Goal: Task Accomplishment & Management: Manage account settings

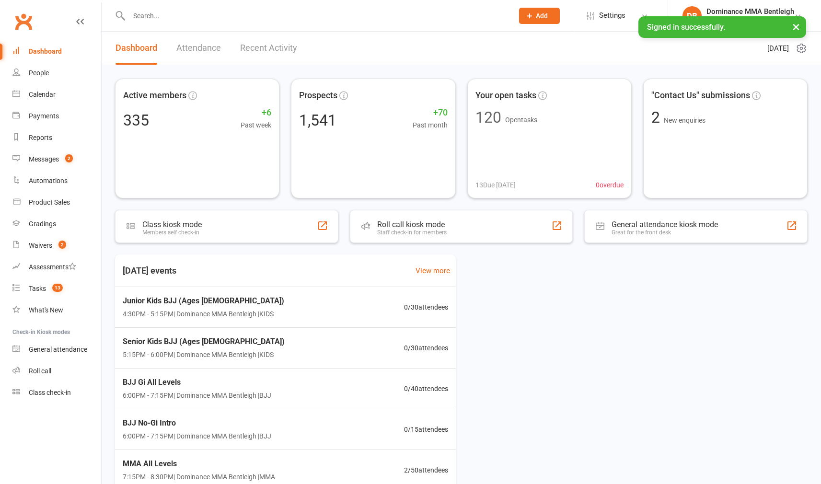
click at [195, 21] on input "text" at bounding box center [316, 15] width 380 height 13
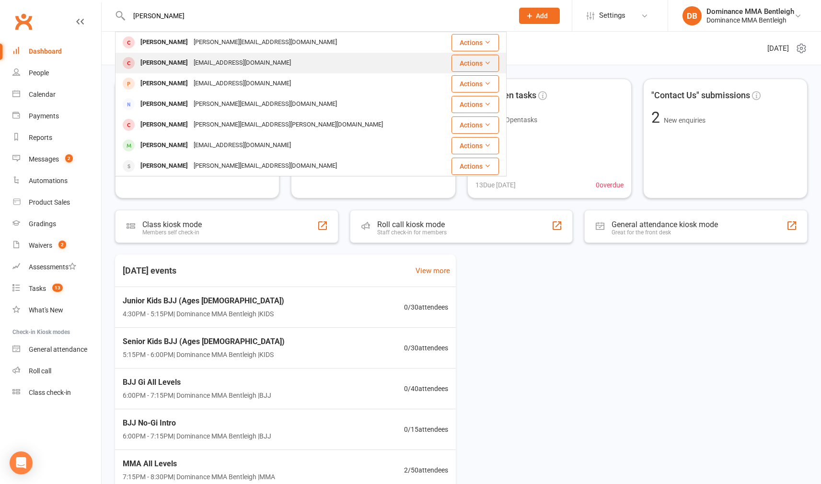
type input "[PERSON_NAME]"
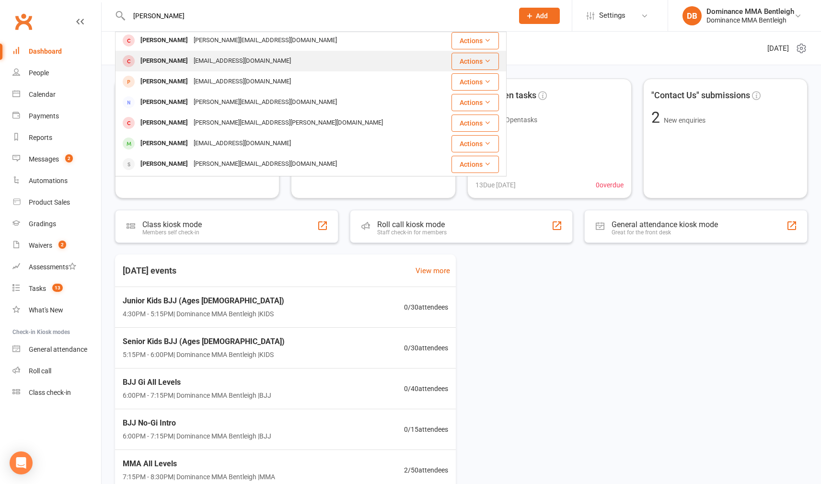
click at [245, 66] on div "[EMAIL_ADDRESS][DOMAIN_NAME]" at bounding box center [242, 61] width 103 height 14
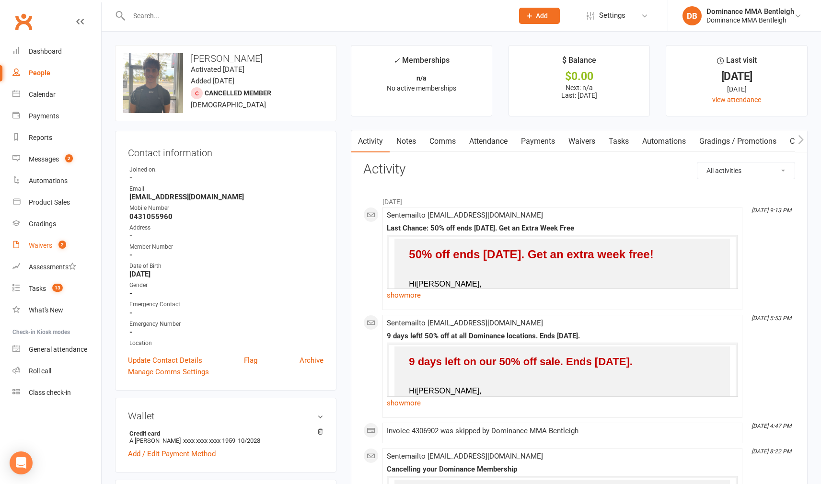
click at [51, 248] on div "Waivers" at bounding box center [40, 245] width 23 height 8
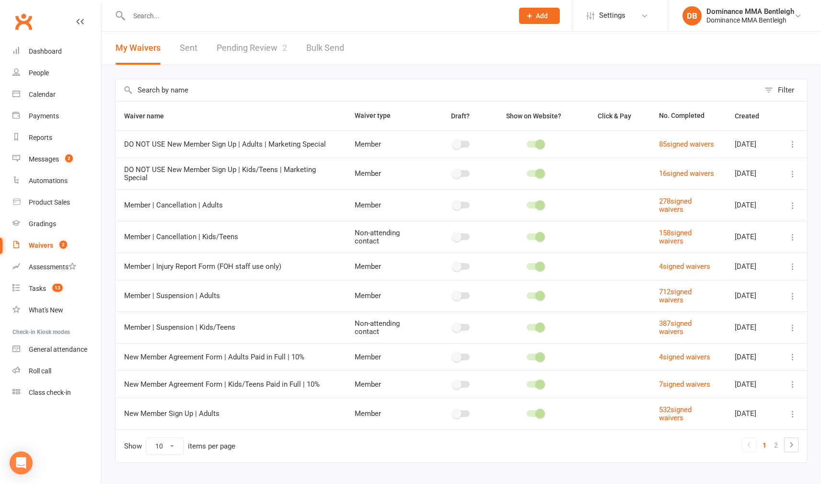
click at [270, 49] on link "Pending Review 2" at bounding box center [252, 48] width 70 height 33
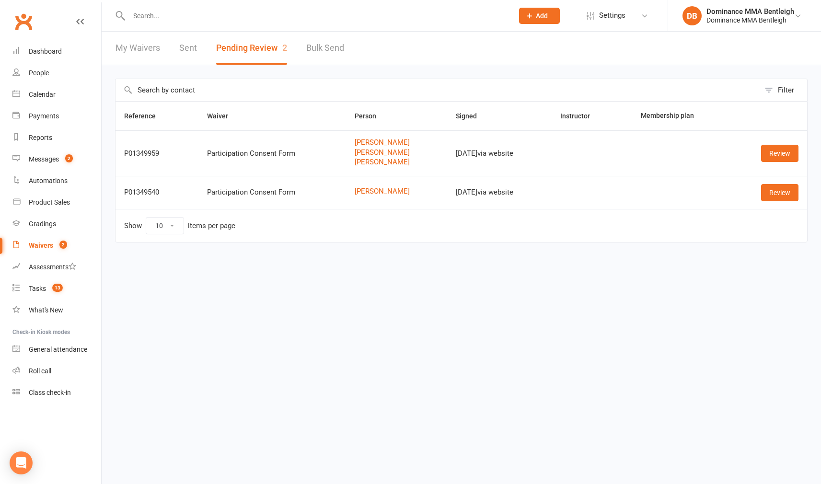
click at [173, 16] on input "text" at bounding box center [316, 15] width 380 height 13
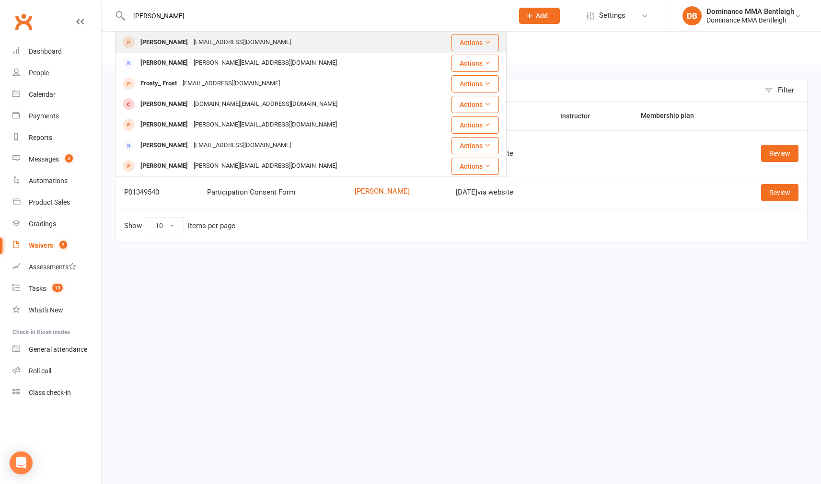
type input "Victoria sim"
click at [160, 44] on div "Victoria Simson" at bounding box center [163, 42] width 53 height 14
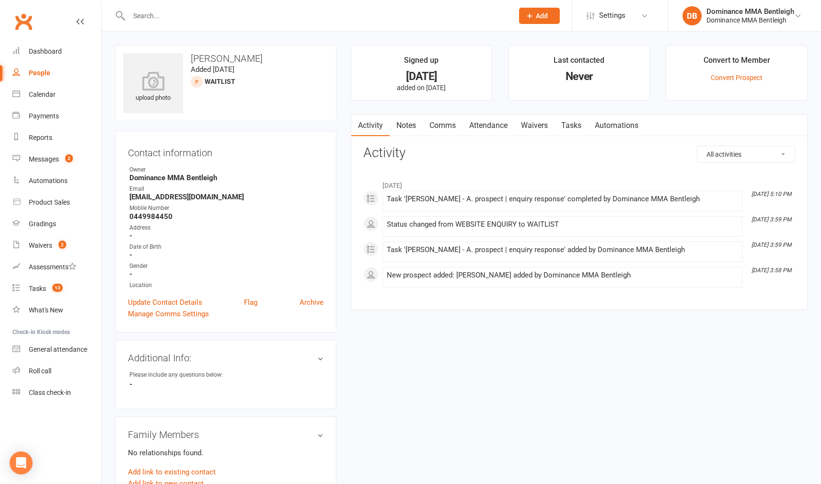
click at [534, 128] on link "Waivers" at bounding box center [534, 125] width 40 height 22
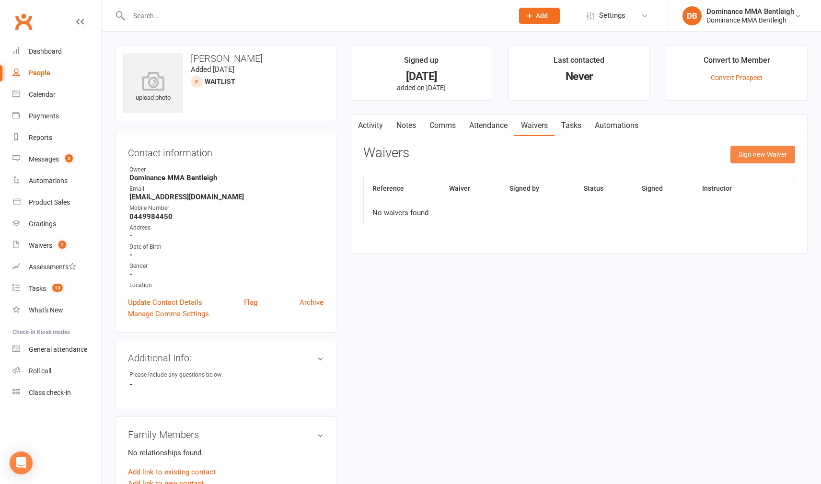
click at [777, 161] on button "Sign new Waiver" at bounding box center [762, 154] width 65 height 17
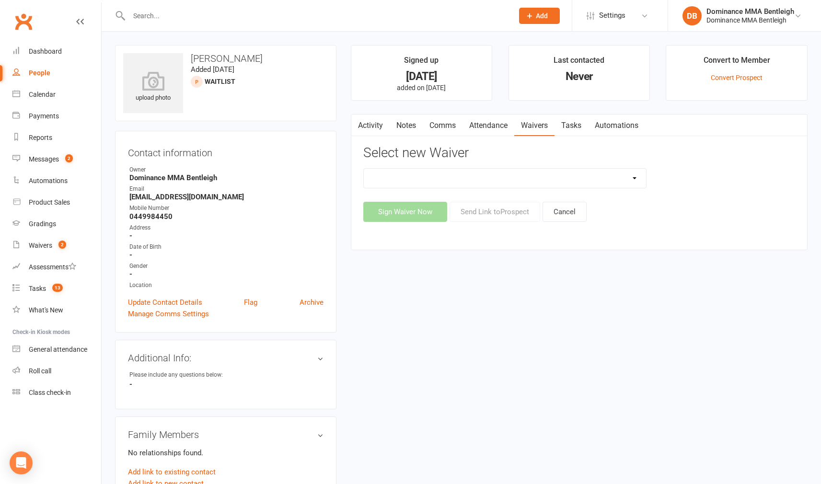
select select "1931"
click at [429, 214] on button "Sign Waiver Now" at bounding box center [405, 212] width 84 height 20
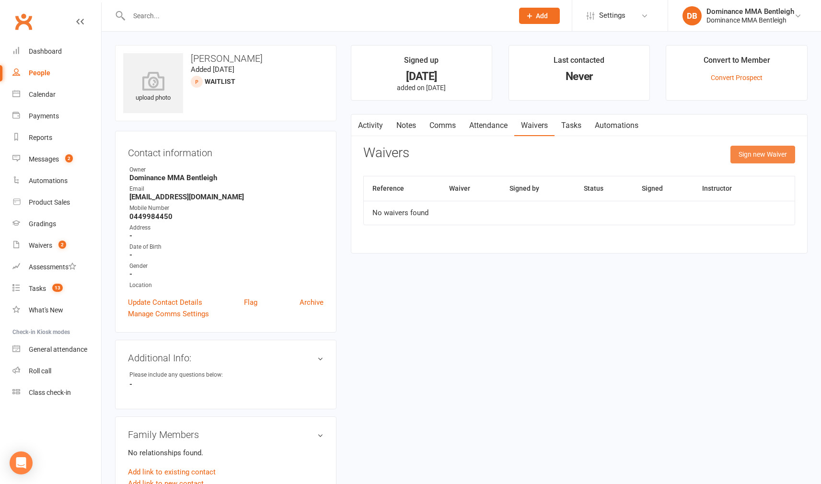
click at [758, 155] on button "Sign new Waiver" at bounding box center [762, 154] width 65 height 17
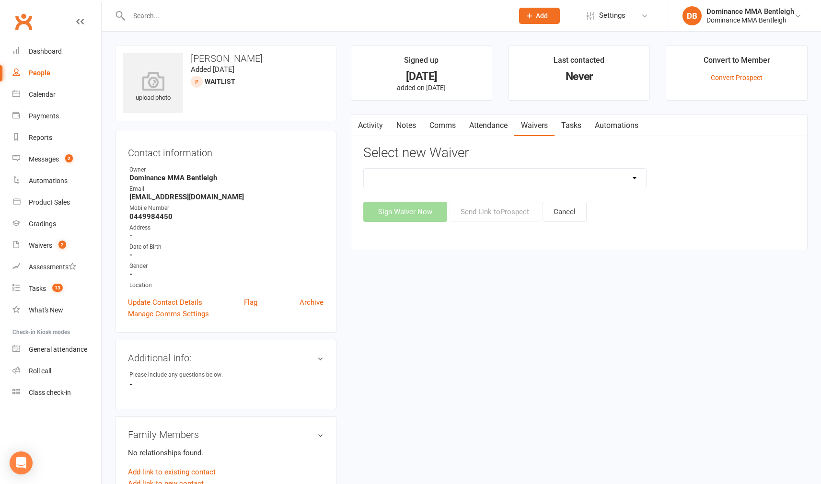
select select "1931"
click at [474, 211] on button "Send Link to [GEOGRAPHIC_DATA]" at bounding box center [494, 212] width 91 height 20
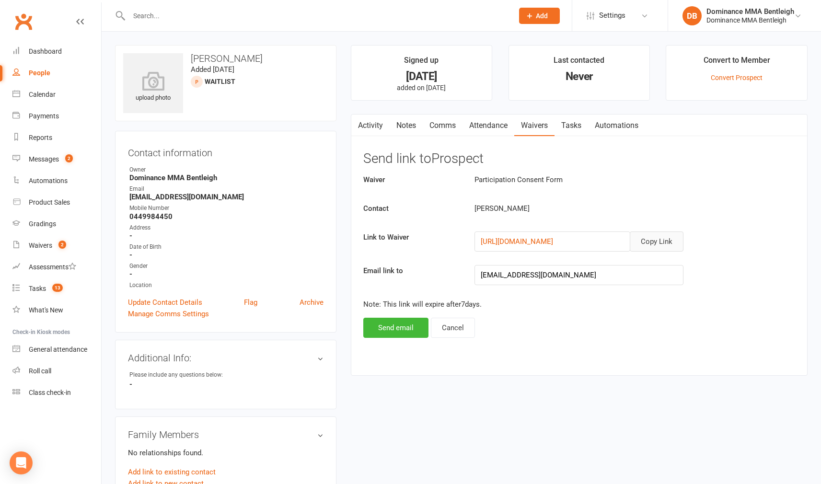
click at [646, 240] on button "Copy Link" at bounding box center [656, 241] width 54 height 20
click at [413, 331] on button "Send email" at bounding box center [395, 328] width 65 height 20
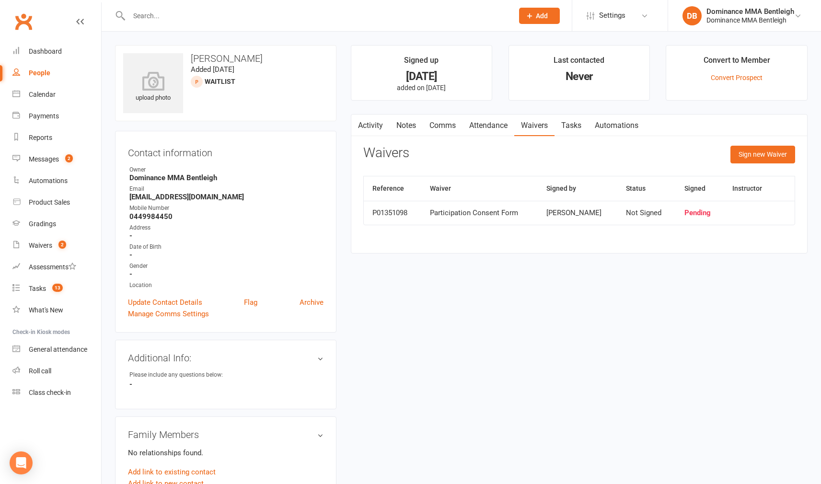
click at [434, 126] on link "Comms" at bounding box center [442, 125] width 40 height 22
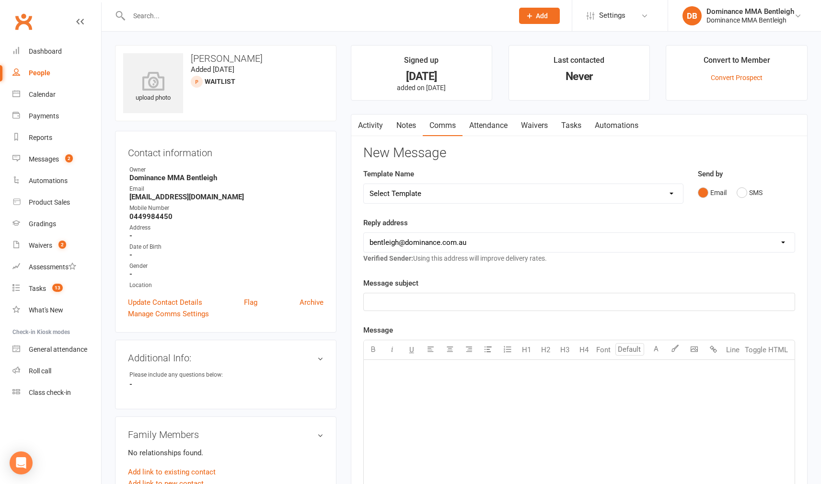
select select "19"
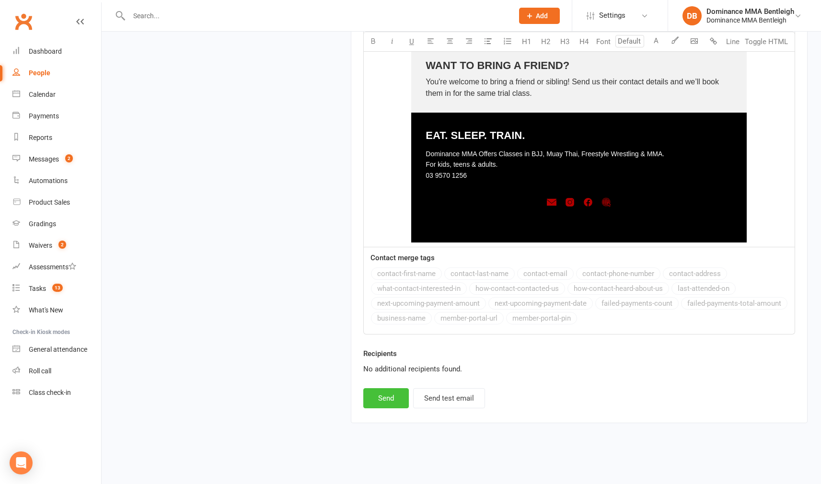
scroll to position [1325, 0]
click at [397, 388] on button "Send" at bounding box center [386, 398] width 46 height 20
select select
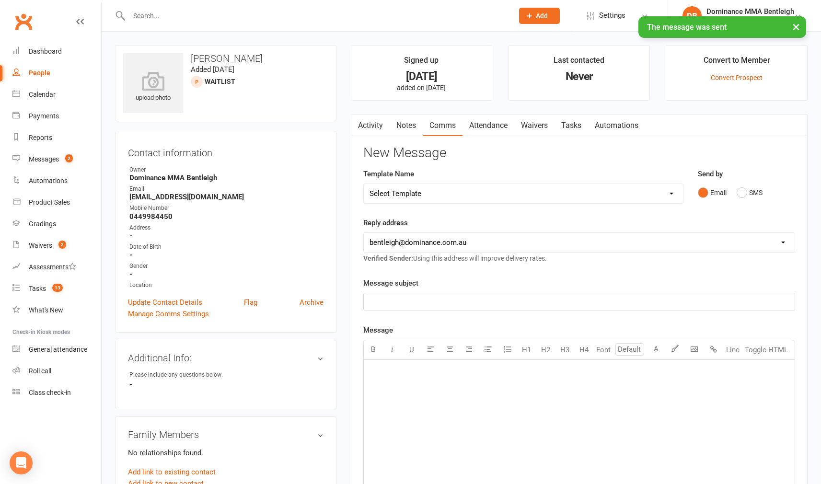
scroll to position [0, 0]
click at [172, 18] on input "text" at bounding box center [316, 15] width 380 height 13
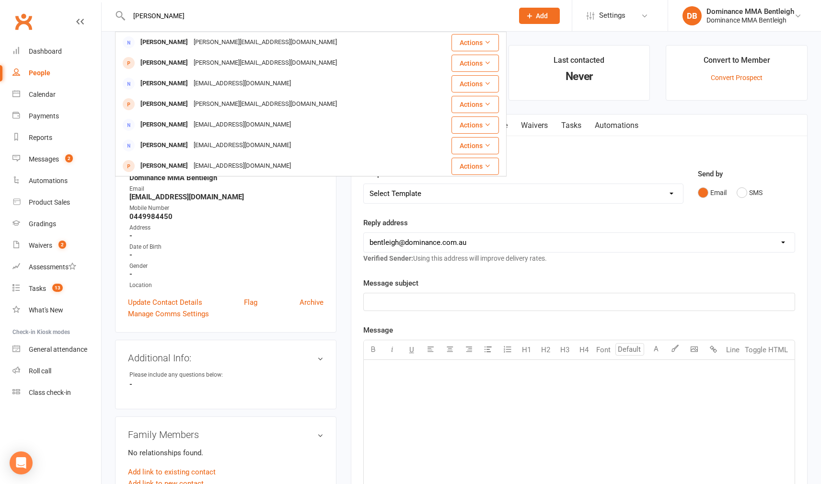
type input "Rachel"
drag, startPoint x: 172, startPoint y: 18, endPoint x: 162, endPoint y: 61, distance: 44.3
click at [162, 61] on div "Rachel Gentely" at bounding box center [163, 63] width 53 height 14
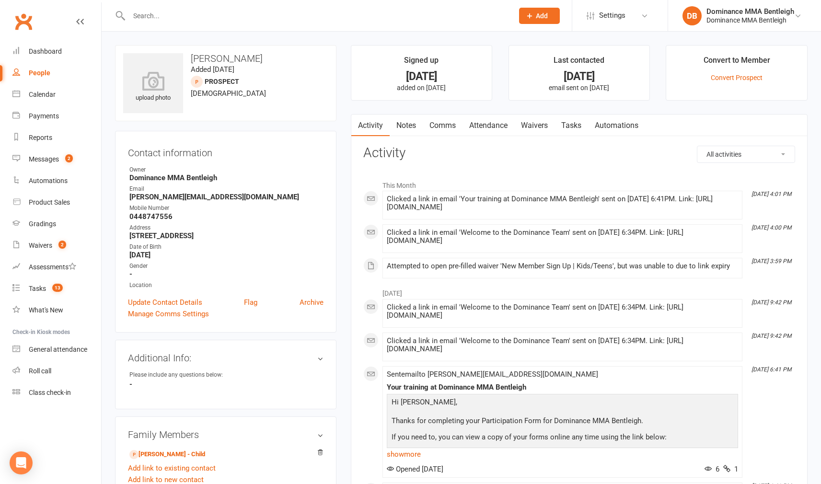
click at [163, 174] on strong "Dominance MMA Bentleigh" at bounding box center [226, 177] width 194 height 9
click at [169, 11] on input "text" at bounding box center [316, 15] width 380 height 13
click at [168, 10] on input "text" at bounding box center [316, 15] width 380 height 13
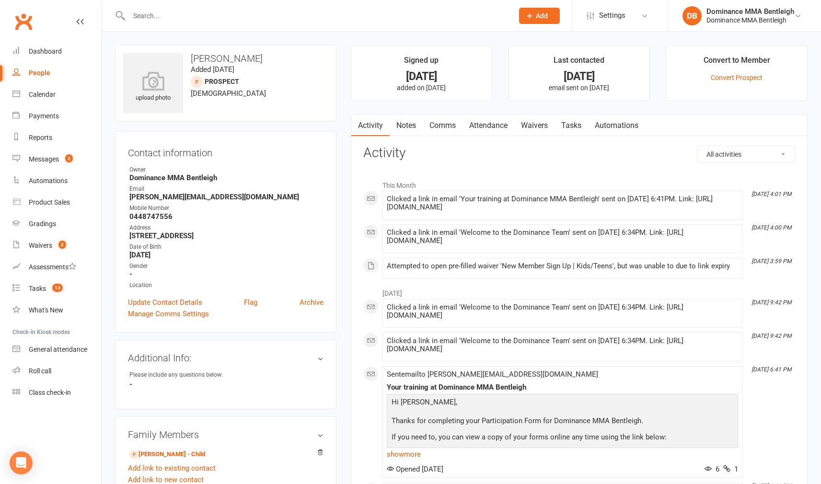
click at [254, 12] on input "text" at bounding box center [316, 15] width 380 height 13
click at [522, 122] on link "Waivers" at bounding box center [534, 125] width 40 height 22
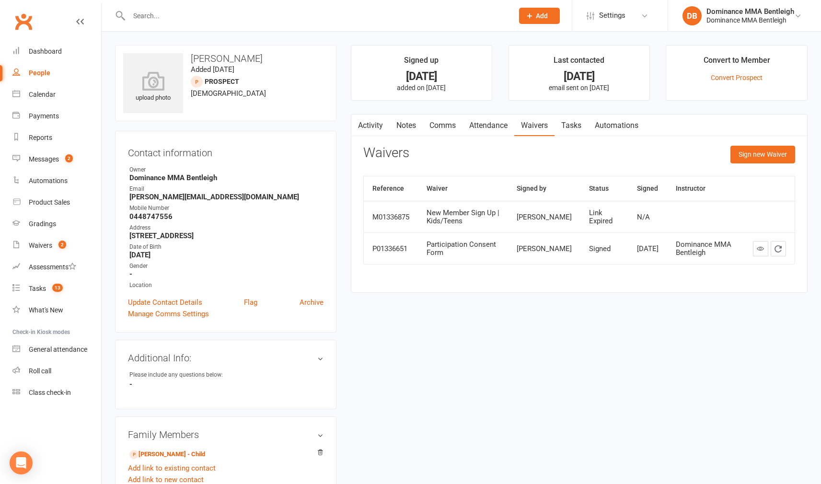
click at [736, 155] on button "Sign new Waiver" at bounding box center [762, 154] width 65 height 17
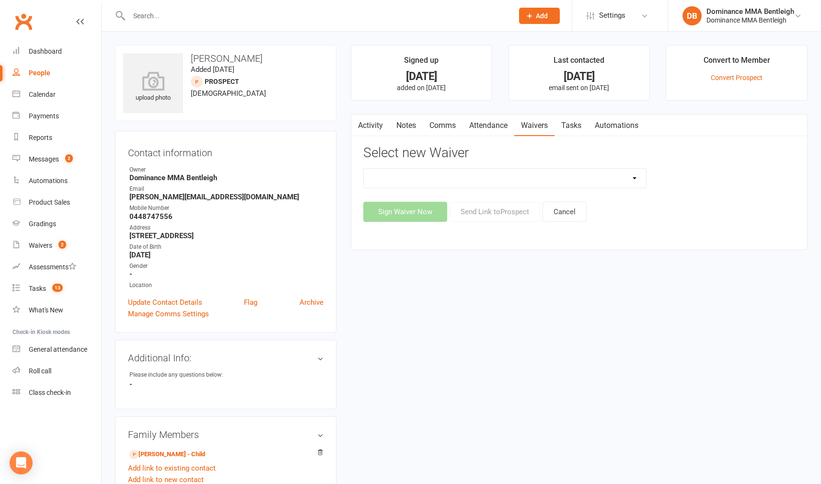
click at [197, 22] on input "text" at bounding box center [316, 15] width 380 height 13
click at [196, 22] on input "text" at bounding box center [316, 15] width 380 height 13
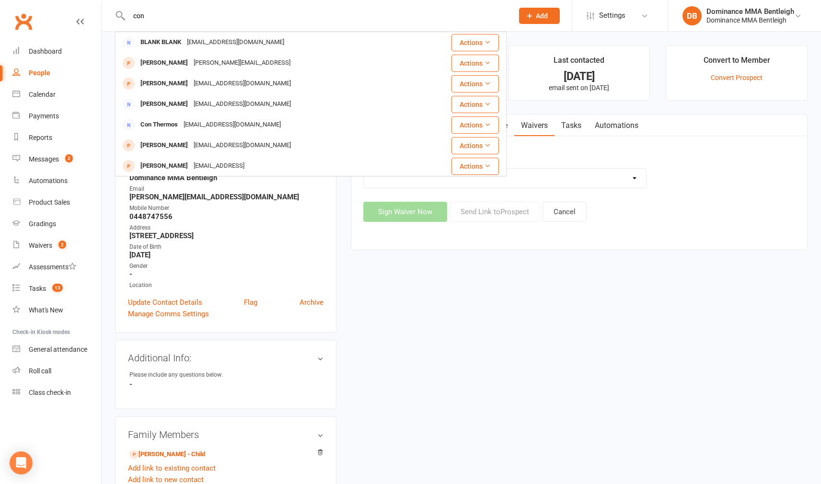
click at [161, 14] on input "con" at bounding box center [316, 15] width 380 height 13
click at [150, 14] on input "con" at bounding box center [316, 15] width 380 height 13
type input "con"
click at [334, 192] on div "Contact information Owner Dominance MMA Bentleigh Email Rachel.gentely@gmail.co…" at bounding box center [225, 232] width 221 height 202
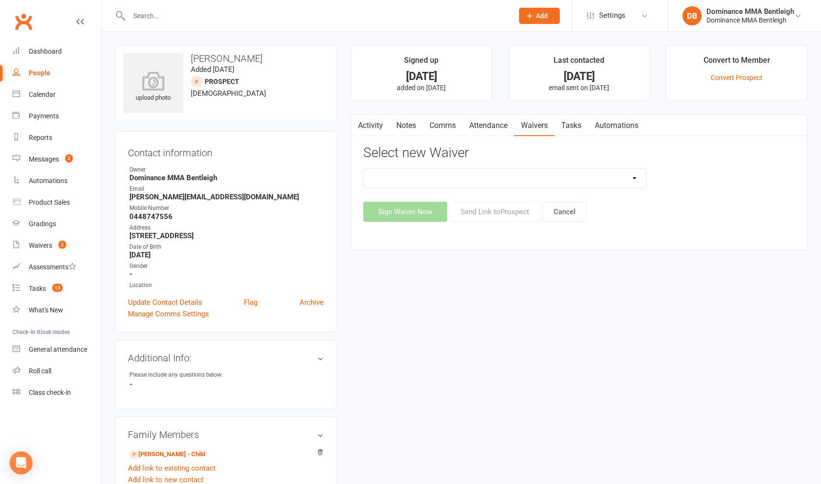
click at [395, 15] on input "text" at bounding box center [316, 15] width 380 height 13
click at [303, 17] on input "text" at bounding box center [316, 15] width 380 height 13
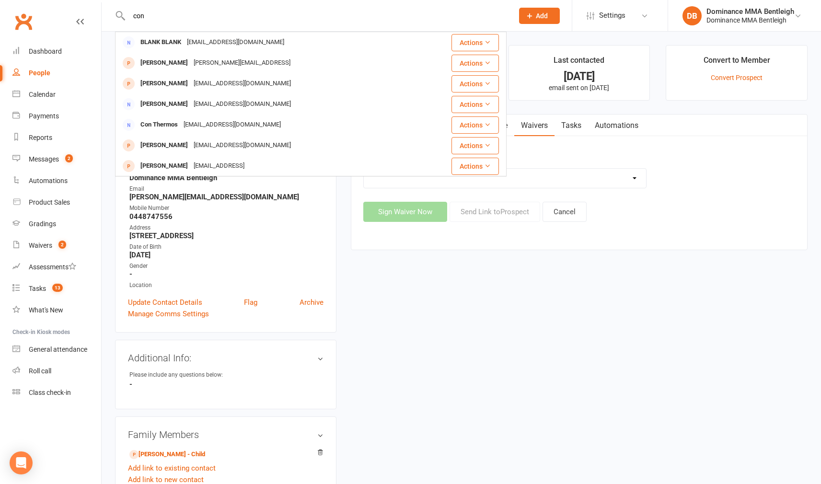
click at [222, 20] on input "con" at bounding box center [316, 15] width 380 height 13
click at [202, 18] on input "con" at bounding box center [316, 15] width 380 height 13
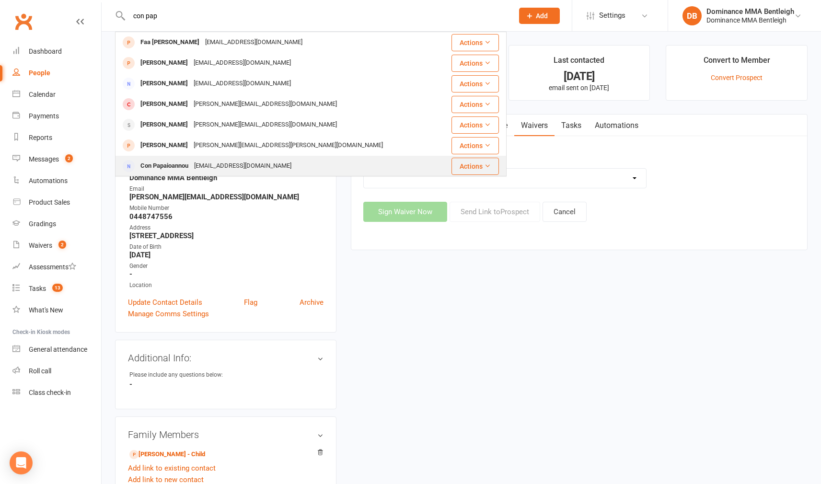
type input "con pap"
click at [208, 164] on div "cp@highlandproperties.com.au" at bounding box center [242, 166] width 103 height 14
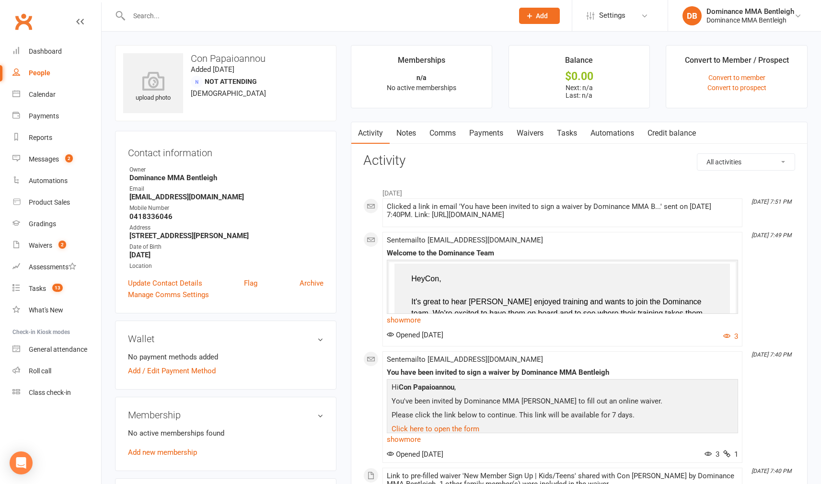
click at [519, 126] on link "Waivers" at bounding box center [530, 133] width 40 height 22
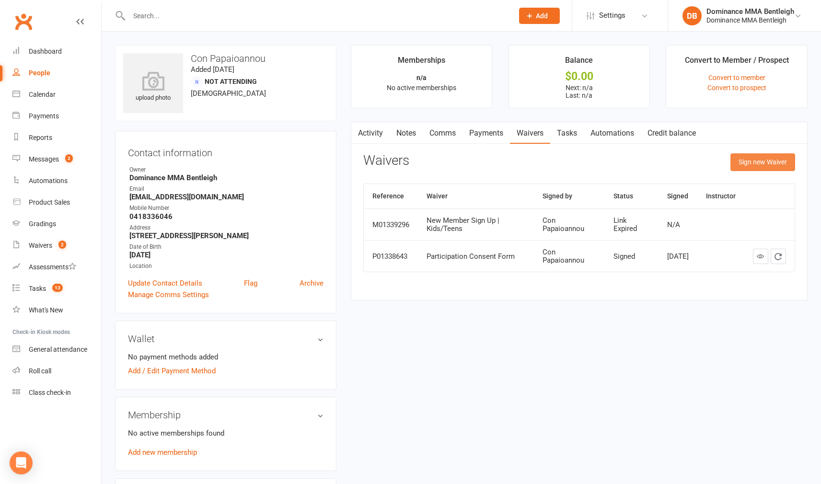
click at [737, 159] on button "Sign new Waiver" at bounding box center [762, 161] width 65 height 17
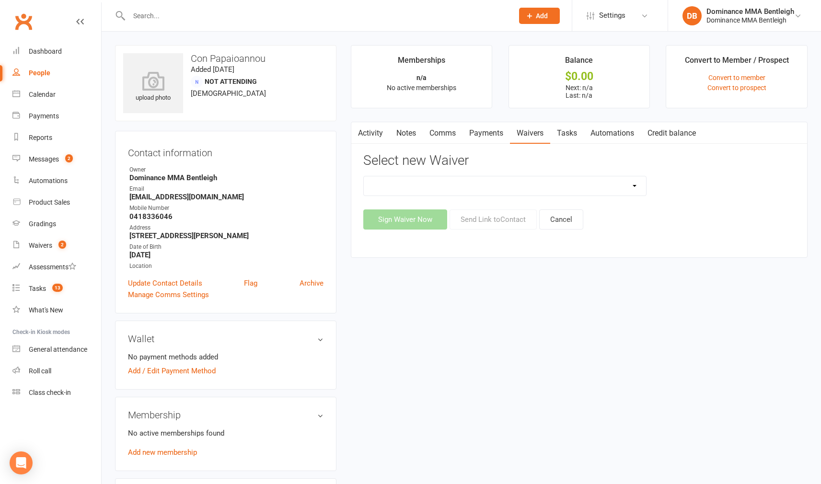
select select "2130"
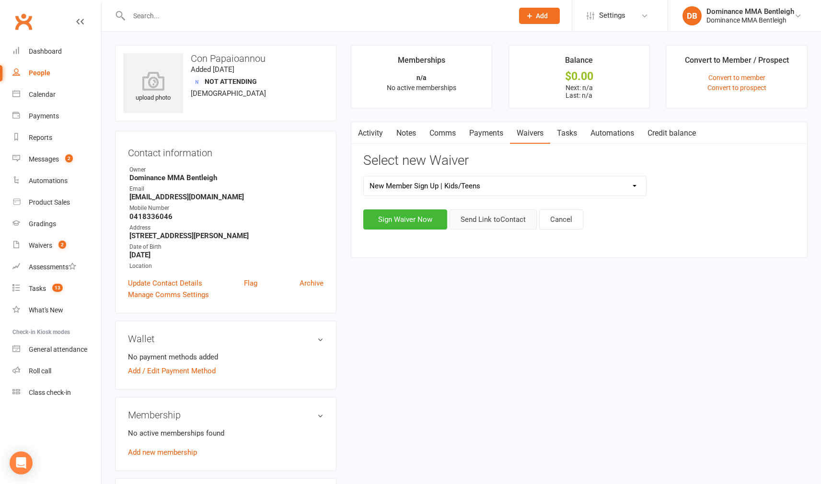
click at [489, 221] on button "Send Link to Contact" at bounding box center [492, 219] width 87 height 20
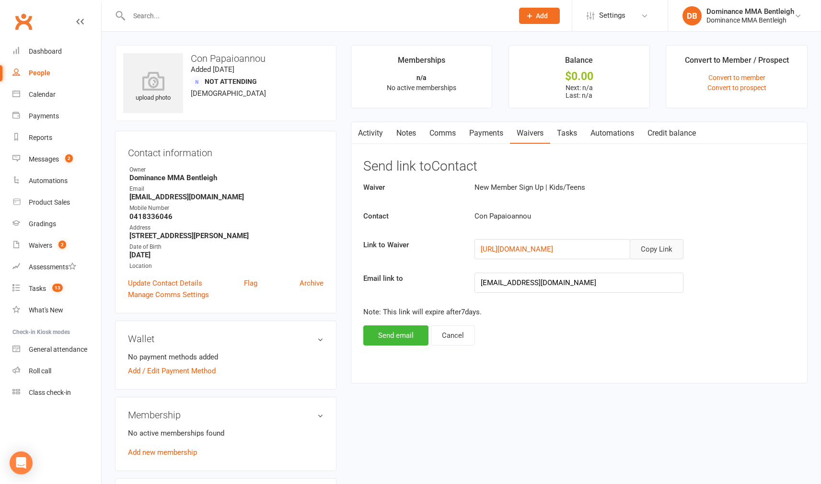
click at [638, 249] on button "Copy Link" at bounding box center [656, 249] width 54 height 20
click at [389, 332] on button "Send email" at bounding box center [395, 335] width 65 height 20
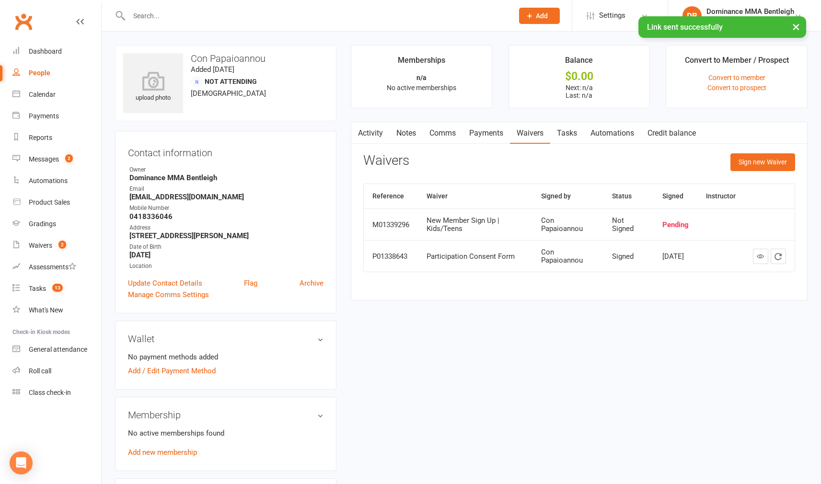
scroll to position [0, 3]
click at [454, 130] on link "Comms" at bounding box center [442, 133] width 40 height 22
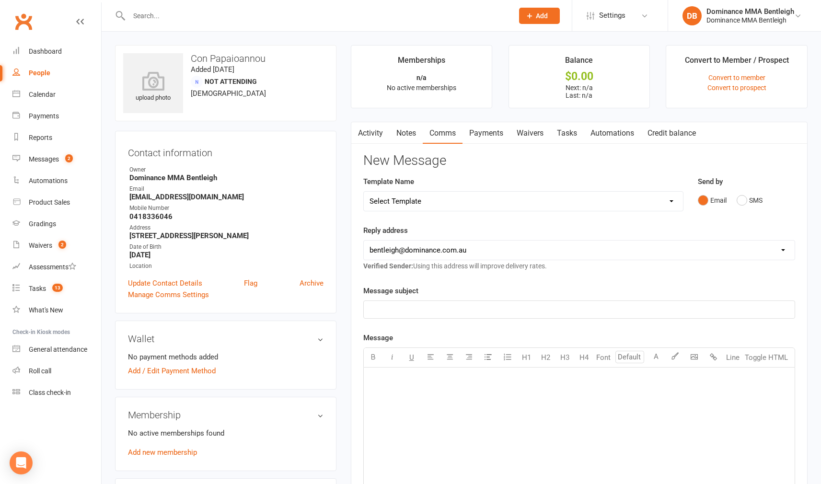
select select "16"
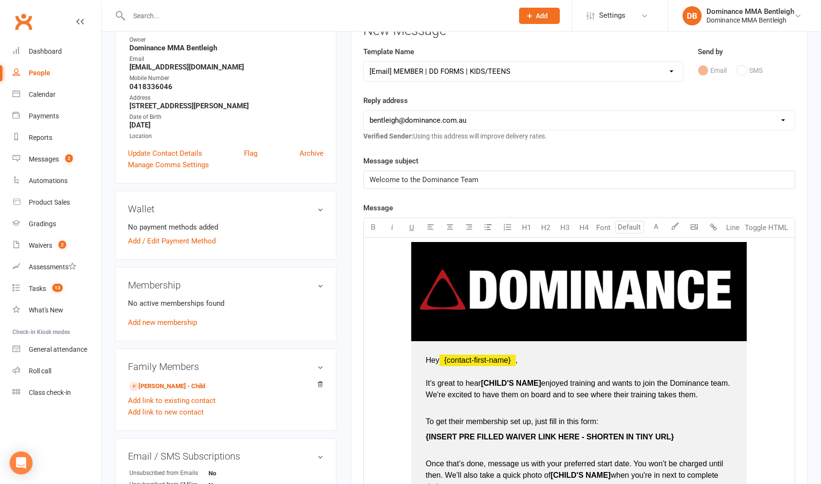
scroll to position [131, 0]
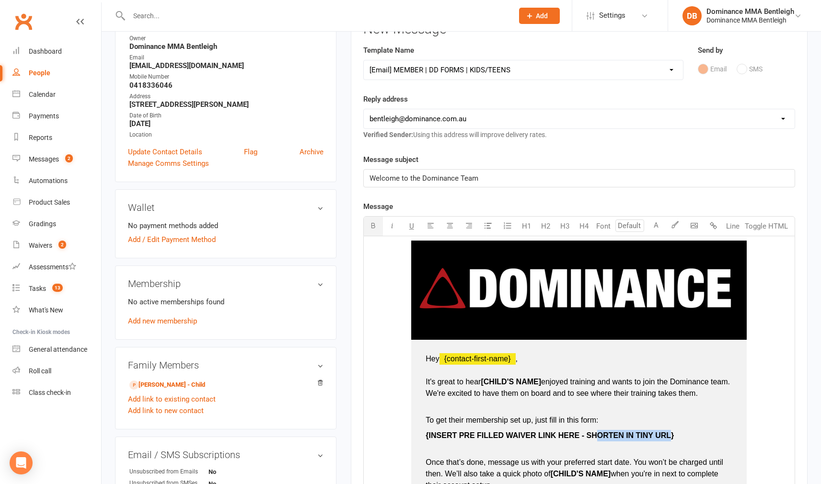
drag, startPoint x: 669, startPoint y: 434, endPoint x: 641, endPoint y: 434, distance: 27.8
click at [595, 431] on span "INSERT PRE FILLED WAIVER LINK HERE - SHORTEN IN TINY URL}" at bounding box center [551, 435] width 245 height 8
drag, startPoint x: 673, startPoint y: 436, endPoint x: 607, endPoint y: 353, distance: 106.4
click at [428, 433] on p "{ INSERT PRE FILLED WAIVER LINK HERE - SHORTEN IN TINY URL}" at bounding box center [578, 435] width 307 height 11
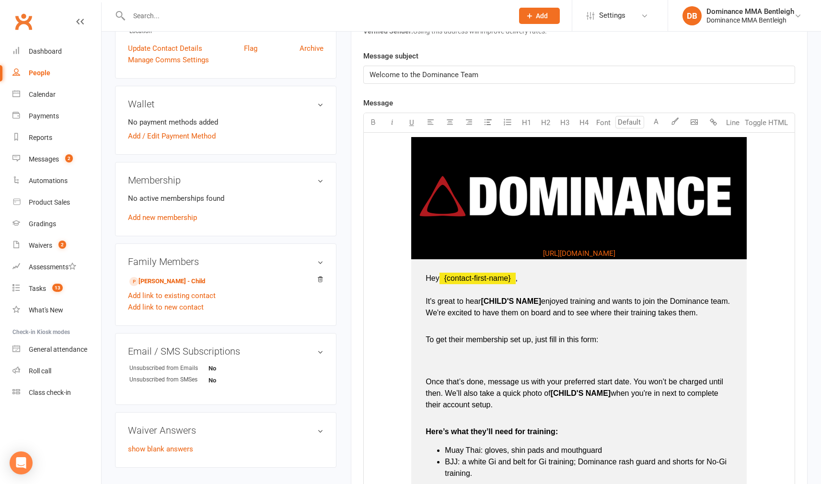
scroll to position [237, 0]
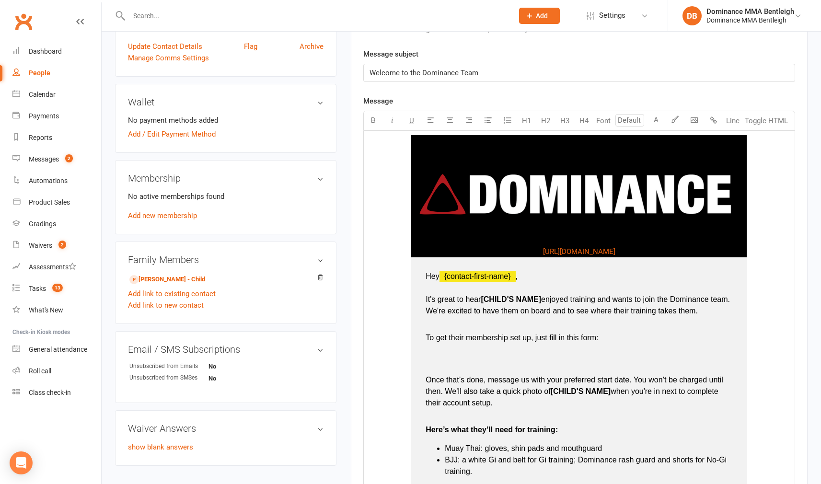
type input "16"
click at [604, 338] on p "To get their membership set up, just fill in this form:" at bounding box center [578, 331] width 307 height 23
drag, startPoint x: 721, startPoint y: 335, endPoint x: 599, endPoint y: 339, distance: 121.7
click at [600, 341] on p "To get their membership set up, just fill in this form: $ https://dominance.sho…" at bounding box center [578, 331] width 307 height 23
type input "16"
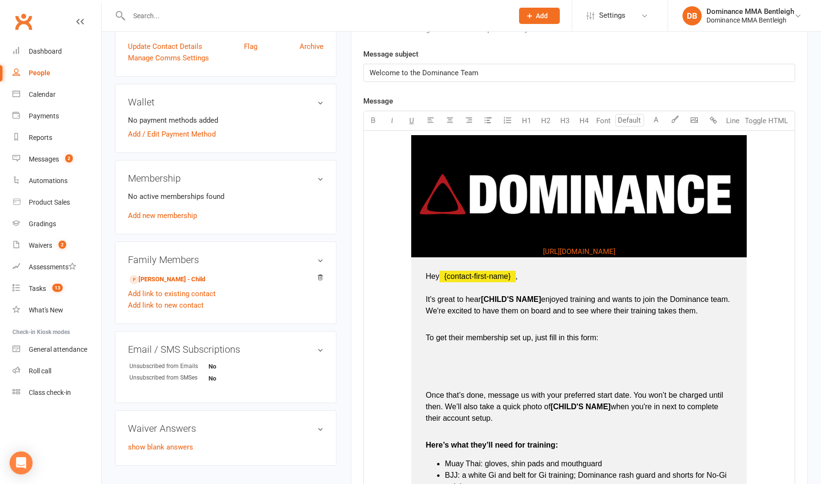
paste div
type input "16"
drag, startPoint x: 543, startPoint y: 300, endPoint x: 584, endPoint y: 273, distance: 50.1
click at [545, 299] on span "enjoyed training and wants to join the Dominance team. We're excited to have th…" at bounding box center [578, 305] width 306 height 20
drag, startPoint x: 613, startPoint y: 405, endPoint x: 651, endPoint y: 383, distance: 44.0
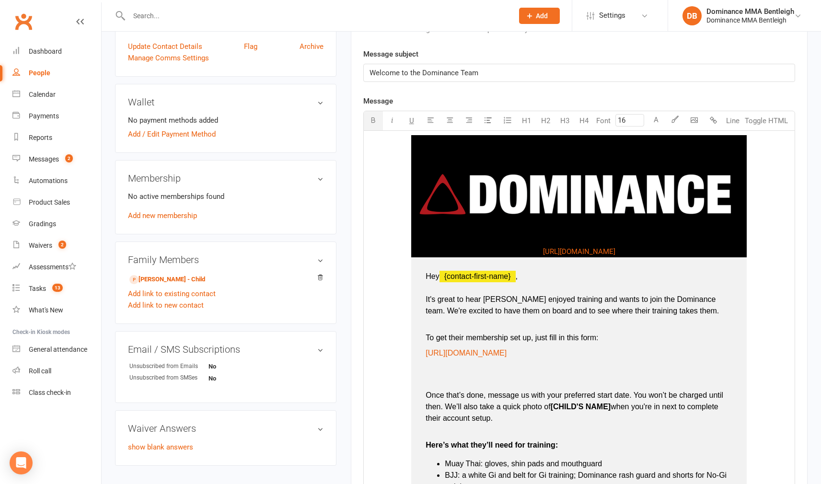
click at [613, 405] on span "when you're in next to complete their account setup." at bounding box center [572, 412] width 295 height 20
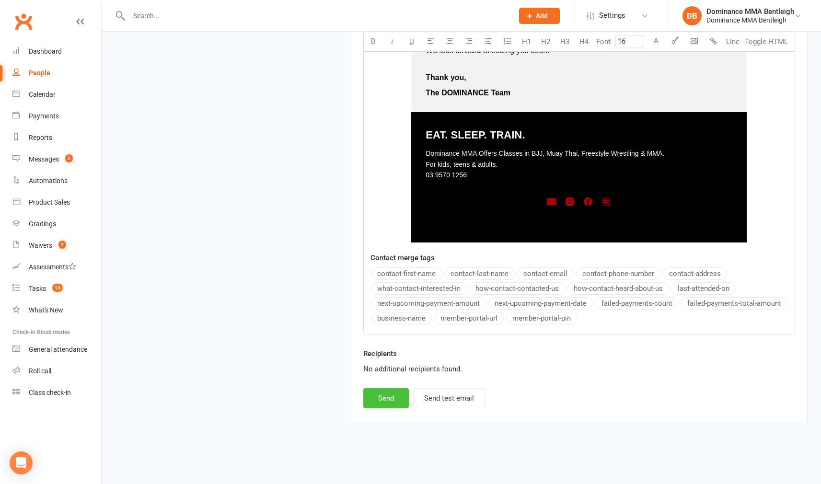
scroll to position [843, 0]
click at [389, 397] on button "Send" at bounding box center [386, 398] width 46 height 20
select select
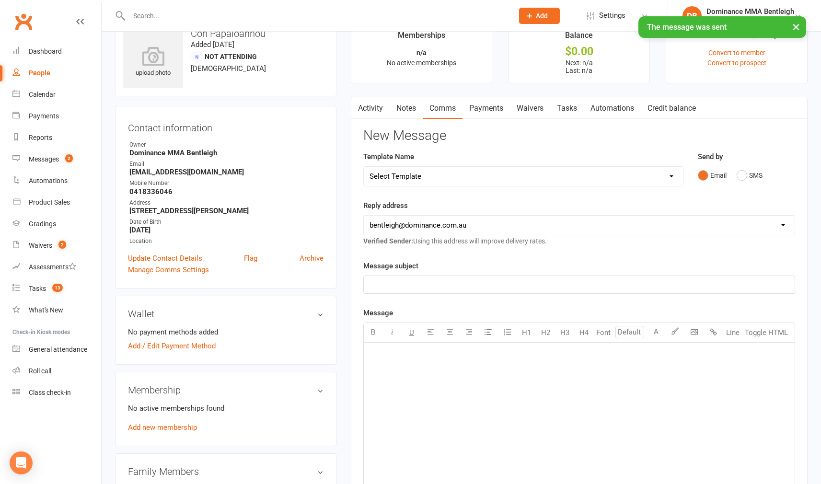
scroll to position [28, 0]
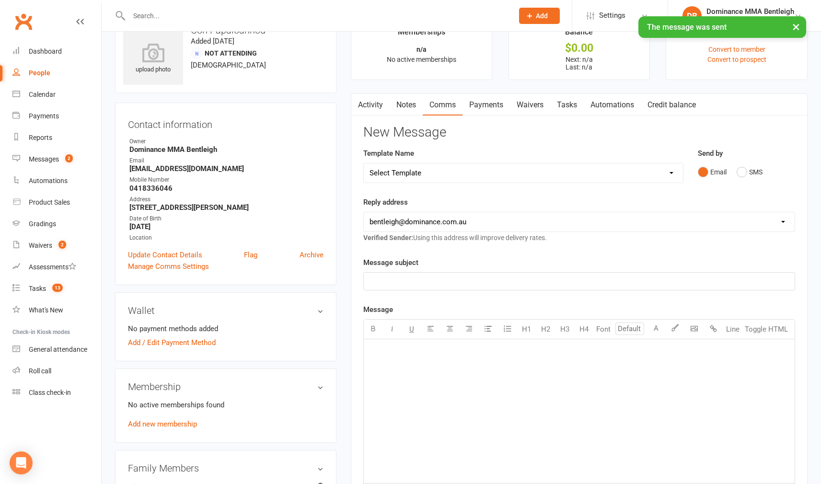
click at [221, 15] on input "text" at bounding box center [316, 15] width 380 height 13
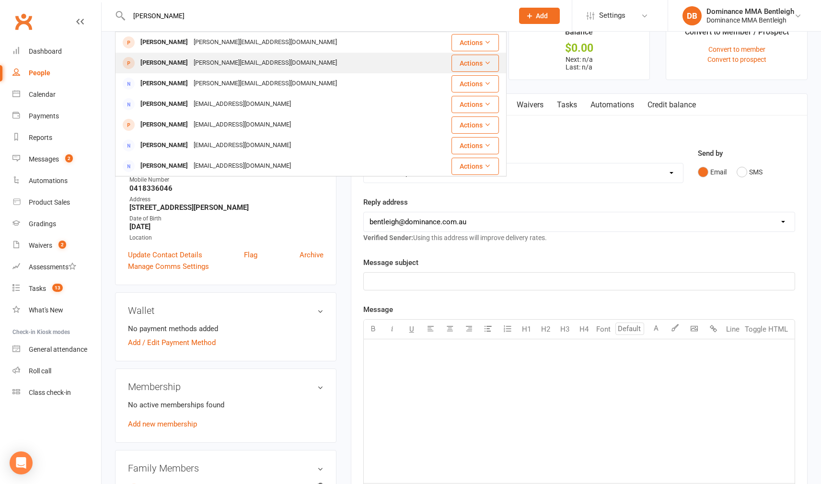
type input "Rachel gent"
click at [191, 68] on div "Rachel.gentely@gmail.com" at bounding box center [265, 63] width 149 height 14
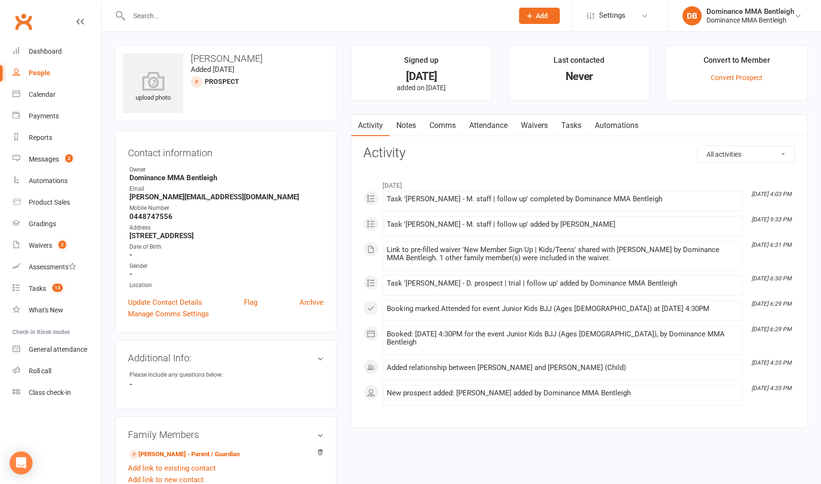
click at [220, 19] on input "text" at bounding box center [316, 15] width 380 height 13
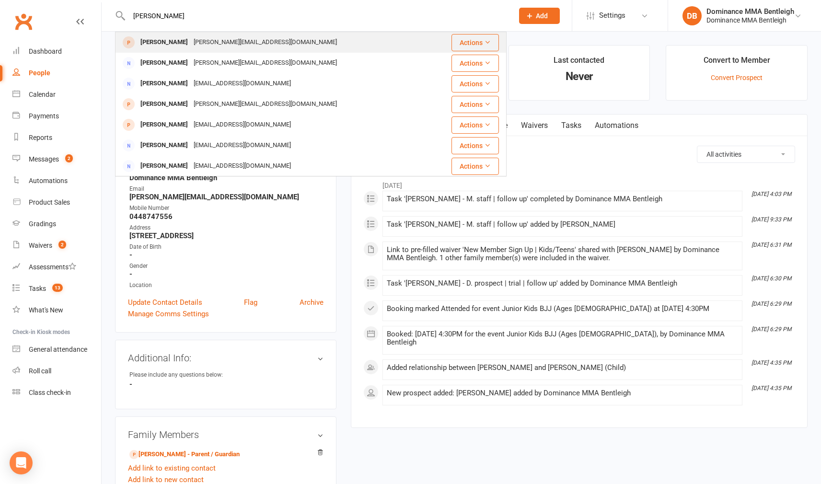
type input "Rachel g"
click at [196, 37] on div "Rachel.gentely@gmail.com" at bounding box center [265, 42] width 149 height 14
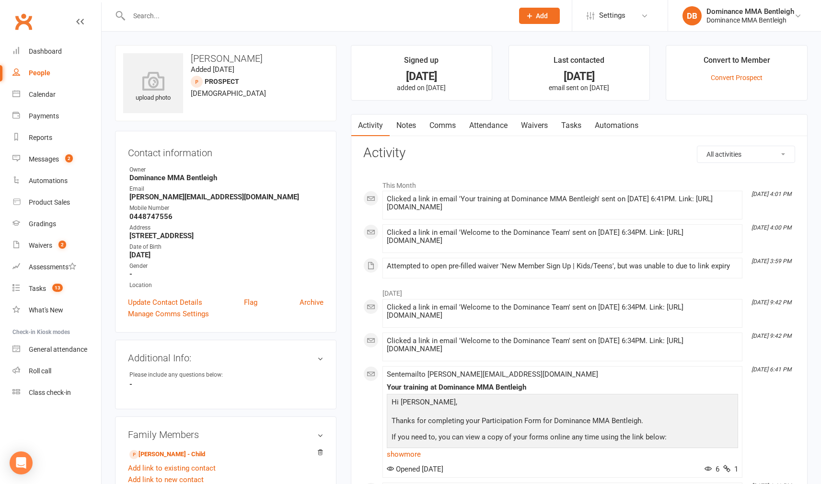
click at [532, 129] on link "Waivers" at bounding box center [534, 125] width 40 height 22
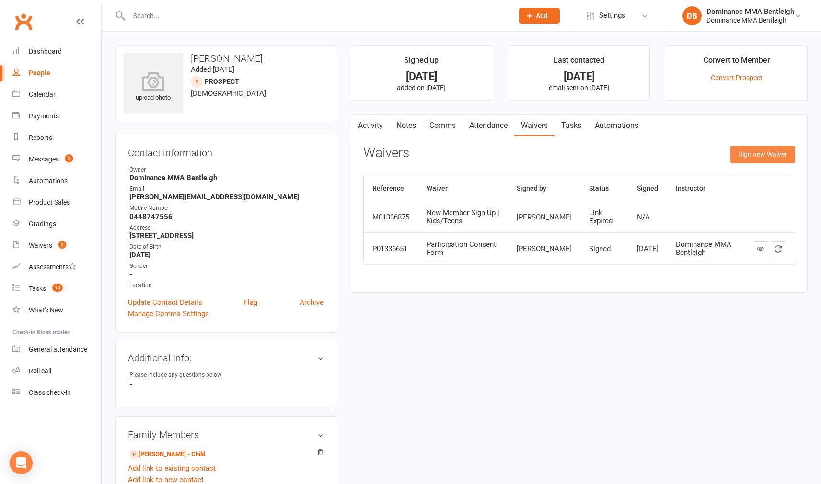
click at [790, 152] on button "Sign new Waiver" at bounding box center [762, 154] width 65 height 17
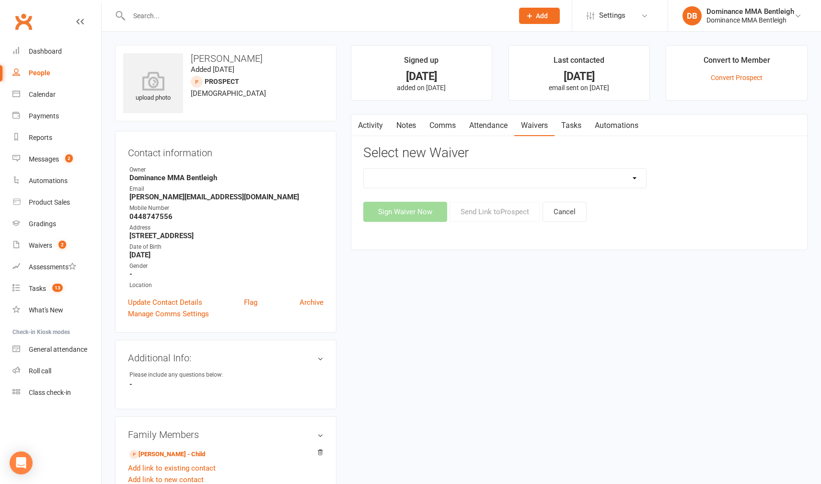
select select "2130"
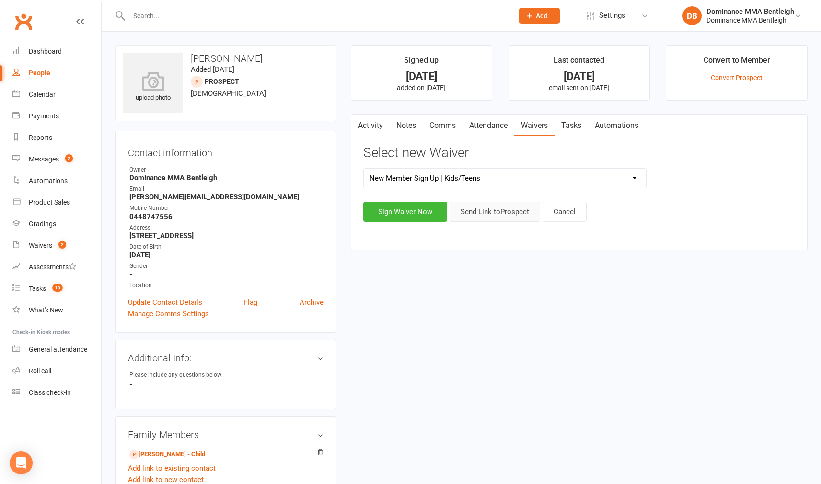
click at [516, 211] on button "Send Link to Prospect" at bounding box center [494, 212] width 91 height 20
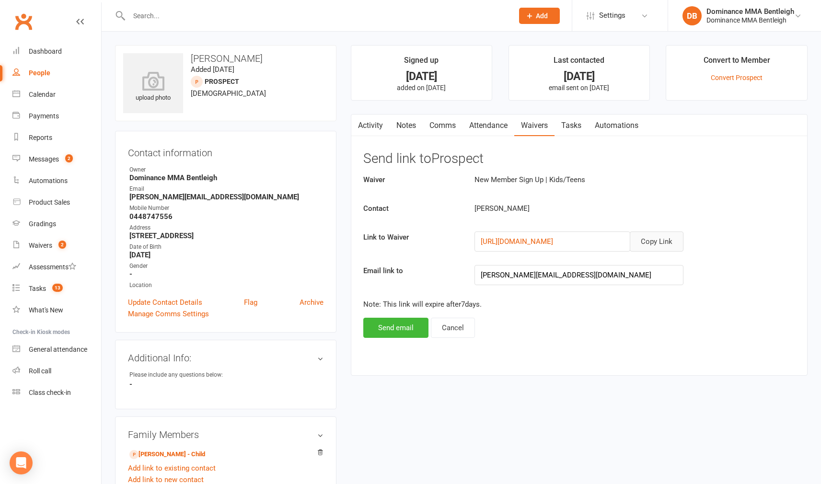
click at [652, 237] on button "Copy Link" at bounding box center [656, 241] width 54 height 20
drag, startPoint x: 649, startPoint y: 238, endPoint x: 638, endPoint y: 235, distance: 11.3
click at [648, 238] on button "Copy Link" at bounding box center [656, 241] width 54 height 20
click at [433, 128] on link "Comms" at bounding box center [442, 125] width 40 height 22
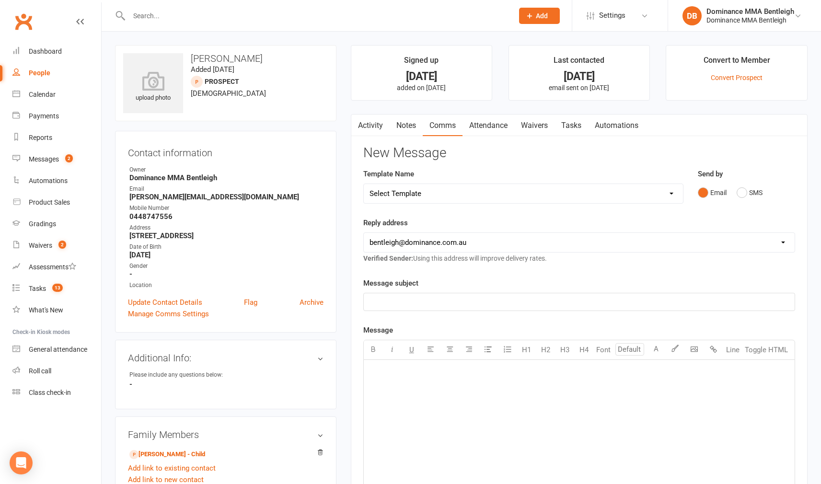
select select "16"
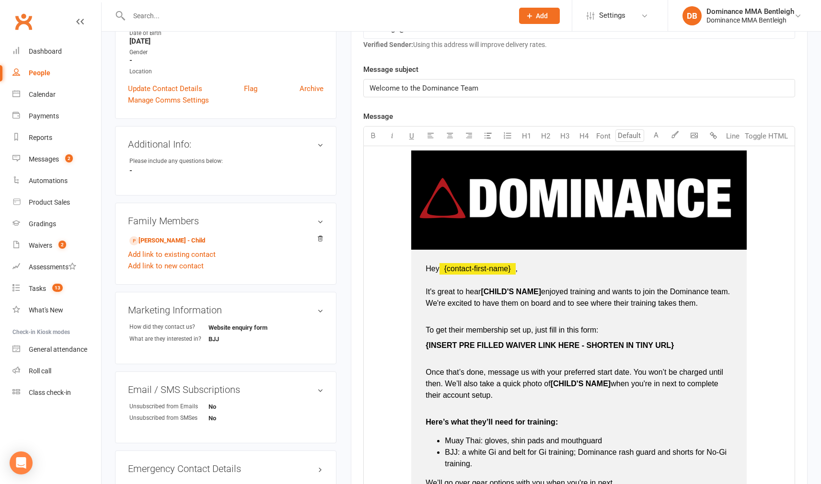
scroll to position [216, 0]
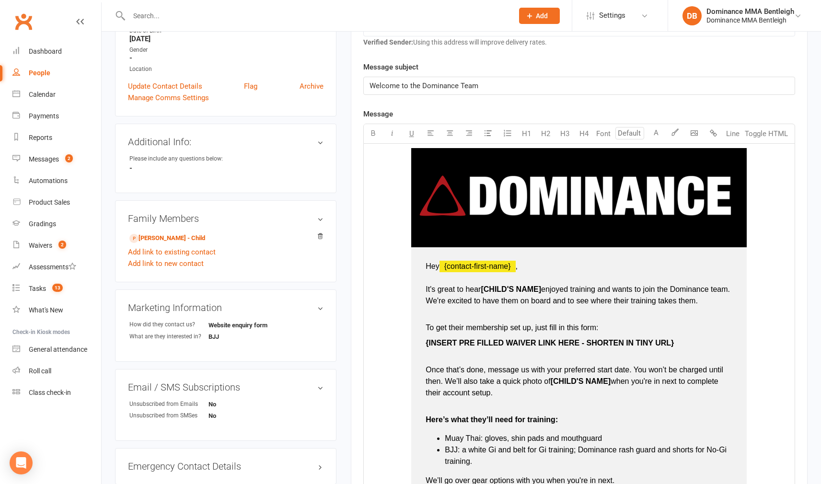
type input "16"
drag, startPoint x: 542, startPoint y: 284, endPoint x: 548, endPoint y: 284, distance: 5.3
click at [543, 284] on p "Hey ﻿ {contact-first-name} , It's great to hear [CHILD'S NAME] enjoyed training…" at bounding box center [578, 284] width 307 height 46
drag, startPoint x: 676, startPoint y: 346, endPoint x: 627, endPoint y: 344, distance: 49.4
click at [632, 346] on p "{ INSERT PRE FILLED WAIVER LINK HERE - SHORTEN IN TINY URL}" at bounding box center [578, 342] width 307 height 11
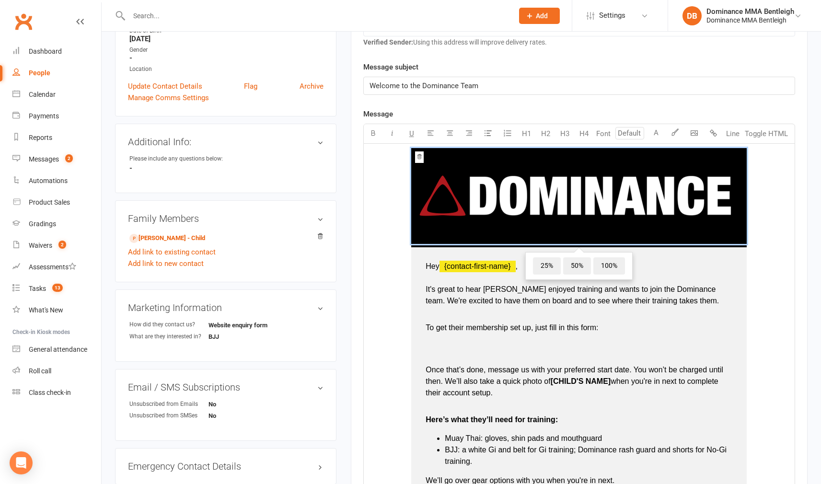
type input "16"
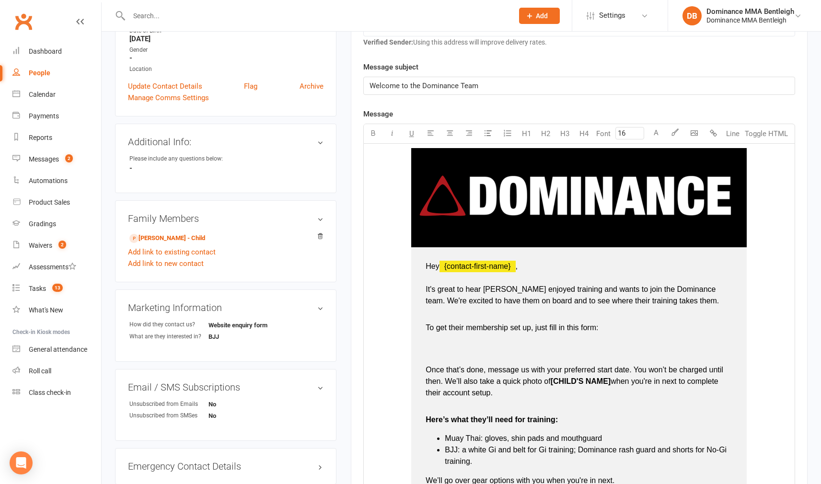
click at [610, 331] on p "To get their membership set up, just fill in this form:" at bounding box center [578, 321] width 307 height 23
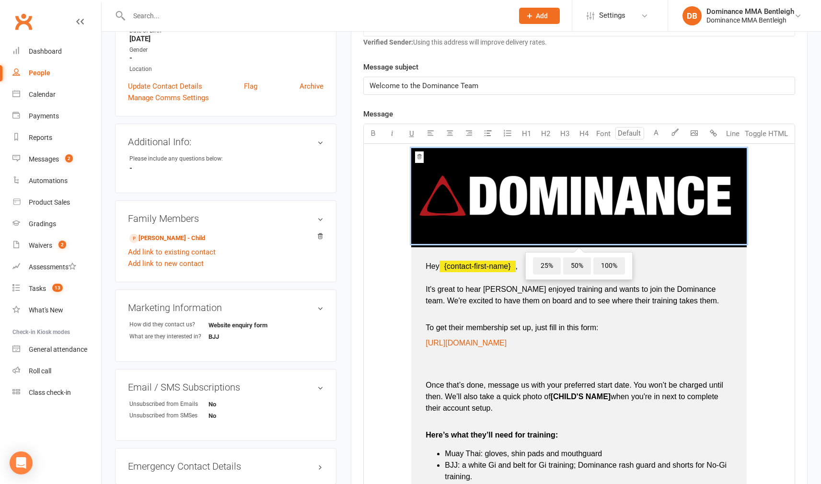
type input "16"
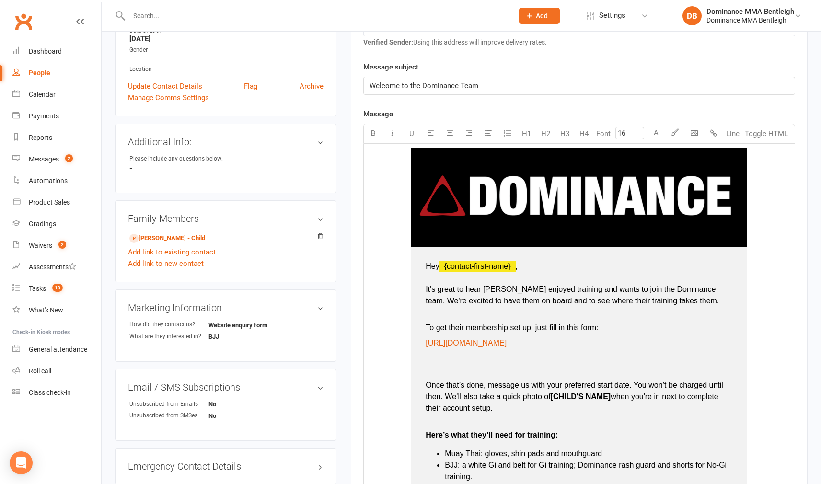
drag, startPoint x: 615, startPoint y: 394, endPoint x: 636, endPoint y: 384, distance: 23.8
click at [616, 394] on span "when you're in next to complete their account setup." at bounding box center [572, 402] width 295 height 20
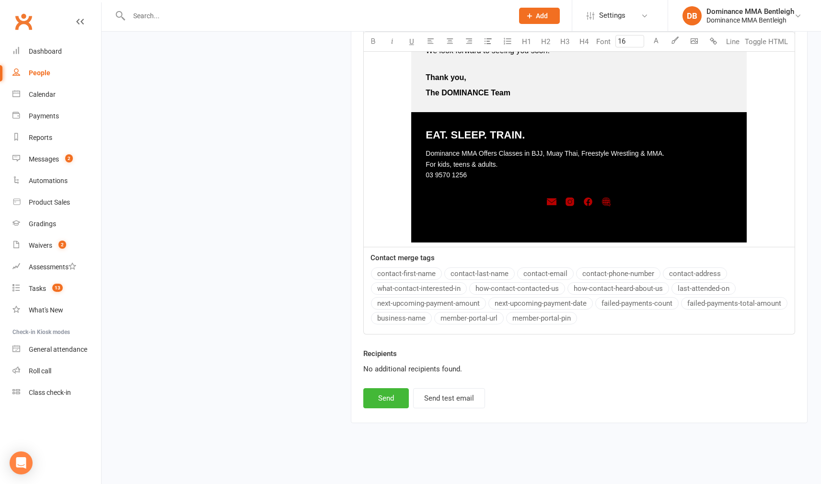
scroll to position [812, 0]
click at [391, 399] on button "Send" at bounding box center [386, 398] width 46 height 20
select select
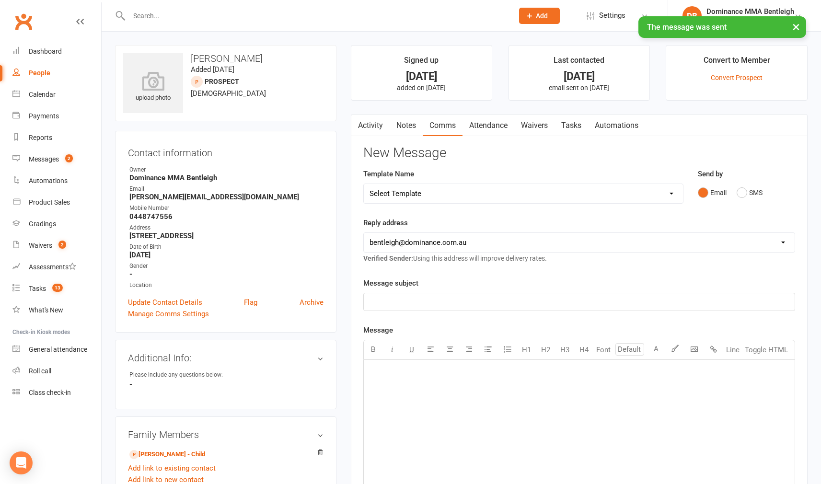
scroll to position [0, 0]
click at [513, 131] on link "Attendance" at bounding box center [488, 125] width 52 height 22
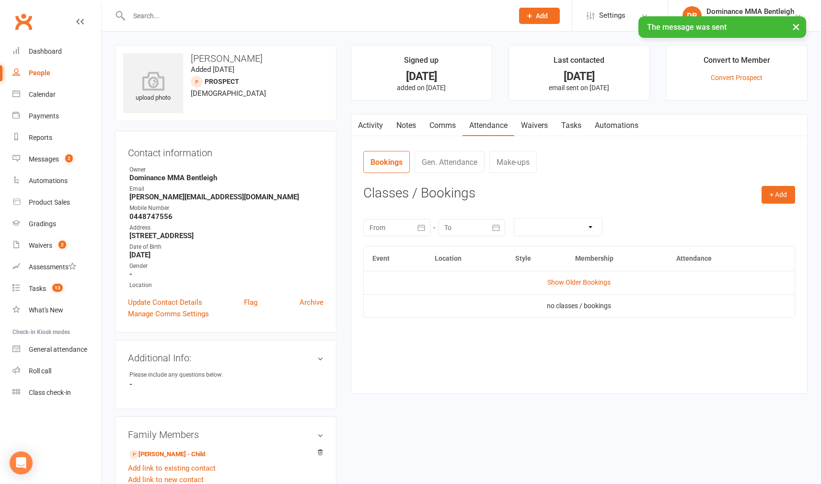
click at [541, 126] on link "Waivers" at bounding box center [534, 125] width 40 height 22
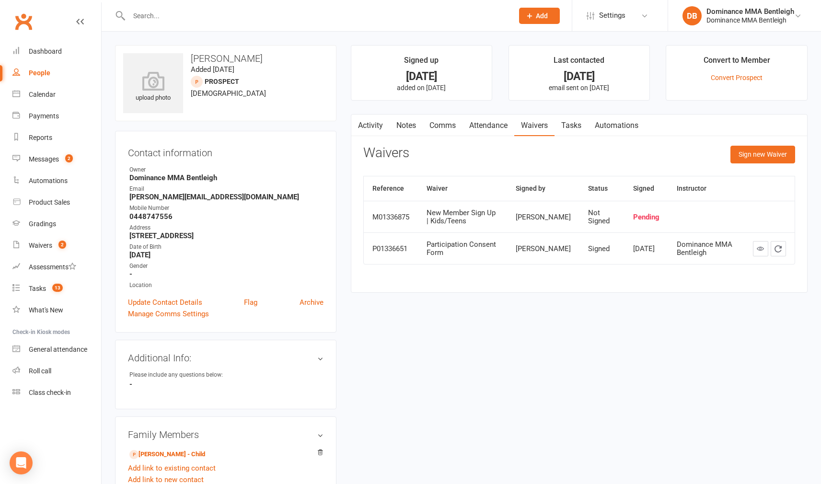
click at [172, 17] on input "text" at bounding box center [316, 15] width 380 height 13
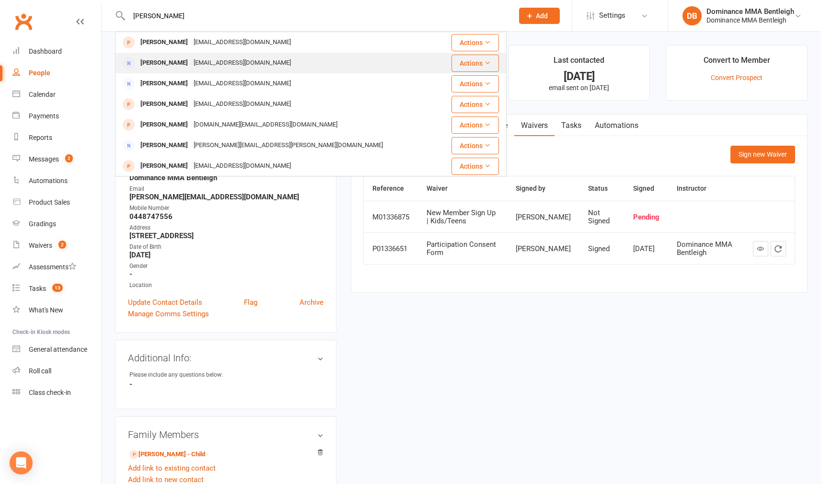
type input "sonika"
click at [237, 70] on div "Sonika Nel bluesunnymiracle@gmail.com" at bounding box center [278, 63] width 324 height 20
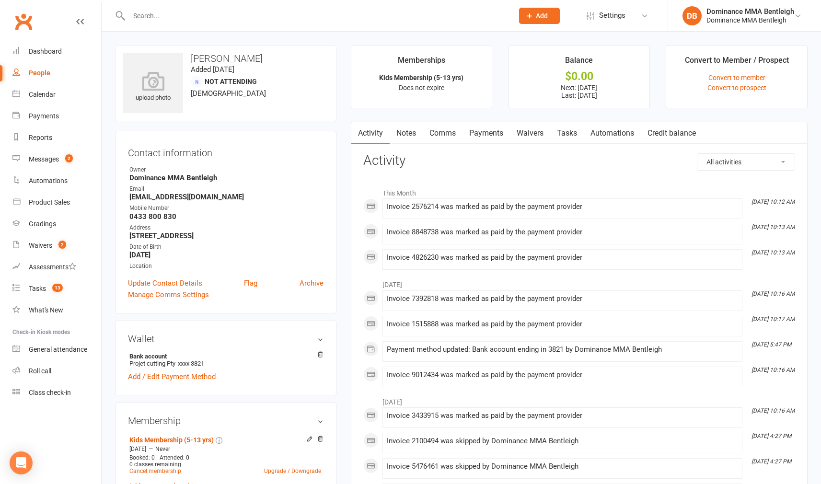
drag, startPoint x: 536, startPoint y: 131, endPoint x: 518, endPoint y: 127, distance: 18.7
click at [536, 131] on link "Waivers" at bounding box center [530, 133] width 40 height 22
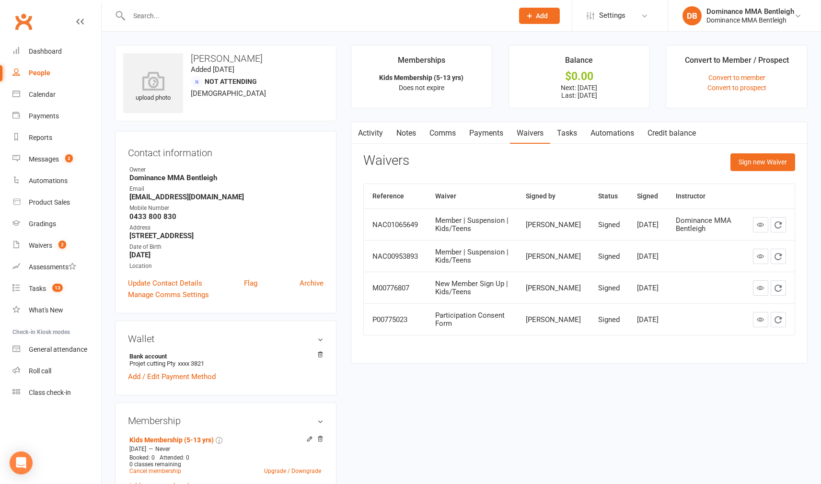
click at [751, 166] on button "Sign new Waiver" at bounding box center [762, 161] width 65 height 17
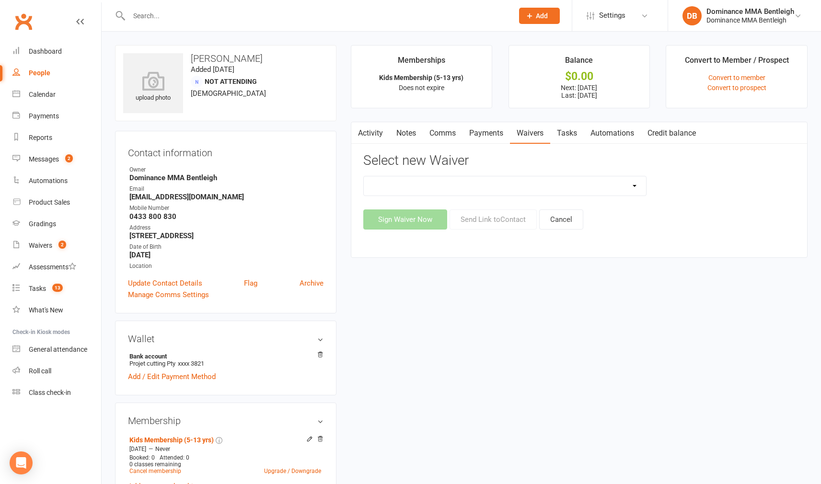
select select "7800"
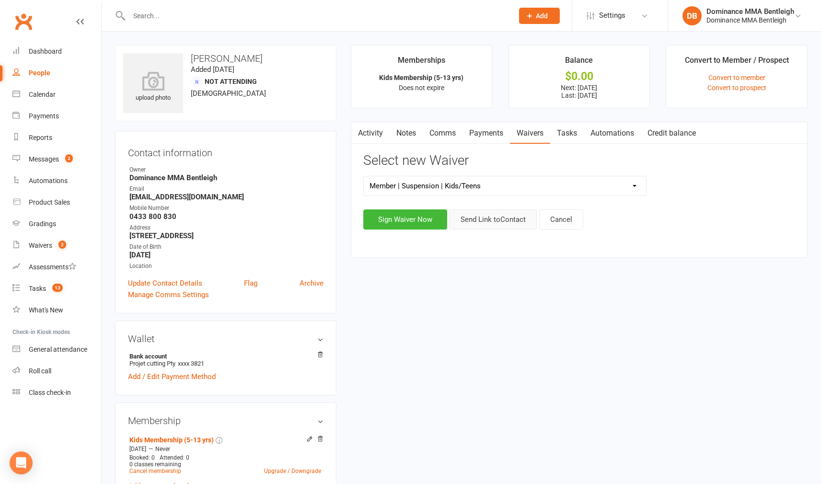
click at [479, 219] on button "Send Link to Contact" at bounding box center [492, 219] width 87 height 20
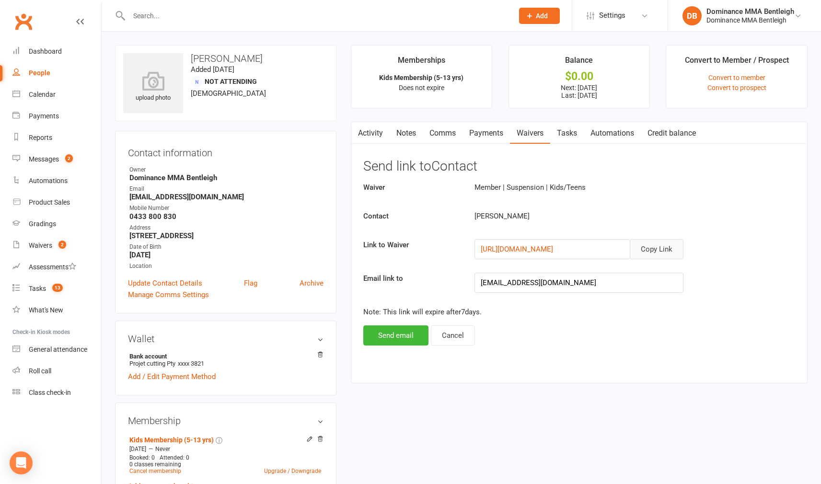
click at [657, 251] on button "Copy Link" at bounding box center [656, 249] width 54 height 20
click at [417, 335] on button "Send email" at bounding box center [395, 335] width 65 height 20
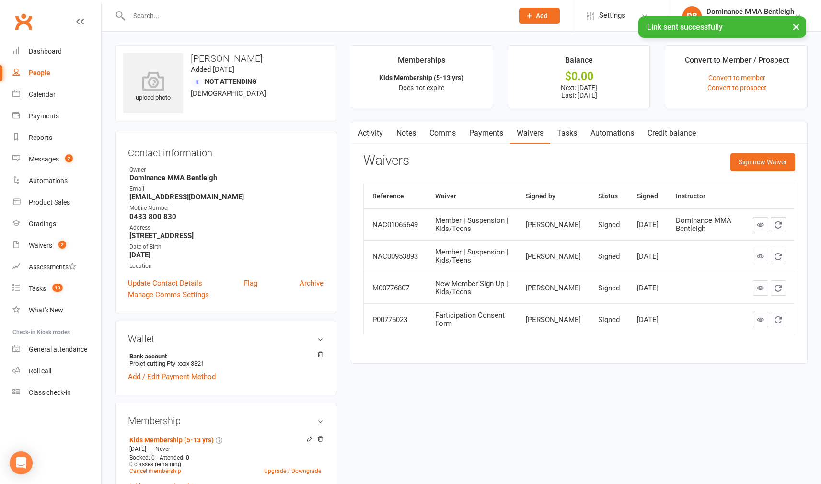
click at [449, 138] on link "Comms" at bounding box center [442, 133] width 40 height 22
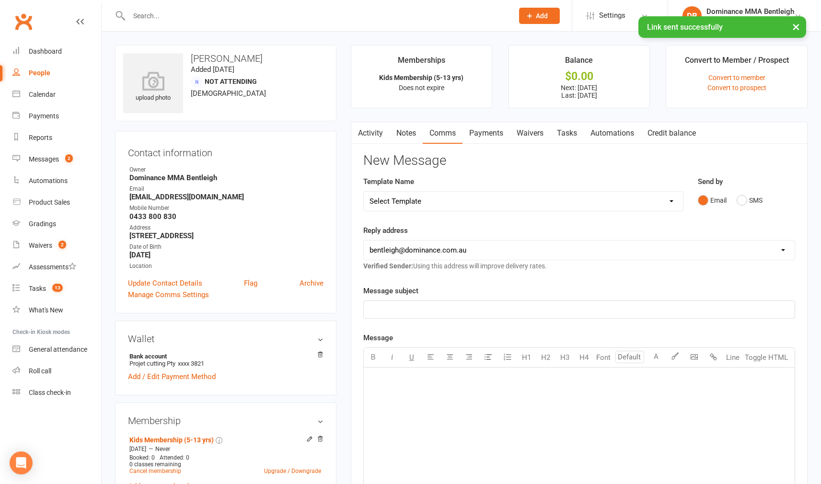
select select "9"
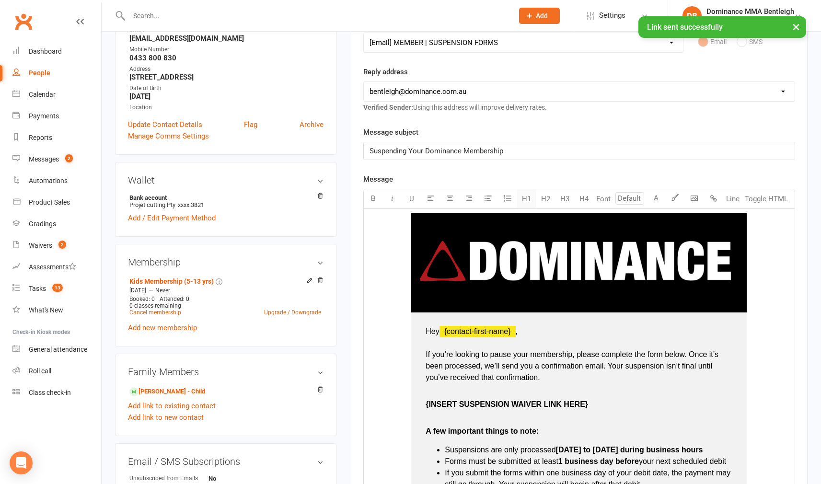
scroll to position [212, 0]
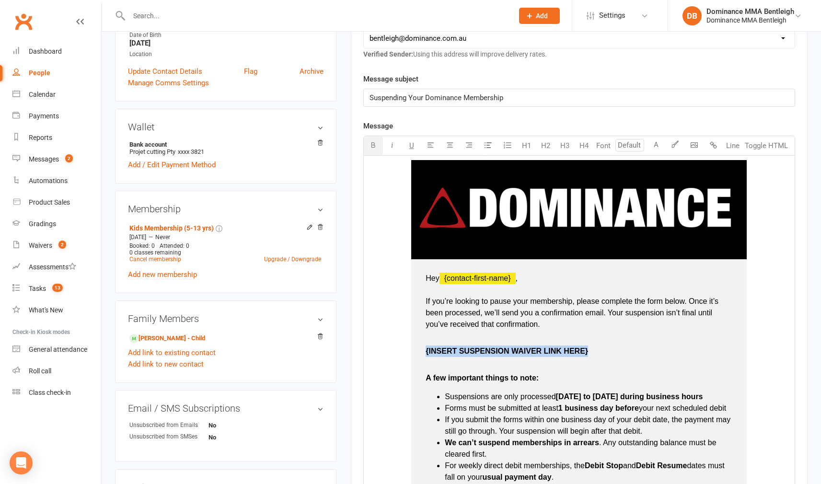
drag, startPoint x: 593, startPoint y: 348, endPoint x: 427, endPoint y: 352, distance: 165.8
click at [427, 352] on p "{INSERT SUSPENSION WAIVER LINK HERE}" at bounding box center [578, 356] width 307 height 23
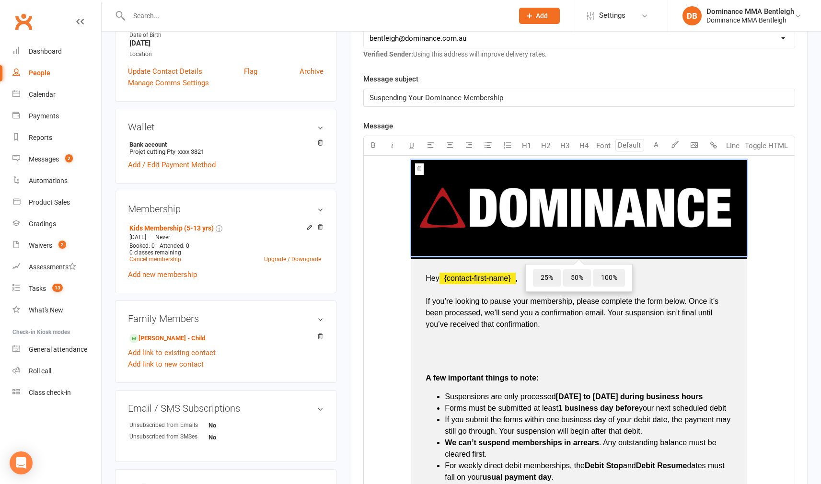
click at [564, 354] on p at bounding box center [578, 356] width 307 height 23
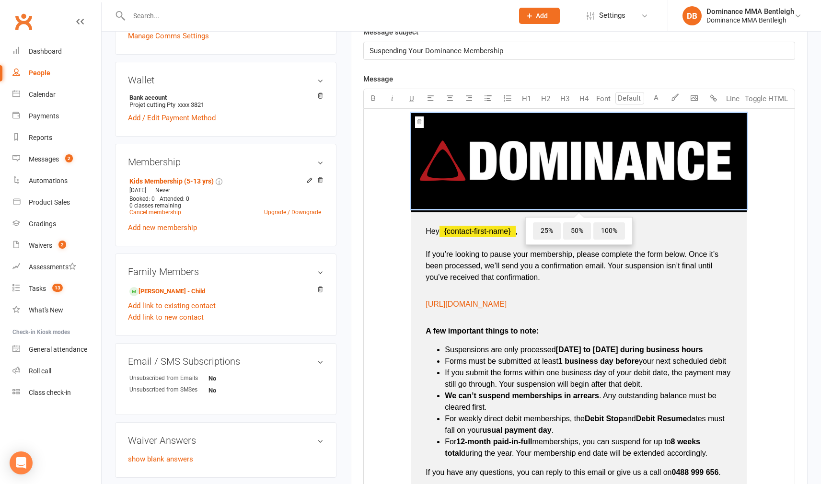
scroll to position [257, 0]
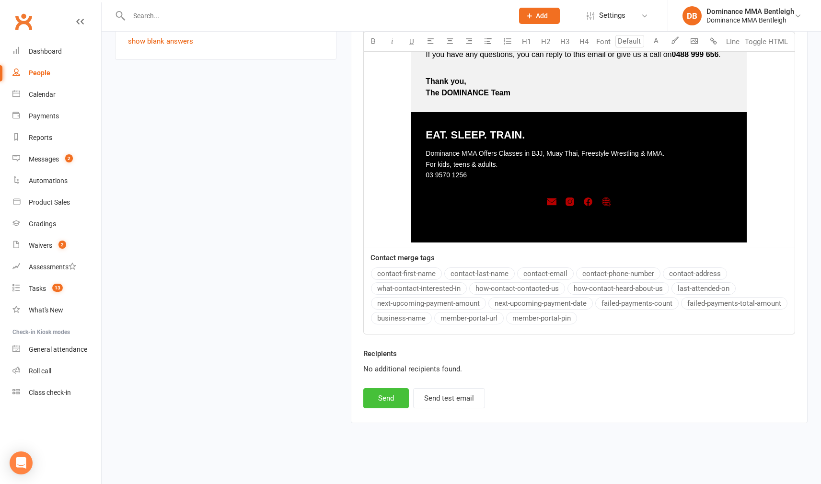
click at [395, 393] on button "Send" at bounding box center [386, 398] width 46 height 20
select select
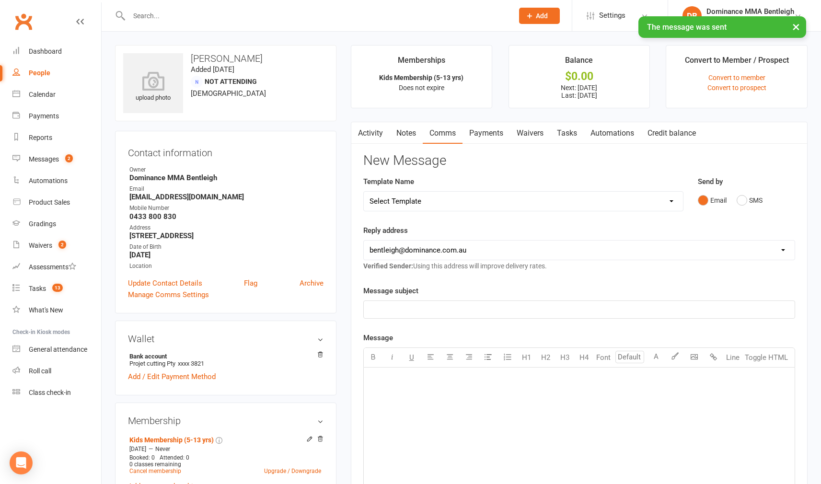
scroll to position [0, 0]
click at [215, 18] on input "text" at bounding box center [316, 15] width 380 height 13
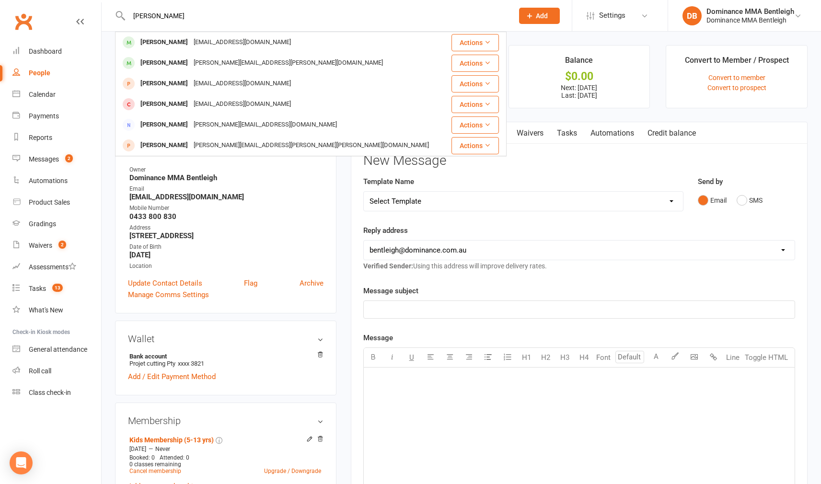
type input "keerth"
drag, startPoint x: 215, startPoint y: 18, endPoint x: 209, endPoint y: 38, distance: 20.3
click at [209, 38] on div "gkirthan32@gmail.com" at bounding box center [242, 42] width 103 height 14
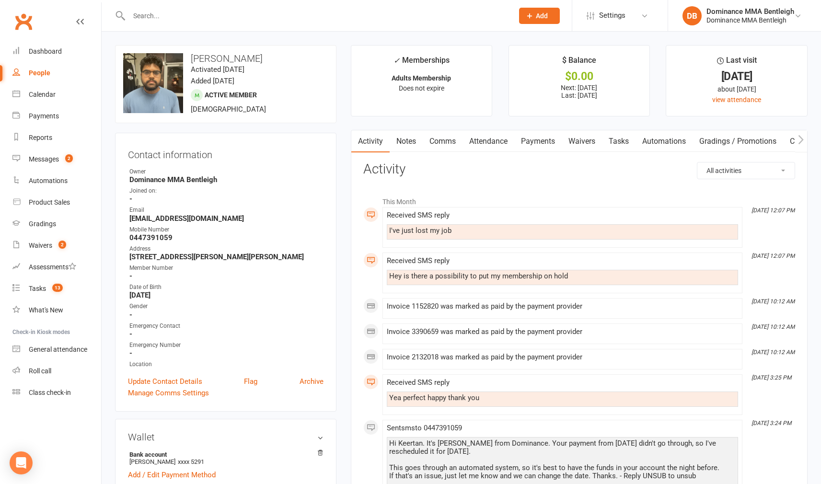
click at [594, 143] on link "Waivers" at bounding box center [581, 141] width 40 height 22
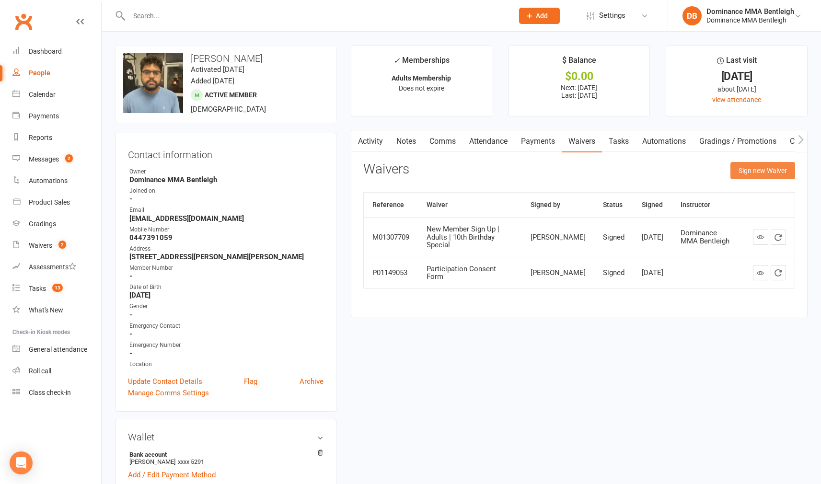
click at [745, 176] on button "Sign new Waiver" at bounding box center [762, 170] width 65 height 17
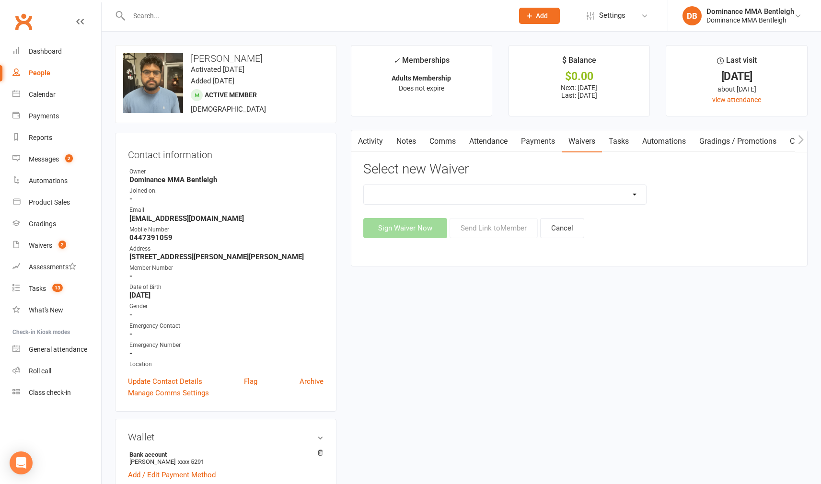
select select "7799"
click at [515, 226] on button "Send Link to Member" at bounding box center [493, 228] width 88 height 20
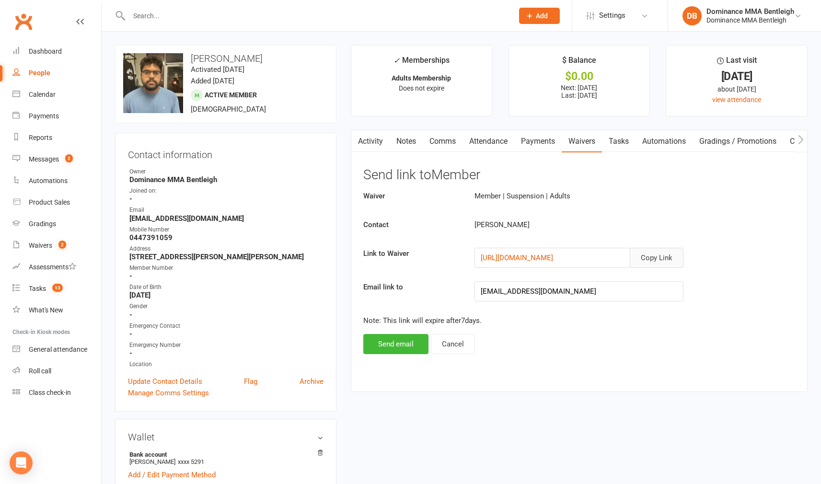
click at [653, 259] on button "Copy Link" at bounding box center [656, 258] width 54 height 20
click at [415, 346] on button "Send email" at bounding box center [395, 344] width 65 height 20
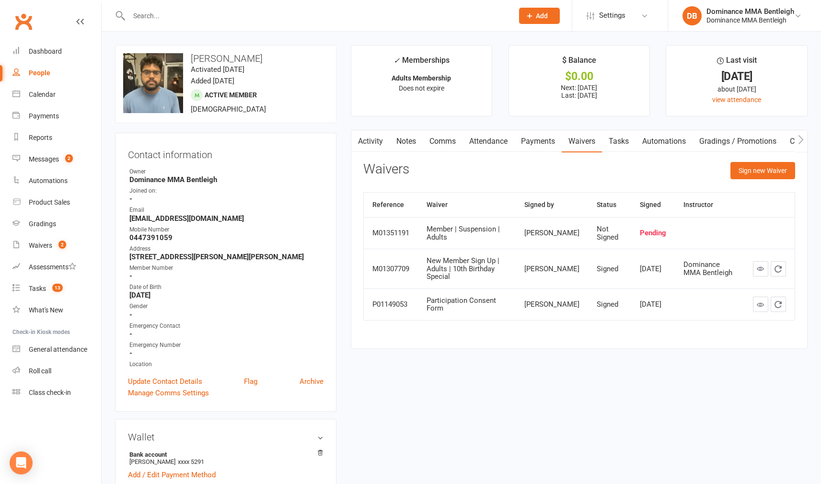
click at [435, 137] on link "Comms" at bounding box center [442, 141] width 40 height 22
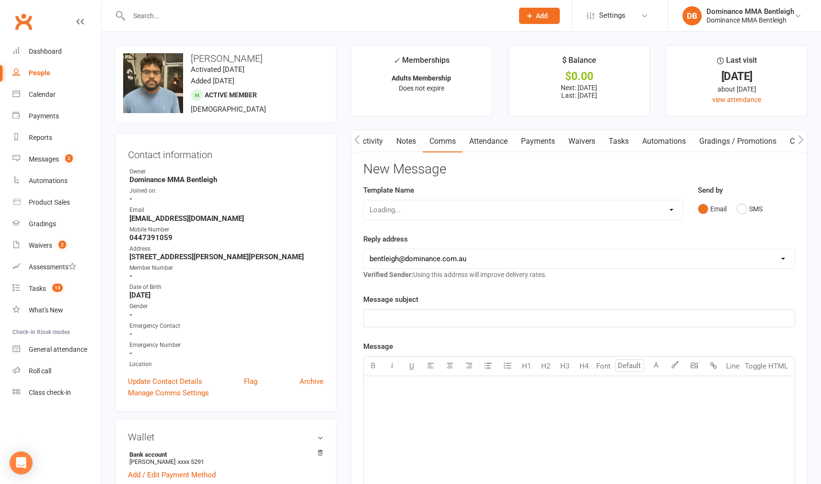
scroll to position [0, 0]
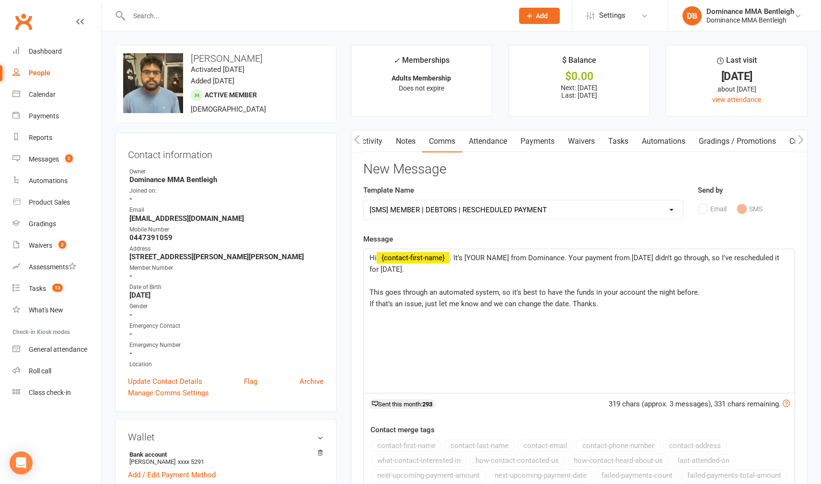
select select "9"
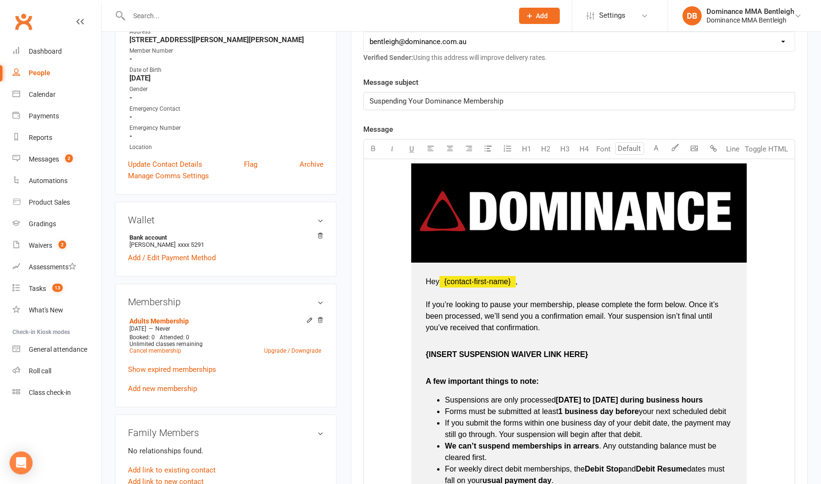
scroll to position [217, 0]
drag, startPoint x: 597, startPoint y: 351, endPoint x: 434, endPoint y: 337, distance: 163.0
click at [426, 349] on p "{INSERT SUSPENSION WAIVER LINK HERE}" at bounding box center [578, 360] width 307 height 23
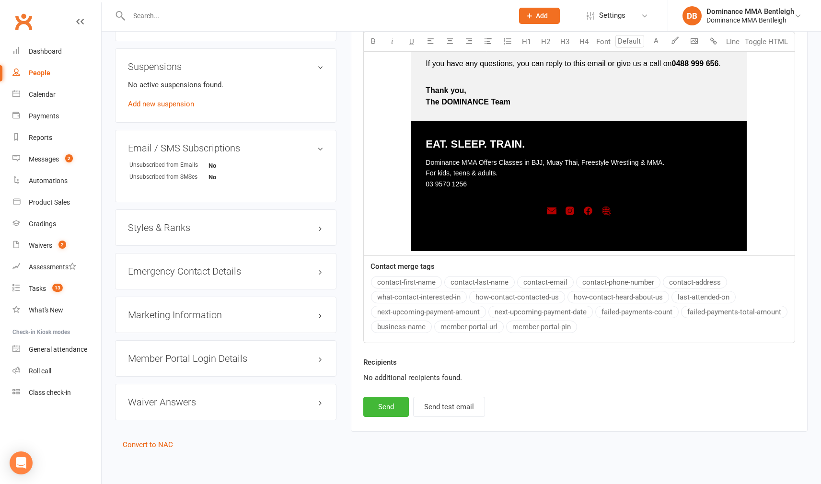
scroll to position [676, 0]
click at [385, 400] on button "Send" at bounding box center [386, 407] width 46 height 20
select select
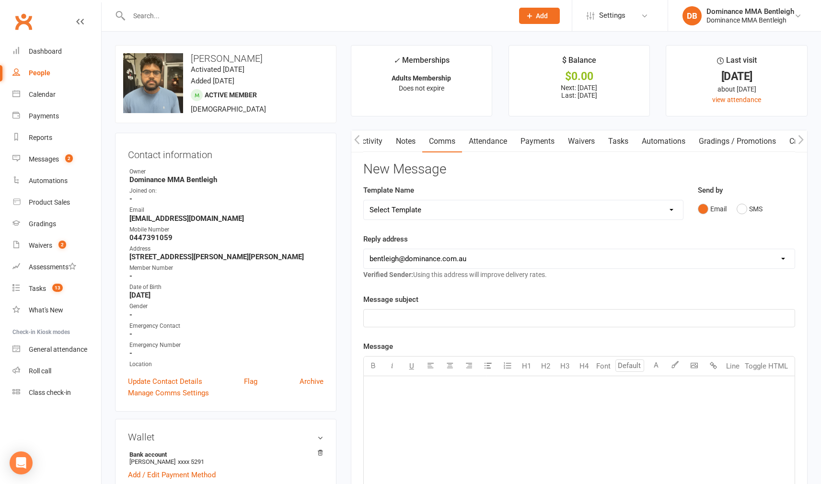
scroll to position [0, 0]
click at [162, 22] on input "text" at bounding box center [316, 15] width 380 height 13
click at [164, 20] on input "text" at bounding box center [316, 15] width 380 height 13
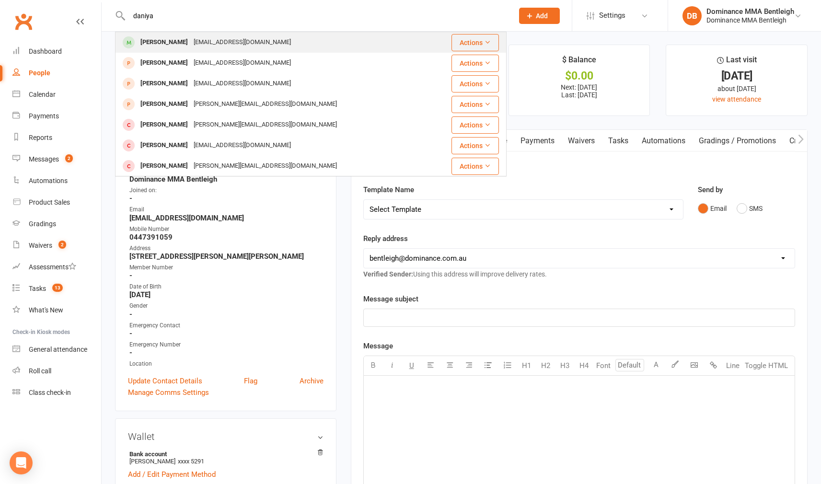
type input "daniya"
click at [169, 44] on div "Daniyal Ahmed" at bounding box center [163, 42] width 53 height 14
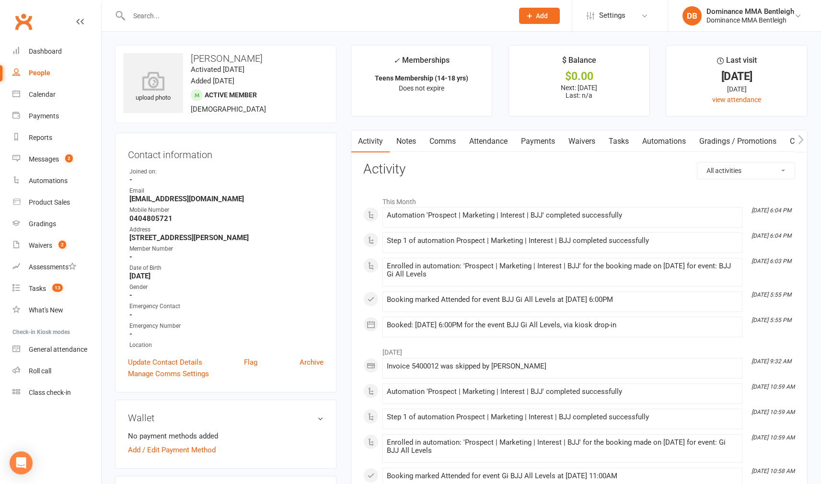
click at [526, 143] on link "Payments" at bounding box center [537, 141] width 47 height 22
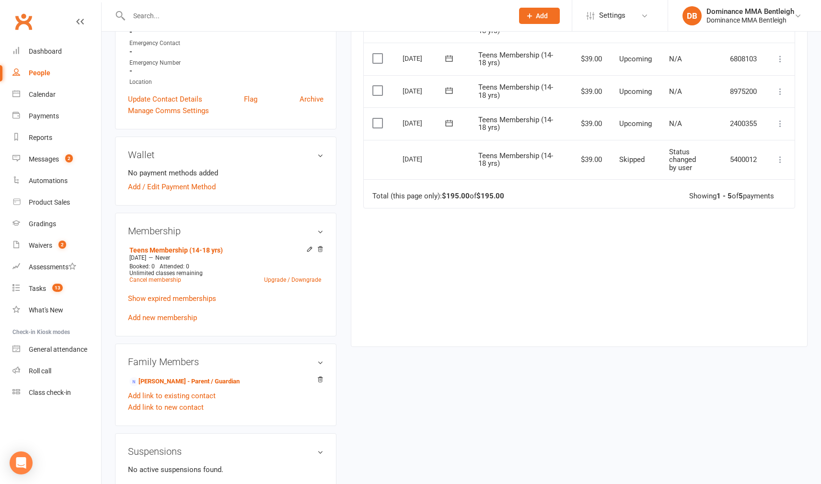
scroll to position [297, 0]
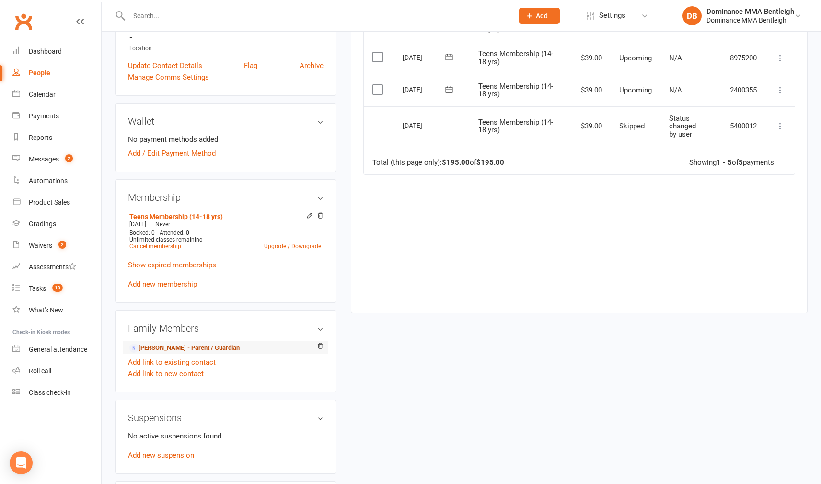
click at [211, 349] on link "Maria Rashid - Parent / Guardian" at bounding box center [184, 348] width 110 height 10
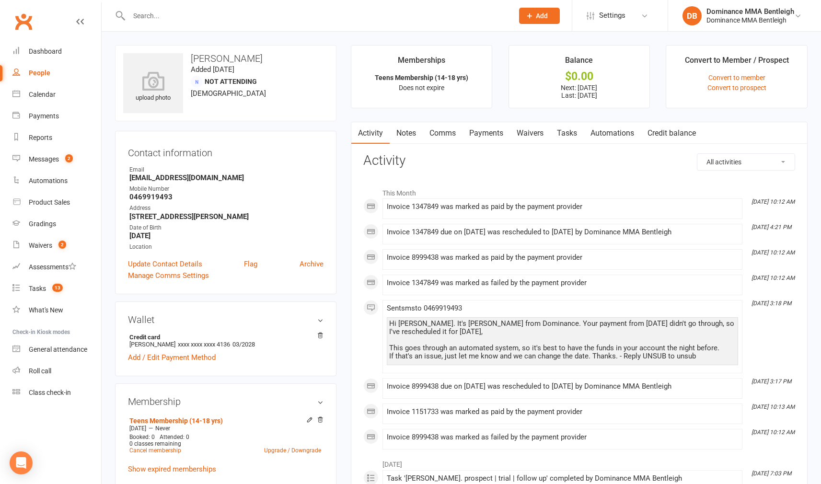
click at [488, 130] on link "Payments" at bounding box center [485, 133] width 47 height 22
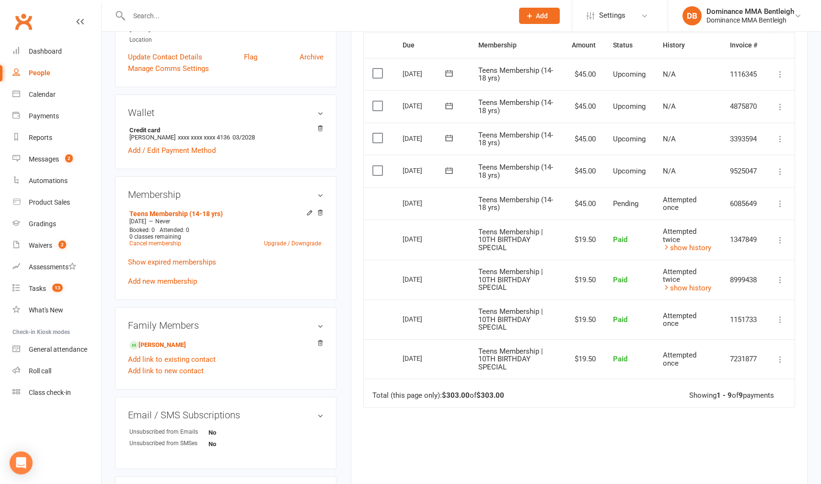
scroll to position [210, 0]
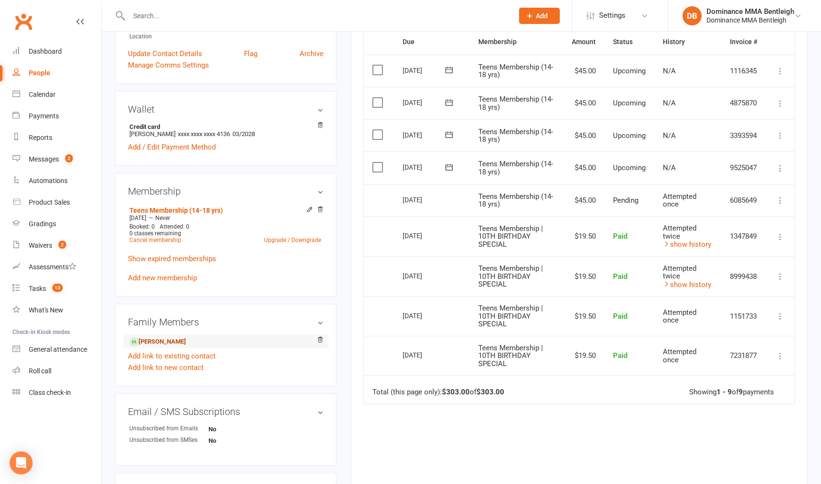
click at [186, 344] on link "Daniyal Ahmed - Child" at bounding box center [157, 342] width 57 height 10
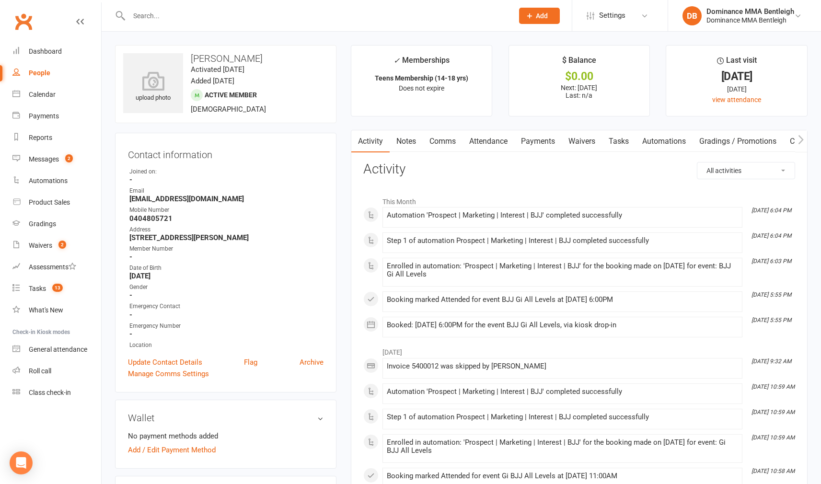
click at [523, 142] on link "Payments" at bounding box center [537, 141] width 47 height 22
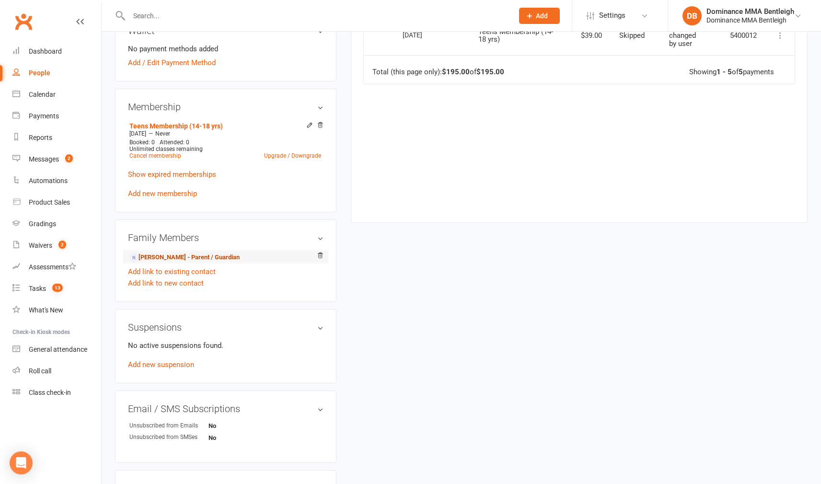
scroll to position [388, 0]
click at [218, 257] on link "Maria Rashid - Parent / Guardian" at bounding box center [184, 257] width 110 height 10
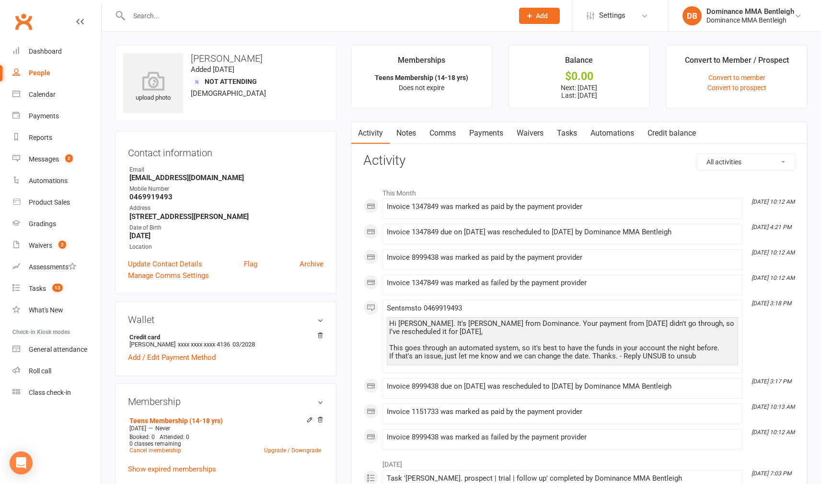
click at [477, 131] on link "Payments" at bounding box center [485, 133] width 47 height 22
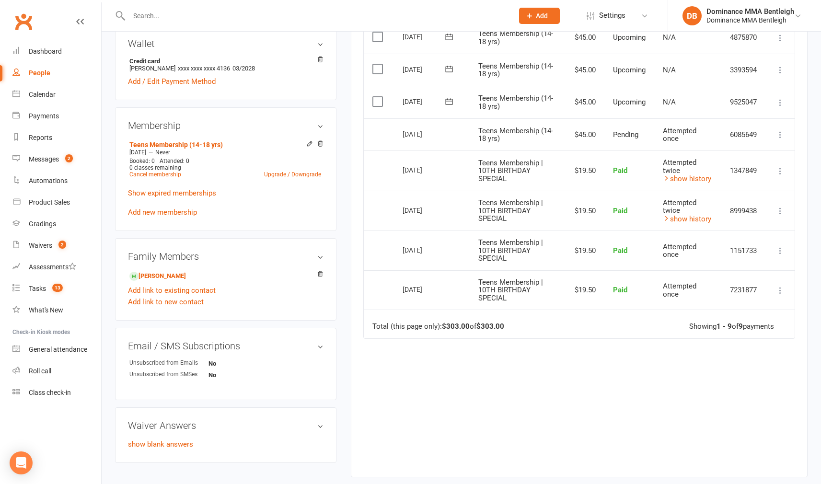
scroll to position [277, 0]
click at [186, 278] on link "Daniyal Ahmed - Child" at bounding box center [157, 275] width 57 height 10
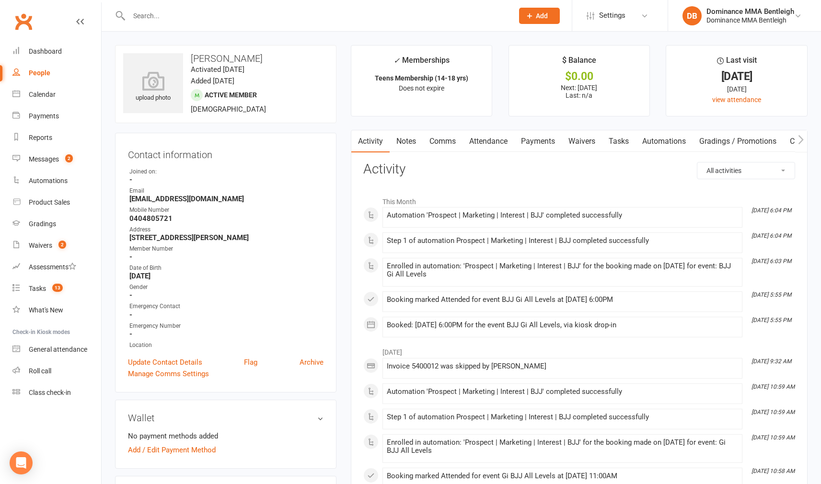
click at [542, 144] on link "Payments" at bounding box center [537, 141] width 47 height 22
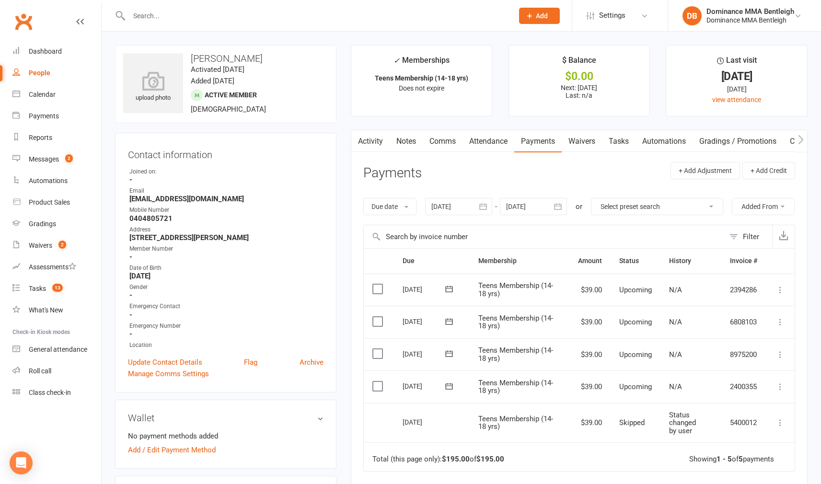
drag, startPoint x: 158, startPoint y: 23, endPoint x: 161, endPoint y: 19, distance: 5.6
click at [158, 23] on div at bounding box center [310, 15] width 391 height 31
click at [163, 15] on input "text" at bounding box center [316, 15] width 380 height 13
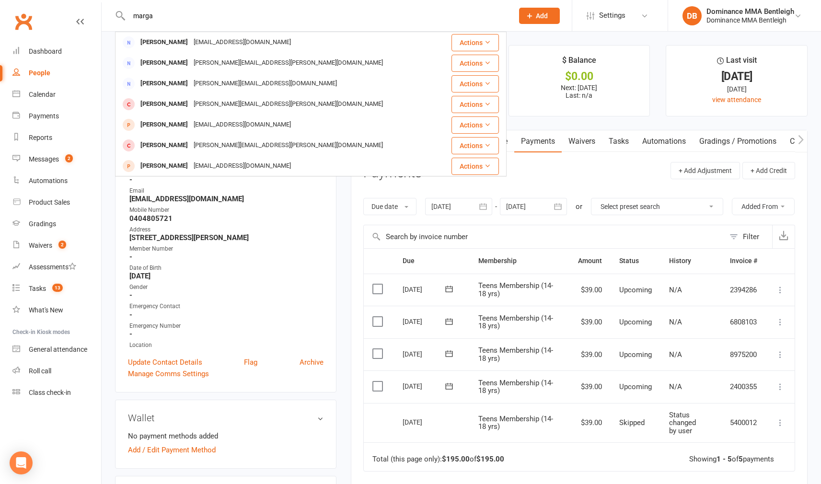
type input "marga"
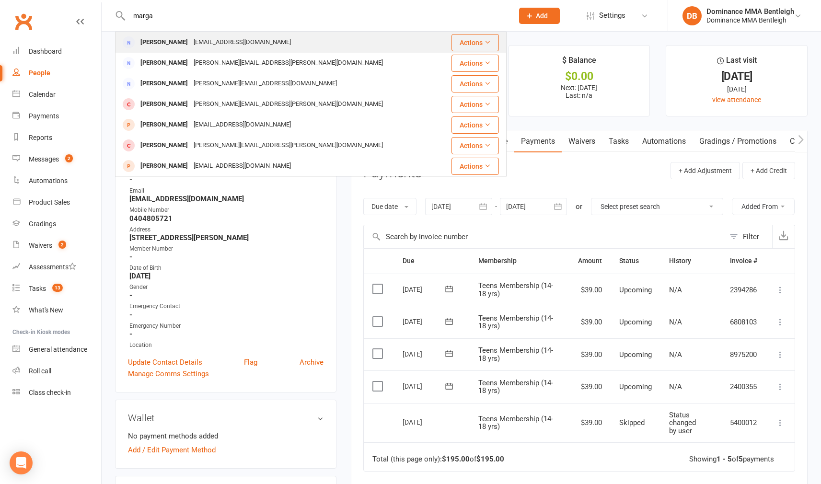
drag, startPoint x: 163, startPoint y: 15, endPoint x: 174, endPoint y: 41, distance: 28.1
click at [174, 41] on div "Margarita Bogodist" at bounding box center [163, 42] width 53 height 14
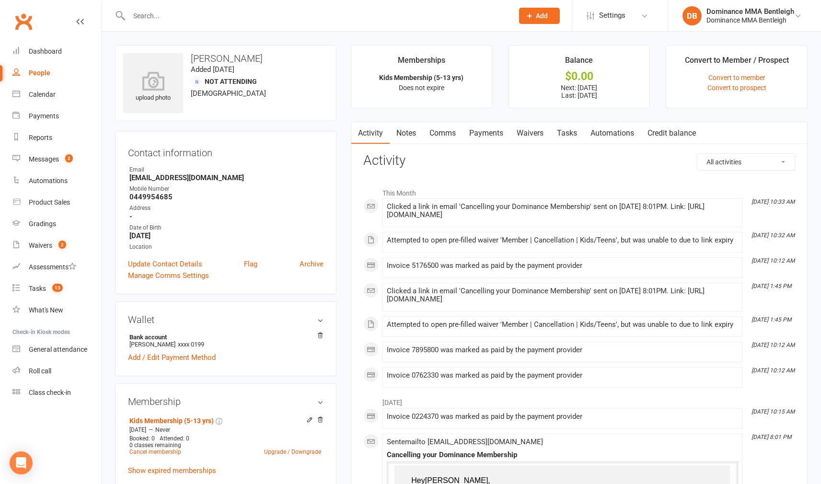
click at [529, 130] on link "Waivers" at bounding box center [530, 133] width 40 height 22
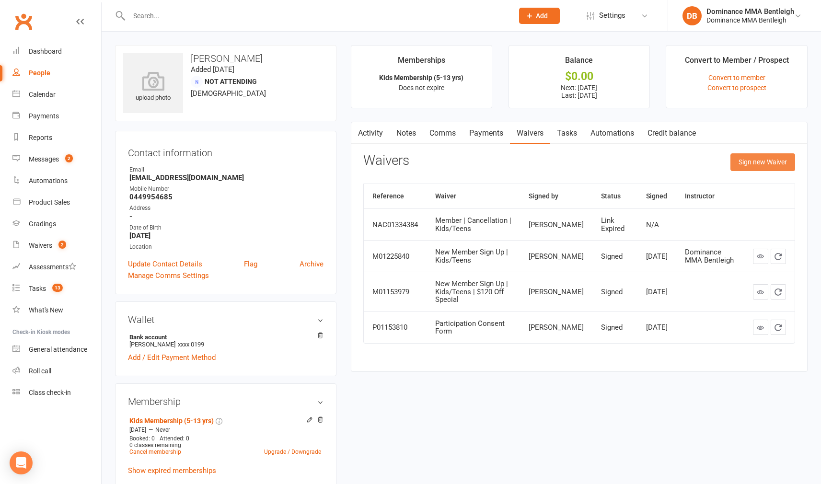
click at [737, 163] on button "Sign new Waiver" at bounding box center [762, 161] width 65 height 17
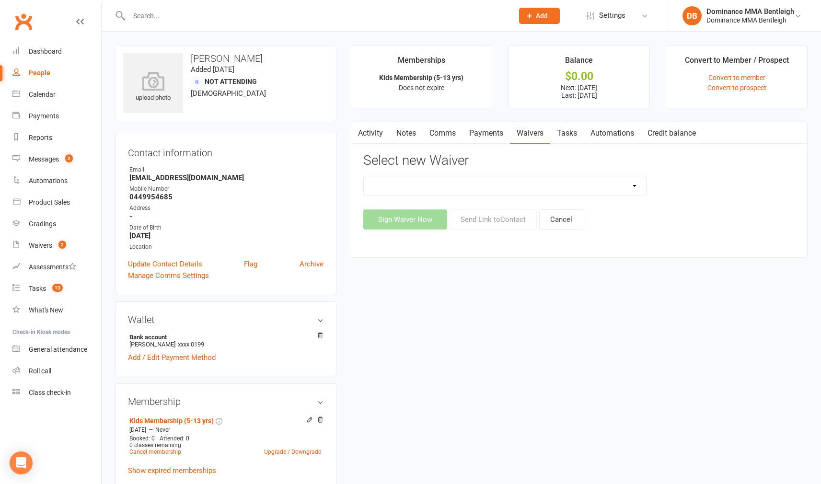
select select "7798"
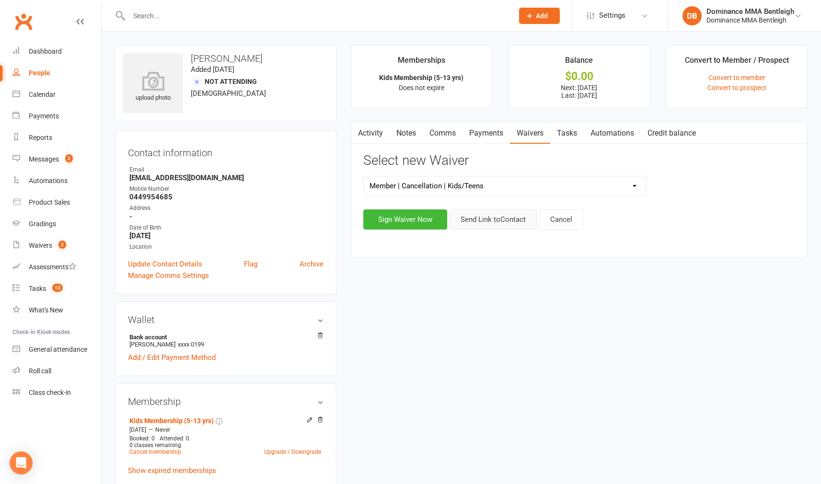
click at [475, 223] on button "Send Link to Contact" at bounding box center [492, 219] width 87 height 20
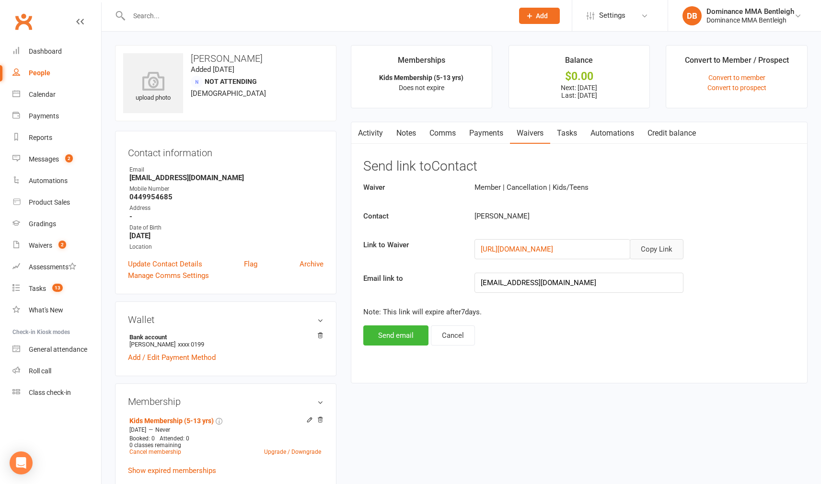
click at [668, 246] on button "Copy Link" at bounding box center [656, 249] width 54 height 20
click at [388, 337] on button "Send email" at bounding box center [395, 335] width 65 height 20
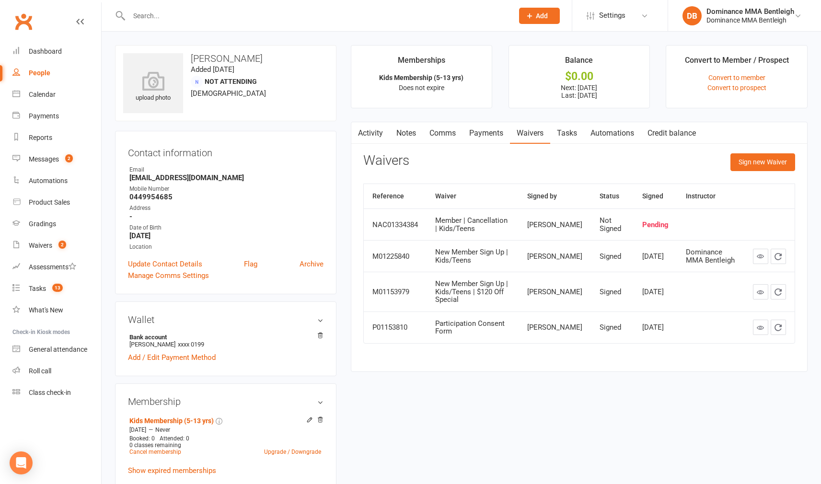
click at [451, 135] on link "Comms" at bounding box center [442, 133] width 40 height 22
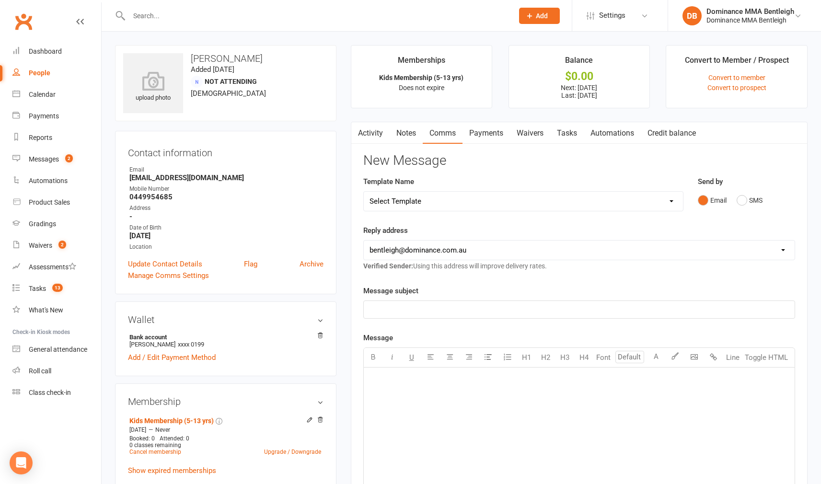
select select "8"
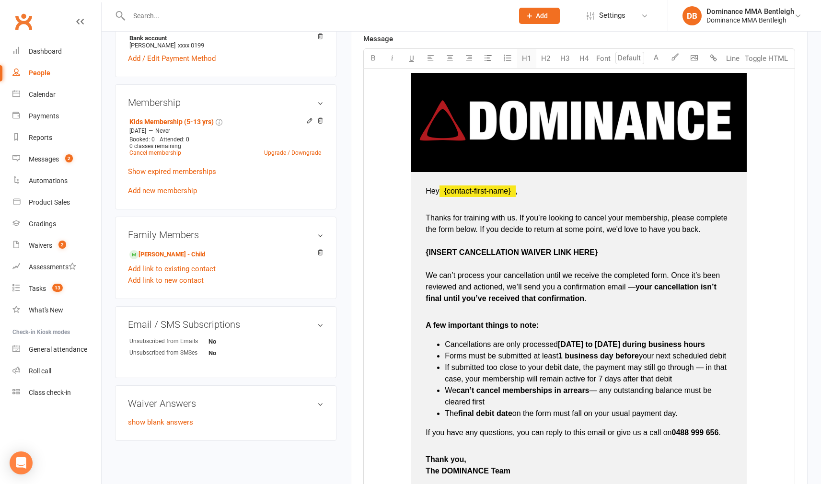
scroll to position [300, 0]
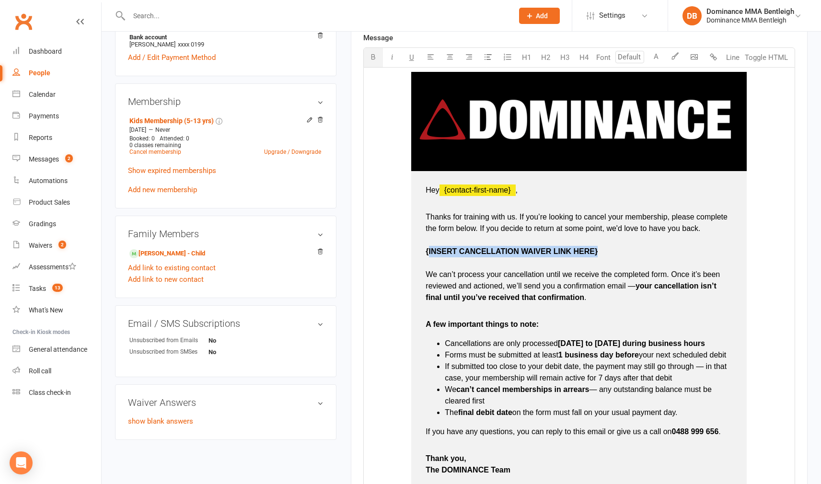
drag, startPoint x: 610, startPoint y: 247, endPoint x: 620, endPoint y: 208, distance: 40.1
click at [430, 248] on p "Thanks for training with us. If you’re looking to cancel your membership, pleas…" at bounding box center [578, 251] width 307 height 103
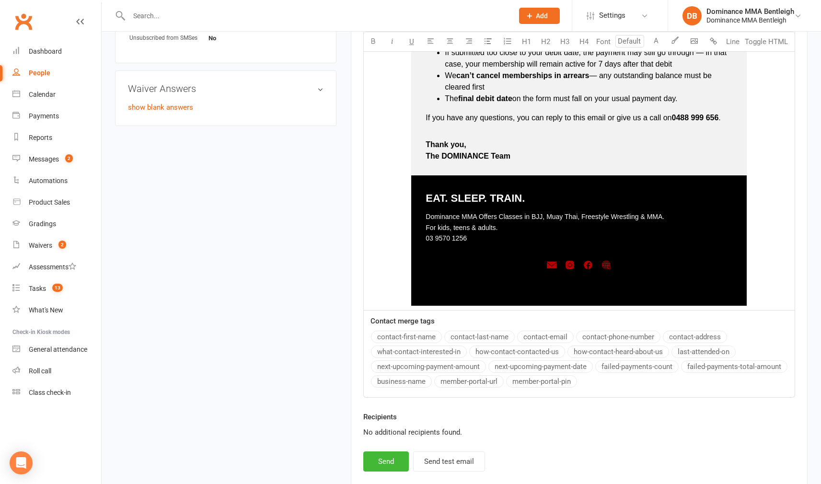
click at [388, 468] on button "Send" at bounding box center [386, 461] width 46 height 20
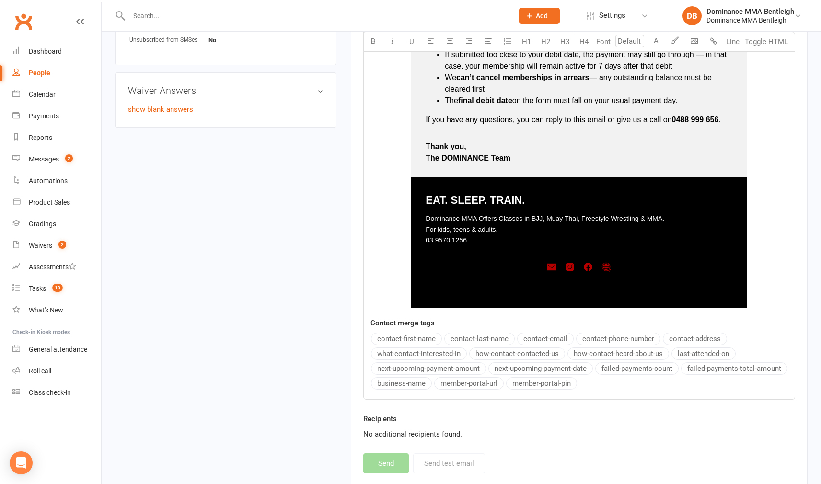
select select
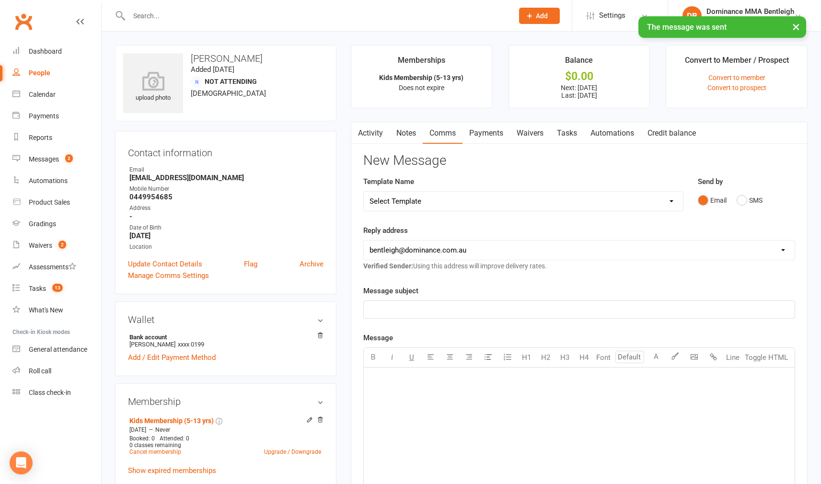
scroll to position [0, 0]
click at [179, 19] on input "text" at bounding box center [316, 15] width 380 height 13
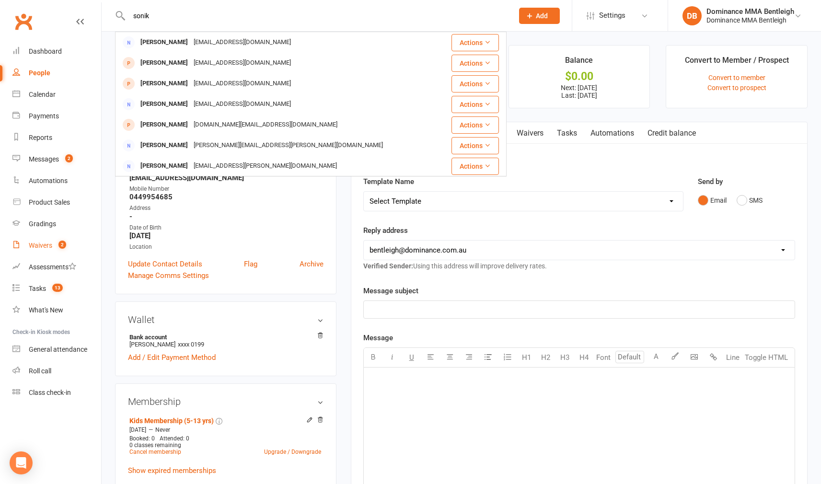
type input "sonik"
click at [46, 250] on link "Waivers 2" at bounding box center [56, 246] width 89 height 22
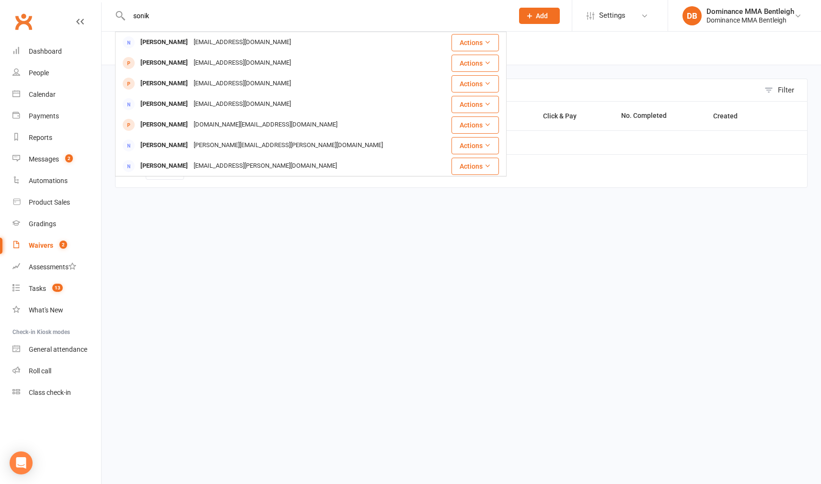
drag, startPoint x: 46, startPoint y: 250, endPoint x: 38, endPoint y: 247, distance: 8.6
click at [46, 250] on link "Waivers 2" at bounding box center [56, 246] width 89 height 22
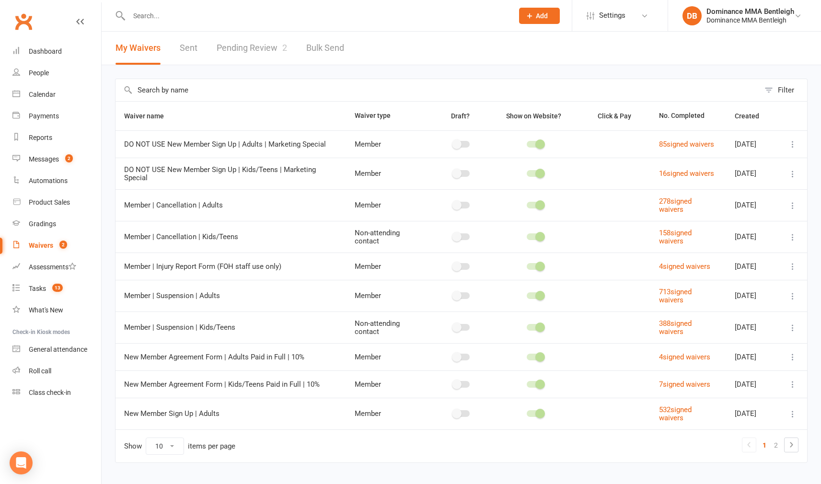
click at [227, 43] on link "Pending Review 2" at bounding box center [252, 48] width 70 height 33
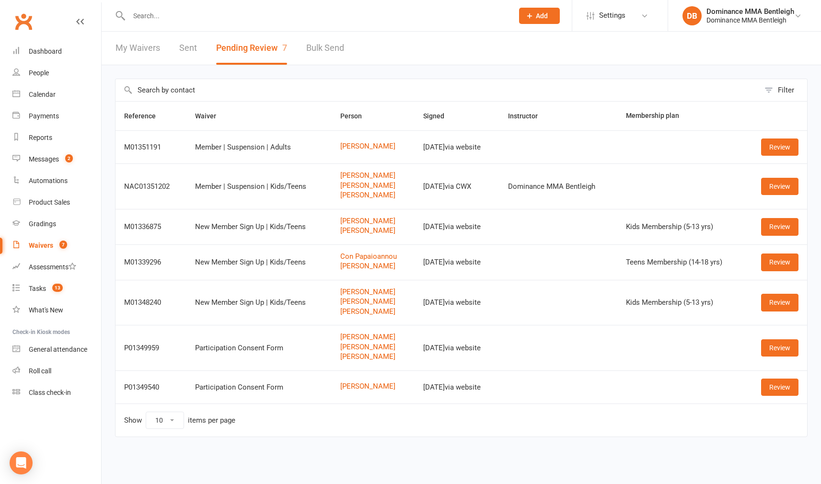
click at [288, 20] on input "text" at bounding box center [316, 15] width 380 height 13
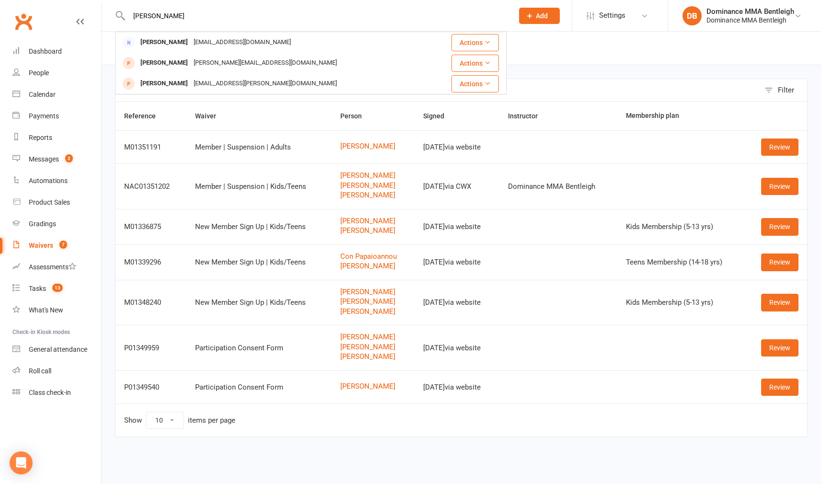
type input "ted"
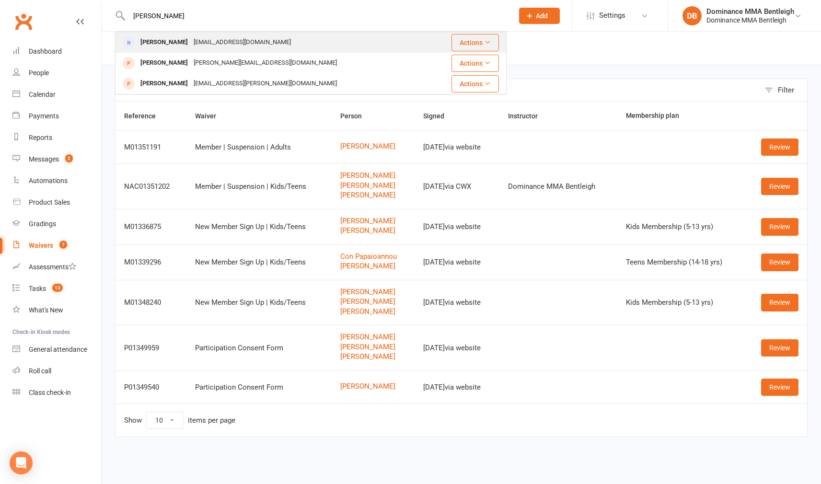
click at [254, 44] on div "Ted Mallari t_melendres@yahoo.com" at bounding box center [273, 43] width 314 height 20
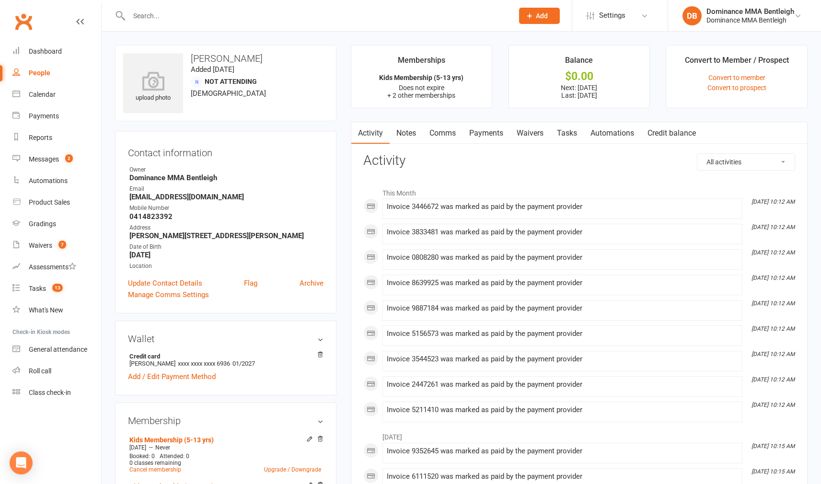
drag, startPoint x: 532, startPoint y: 129, endPoint x: 524, endPoint y: 128, distance: 8.2
click at [532, 130] on link "Waivers" at bounding box center [530, 133] width 40 height 22
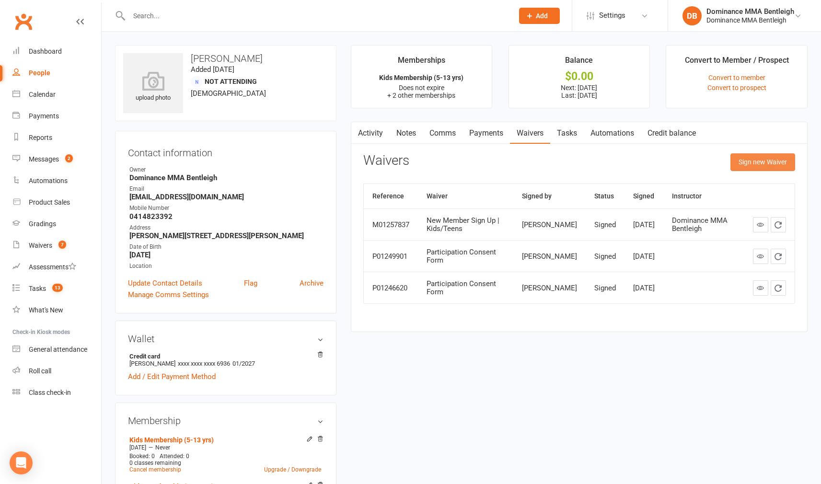
click at [776, 164] on button "Sign new Waiver" at bounding box center [762, 161] width 65 height 17
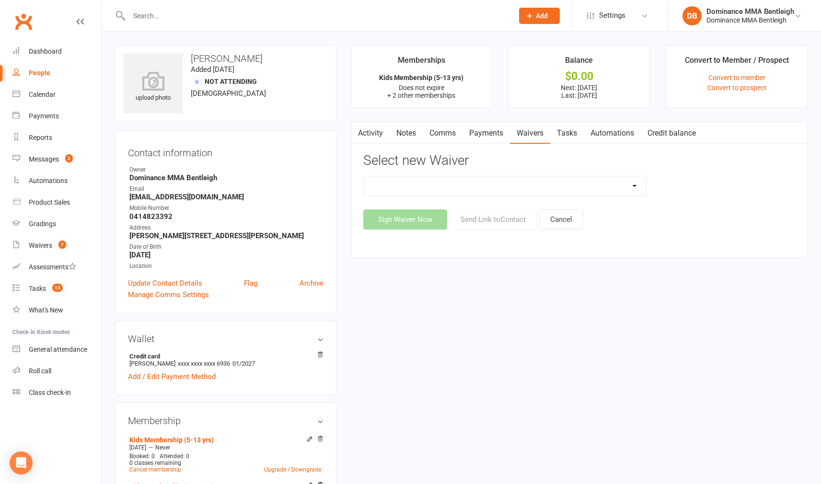
select select "7800"
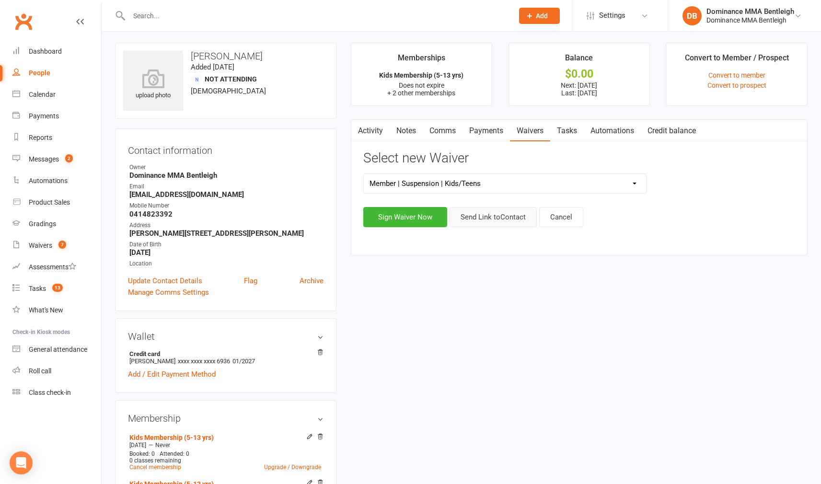
scroll to position [2, 0]
click at [481, 217] on button "Send Link to Contact" at bounding box center [492, 217] width 87 height 20
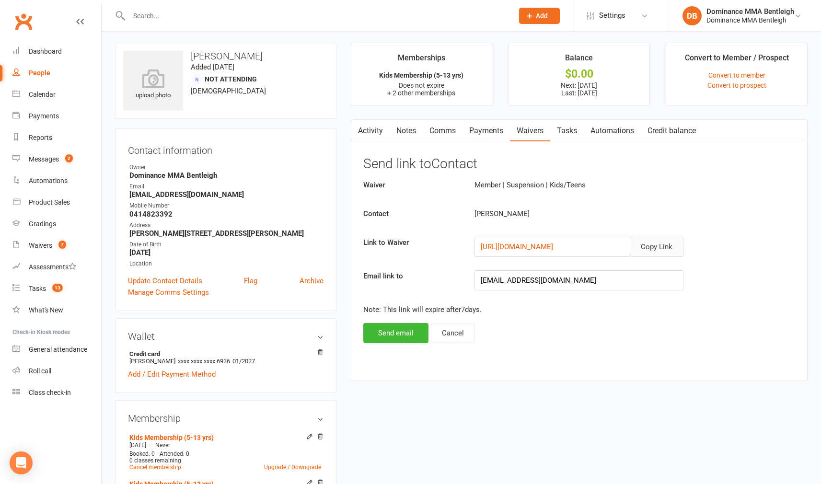
click at [651, 248] on button "Copy Link" at bounding box center [656, 247] width 54 height 20
click at [382, 328] on button "Send email" at bounding box center [395, 333] width 65 height 20
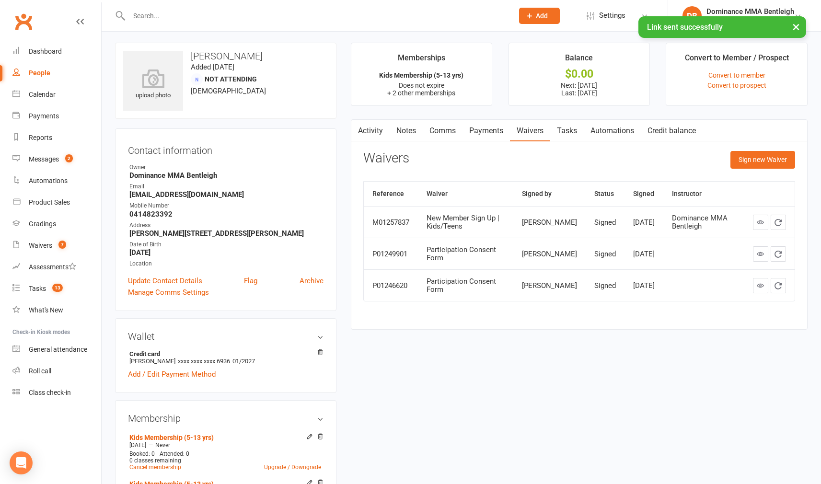
click at [441, 134] on link "Comms" at bounding box center [442, 131] width 40 height 22
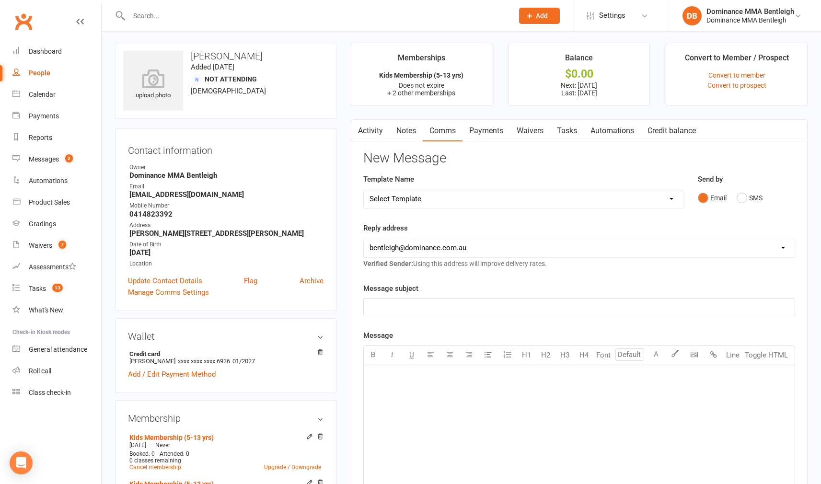
select select "9"
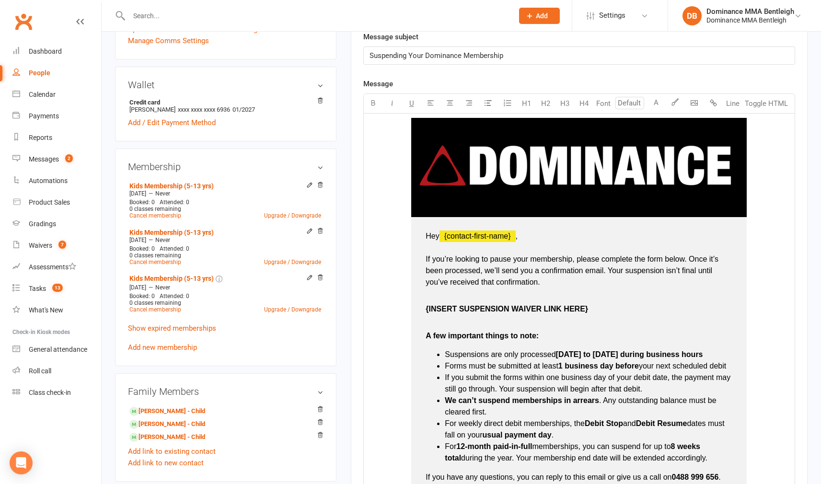
scroll to position [270, 0]
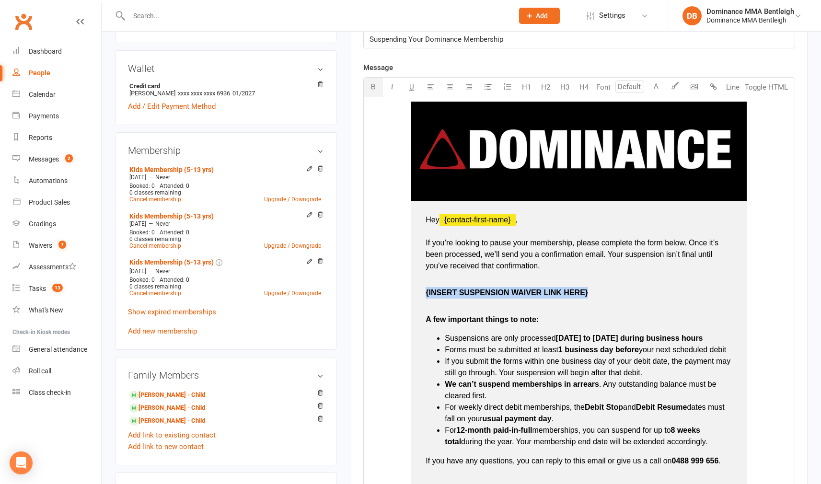
drag, startPoint x: 591, startPoint y: 291, endPoint x: 578, endPoint y: 245, distance: 47.6
click at [415, 293] on td "Hey ﻿ {contact-first-name} , If you’re looking to pause your membership, please…" at bounding box center [578, 360] width 335 height 318
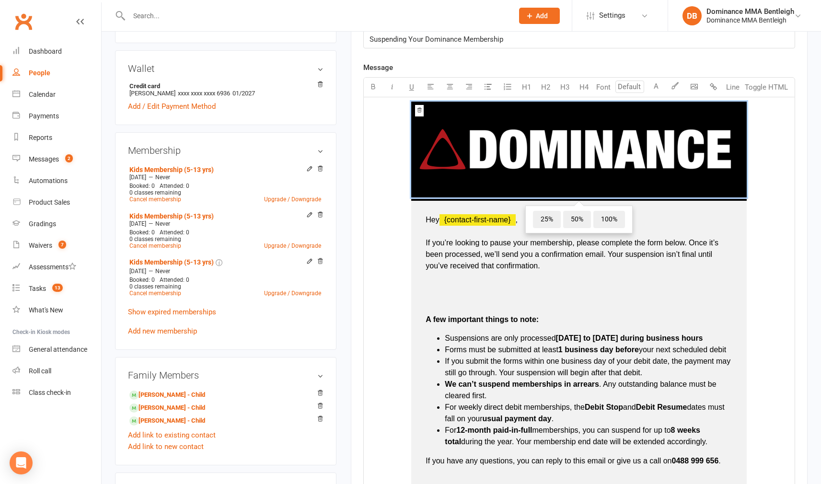
click at [459, 288] on p at bounding box center [578, 298] width 307 height 23
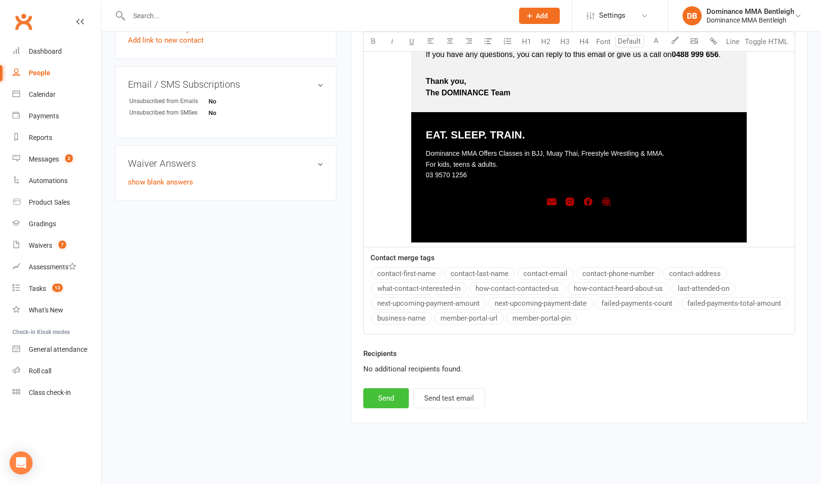
scroll to position [682, 0]
click at [402, 394] on button "Send" at bounding box center [386, 398] width 46 height 20
select select
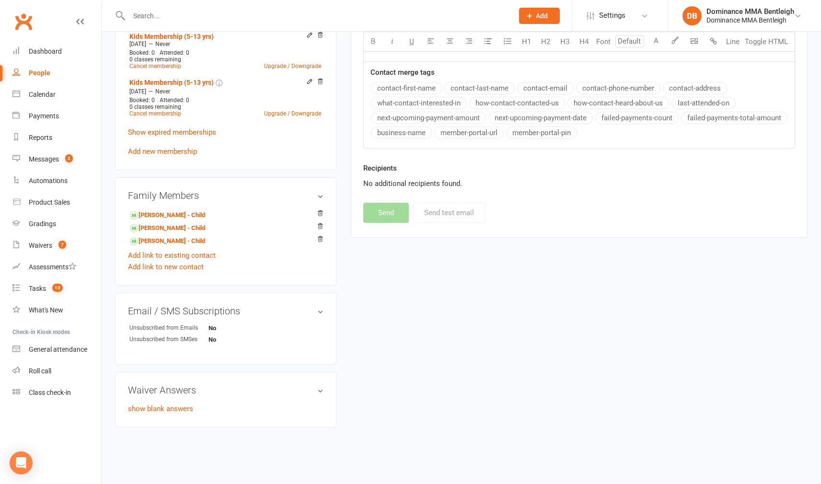
click at [205, 19] on input "text" at bounding box center [316, 15] width 380 height 13
drag, startPoint x: 206, startPoint y: 19, endPoint x: 185, endPoint y: 17, distance: 20.7
click at [205, 19] on input "text" at bounding box center [316, 15] width 380 height 13
click at [542, 20] on button "Add" at bounding box center [539, 16] width 41 height 16
drag, startPoint x: 527, startPoint y: 37, endPoint x: 518, endPoint y: 38, distance: 9.1
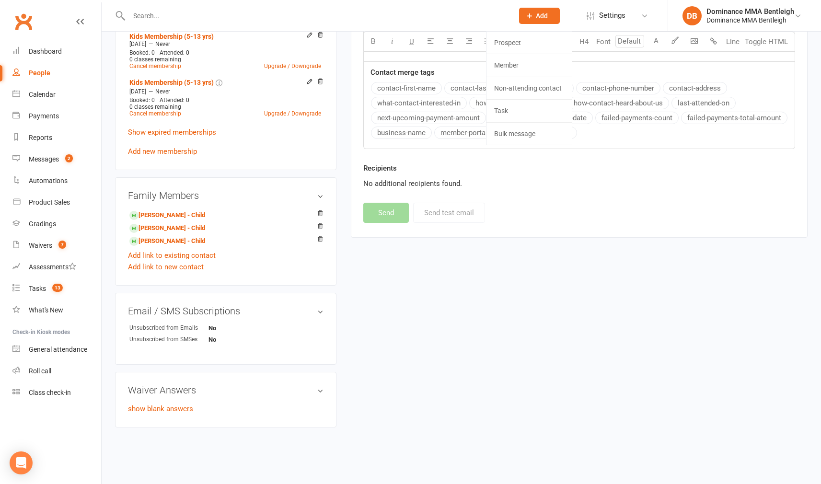
click at [524, 38] on link "Prospect" at bounding box center [528, 43] width 85 height 22
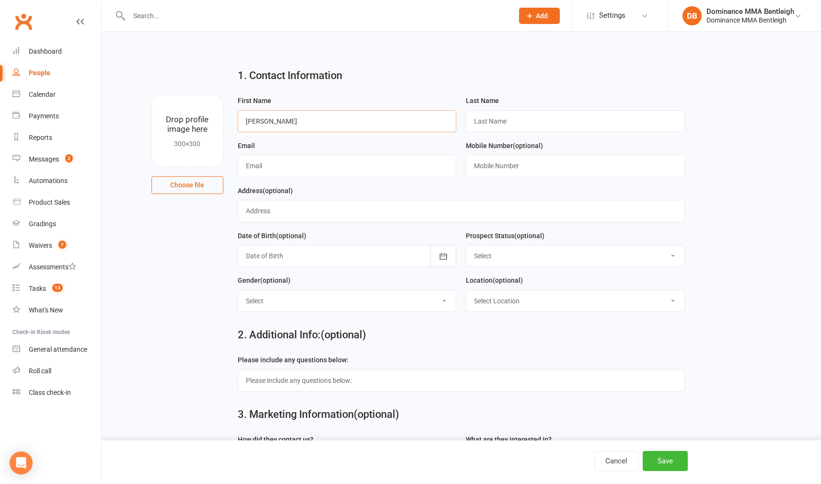
type input "Tyler"
click at [491, 120] on input "Thomson" at bounding box center [575, 121] width 219 height 22
type input "Thompson"
click at [385, 167] on input "text" at bounding box center [347, 166] width 219 height 22
click at [357, 166] on input "text" at bounding box center [347, 166] width 219 height 22
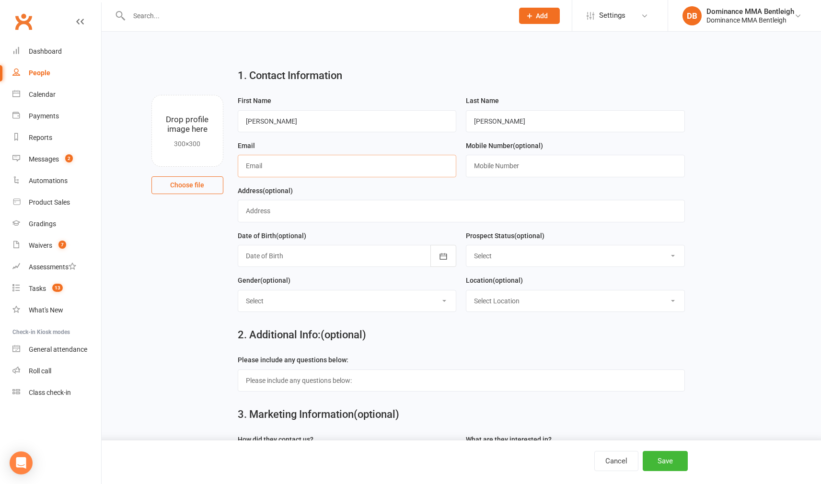
paste input "tylzzer888@gmail.com"
type input "tylzzer888@gmail.com"
drag, startPoint x: 509, startPoint y: 171, endPoint x: 502, endPoint y: 171, distance: 6.7
click at [527, 169] on input "text" at bounding box center [575, 166] width 219 height 22
paste input "0409739941"
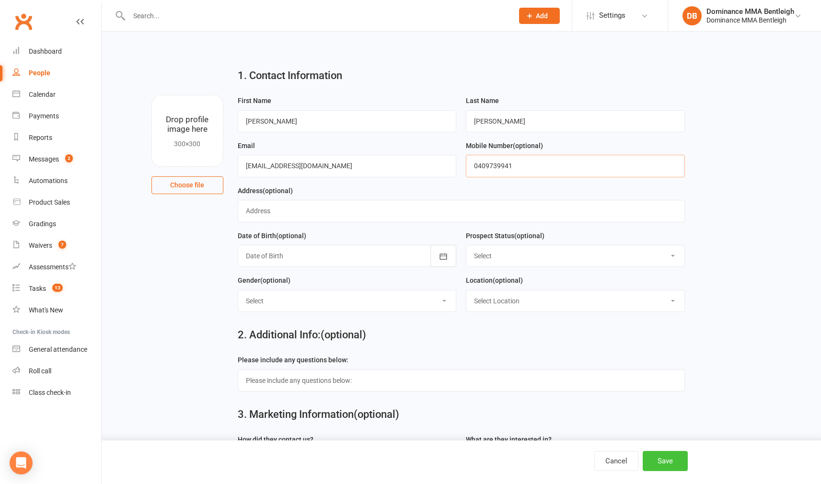
type input "0409739941"
click at [666, 463] on button "Save" at bounding box center [664, 461] width 45 height 20
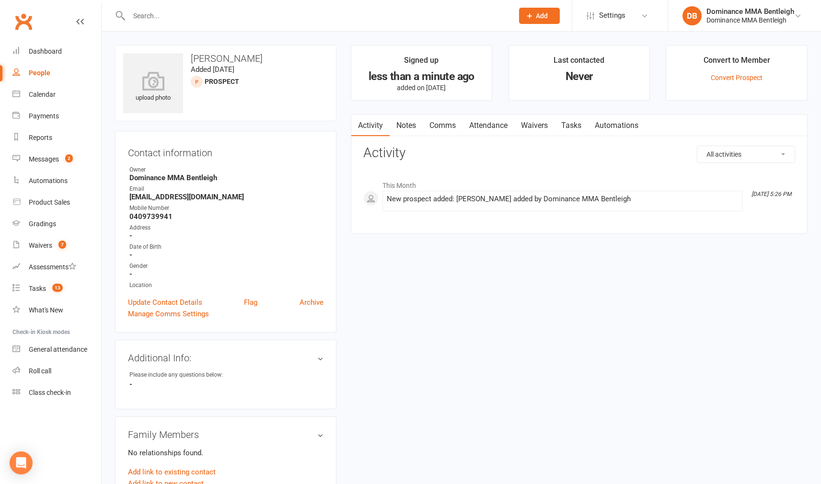
click at [566, 125] on link "Tasks" at bounding box center [571, 125] width 34 height 22
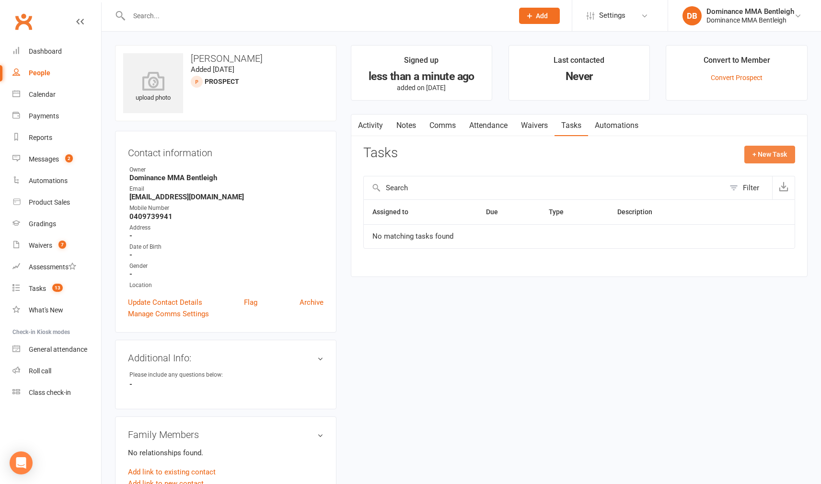
click at [771, 161] on button "+ New Task" at bounding box center [769, 154] width 51 height 17
select select "24839"
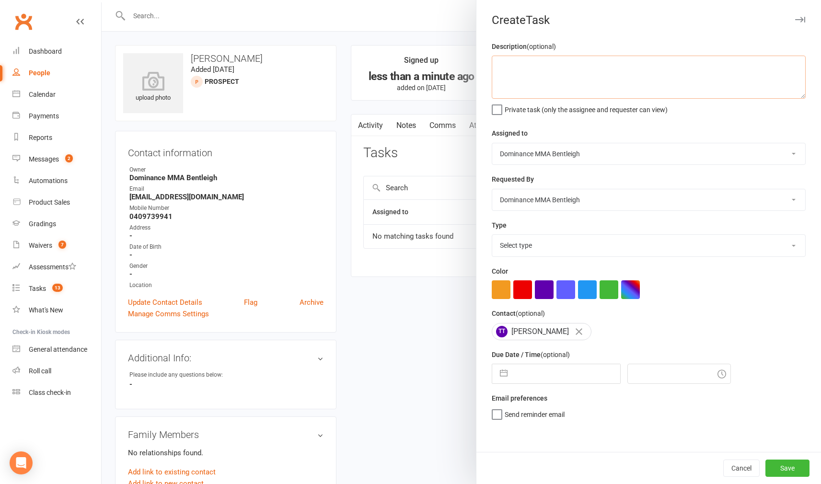
click at [599, 66] on textarea at bounding box center [648, 77] width 314 height 43
type textarea "trial confirmation - Dylan 15/9"
select select "13749"
drag, startPoint x: 571, startPoint y: 374, endPoint x: 569, endPoint y: 368, distance: 5.9
click at [571, 373] on input "text" at bounding box center [566, 373] width 108 height 19
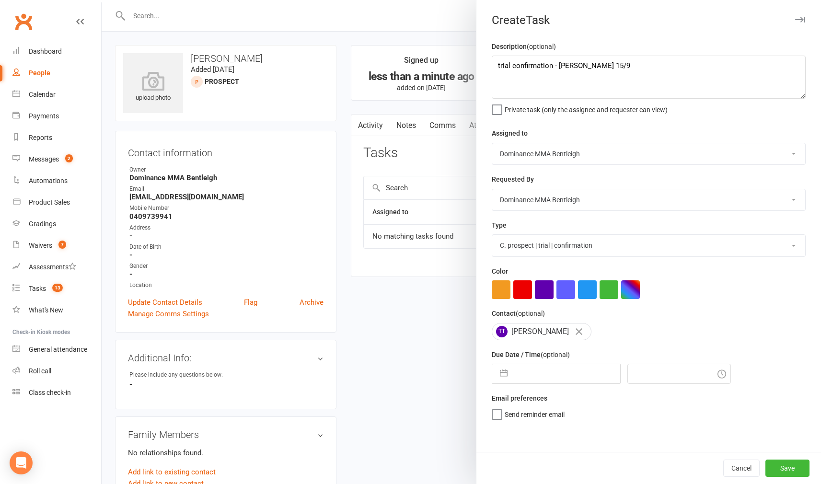
select select "7"
select select "2025"
select select "8"
select select "2025"
select select "9"
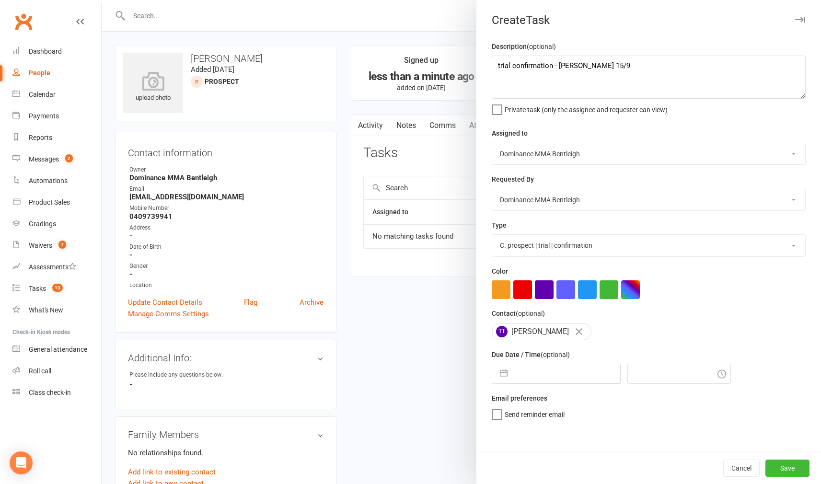
select select "2025"
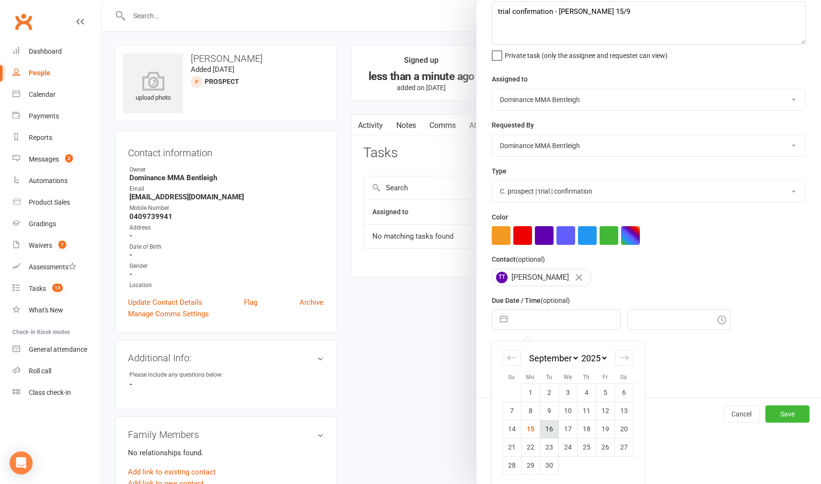
scroll to position [2, 0]
click at [547, 423] on td "16" at bounding box center [548, 429] width 19 height 18
type input "16 Sep 2025"
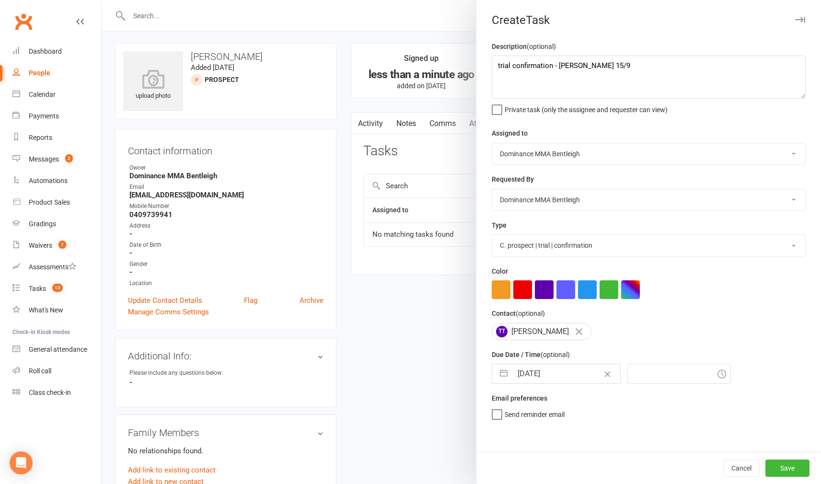
type input "5:30pm"
click at [776, 463] on button "Save" at bounding box center [787, 467] width 44 height 17
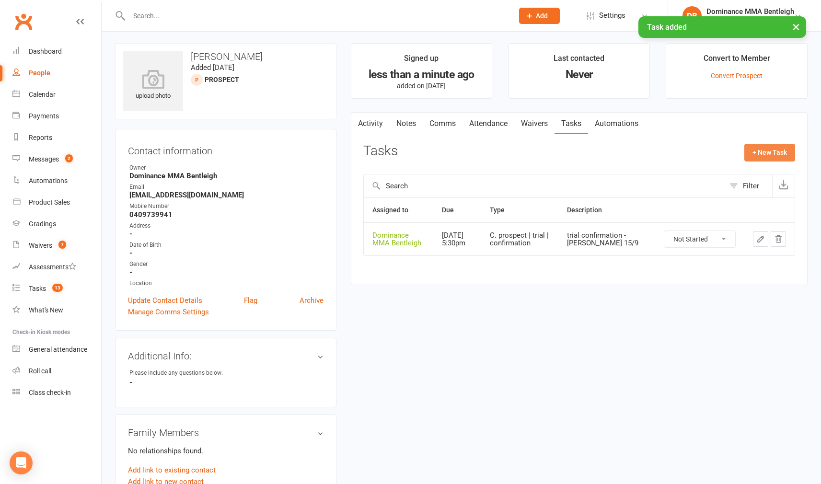
click at [781, 159] on button "+ New Task" at bounding box center [769, 152] width 51 height 17
select select "24839"
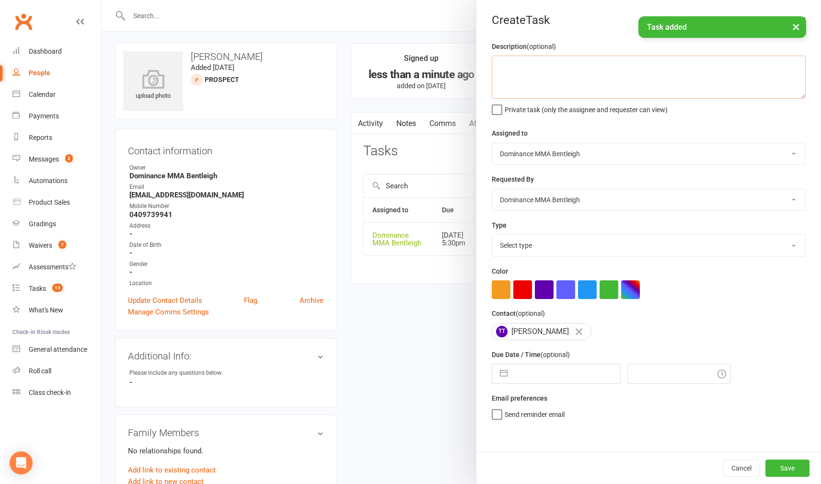
click at [555, 76] on textarea at bounding box center [648, 77] width 314 height 43
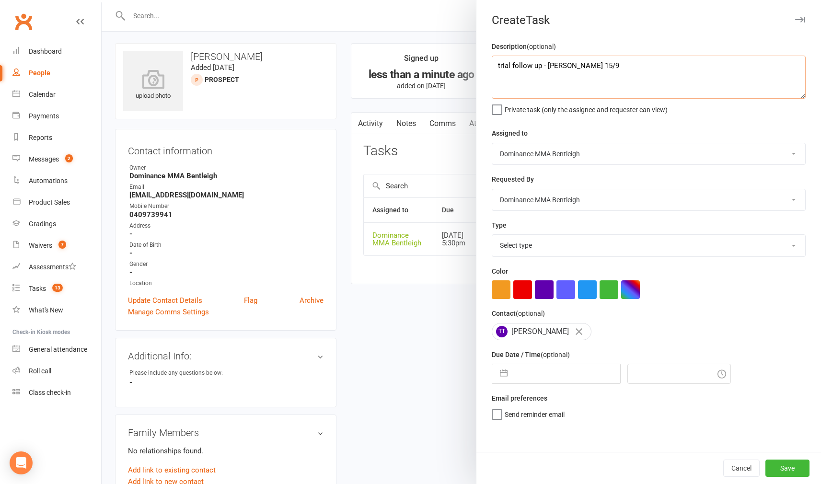
type textarea "trial follow up - Dylan 15/9"
select select "13787"
click at [571, 369] on input "text" at bounding box center [566, 373] width 108 height 19
select select "7"
select select "2025"
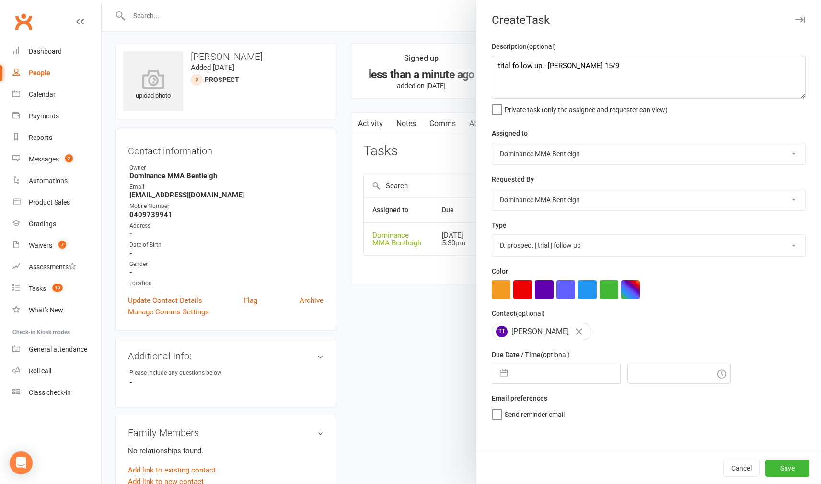
select select "8"
select select "2025"
select select "9"
select select "2025"
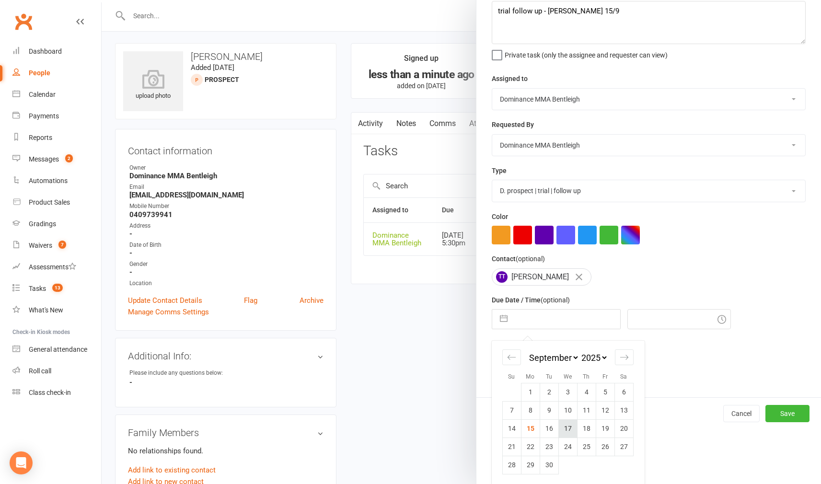
scroll to position [54, 0]
click at [583, 431] on td "18" at bounding box center [586, 429] width 19 height 18
type input "18 Sep 2025"
type input "5:30pm"
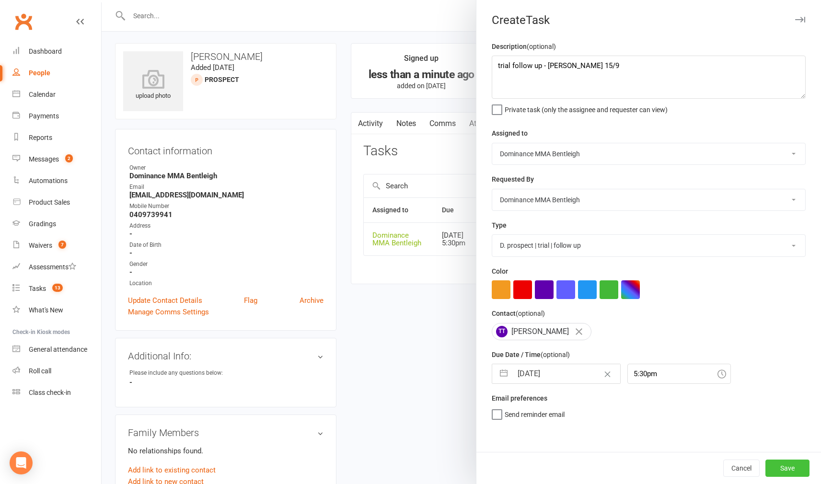
click at [797, 468] on button "Save" at bounding box center [787, 467] width 44 height 17
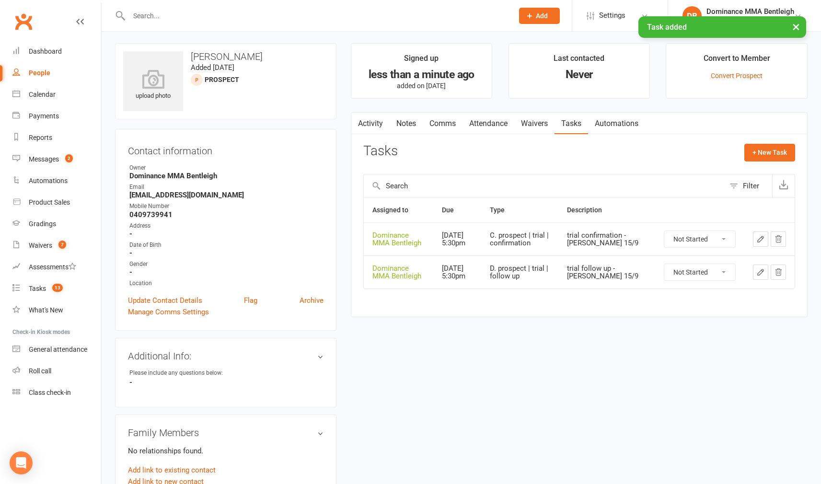
click at [494, 124] on link "Attendance" at bounding box center [488, 124] width 52 height 22
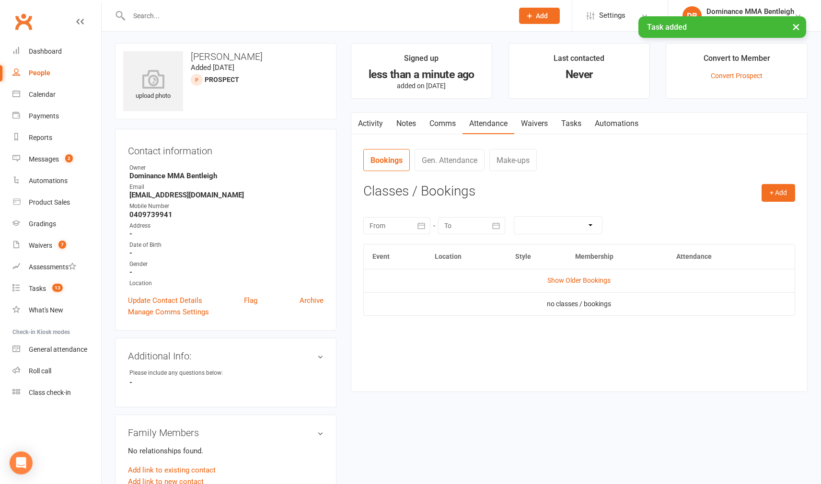
click at [760, 190] on h3 "Classes / Bookings" at bounding box center [579, 191] width 432 height 15
click at [767, 187] on button "+ Add" at bounding box center [778, 192] width 34 height 17
click at [736, 213] on link "Book Event" at bounding box center [746, 214] width 95 height 19
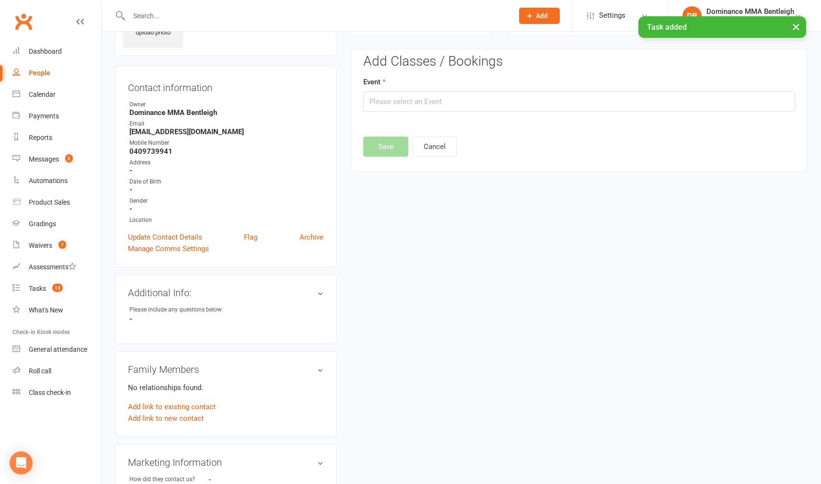
scroll to position [66, 0]
click at [596, 105] on input "text" at bounding box center [579, 101] width 432 height 20
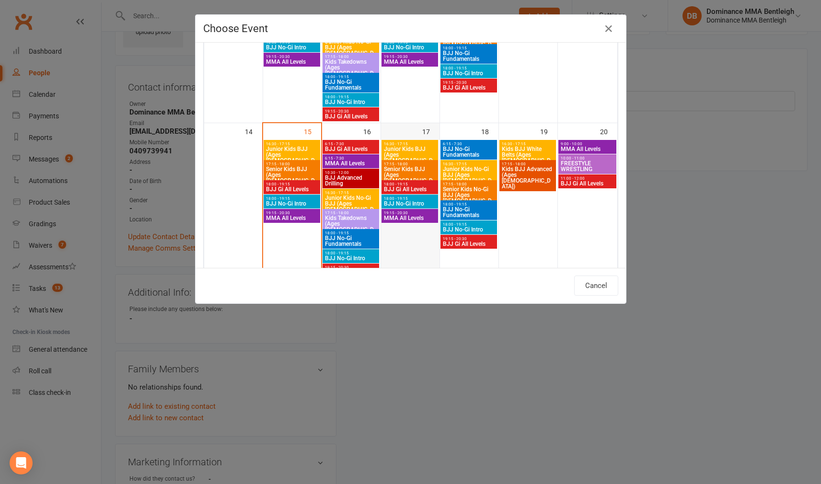
scroll to position [302, 0]
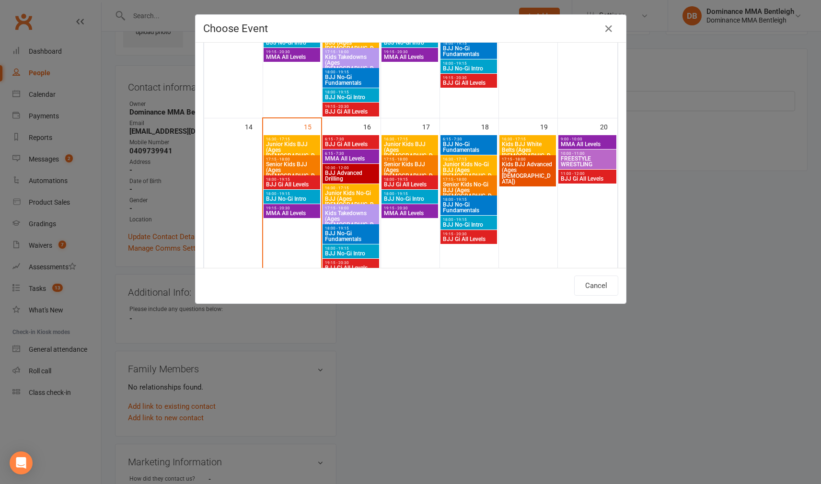
click at [412, 210] on span "MMA All Levels" at bounding box center [409, 213] width 53 height 6
type input "MMA All Levels - Sep 17, 2025 7:15:00 PM"
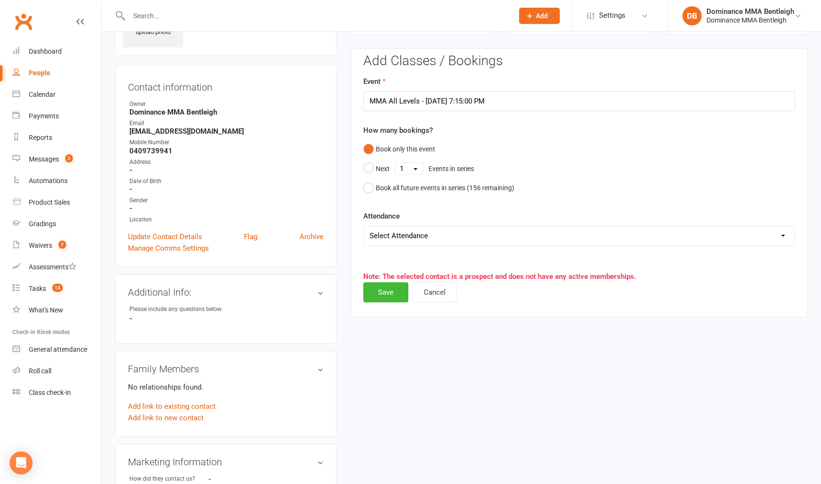
click at [381, 292] on button "Save" at bounding box center [385, 292] width 45 height 20
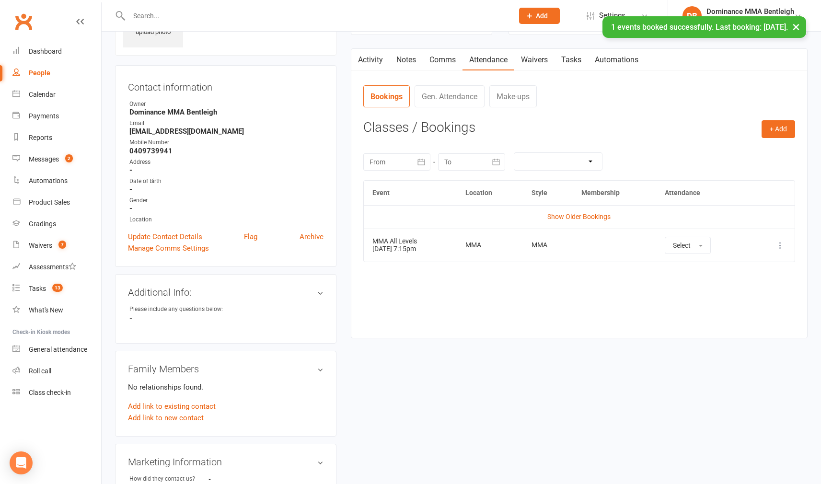
click at [544, 61] on link "Waivers" at bounding box center [534, 60] width 40 height 22
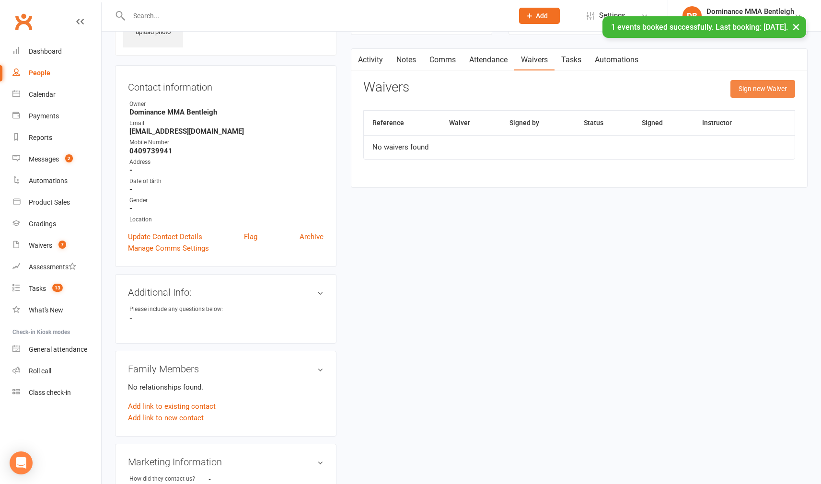
click at [782, 90] on button "Sign new Waiver" at bounding box center [762, 88] width 65 height 17
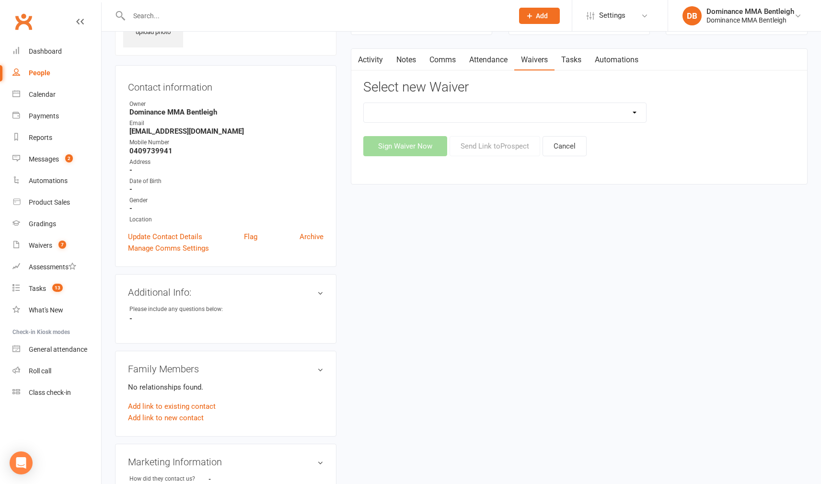
select select "1931"
click at [515, 141] on button "Send Link to Prospect" at bounding box center [494, 146] width 91 height 20
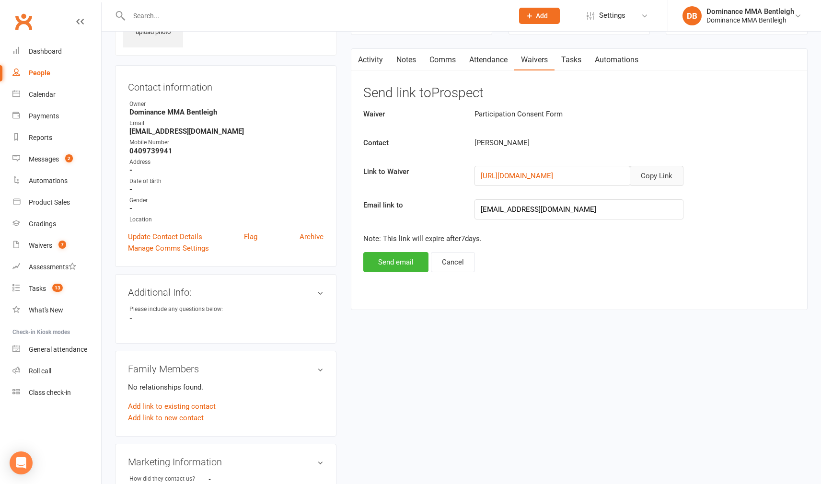
click at [667, 172] on button "Copy Link" at bounding box center [656, 176] width 54 height 20
click at [387, 265] on button "Send email" at bounding box center [395, 262] width 65 height 20
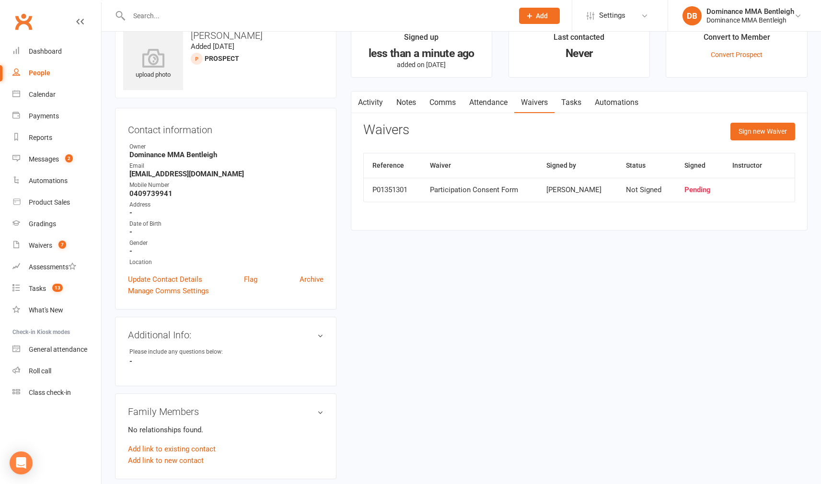
scroll to position [19, 0]
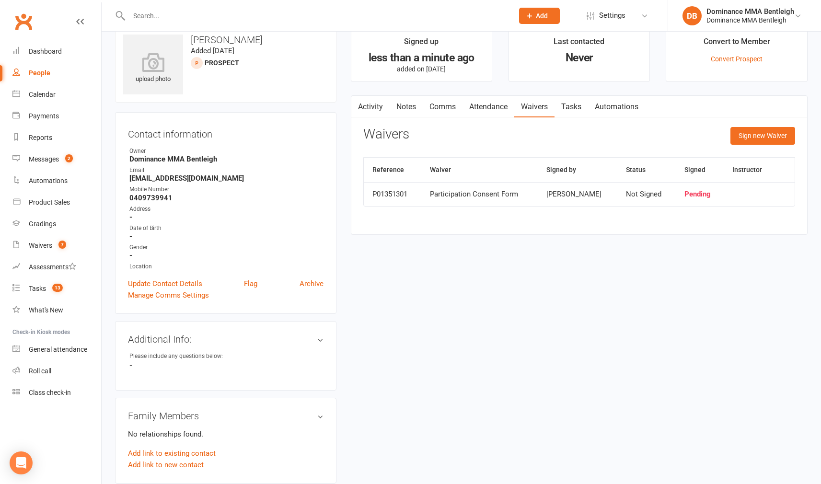
click at [446, 104] on link "Comms" at bounding box center [442, 107] width 40 height 22
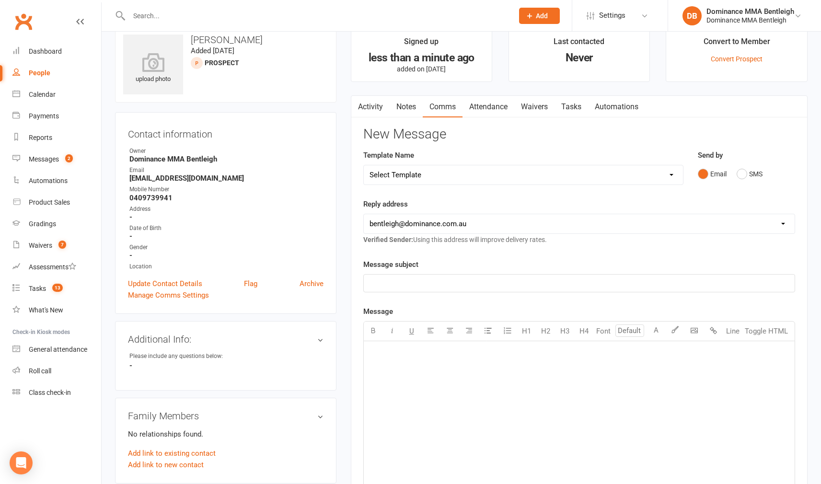
select select "21"
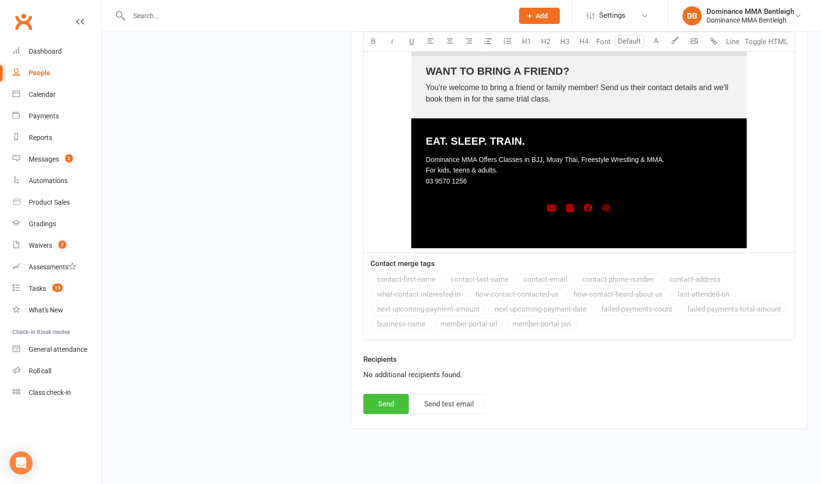
scroll to position [1306, 0]
click at [385, 394] on button "Send" at bounding box center [386, 404] width 46 height 20
select select
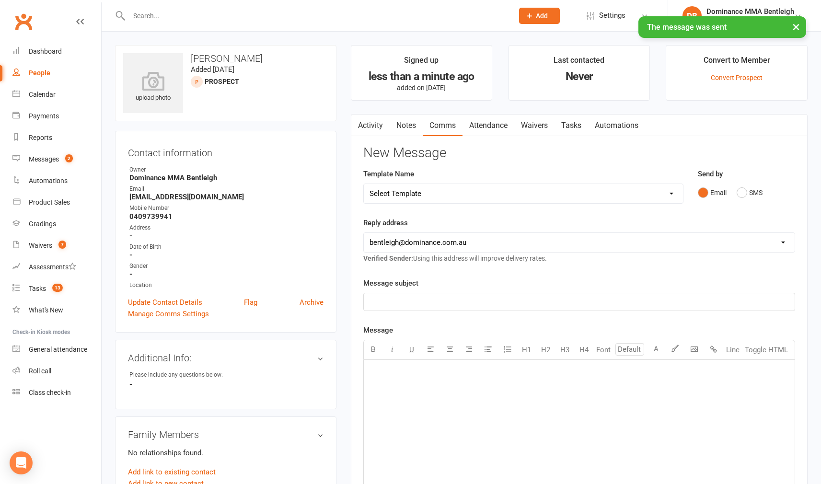
scroll to position [0, 0]
click at [542, 127] on link "Waivers" at bounding box center [534, 125] width 40 height 22
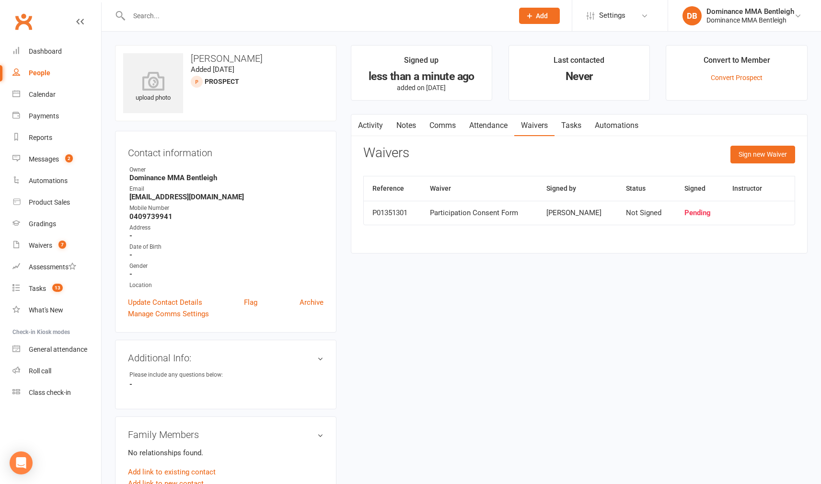
scroll to position [0, 0]
click at [297, 10] on input "text" at bounding box center [316, 15] width 380 height 13
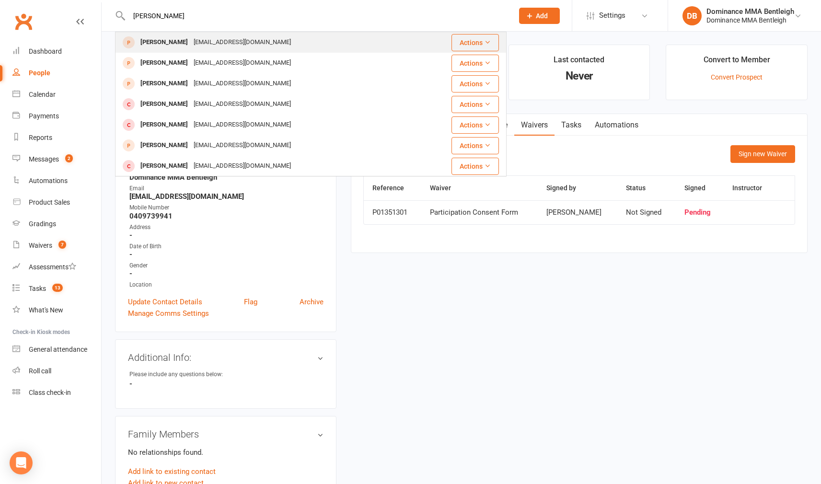
type input "Jayden ya"
click at [194, 44] on div "hahawa602@gmail.com" at bounding box center [242, 42] width 103 height 14
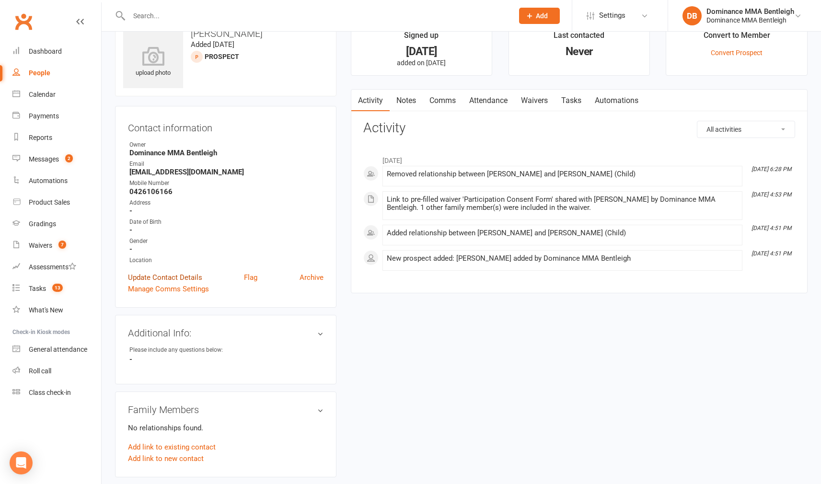
click at [190, 301] on div "Contact information Owner Dominance MMA Bentleigh Email hahawa602@gmail.com Mob…" at bounding box center [225, 207] width 221 height 202
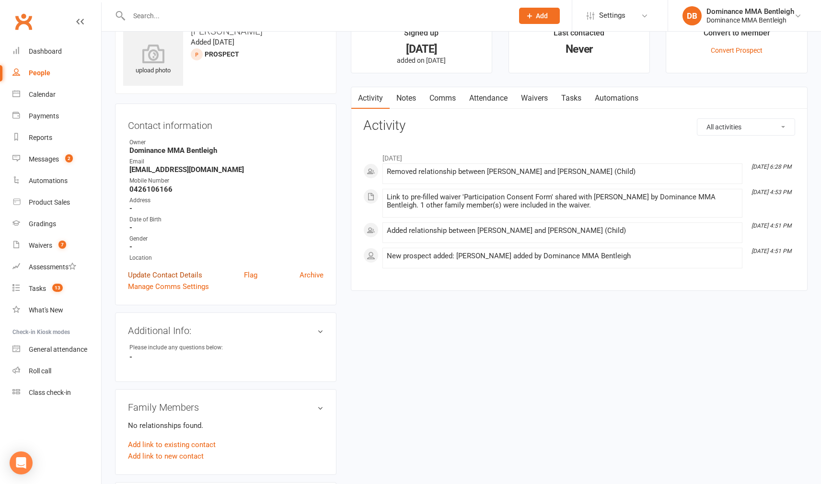
click at [185, 275] on link "Update Contact Details" at bounding box center [165, 274] width 74 height 11
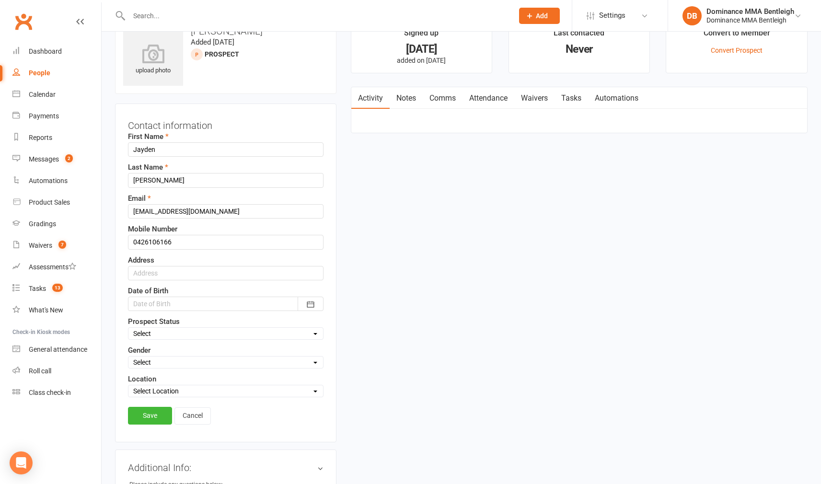
scroll to position [45, 0]
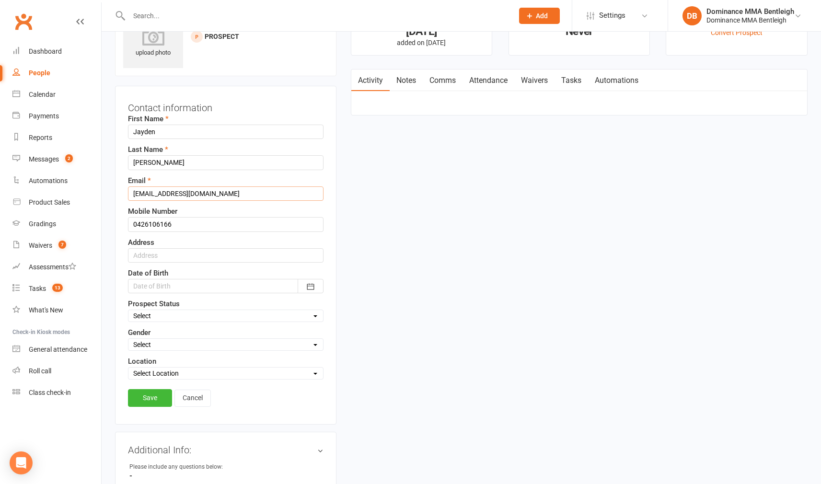
drag, startPoint x: 200, startPoint y: 196, endPoint x: 111, endPoint y: 193, distance: 88.7
click at [111, 193] on div "upload photo Jayden Yang Added 28 August, 2025 prospect Contact information Fir…" at bounding box center [226, 434] width 236 height 869
paste input "144855@caulfieldgs.vic.edu.au"
type input "144855@caulfieldgs.vic.edu.au"
click at [155, 396] on link "Save" at bounding box center [150, 397] width 44 height 17
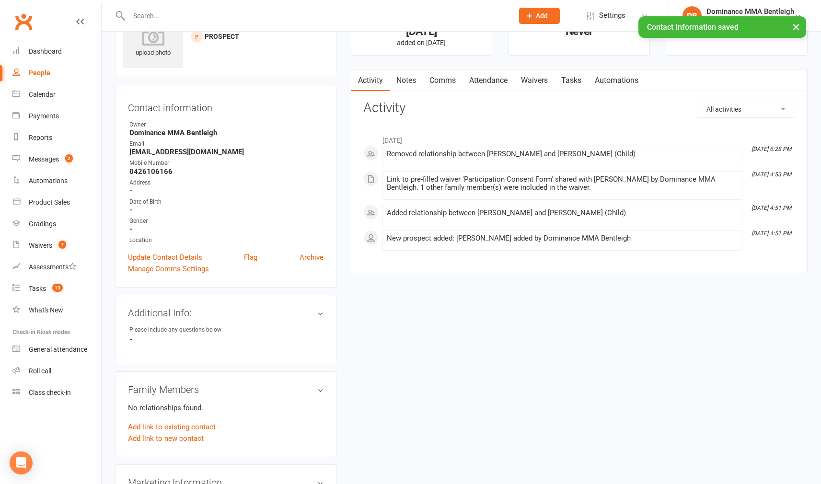
click at [524, 85] on link "Waivers" at bounding box center [534, 80] width 40 height 22
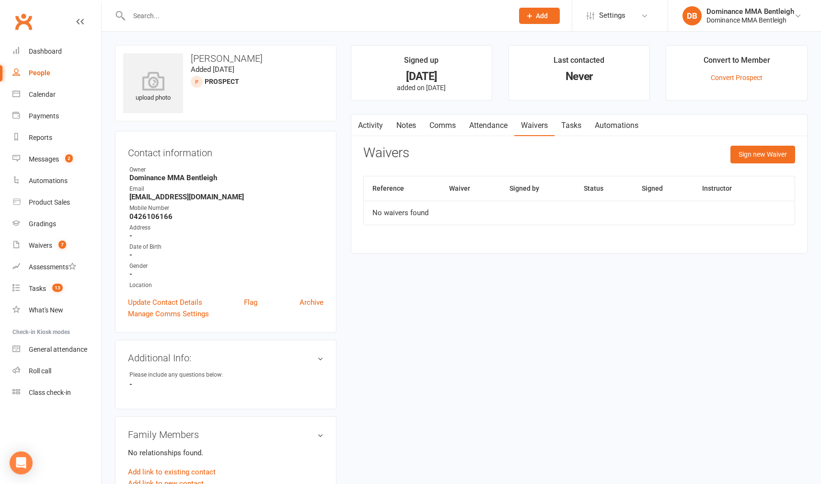
click at [302, 17] on input "text" at bounding box center [316, 15] width 380 height 13
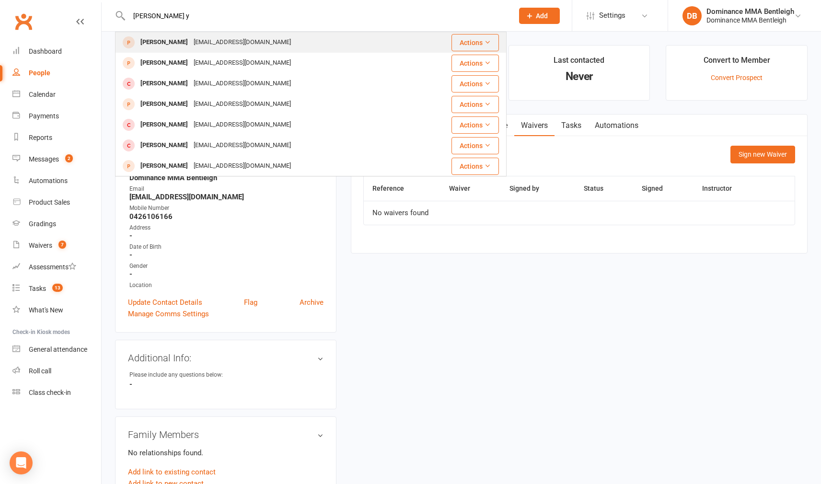
type input "Jayden y"
click at [244, 46] on div "hahawa602@gmail.com" at bounding box center [242, 42] width 103 height 14
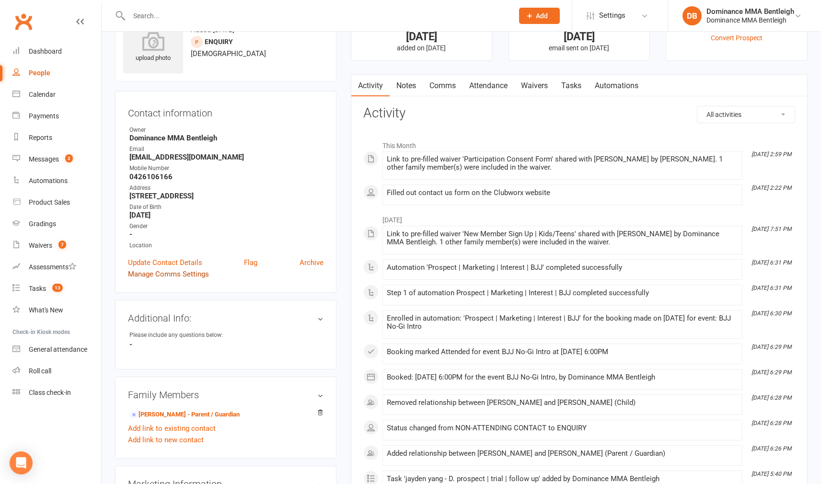
scroll to position [30, 0]
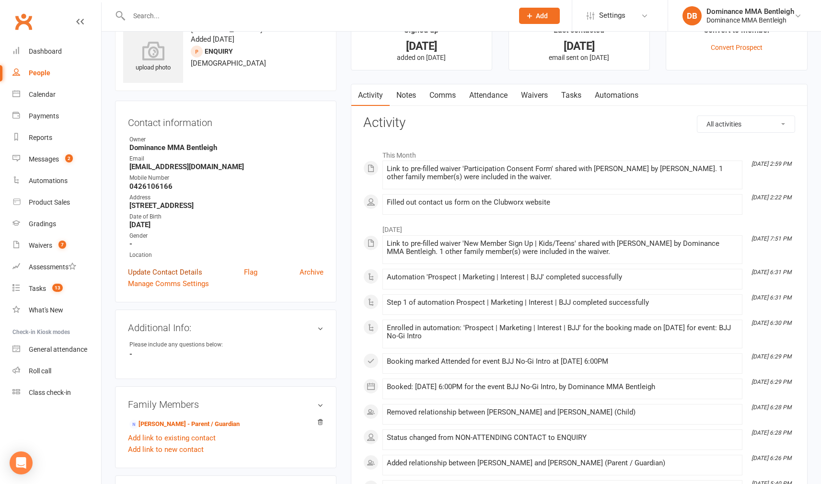
click at [177, 273] on link "Update Contact Details" at bounding box center [165, 271] width 74 height 11
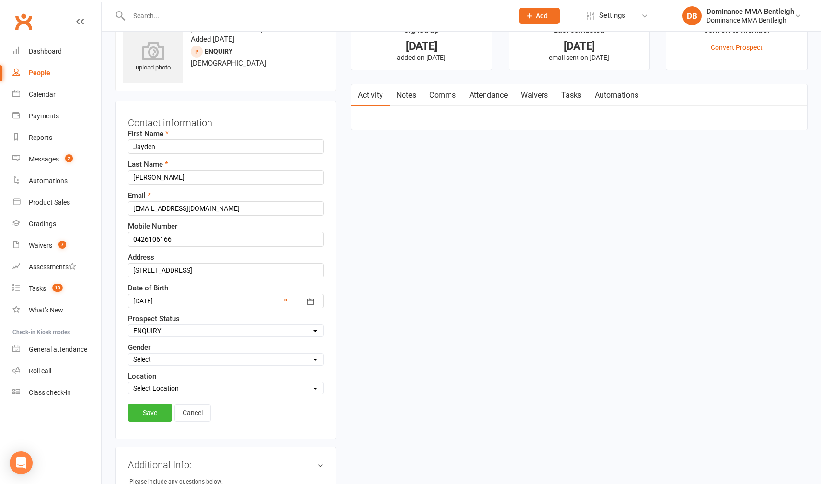
scroll to position [45, 0]
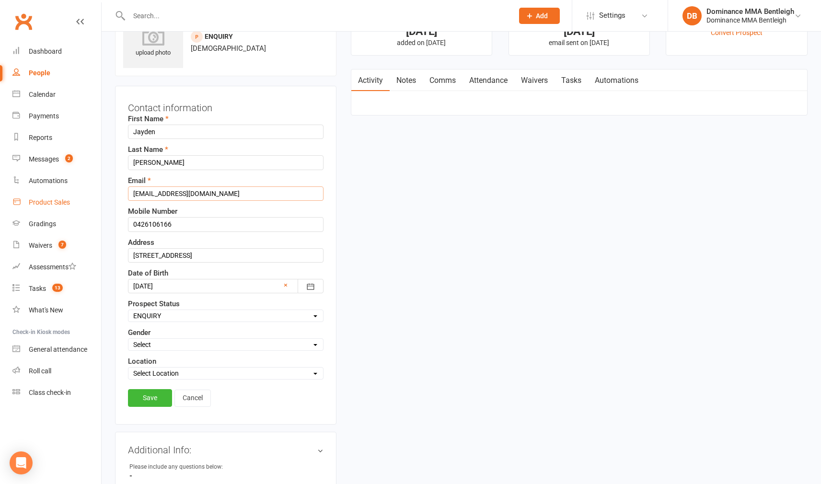
drag, startPoint x: 225, startPoint y: 197, endPoint x: 44, endPoint y: 196, distance: 181.1
click at [44, 196] on ui-view "Prospect Member Non-attending contact Task Bulk message Add Settings Membership…" at bounding box center [410, 423] width 821 height 933
paste input "144855@caulfieldgs.vic.edu.au"
type input "144855@caulfieldgs.vic.edu.au"
drag, startPoint x: 160, startPoint y: 400, endPoint x: 155, endPoint y: 398, distance: 6.1
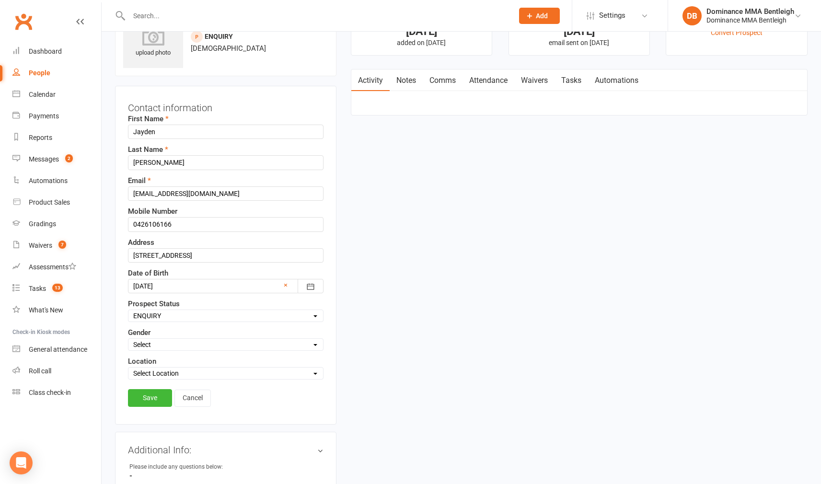
click at [160, 400] on link "Save" at bounding box center [150, 397] width 44 height 17
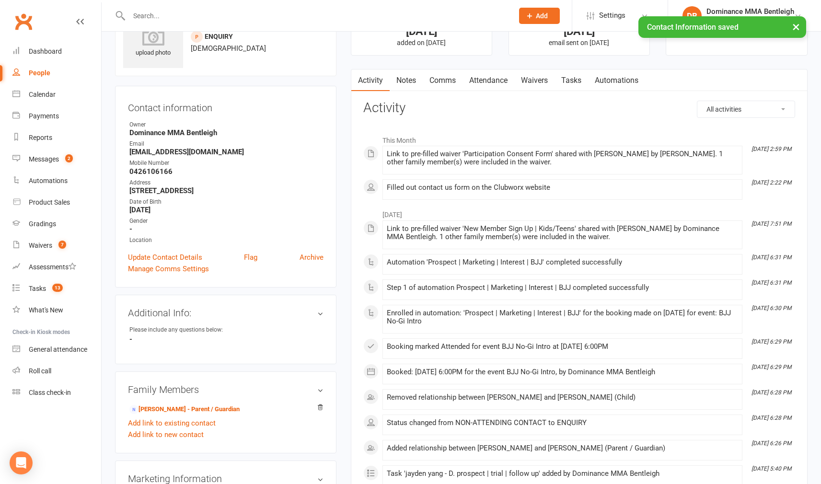
click at [547, 79] on link "Waivers" at bounding box center [534, 80] width 40 height 22
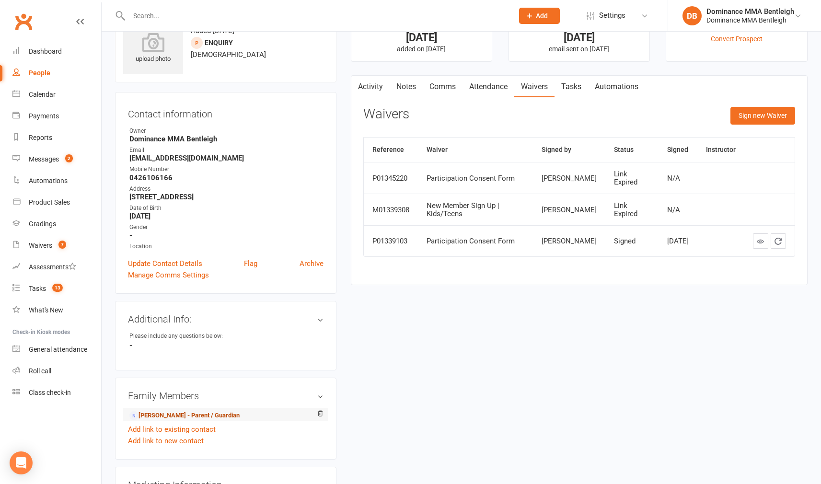
click at [211, 416] on link "Shirley zhu - Parent / Guardian" at bounding box center [184, 416] width 110 height 10
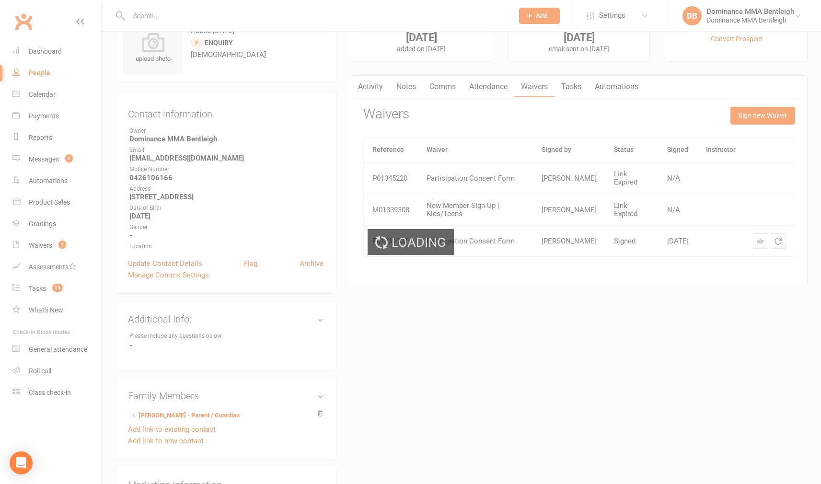
scroll to position [35, 0]
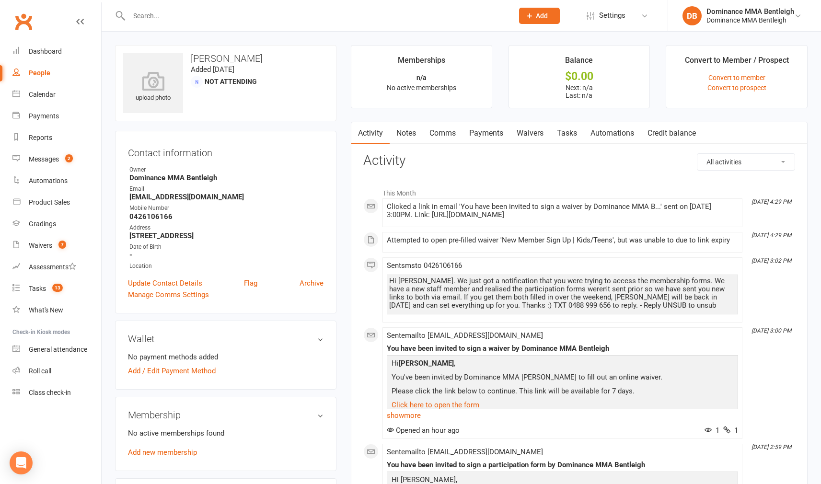
click at [559, 131] on link "Tasks" at bounding box center [567, 133] width 34 height 22
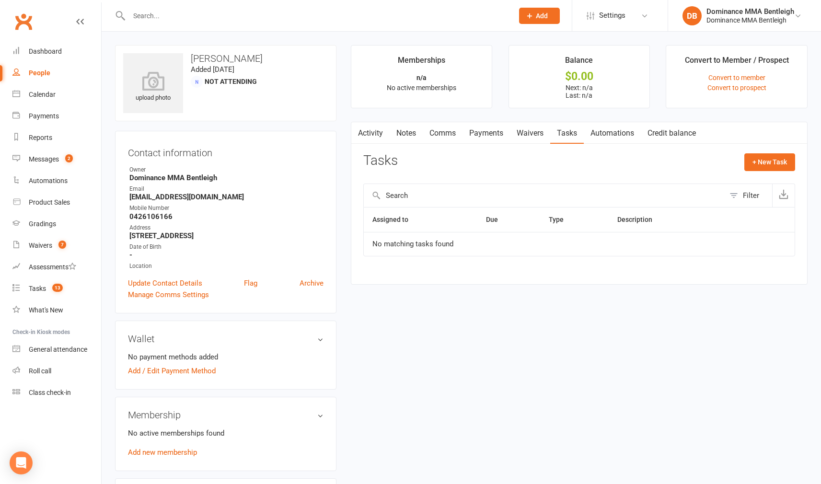
click at [539, 132] on link "Waivers" at bounding box center [530, 133] width 40 height 22
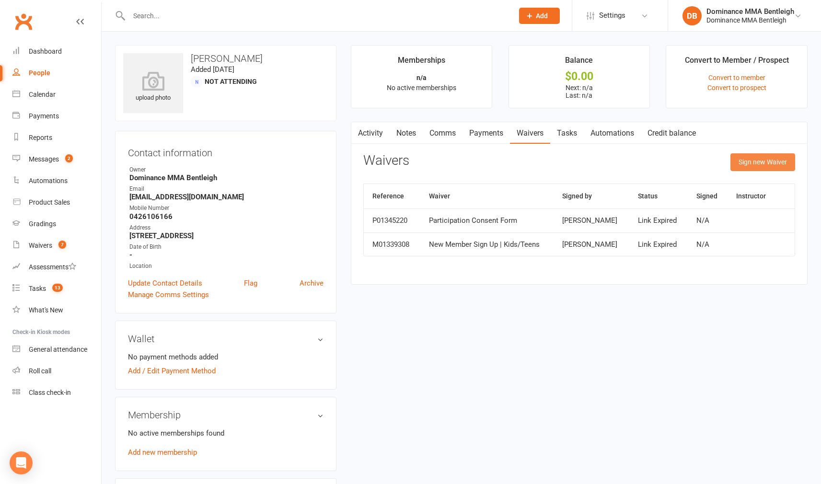
click at [743, 165] on button "Sign new Waiver" at bounding box center [762, 161] width 65 height 17
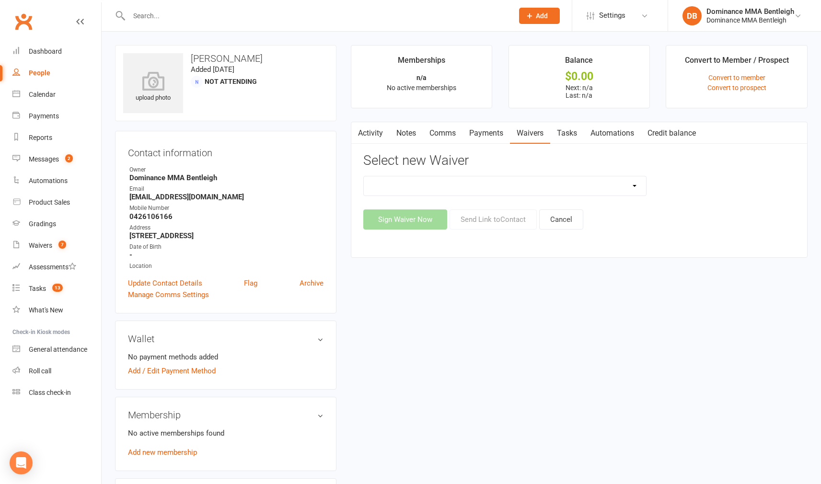
select select "1931"
click at [462, 218] on button "Send Link to Contact" at bounding box center [492, 219] width 87 height 20
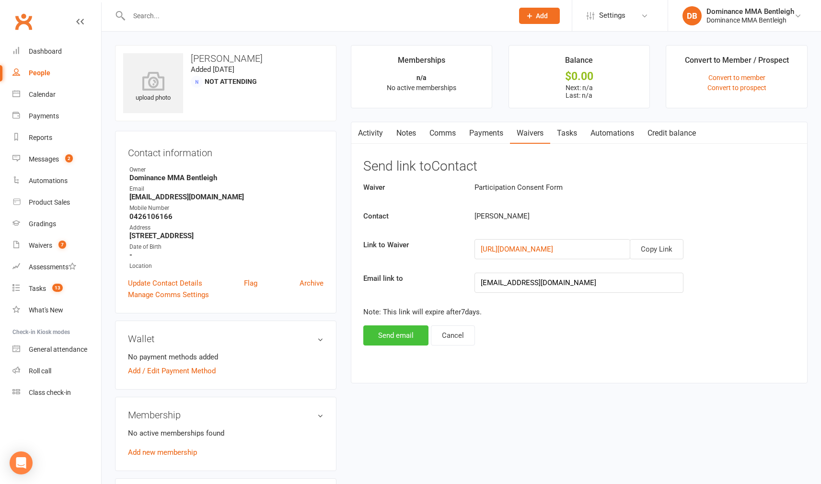
click at [418, 336] on button "Send email" at bounding box center [395, 335] width 65 height 20
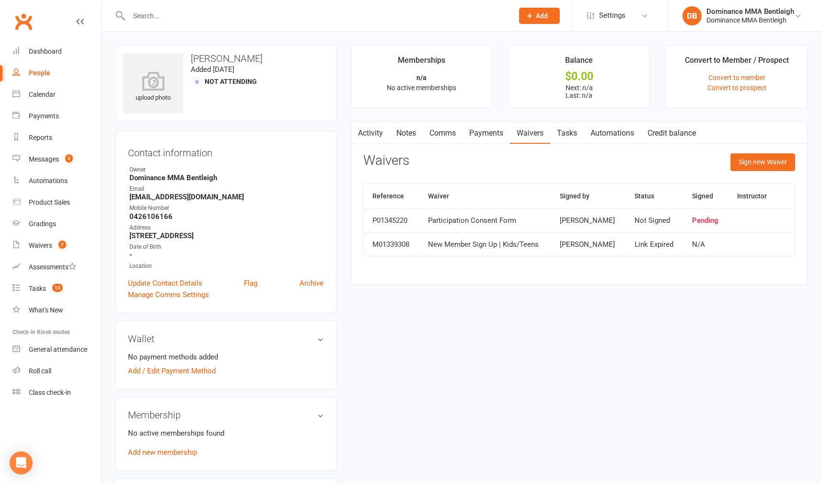
click at [325, 30] on div at bounding box center [310, 15] width 391 height 31
click at [329, 23] on div at bounding box center [310, 15] width 391 height 31
click at [336, 17] on input "text" at bounding box center [316, 15] width 380 height 13
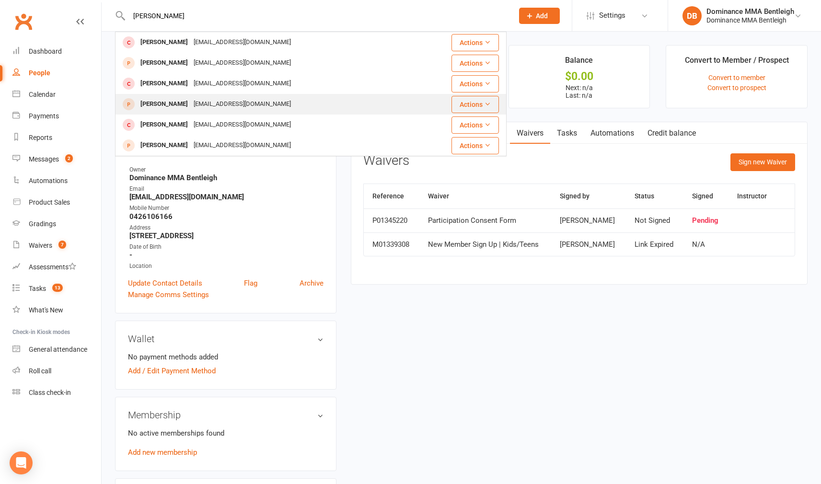
type input "Tyler"
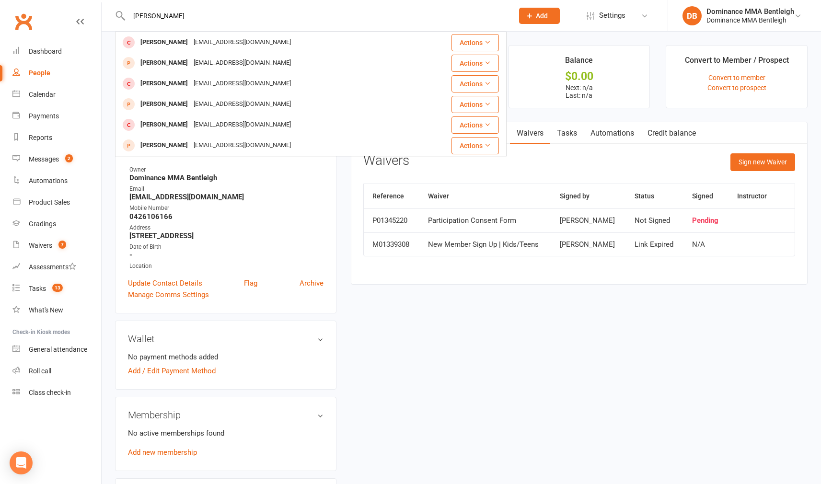
click at [195, 106] on div "tylzzer888@gmail.com" at bounding box center [242, 104] width 103 height 14
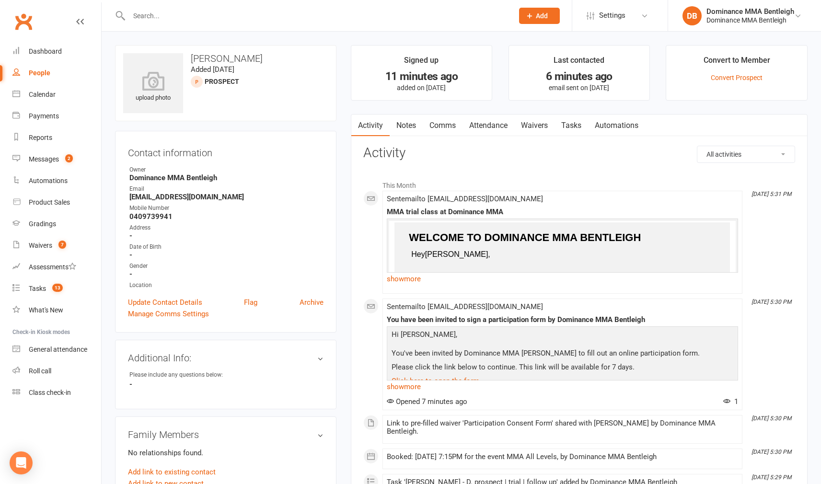
click at [149, 14] on input "text" at bounding box center [316, 15] width 380 height 13
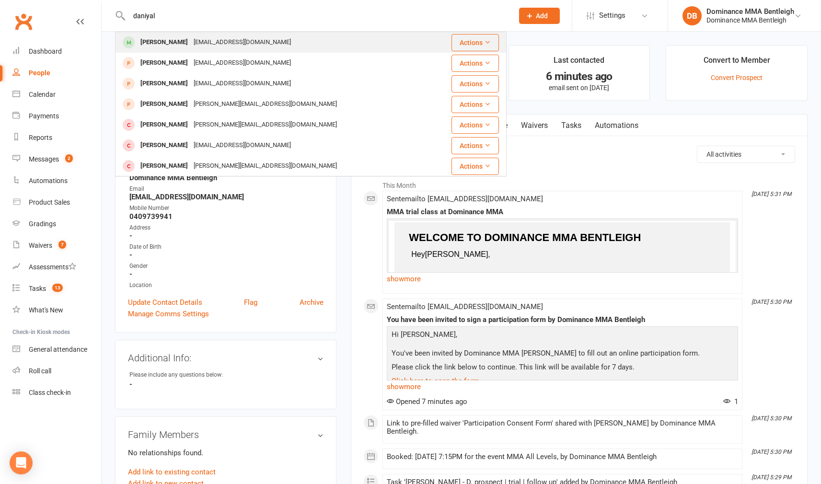
type input "Daniyal"
drag, startPoint x: 174, startPoint y: 33, endPoint x: 191, endPoint y: 39, distance: 17.6
click at [191, 39] on div "Beebumblee7@gmail.com" at bounding box center [242, 42] width 103 height 14
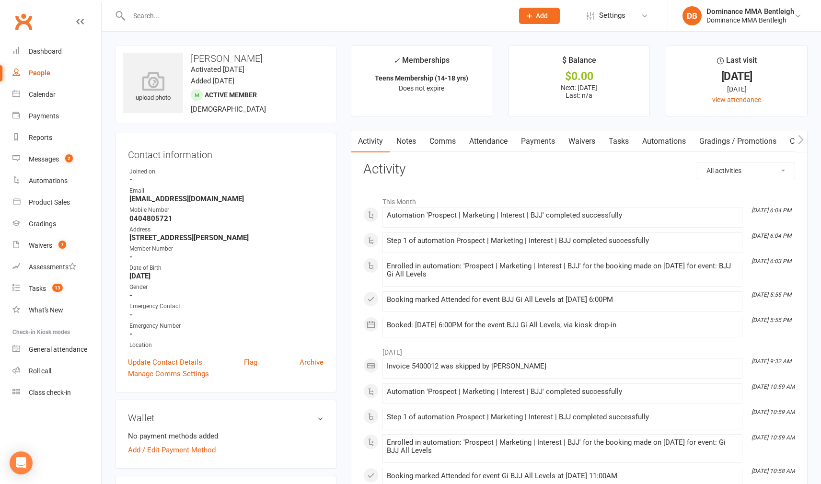
click at [542, 145] on link "Payments" at bounding box center [537, 141] width 47 height 22
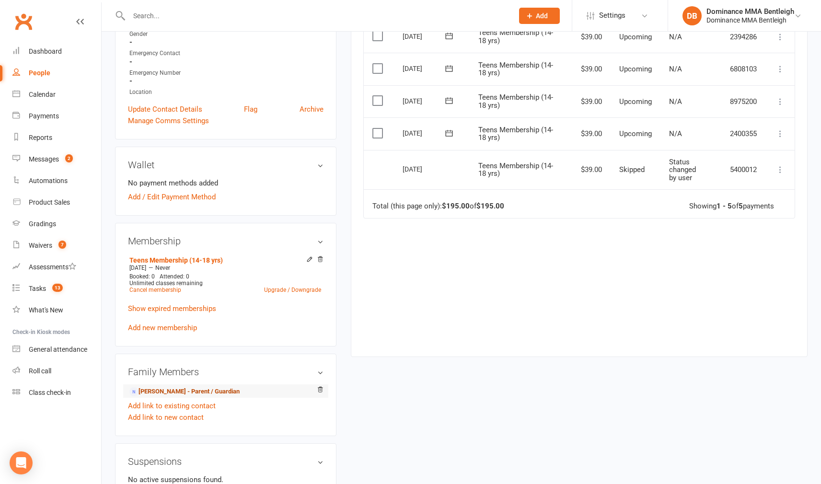
scroll to position [251, 0]
click at [178, 396] on link "Maria Rashid - Parent / Guardian" at bounding box center [184, 392] width 110 height 10
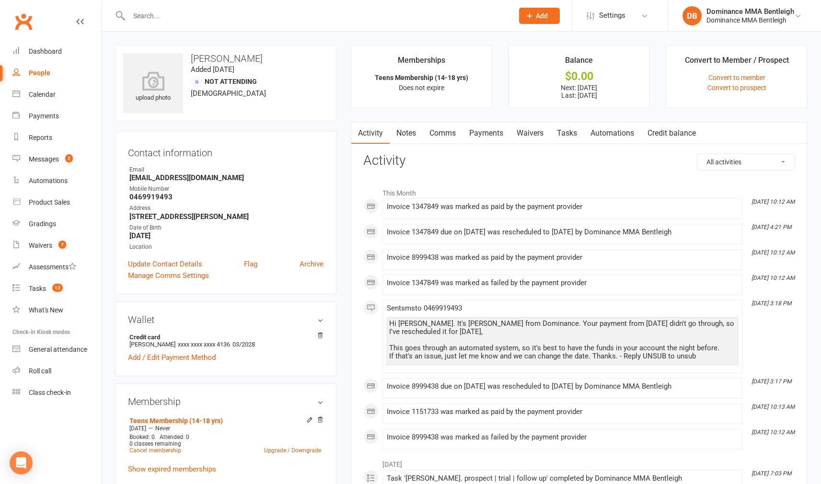
click at [479, 132] on link "Payments" at bounding box center [485, 133] width 47 height 22
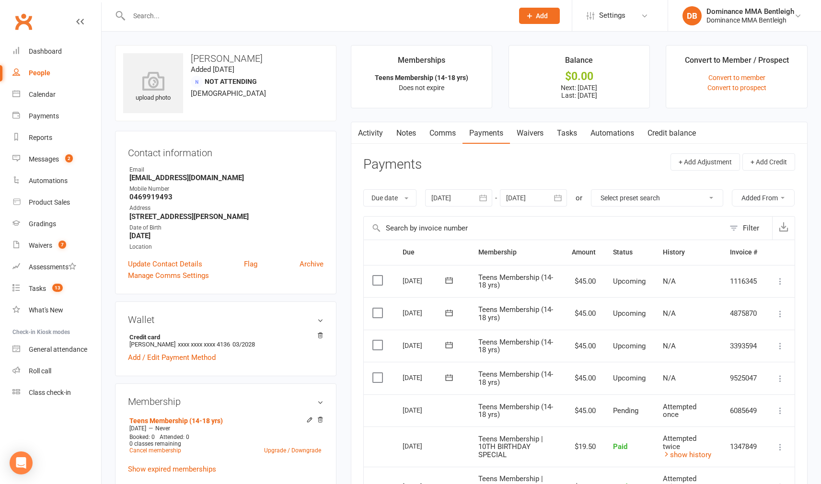
click at [338, 213] on div "upload photo Maria Rashid Added 11 July, 2025 Not Attending 42 years old Contac…" at bounding box center [226, 401] width 236 height 712
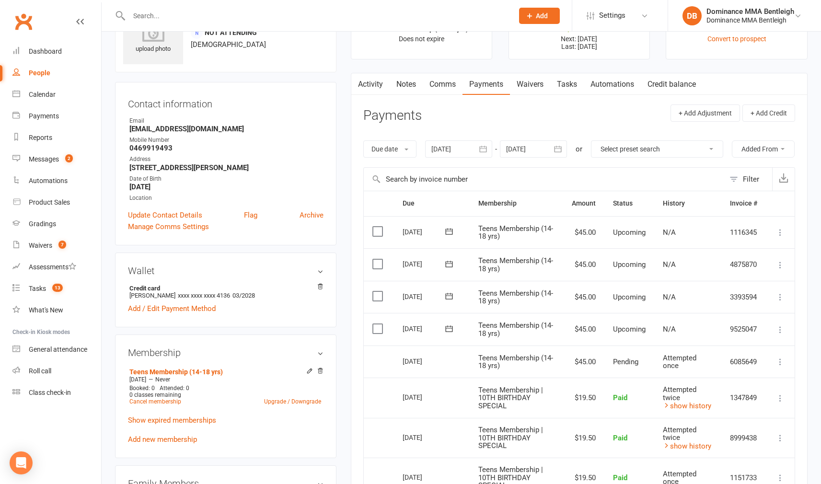
scroll to position [52, 0]
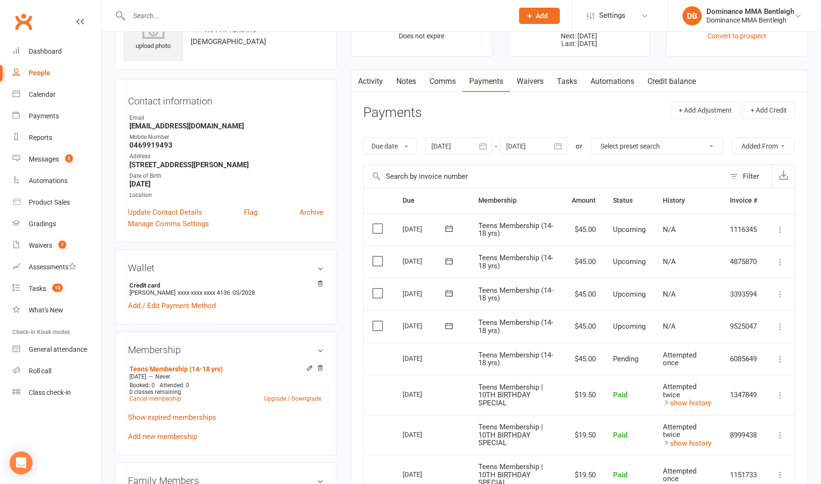
click at [342, 206] on div "upload photo Maria Rashid Added 11 July, 2025 Not Attending 42 years old Contac…" at bounding box center [461, 358] width 707 height 731
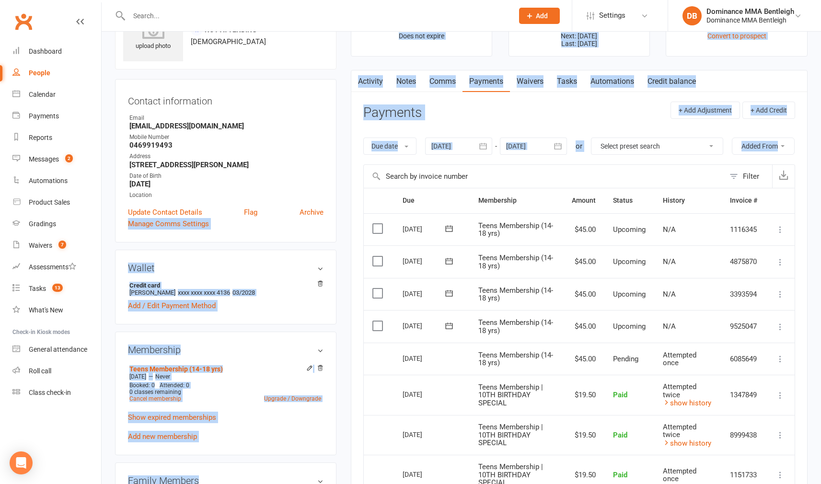
click at [342, 206] on div "upload photo Maria Rashid Added 11 July, 2025 Not Attending 42 years old Contac…" at bounding box center [226, 349] width 236 height 712
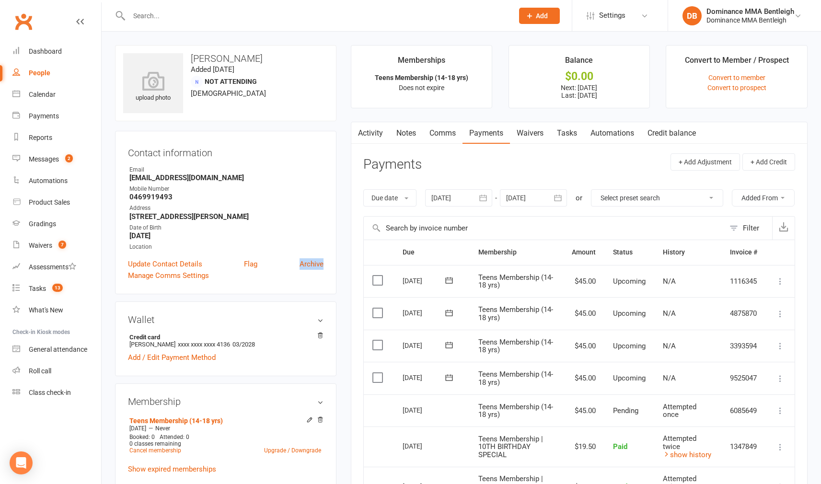
scroll to position [0, 0]
drag, startPoint x: 456, startPoint y: 128, endPoint x: 451, endPoint y: 130, distance: 5.0
click at [456, 129] on link "Comms" at bounding box center [442, 133] width 40 height 22
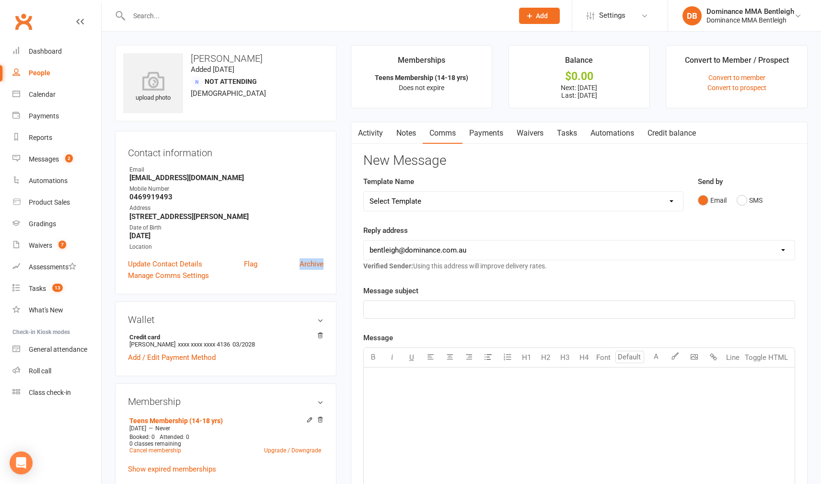
click at [413, 131] on link "Notes" at bounding box center [405, 133] width 33 height 22
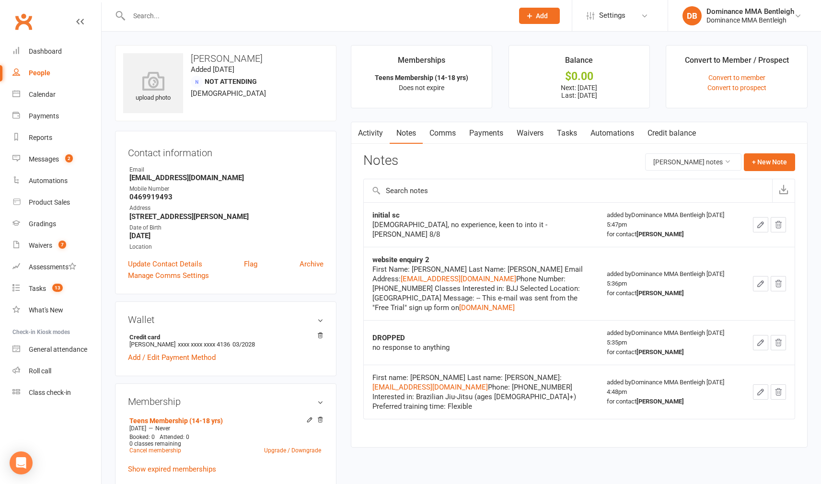
click at [280, 16] on input "text" at bounding box center [316, 15] width 380 height 13
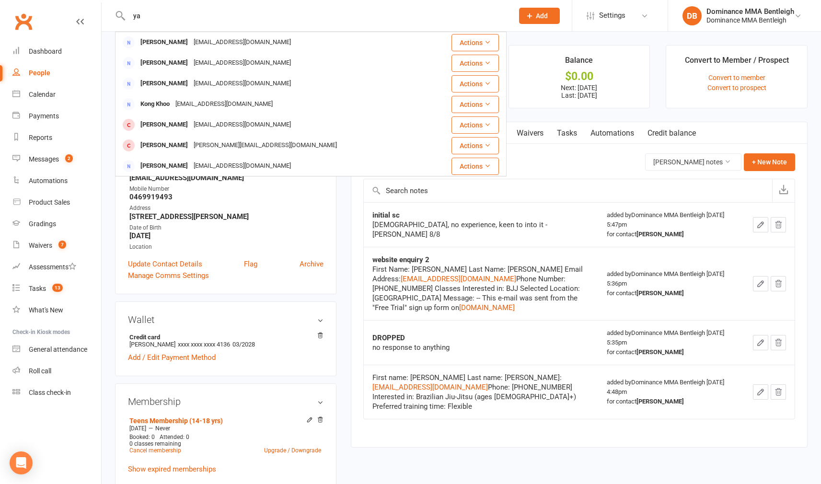
type input "y"
type input "Danny"
drag, startPoint x: 282, startPoint y: 17, endPoint x: 548, endPoint y: 158, distance: 300.6
click at [555, 159] on div "Notes Maria Rashid's notes + New Note" at bounding box center [579, 165] width 432 height 25
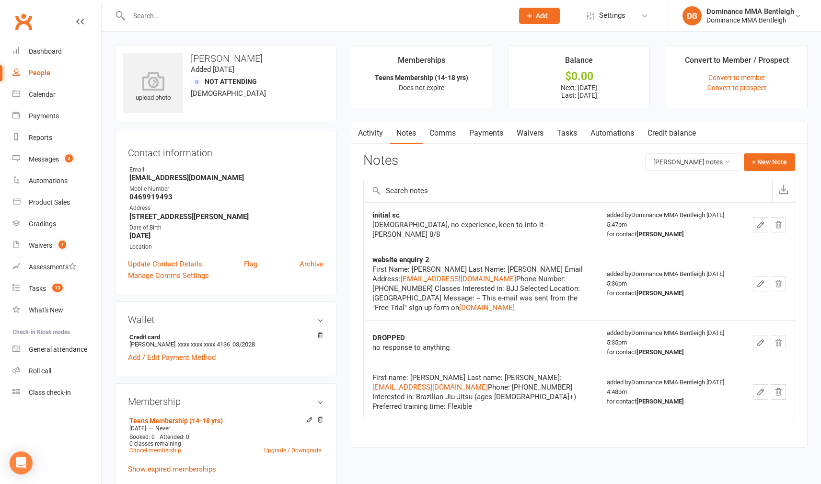
click at [345, 234] on main "Memberships Teens Membership (14-18 yrs) Does not expire Balance $0.00 Next: 22…" at bounding box center [578, 251] width 471 height 412
click at [496, 132] on link "Payments" at bounding box center [485, 133] width 47 height 22
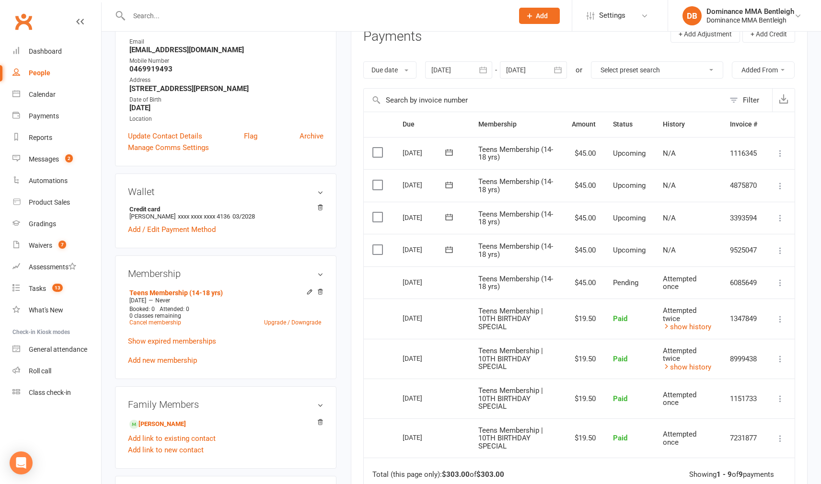
scroll to position [133, 0]
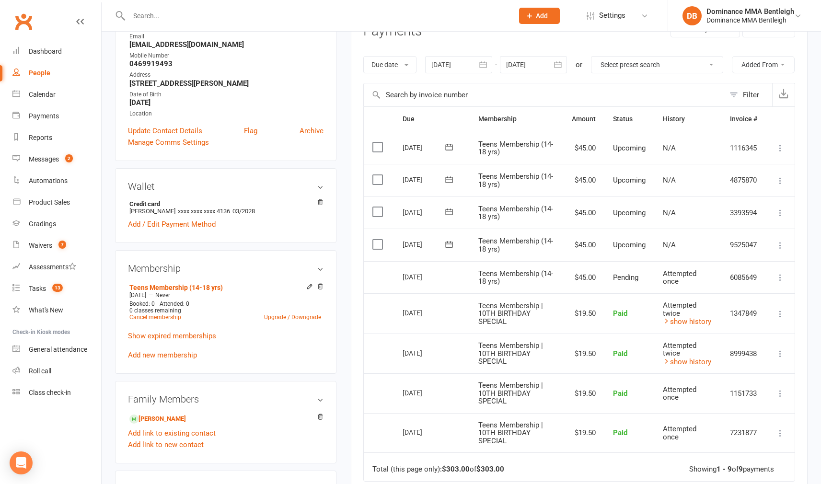
drag, startPoint x: 190, startPoint y: 416, endPoint x: 185, endPoint y: 416, distance: 4.8
click at [186, 416] on link "Daniyal Ahmed - Child" at bounding box center [157, 419] width 57 height 10
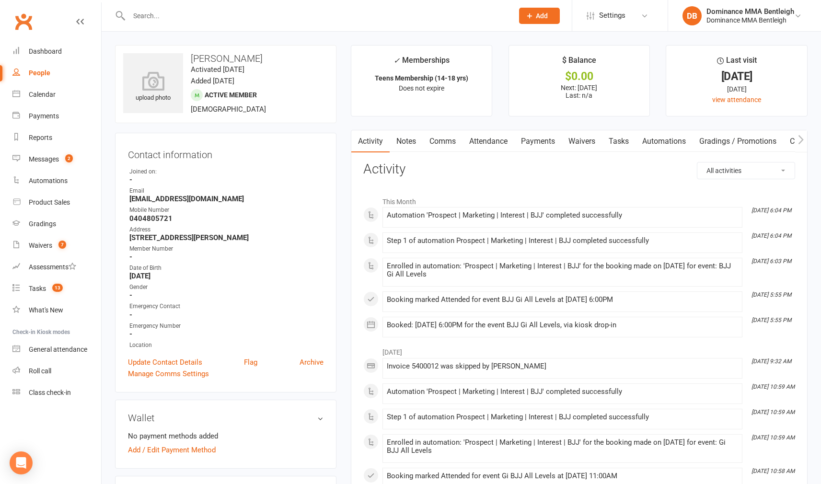
click at [548, 135] on link "Payments" at bounding box center [537, 141] width 47 height 22
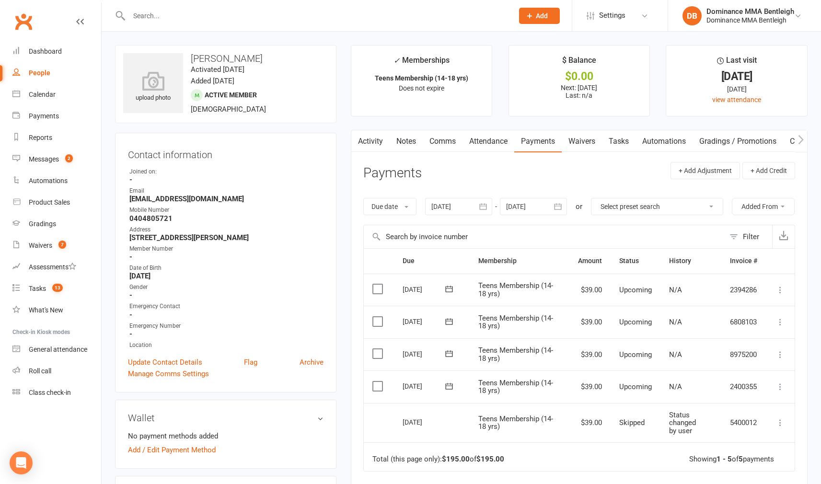
click at [491, 141] on link "Attendance" at bounding box center [488, 141] width 52 height 22
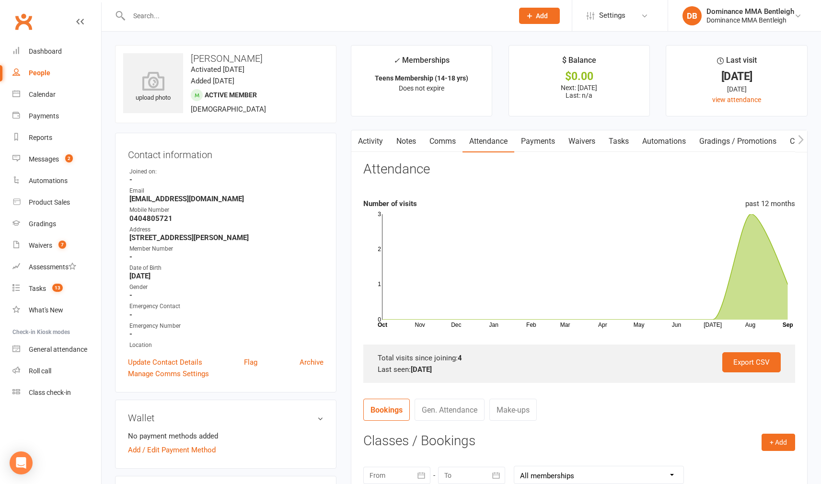
click at [452, 140] on link "Comms" at bounding box center [442, 141] width 40 height 22
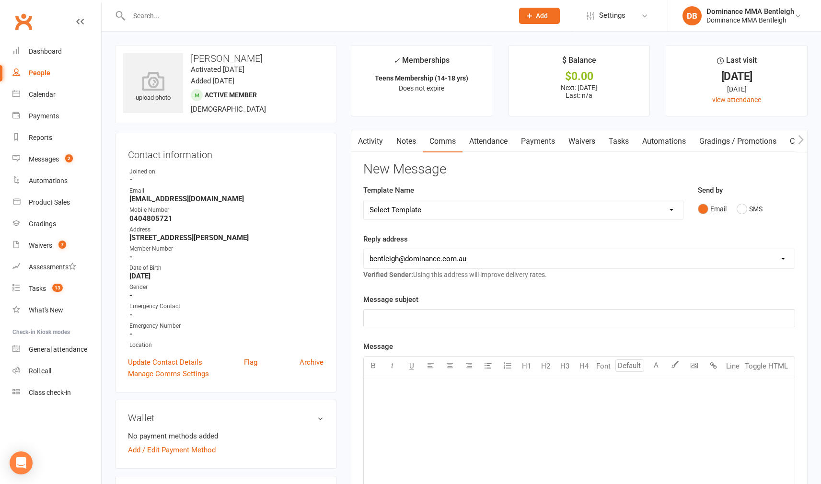
click at [412, 140] on link "Notes" at bounding box center [405, 141] width 33 height 22
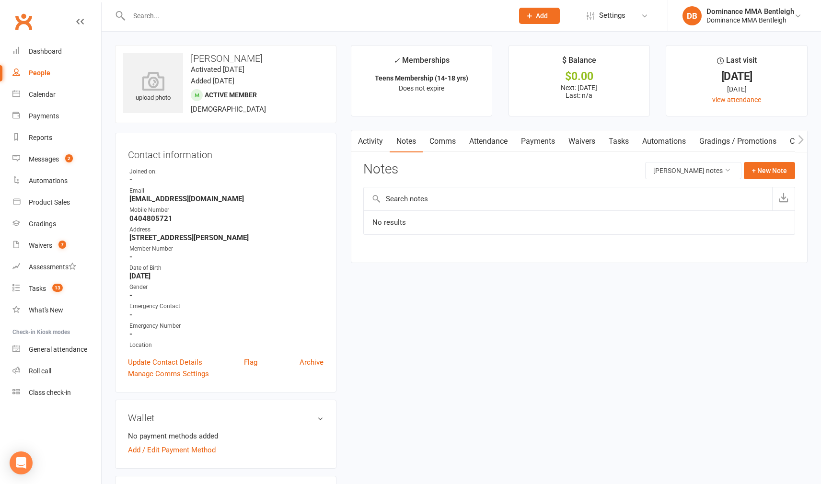
drag, startPoint x: 389, startPoint y: 142, endPoint x: 386, endPoint y: 146, distance: 5.1
click at [389, 144] on link "Notes" at bounding box center [405, 141] width 33 height 22
click at [385, 146] on link "Activity" at bounding box center [369, 141] width 38 height 22
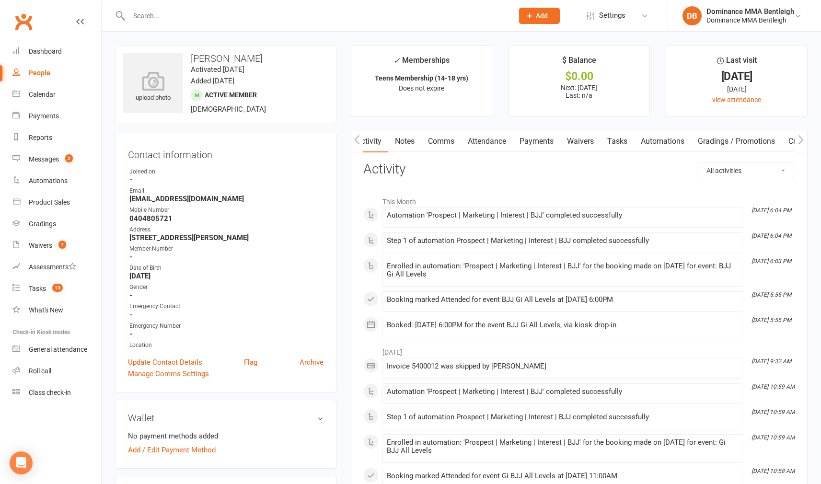
click at [552, 138] on link "Payments" at bounding box center [536, 141] width 47 height 22
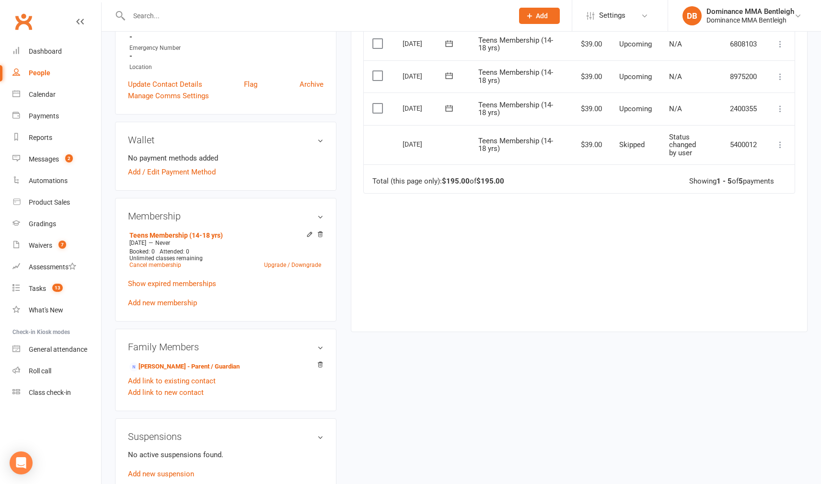
scroll to position [262, 0]
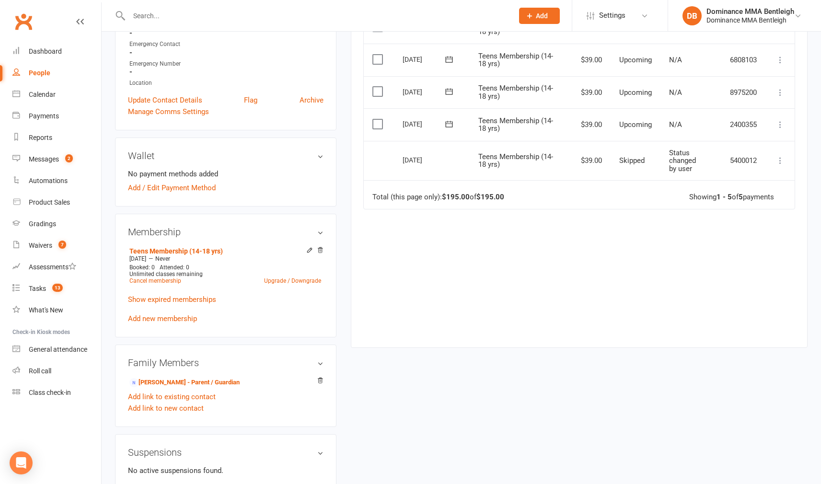
click at [401, 294] on div "Due Contact Membership Amount Status History Invoice # Select this 13 Oct 2025 …" at bounding box center [579, 159] width 432 height 346
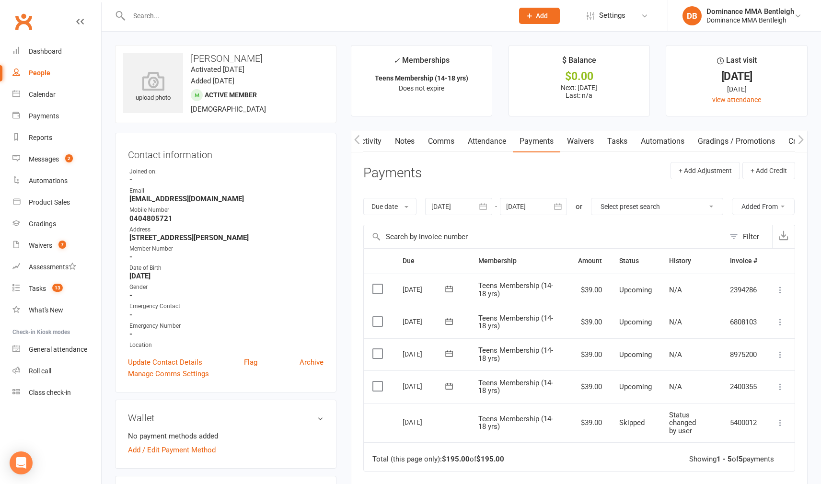
scroll to position [0, 0]
click at [569, 142] on link "Waivers" at bounding box center [580, 141] width 40 height 22
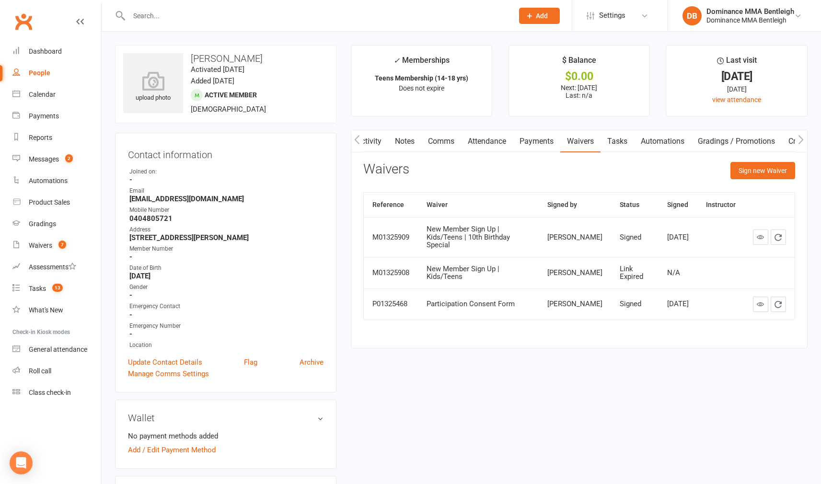
click at [293, 19] on input "text" at bounding box center [316, 15] width 380 height 13
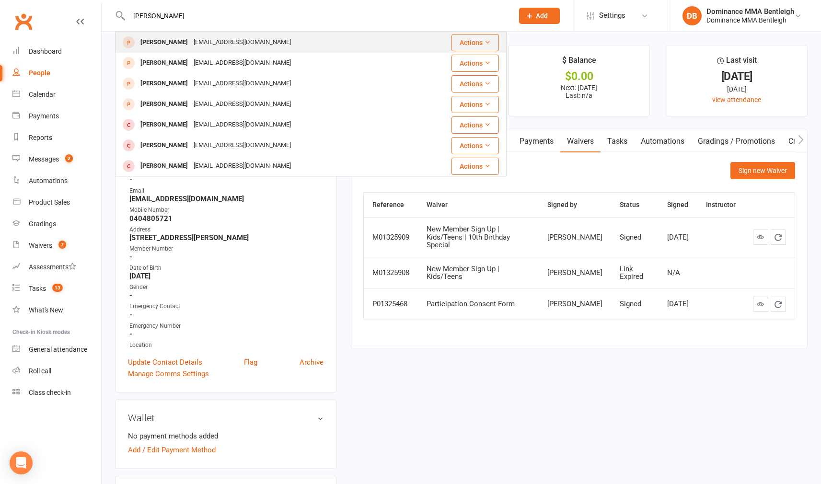
type input "Jayden yang"
click at [194, 43] on div "144855@caulfieldgs.vic.edu.au" at bounding box center [242, 42] width 103 height 14
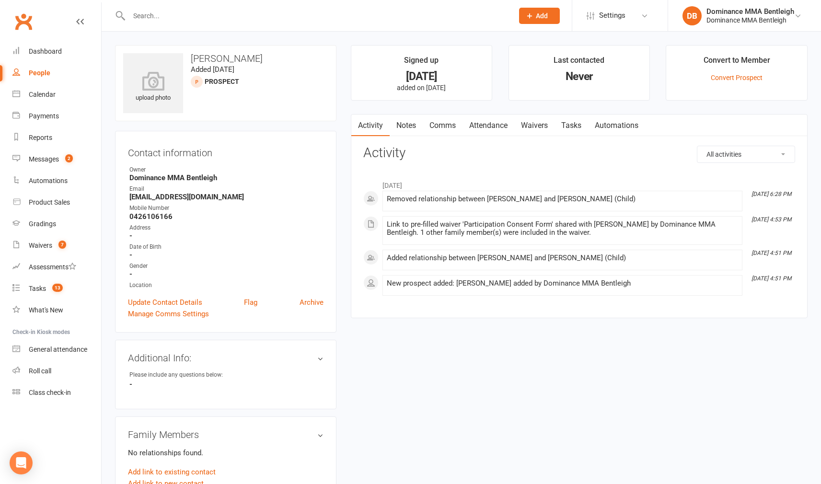
click at [569, 124] on link "Tasks" at bounding box center [571, 125] width 34 height 22
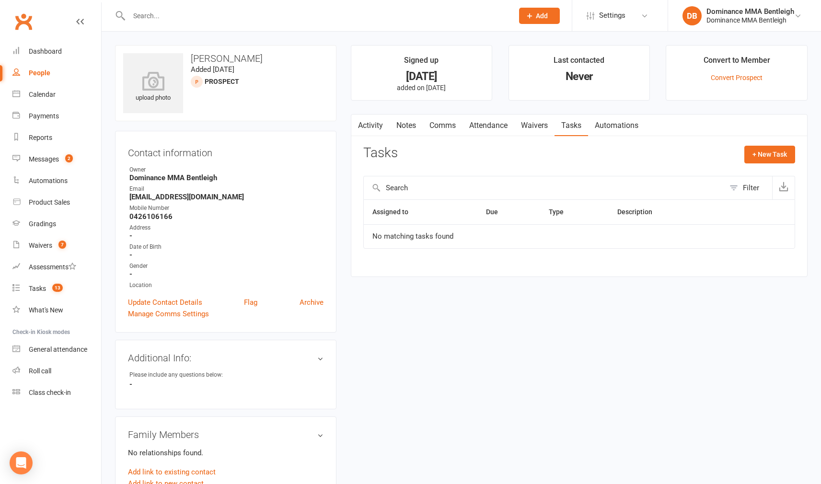
drag, startPoint x: 540, startPoint y: 122, endPoint x: 534, endPoint y: 121, distance: 6.3
click at [539, 122] on link "Waivers" at bounding box center [534, 125] width 40 height 22
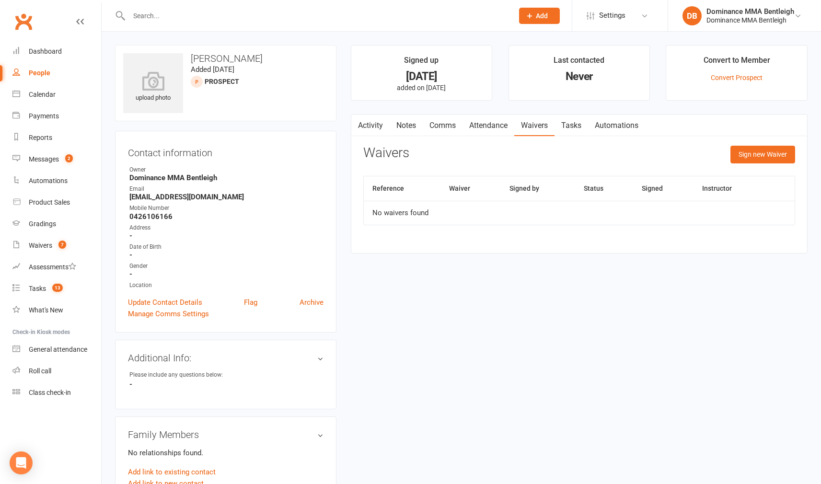
click at [505, 122] on link "Attendance" at bounding box center [488, 125] width 52 height 22
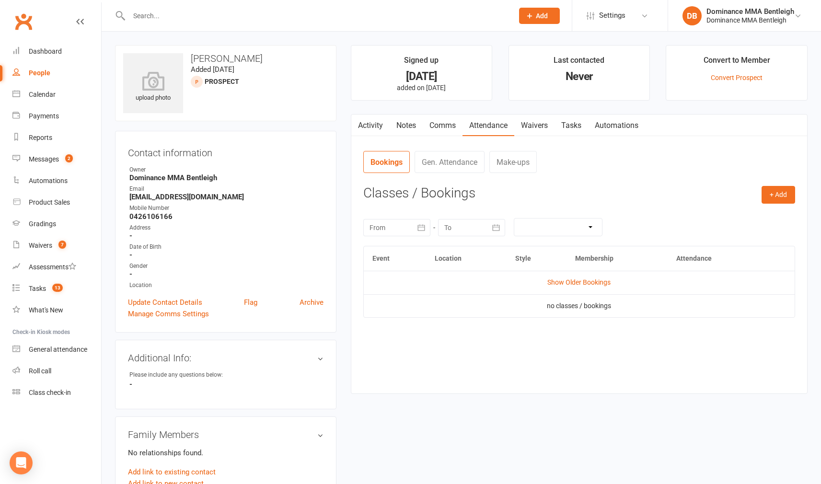
click at [535, 126] on link "Waivers" at bounding box center [534, 125] width 40 height 22
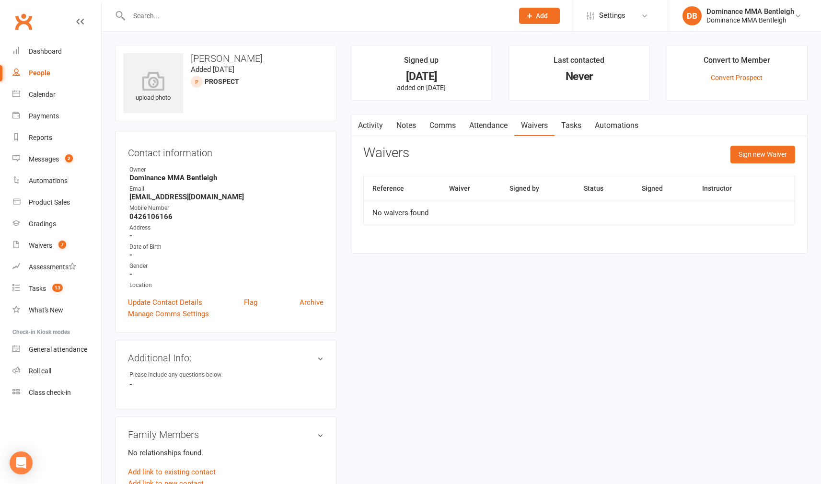
click at [214, 14] on input "text" at bounding box center [316, 15] width 380 height 13
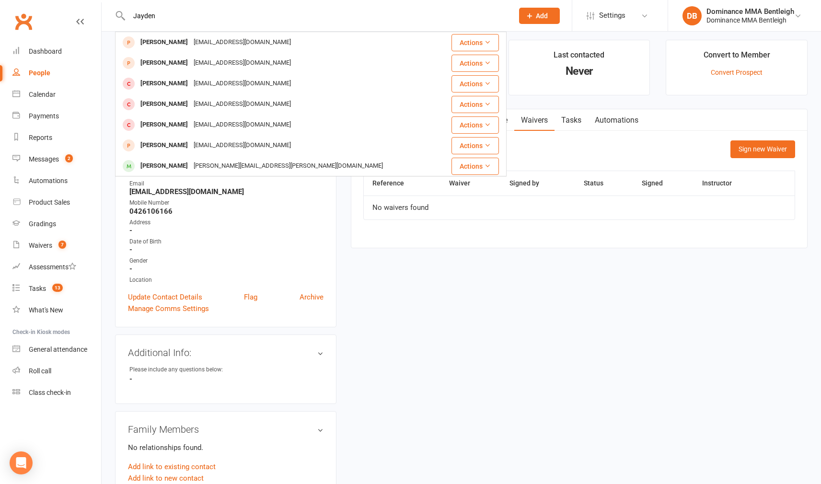
scroll to position [5, 0]
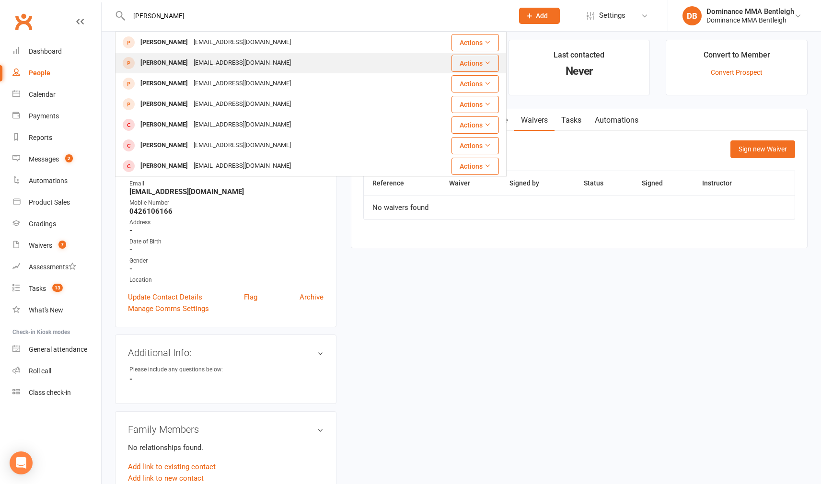
type input "Jayden yang"
click at [204, 57] on div "144855@caulfieldgs.vic.edu.au" at bounding box center [242, 63] width 103 height 14
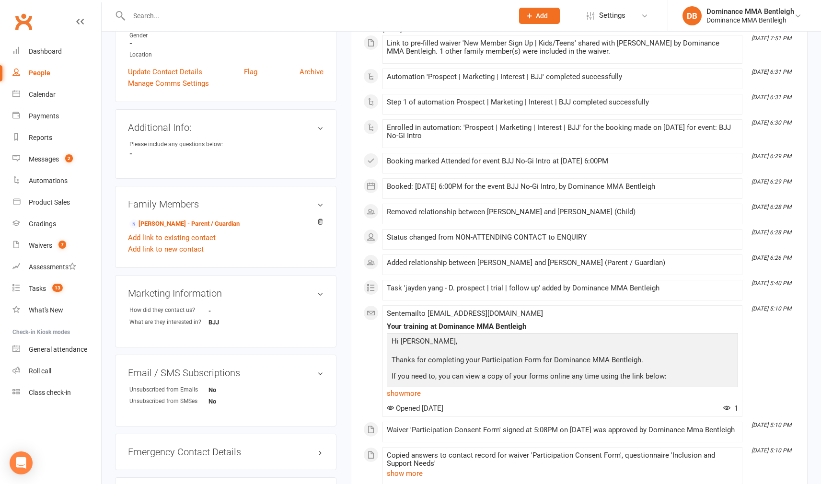
scroll to position [231, 0]
click at [206, 220] on link "Shirley zhu - Parent / Guardian" at bounding box center [184, 223] width 110 height 10
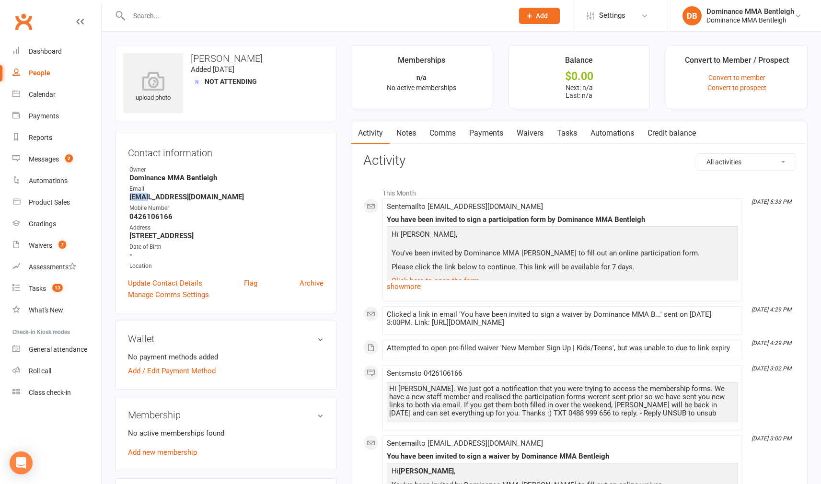
drag, startPoint x: 135, startPoint y: 195, endPoint x: 148, endPoint y: 198, distance: 14.2
click at [148, 198] on strong "hahawa602@gmail.com" at bounding box center [226, 197] width 194 height 9
click at [190, 283] on link "Update Contact Details" at bounding box center [165, 282] width 74 height 11
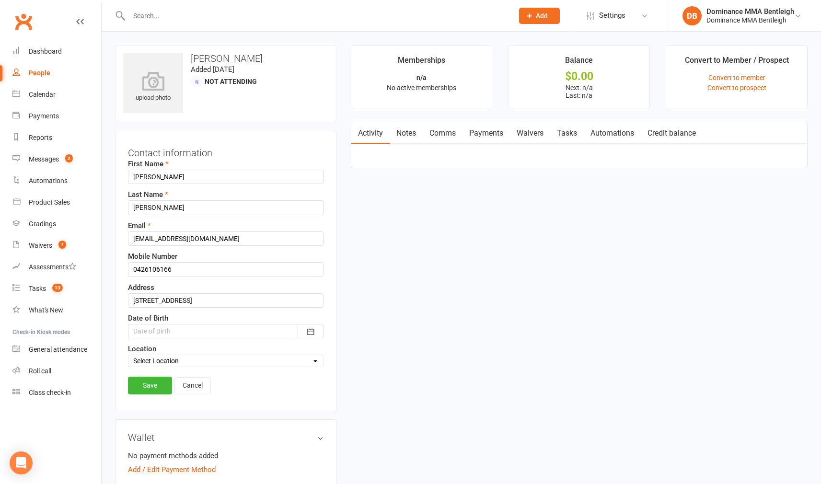
scroll to position [45, 0]
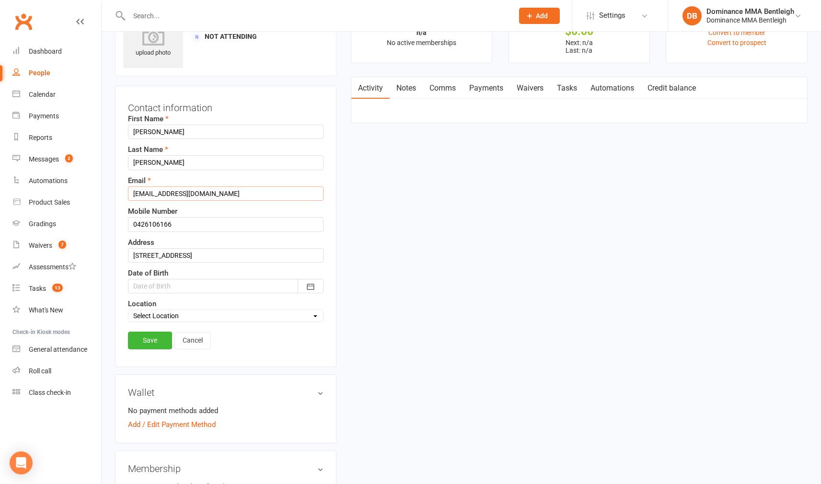
drag, startPoint x: 223, startPoint y: 197, endPoint x: 107, endPoint y: 199, distance: 115.5
click at [107, 199] on div "upload photo Shirley zhu Added 28 August, 2025 Not Attending Contact informatio…" at bounding box center [461, 381] width 719 height 788
drag, startPoint x: 215, startPoint y: 195, endPoint x: 110, endPoint y: 192, distance: 105.0
click at [109, 192] on div "upload photo Shirley zhu Added 28 August, 2025 Not Attending Contact informatio…" at bounding box center [226, 387] width 236 height 775
type input "158978373@qq.com"
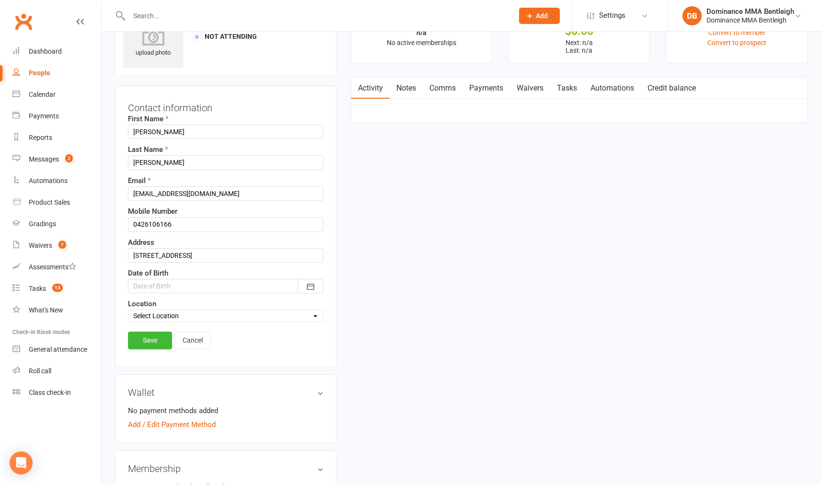
click at [165, 336] on link "Save" at bounding box center [150, 339] width 44 height 17
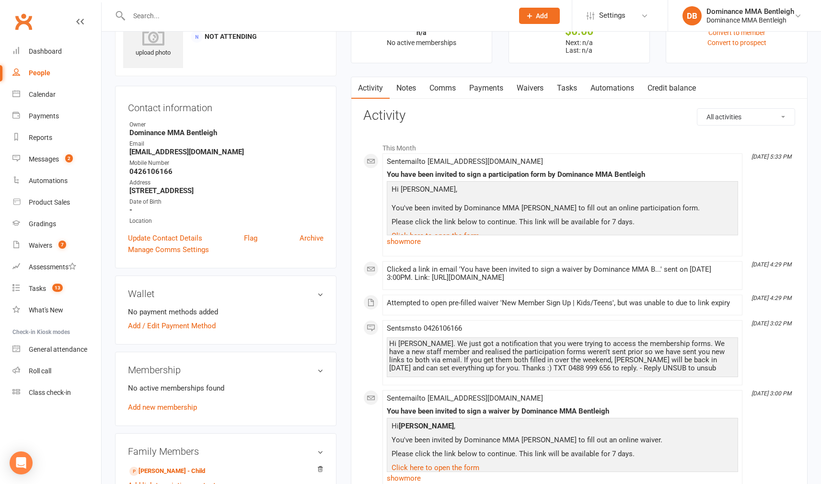
click at [238, 27] on div at bounding box center [310, 15] width 391 height 31
click at [239, 25] on div at bounding box center [310, 15] width 391 height 31
click at [224, 13] on input "text" at bounding box center [316, 15] width 380 height 13
click at [223, 13] on input "text" at bounding box center [316, 15] width 380 height 13
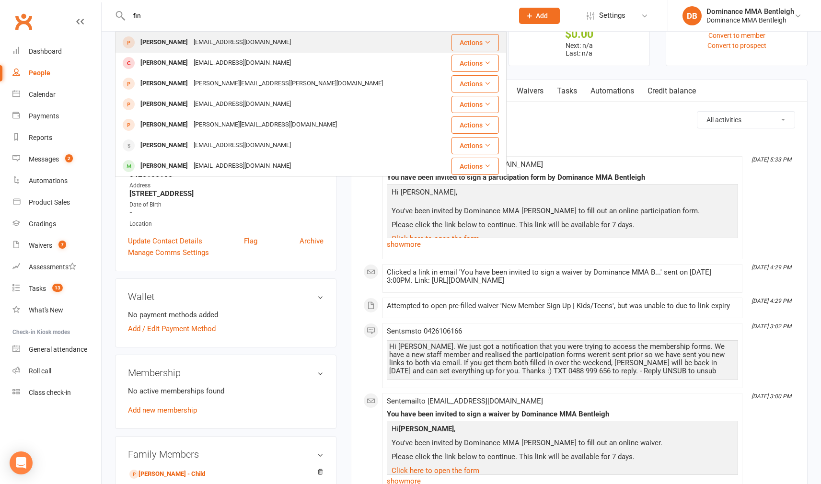
scroll to position [37, 0]
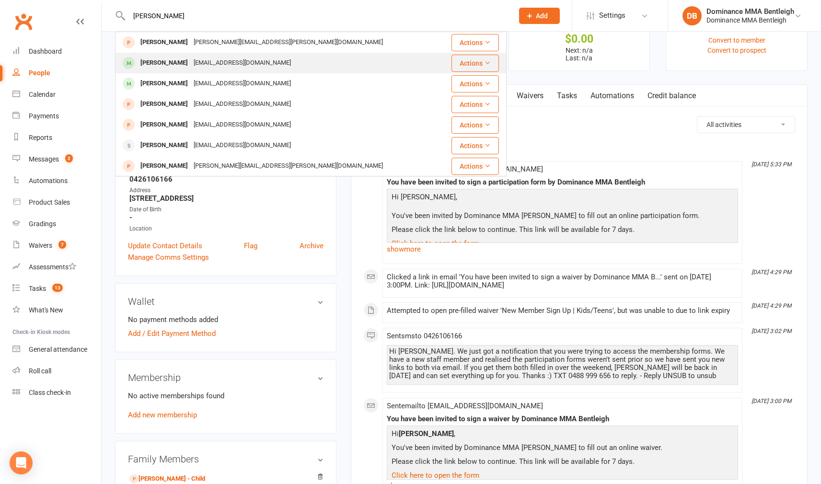
type input "finn"
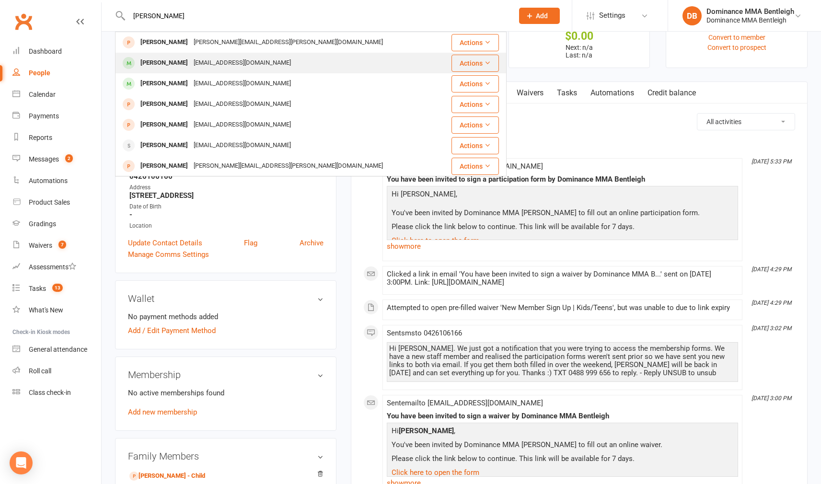
click at [194, 65] on div "finnatkins1243@gmail.com" at bounding box center [242, 63] width 103 height 14
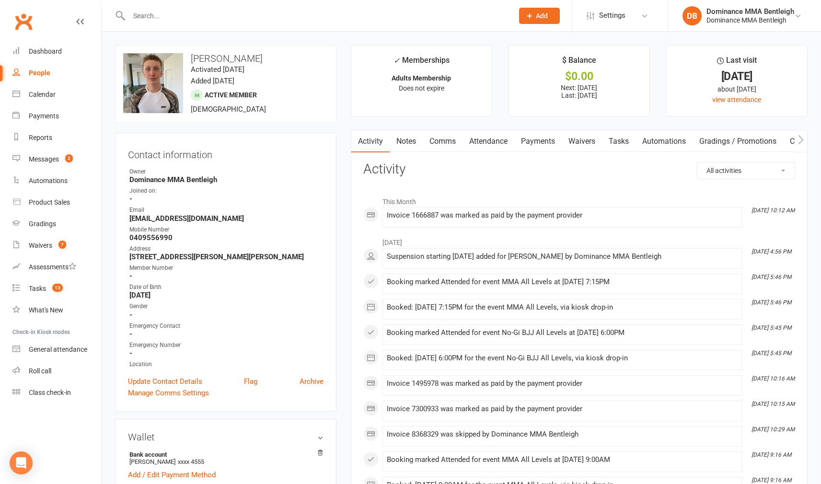
click at [165, 14] on input "text" at bounding box center [316, 15] width 380 height 13
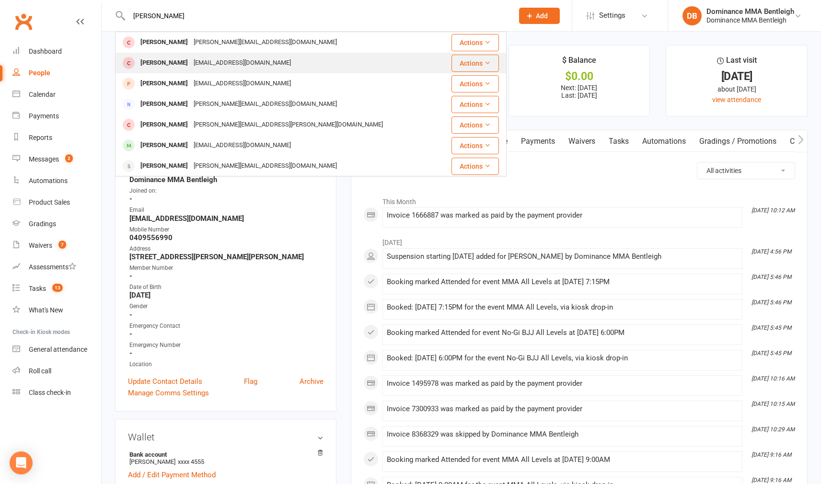
type input "Anthony papa"
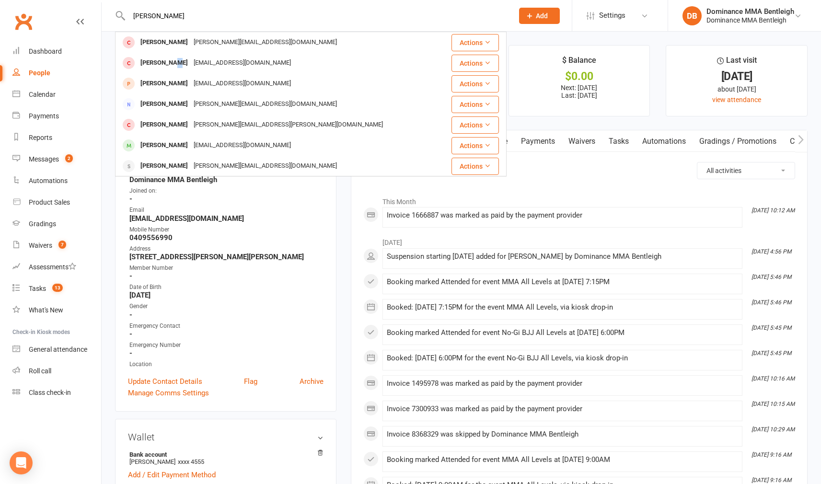
click at [177, 60] on div "Anthony Papadopoulos" at bounding box center [163, 63] width 53 height 14
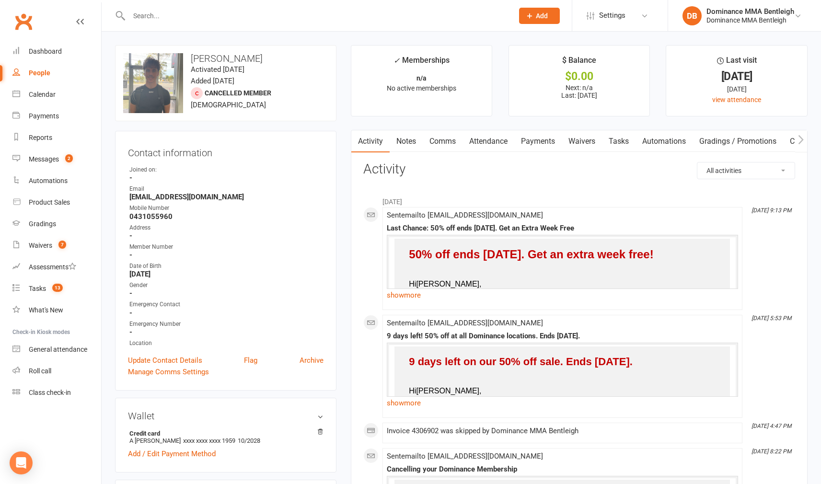
click at [593, 143] on link "Waivers" at bounding box center [581, 141] width 40 height 22
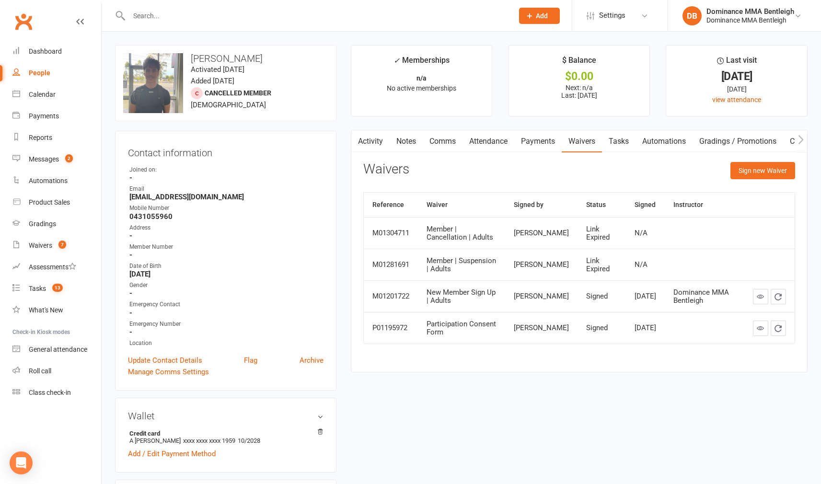
click at [178, 15] on input "text" at bounding box center [316, 15] width 380 height 13
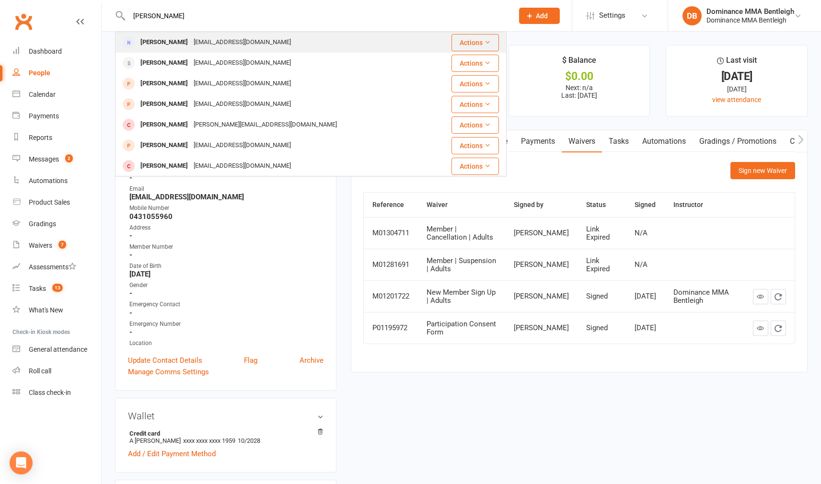
type input "myron"
click at [191, 46] on div "myronching@me.com" at bounding box center [242, 42] width 103 height 14
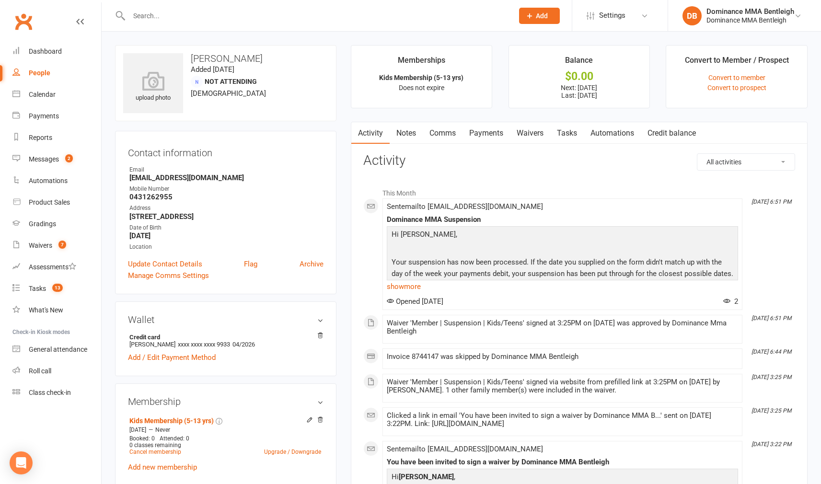
click at [529, 138] on link "Waivers" at bounding box center [530, 133] width 40 height 22
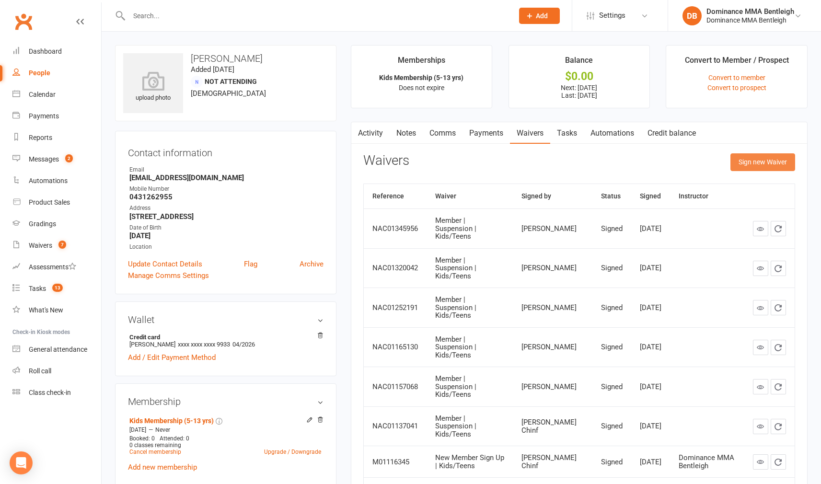
click at [738, 154] on button "Sign new Waiver" at bounding box center [762, 161] width 65 height 17
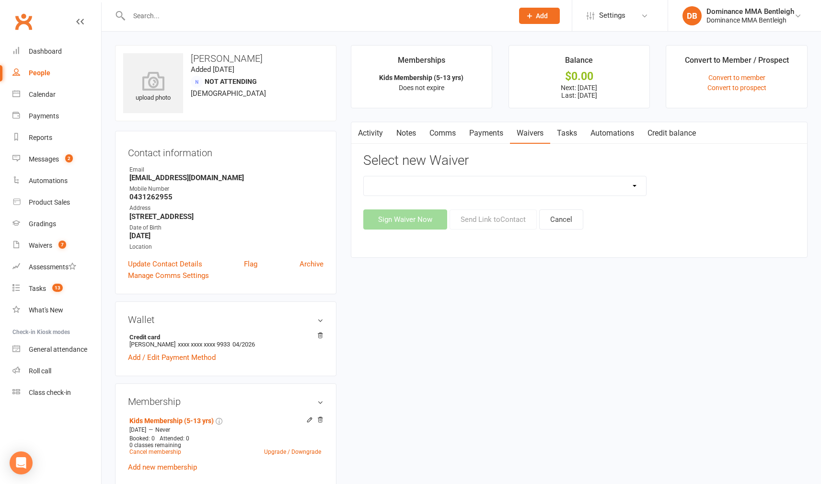
drag, startPoint x: 659, startPoint y: 181, endPoint x: 641, endPoint y: 183, distance: 17.8
click at [656, 183] on div "DO NOT USE New Member Sign Up | Adults | Marketing Special DO NOT USE New Membe…" at bounding box center [579, 186] width 446 height 20
select select "7800"
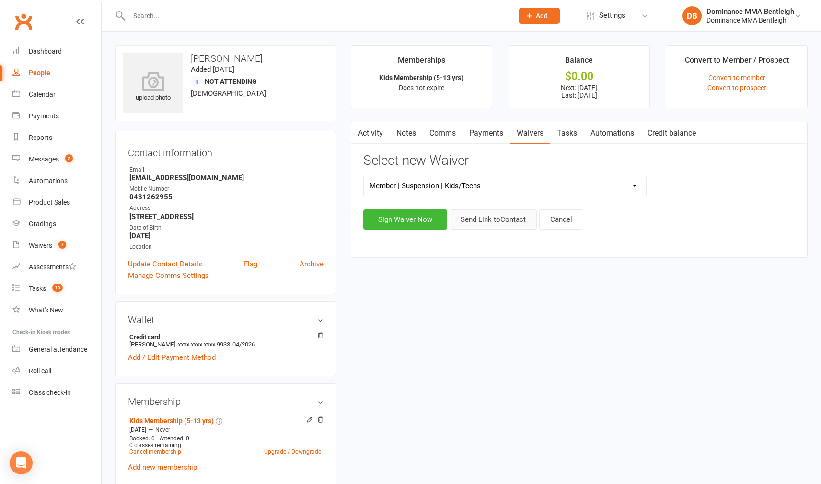
click at [487, 222] on button "Send Link to Contact" at bounding box center [492, 219] width 87 height 20
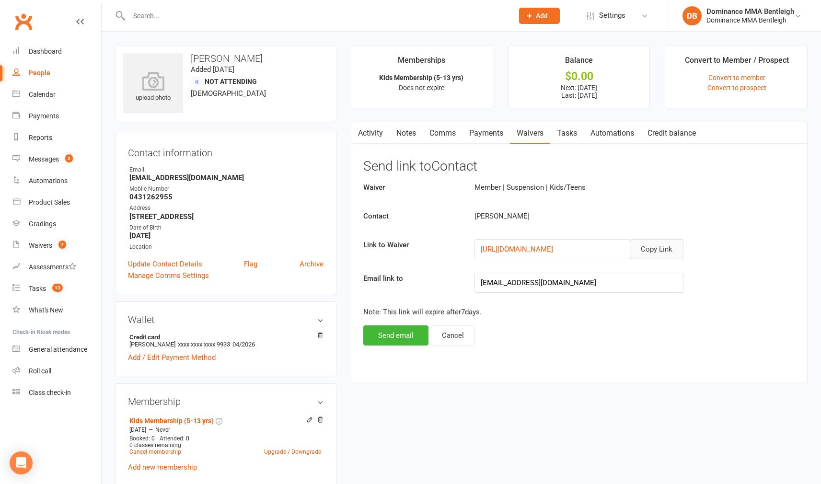
click at [655, 246] on button "Copy Link" at bounding box center [656, 249] width 54 height 20
drag, startPoint x: 411, startPoint y: 337, endPoint x: 417, endPoint y: 334, distance: 6.0
click at [411, 337] on button "Send email" at bounding box center [395, 335] width 65 height 20
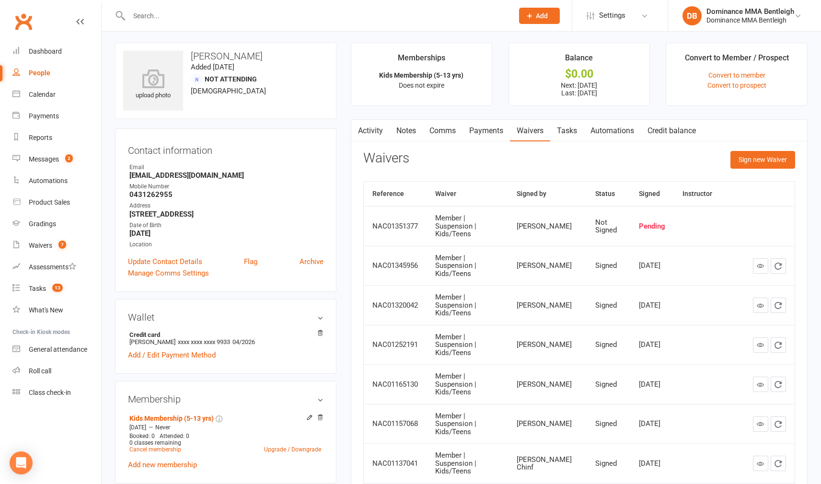
click at [217, 19] on input "text" at bounding box center [316, 15] width 380 height 13
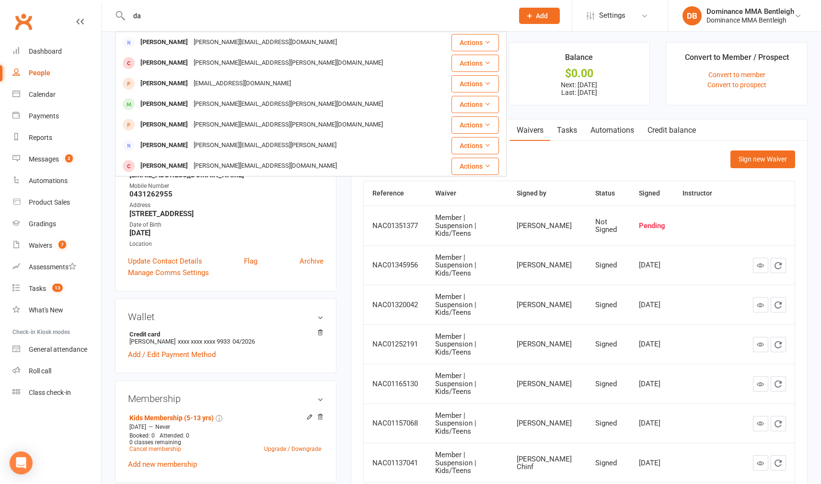
type input "d"
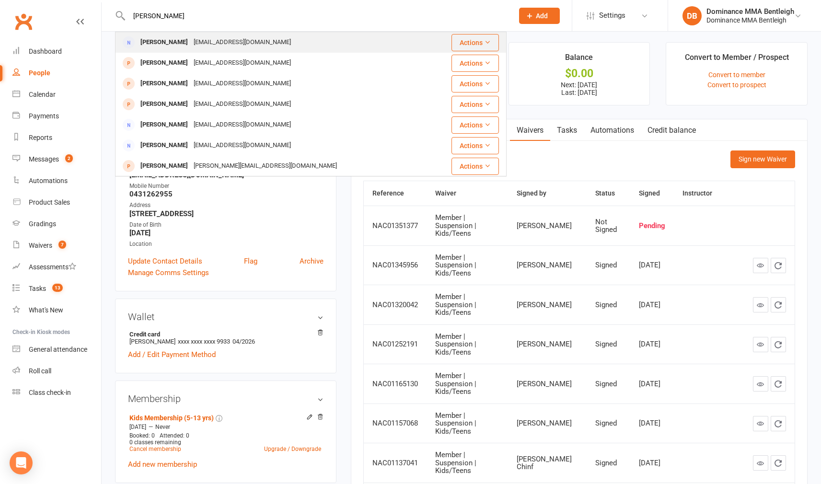
type input "Maria"
click at [191, 45] on div "Maryarashid@hotmail.com" at bounding box center [242, 42] width 103 height 14
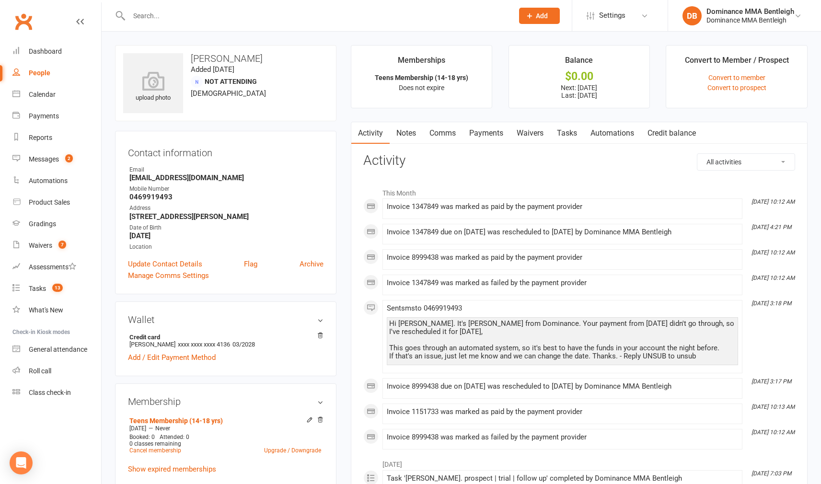
drag, startPoint x: 484, startPoint y: 142, endPoint x: 438, endPoint y: 140, distance: 45.5
click at [483, 142] on link "Payments" at bounding box center [485, 133] width 47 height 22
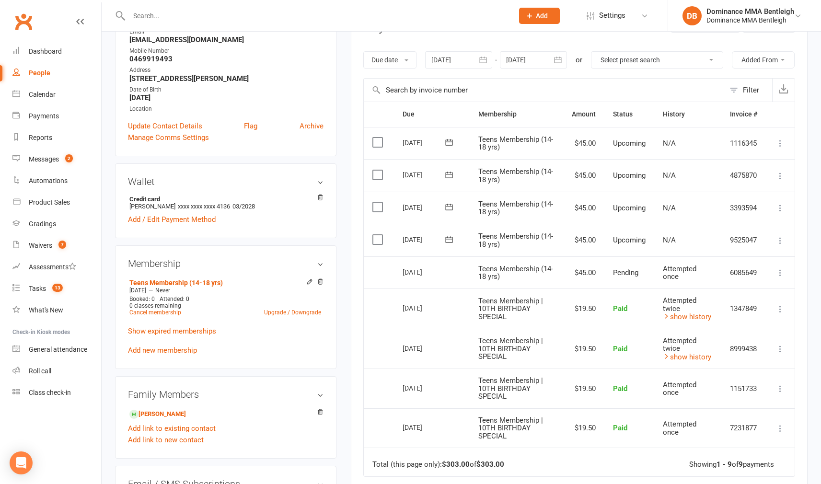
scroll to position [137, 0]
click at [461, 60] on div at bounding box center [458, 61] width 67 height 17
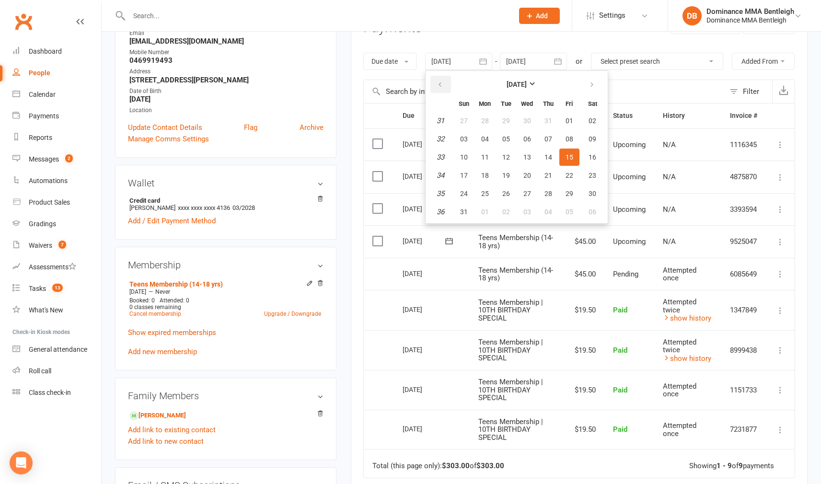
click at [442, 84] on icon "button" at bounding box center [439, 85] width 7 height 8
click at [596, 88] on button "button" at bounding box center [592, 84] width 21 height 17
click at [568, 119] on span "01" at bounding box center [569, 121] width 8 height 8
type input "01 Aug 2025"
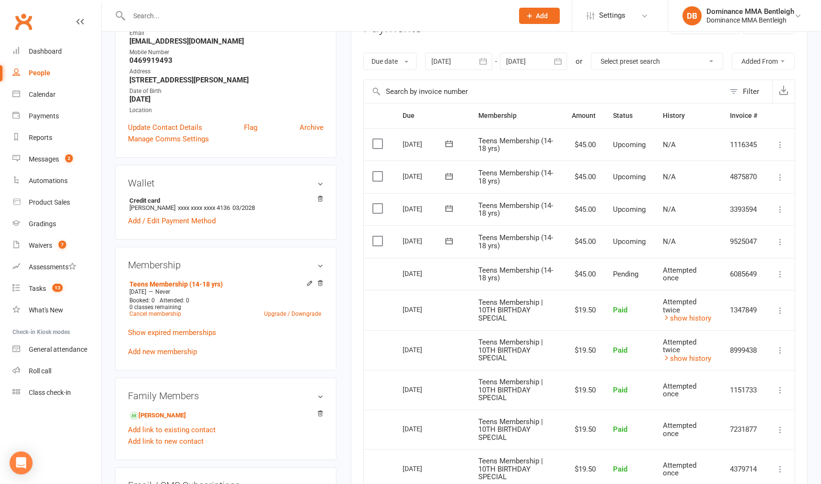
click at [527, 65] on div at bounding box center [533, 61] width 67 height 17
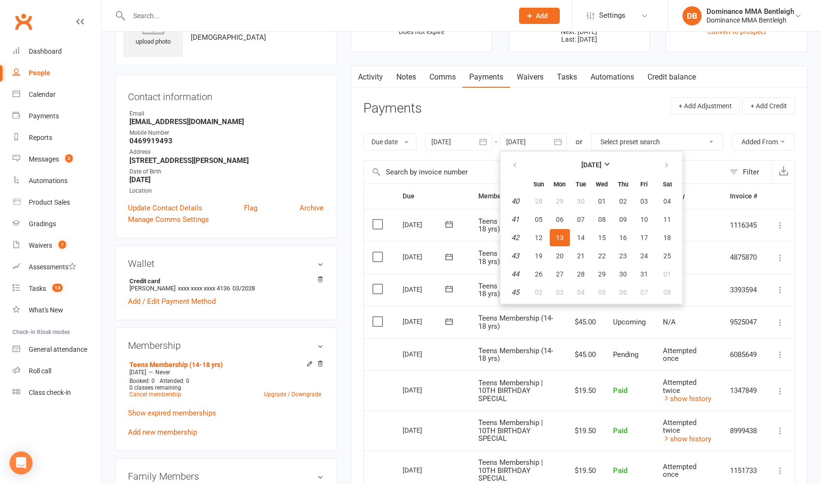
scroll to position [55, 0]
click at [480, 161] on div "Due date Due date Date paid Date failed Date settled 01 Aug 2025 August 2025 Su…" at bounding box center [579, 143] width 432 height 36
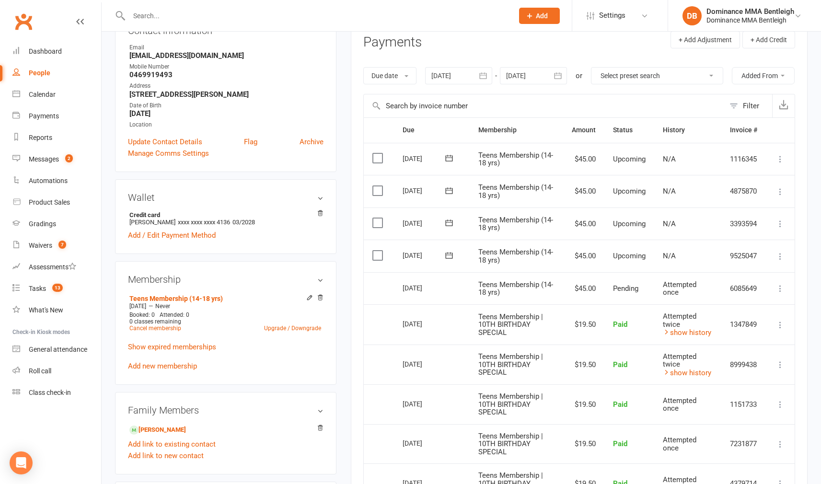
scroll to position [151, 0]
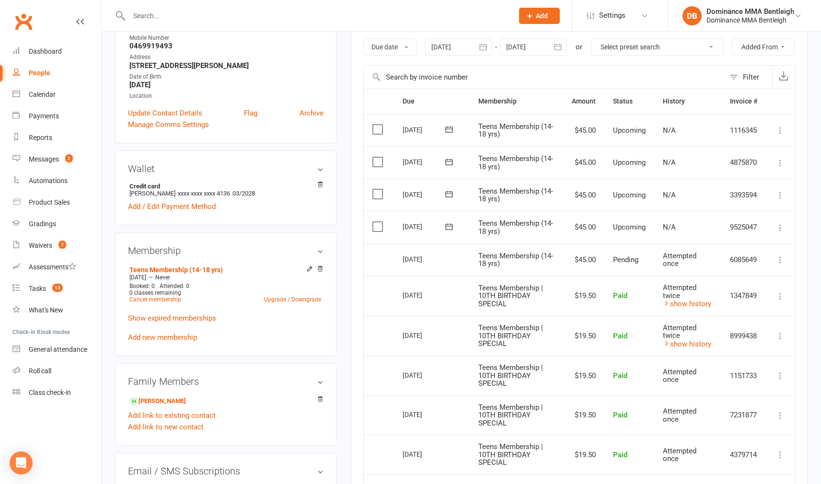
click at [544, 12] on span "Add" at bounding box center [542, 16] width 12 height 8
click at [524, 41] on link "Prospect" at bounding box center [528, 43] width 85 height 22
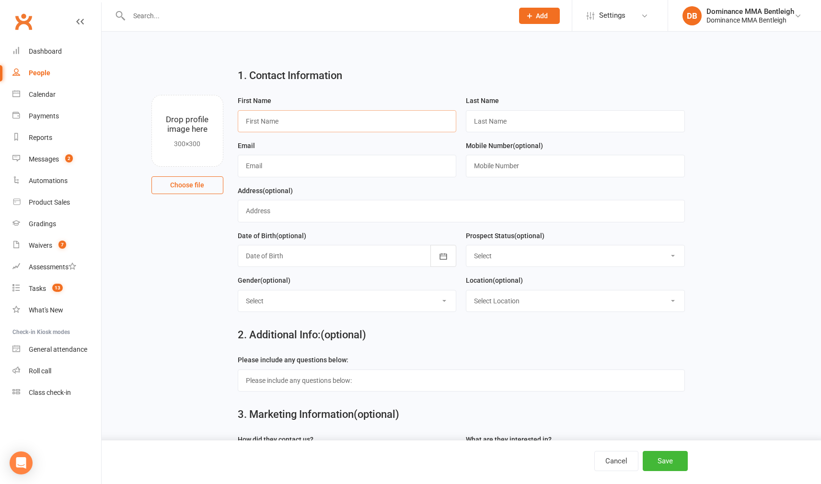
drag, startPoint x: 326, startPoint y: 124, endPoint x: 445, endPoint y: 89, distance: 123.8
type input "Natalie"
type input "Kondzic"
click at [287, 164] on input "text" at bounding box center [347, 166] width 219 height 22
paste input "nataliemkondzic@gmail.com"
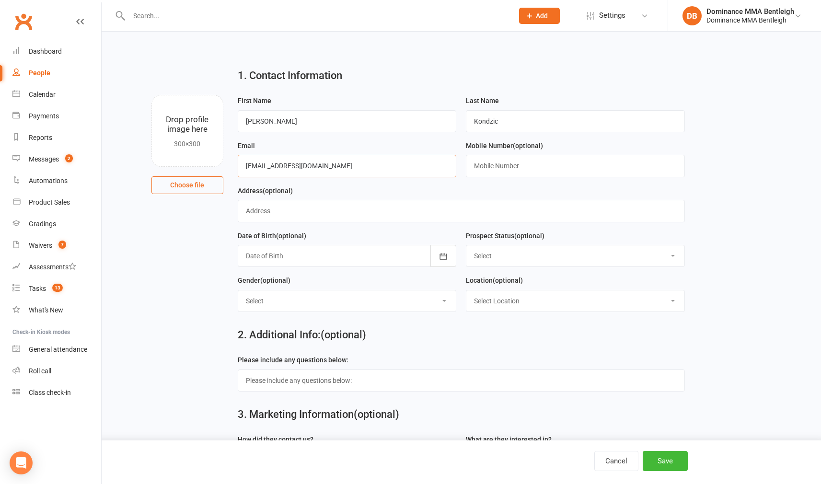
type input "nataliemkondzic@gmail.com"
click at [525, 164] on input "text" at bounding box center [575, 166] width 219 height 22
paste input "0405746020"
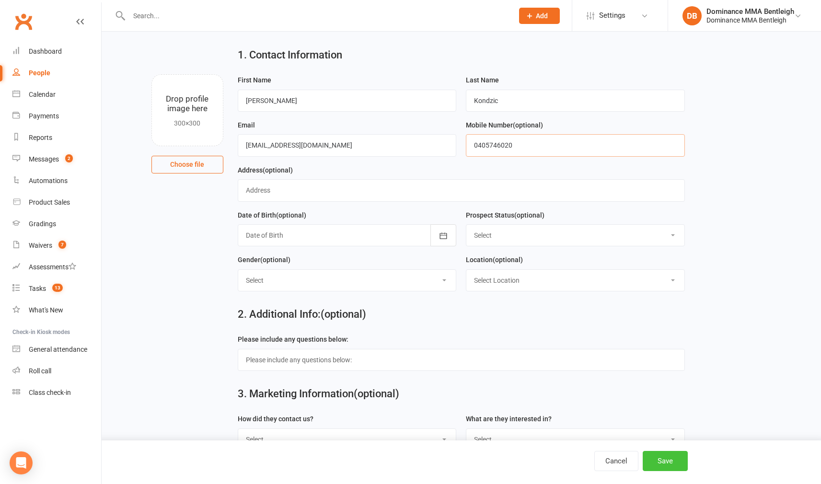
type input "0405746020"
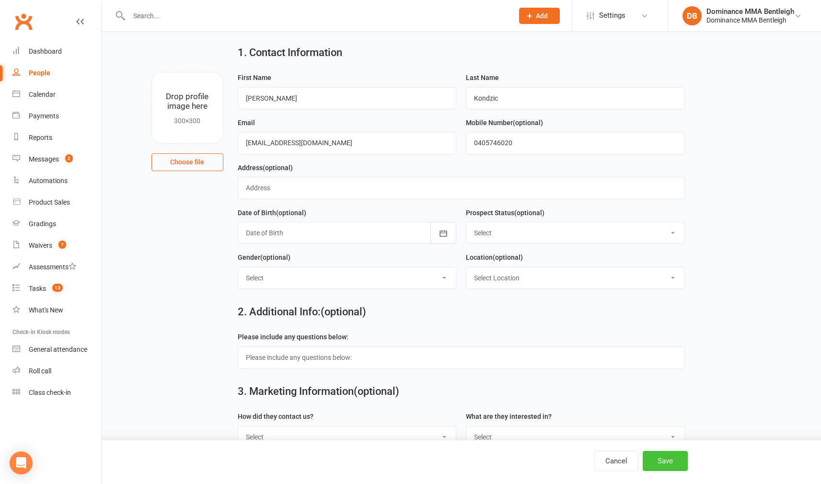
click at [671, 462] on button "Save" at bounding box center [664, 461] width 45 height 20
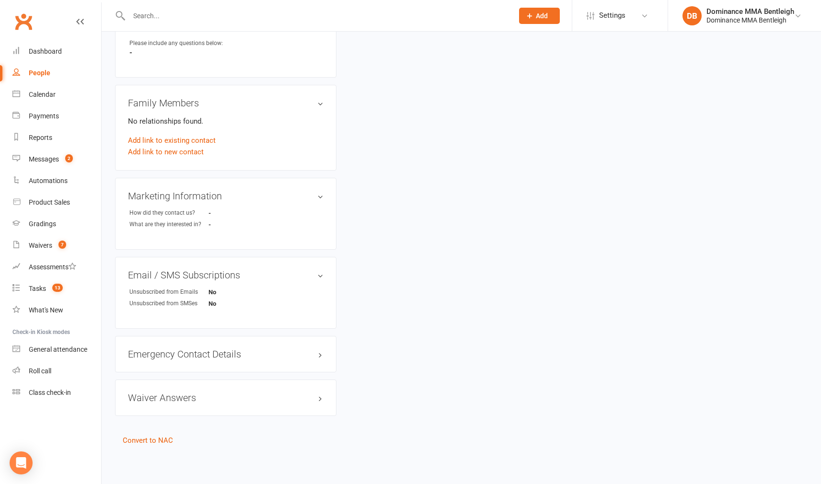
scroll to position [339, 0]
click at [177, 147] on link "Add link to new contact" at bounding box center [166, 151] width 76 height 11
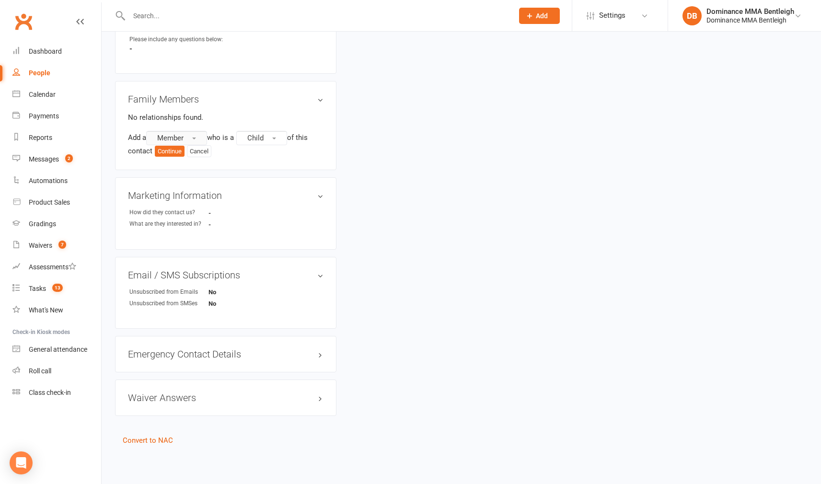
drag, startPoint x: 185, startPoint y: 131, endPoint x: 189, endPoint y: 137, distance: 7.3
click at [185, 131] on button "Member" at bounding box center [176, 138] width 61 height 14
click at [198, 168] on link "Prospect" at bounding box center [194, 177] width 95 height 19
click at [174, 147] on button "Continue" at bounding box center [170, 151] width 30 height 11
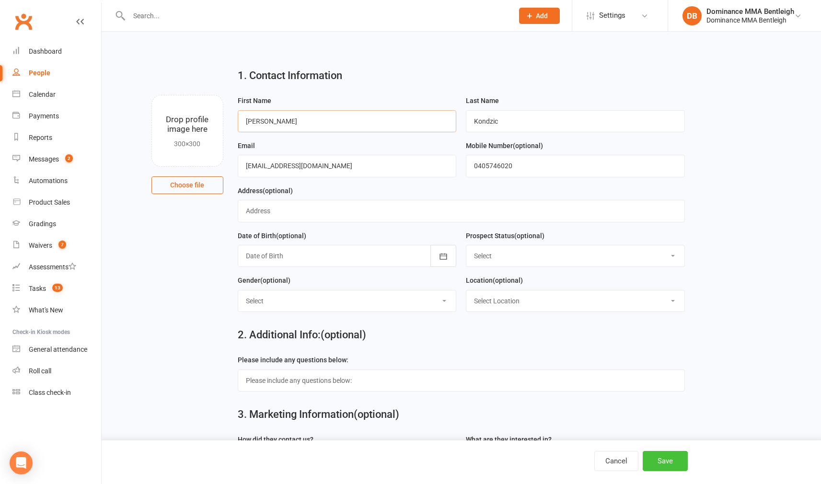
type input "Mateo"
click at [654, 461] on button "Save" at bounding box center [664, 461] width 45 height 20
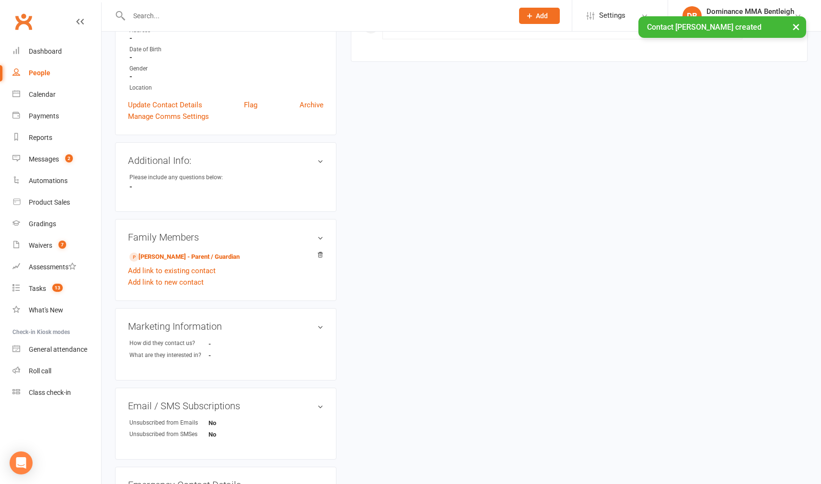
scroll to position [250, 0]
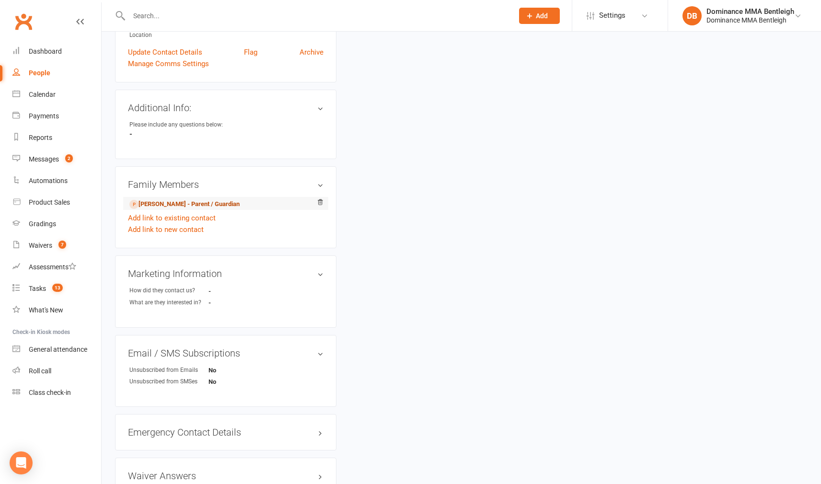
click at [229, 206] on link "Natalie Kondzic - Parent / Guardian" at bounding box center [184, 204] width 110 height 10
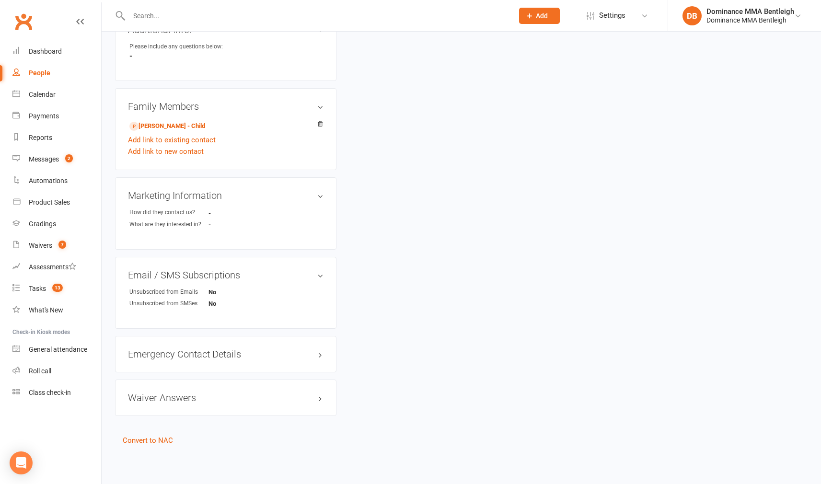
scroll to position [335, 0]
click at [160, 436] on link "Convert to NAC" at bounding box center [148, 440] width 50 height 9
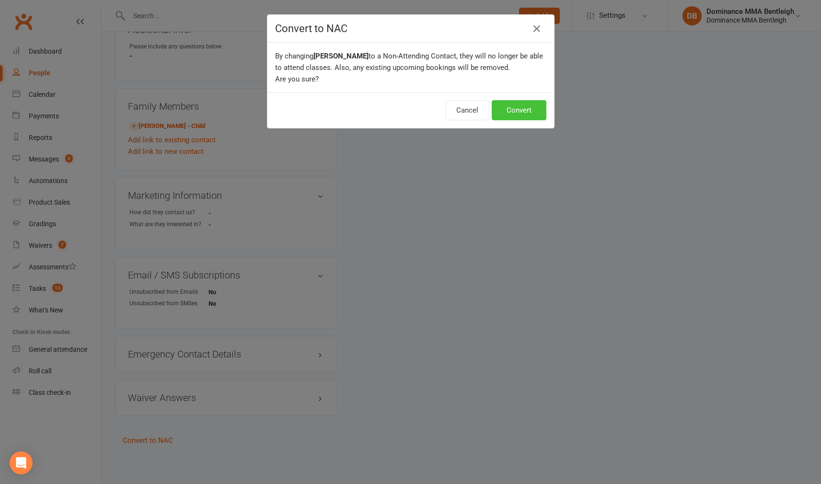
click at [502, 112] on button "Convert" at bounding box center [518, 110] width 55 height 20
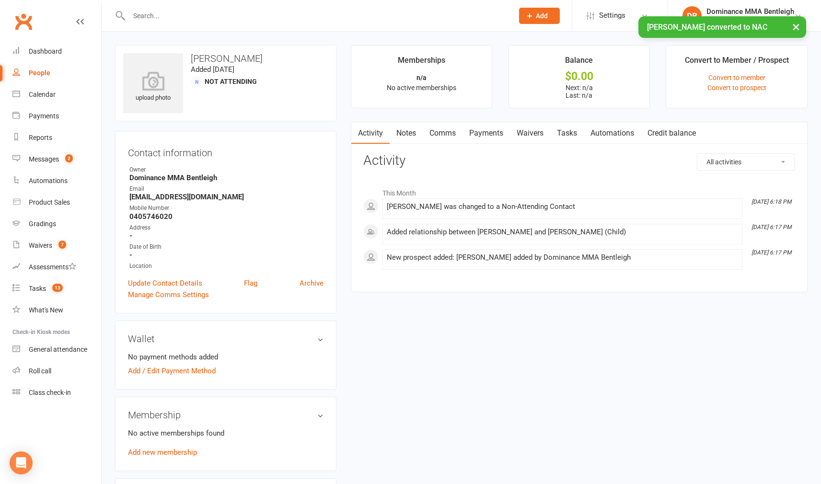
click at [402, 144] on div "Activity Notes Comms Payments Waivers Tasks Automations Credit balance All acti…" at bounding box center [579, 207] width 457 height 171
click at [403, 137] on link "Notes" at bounding box center [405, 133] width 33 height 22
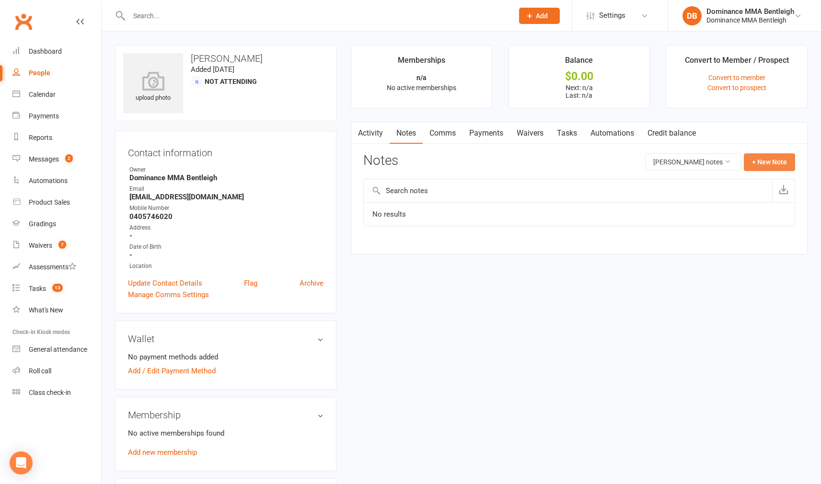
click at [774, 161] on button "+ New Note" at bounding box center [768, 161] width 51 height 17
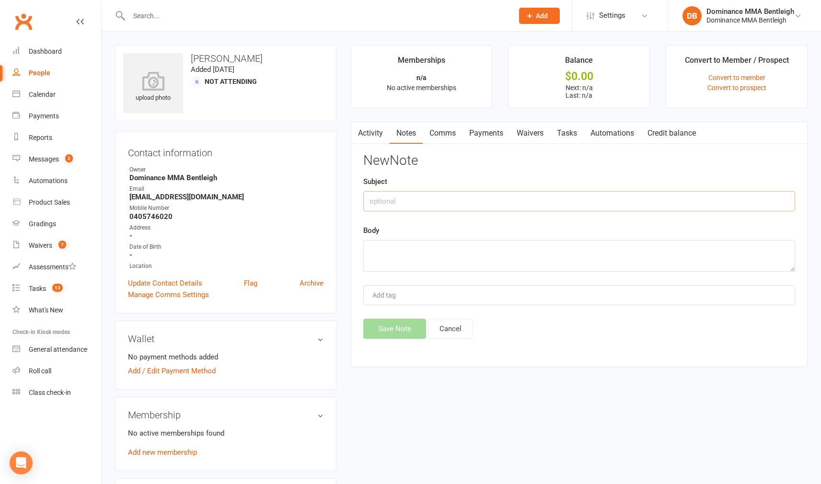
click at [541, 191] on input "text" at bounding box center [579, 201] width 432 height 20
type input "Enquiry"
click at [489, 240] on textarea at bounding box center [579, 256] width 432 height 32
paste textarea "First Name: Mateo Last Name: Kondzic Email Address: nataliemkondzic@gmail.com P…"
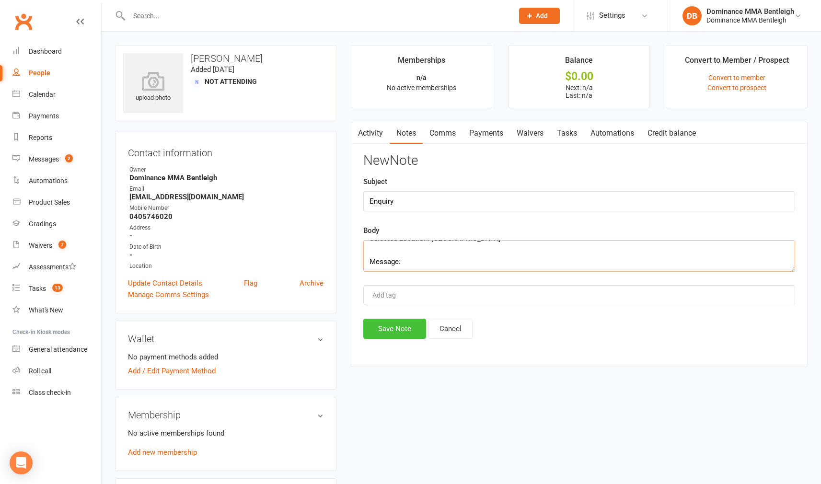
type textarea "First Name: Mateo Last Name: Kondzic Email Address: nataliemkondzic@gmail.com P…"
click at [409, 323] on button "Save Note" at bounding box center [394, 329] width 63 height 20
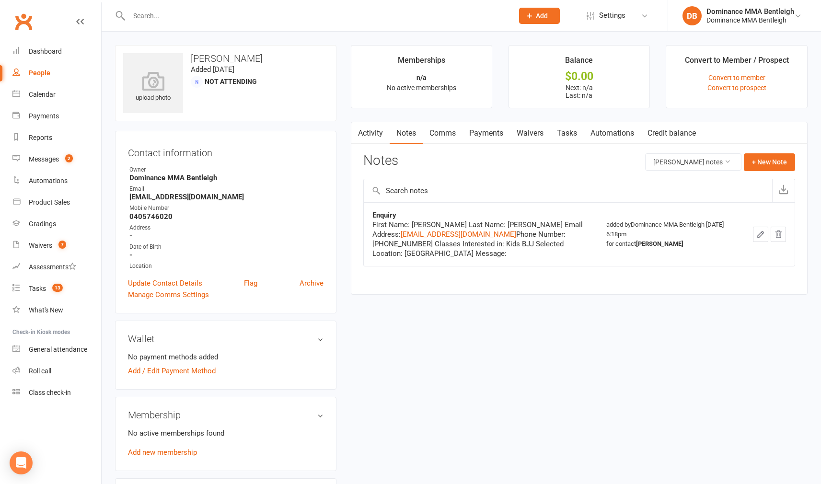
drag, startPoint x: 250, startPoint y: 23, endPoint x: 219, endPoint y: 26, distance: 31.4
click at [248, 23] on div at bounding box center [310, 15] width 391 height 31
click at [246, 23] on div at bounding box center [310, 15] width 391 height 31
click at [207, 14] on input "text" at bounding box center [316, 15] width 380 height 13
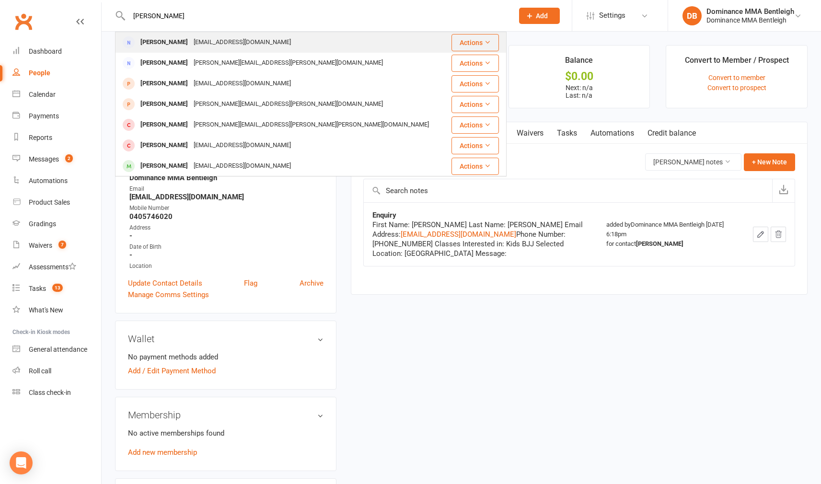
type input "Jeremy goh"
click at [217, 41] on div "jemngie@gmail.com" at bounding box center [242, 42] width 103 height 14
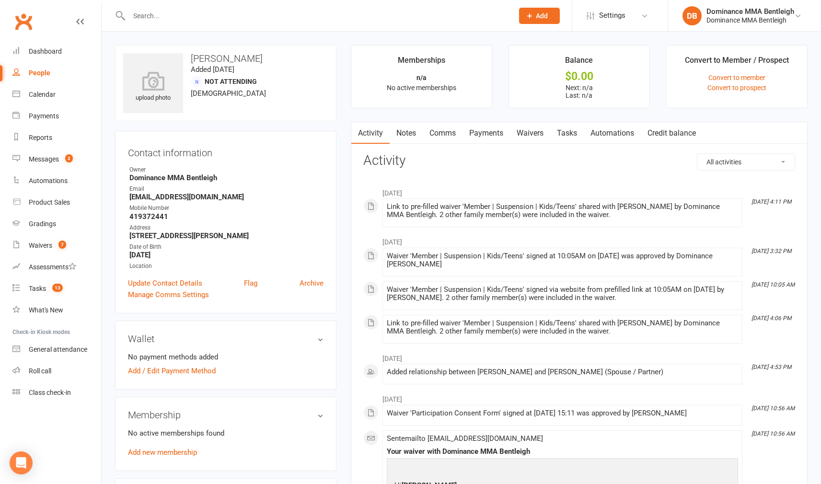
drag, startPoint x: 536, startPoint y: 129, endPoint x: 522, endPoint y: 130, distance: 14.4
click at [535, 130] on link "Waivers" at bounding box center [530, 133] width 40 height 22
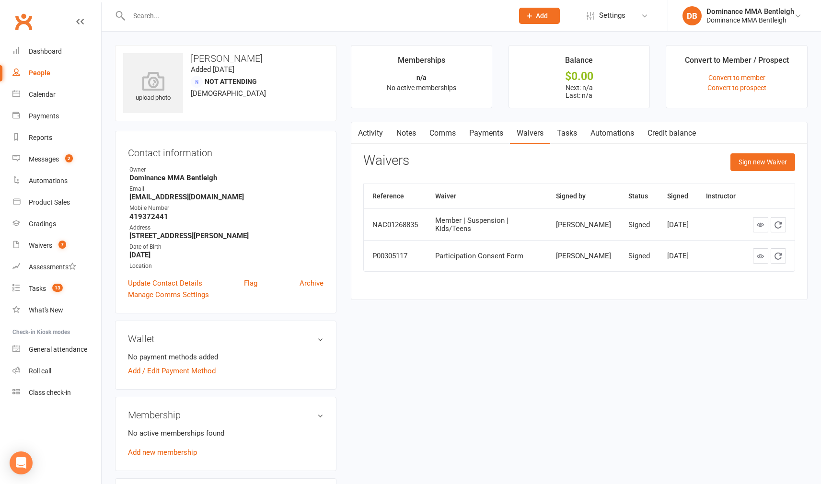
drag, startPoint x: 741, startPoint y: 158, endPoint x: 696, endPoint y: 166, distance: 45.2
click at [740, 159] on button "Sign new Waiver" at bounding box center [762, 161] width 65 height 17
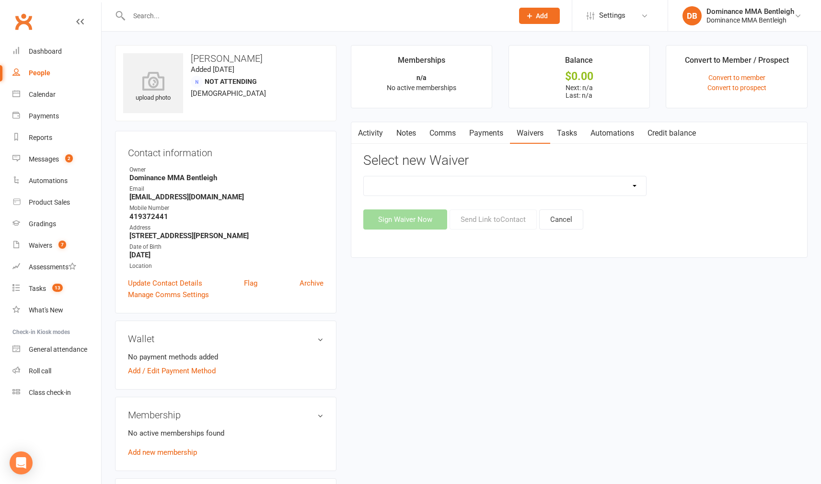
select select "7800"
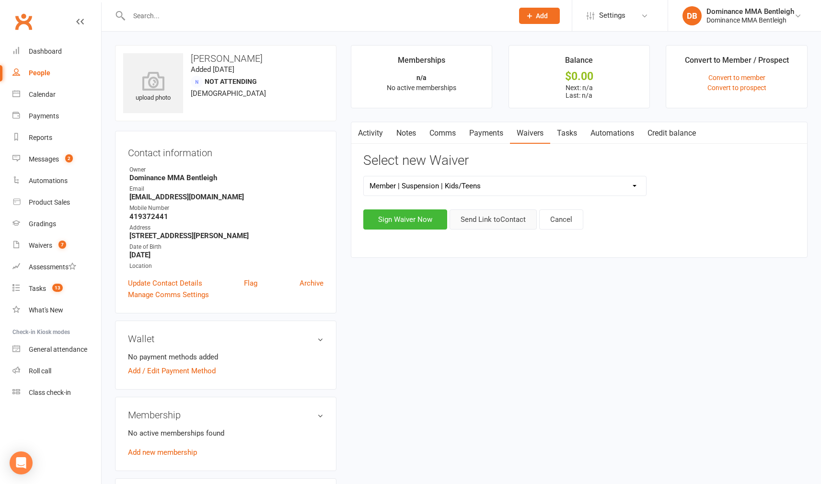
click at [474, 218] on button "Send Link to Contact" at bounding box center [492, 219] width 87 height 20
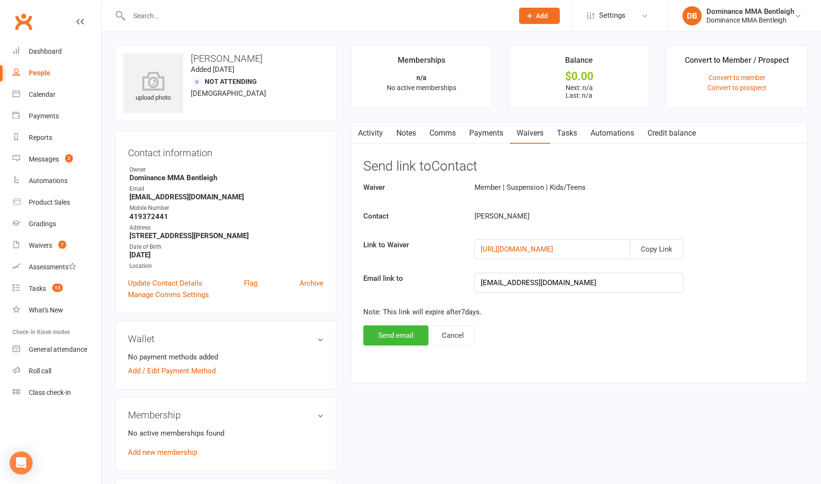
drag, startPoint x: 647, startPoint y: 244, endPoint x: 564, endPoint y: 291, distance: 95.2
click at [647, 244] on button "Copy Link" at bounding box center [656, 249] width 54 height 20
click at [412, 340] on button "Send email" at bounding box center [395, 335] width 65 height 20
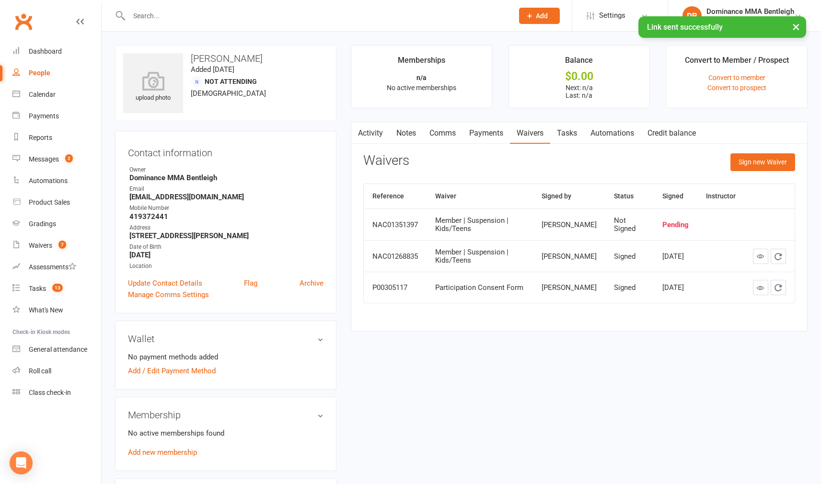
click at [433, 128] on link "Comms" at bounding box center [442, 133] width 40 height 22
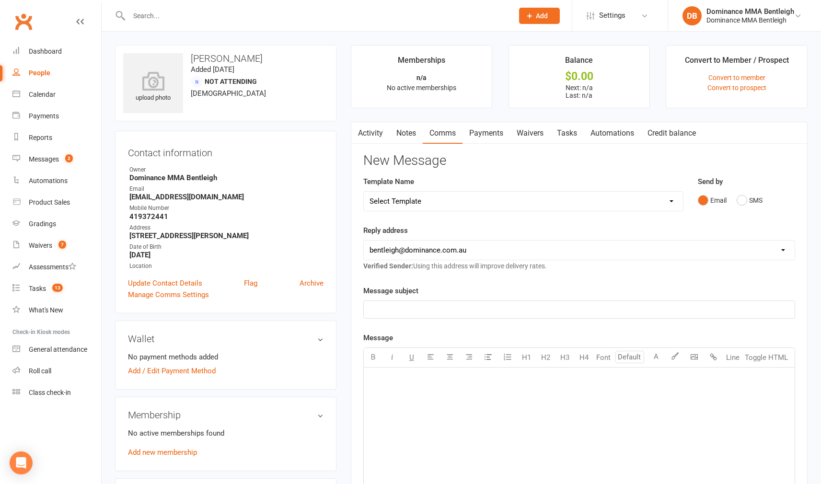
select select "9"
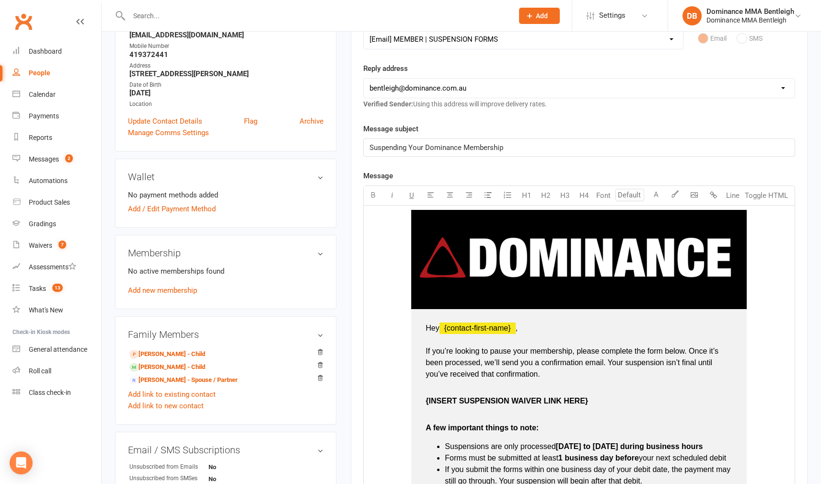
scroll to position [179, 0]
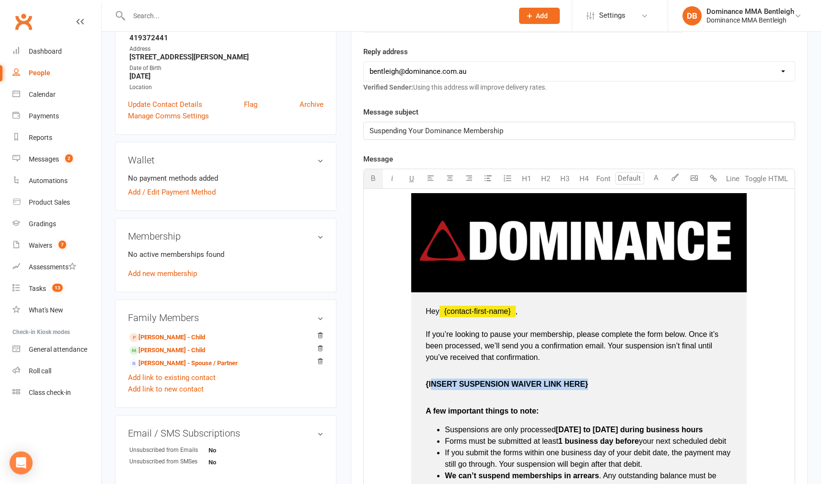
drag, startPoint x: 590, startPoint y: 382, endPoint x: 475, endPoint y: 348, distance: 119.6
click at [434, 381] on p "{INSERT SUSPENSION WAIVER LINK HERE}" at bounding box center [578, 389] width 307 height 23
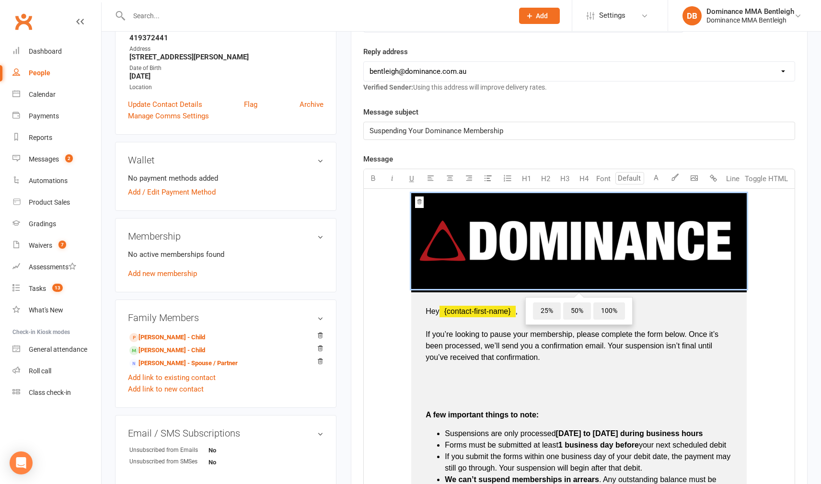
click at [452, 378] on p "﻿" at bounding box center [578, 383] width 307 height 11
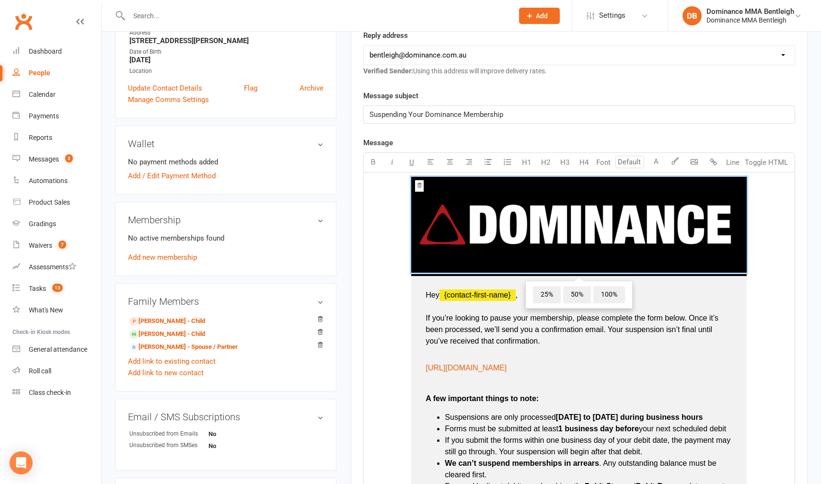
click at [579, 371] on td "Hey ﻿ {contact-first-name} , If you’re looking to pause your membership, please…" at bounding box center [578, 436] width 335 height 321
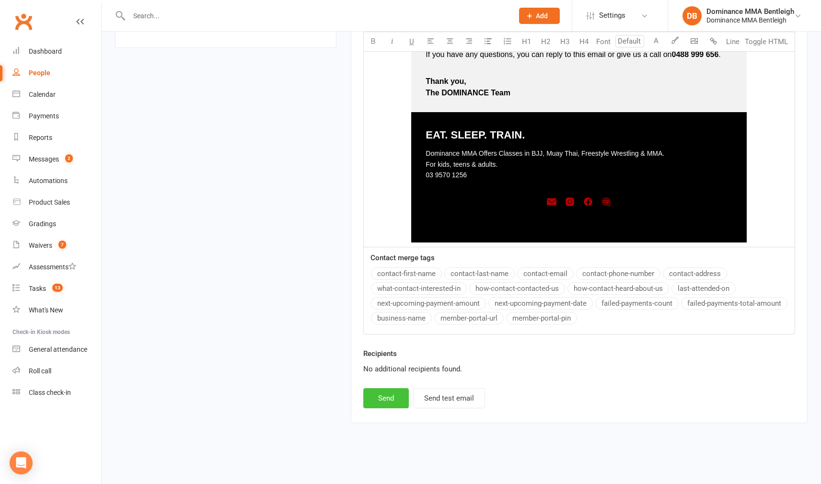
scroll to position [686, 0]
click at [376, 389] on button "Send" at bounding box center [386, 398] width 46 height 20
select select
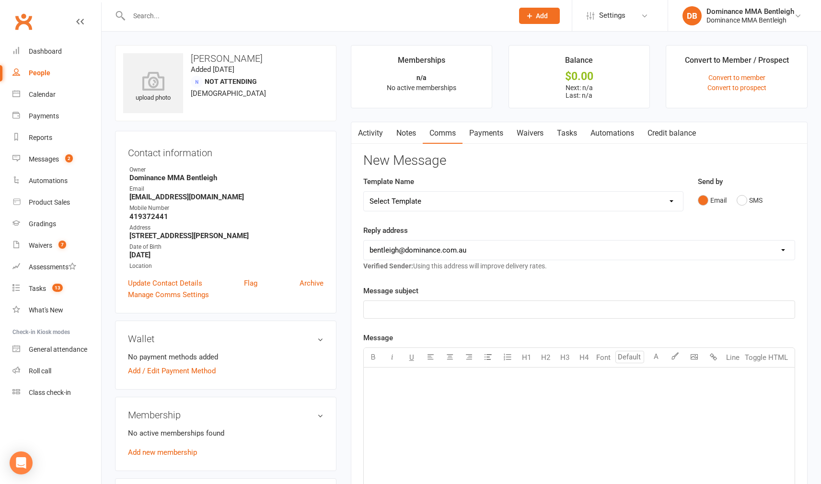
scroll to position [0, 0]
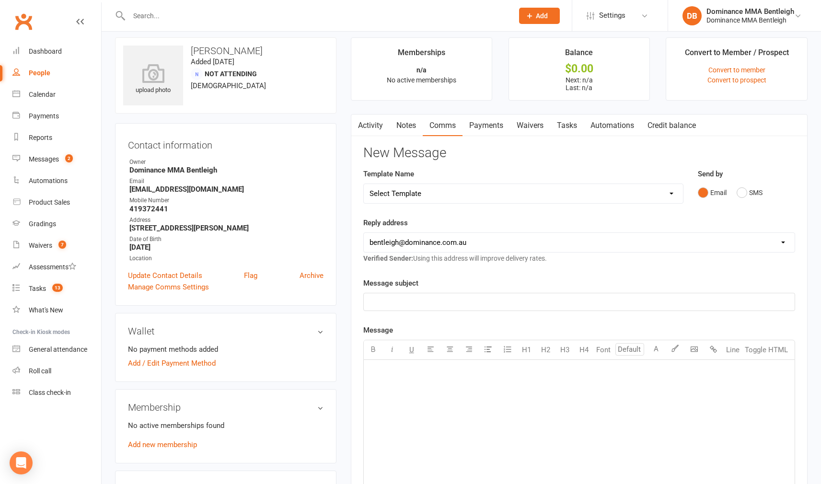
click at [220, 19] on input "text" at bounding box center [316, 15] width 380 height 13
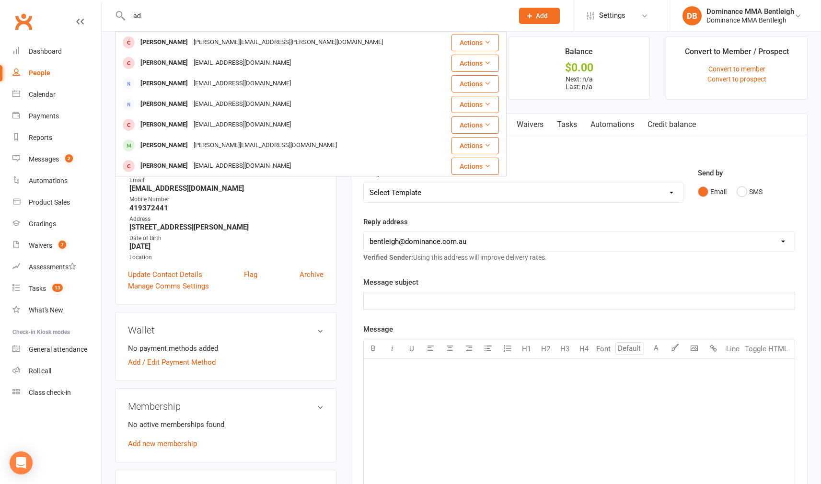
type input "a"
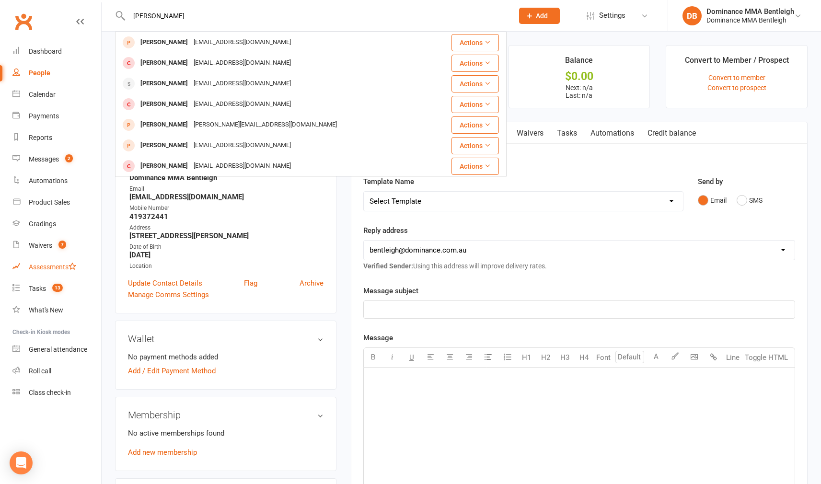
scroll to position [0, 0]
type input "h"
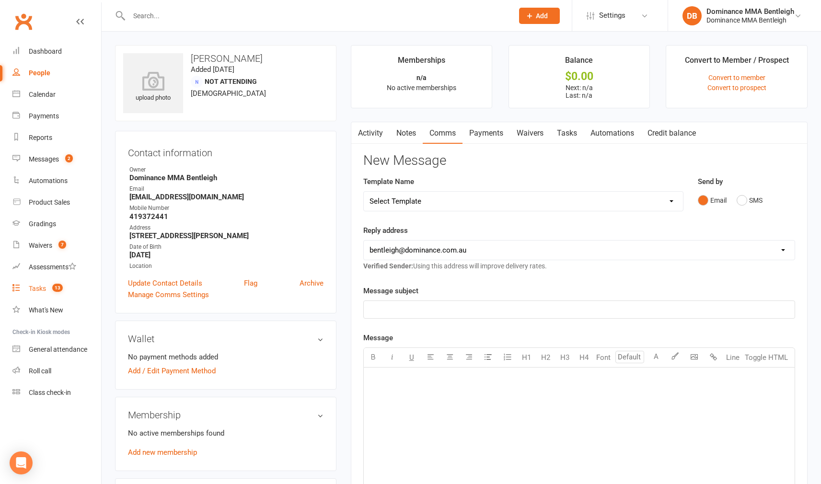
drag, startPoint x: 46, startPoint y: 291, endPoint x: 37, endPoint y: 291, distance: 8.6
click at [45, 291] on link "Tasks 13" at bounding box center [56, 289] width 89 height 22
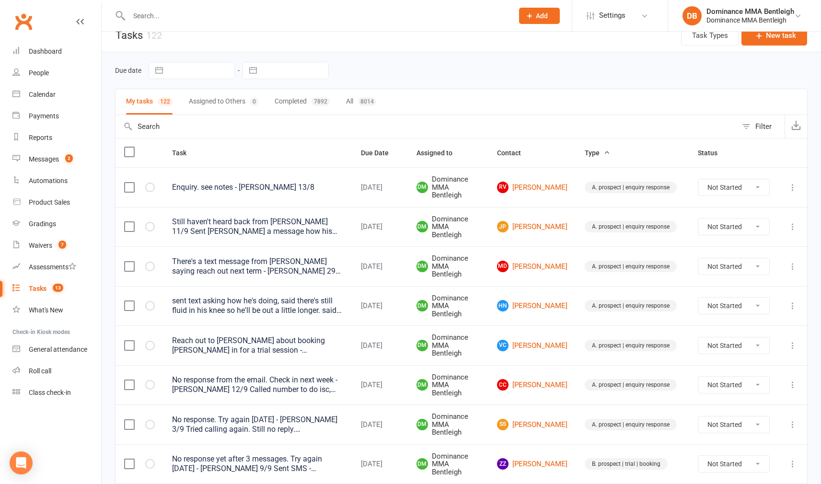
scroll to position [11, 0]
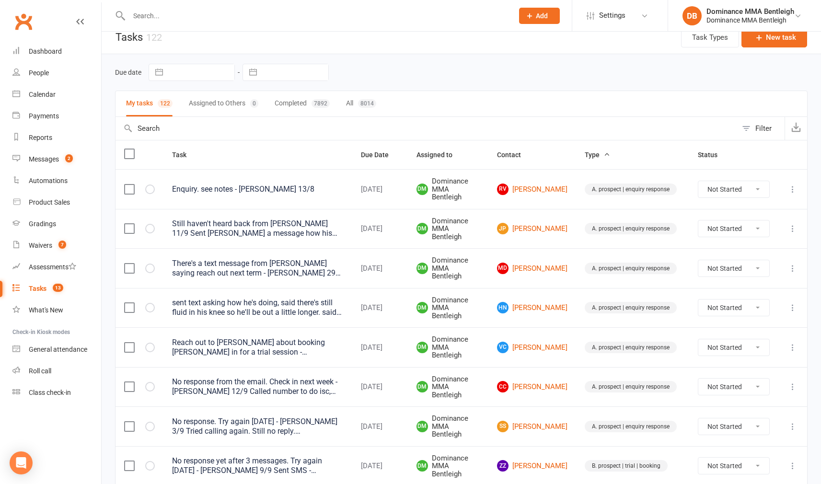
click at [275, 16] on input "text" at bounding box center [316, 15] width 380 height 13
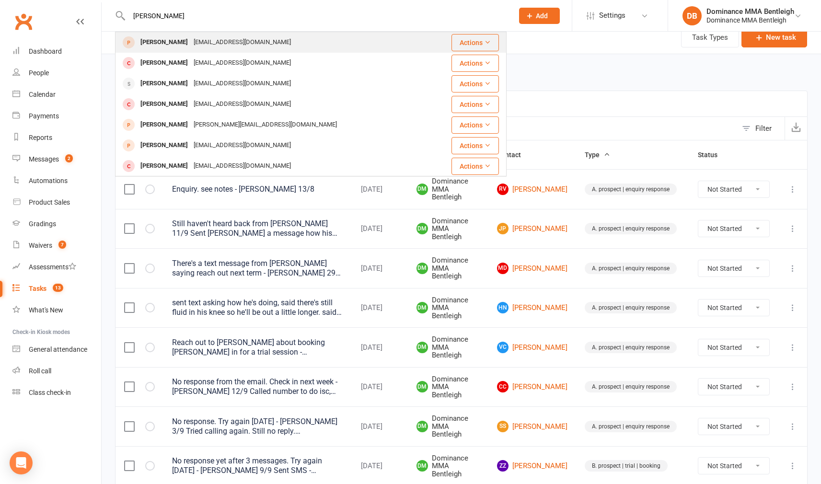
type input "harry bould"
click at [245, 39] on div "harrybould@hotmail.com" at bounding box center [242, 42] width 103 height 14
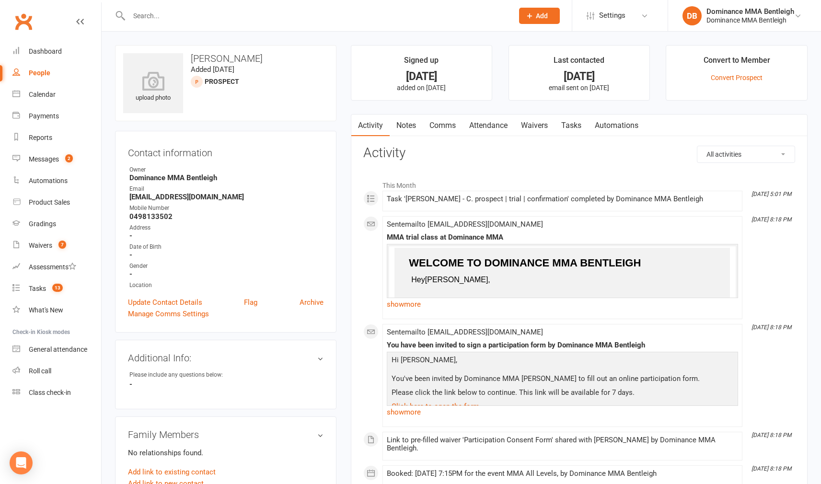
click at [539, 123] on link "Waivers" at bounding box center [534, 125] width 40 height 22
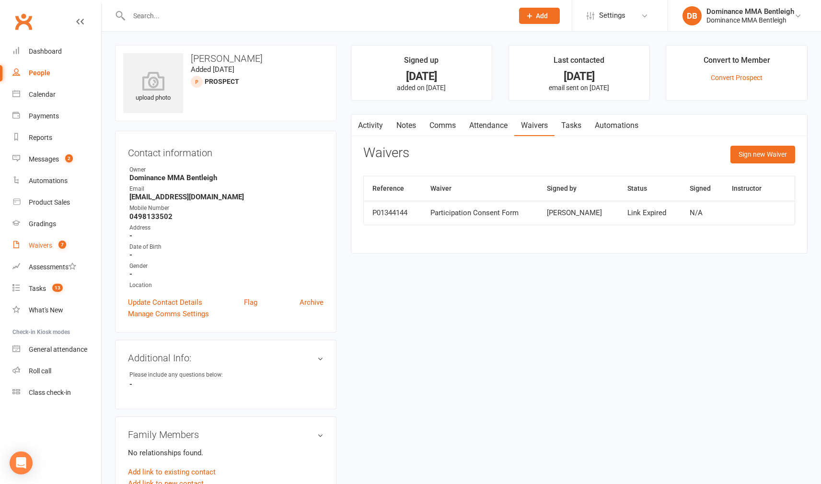
click at [50, 249] on div "Waivers" at bounding box center [40, 245] width 23 height 8
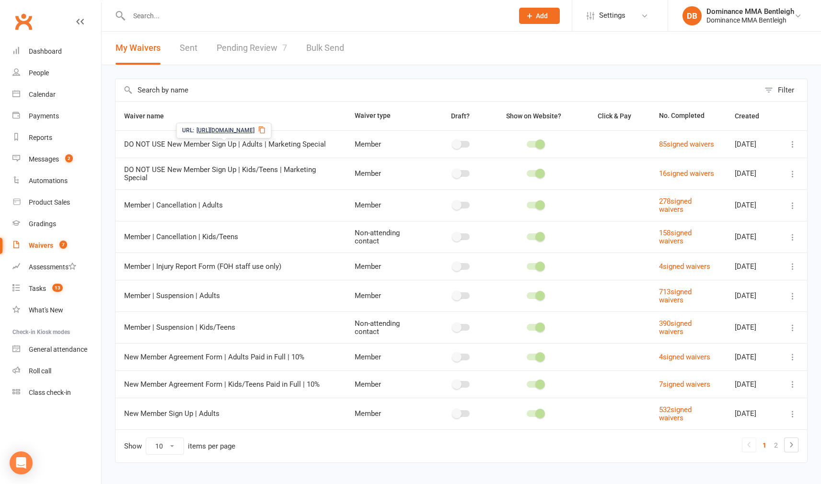
click at [274, 56] on link "Pending Review 7" at bounding box center [252, 48] width 70 height 33
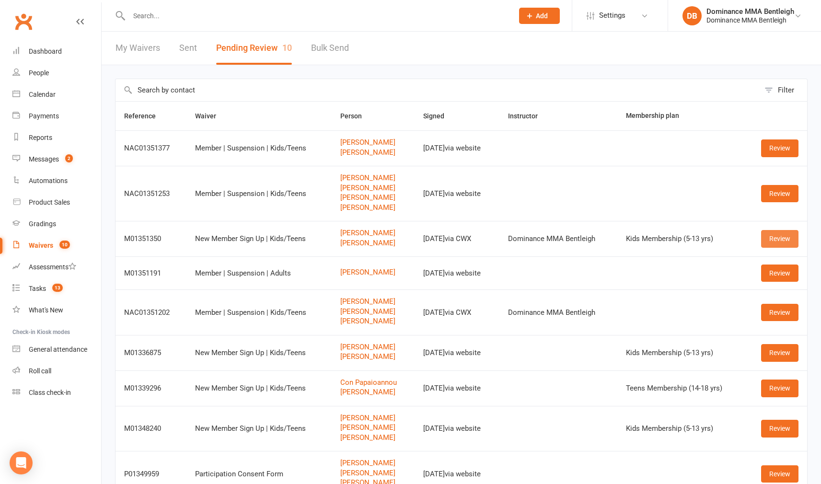
click at [780, 241] on link "Review" at bounding box center [779, 238] width 37 height 17
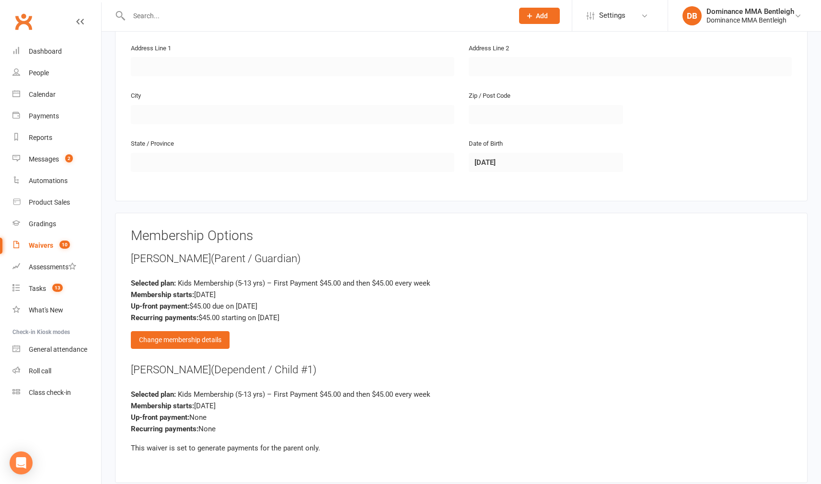
scroll to position [652, 0]
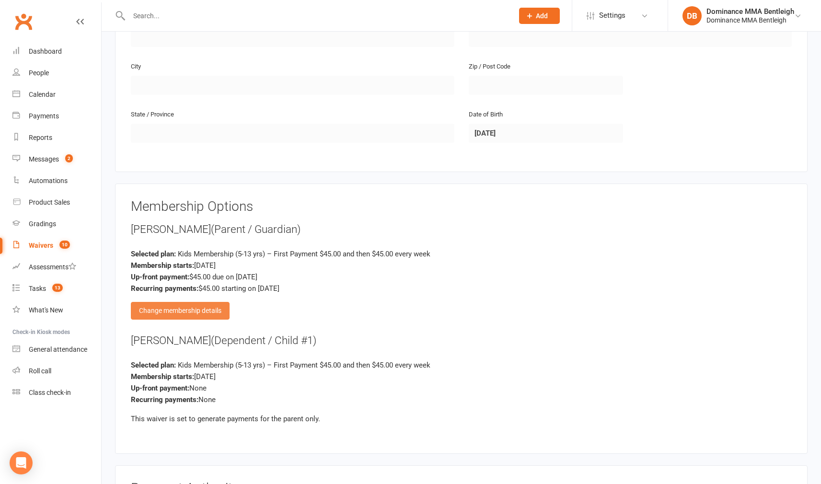
click at [219, 306] on div "Change membership details" at bounding box center [180, 310] width 99 height 17
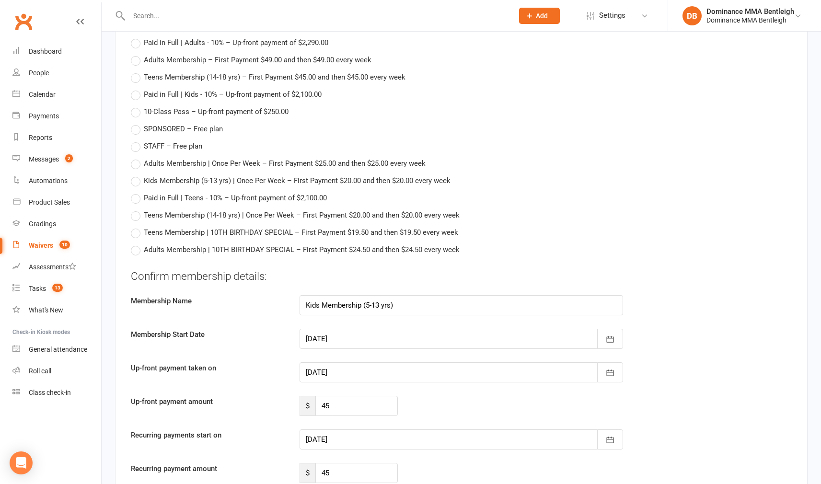
scroll to position [907, 0]
click at [611, 367] on icon "button" at bounding box center [610, 372] width 10 height 10
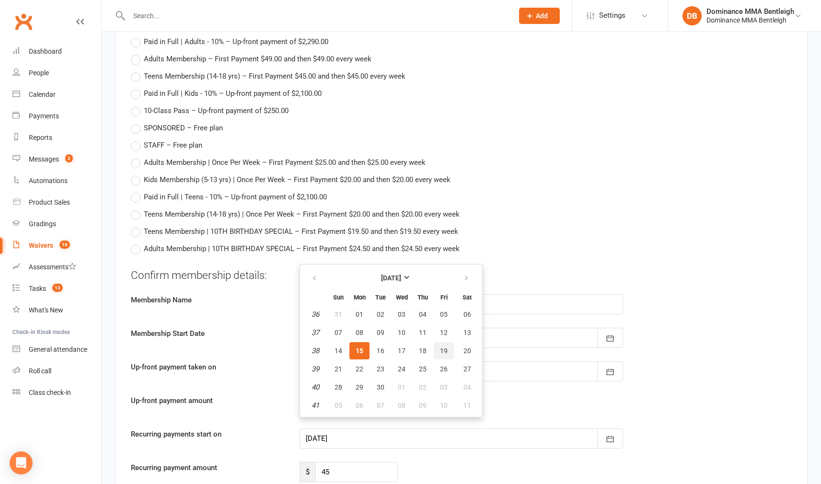
click at [450, 348] on button "19" at bounding box center [444, 350] width 20 height 17
type input "19 Sep 2025"
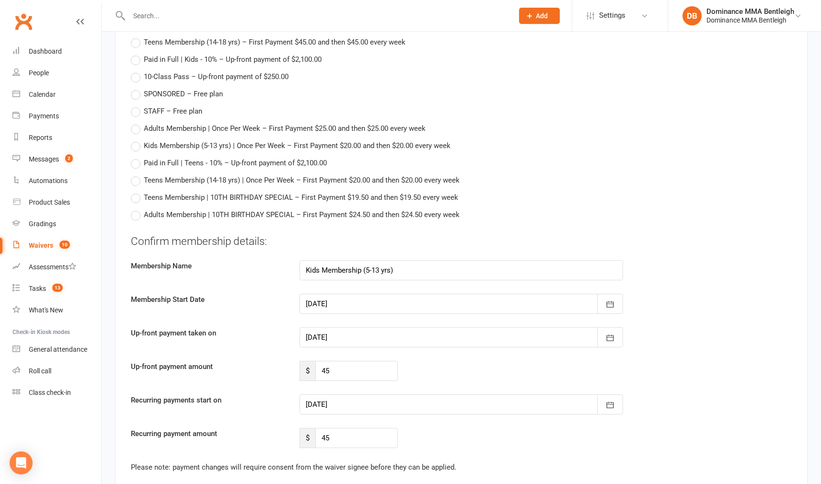
scroll to position [944, 0]
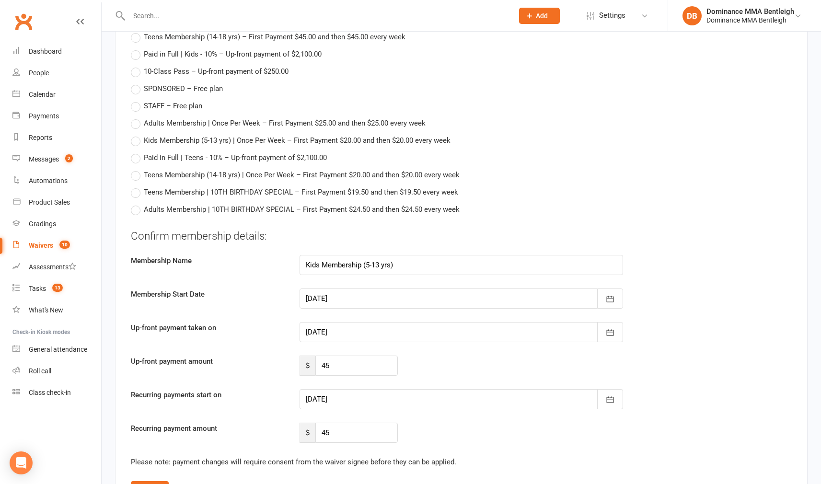
click at [375, 401] on div at bounding box center [460, 399] width 323 height 20
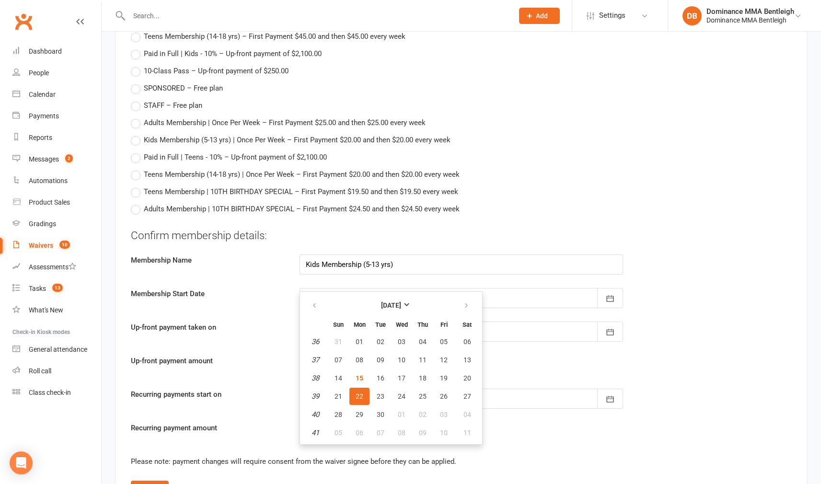
scroll to position [947, 0]
click at [597, 395] on button "button" at bounding box center [610, 398] width 26 height 20
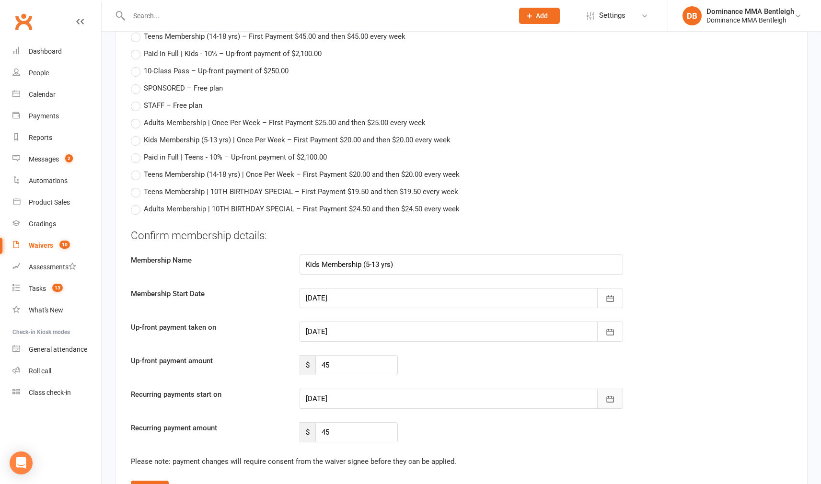
click at [601, 395] on button "button" at bounding box center [610, 398] width 26 height 20
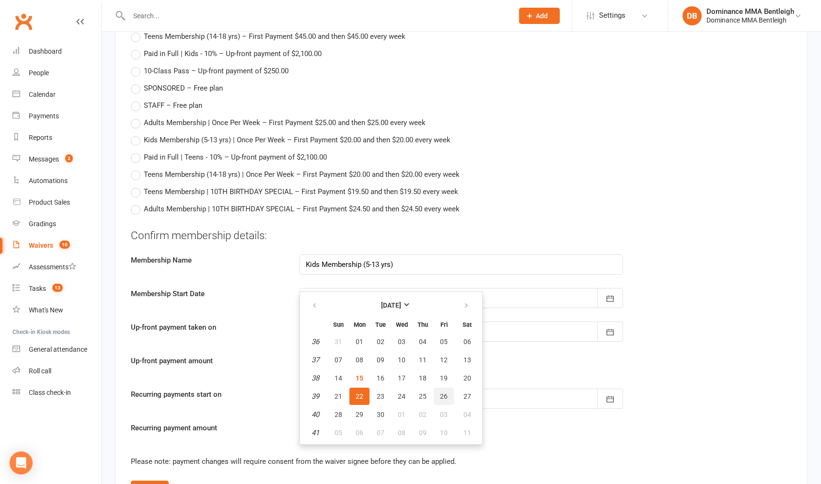
click at [450, 390] on button "26" at bounding box center [444, 396] width 20 height 17
type input "26 Sep 2025"
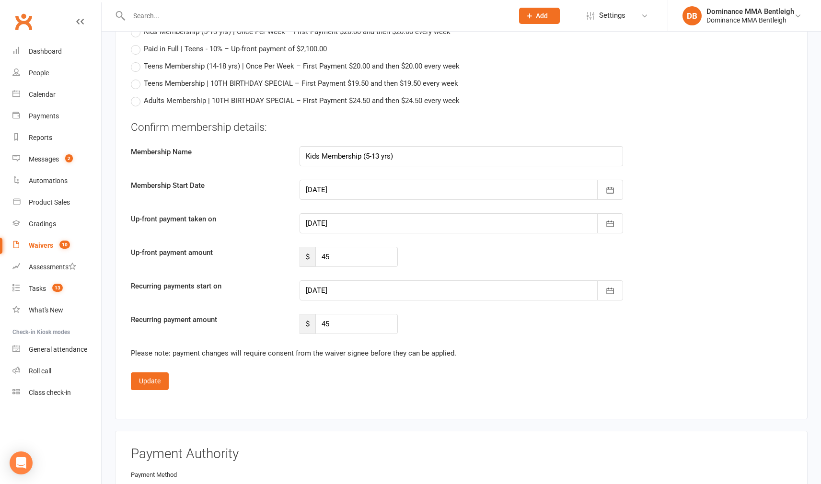
scroll to position [1056, 0]
click at [156, 375] on button "Update" at bounding box center [150, 379] width 38 height 17
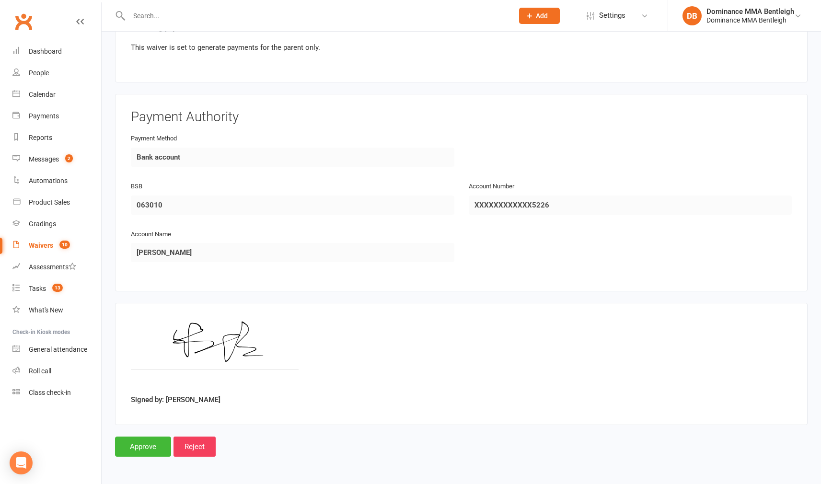
scroll to position [1025, 0]
click at [150, 439] on input "Approve" at bounding box center [143, 446] width 56 height 20
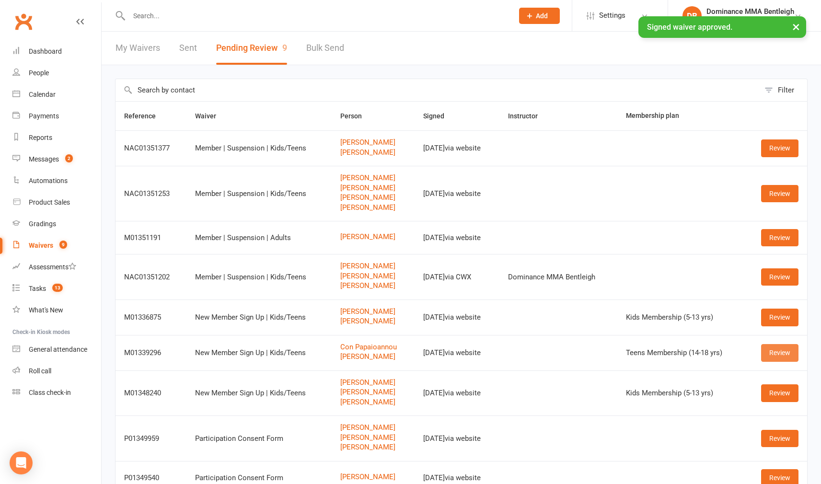
click at [768, 348] on link "Review" at bounding box center [779, 352] width 37 height 17
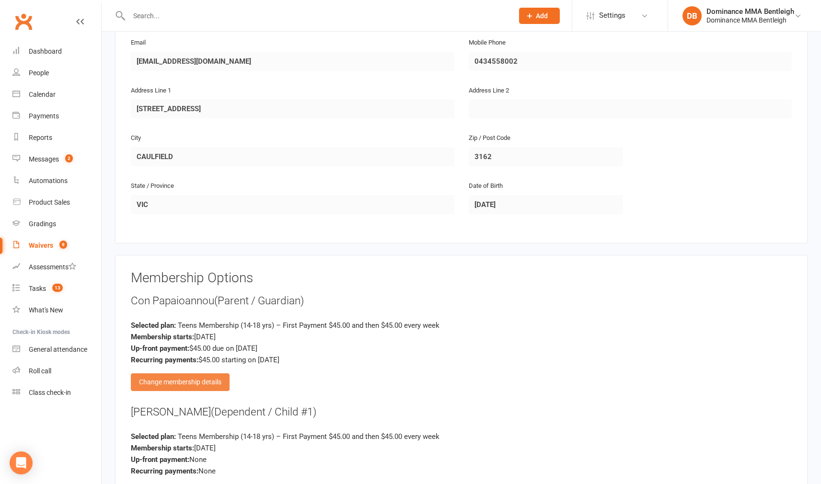
click at [212, 381] on div "Change membership details" at bounding box center [180, 381] width 99 height 17
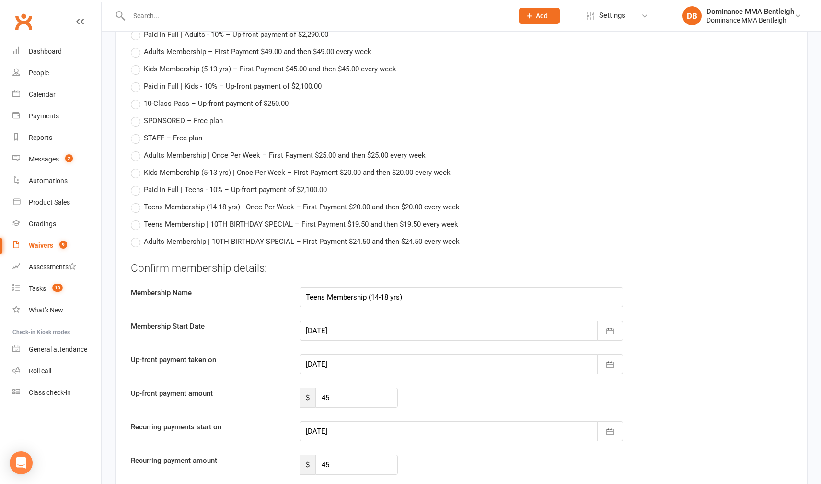
scroll to position [916, 0]
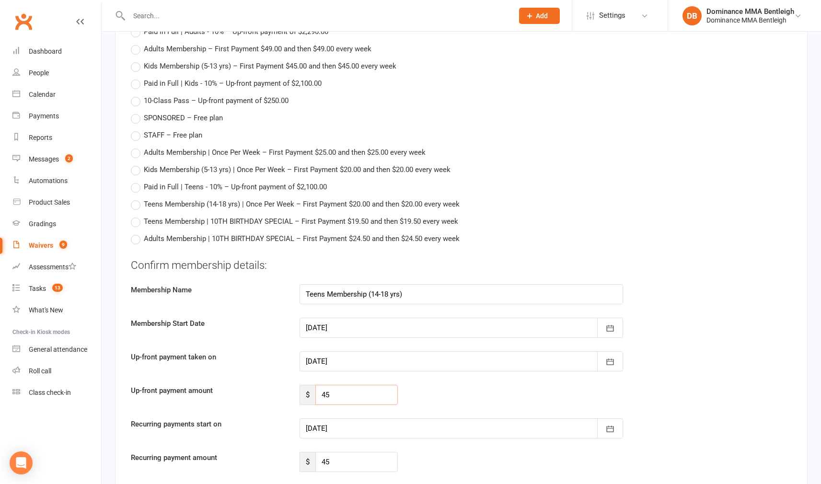
click at [367, 385] on input "45" at bounding box center [356, 395] width 82 height 20
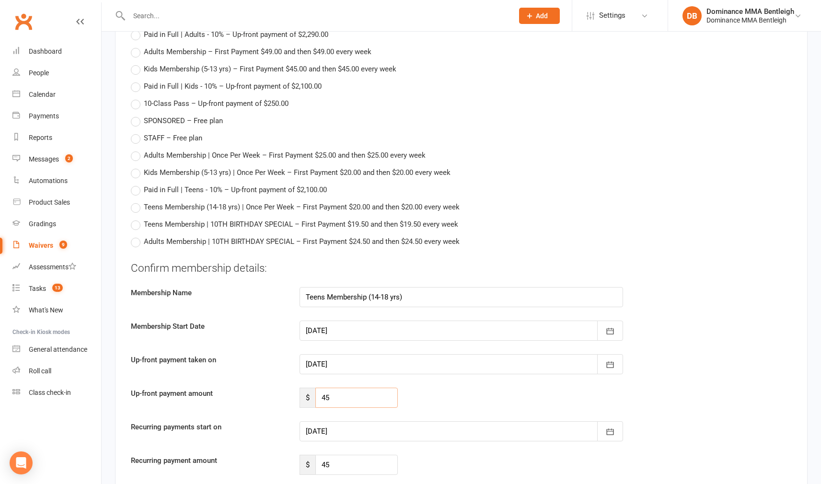
scroll to position [913, 0]
click at [360, 394] on input "45" at bounding box center [356, 398] width 82 height 20
type input "4"
type input "0"
click at [394, 363] on div at bounding box center [460, 365] width 323 height 20
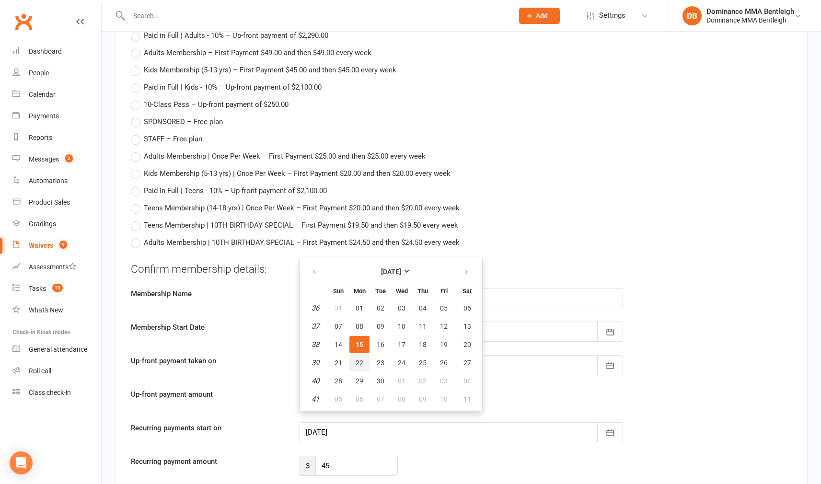
click at [366, 355] on button "22" at bounding box center [359, 362] width 20 height 17
type input "22 Sep 2025"
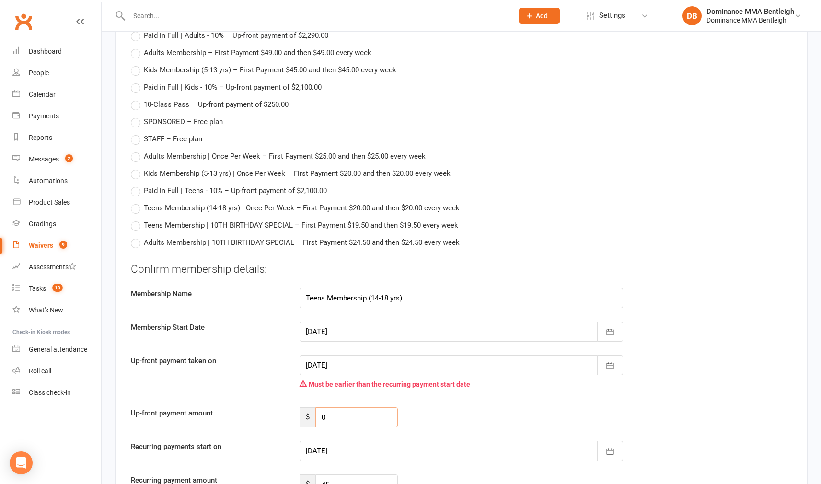
click at [341, 410] on input "0" at bounding box center [356, 417] width 82 height 20
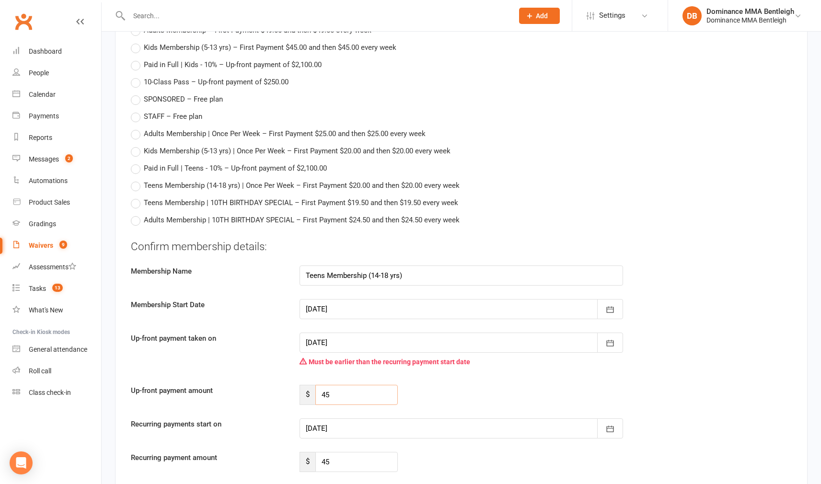
scroll to position [936, 0]
type input "45"
click at [607, 423] on icon "button" at bounding box center [610, 428] width 10 height 10
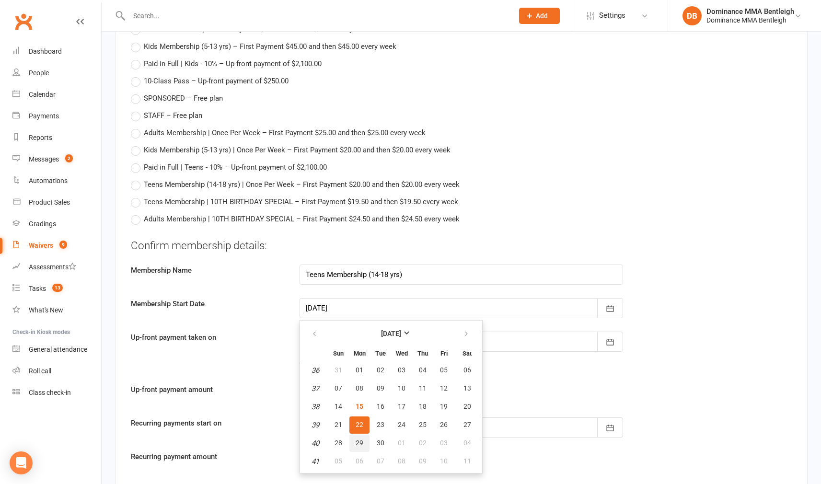
click at [359, 439] on span "29" at bounding box center [359, 443] width 8 height 8
type input "29 Sep 2025"
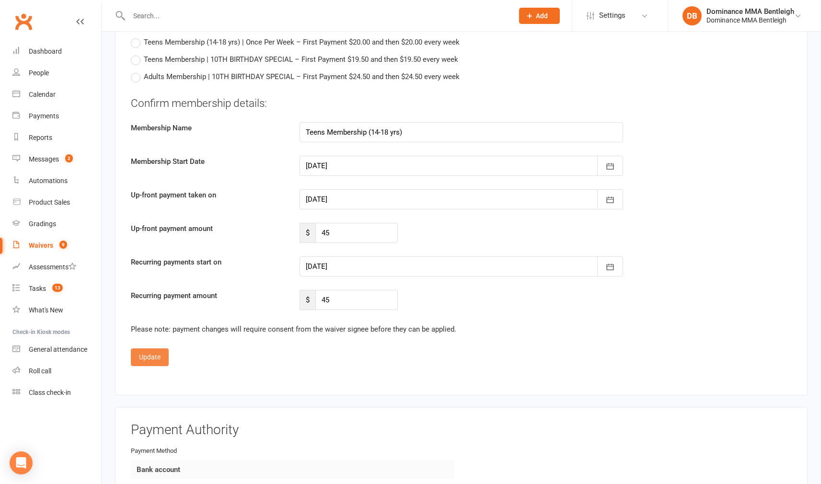
scroll to position [1079, 0]
click at [143, 351] on button "Update" at bounding box center [150, 356] width 38 height 17
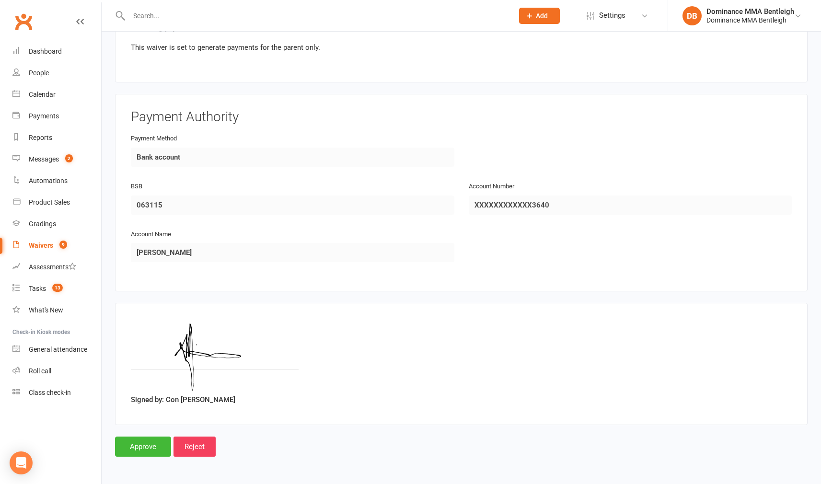
scroll to position [1024, 0]
click at [153, 436] on input "Approve" at bounding box center [143, 446] width 56 height 20
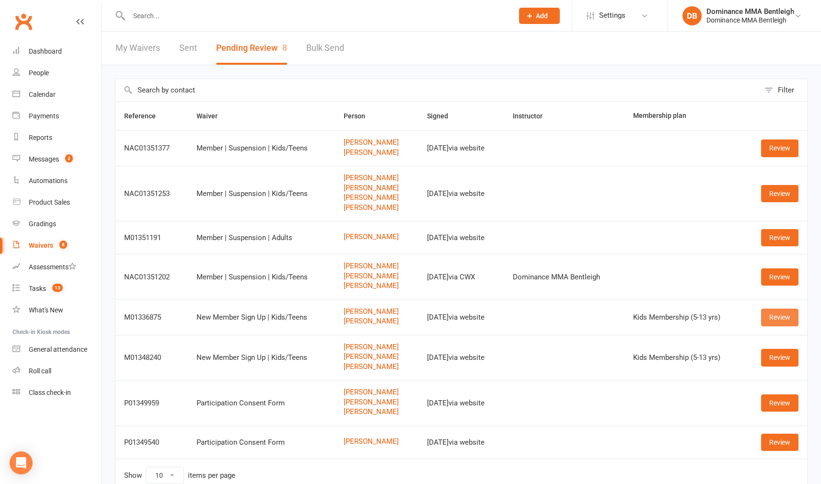
click at [780, 314] on link "Review" at bounding box center [779, 316] width 37 height 17
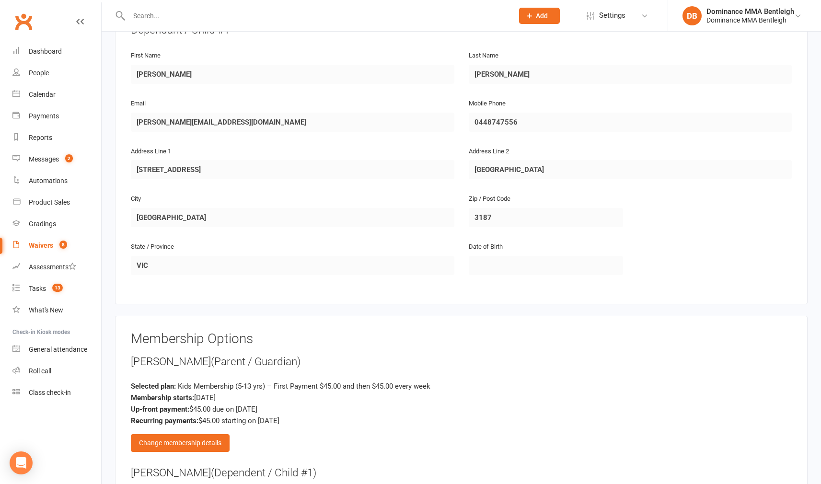
scroll to position [528, 0]
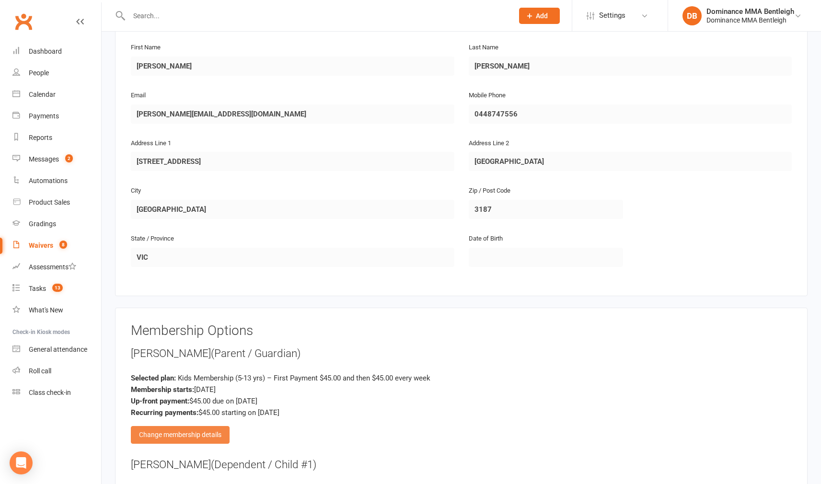
click at [224, 429] on div "Change membership details" at bounding box center [180, 434] width 99 height 17
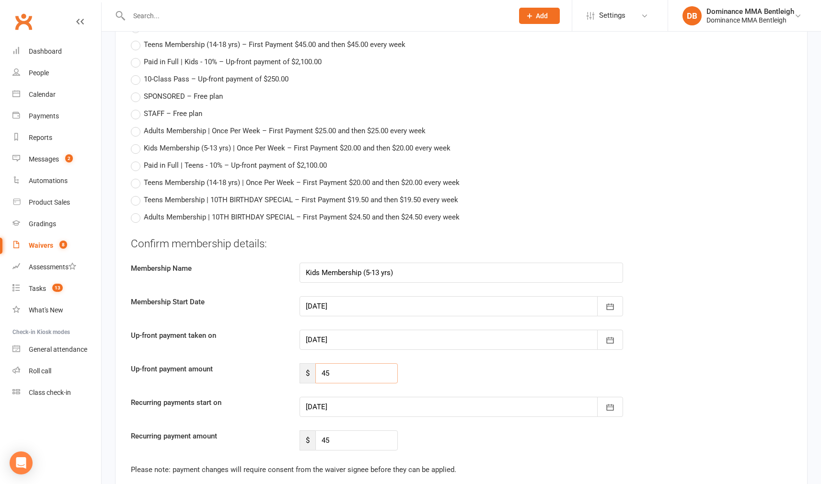
scroll to position [941, 0]
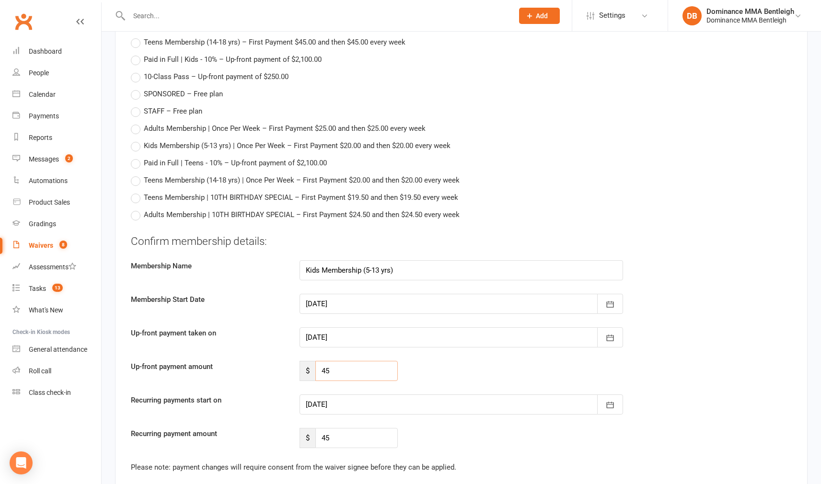
click at [347, 370] on input "45" at bounding box center [356, 371] width 82 height 20
type input "4"
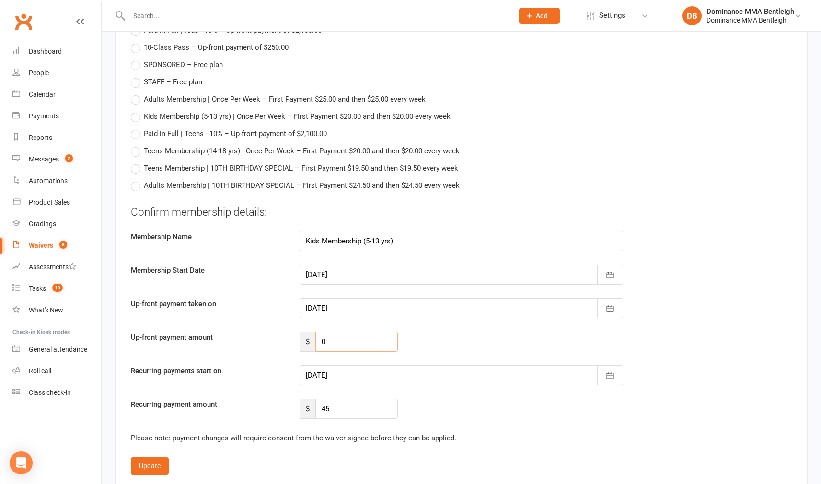
scroll to position [1075, 0]
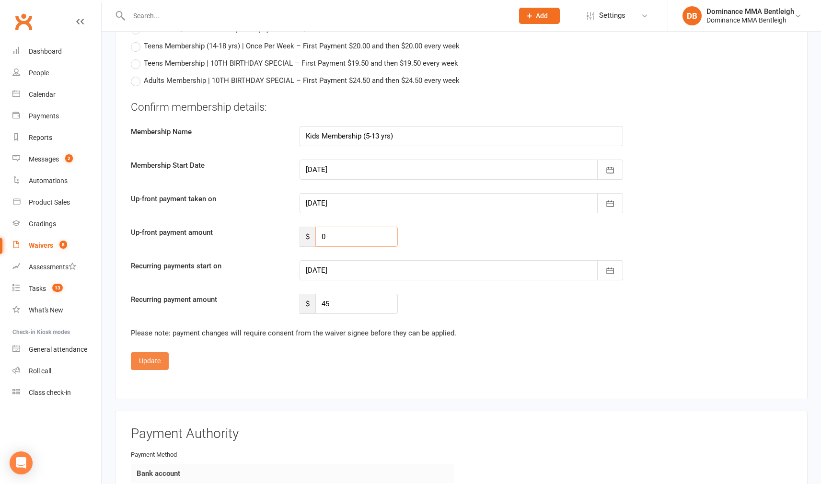
type input "0"
click at [160, 359] on button "Update" at bounding box center [150, 360] width 38 height 17
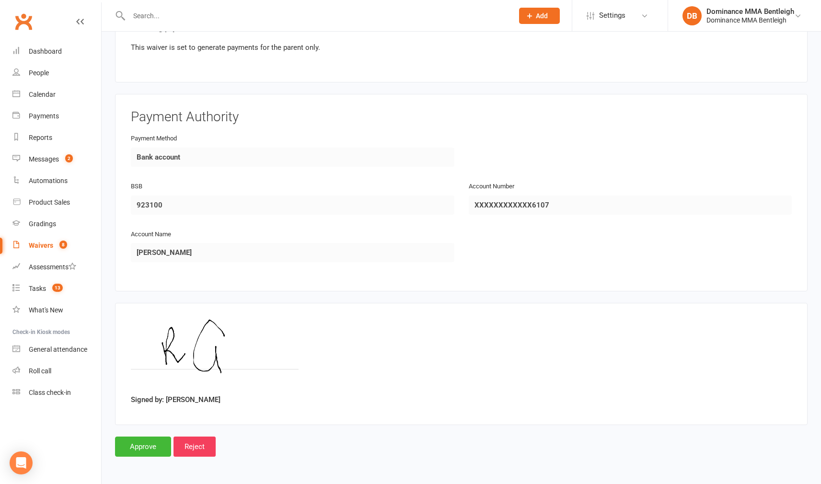
scroll to position [1025, 0]
click at [148, 438] on input "Approve" at bounding box center [143, 446] width 56 height 20
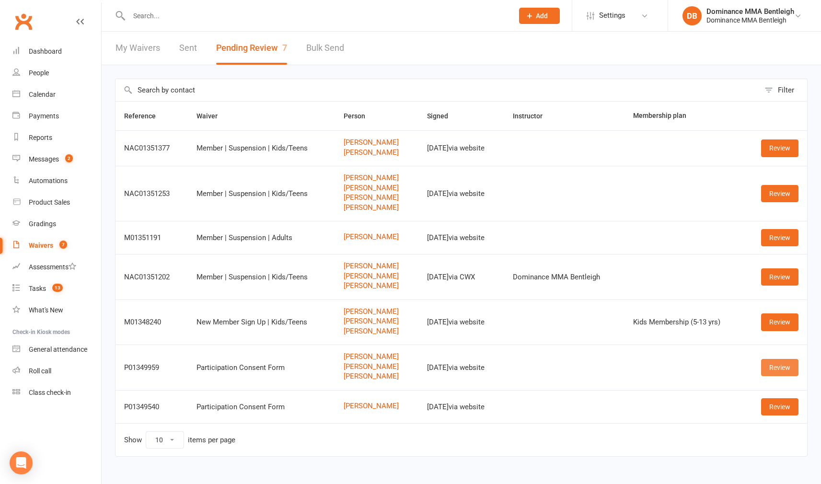
click at [778, 363] on link "Review" at bounding box center [779, 367] width 37 height 17
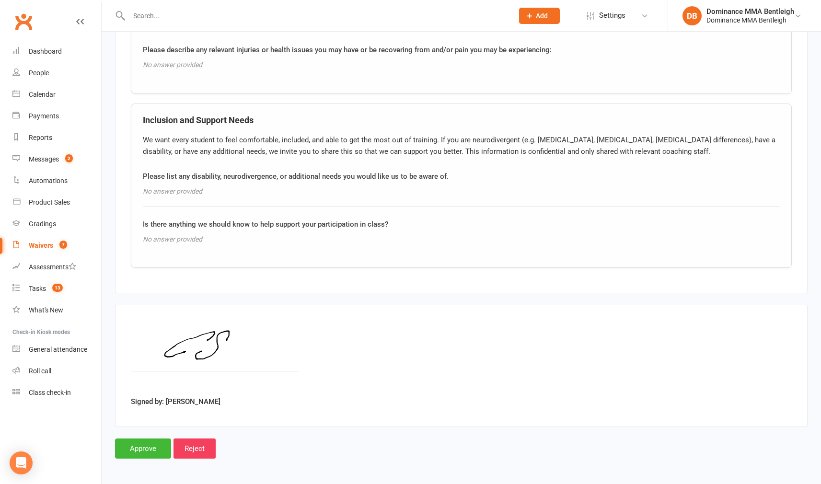
scroll to position [1735, 0]
click at [127, 439] on input "Approve" at bounding box center [143, 449] width 56 height 20
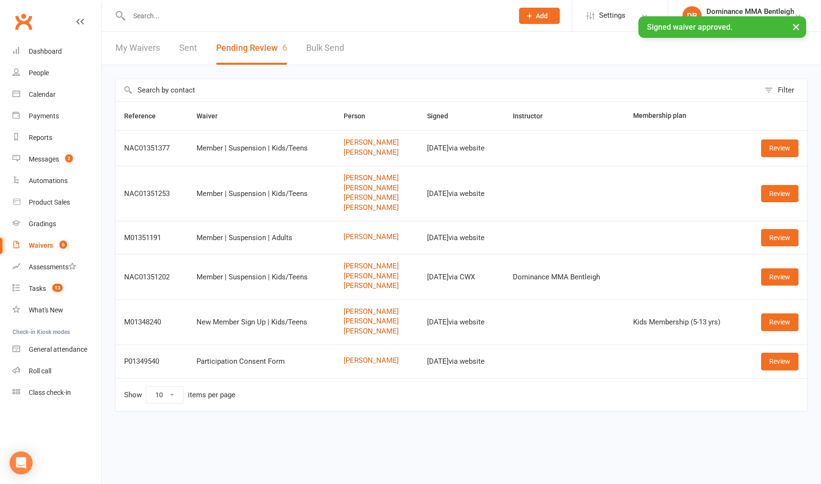
drag, startPoint x: 790, startPoint y: 360, endPoint x: 778, endPoint y: 360, distance: 11.5
click at [789, 360] on link "Review" at bounding box center [779, 361] width 37 height 17
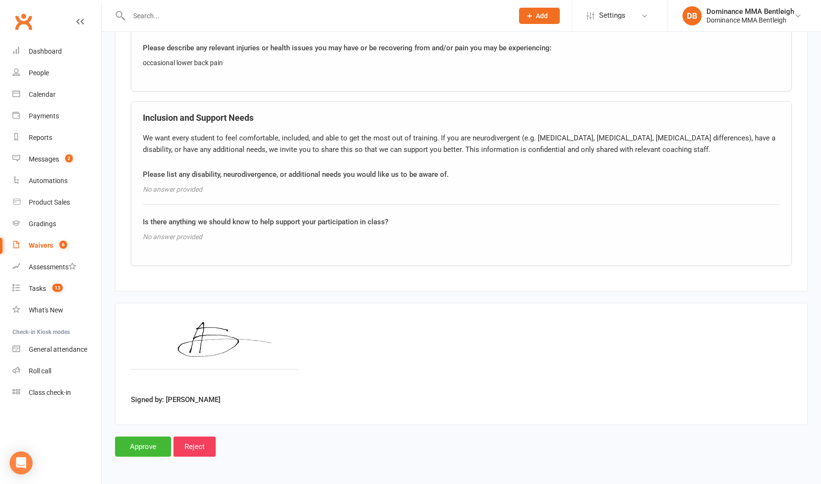
scroll to position [738, 0]
click at [155, 439] on input "Approve" at bounding box center [143, 446] width 56 height 20
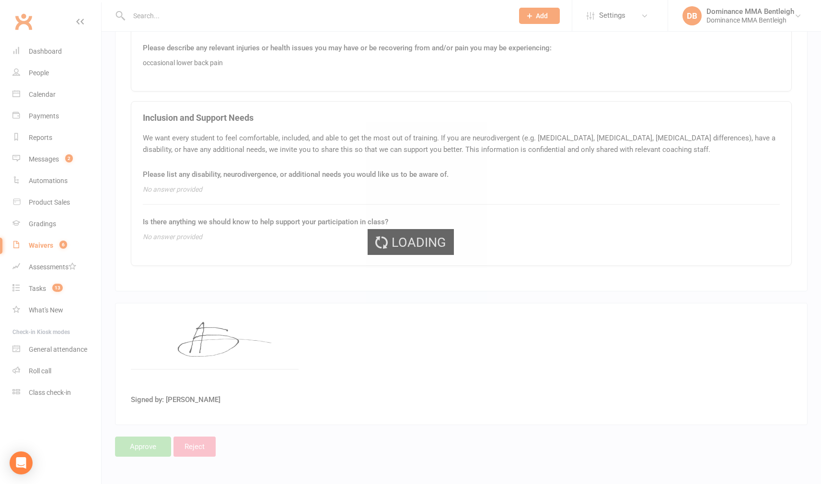
scroll to position [735, 0]
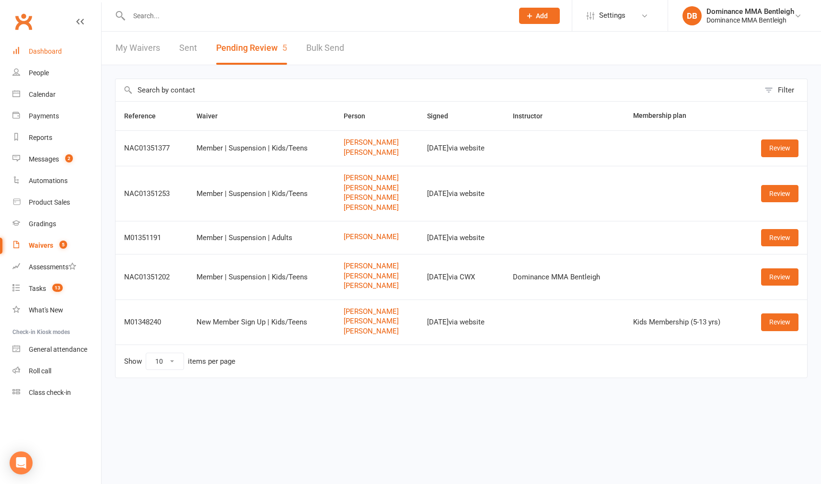
click at [52, 55] on div "Dashboard" at bounding box center [45, 51] width 33 height 8
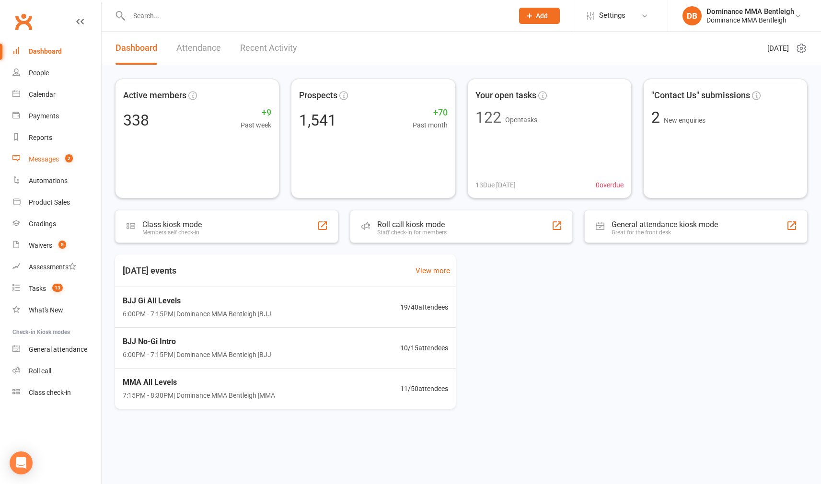
click at [31, 160] on div "Messages" at bounding box center [44, 159] width 30 height 8
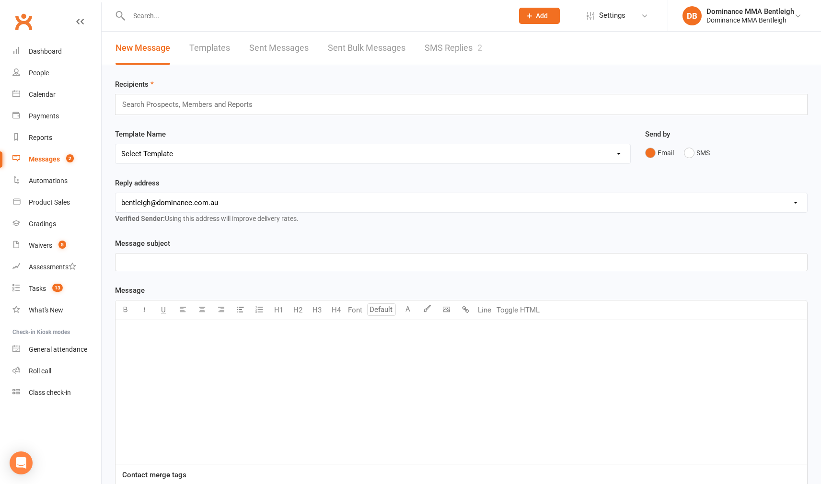
drag, startPoint x: 434, startPoint y: 51, endPoint x: 382, endPoint y: 45, distance: 51.6
click at [434, 51] on link "SMS Replies 2" at bounding box center [452, 48] width 57 height 33
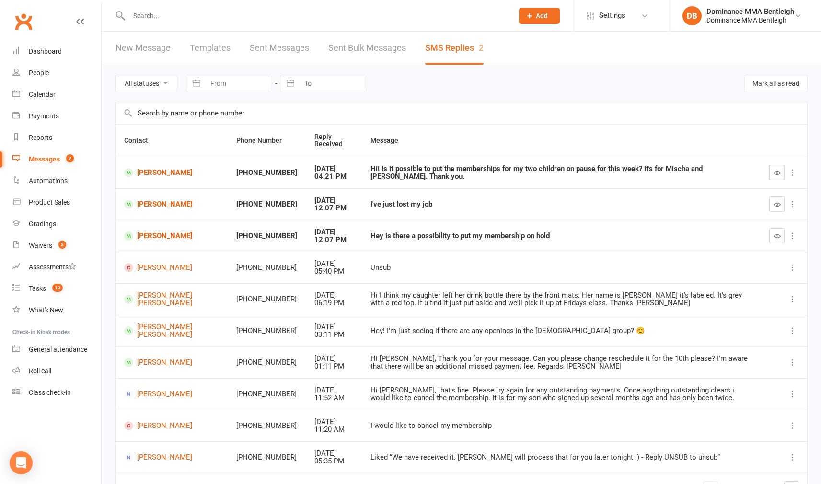
click at [238, 17] on input "text" at bounding box center [316, 15] width 380 height 13
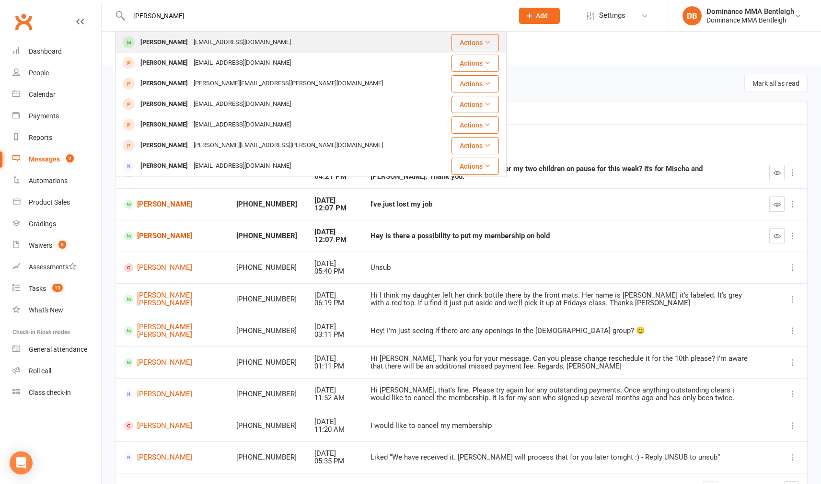
type input "Stefan mal"
click at [206, 44] on div "t_melendres@yahoo.com" at bounding box center [242, 42] width 103 height 14
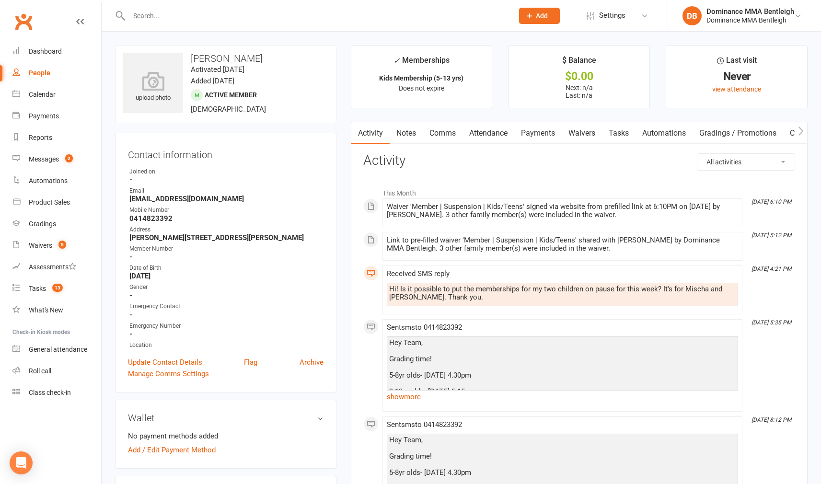
click at [588, 137] on link "Waivers" at bounding box center [581, 133] width 40 height 22
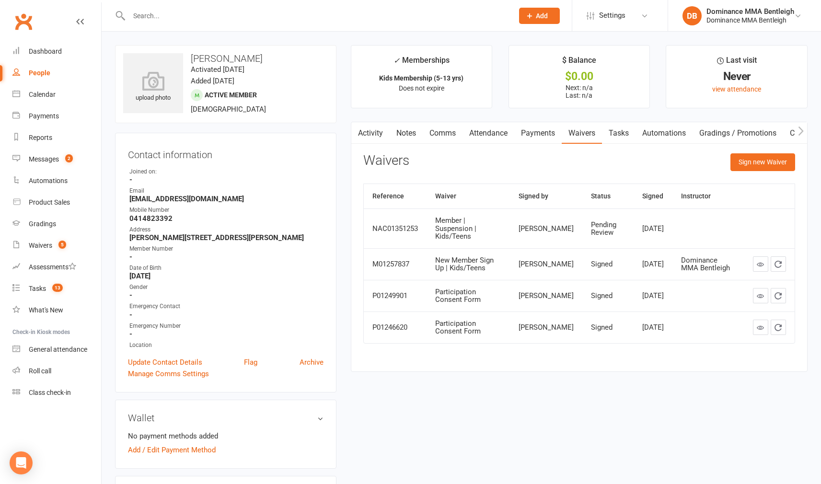
drag, startPoint x: 57, startPoint y: 158, endPoint x: 94, endPoint y: 153, distance: 38.1
click at [57, 158] on div "Messages" at bounding box center [44, 159] width 30 height 8
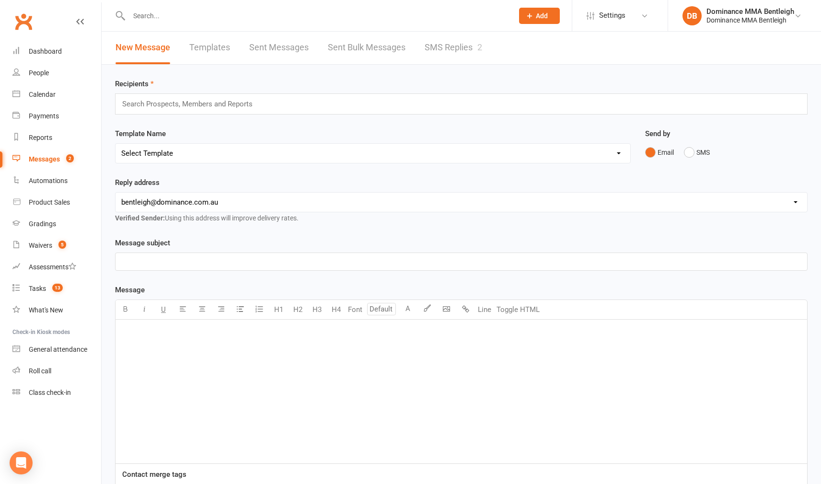
scroll to position [0, 0]
click at [453, 43] on link "SMS Replies 2" at bounding box center [452, 47] width 57 height 33
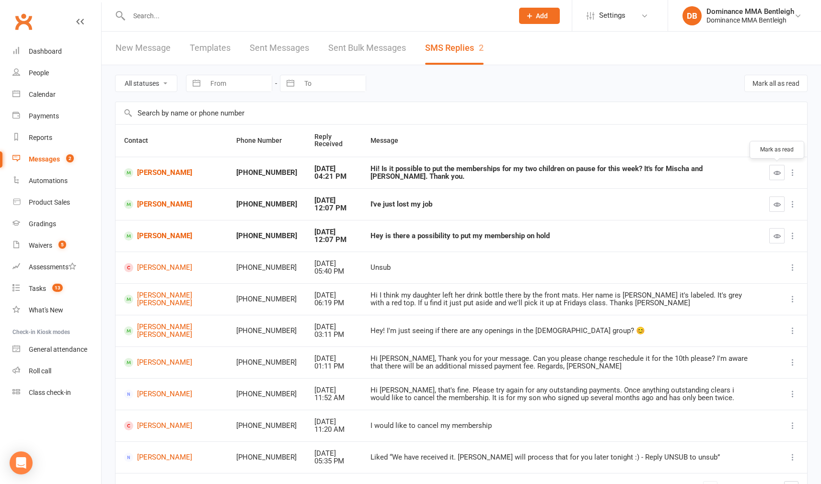
click at [775, 169] on icon "button" at bounding box center [776, 172] width 7 height 7
click at [776, 206] on icon "button" at bounding box center [776, 204] width 7 height 7
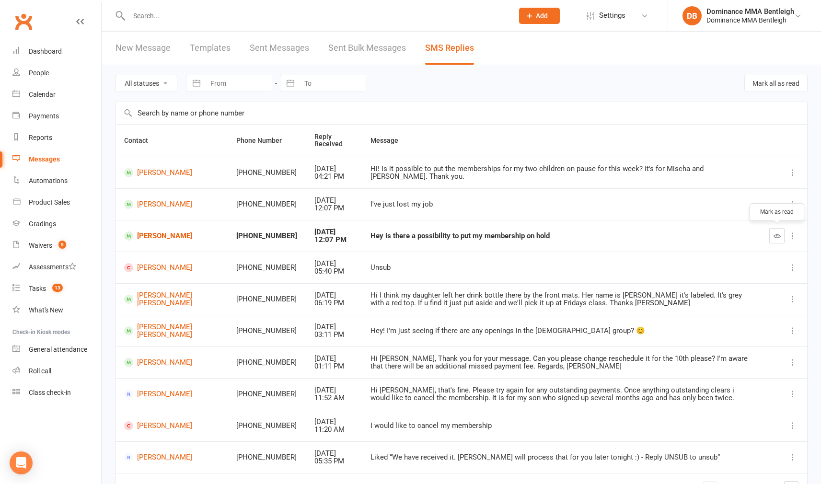
click at [776, 239] on button "button" at bounding box center [776, 235] width 15 height 15
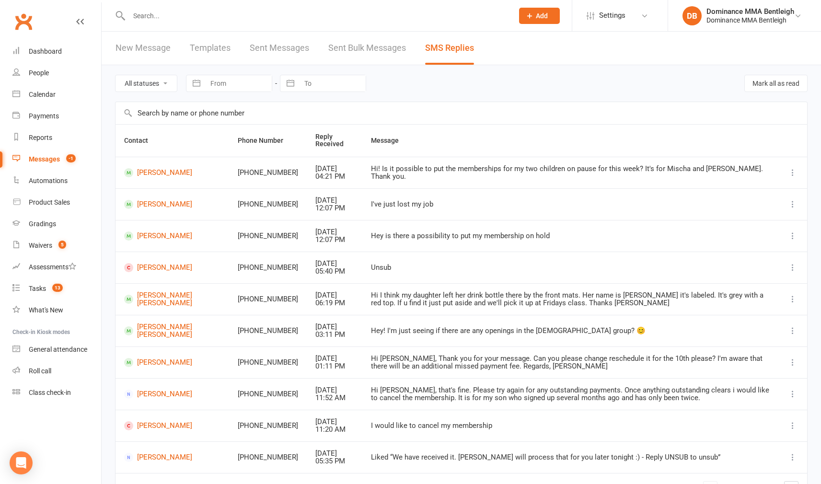
click at [61, 163] on link "Messages -1" at bounding box center [56, 159] width 89 height 22
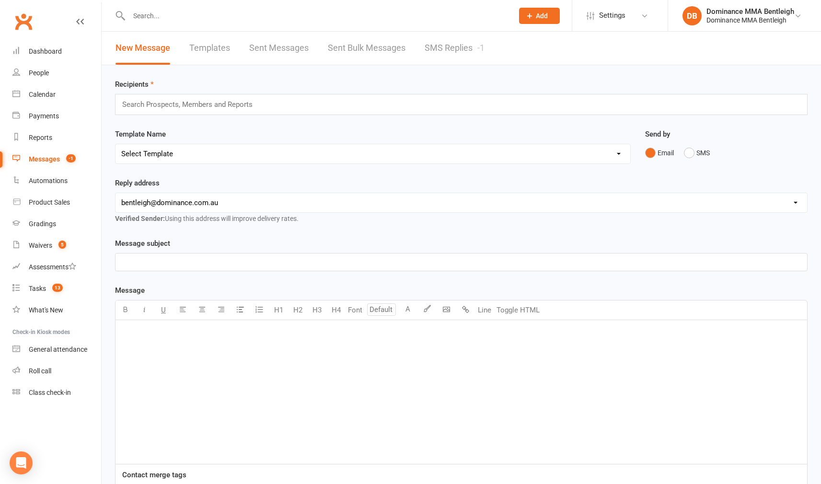
click at [48, 162] on div "Messages" at bounding box center [44, 159] width 31 height 8
click at [440, 46] on link "SMS Replies -1" at bounding box center [454, 48] width 60 height 33
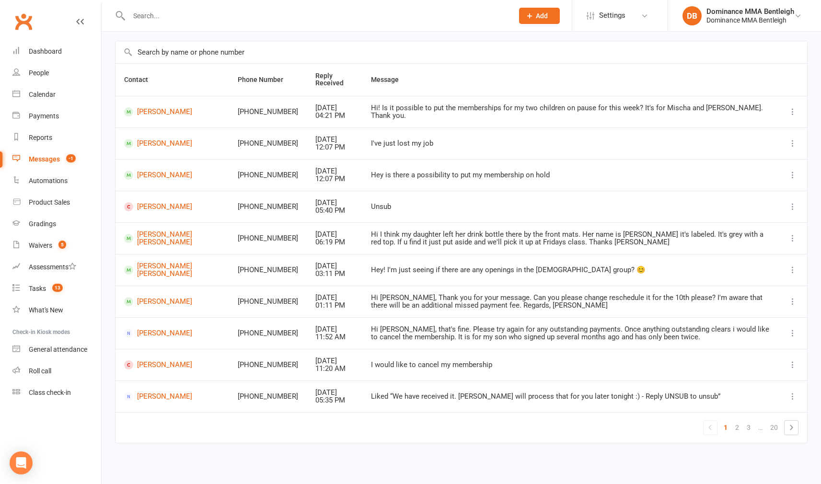
scroll to position [64, 0]
click at [43, 251] on link "Waivers 5" at bounding box center [56, 246] width 89 height 22
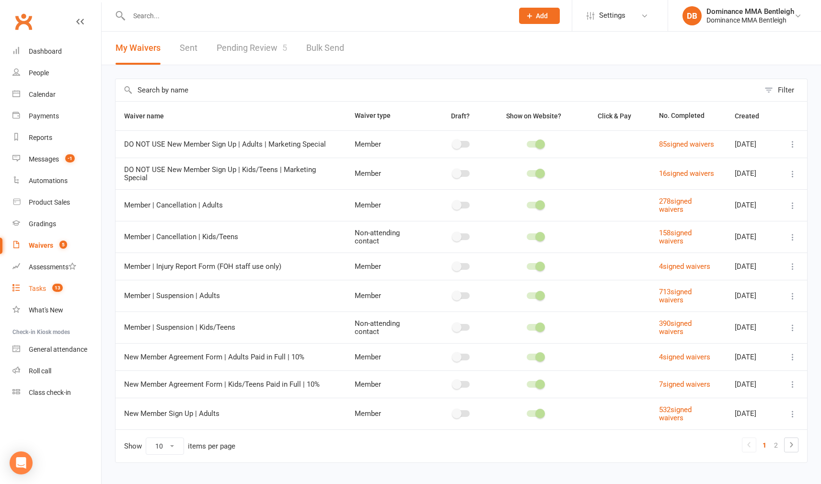
click at [45, 288] on div "Tasks" at bounding box center [37, 289] width 17 height 8
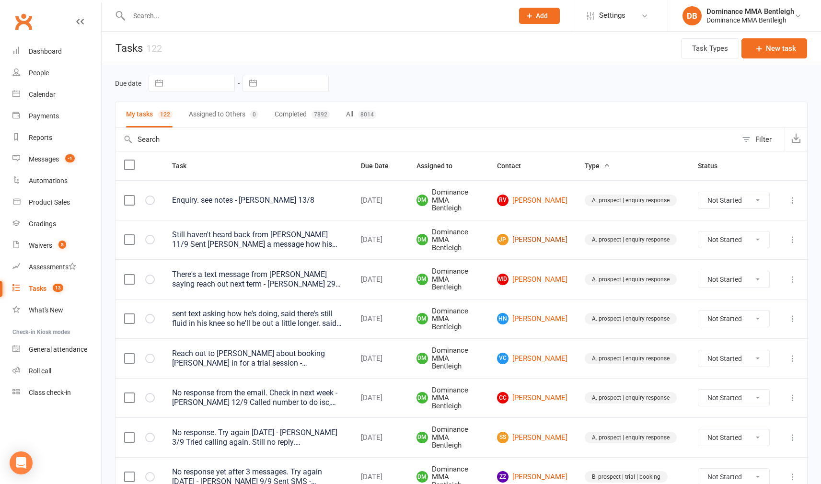
click at [554, 235] on link "JP Johnny Papaioanniu" at bounding box center [532, 239] width 70 height 11
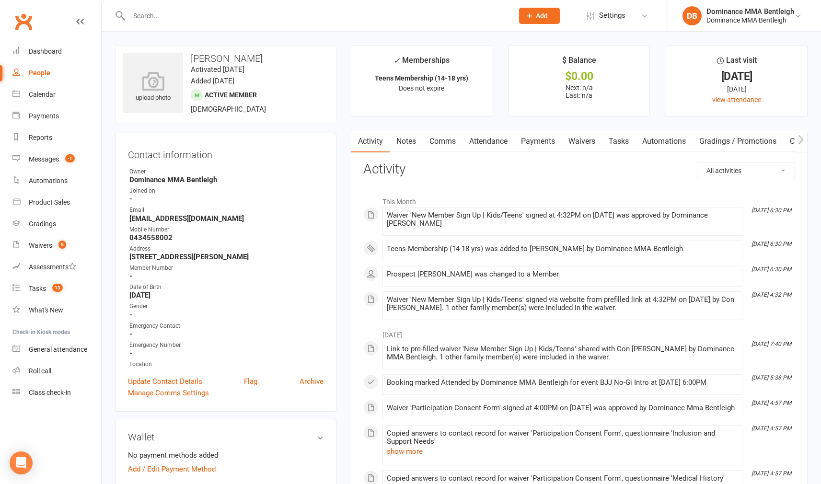
click at [613, 142] on link "Tasks" at bounding box center [619, 141] width 34 height 22
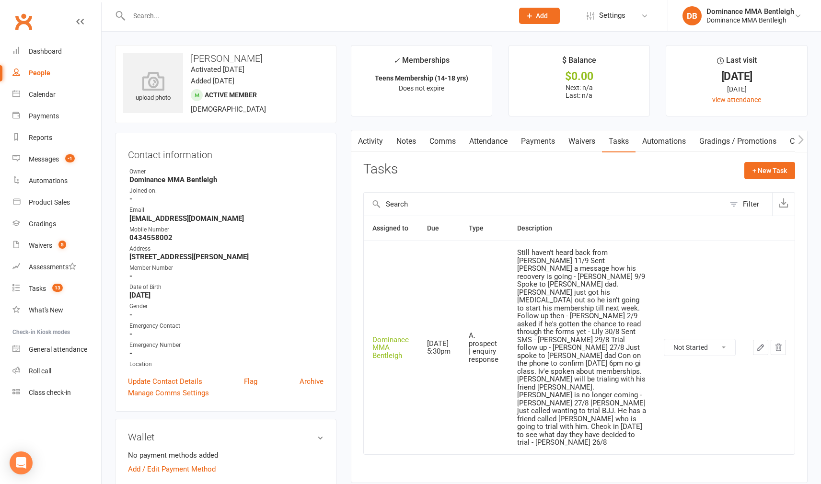
click at [756, 343] on icon "button" at bounding box center [760, 347] width 9 height 9
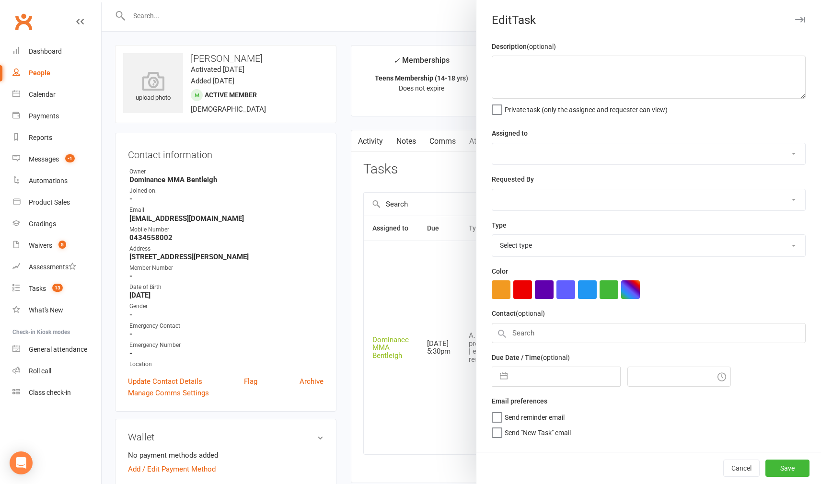
type textarea "Still haven't heard back from Johnny - Dylan 11/9 Sent Johnny a message how his…"
select select "24839"
type input "16 Sep 2025"
type input "5:30pm"
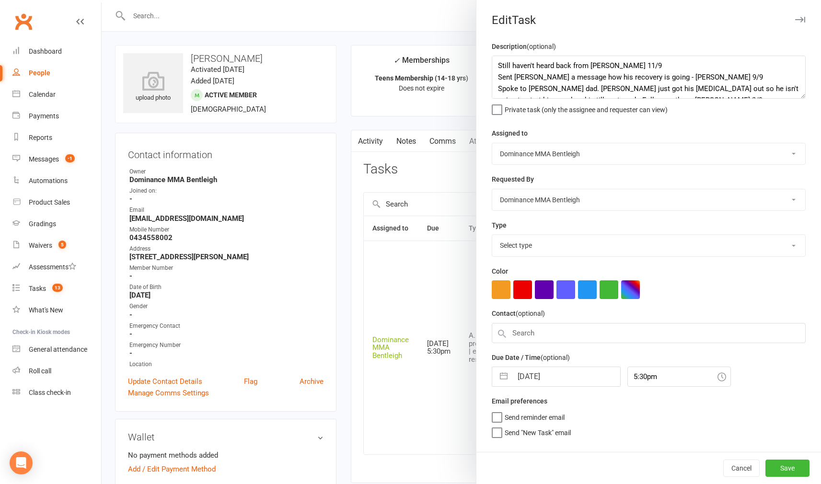
select select "13651"
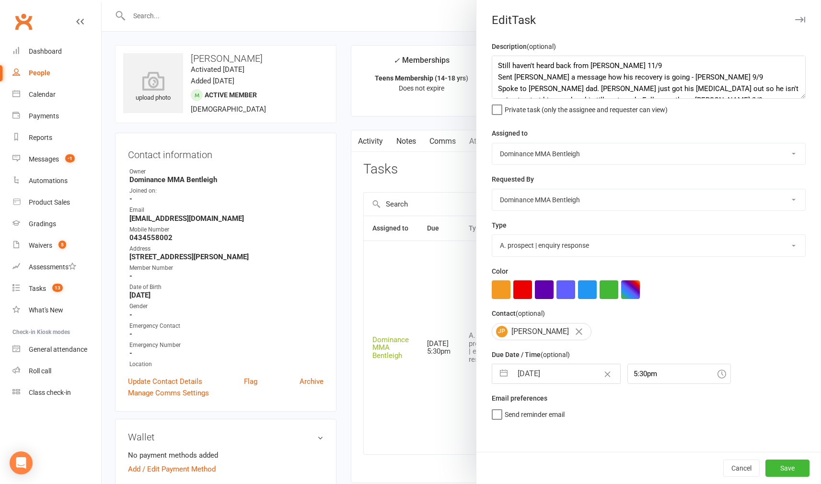
click at [795, 22] on icon "button" at bounding box center [800, 20] width 10 height 6
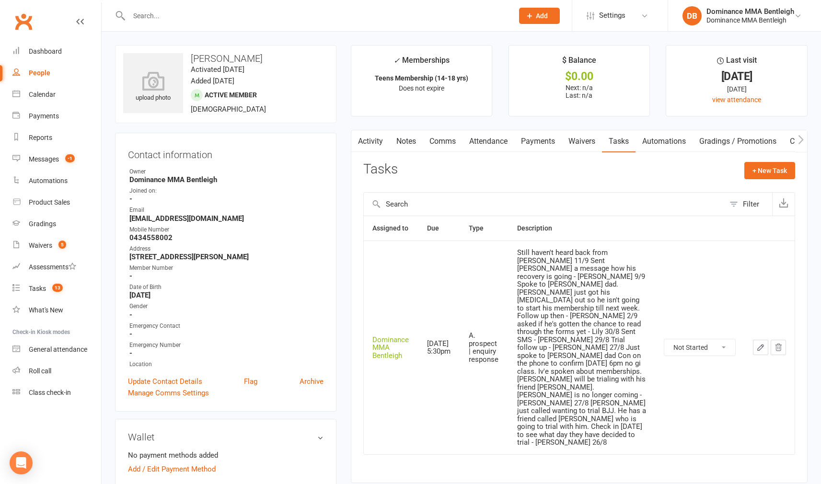
click at [797, 20] on link "DB Dominance MMA Bentleigh Dominance MMA Bentleigh" at bounding box center [744, 15] width 124 height 19
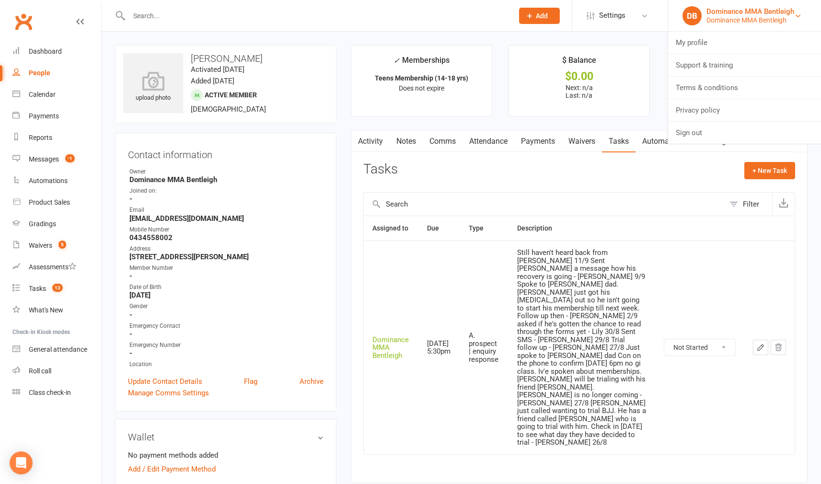
scroll to position [0, 0]
click at [672, 232] on th at bounding box center [699, 228] width 89 height 24
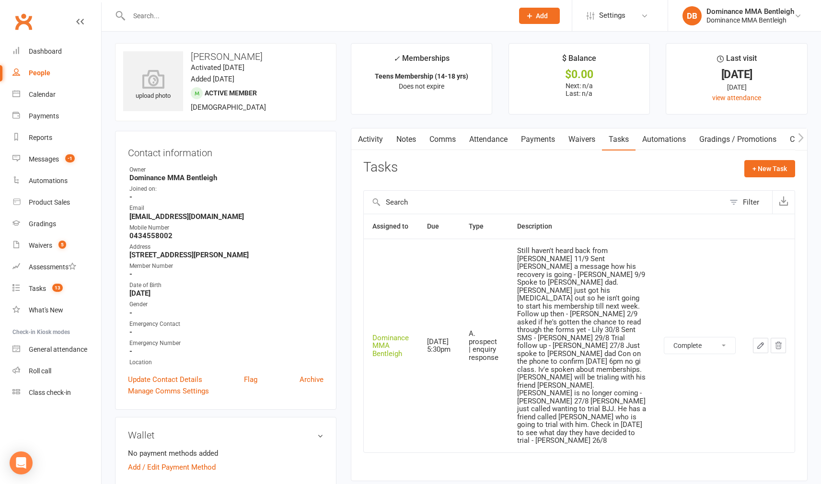
select select "unstarted"
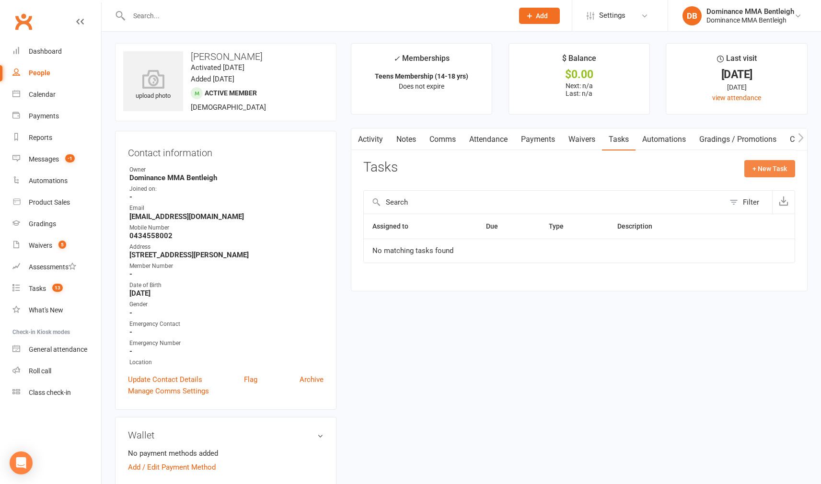
click at [776, 171] on button "+ New Task" at bounding box center [769, 168] width 51 height 17
select select "24839"
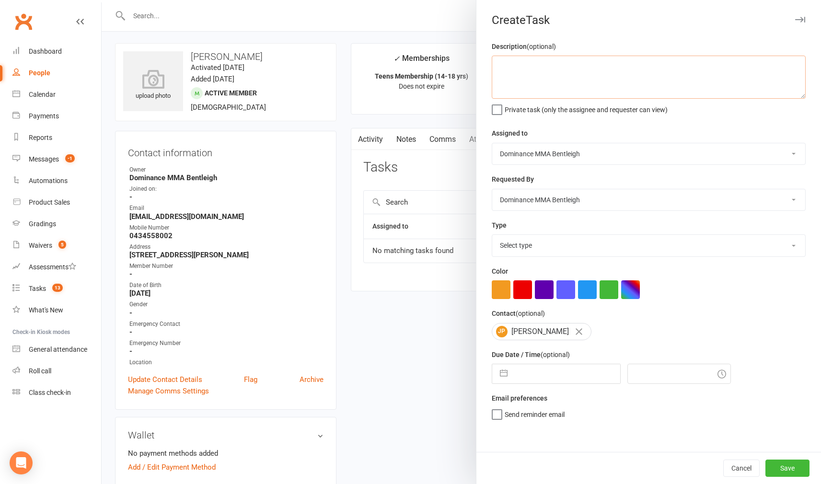
click at [663, 90] on textarea at bounding box center [648, 77] width 314 height 43
type textarea "1 week ret - Dylan 15/9"
select select "13789"
select select "7"
select select "2025"
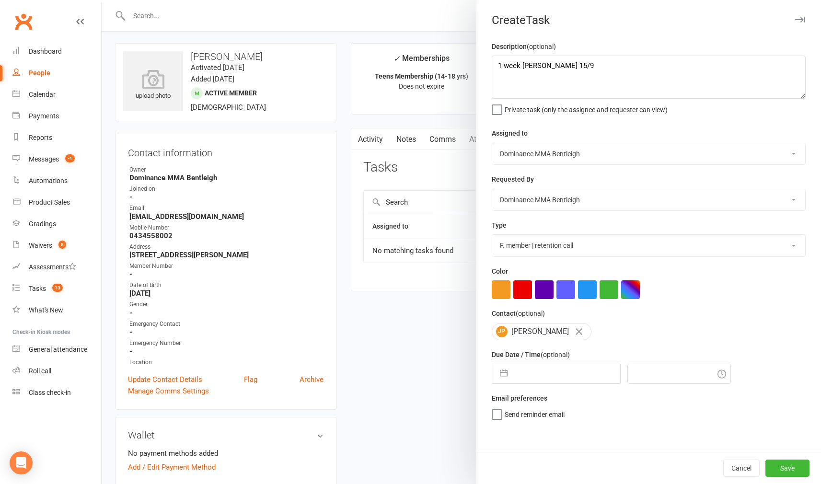
select select "8"
select select "2025"
select select "9"
select select "2025"
click at [577, 364] on input "text" at bounding box center [566, 373] width 108 height 19
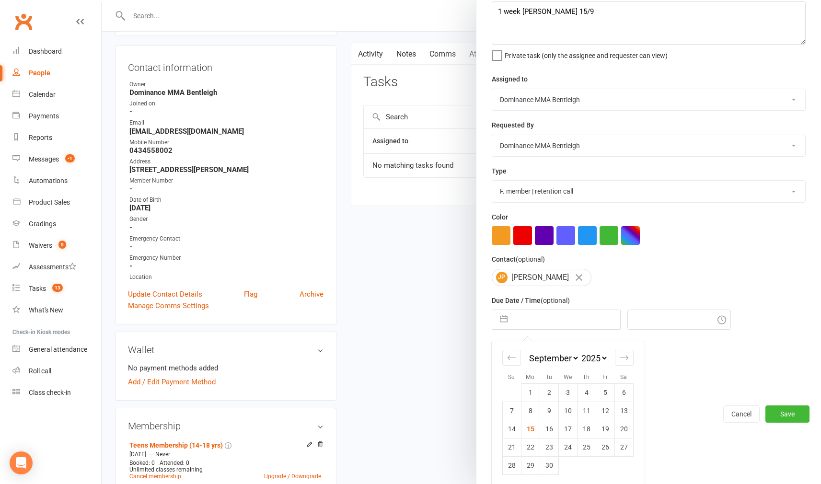
scroll to position [101, 0]
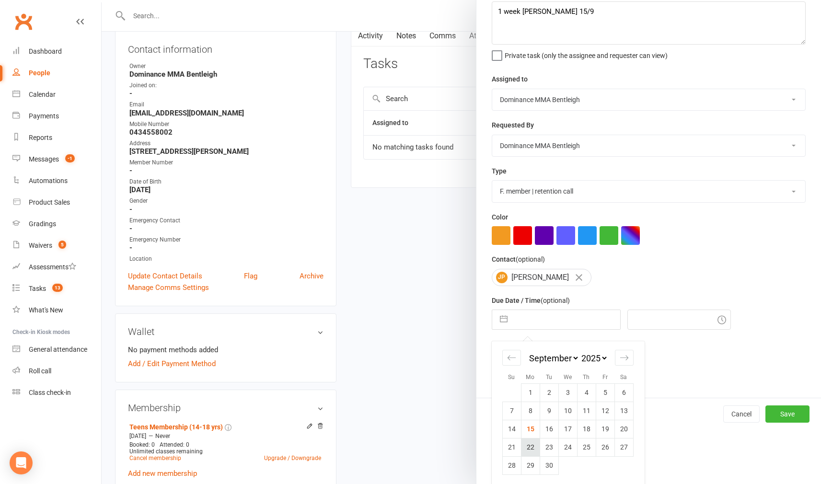
click at [531, 445] on td "22" at bounding box center [530, 447] width 19 height 18
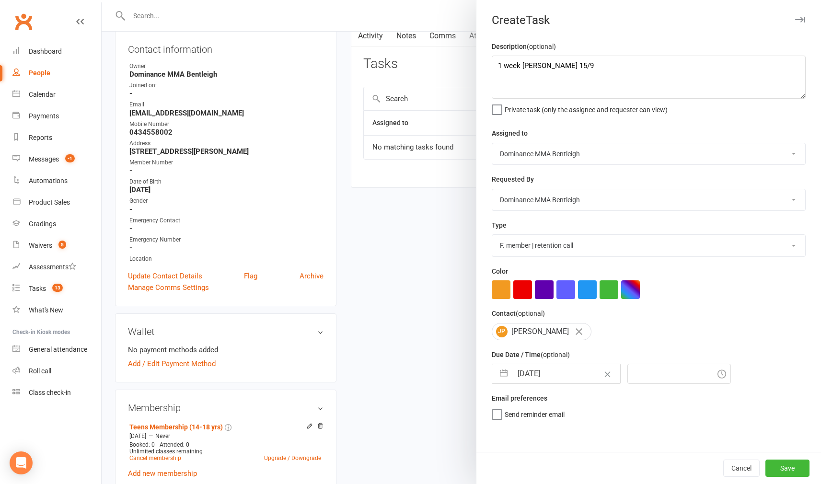
type input "22 Sep 2025"
type input "6:45pm"
click at [779, 471] on button "Save" at bounding box center [787, 467] width 44 height 17
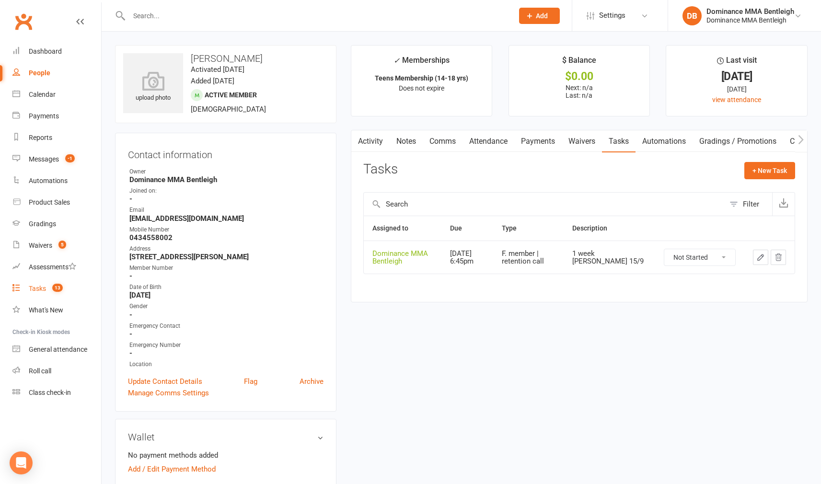
click at [32, 287] on div "Tasks" at bounding box center [37, 289] width 17 height 8
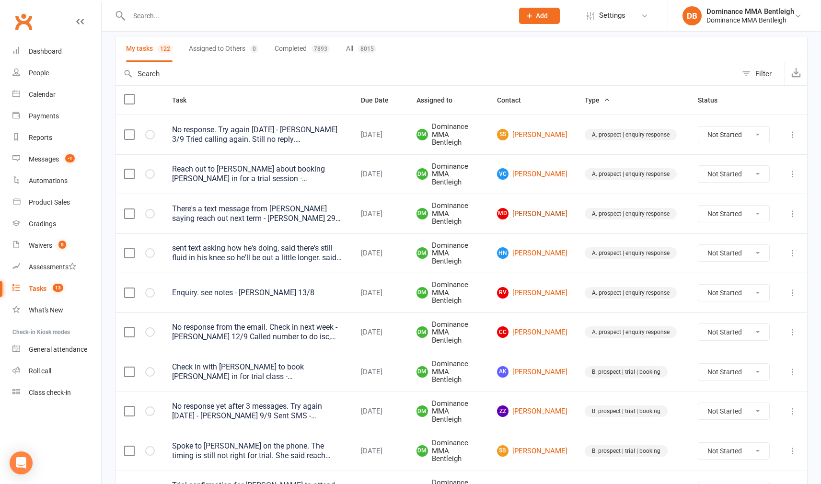
scroll to position [70, 0]
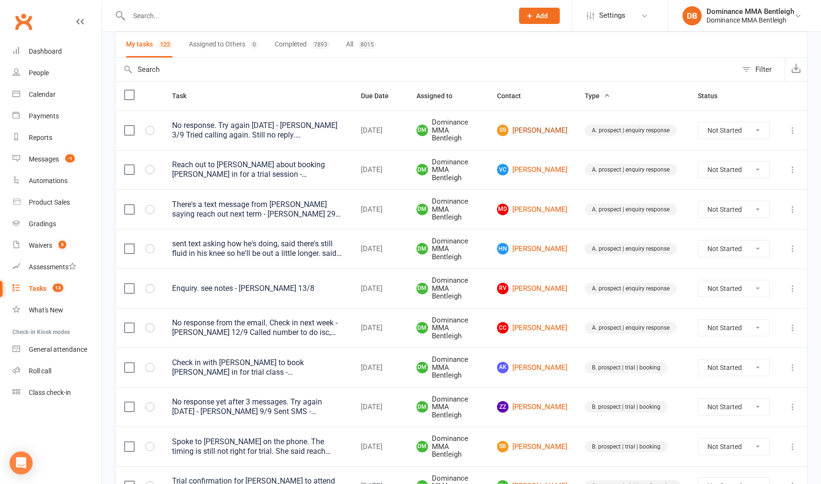
click at [554, 130] on link "SS Samir Sangin" at bounding box center [532, 130] width 70 height 11
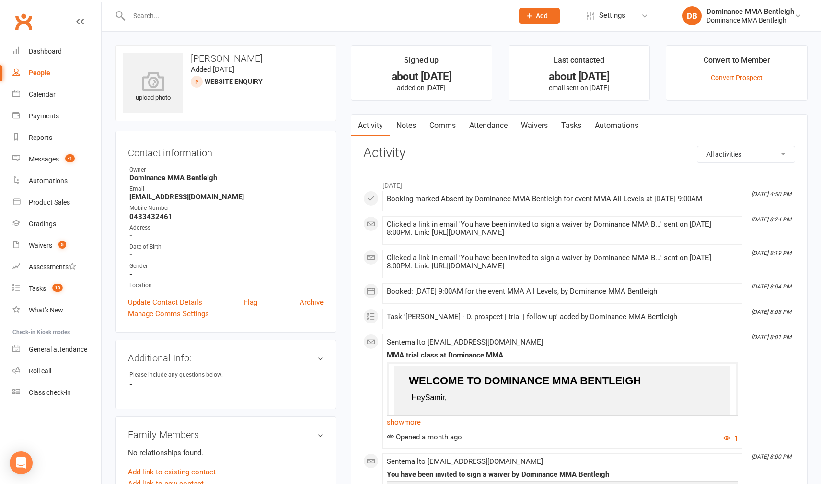
click at [566, 122] on link "Tasks" at bounding box center [571, 125] width 34 height 22
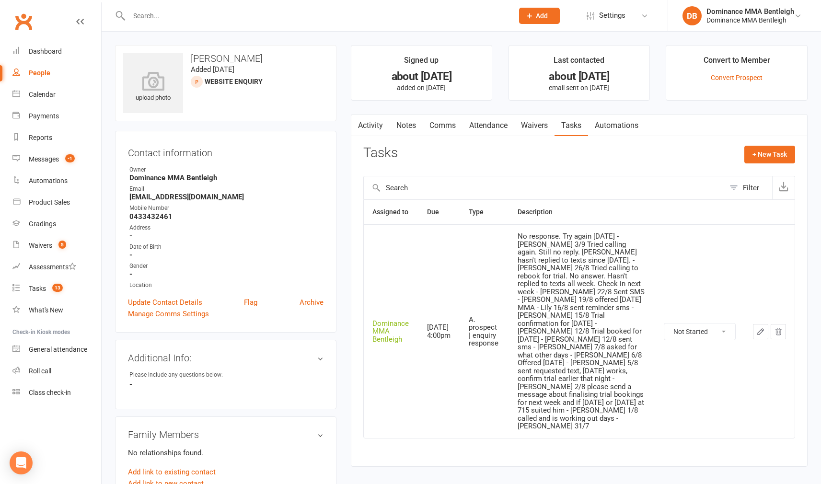
click at [759, 324] on button "button" at bounding box center [760, 331] width 15 height 15
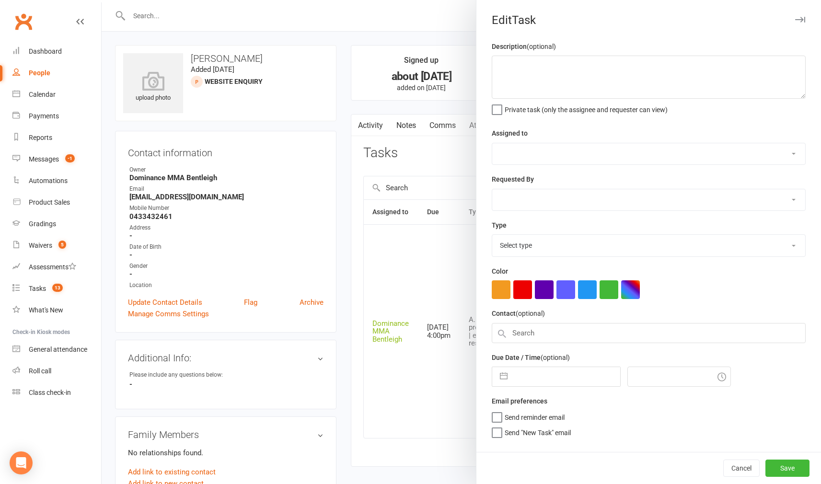
type textarea "No response. Try again in 2 weeks - Dylan 3/9 Tried calling again. Still no rep…"
select select "24839"
type input "17 Sep 2025"
type input "4:00pm"
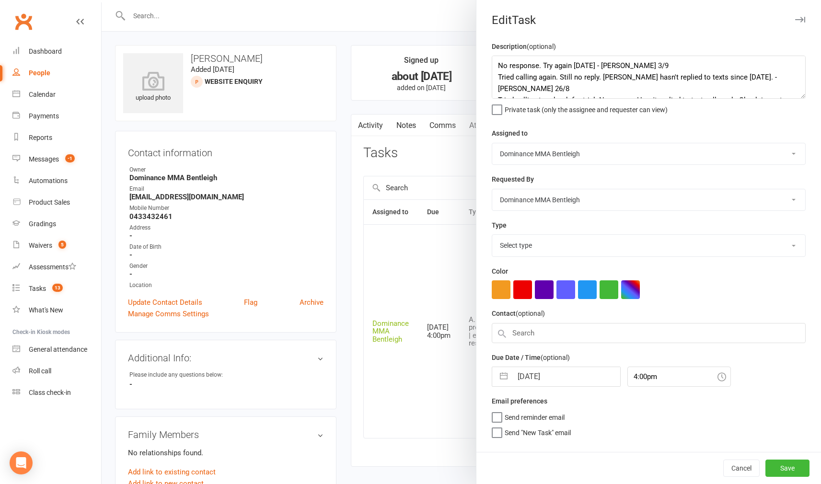
select select "13651"
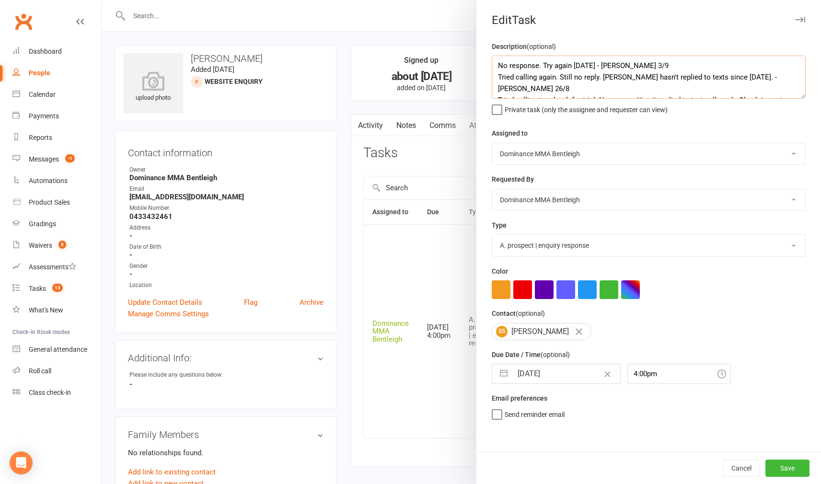
click at [497, 63] on textarea "No response. Try again in 2 weeks - Dylan 3/9 Tried calling again. Still no rep…" at bounding box center [648, 77] width 314 height 43
click at [509, 67] on textarea "No response. Try again in 2 weeks - Dylan 3/9 Tried calling again. Still no rep…" at bounding box center [648, 77] width 314 height 43
type textarea "Tried calling. Sent SMS - Dylan 15/9 No response. Try again in 2 weeks - Dylan …"
click at [560, 372] on input "17 Sep 2025" at bounding box center [566, 373] width 108 height 19
select select "7"
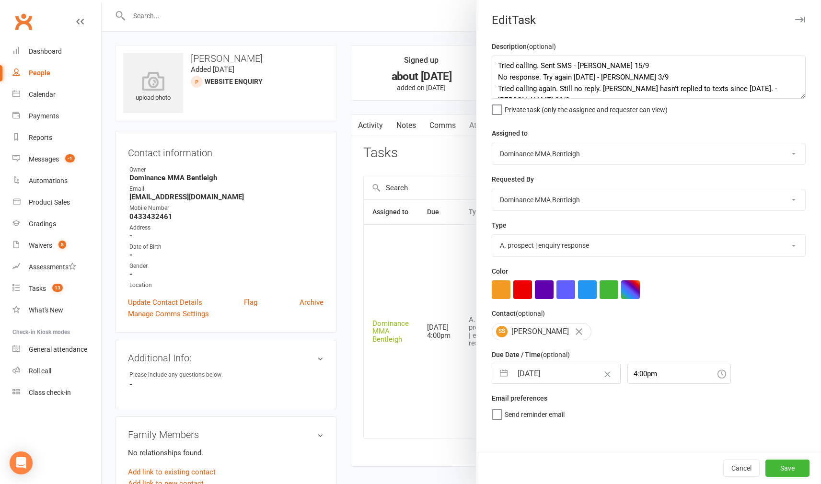
select select "2025"
select select "8"
select select "2025"
select select "9"
select select "2025"
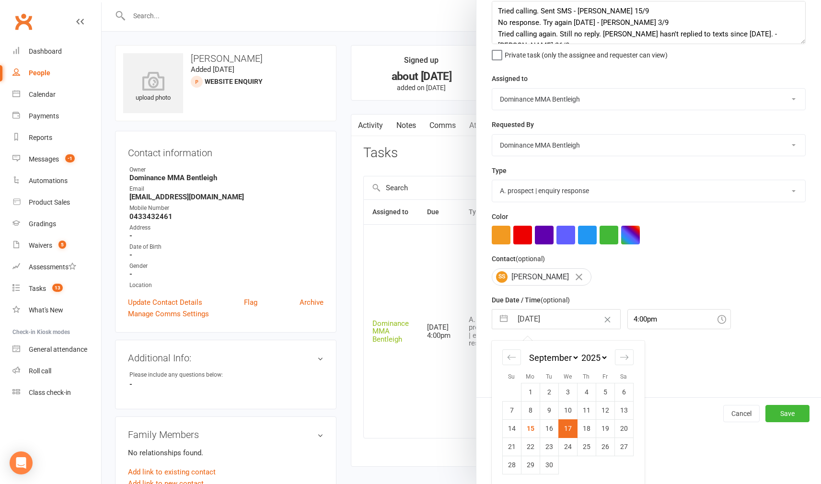
scroll to position [54, 0]
click at [606, 425] on td "19" at bounding box center [604, 429] width 19 height 18
type input "19 Sep 2025"
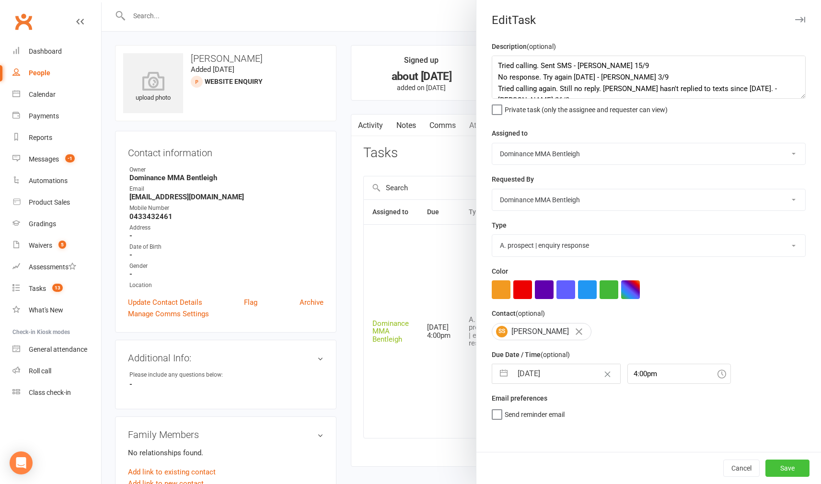
click at [778, 467] on button "Save" at bounding box center [787, 467] width 44 height 17
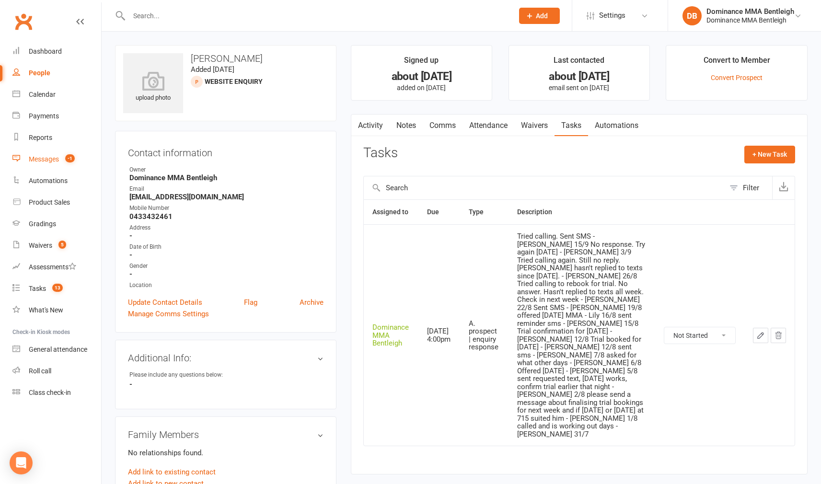
click at [72, 156] on span "-1" at bounding box center [70, 158] width 10 height 8
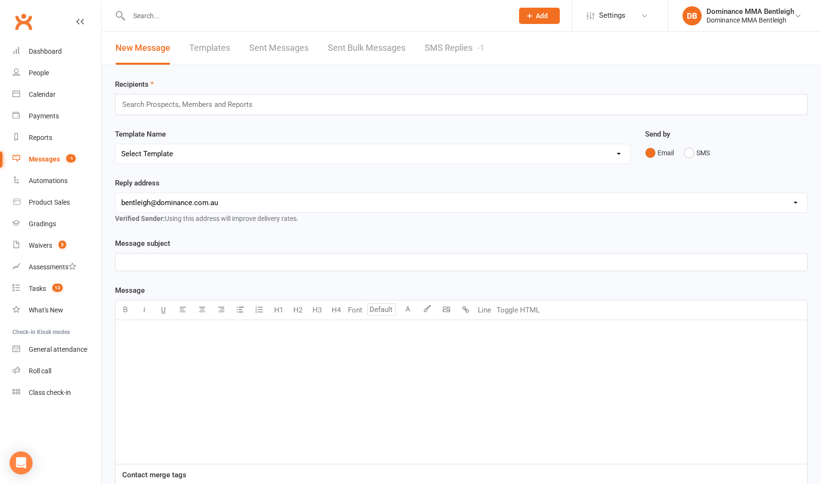
click at [456, 55] on link "SMS Replies -1" at bounding box center [454, 48] width 60 height 33
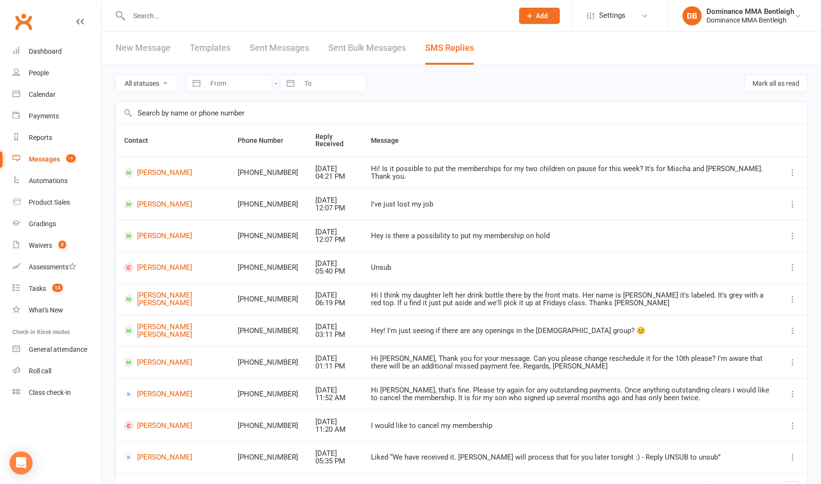
click at [790, 266] on icon at bounding box center [793, 268] width 10 height 10
click at [773, 281] on link "Mark as unread" at bounding box center [750, 283] width 95 height 19
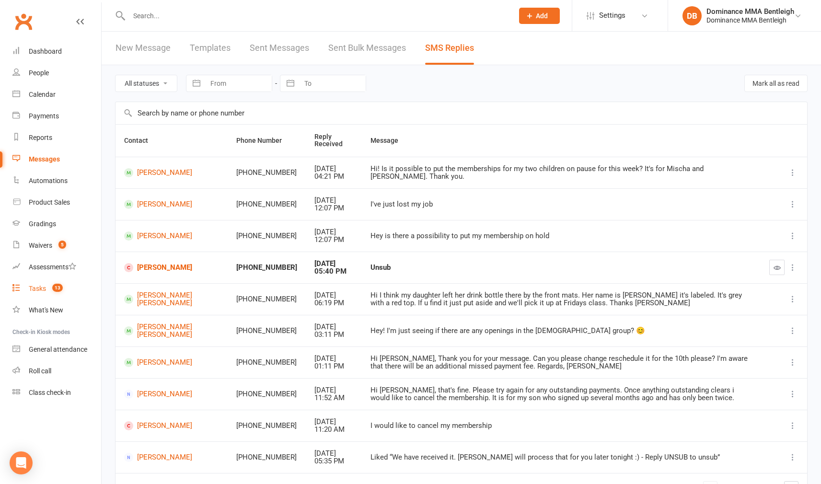
click at [35, 284] on link "Tasks 13" at bounding box center [56, 289] width 89 height 22
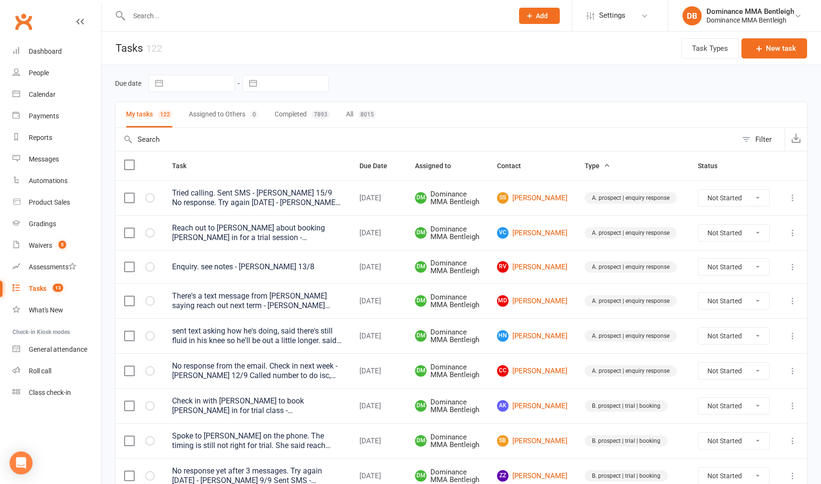
click at [282, 86] on input "text" at bounding box center [295, 83] width 67 height 16
select select "7"
select select "2025"
select select "8"
select select "2025"
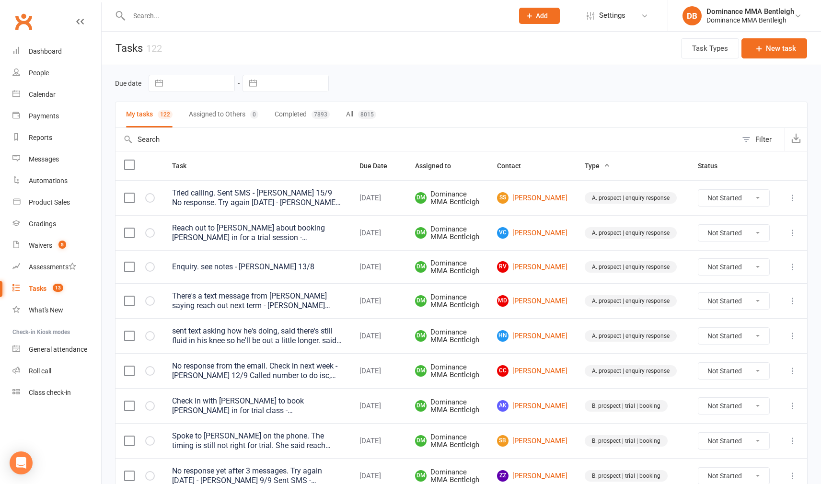
select select "9"
select select "2025"
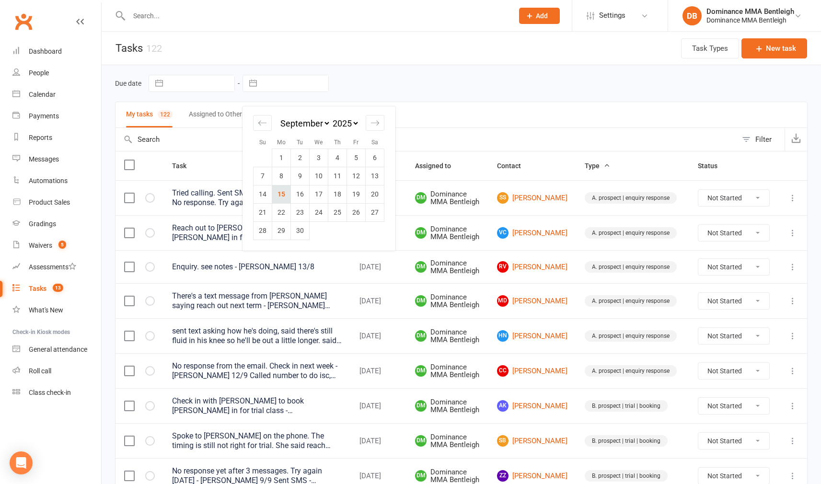
click at [286, 198] on td "15" at bounding box center [281, 194] width 19 height 18
type input "15 Sep 2025"
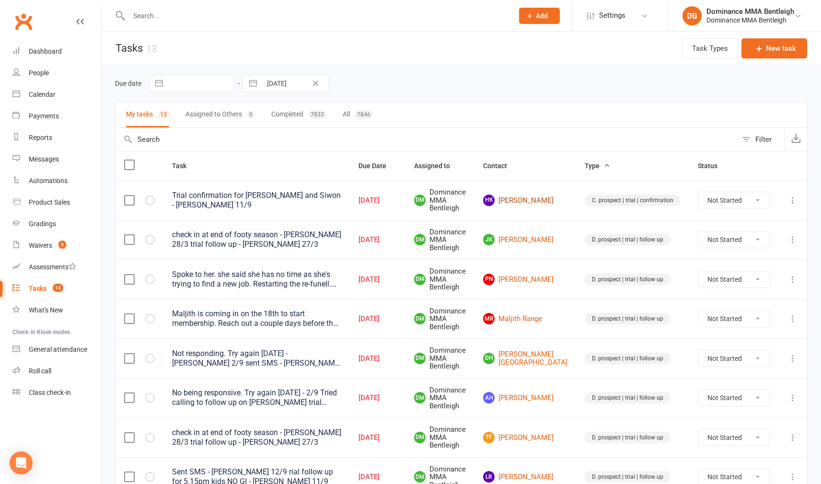
click at [547, 199] on link "HK Hong Kim" at bounding box center [525, 199] width 84 height 11
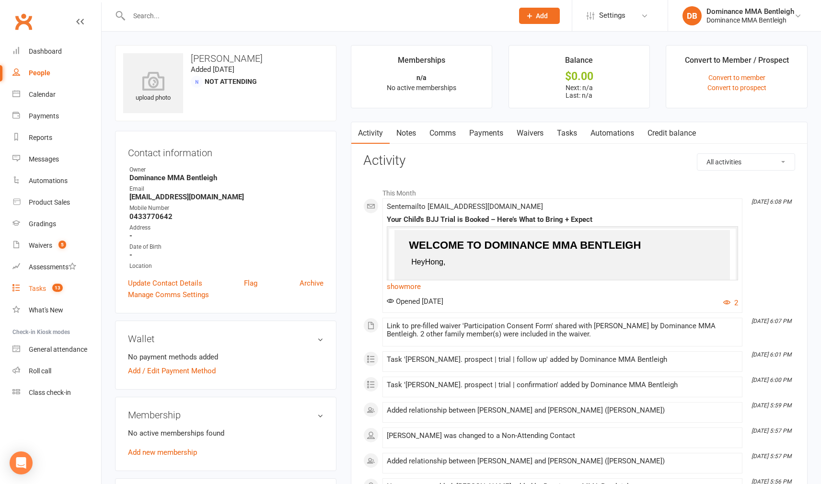
scroll to position [0, 0]
click at [46, 286] on link "Tasks 13" at bounding box center [56, 289] width 89 height 22
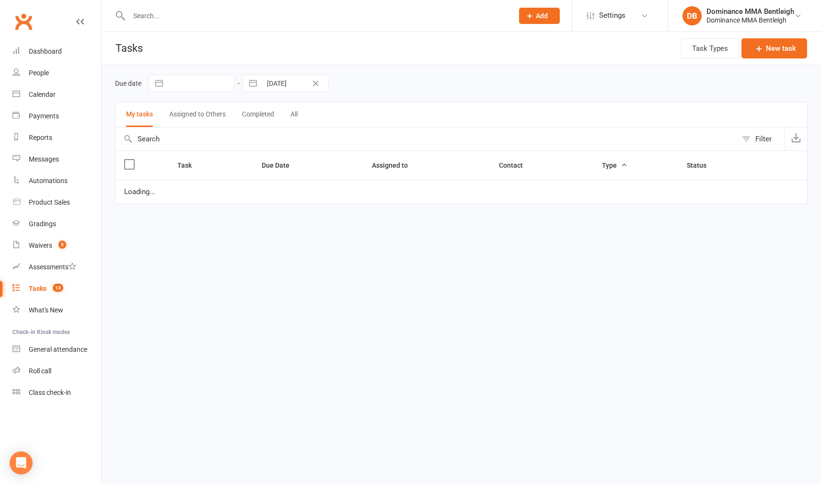
click at [46, 286] on link "Tasks 13" at bounding box center [56, 289] width 89 height 22
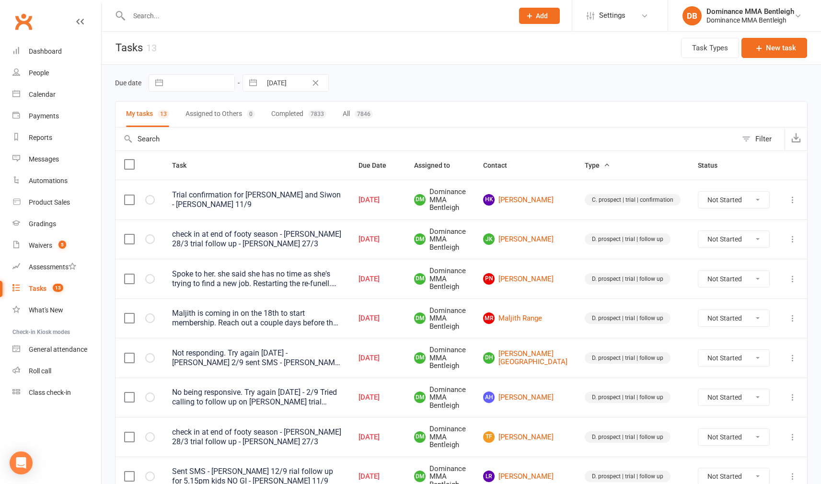
scroll to position [3, 0]
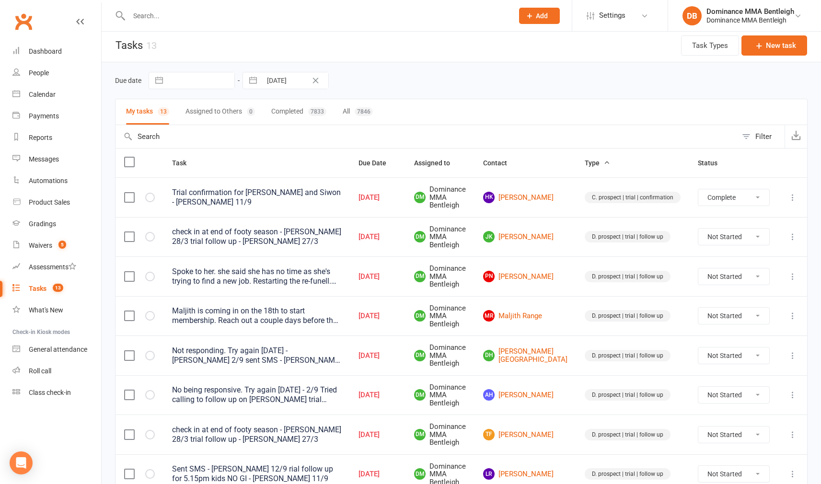
select select "unstarted"
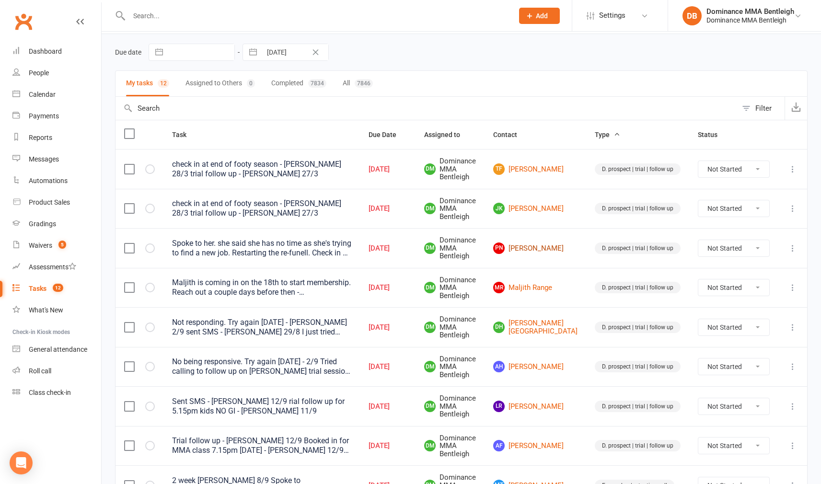
scroll to position [33, 0]
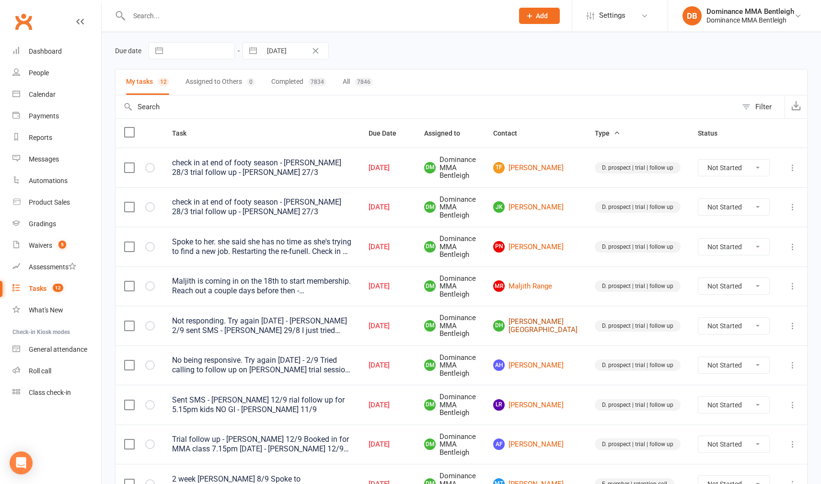
click at [552, 328] on link "DH Darnell Hampstead" at bounding box center [535, 326] width 84 height 16
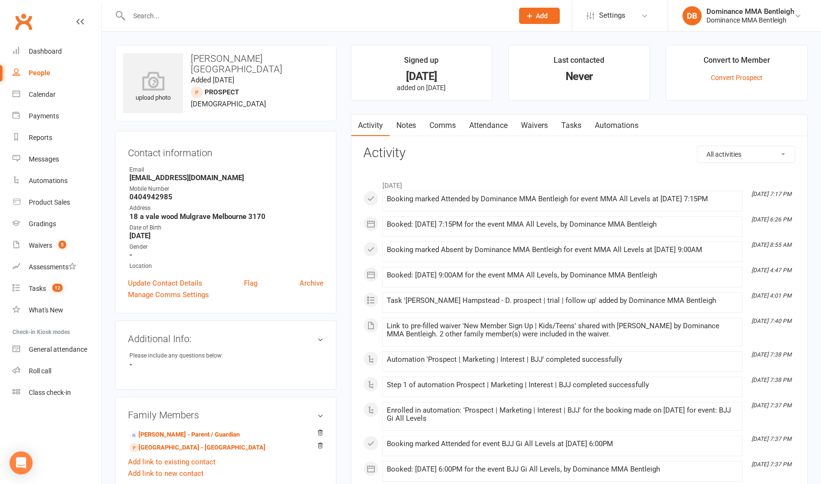
click at [582, 125] on link "Tasks" at bounding box center [571, 125] width 34 height 22
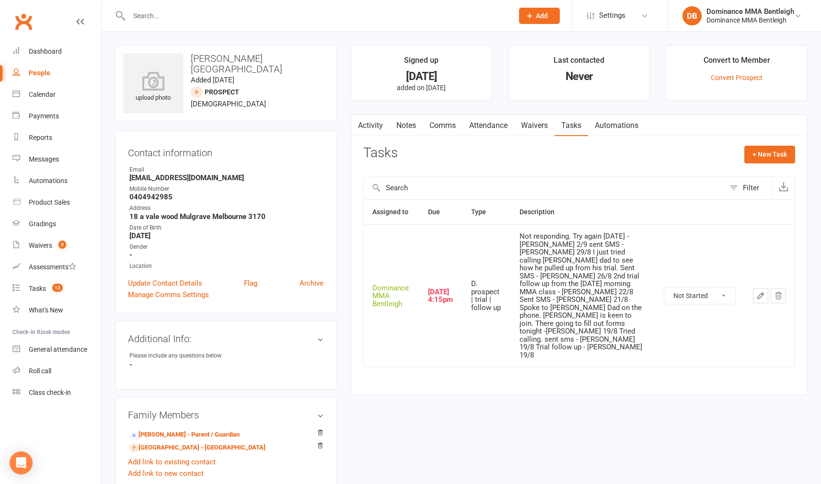
click at [757, 293] on icon "button" at bounding box center [760, 296] width 6 height 6
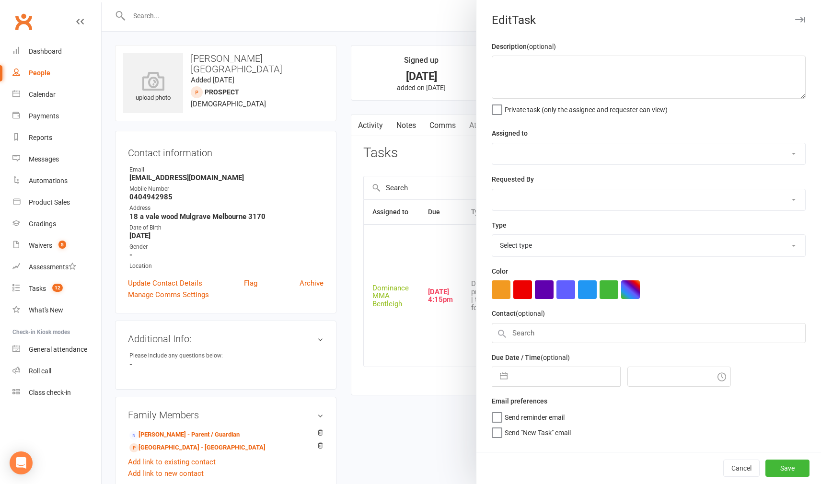
type textarea "Not responding. Try again in 2 weeks - Dylan 2/9 sent SMS - Dylan 29/8 I just t…"
select select "24839"
type input "15 Sep 2025"
type input "4:15pm"
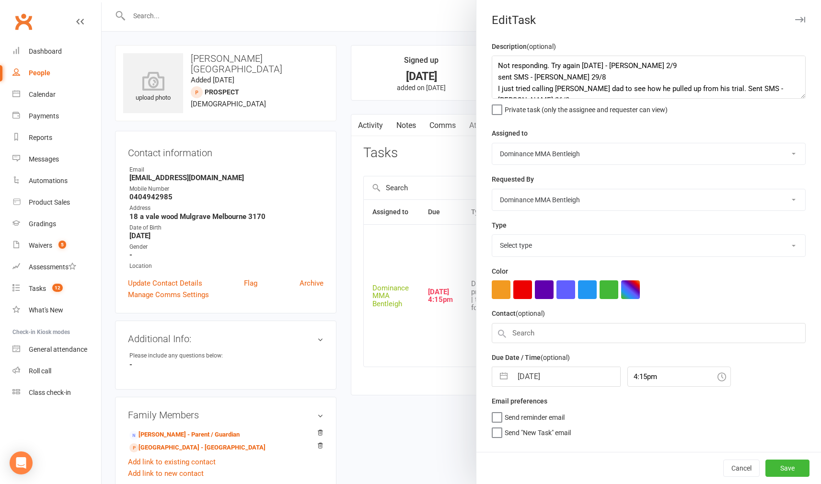
select select "13787"
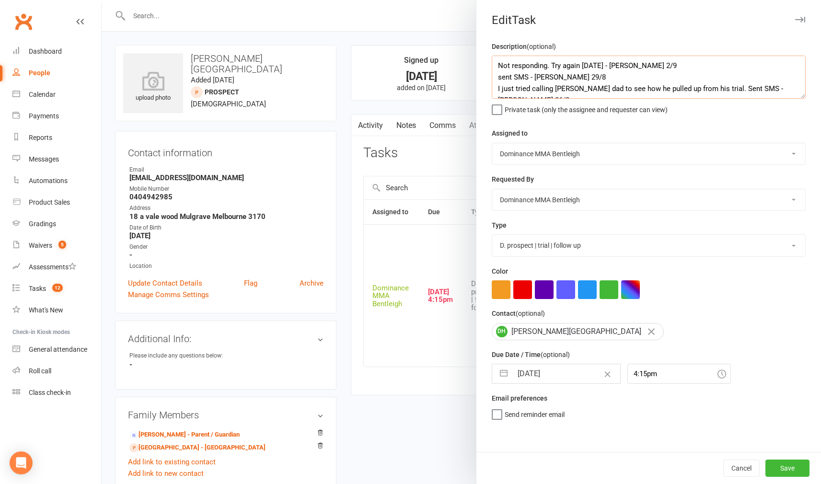
click at [500, 64] on textarea "Not responding. Try again in 2 weeks - Dylan 2/9 sent SMS - Dylan 29/8 I just t…" at bounding box center [648, 77] width 314 height 43
click at [504, 61] on textarea "Not responding. Try again in 2 weeks - Dylan 2/9 sent SMS - Dylan 29/8 I just t…" at bounding box center [648, 77] width 314 height 43
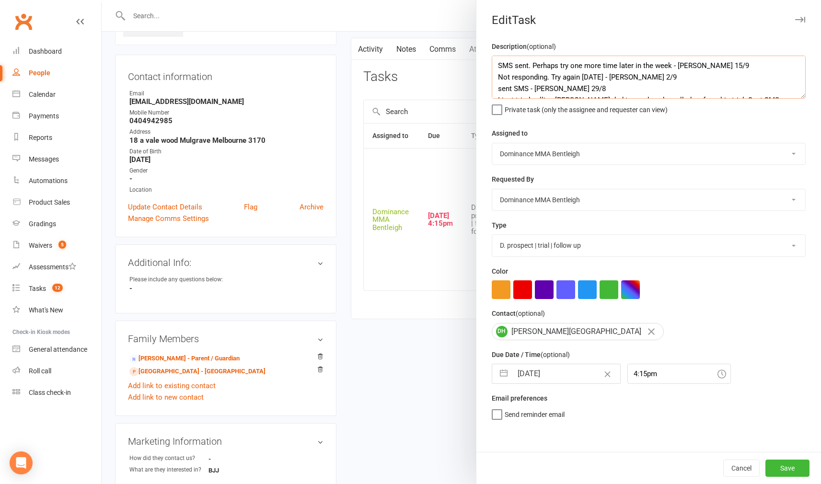
scroll to position [76, 0]
type textarea "SMS sent. Perhaps try one more time later in the week - Dylan 15/9 Not respondi…"
click at [558, 367] on input "15 Sep 2025" at bounding box center [566, 373] width 108 height 19
select select "7"
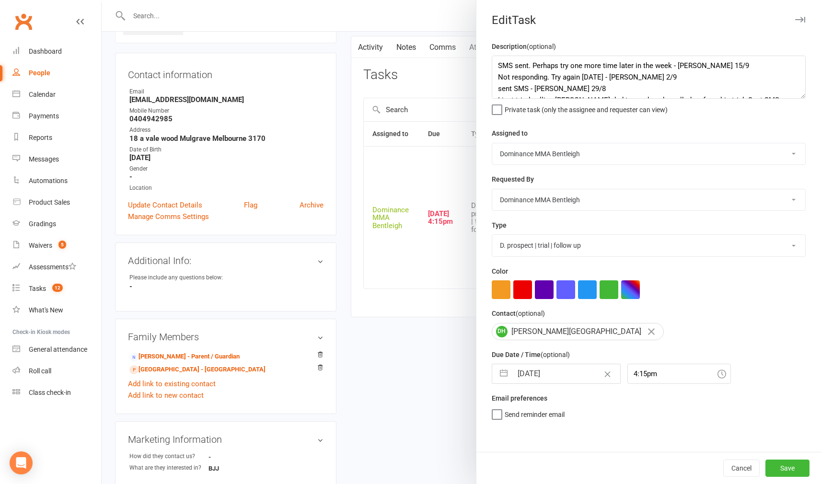
select select "2025"
select select "8"
select select "2025"
select select "9"
select select "2025"
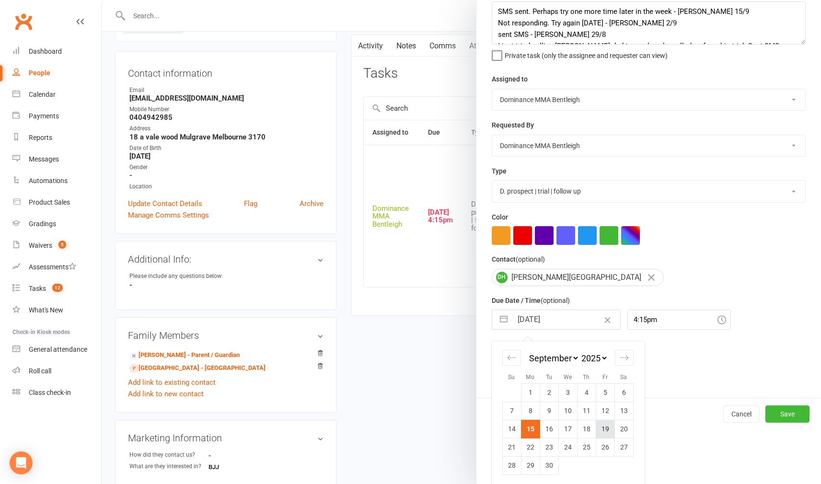
scroll to position [82, 0]
click at [605, 431] on td "19" at bounding box center [604, 429] width 19 height 18
type input "19 Sep 2025"
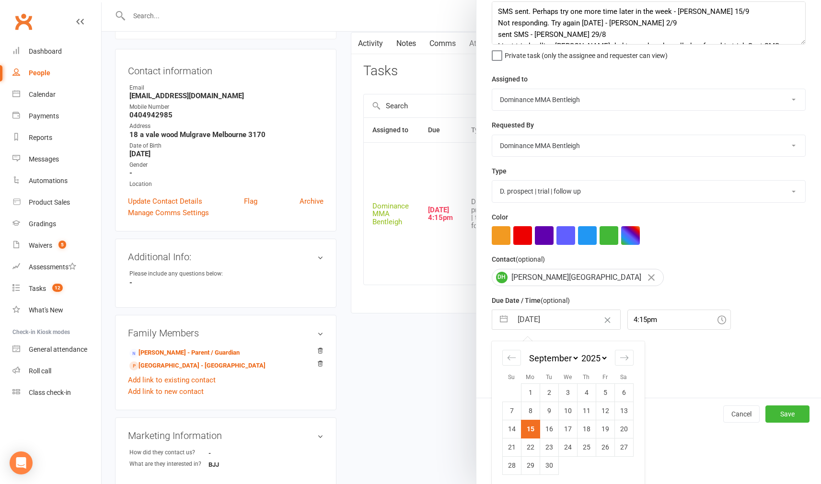
scroll to position [81, 0]
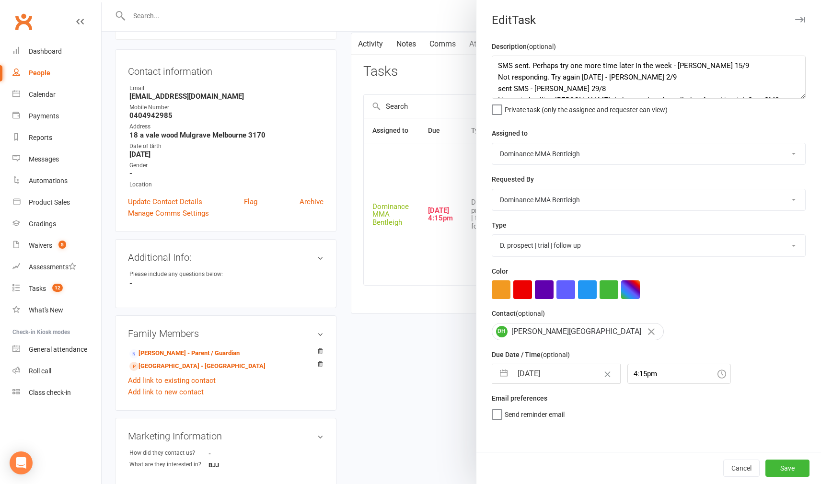
drag, startPoint x: 790, startPoint y: 467, endPoint x: 644, endPoint y: 411, distance: 156.1
click at [789, 467] on button "Save" at bounding box center [787, 467] width 44 height 17
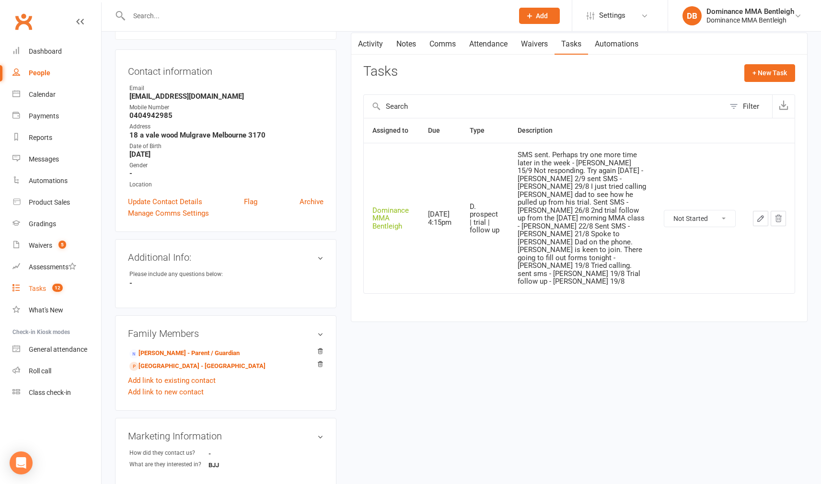
click at [36, 288] on div "Tasks" at bounding box center [37, 289] width 17 height 8
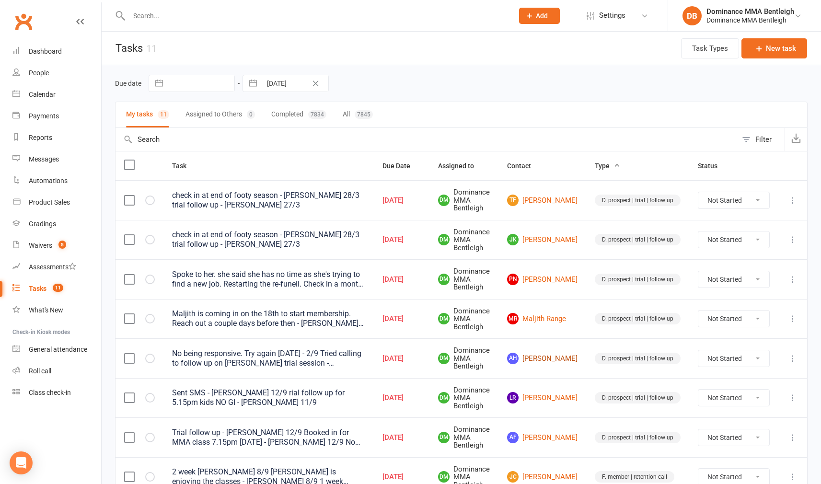
click at [559, 355] on link "AH Aaron Hampstead" at bounding box center [542, 358] width 70 height 11
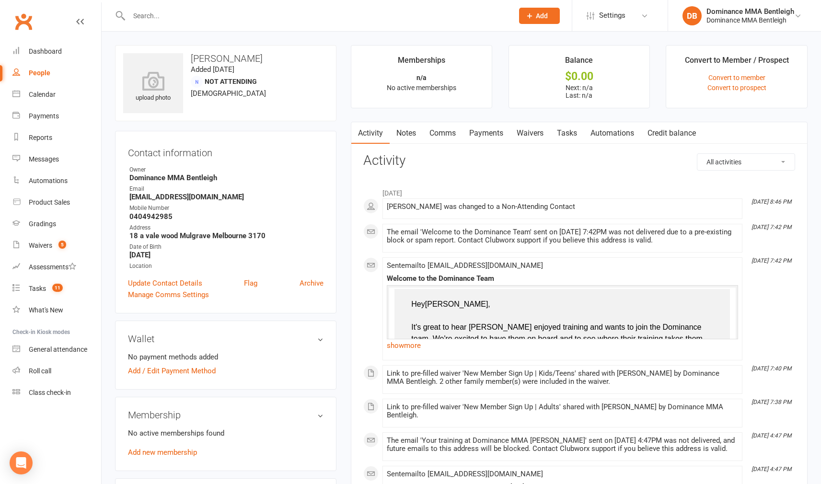
click at [578, 136] on link "Tasks" at bounding box center [567, 133] width 34 height 22
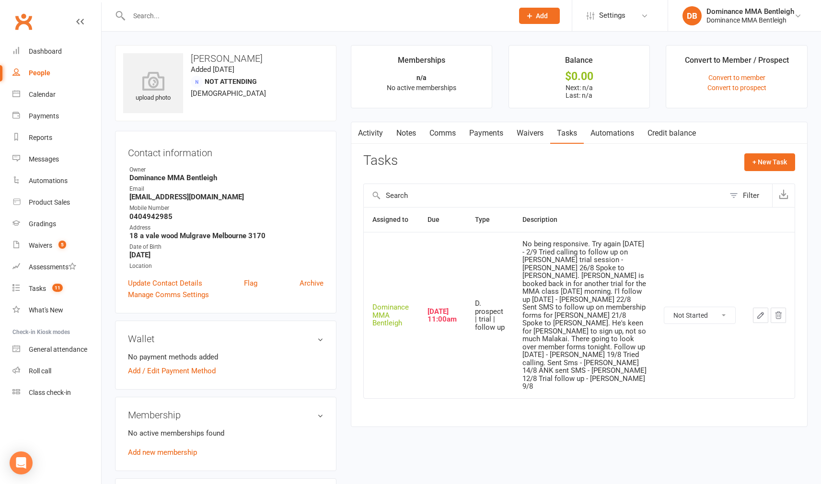
click at [757, 308] on button "button" at bounding box center [760, 315] width 15 height 15
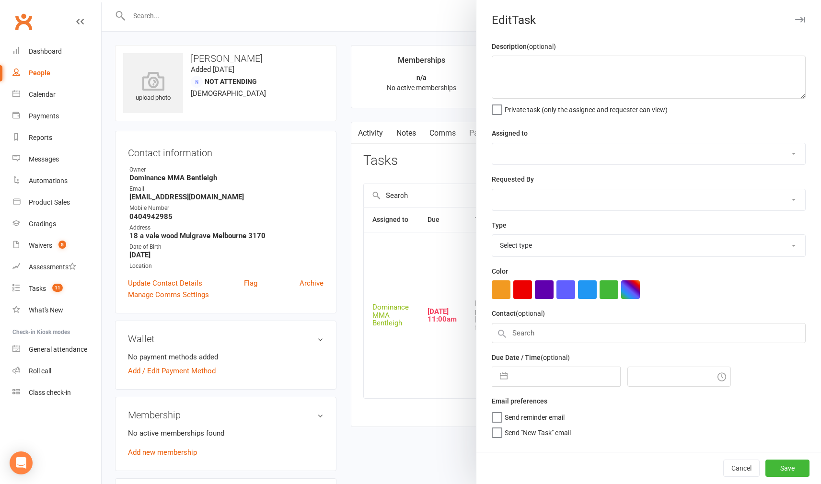
type textarea "No being responsive. Try again in 2 weeks - 2/9 Tried calling to follow up on D…"
select select "24839"
type input "15 Sep 2025"
type input "11:00am"
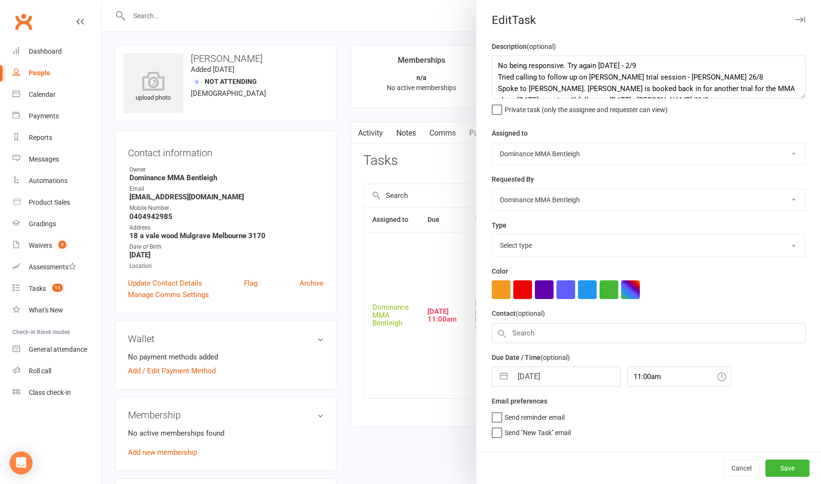
select select "13787"
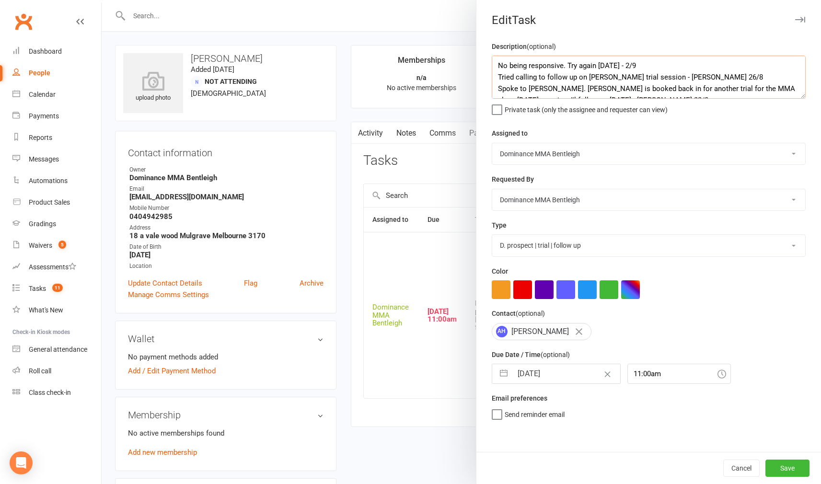
click at [497, 69] on textarea "No being responsive. Try again in 2 weeks - 2/9 Tried calling to follow up on D…" at bounding box center [648, 77] width 314 height 43
click at [515, 64] on textarea "No being responsive. Try again in 2 weeks - 2/9 Tried calling to follow up on D…" at bounding box center [648, 77] width 314 height 43
click at [498, 73] on textarea "No being responsive. Try again in 2 weeks - 2/9 Tried calling to follow up on D…" at bounding box center [648, 77] width 314 height 43
type textarea "No being responsive. Try again in 2 weeks - 2/9 Tried calling to follow up on D…"
select select "7"
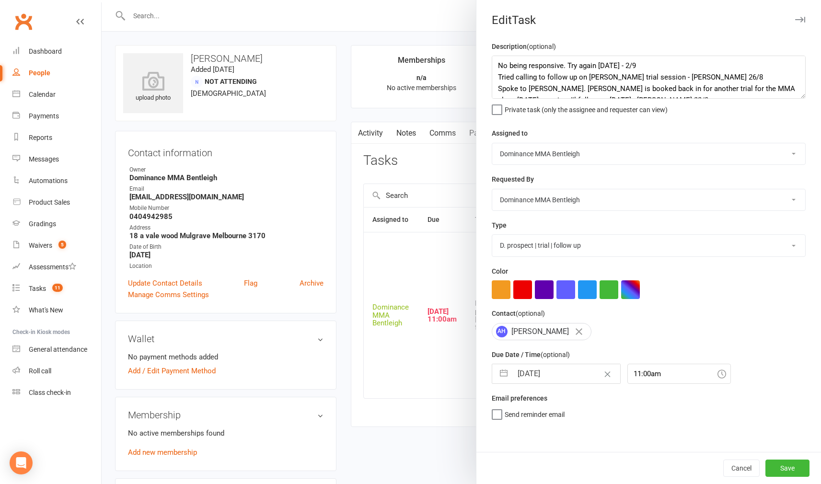
select select "2025"
select select "8"
select select "2025"
drag, startPoint x: 567, startPoint y: 378, endPoint x: 554, endPoint y: 363, distance: 20.4
click at [567, 378] on input "15 Sep 2025" at bounding box center [566, 373] width 108 height 19
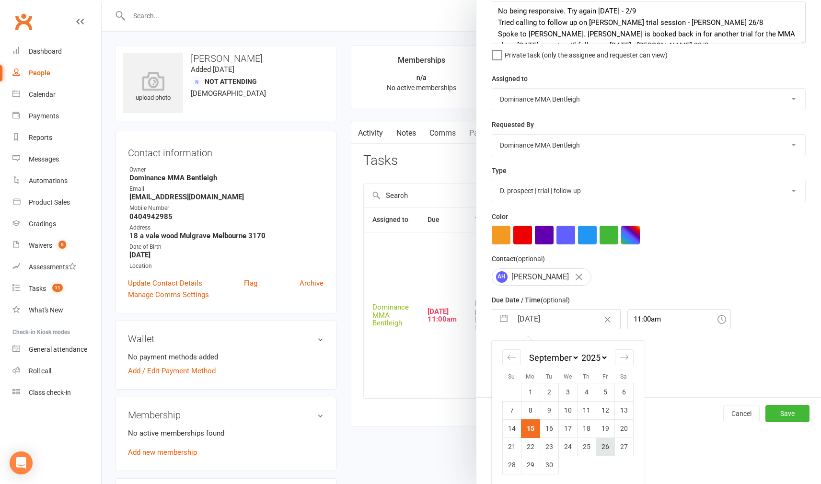
scroll to position [54, 0]
click at [605, 427] on td "19" at bounding box center [604, 429] width 19 height 18
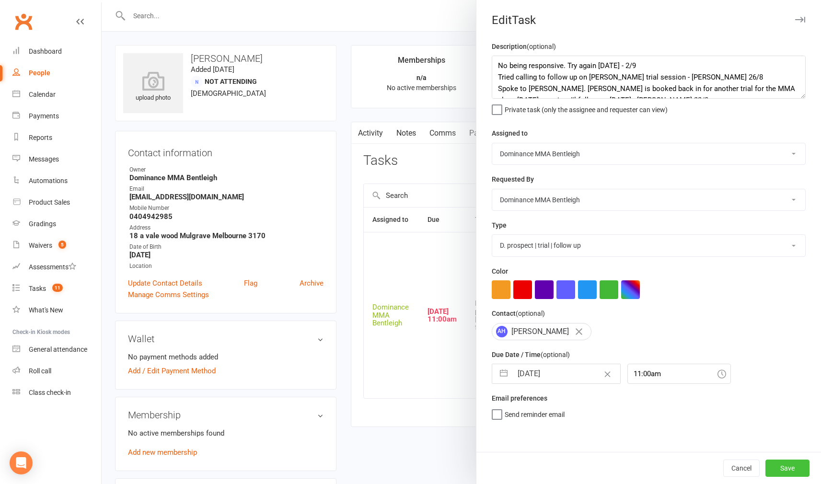
click at [777, 464] on button "Save" at bounding box center [787, 467] width 44 height 17
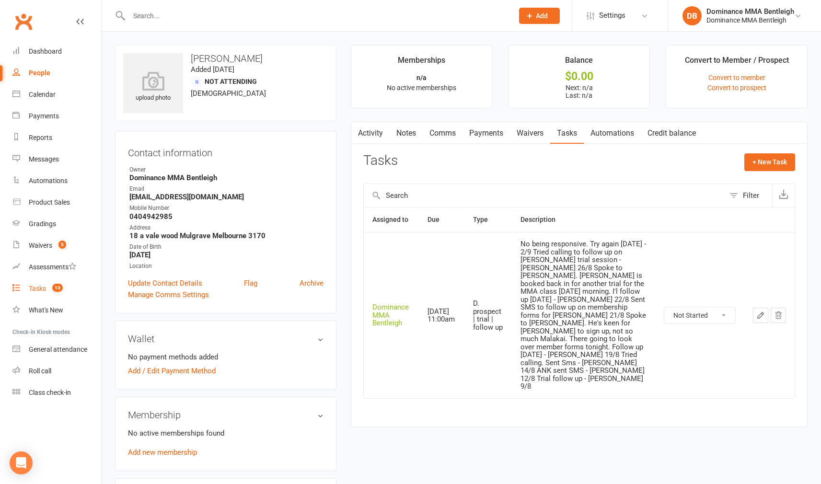
click at [44, 285] on div "Tasks" at bounding box center [37, 289] width 17 height 8
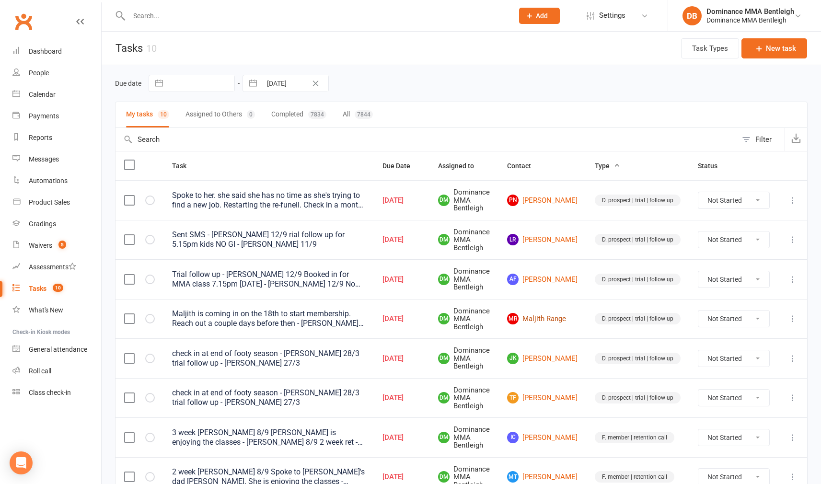
click at [565, 317] on link "MR Maljith Range" at bounding box center [542, 318] width 70 height 11
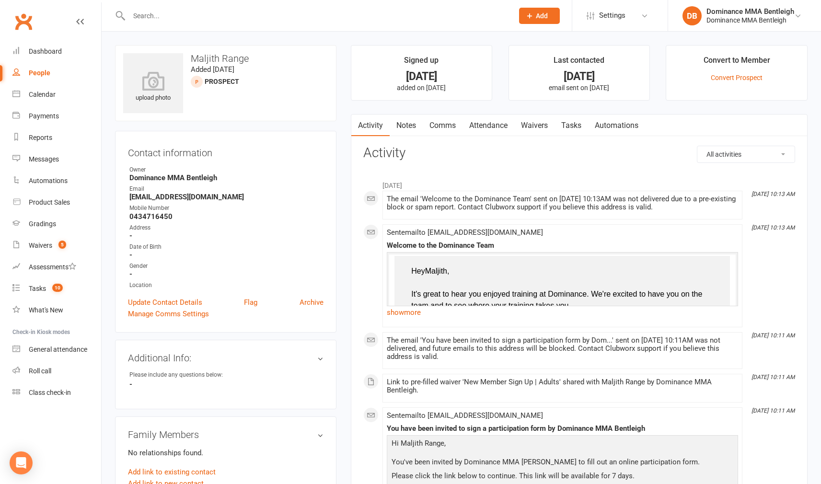
click at [528, 119] on link "Waivers" at bounding box center [534, 125] width 40 height 22
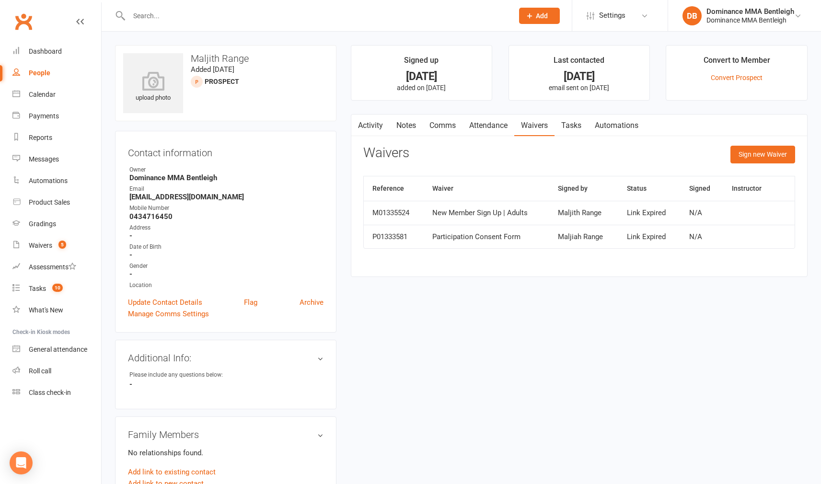
drag, startPoint x: 568, startPoint y: 120, endPoint x: 559, endPoint y: 118, distance: 8.5
click at [568, 120] on link "Tasks" at bounding box center [571, 125] width 34 height 22
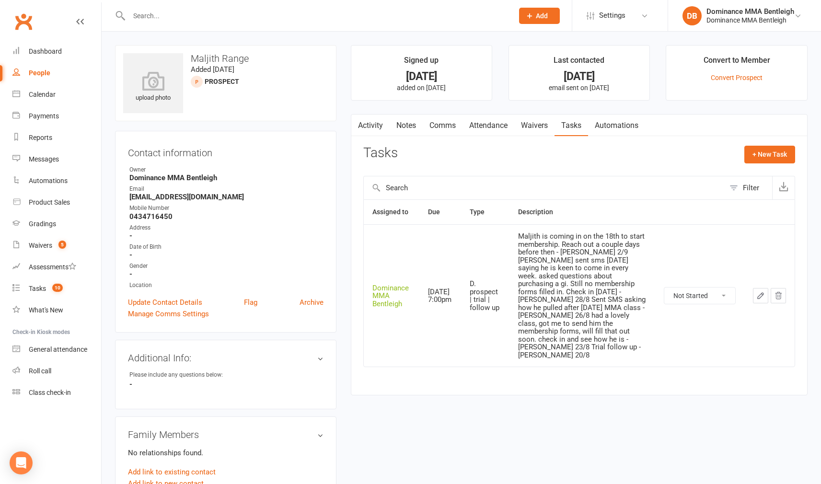
click at [762, 291] on icon "button" at bounding box center [760, 295] width 9 height 9
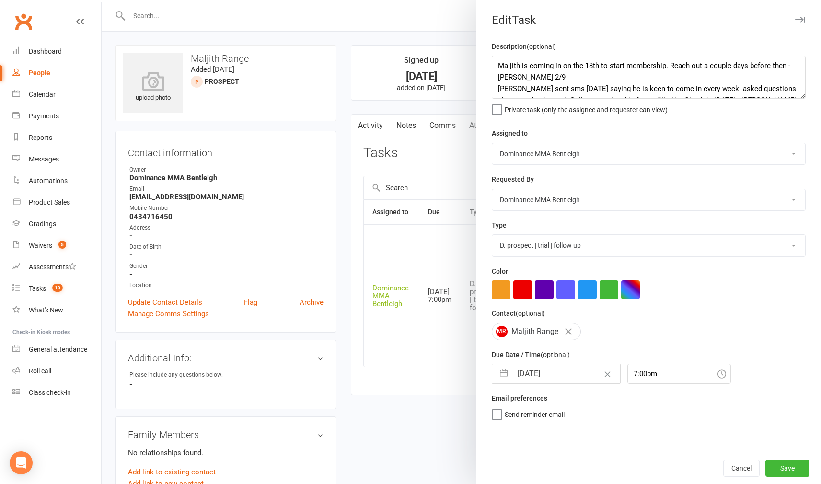
click at [564, 381] on input "15 Sep 2025" at bounding box center [566, 373] width 108 height 19
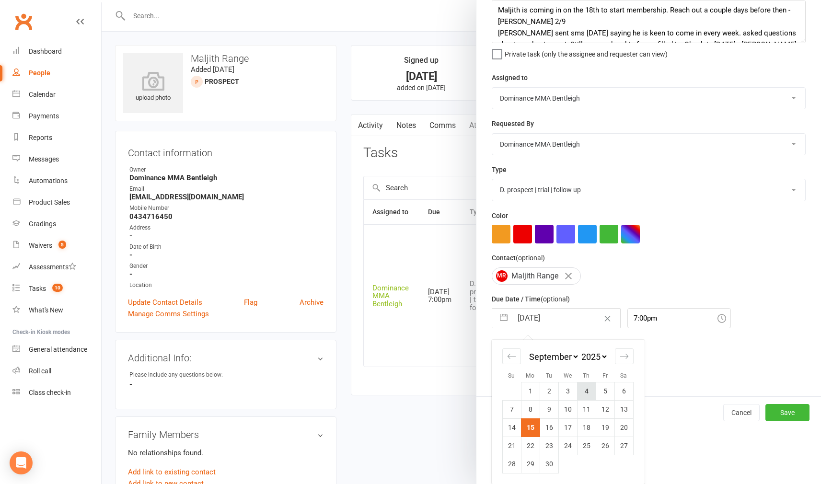
scroll to position [54, 0]
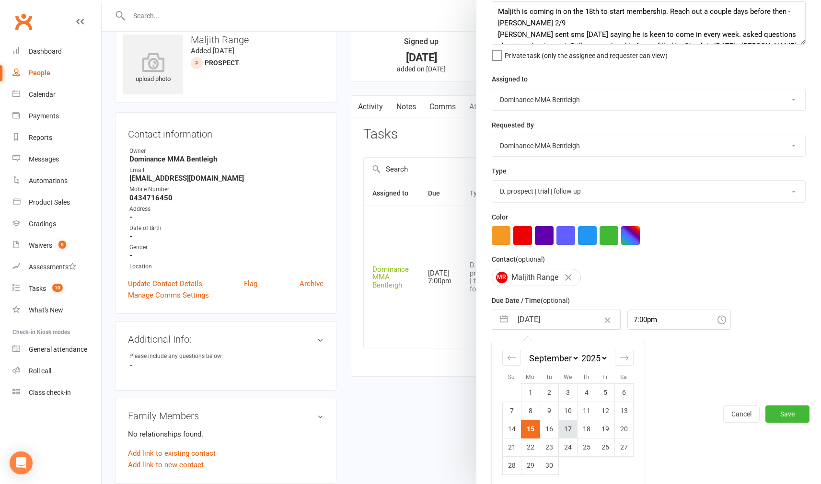
click at [568, 423] on td "17" at bounding box center [567, 429] width 19 height 18
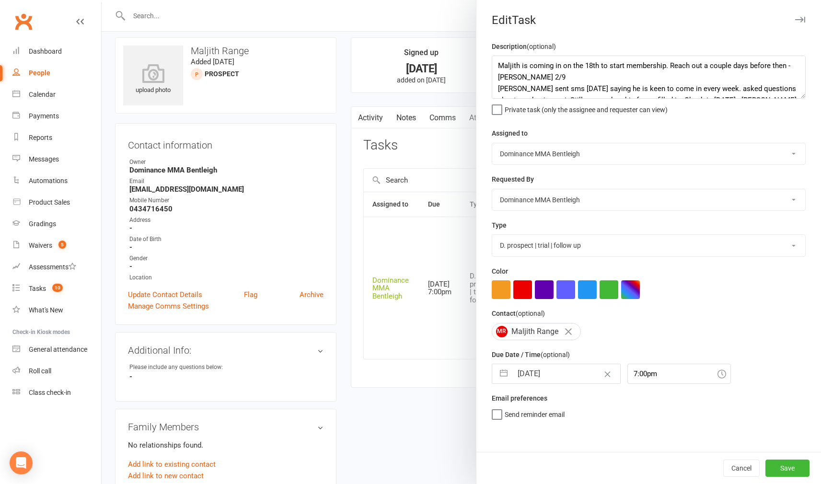
scroll to position [5, 0]
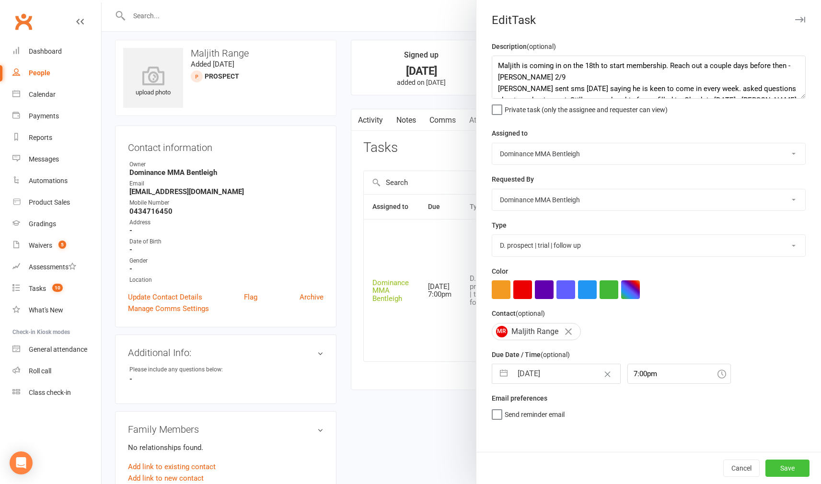
click at [786, 468] on button "Save" at bounding box center [787, 467] width 44 height 17
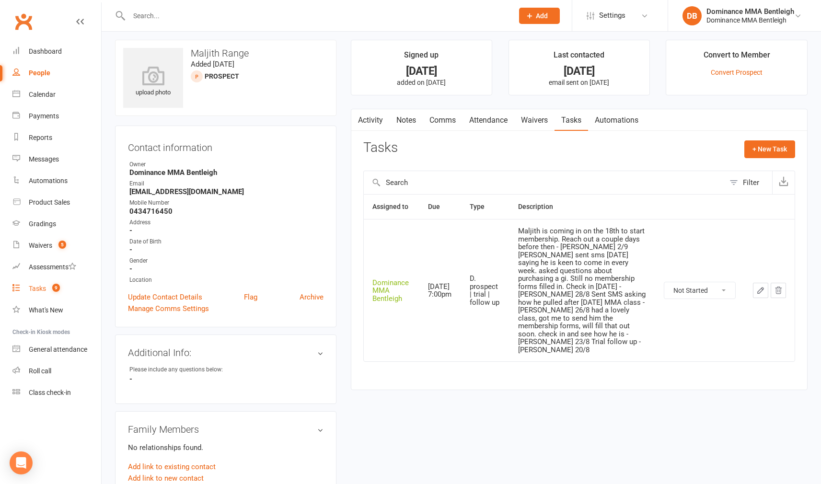
click at [37, 285] on div "Tasks" at bounding box center [37, 289] width 17 height 8
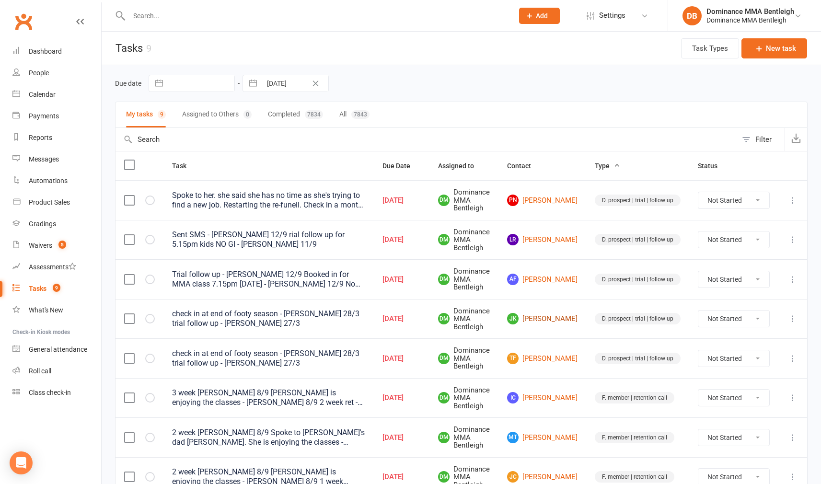
click at [550, 318] on link "JK Jack Kidney" at bounding box center [542, 318] width 70 height 11
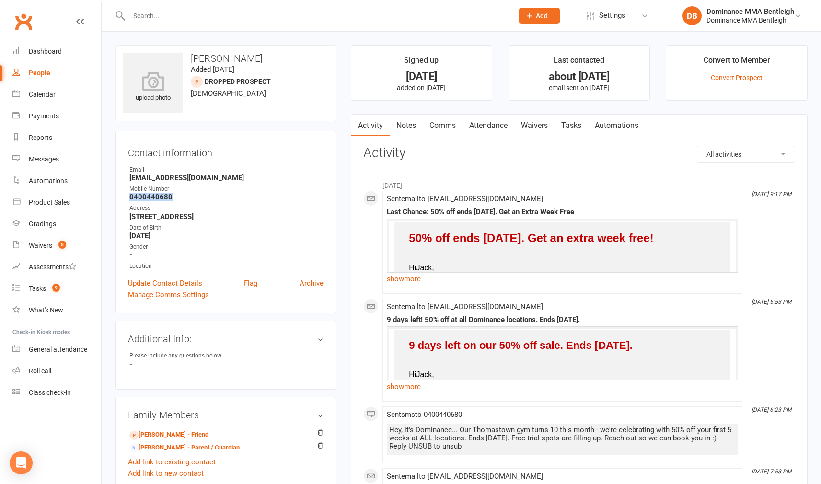
drag, startPoint x: 129, startPoint y: 198, endPoint x: 174, endPoint y: 201, distance: 45.1
click at [174, 201] on li "Mobile Number 0400440680" at bounding box center [225, 192] width 195 height 17
copy strong "0400440680"
click at [575, 127] on link "Tasks" at bounding box center [571, 125] width 34 height 22
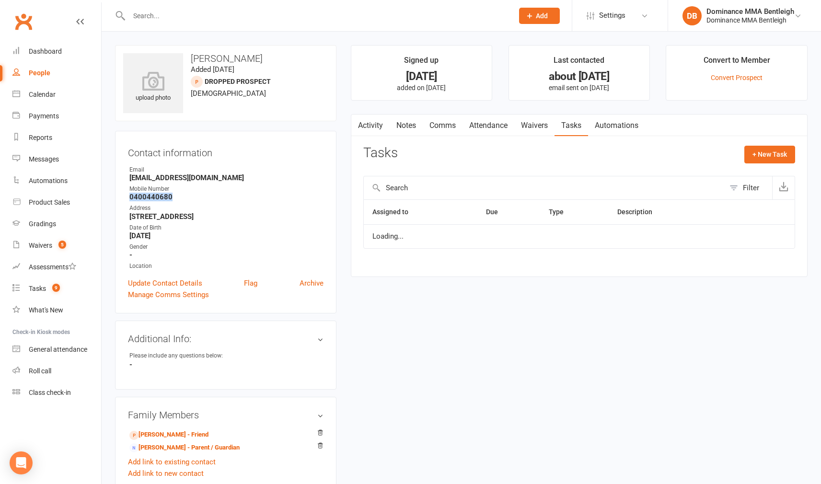
click at [575, 127] on link "Tasks" at bounding box center [571, 125] width 34 height 22
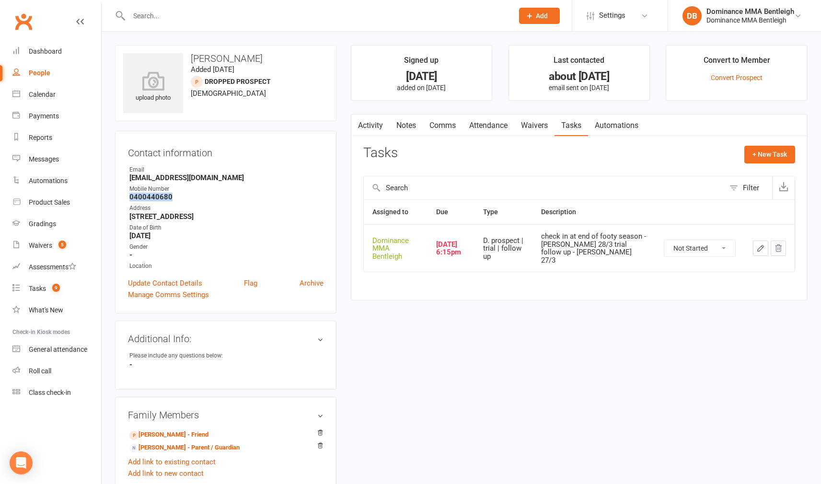
click at [754, 242] on button "button" at bounding box center [760, 247] width 15 height 15
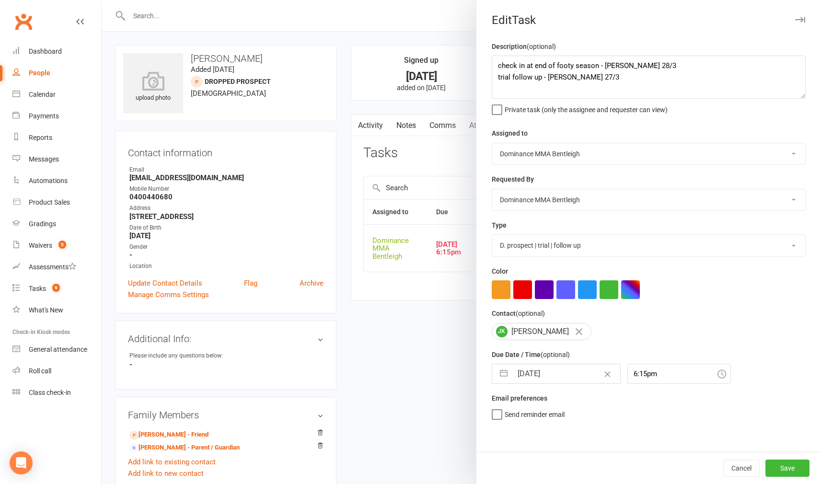
drag, startPoint x: 543, startPoint y: 378, endPoint x: 549, endPoint y: 377, distance: 6.7
click at [543, 378] on input "15 Sep 2025" at bounding box center [566, 373] width 108 height 19
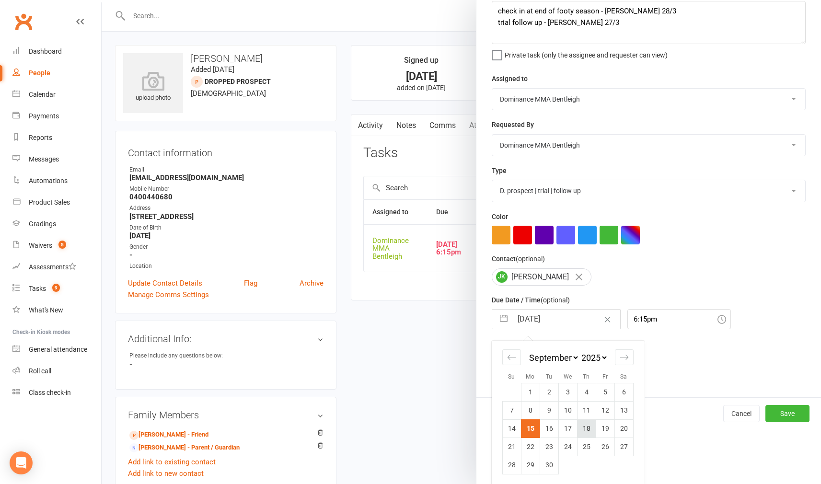
scroll to position [54, 0]
click at [581, 431] on td "18" at bounding box center [586, 429] width 19 height 18
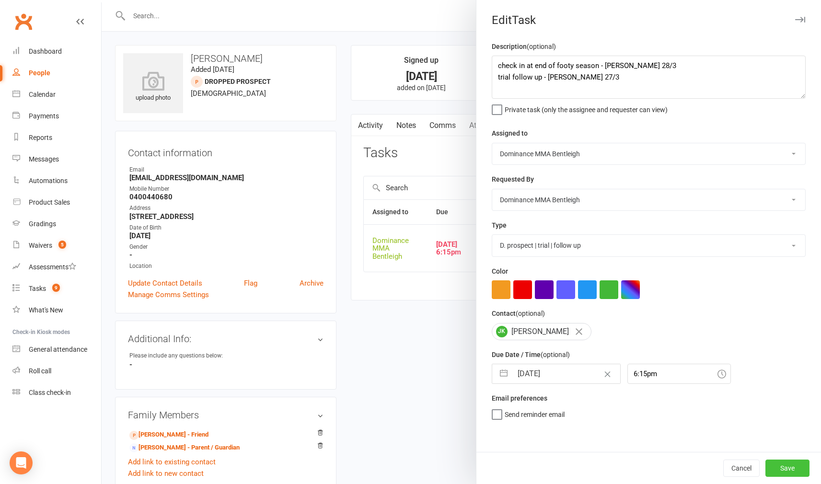
click at [776, 465] on button "Save" at bounding box center [787, 467] width 44 height 17
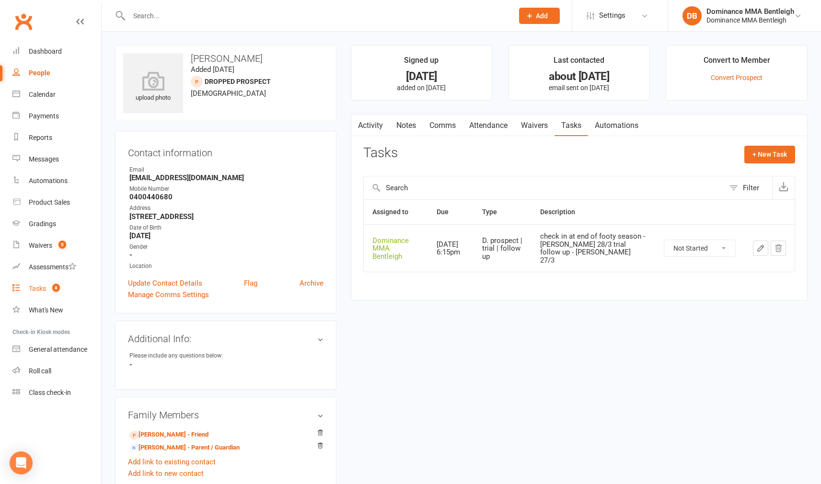
click at [42, 290] on div "Tasks" at bounding box center [37, 289] width 17 height 8
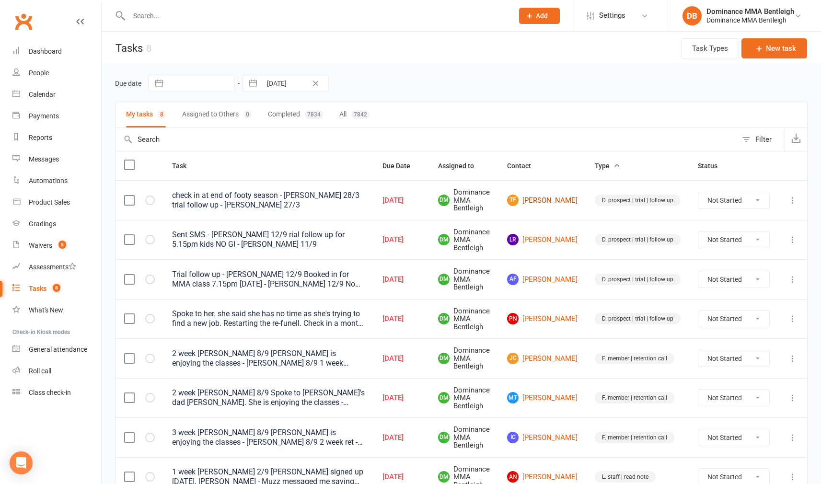
click at [557, 199] on link "TF Thomas Fiket" at bounding box center [542, 199] width 70 height 11
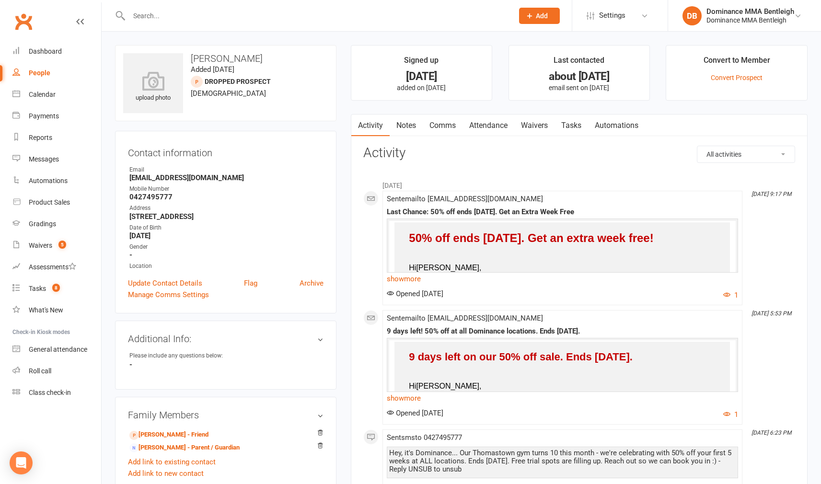
click at [579, 127] on link "Tasks" at bounding box center [571, 125] width 34 height 22
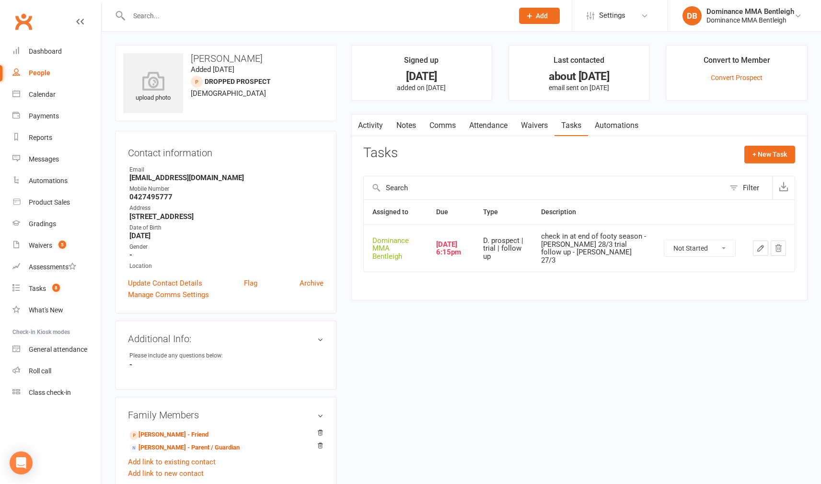
click at [173, 9] on input "text" at bounding box center [316, 15] width 380 height 13
click at [161, 13] on input "text" at bounding box center [316, 15] width 380 height 13
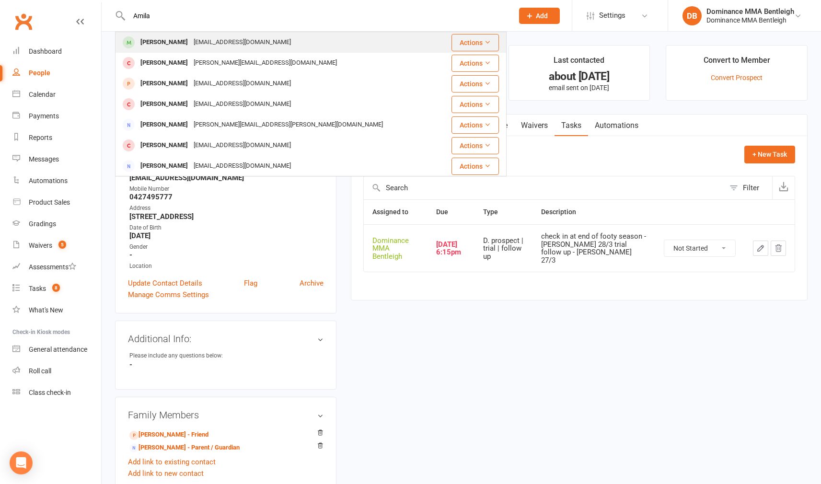
drag, startPoint x: 161, startPoint y: 13, endPoint x: 181, endPoint y: 41, distance: 34.3
click at [181, 41] on div "Amila Sunethkumara" at bounding box center [163, 42] width 53 height 14
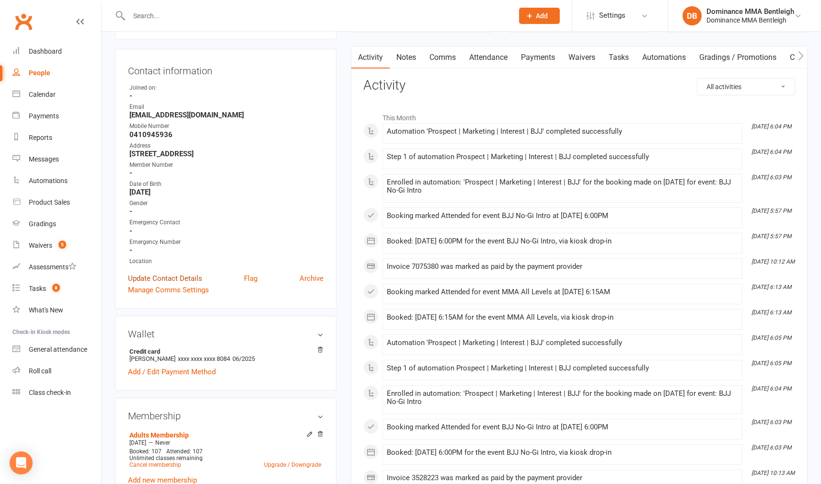
scroll to position [113, 0]
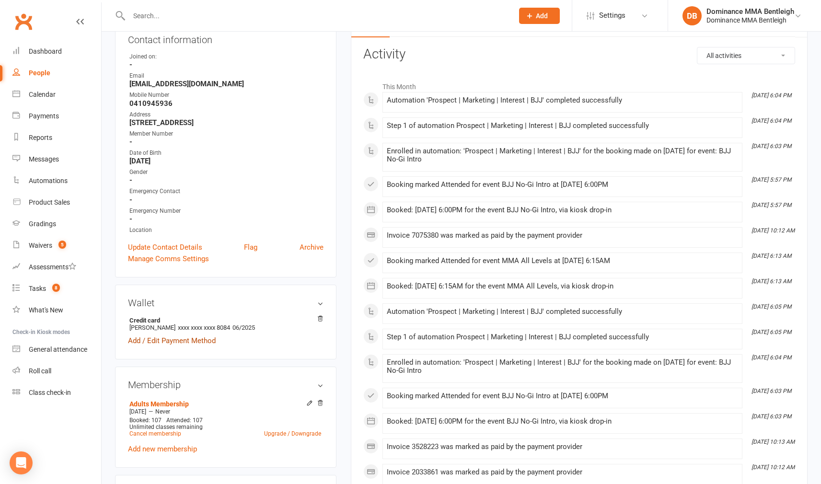
click at [191, 344] on link "Add / Edit Payment Method" at bounding box center [172, 340] width 88 height 11
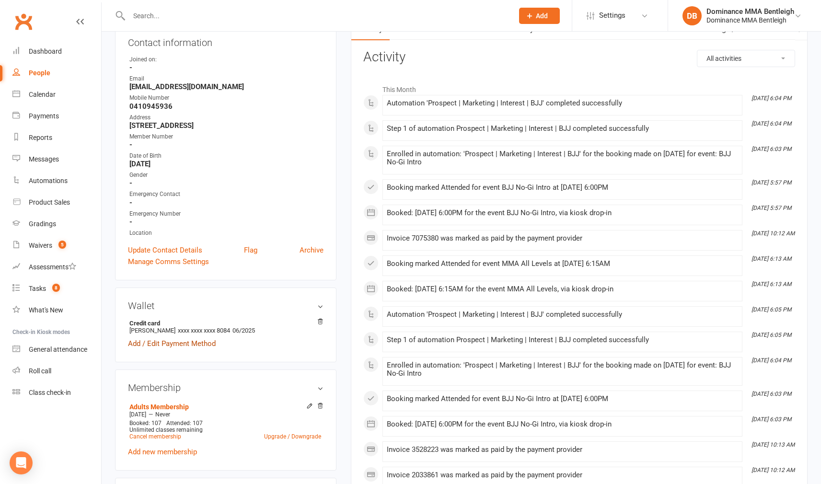
scroll to position [111, 0]
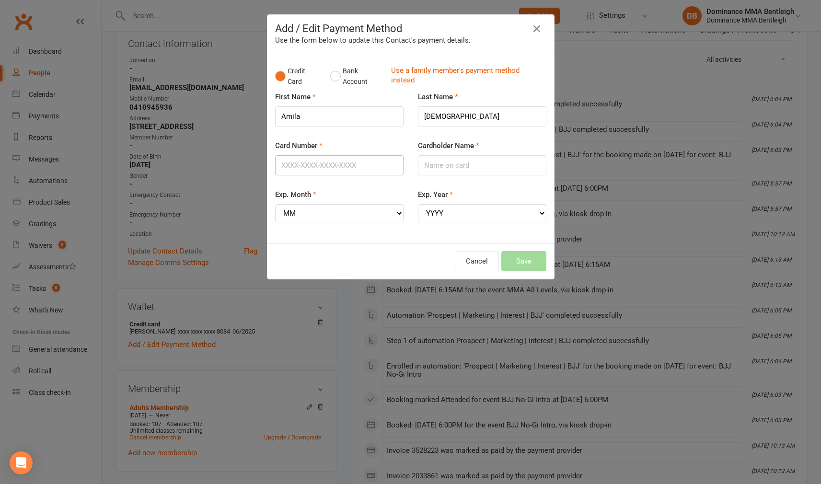
drag, startPoint x: 365, startPoint y: 167, endPoint x: 359, endPoint y: 166, distance: 6.9
click at [361, 166] on input "Card Number" at bounding box center [339, 165] width 128 height 20
click at [455, 167] on input "Cardholder Name" at bounding box center [482, 165] width 128 height 20
click at [527, 257] on button "Save" at bounding box center [523, 261] width 45 height 20
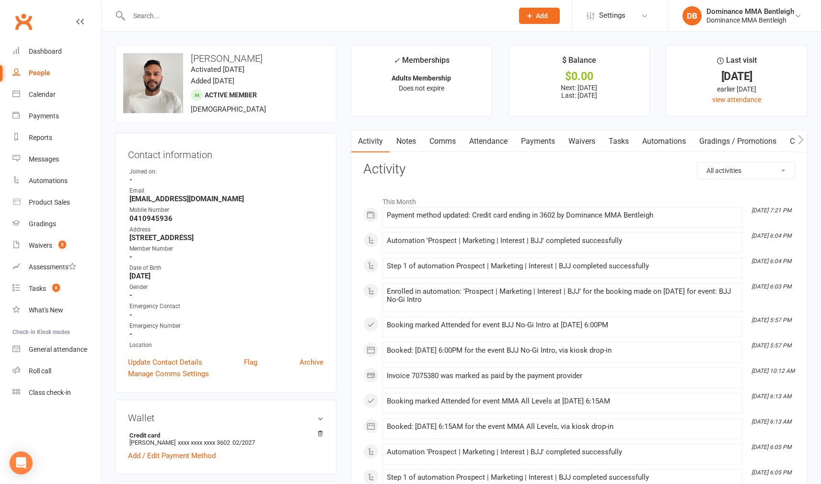
scroll to position [0, 0]
click at [263, 26] on div at bounding box center [310, 15] width 391 height 31
click at [320, 20] on div at bounding box center [310, 15] width 391 height 31
click at [320, 21] on input "text" at bounding box center [316, 15] width 380 height 13
click at [45, 292] on div "Tasks" at bounding box center [37, 289] width 17 height 8
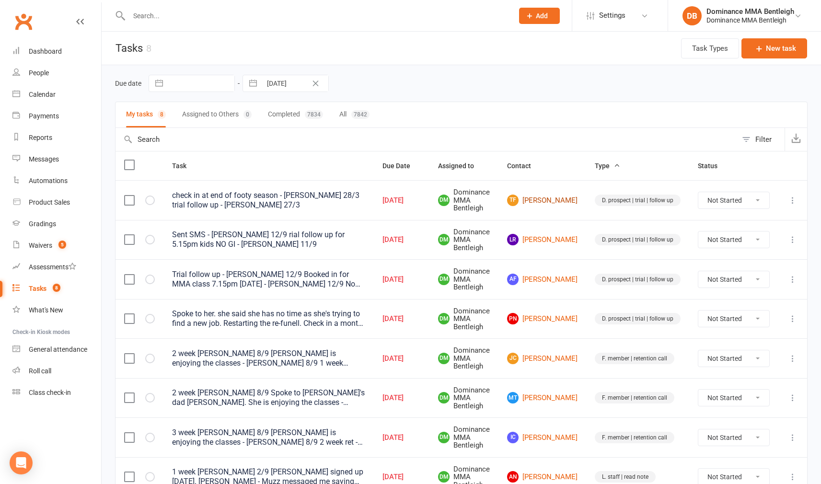
click at [561, 199] on link "TF Thomas Fiket" at bounding box center [542, 199] width 70 height 11
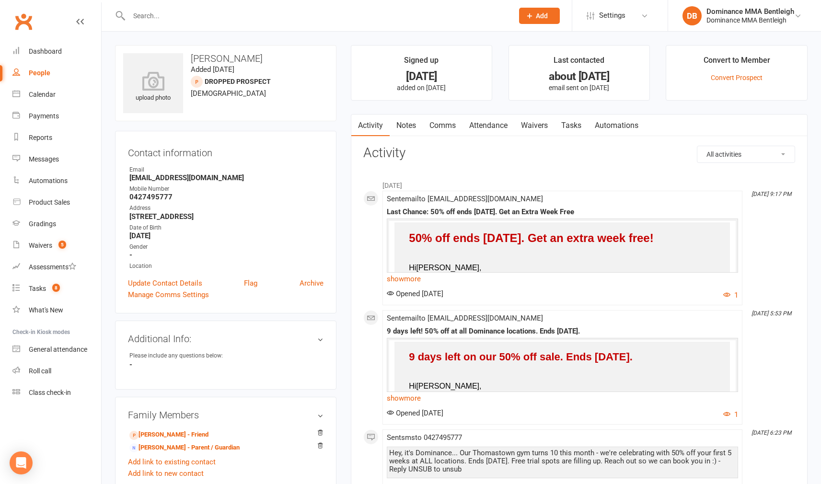
click at [539, 122] on link "Waivers" at bounding box center [534, 125] width 40 height 22
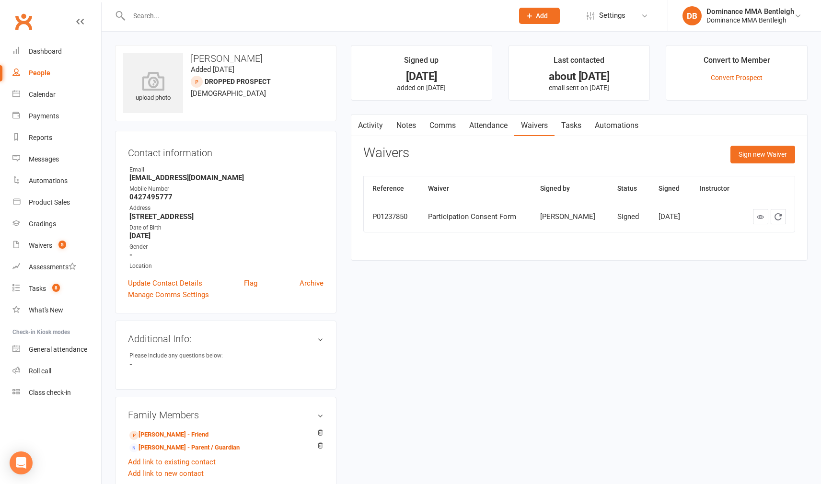
click at [572, 117] on link "Tasks" at bounding box center [571, 125] width 34 height 22
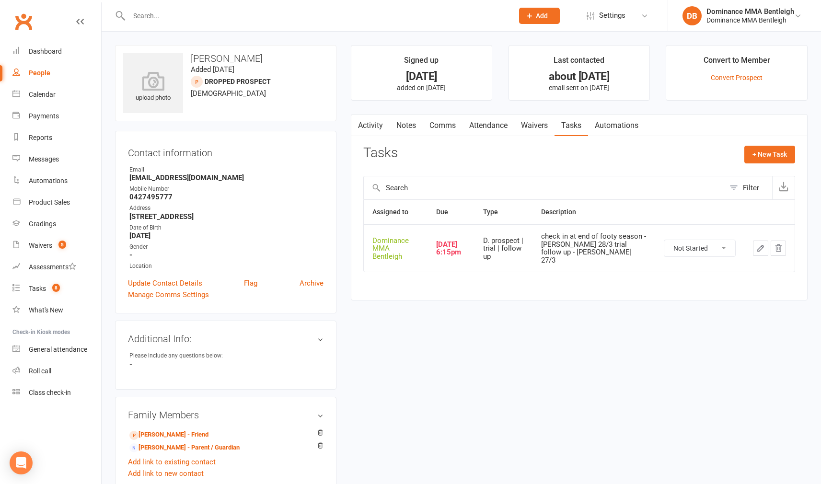
click at [755, 240] on button "button" at bounding box center [760, 247] width 15 height 15
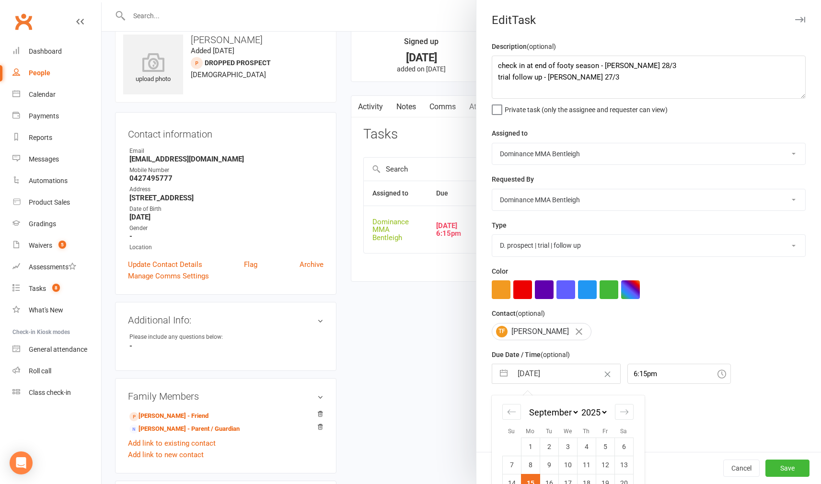
scroll to position [24, 0]
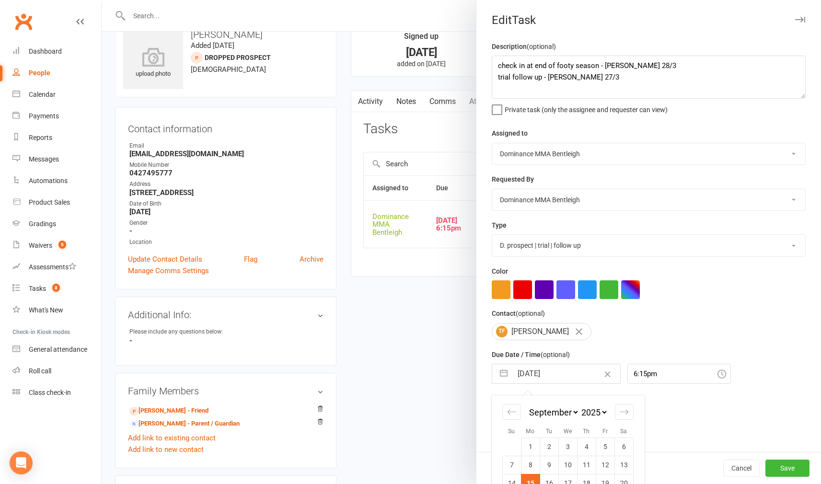
click at [567, 372] on input "15 Sep 2025" at bounding box center [566, 373] width 108 height 19
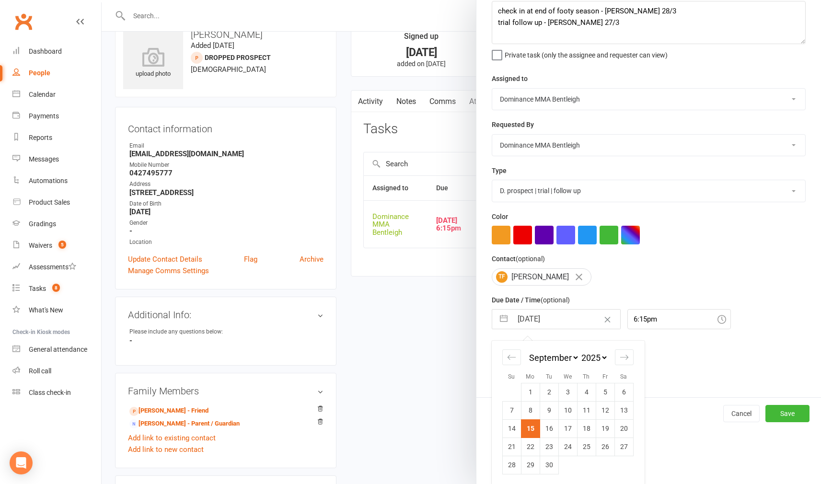
scroll to position [54, 0]
click at [549, 428] on td "16" at bounding box center [548, 429] width 19 height 18
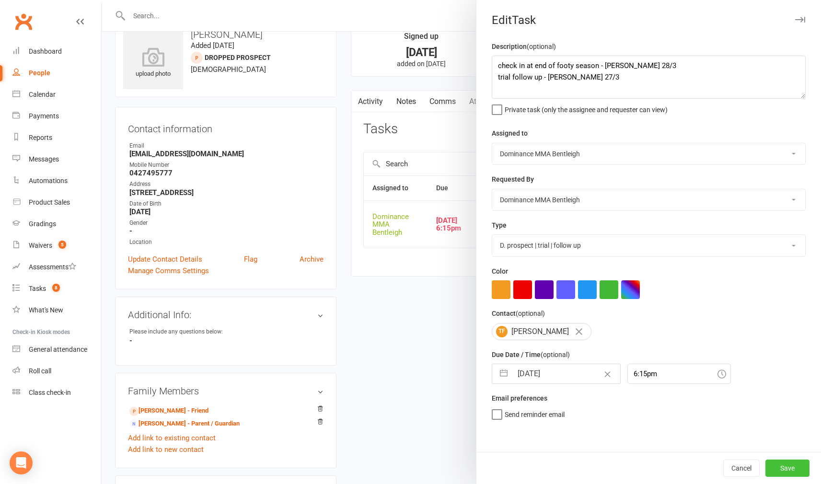
click at [798, 469] on button "Save" at bounding box center [787, 467] width 44 height 17
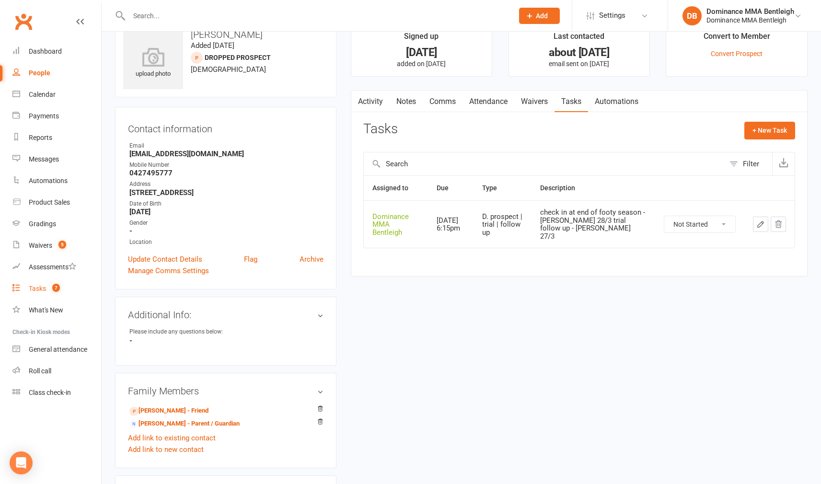
click at [46, 283] on link "Tasks 7" at bounding box center [56, 289] width 89 height 22
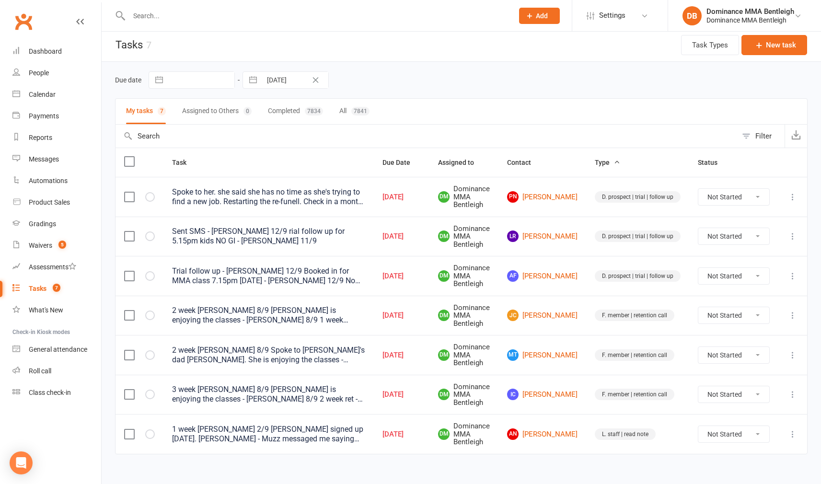
scroll to position [4, 0]
click at [549, 272] on link "AF Adam Fakroodeen" at bounding box center [542, 274] width 70 height 11
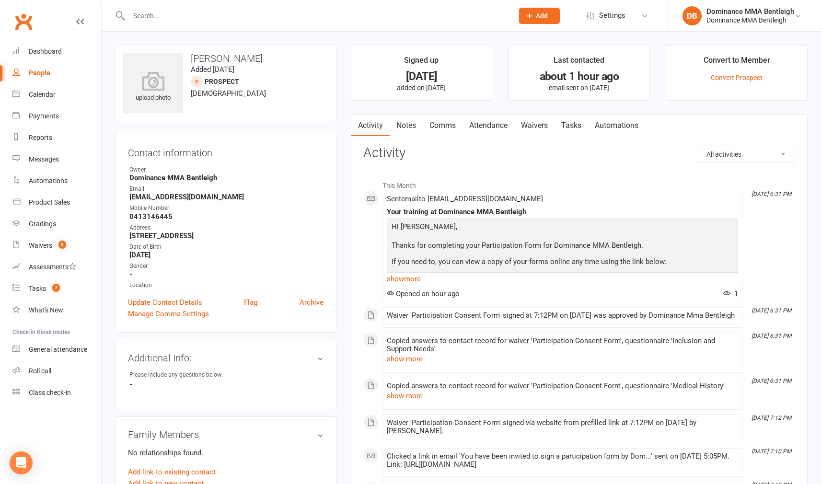
click at [501, 125] on link "Attendance" at bounding box center [488, 125] width 52 height 22
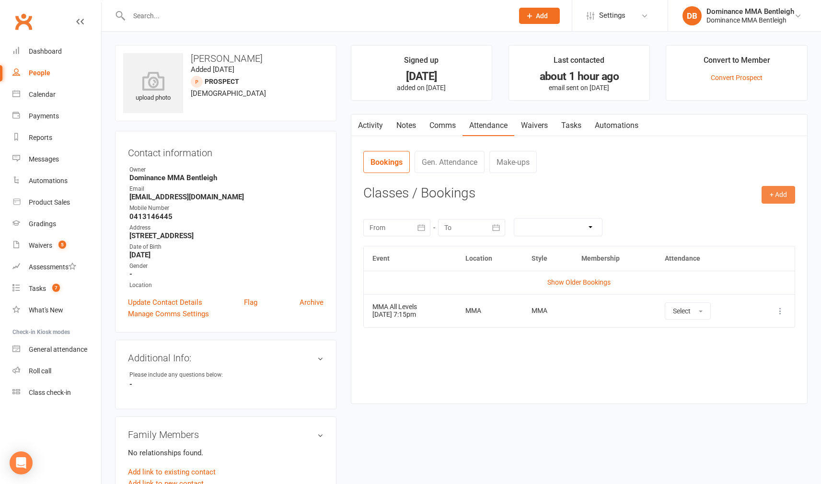
click at [784, 199] on button "+ Add" at bounding box center [778, 194] width 34 height 17
click at [749, 222] on link "Book Event" at bounding box center [746, 216] width 95 height 19
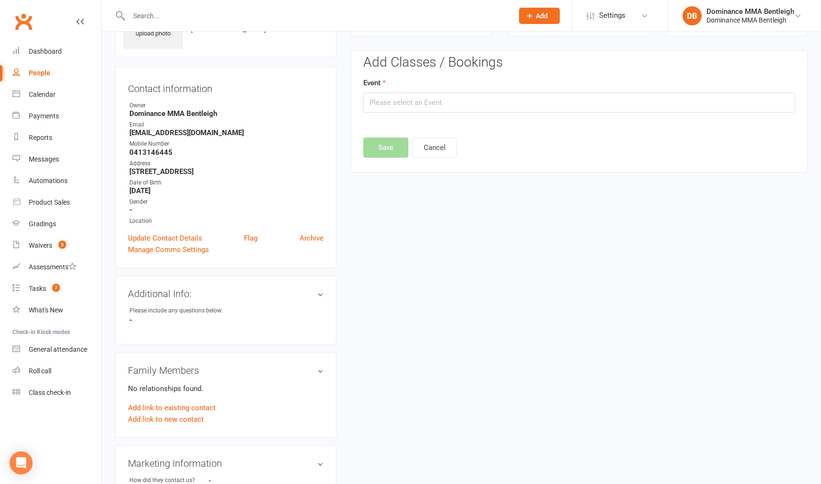
scroll to position [66, 0]
click at [697, 107] on input "text" at bounding box center [579, 101] width 432 height 20
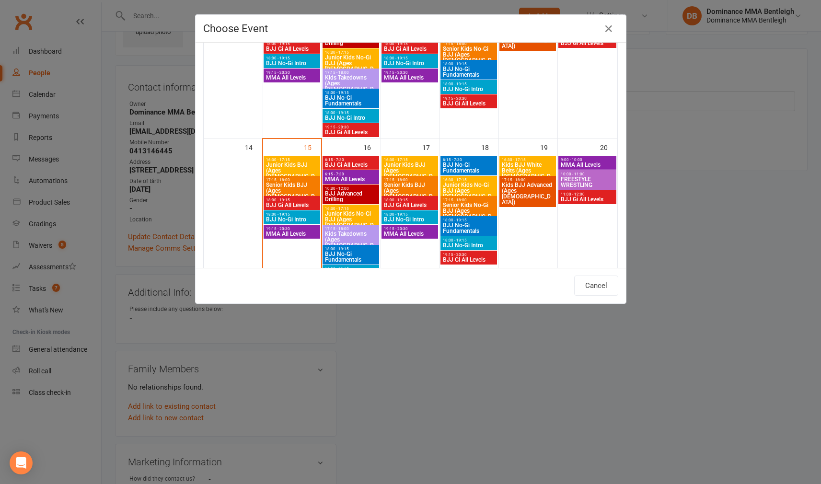
scroll to position [282, 0]
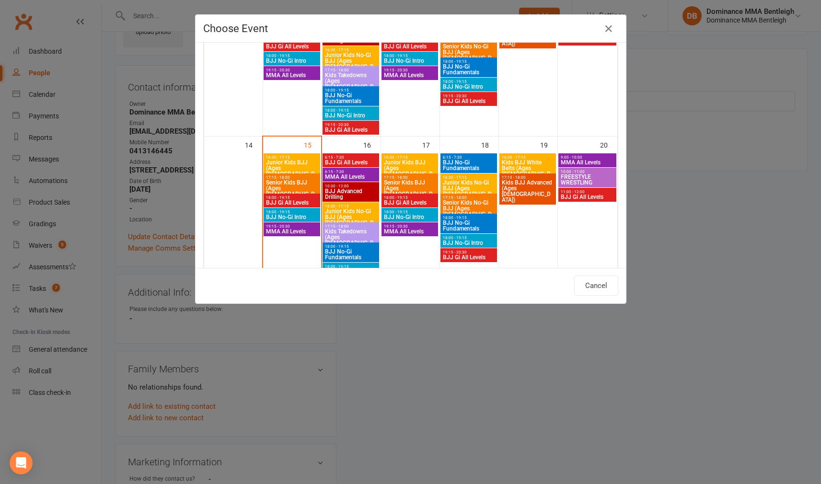
click at [294, 231] on span "MMA All Levels" at bounding box center [291, 231] width 53 height 6
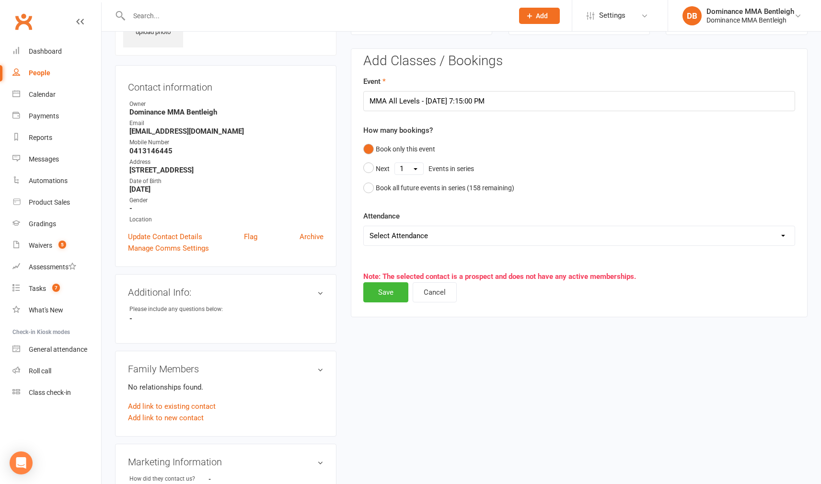
click at [392, 287] on button "Save" at bounding box center [385, 292] width 45 height 20
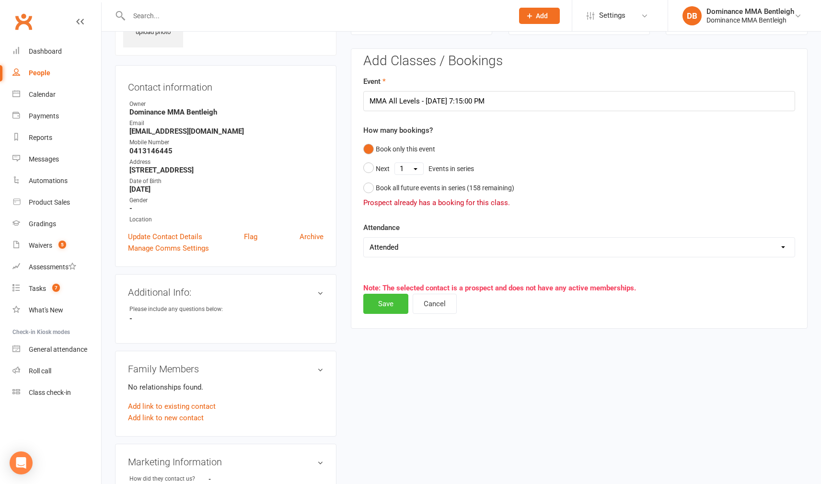
click at [392, 307] on button "Save" at bounding box center [385, 304] width 45 height 20
click at [427, 305] on button "Cancel" at bounding box center [434, 304] width 44 height 20
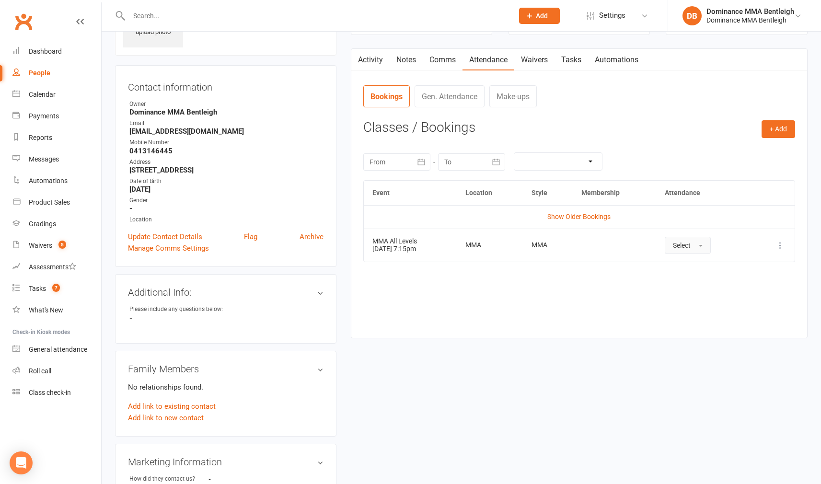
click at [705, 249] on button "Select" at bounding box center [687, 245] width 46 height 17
click at [701, 269] on span "Attended" at bounding box center [687, 267] width 29 height 9
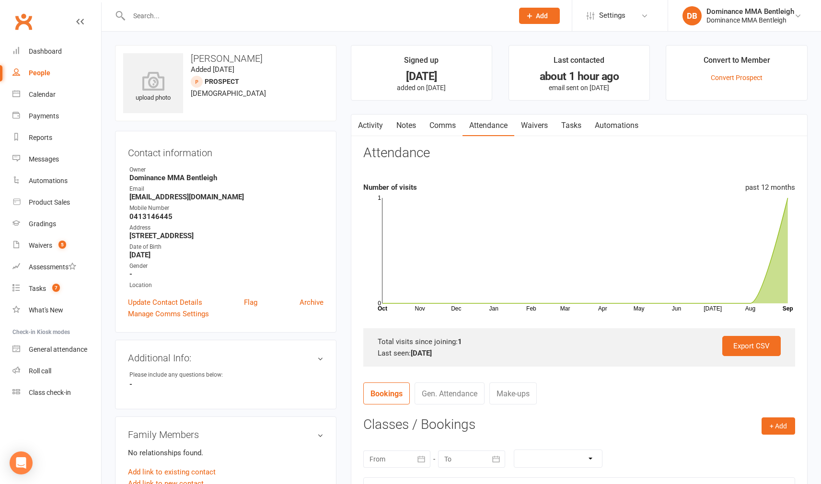
scroll to position [0, 0]
click at [578, 129] on link "Tasks" at bounding box center [571, 125] width 34 height 22
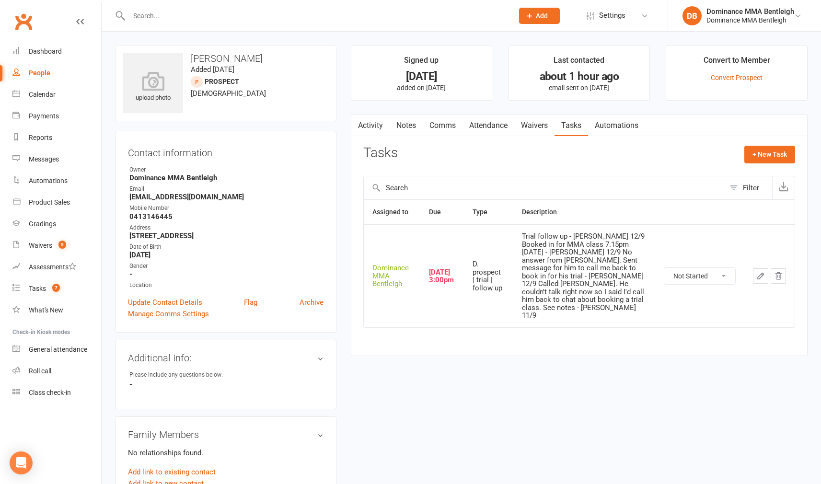
click at [213, 11] on input "text" at bounding box center [316, 15] width 380 height 13
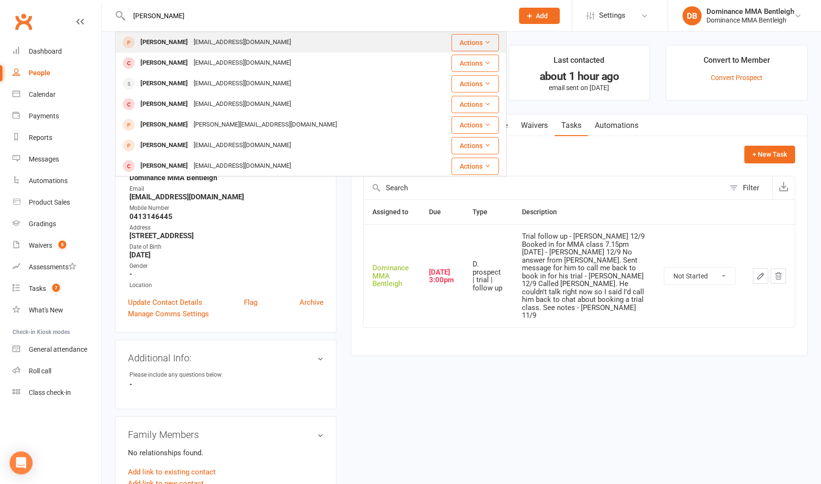
drag, startPoint x: 213, startPoint y: 11, endPoint x: 183, endPoint y: 46, distance: 44.8
click at [191, 46] on div "harrybould@hotmail.com" at bounding box center [242, 42] width 103 height 14
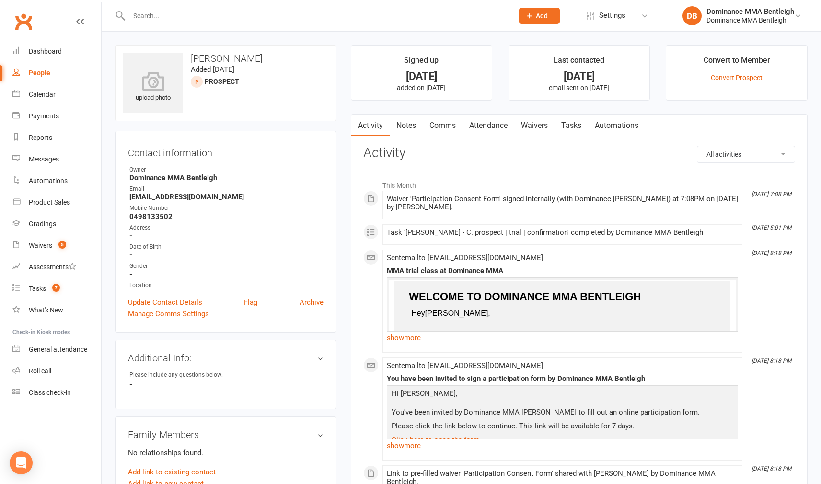
drag, startPoint x: 578, startPoint y: 133, endPoint x: 548, endPoint y: 130, distance: 30.3
click at [577, 133] on link "Tasks" at bounding box center [571, 125] width 34 height 22
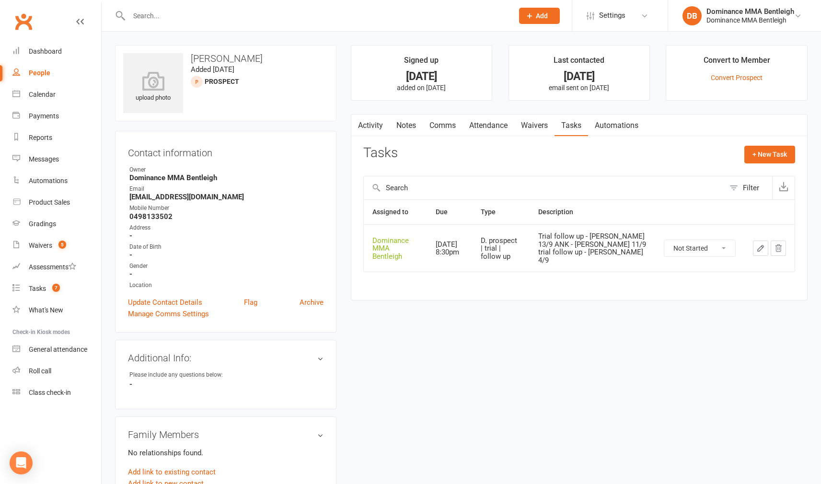
click at [507, 126] on link "Attendance" at bounding box center [488, 125] width 52 height 22
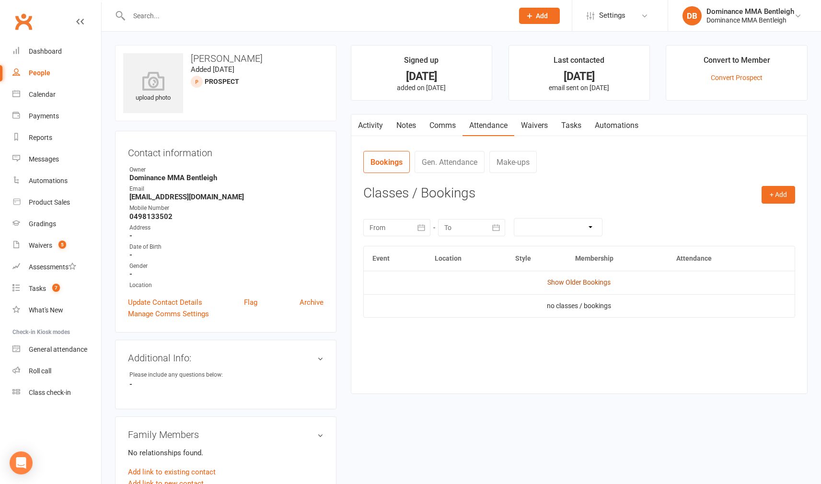
click at [605, 284] on link "Show Older Bookings" at bounding box center [578, 282] width 63 height 8
click at [690, 307] on span "Select" at bounding box center [682, 311] width 18 height 8
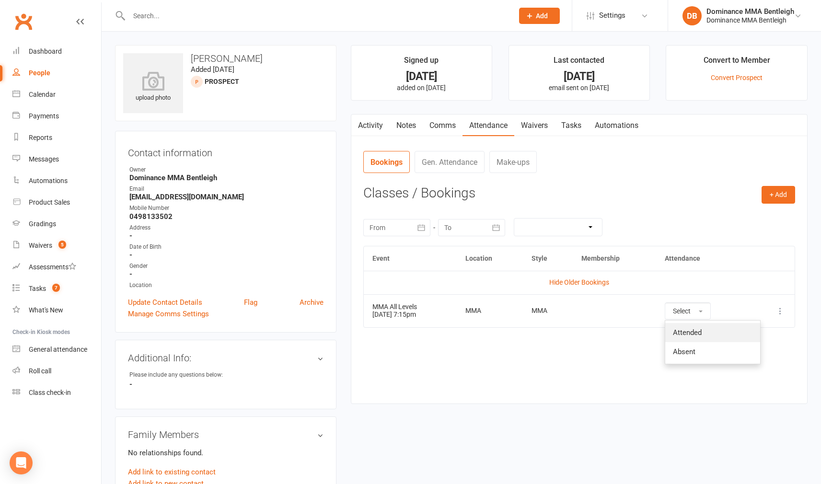
click at [696, 333] on span "Attended" at bounding box center [687, 332] width 29 height 9
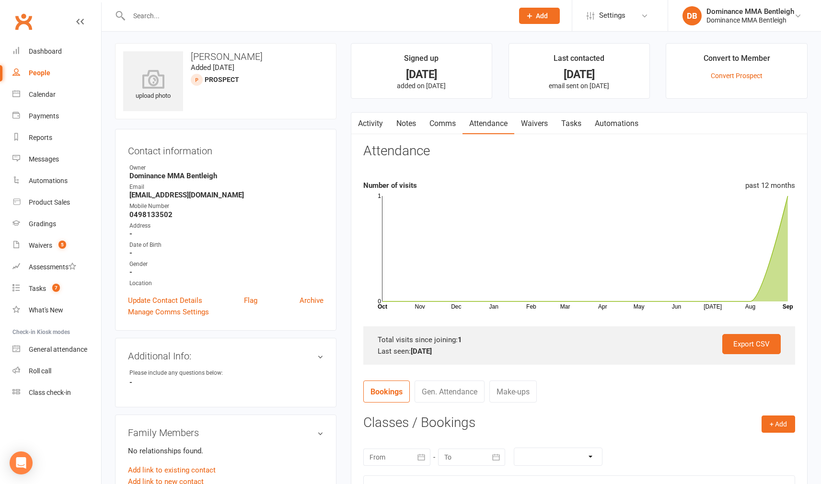
click at [154, 11] on input "text" at bounding box center [316, 15] width 380 height 13
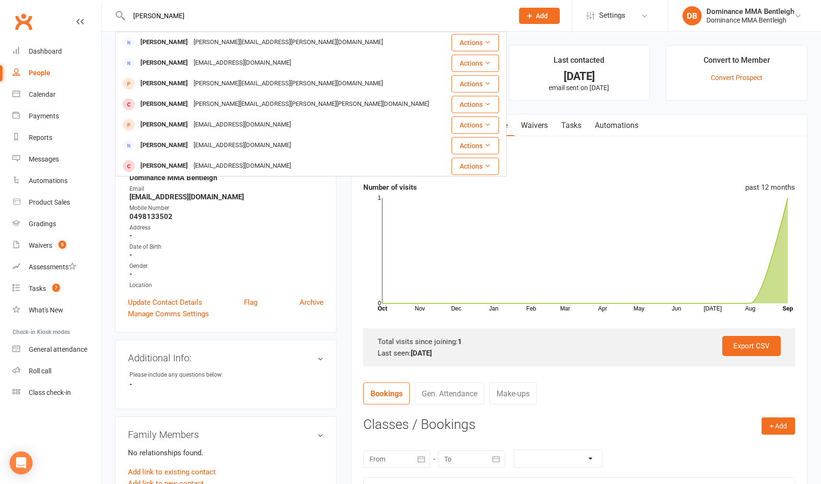
click at [173, 68] on div "Jeremy Goh" at bounding box center [163, 63] width 53 height 14
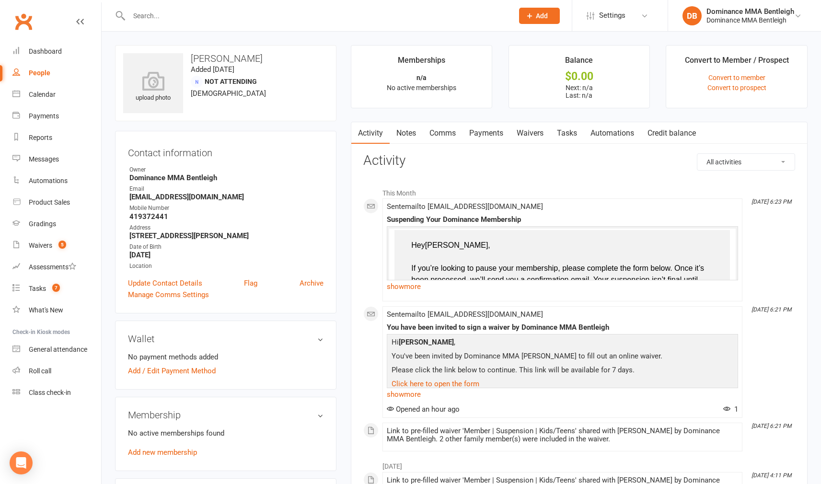
click at [529, 127] on link "Waivers" at bounding box center [530, 133] width 40 height 22
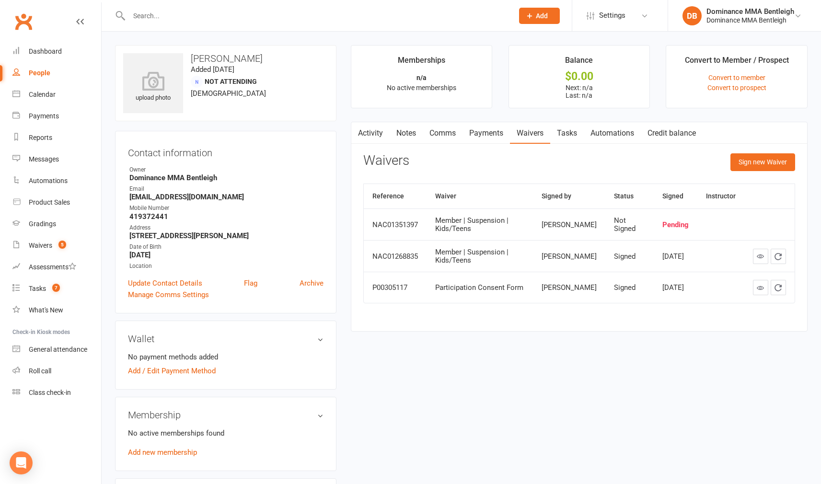
click at [232, 20] on input "text" at bounding box center [316, 15] width 380 height 13
click at [525, 19] on icon at bounding box center [529, 15] width 9 height 9
click at [509, 39] on link "Prospect" at bounding box center [528, 43] width 85 height 22
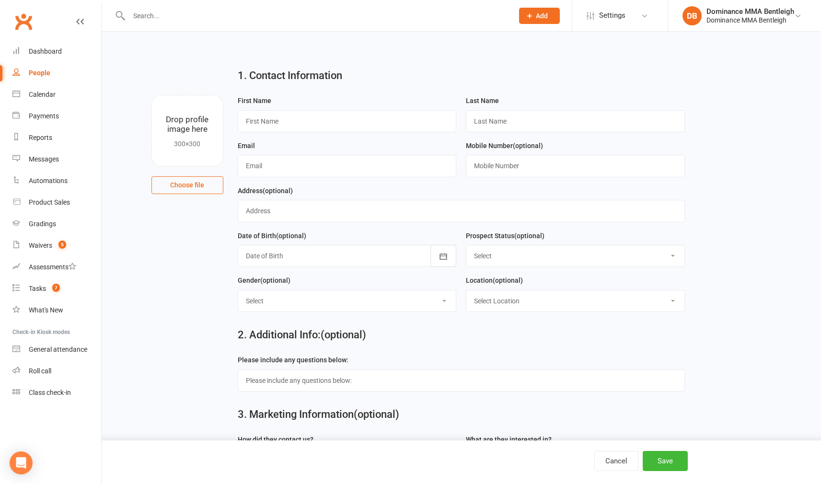
click at [212, 21] on div at bounding box center [310, 15] width 391 height 31
click at [212, 18] on input "text" at bounding box center [316, 15] width 380 height 13
click at [542, 22] on button "Add" at bounding box center [539, 16] width 41 height 16
click at [520, 36] on link "Prospect" at bounding box center [528, 43] width 85 height 22
click at [536, 19] on span "Add" at bounding box center [542, 16] width 12 height 8
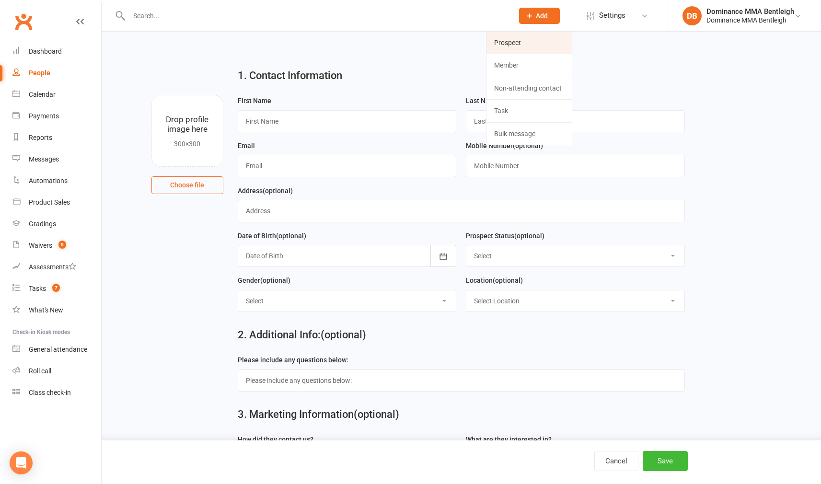
click at [514, 39] on link "Prospect" at bounding box center [528, 43] width 85 height 22
click at [527, 15] on icon at bounding box center [529, 15] width 9 height 9
click at [504, 46] on link "Prospect" at bounding box center [528, 43] width 85 height 22
click at [379, 114] on input "text" at bounding box center [347, 121] width 219 height 22
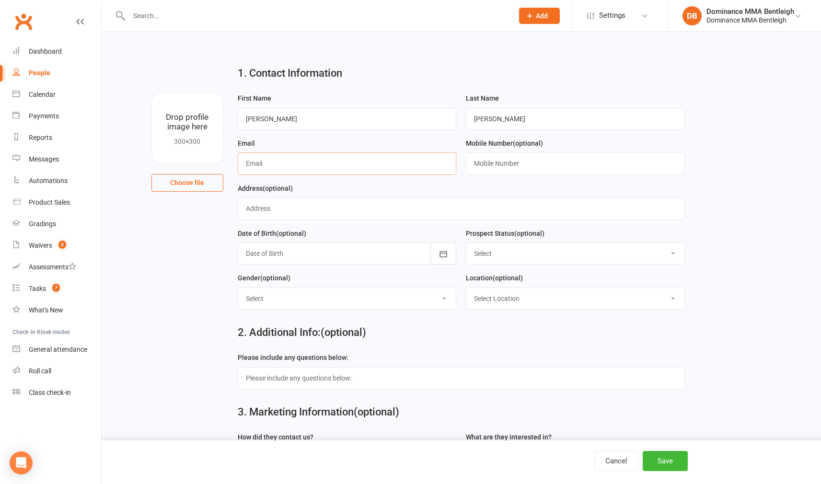
click at [308, 162] on input "text" at bounding box center [347, 163] width 219 height 22
paste input ": raineyliam1410@gmail.com"
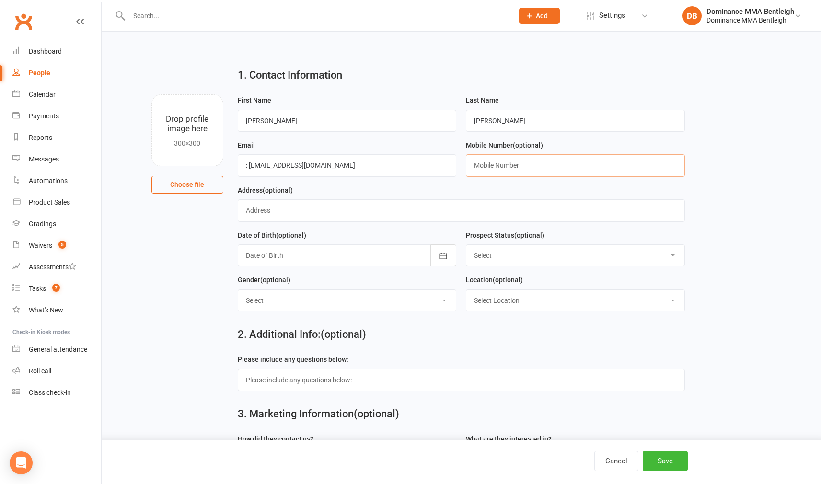
click at [502, 165] on input "text" at bounding box center [575, 165] width 219 height 22
paste input "0402772386"
click at [657, 458] on button "Save" at bounding box center [664, 461] width 45 height 20
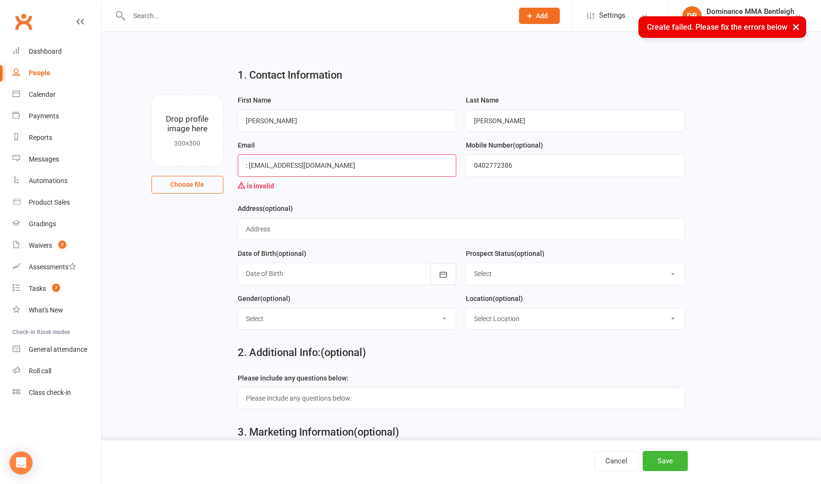
click at [334, 167] on input ": raineyliam1410@gmail.com" at bounding box center [347, 165] width 219 height 22
drag, startPoint x: 378, startPoint y: 166, endPoint x: 229, endPoint y: 156, distance: 149.3
click at [229, 94] on div "Drop profile image here 300×300 Choose file First Name Liam Last Name Rainey Em…" at bounding box center [461, 94] width 692 height 0
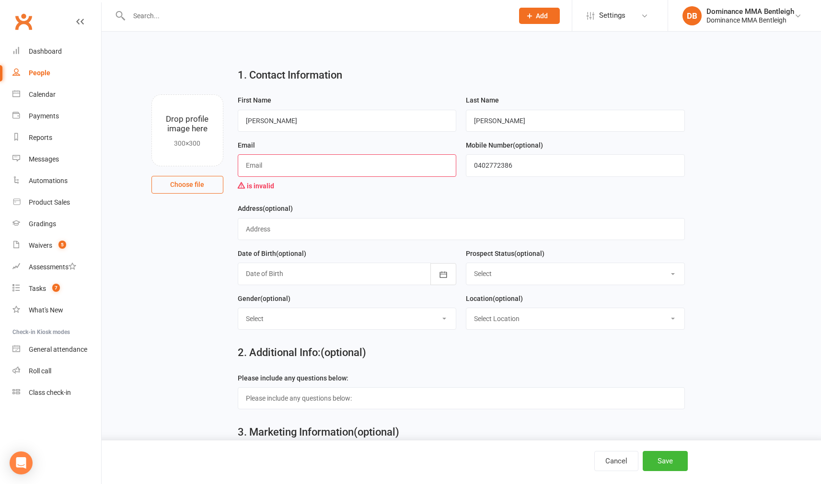
click at [319, 167] on input "text" at bounding box center [347, 165] width 219 height 22
paste input "raineyliam1410@gmail.com"
click at [658, 456] on button "Save" at bounding box center [664, 461] width 45 height 20
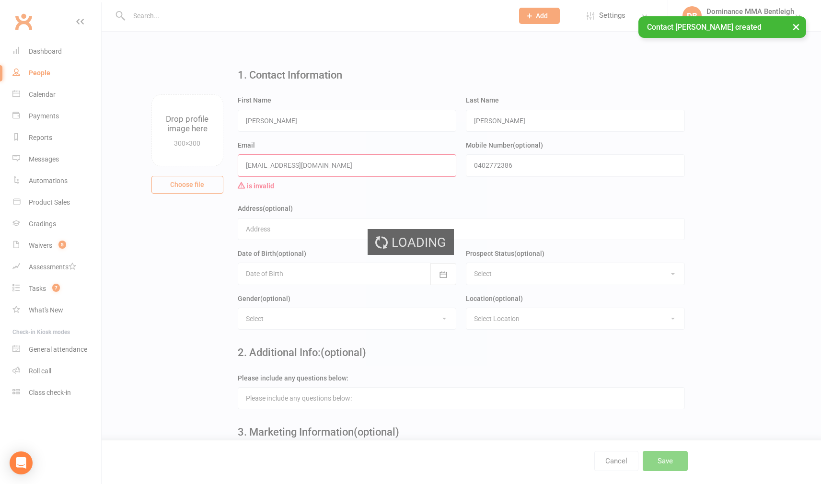
scroll to position [0, 0]
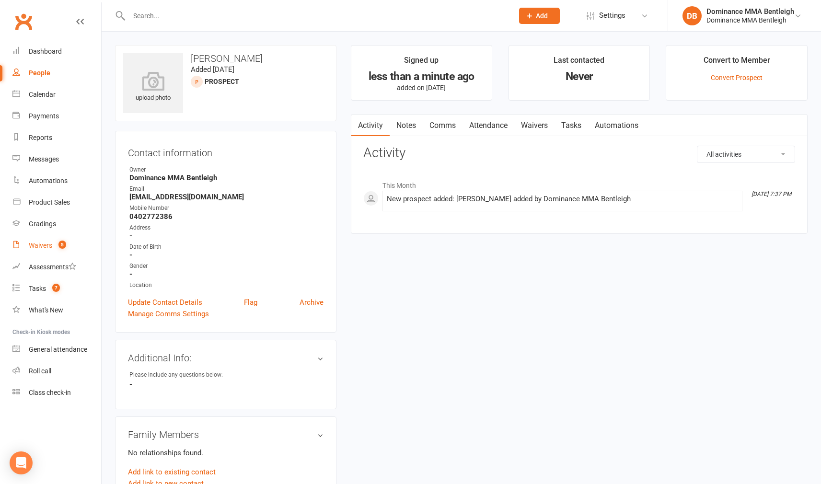
click at [34, 247] on div "Waivers" at bounding box center [40, 245] width 23 height 8
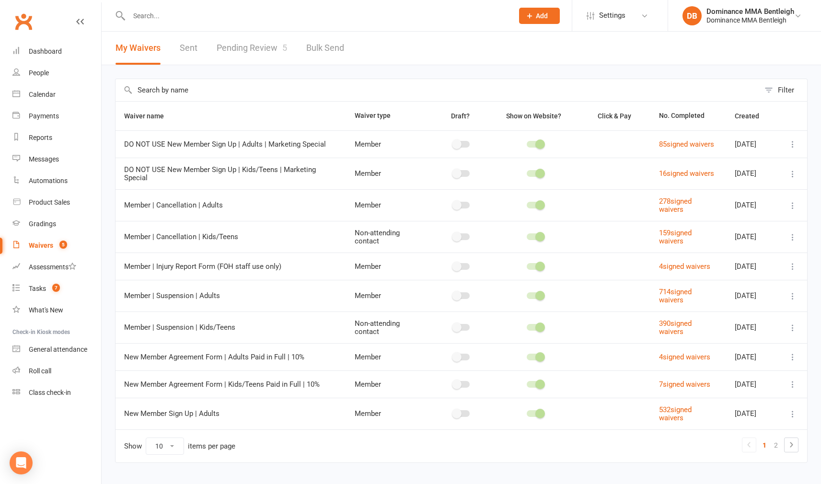
click at [263, 53] on link "Pending Review 5" at bounding box center [252, 48] width 70 height 33
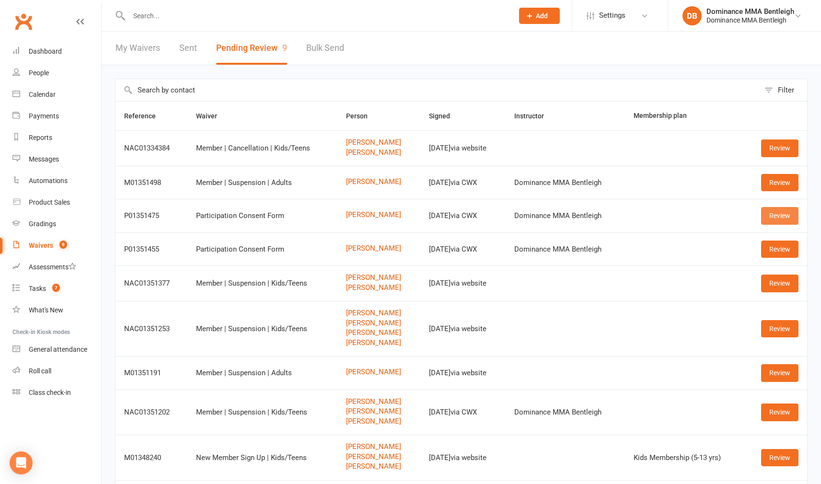
click at [777, 216] on link "Review" at bounding box center [779, 215] width 37 height 17
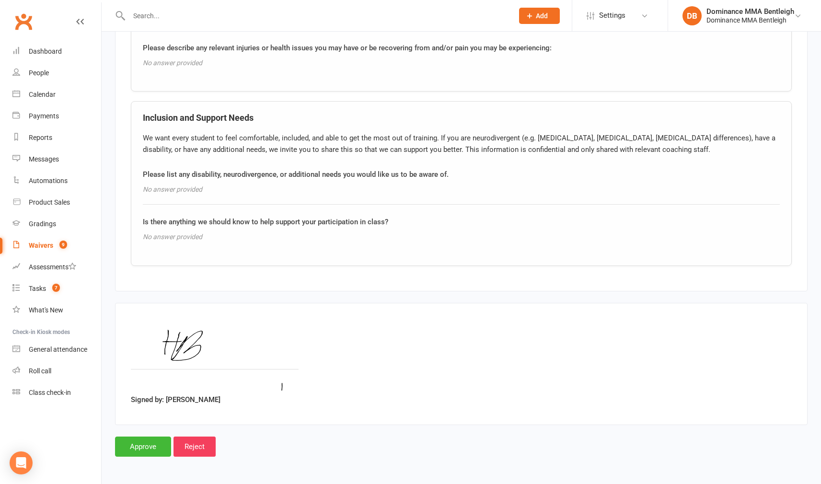
scroll to position [737, 0]
click at [139, 445] on input "Approve" at bounding box center [143, 446] width 56 height 20
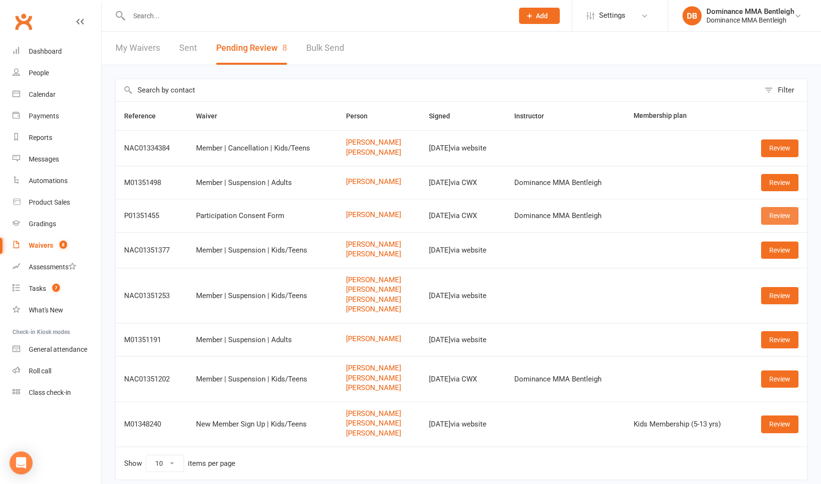
click at [769, 216] on link "Review" at bounding box center [779, 215] width 37 height 17
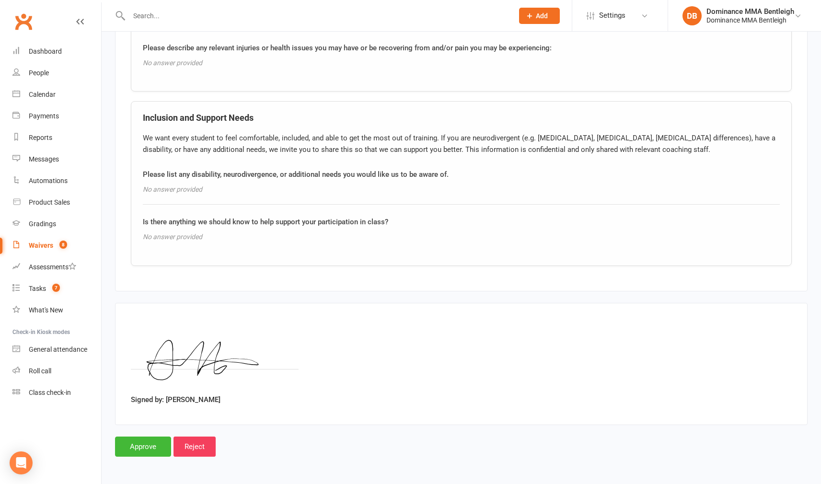
scroll to position [737, 0]
click at [153, 440] on input "Approve" at bounding box center [143, 446] width 56 height 20
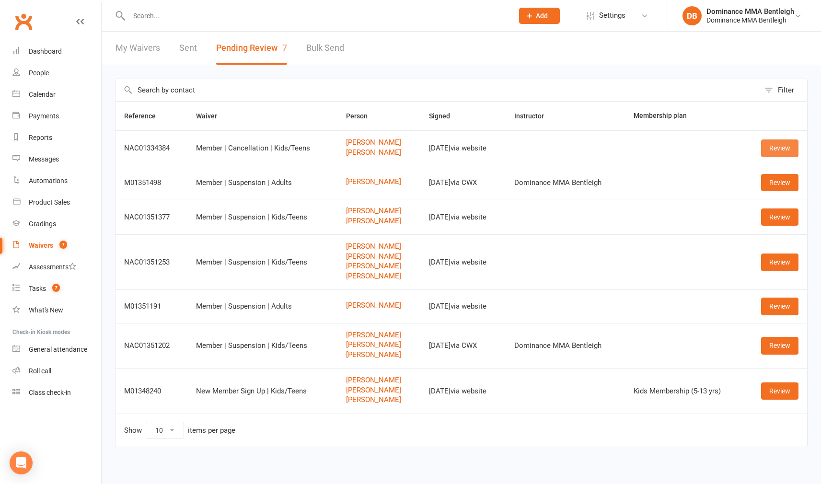
click at [771, 146] on link "Review" at bounding box center [779, 147] width 37 height 17
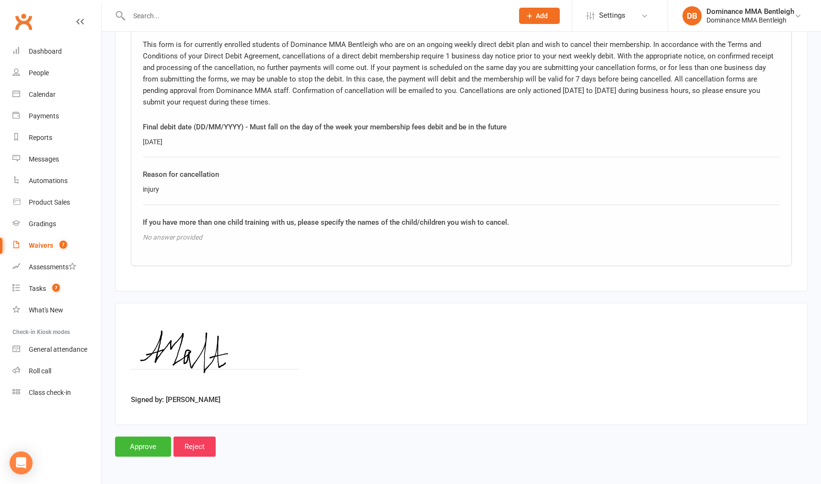
scroll to position [866, 0]
click at [141, 436] on input "Approve" at bounding box center [143, 446] width 56 height 20
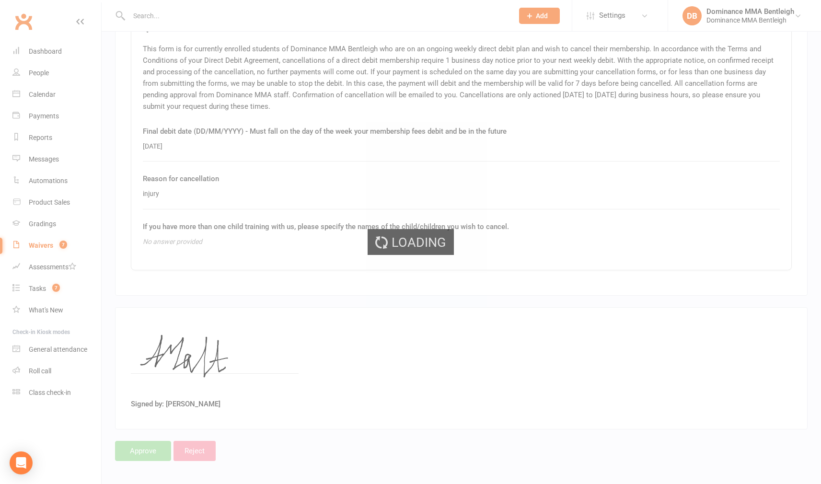
scroll to position [855, 0]
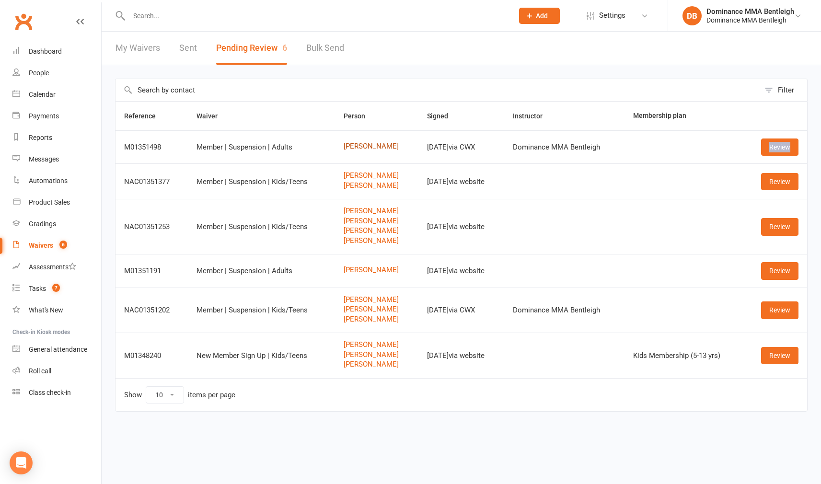
click at [356, 147] on link "Jarrod Hartnell" at bounding box center [376, 146] width 66 height 8
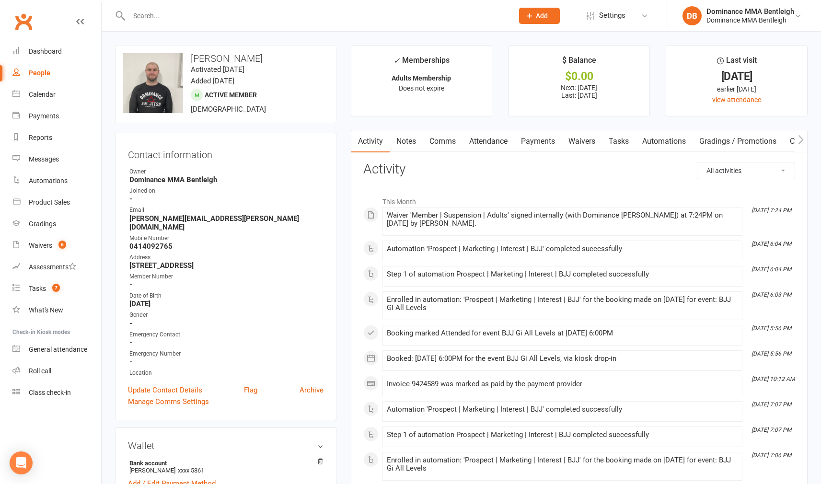
click at [531, 136] on link "Payments" at bounding box center [537, 141] width 47 height 22
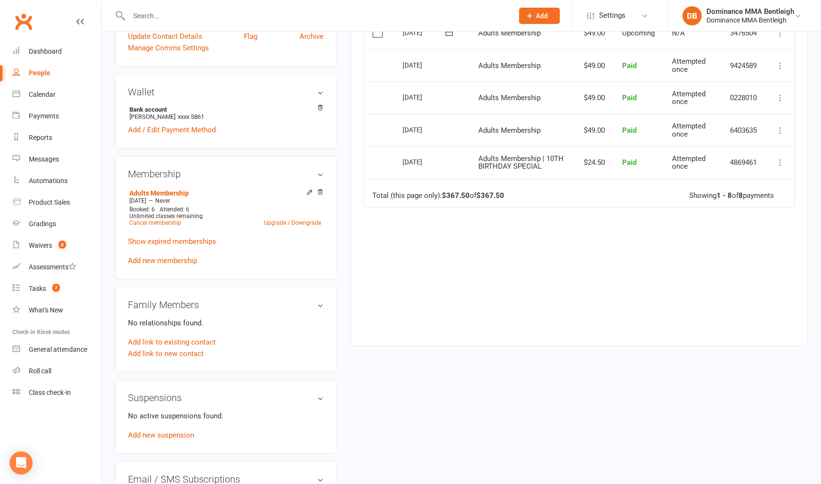
scroll to position [355, 0]
drag, startPoint x: 184, startPoint y: 424, endPoint x: 189, endPoint y: 422, distance: 5.6
click at [183, 429] on link "Add new suspension" at bounding box center [161, 433] width 66 height 9
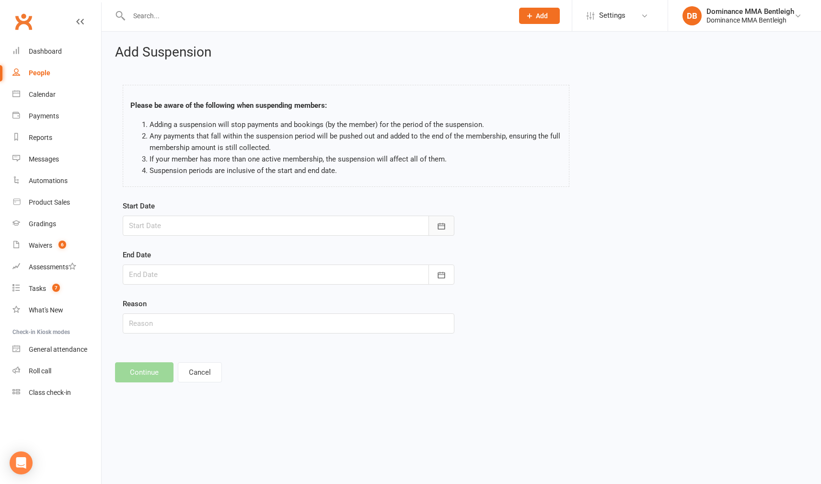
click at [450, 223] on button "button" at bounding box center [441, 226] width 26 height 20
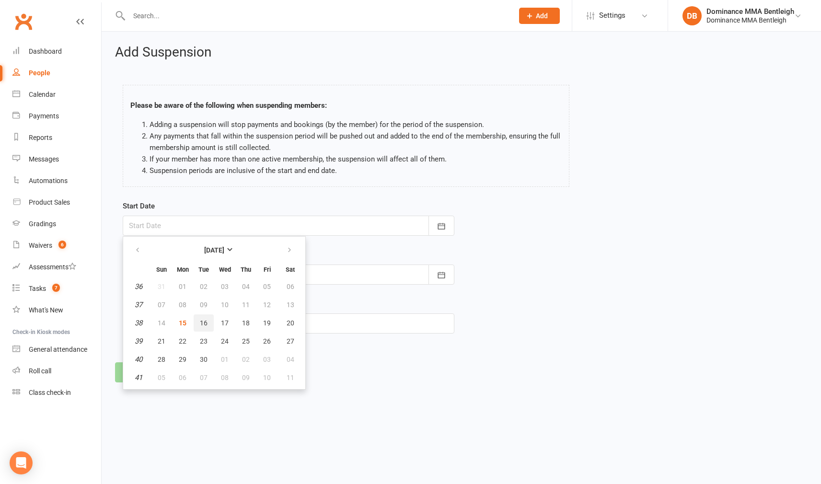
click at [208, 324] on button "16" at bounding box center [204, 322] width 20 height 17
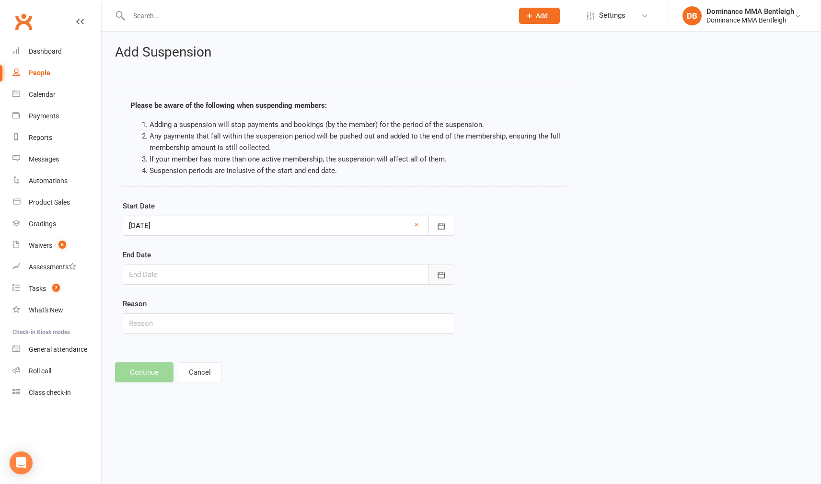
click at [441, 269] on button "button" at bounding box center [441, 274] width 26 height 20
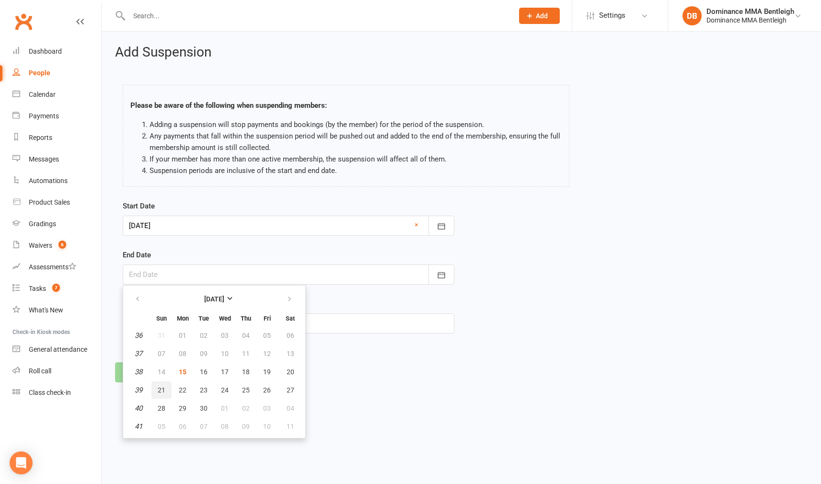
click at [163, 392] on span "21" at bounding box center [162, 390] width 8 height 8
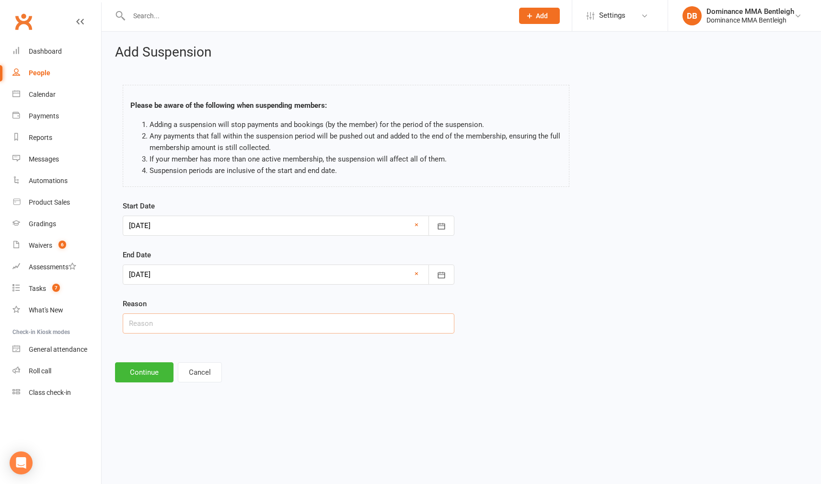
click at [198, 328] on input "text" at bounding box center [288, 323] width 331 height 20
click at [156, 368] on button "Continue" at bounding box center [144, 372] width 58 height 20
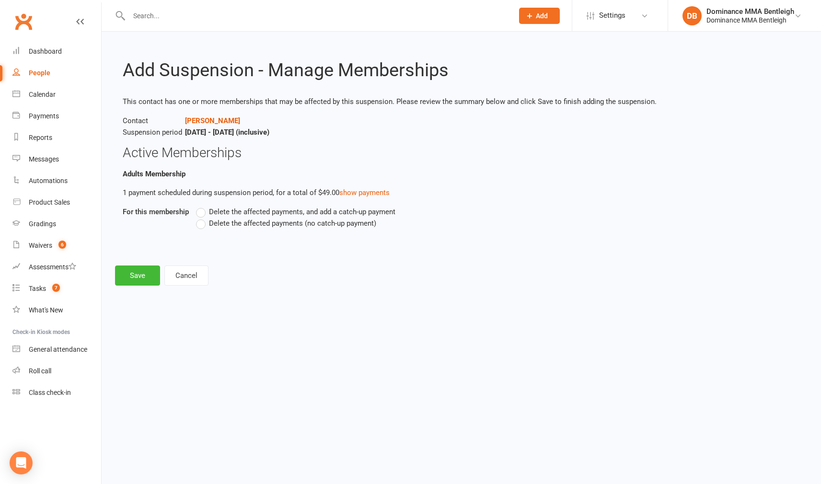
click at [235, 221] on span "Delete the affected payments (no catch-up payment)" at bounding box center [292, 222] width 167 height 10
click at [202, 217] on input "Delete the affected payments (no catch-up payment)" at bounding box center [199, 217] width 6 height 0
click at [142, 274] on button "Save" at bounding box center [137, 275] width 45 height 20
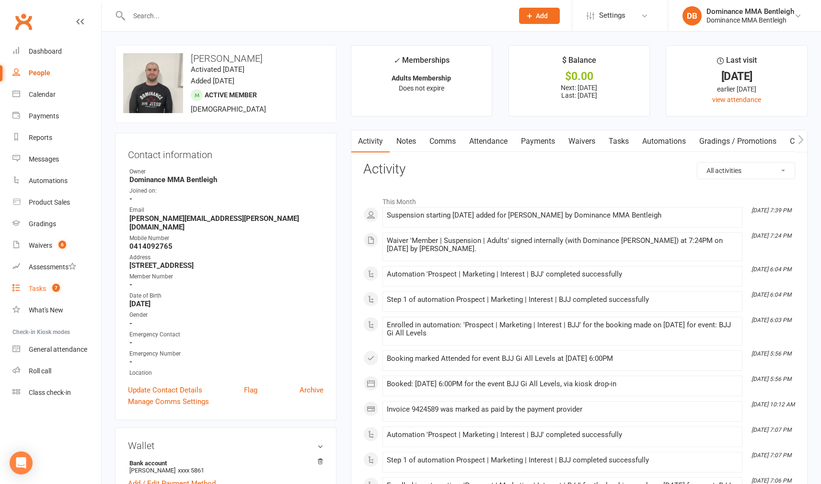
click at [34, 290] on div "Tasks" at bounding box center [37, 289] width 17 height 8
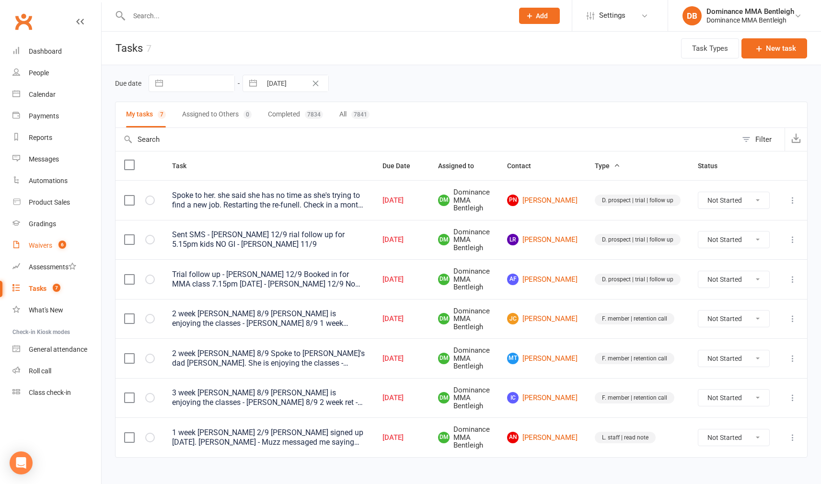
click at [33, 244] on div "Waivers" at bounding box center [40, 245] width 23 height 8
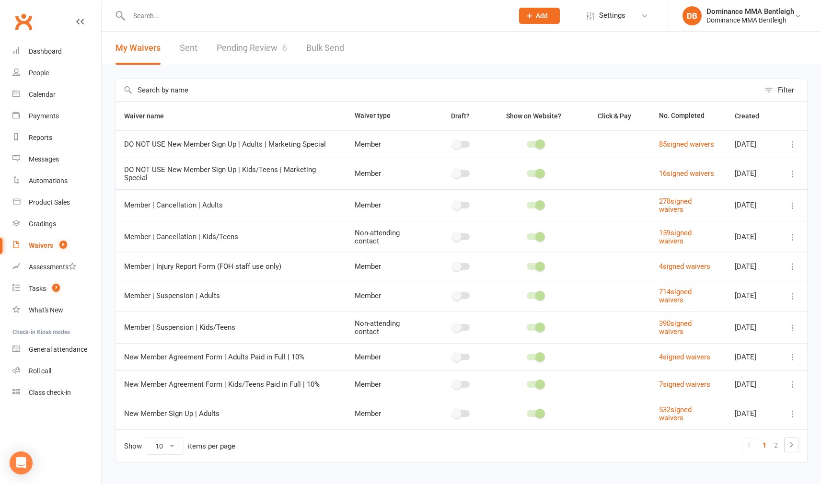
click at [262, 47] on link "Pending Review 6" at bounding box center [252, 48] width 70 height 33
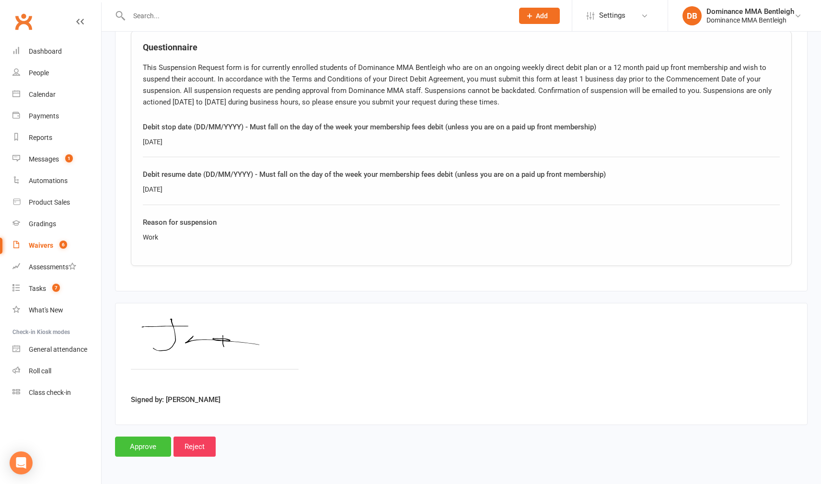
scroll to position [481, 0]
click at [134, 436] on input "Approve" at bounding box center [143, 446] width 56 height 20
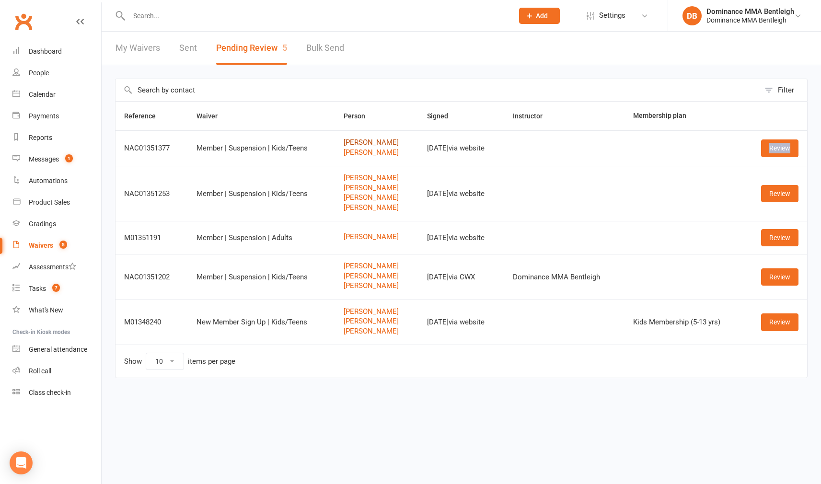
click at [367, 143] on link "[PERSON_NAME]" at bounding box center [376, 142] width 66 height 8
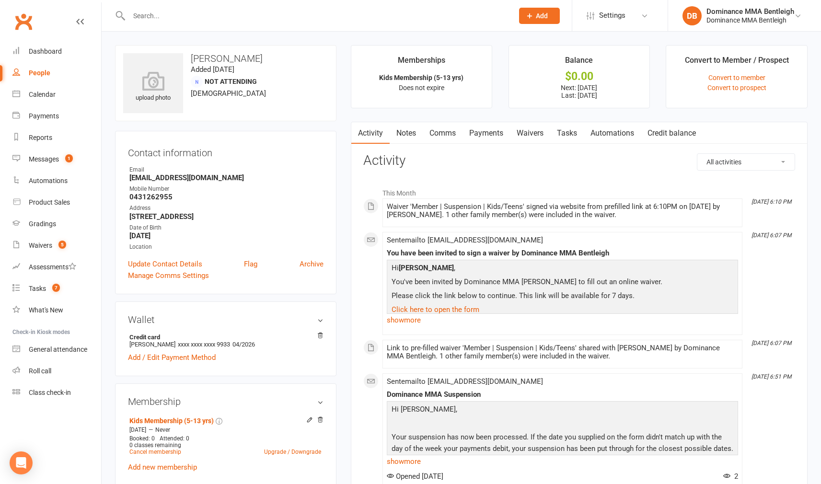
click at [506, 136] on link "Payments" at bounding box center [485, 133] width 47 height 22
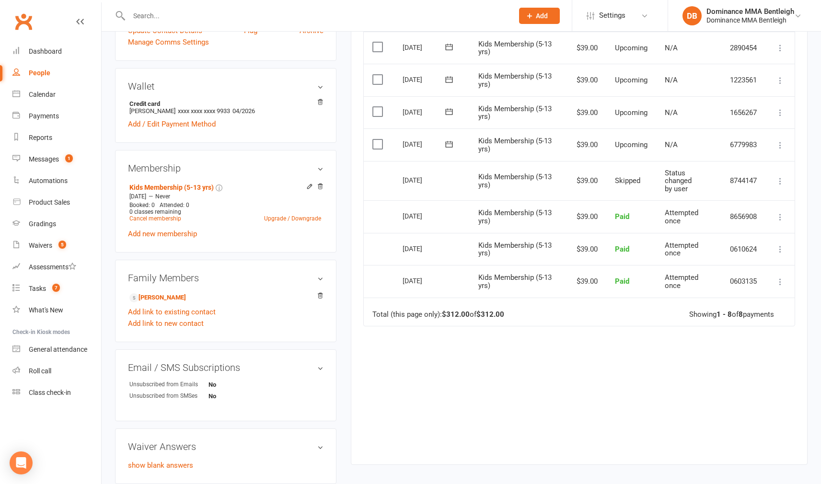
scroll to position [235, 0]
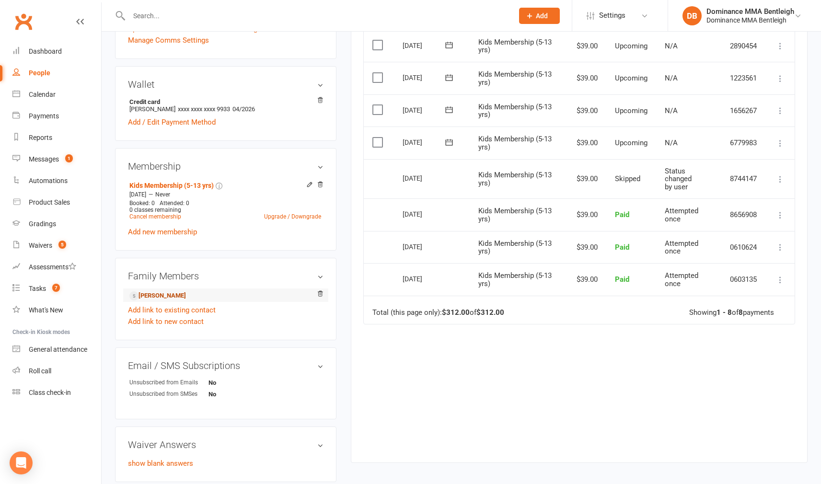
click at [175, 297] on link "Grayson Ching - Child" at bounding box center [157, 296] width 57 height 10
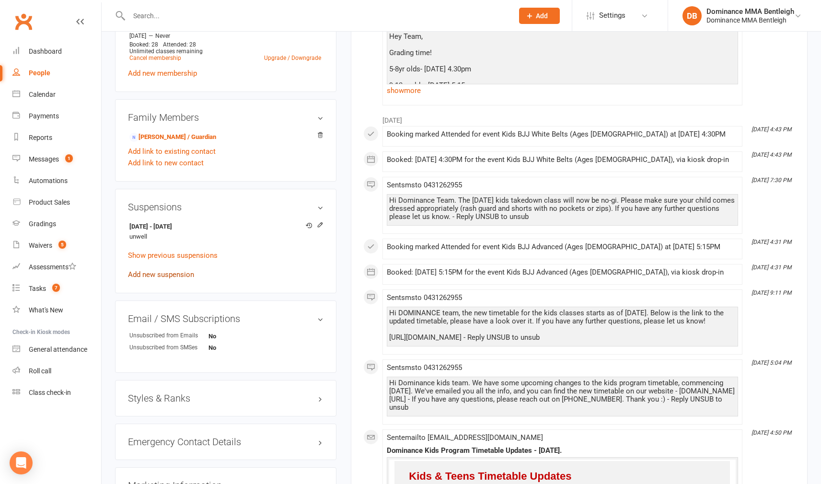
click at [174, 270] on link "Add new suspension" at bounding box center [161, 274] width 66 height 9
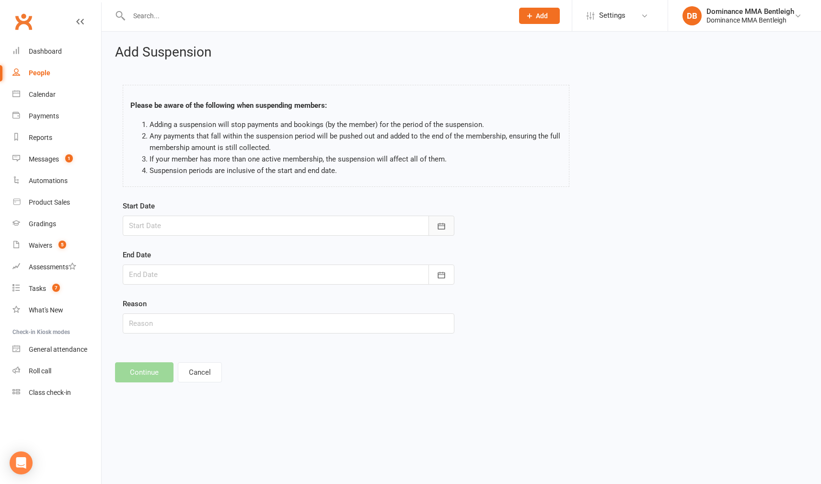
click at [434, 224] on button "button" at bounding box center [441, 226] width 26 height 20
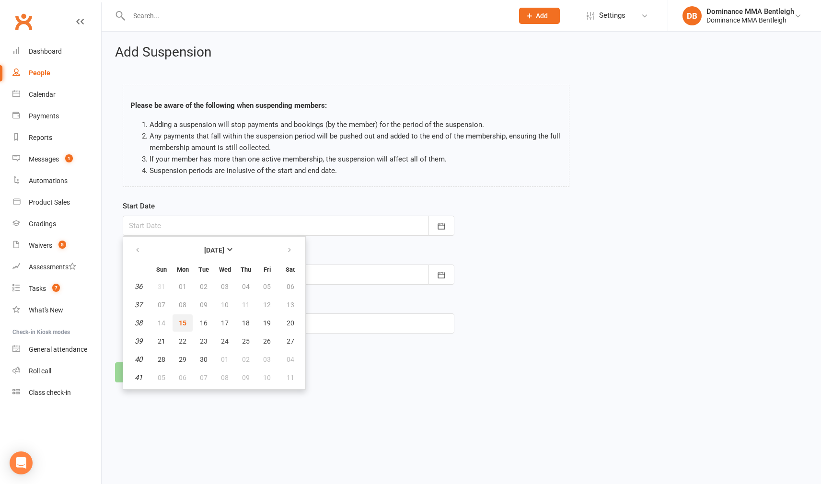
click at [189, 325] on button "15" at bounding box center [182, 322] width 20 height 17
type input "15 Sep 2025"
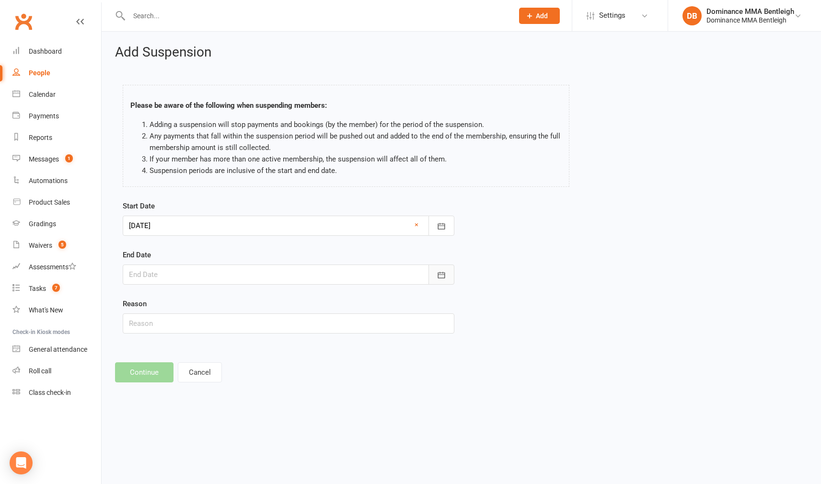
click at [433, 267] on button "button" at bounding box center [441, 274] width 26 height 20
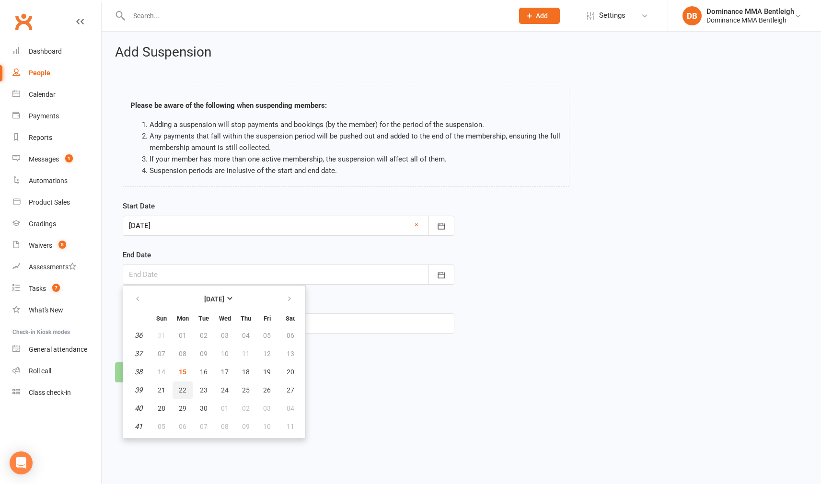
scroll to position [0, 0]
click at [181, 393] on button "22" at bounding box center [182, 389] width 20 height 17
type input "22 Sep 2025"
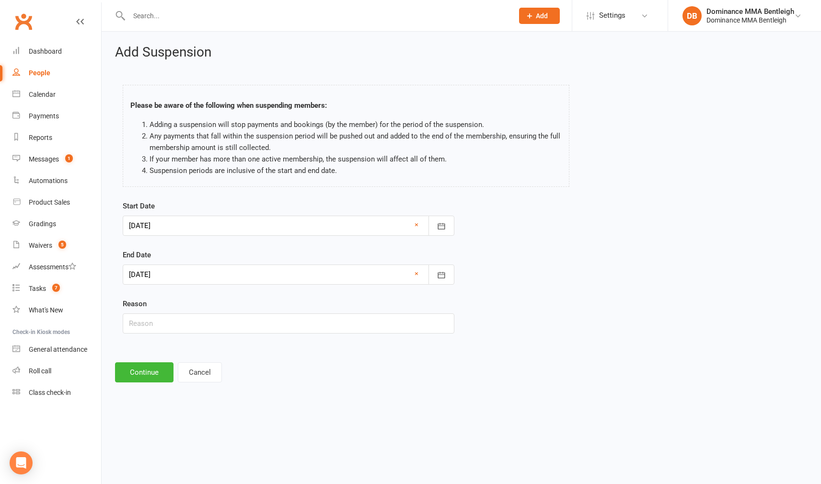
scroll to position [0, 0]
click at [205, 325] on input "text" at bounding box center [288, 323] width 331 height 20
type input "unwell"
click at [153, 375] on button "Continue" at bounding box center [144, 372] width 58 height 20
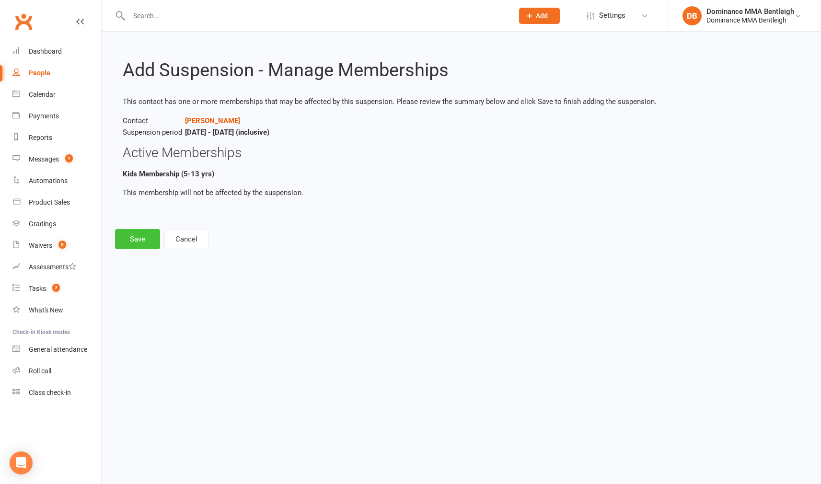
click at [126, 236] on button "Save" at bounding box center [137, 239] width 45 height 20
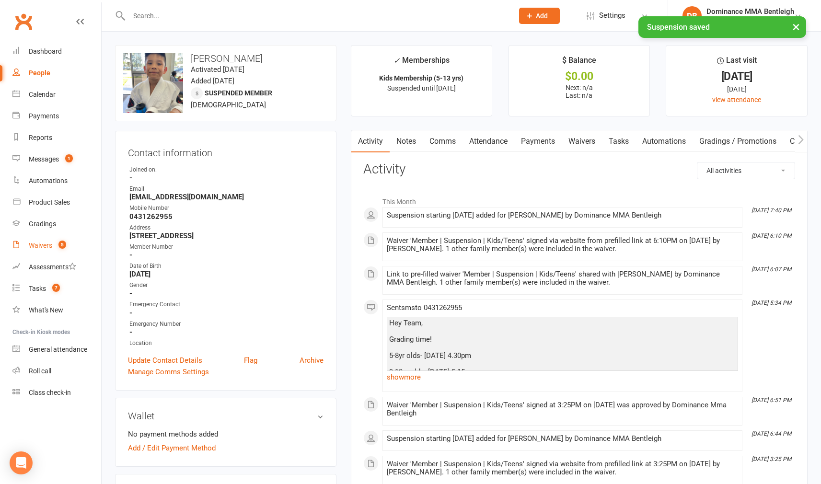
click at [52, 241] on div "Waivers" at bounding box center [40, 245] width 23 height 8
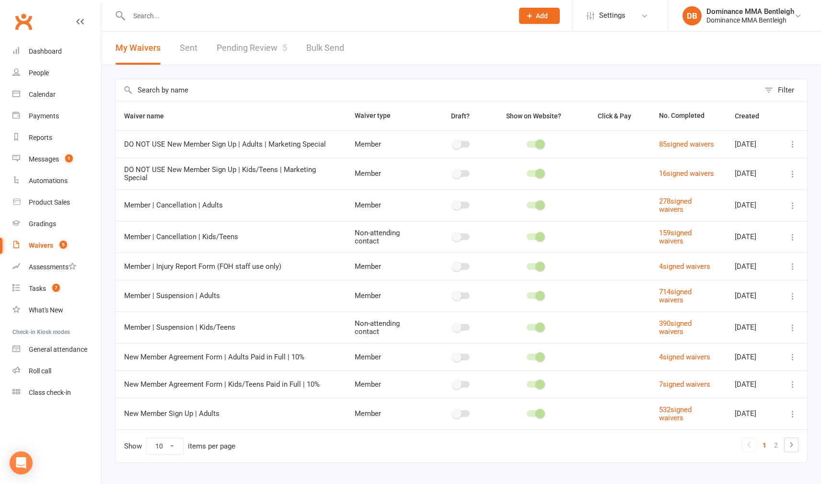
click at [269, 50] on link "Pending Review 5" at bounding box center [252, 48] width 70 height 33
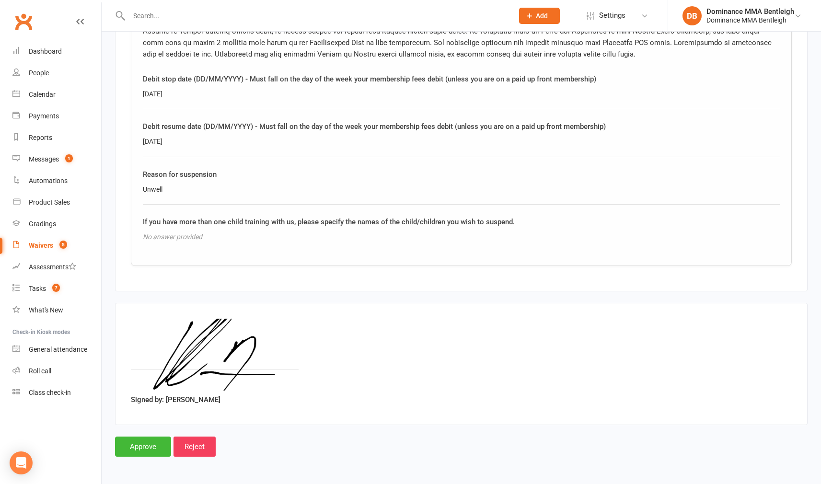
scroll to position [913, 0]
click at [145, 436] on input "Approve" at bounding box center [143, 446] width 56 height 20
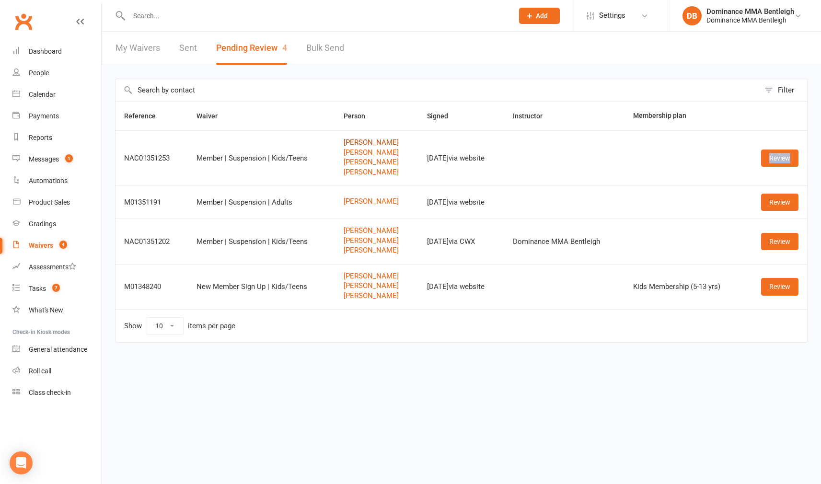
click at [352, 143] on link "[PERSON_NAME]" at bounding box center [376, 142] width 66 height 8
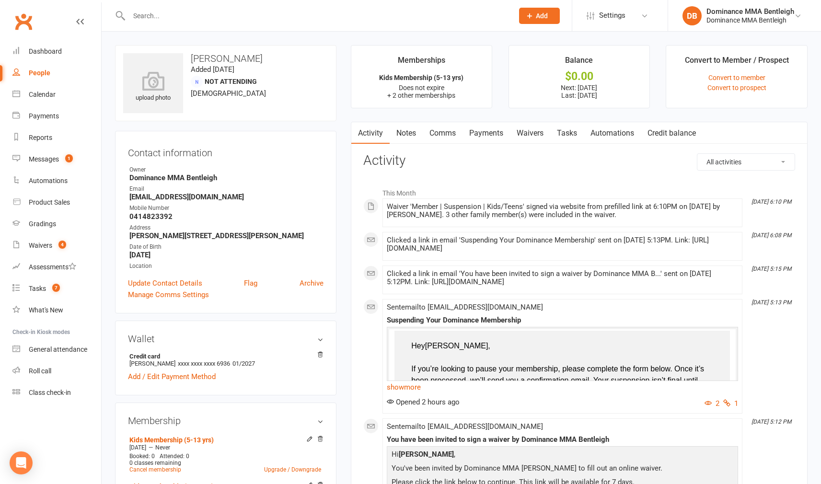
click at [478, 131] on link "Payments" at bounding box center [485, 133] width 47 height 22
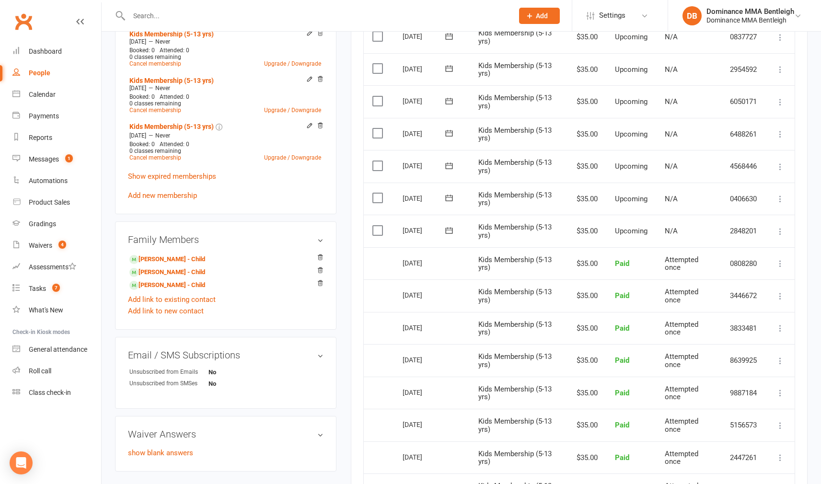
scroll to position [407, 0]
click at [378, 234] on label at bounding box center [378, 230] width 13 height 10
click at [378, 225] on input "checkbox" at bounding box center [375, 225] width 6 height 0
click at [378, 212] on td "Select this" at bounding box center [379, 198] width 30 height 33
click at [377, 202] on label at bounding box center [378, 197] width 13 height 10
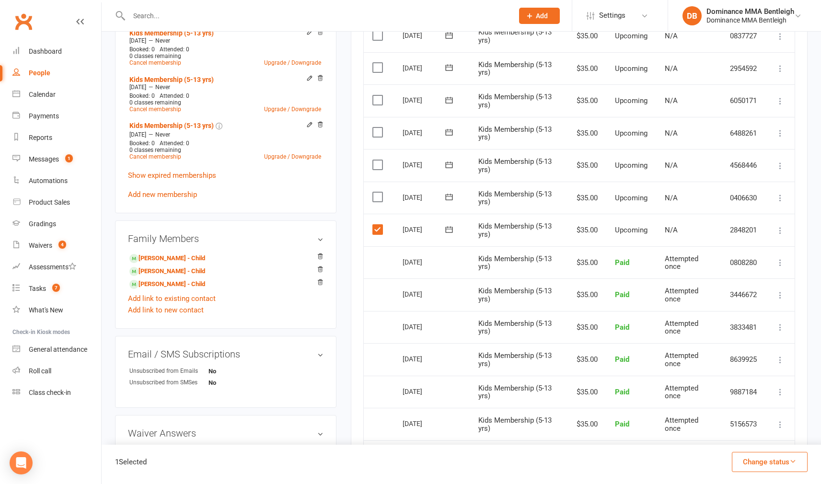
click at [377, 192] on input "checkbox" at bounding box center [375, 192] width 6 height 0
click at [381, 170] on label at bounding box center [378, 165] width 13 height 10
click at [378, 160] on input "checkbox" at bounding box center [375, 160] width 6 height 0
click at [778, 466] on button "Change status" at bounding box center [769, 462] width 76 height 20
click at [759, 440] on link "Skipped" at bounding box center [759, 435] width 95 height 19
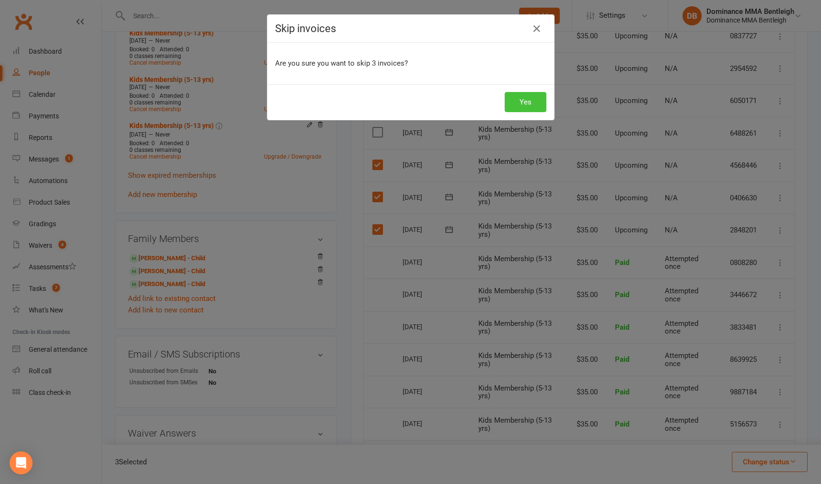
click at [523, 105] on button "Yes" at bounding box center [525, 102] width 42 height 20
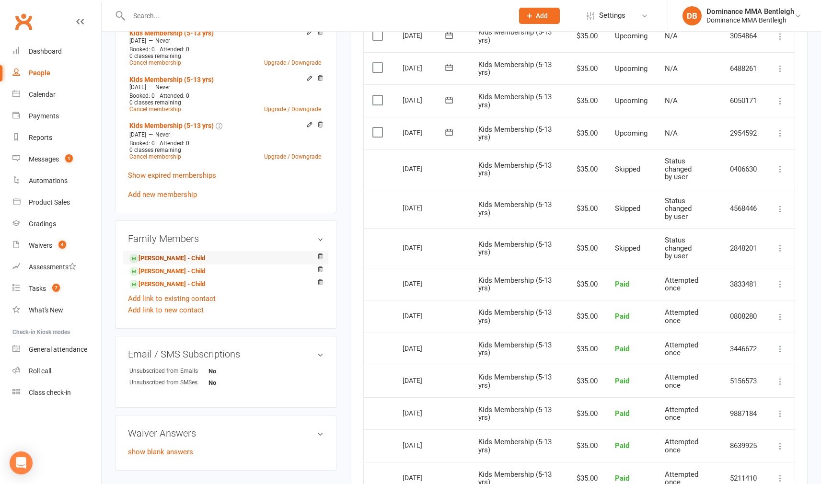
click at [183, 255] on link "[PERSON_NAME] - Child" at bounding box center [167, 258] width 76 height 10
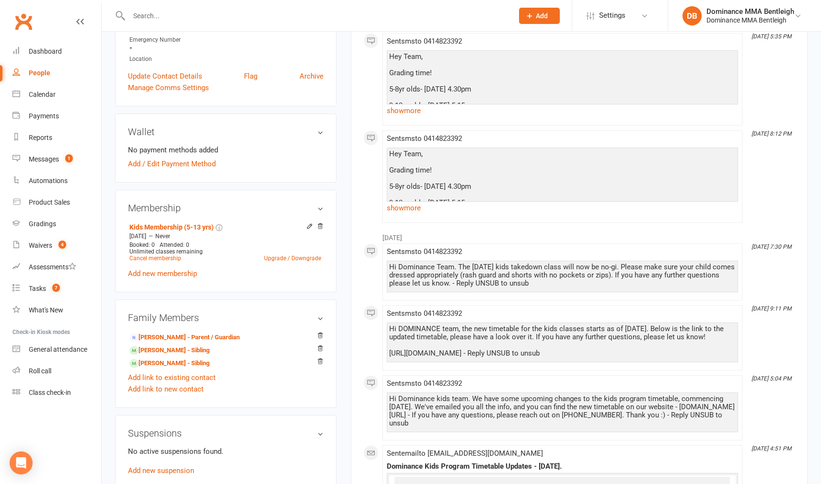
scroll to position [422, 0]
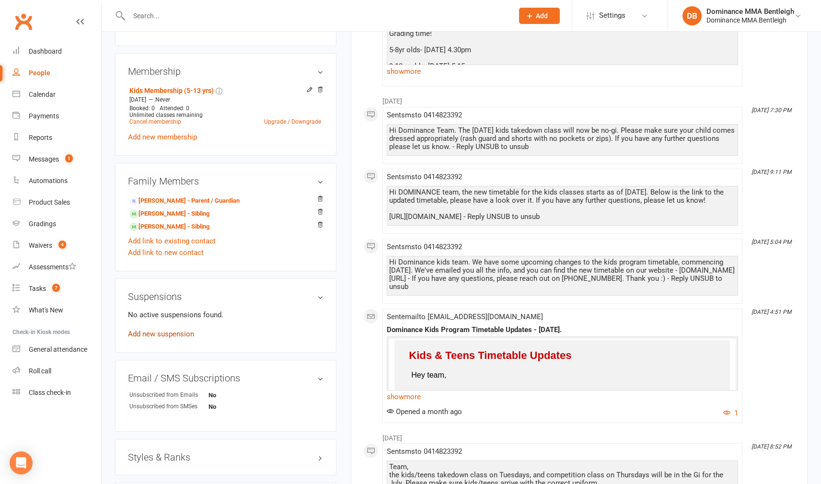
click at [182, 330] on link "Add new suspension" at bounding box center [161, 334] width 66 height 9
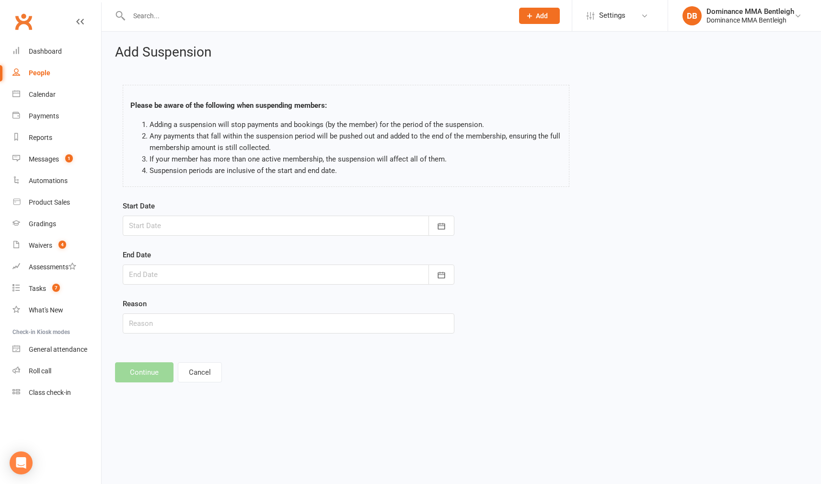
click at [413, 223] on div at bounding box center [288, 226] width 331 height 20
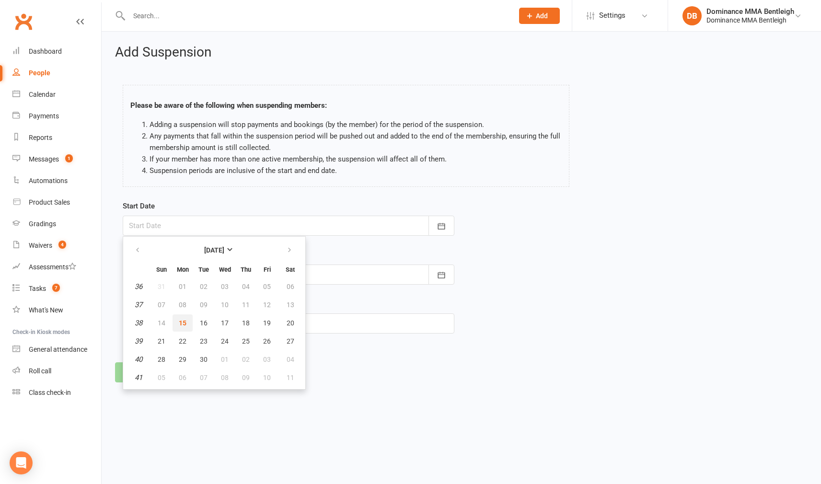
click at [184, 320] on span "15" at bounding box center [183, 323] width 8 height 8
type input "[DATE]"
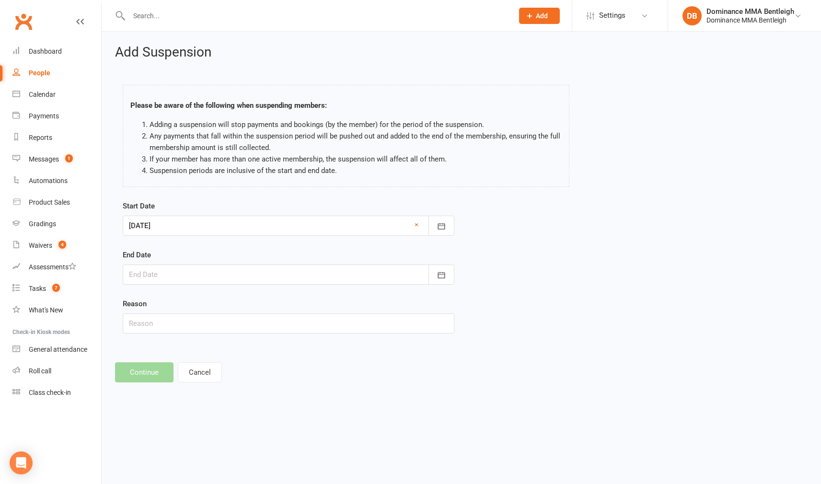
click at [411, 276] on div at bounding box center [288, 274] width 331 height 20
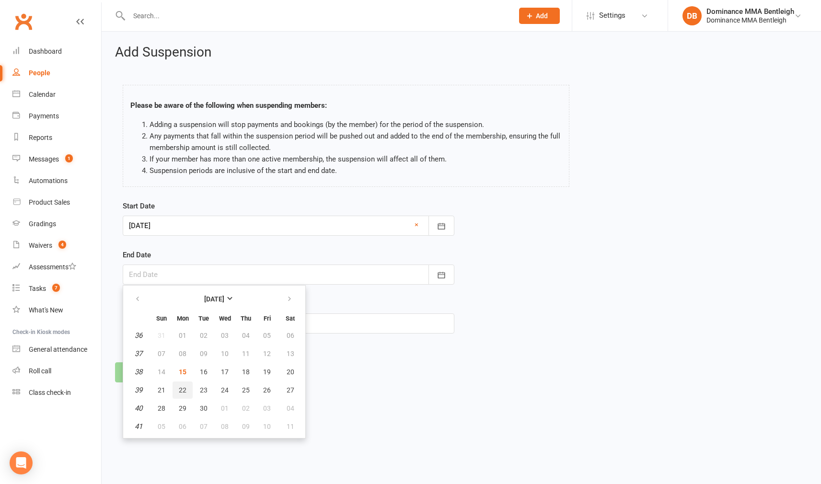
click at [186, 390] on span "22" at bounding box center [183, 390] width 8 height 8
type input "[DATE]"
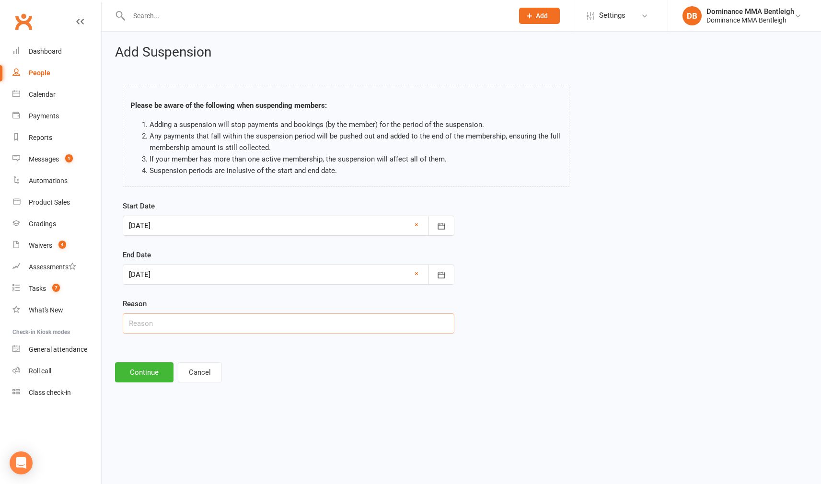
click at [221, 327] on input "text" at bounding box center [288, 323] width 331 height 20
type input "exams"
click at [147, 377] on button "Continue" at bounding box center [144, 372] width 58 height 20
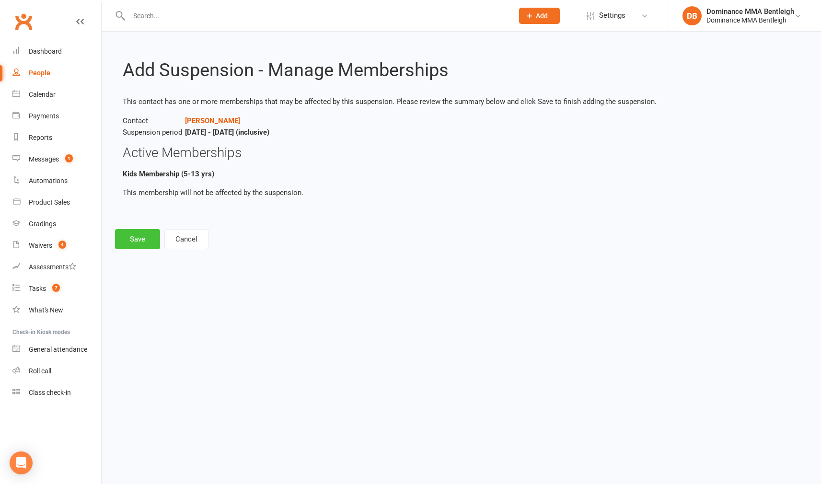
click at [135, 235] on button "Save" at bounding box center [137, 239] width 45 height 20
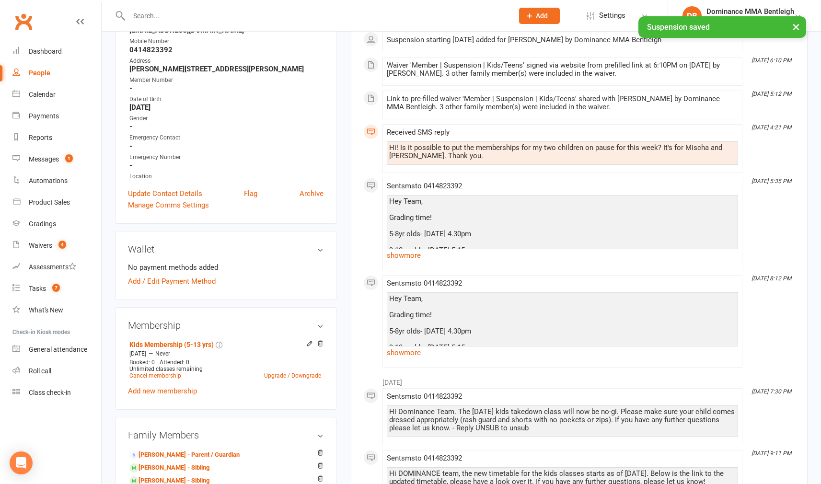
scroll to position [310, 0]
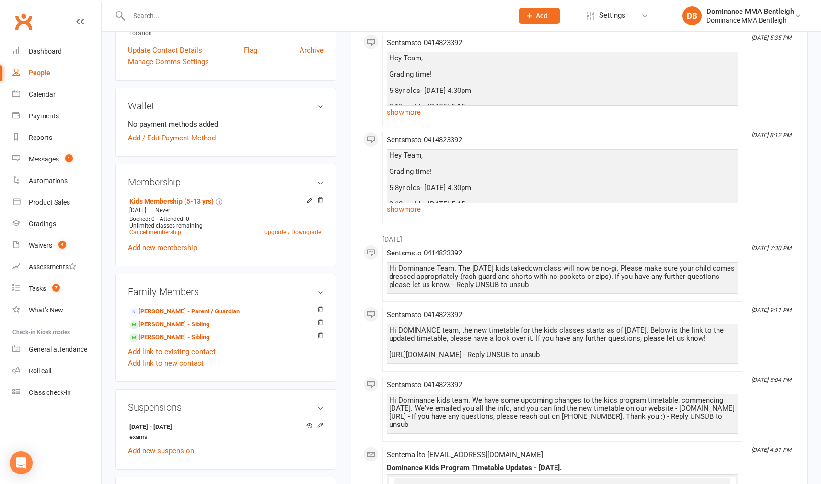
click at [183, 328] on link "[PERSON_NAME] - Sibling" at bounding box center [169, 325] width 80 height 10
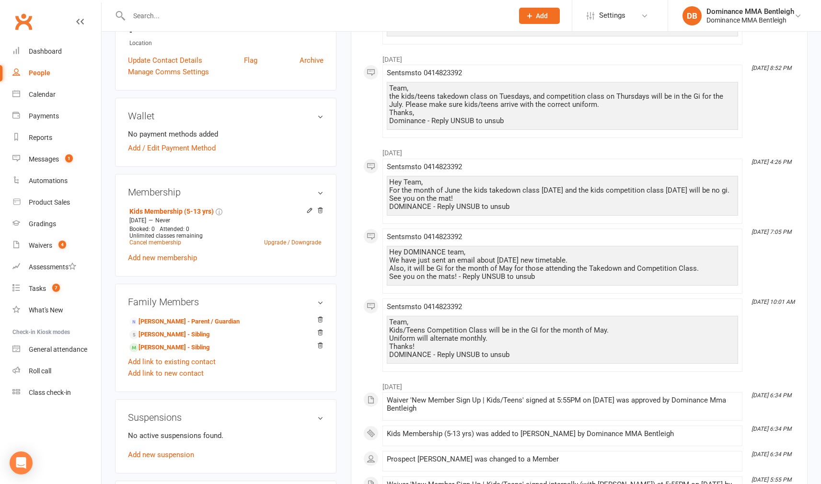
scroll to position [561, 0]
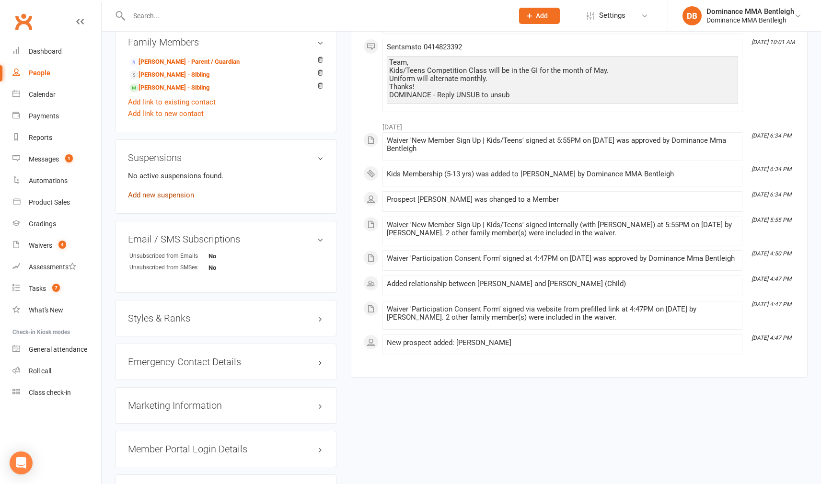
click at [169, 194] on link "Add new suspension" at bounding box center [161, 195] width 66 height 9
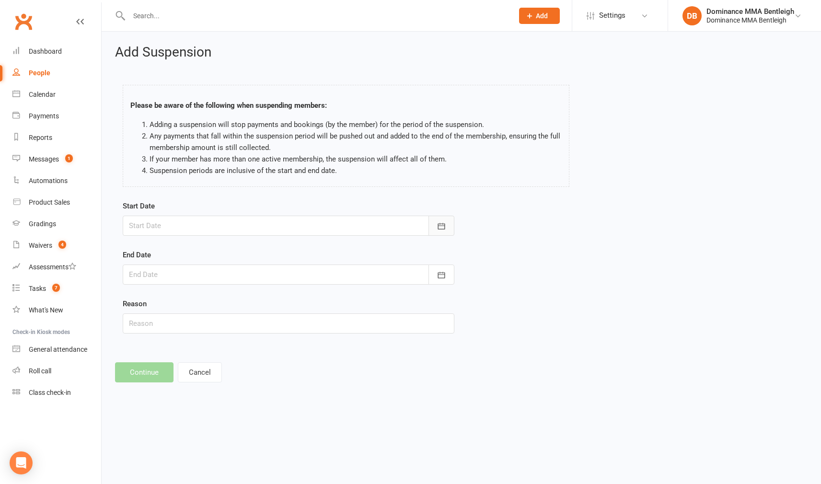
click at [428, 221] on button "button" at bounding box center [441, 226] width 26 height 20
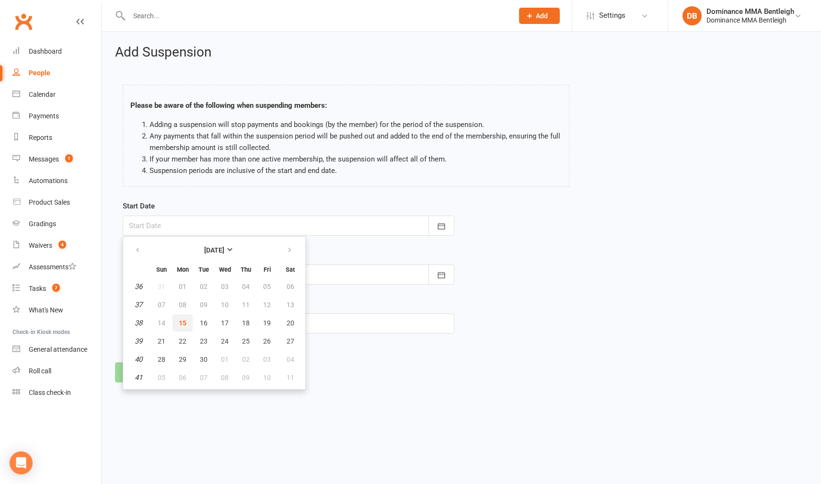
click at [176, 322] on button "15" at bounding box center [182, 322] width 20 height 17
type input "[DATE]"
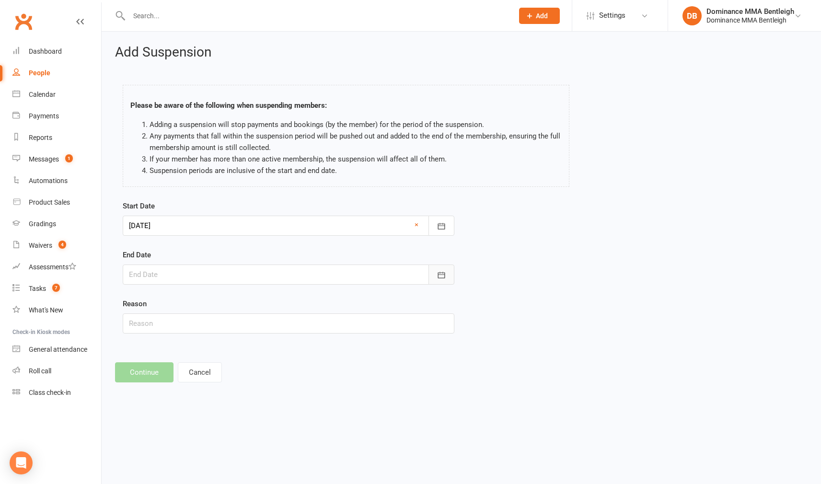
click at [441, 276] on icon "button" at bounding box center [441, 275] width 10 height 10
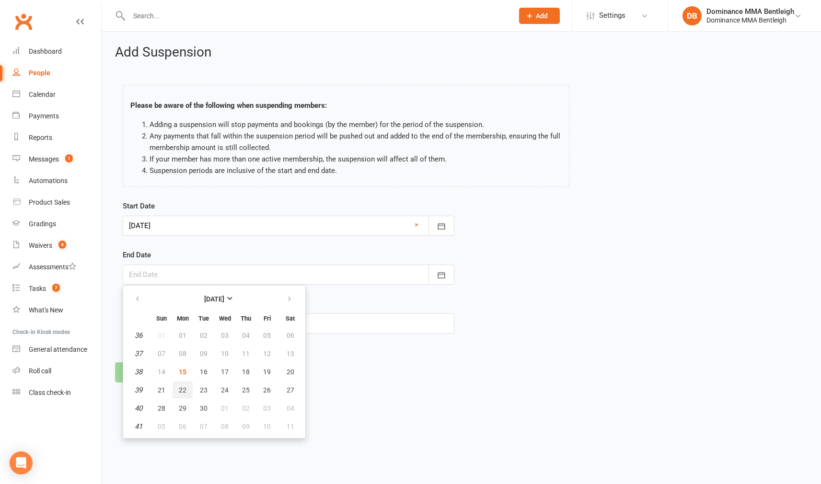
click at [188, 388] on button "22" at bounding box center [182, 389] width 20 height 17
type input "[DATE]"
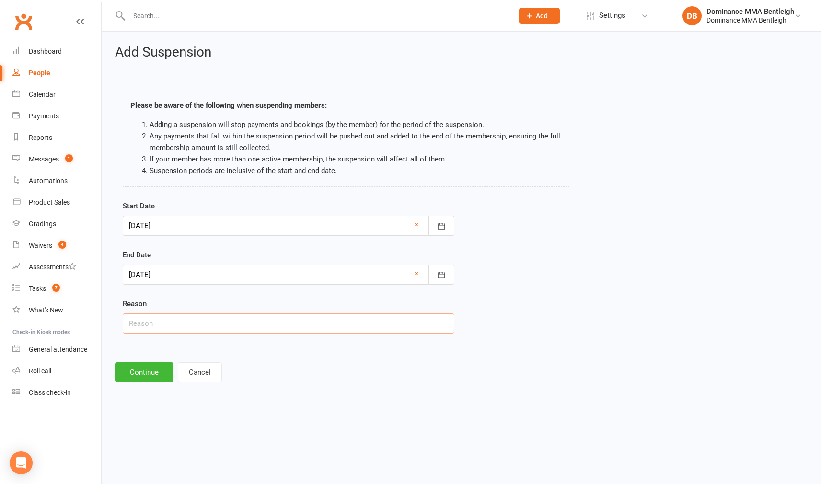
click at [232, 319] on input "text" at bounding box center [288, 323] width 331 height 20
type input "exams"
click at [160, 368] on button "Continue" at bounding box center [144, 372] width 58 height 20
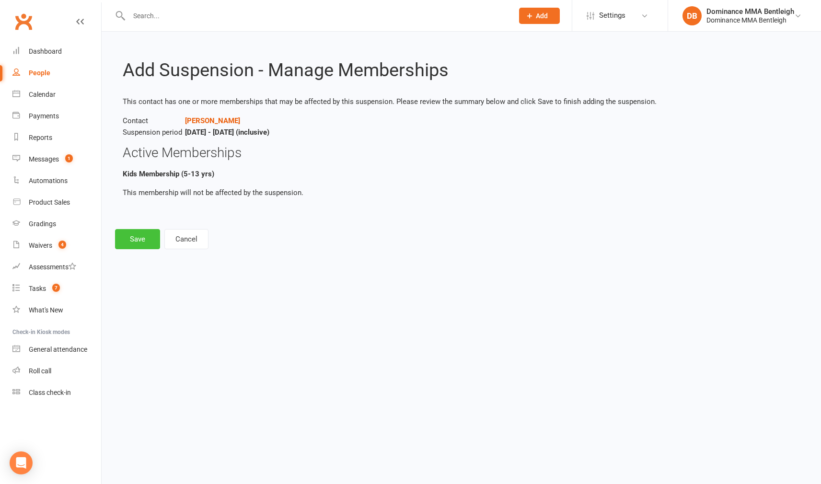
click at [132, 238] on button "Save" at bounding box center [137, 239] width 45 height 20
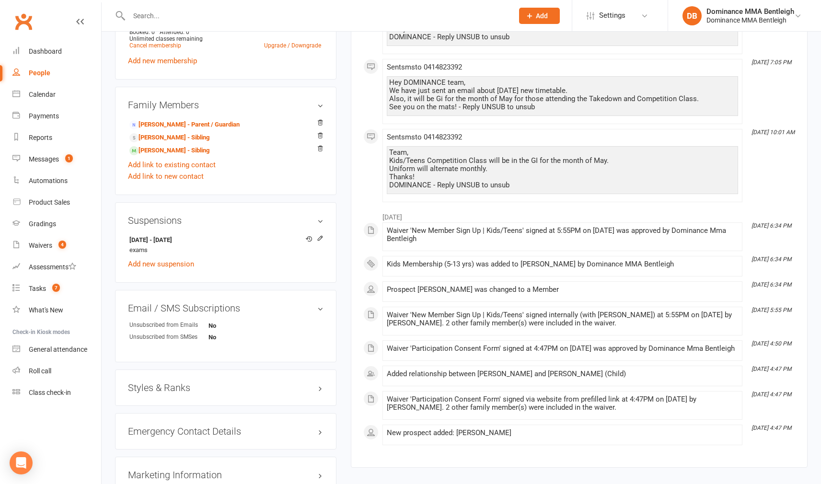
scroll to position [505, 0]
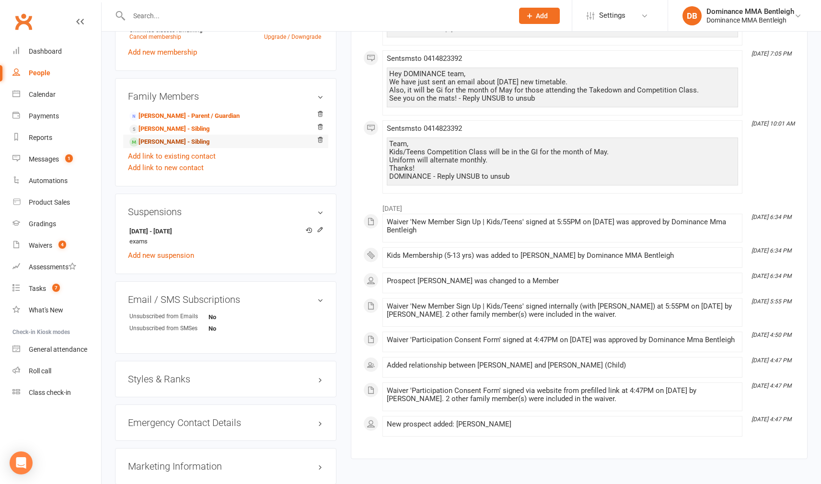
click at [187, 143] on link "Jacqui Mallari - Sibling" at bounding box center [169, 142] width 80 height 10
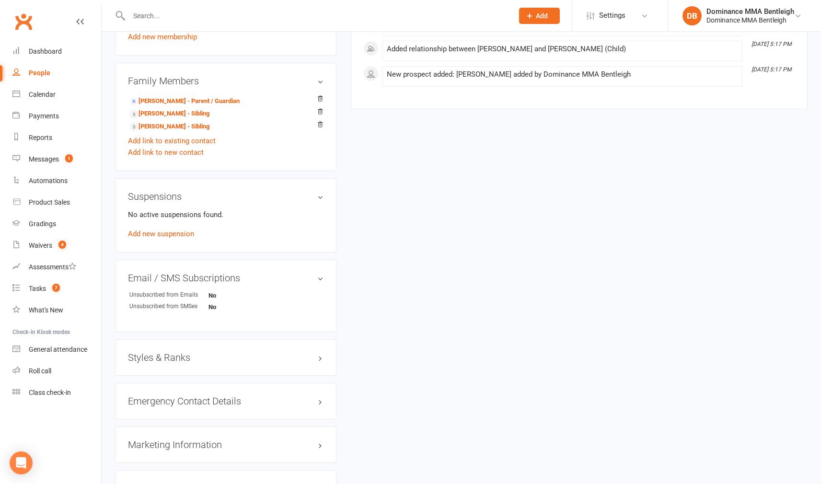
scroll to position [564, 0]
click at [166, 231] on link "Add new suspension" at bounding box center [161, 232] width 66 height 9
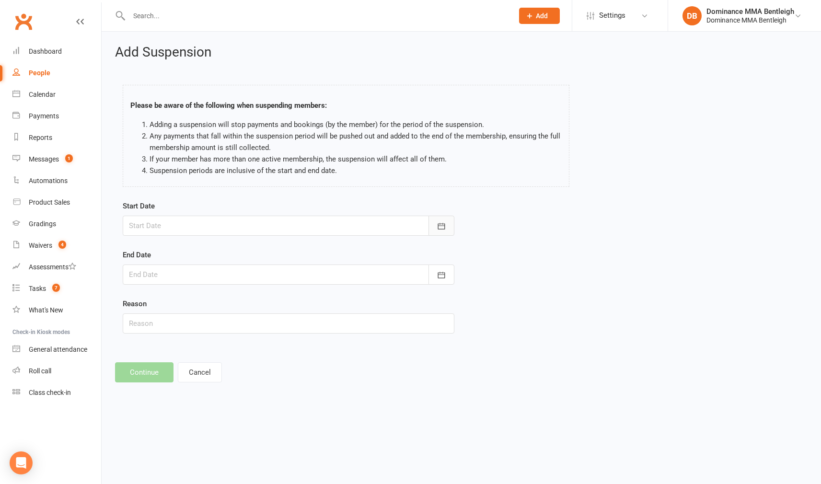
click at [439, 229] on icon "button" at bounding box center [441, 226] width 10 height 10
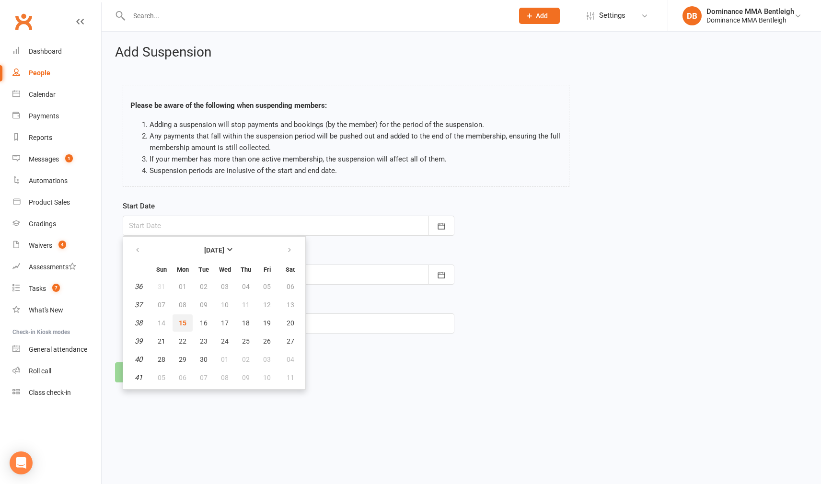
click at [188, 320] on button "15" at bounding box center [182, 322] width 20 height 17
type input "[DATE]"
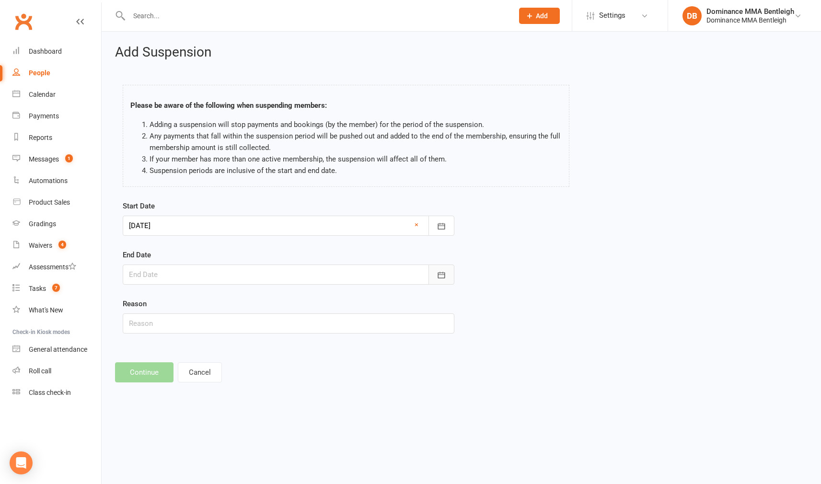
click at [442, 264] on button "button" at bounding box center [441, 274] width 26 height 20
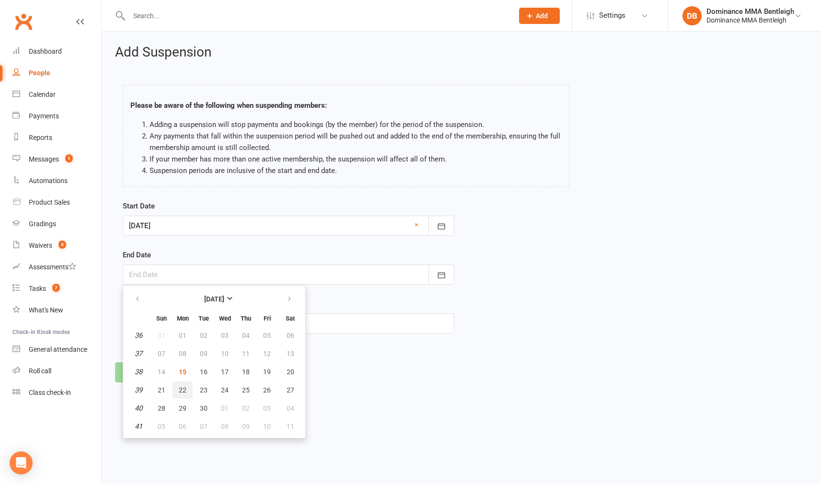
click at [189, 389] on button "22" at bounding box center [182, 389] width 20 height 17
type input "[DATE]"
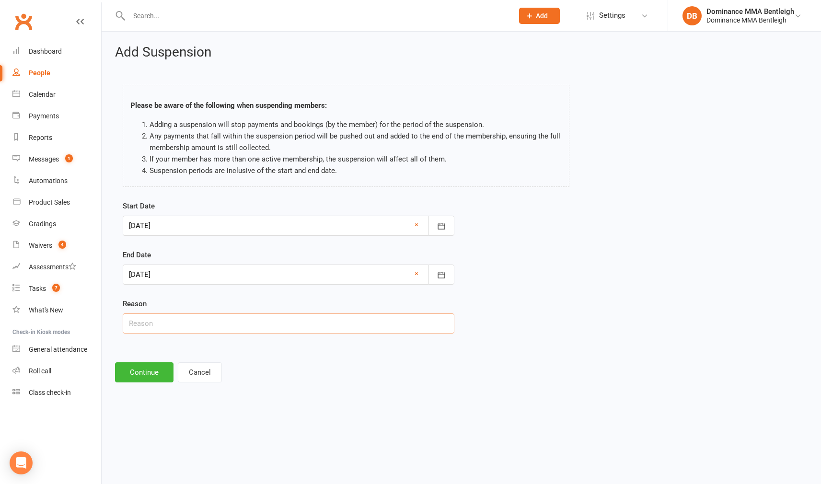
drag, startPoint x: 248, startPoint y: 328, endPoint x: 400, endPoint y: 292, distance: 155.6
click at [249, 328] on input "text" at bounding box center [288, 323] width 331 height 20
type input "exams"
click at [144, 371] on button "Continue" at bounding box center [144, 372] width 58 height 20
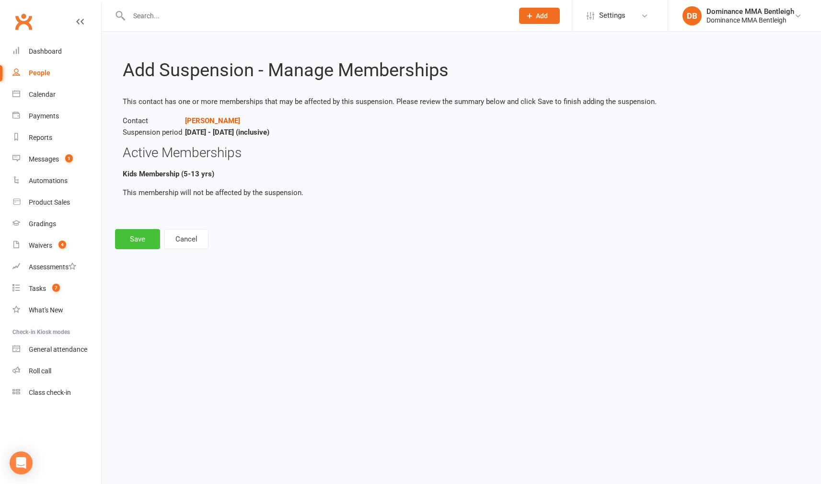
click at [153, 239] on button "Save" at bounding box center [137, 239] width 45 height 20
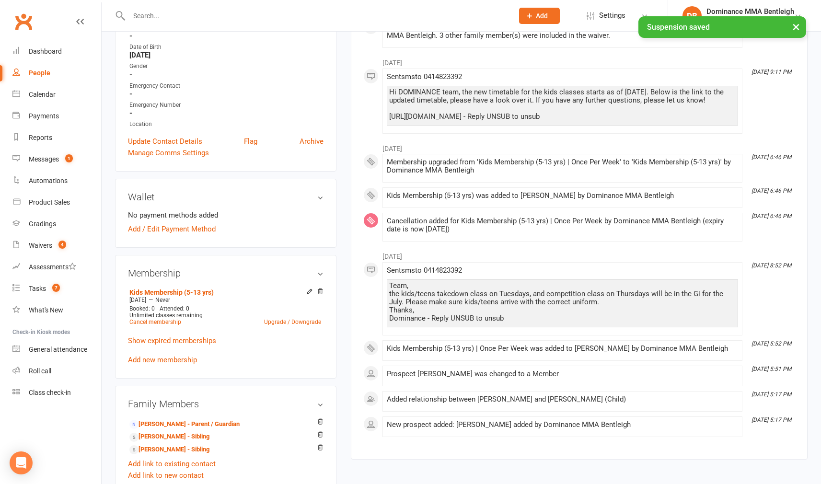
scroll to position [266, 0]
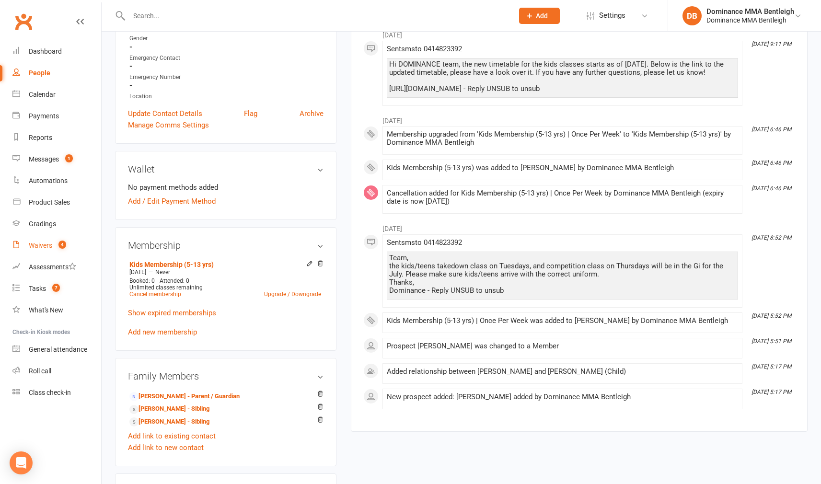
click at [50, 249] on link "Waivers 4" at bounding box center [56, 246] width 89 height 22
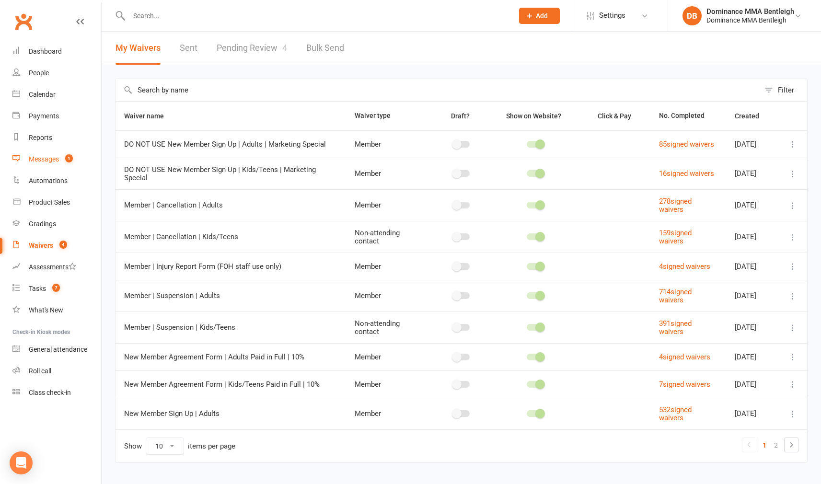
click at [50, 166] on link "Messages 1" at bounding box center [56, 159] width 89 height 22
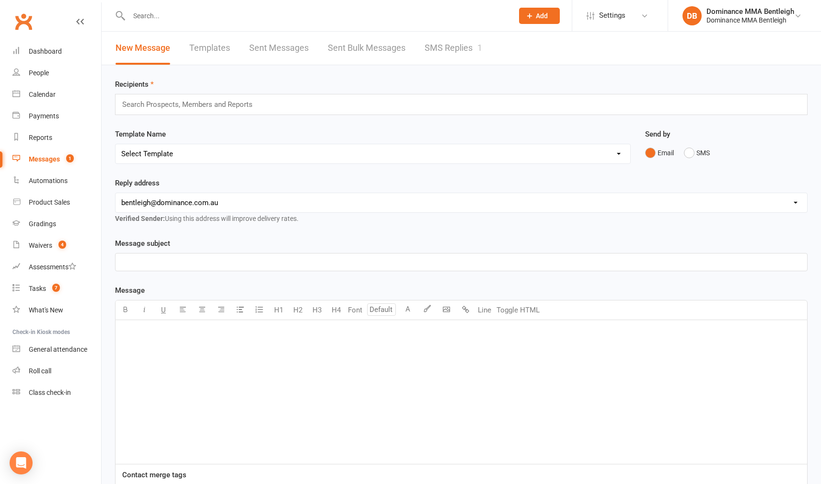
click at [434, 52] on link "SMS Replies 1" at bounding box center [452, 48] width 57 height 33
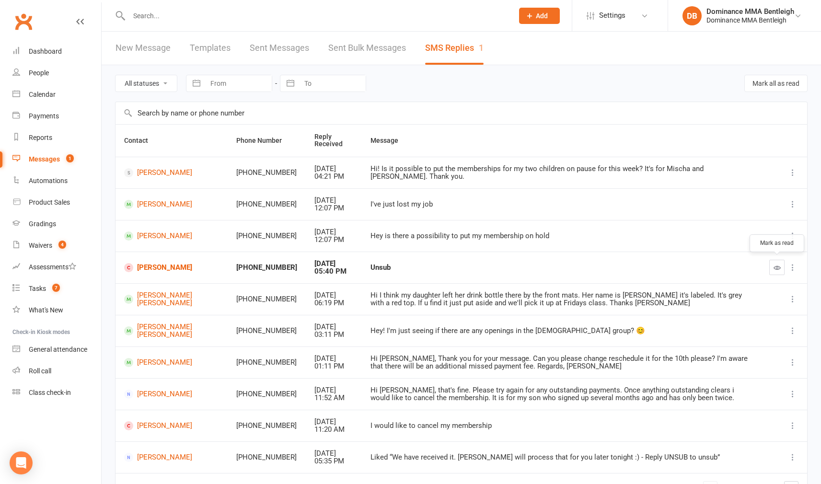
click at [780, 265] on button "button" at bounding box center [776, 267] width 15 height 15
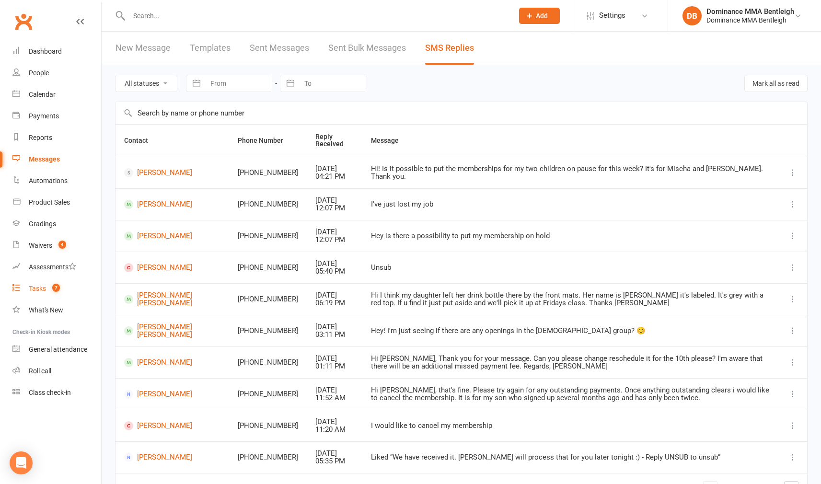
click at [45, 286] on div "Tasks" at bounding box center [37, 289] width 17 height 8
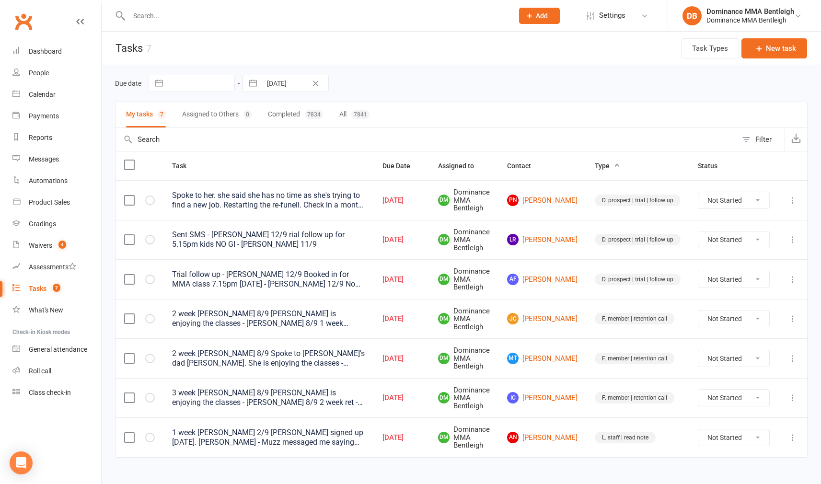
click at [556, 344] on td "MT Mara Tamas" at bounding box center [542, 358] width 88 height 40
click at [554, 353] on link "MT Mara Tamas" at bounding box center [542, 358] width 70 height 11
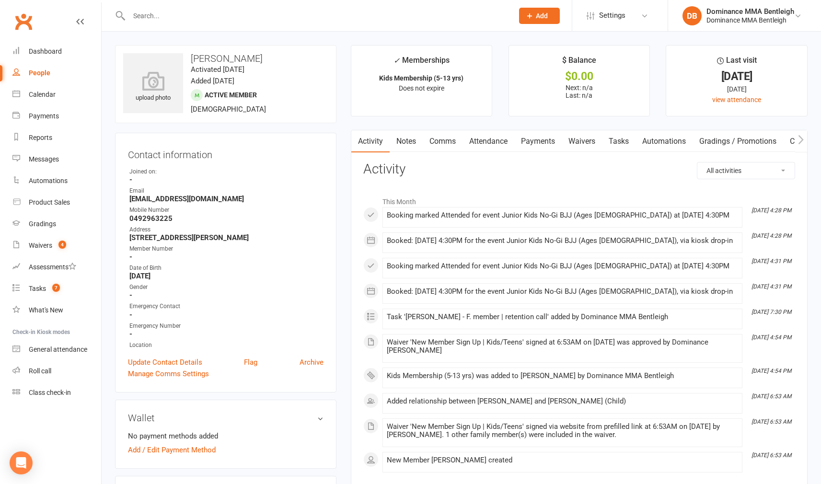
click at [628, 140] on link "Tasks" at bounding box center [619, 141] width 34 height 22
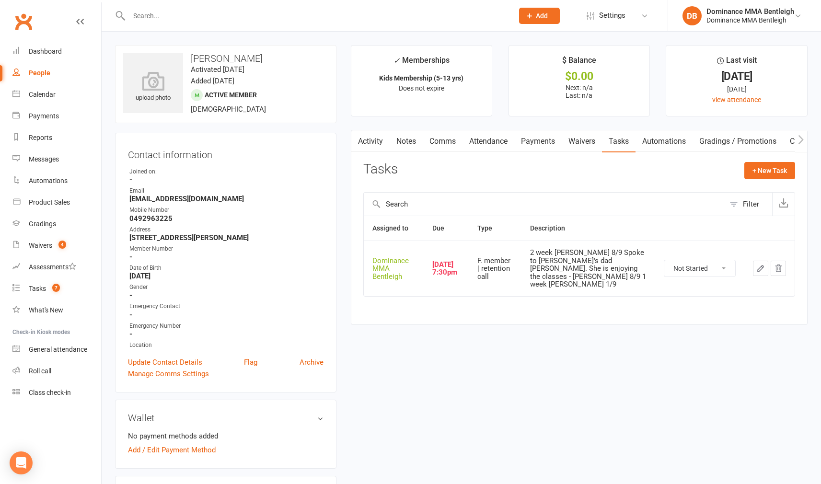
click at [759, 264] on icon "button" at bounding box center [760, 268] width 9 height 9
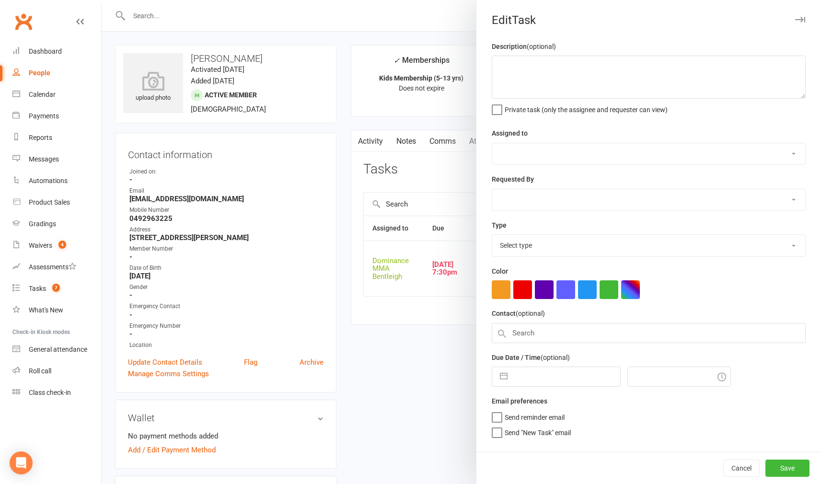
type textarea "2 week ret - Dylan 8/9 Spoke to Mara's dad Serge. She is enjoying the classes -…"
select select "24839"
type input "[DATE]"
type input "7:30pm"
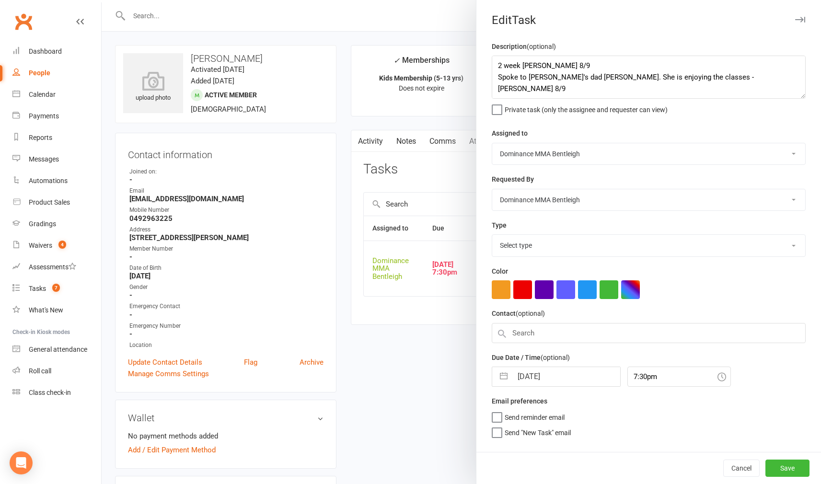
select select "13789"
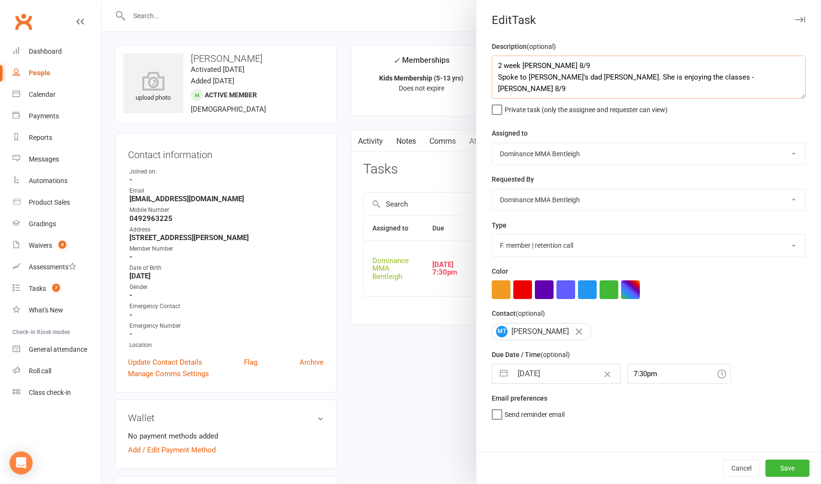
click at [498, 63] on textarea "2 week ret - Dylan 8/9 Spoke to Mara's dad Serge. She is enjoying the classes -…" at bounding box center [648, 77] width 314 height 43
click at [504, 62] on textarea "2 week ret - Dylan 8/9 Spoke to Mara's dad Serge. She is enjoying the classes -…" at bounding box center [648, 77] width 314 height 43
type textarea "Mara has been coming in once a week. She is about to start stepping it up to tw…"
drag, startPoint x: 556, startPoint y: 371, endPoint x: 556, endPoint y: 363, distance: 8.2
click at [556, 371] on input "[DATE]" at bounding box center [566, 373] width 108 height 19
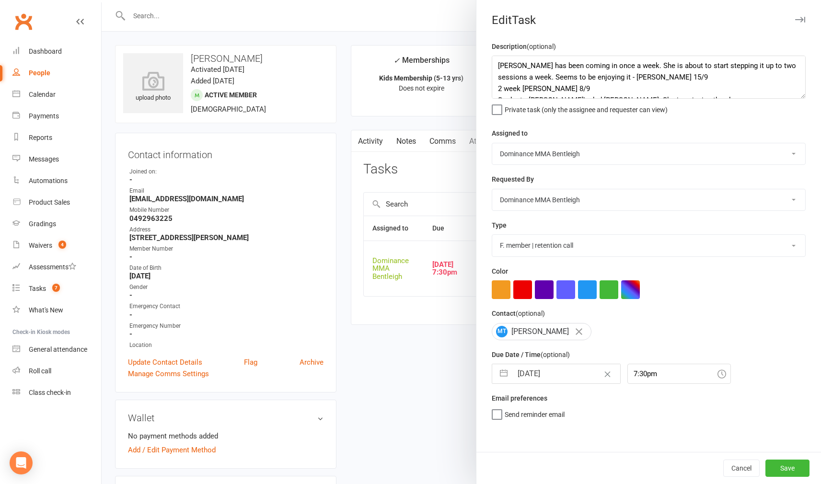
select select "7"
select select "2025"
select select "8"
select select "2025"
select select "9"
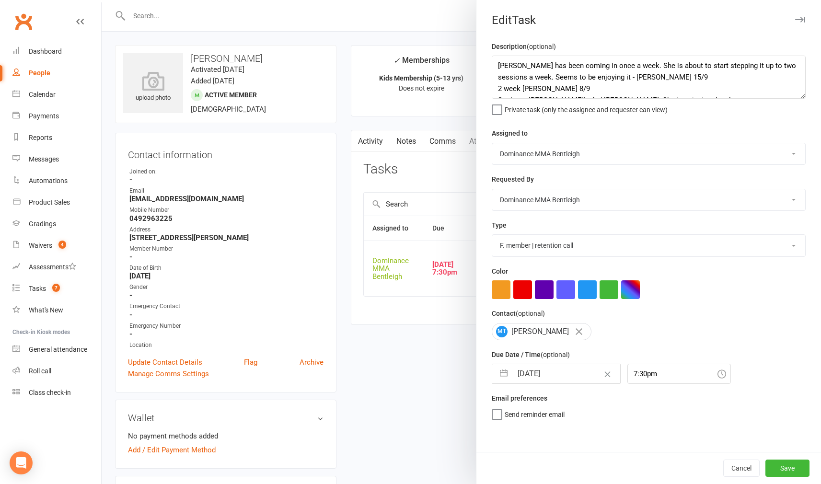
select select "2025"
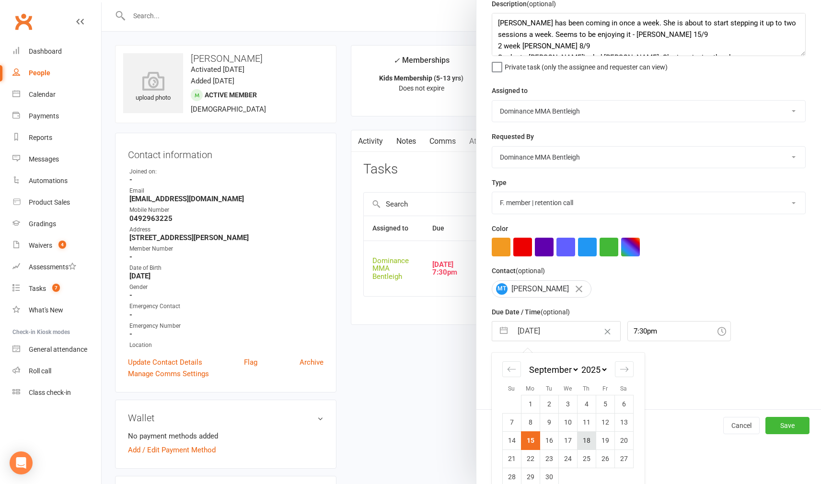
scroll to position [44, 0]
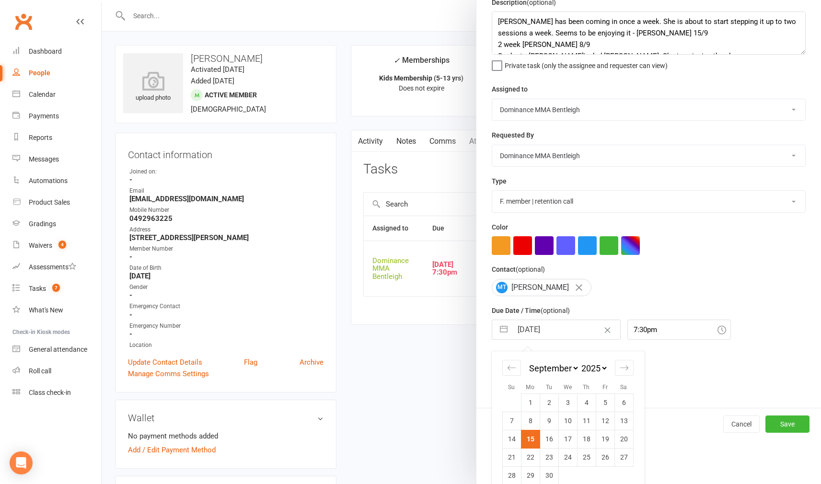
click at [535, 453] on td "22" at bounding box center [530, 457] width 19 height 18
type input "[DATE]"
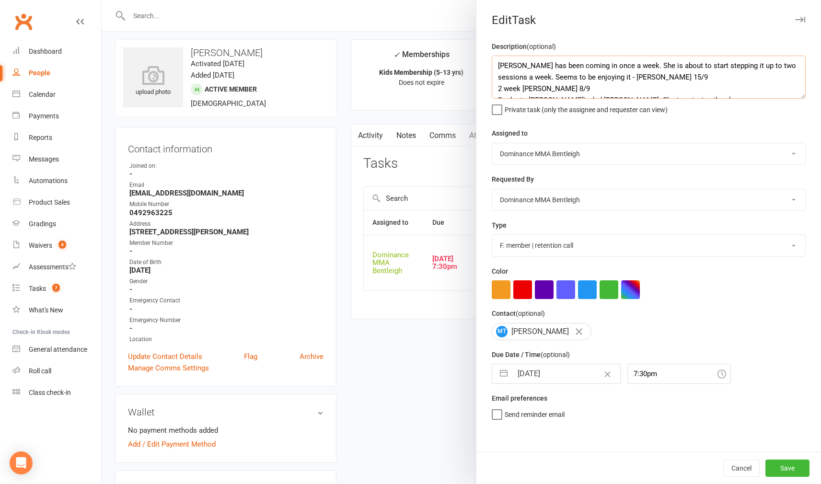
scroll to position [3, 0]
click at [496, 62] on textarea "Mara has been coming in once a week. She is about to start stepping it up to tw…" at bounding box center [648, 77] width 314 height 43
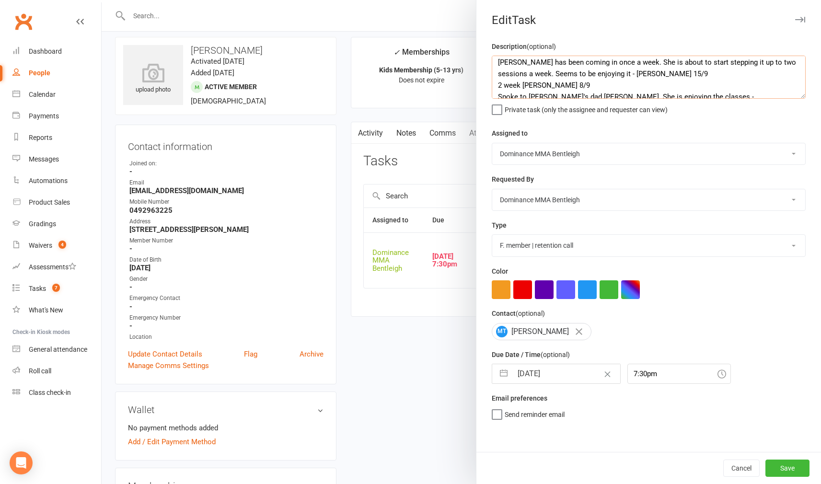
click at [502, 62] on textarea "Mara has been coming in once a week. She is about to start stepping it up to tw…" at bounding box center [648, 77] width 314 height 43
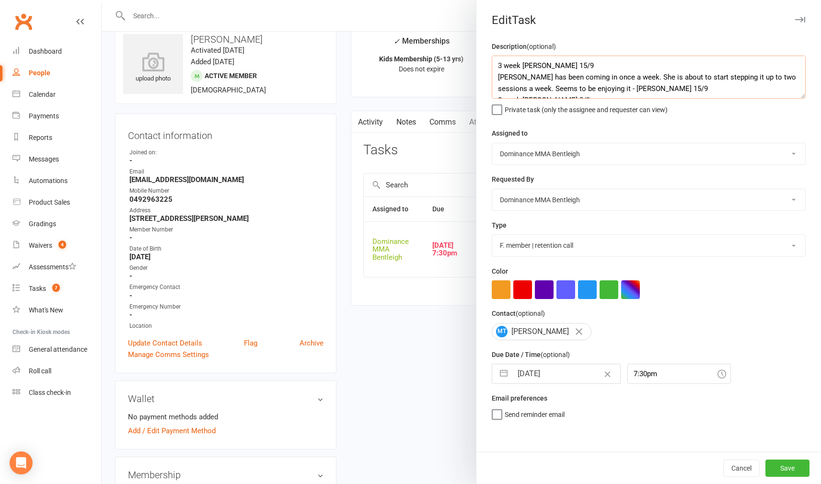
scroll to position [21, 0]
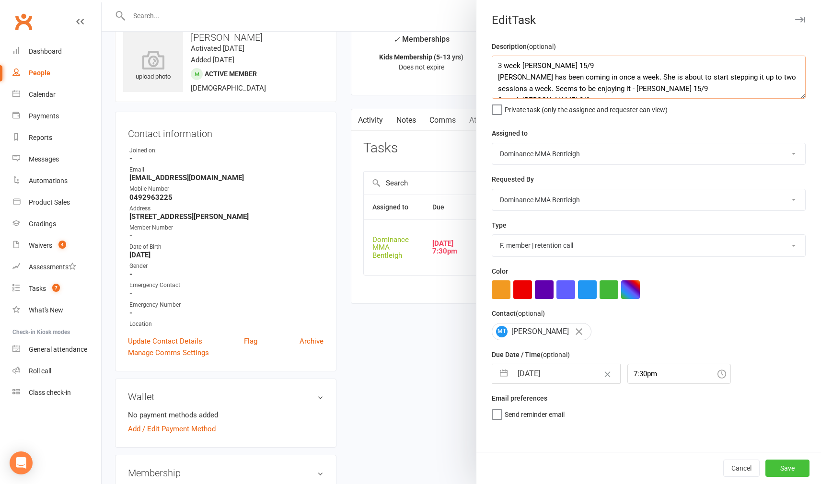
type textarea "3 week ret - Dylan 15/9 Mara has been coming in once a week. She is about to st…"
drag, startPoint x: 778, startPoint y: 463, endPoint x: 765, endPoint y: 455, distance: 15.7
click at [777, 462] on button "Save" at bounding box center [787, 467] width 44 height 17
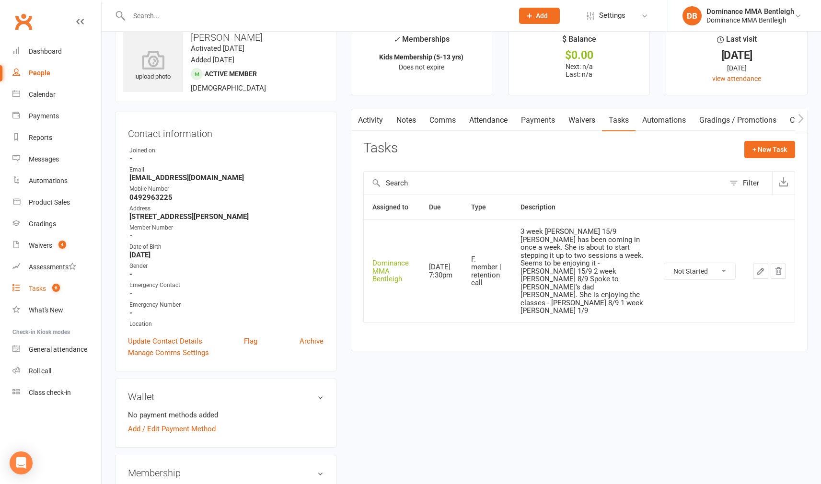
click at [42, 287] on div "Tasks" at bounding box center [37, 289] width 17 height 8
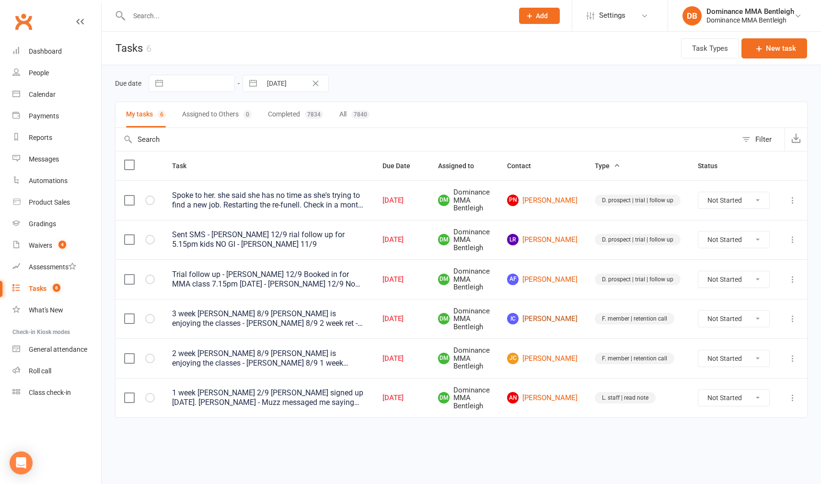
click at [552, 313] on link "IC [PERSON_NAME]" at bounding box center [542, 318] width 70 height 11
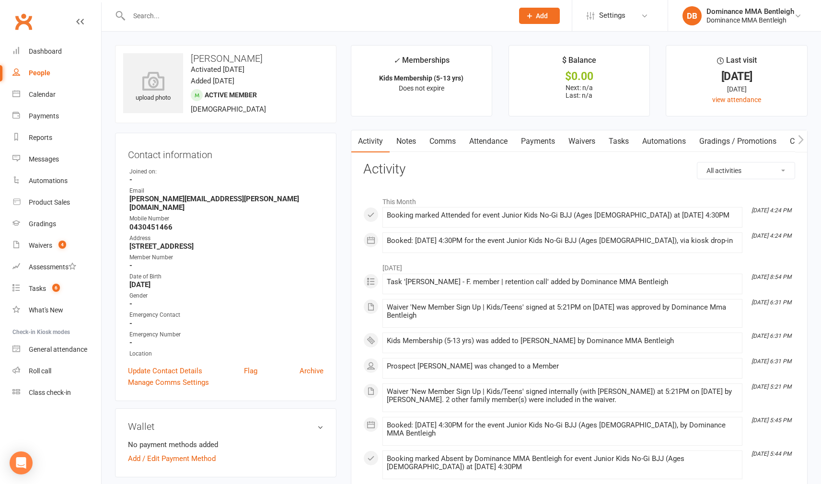
drag, startPoint x: 614, startPoint y: 145, endPoint x: 605, endPoint y: 158, distance: 15.8
click at [614, 145] on link "Tasks" at bounding box center [619, 141] width 34 height 22
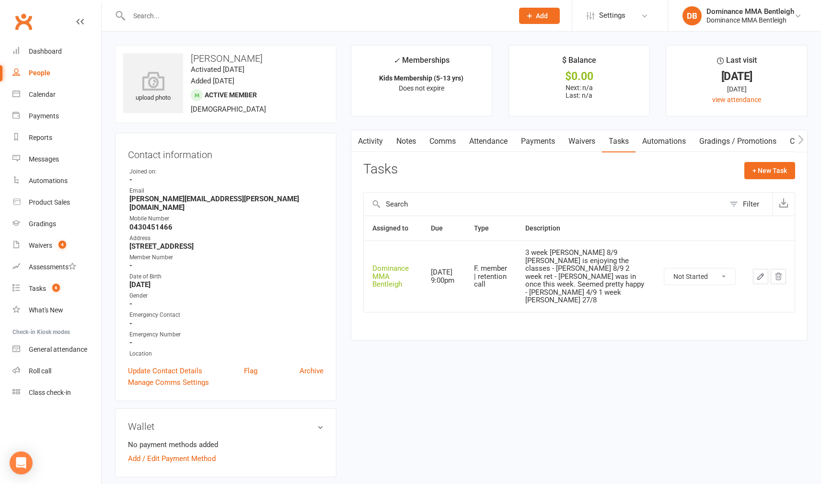
click at [763, 272] on button "button" at bounding box center [760, 276] width 15 height 15
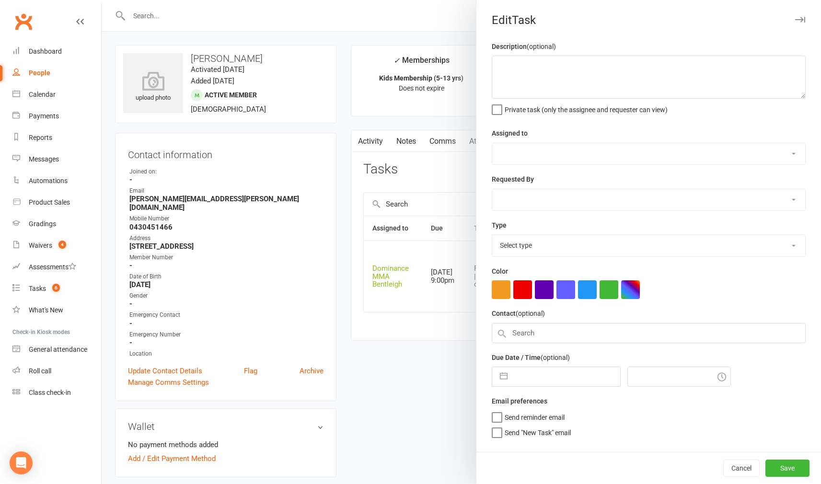
type textarea "3 week [PERSON_NAME] 8/9 [PERSON_NAME] is enjoying the classes - [PERSON_NAME] …"
select select "24839"
type input "[DATE]"
type input "9:00pm"
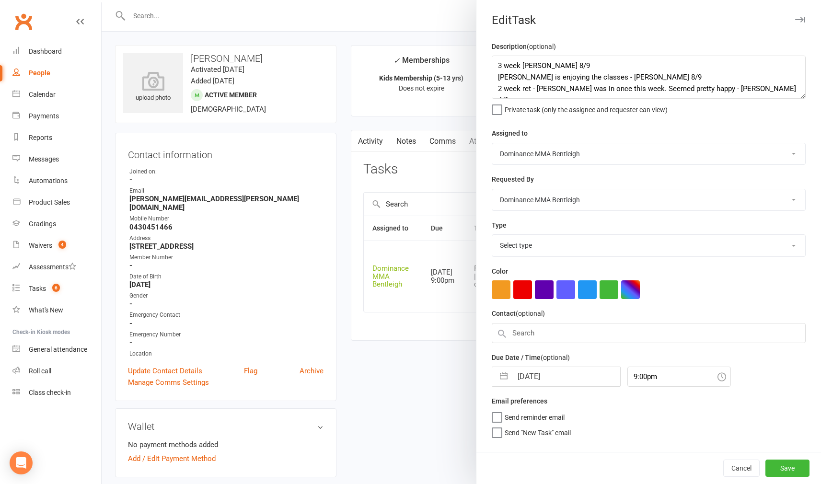
select select "13789"
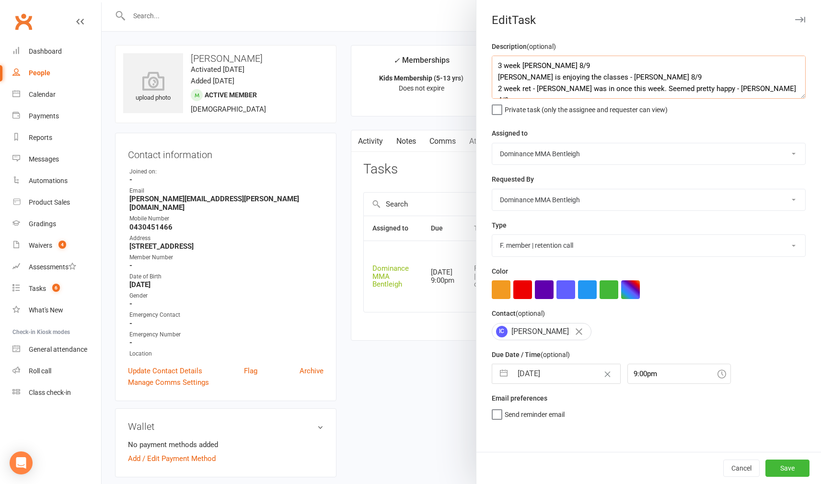
click at [497, 63] on textarea "3 week [PERSON_NAME] 8/9 [PERSON_NAME] is enjoying the classes - [PERSON_NAME] …" at bounding box center [648, 77] width 314 height 43
click at [502, 61] on textarea "3 week [PERSON_NAME] 8/9 [PERSON_NAME] is enjoying the classes - [PERSON_NAME] …" at bounding box center [648, 77] width 314 height 43
type textarea "3 week [PERSON_NAME] 8/9 [PERSON_NAME] is enjoying the classes - [PERSON_NAME] …"
click at [784, 468] on button "Save" at bounding box center [787, 467] width 44 height 17
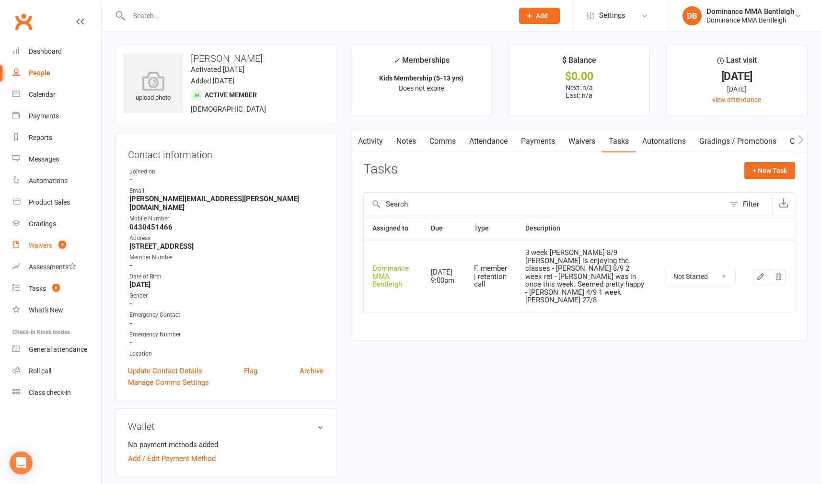
click at [40, 249] on div "Waivers" at bounding box center [40, 245] width 23 height 8
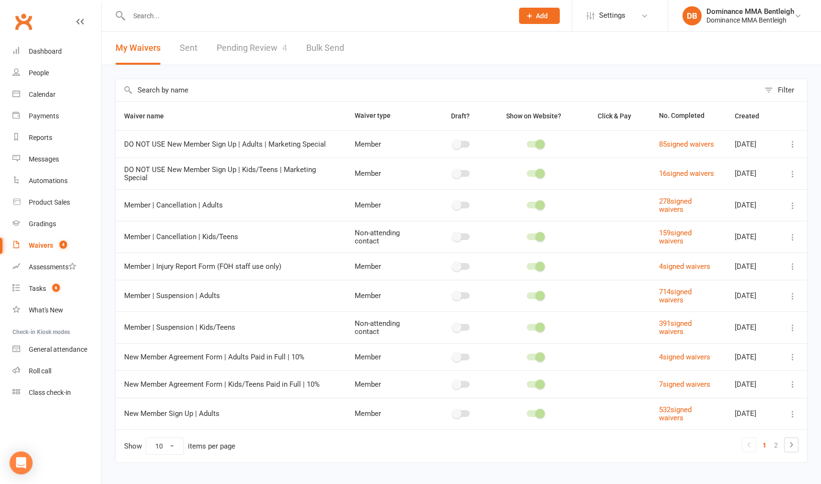
click at [239, 51] on link "Pending Review 4" at bounding box center [252, 48] width 70 height 33
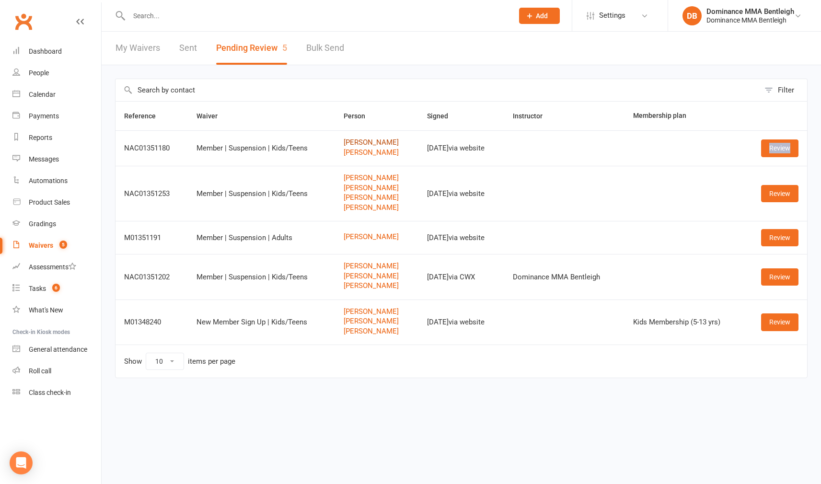
click at [358, 140] on link "Sonika Nel" at bounding box center [376, 142] width 66 height 8
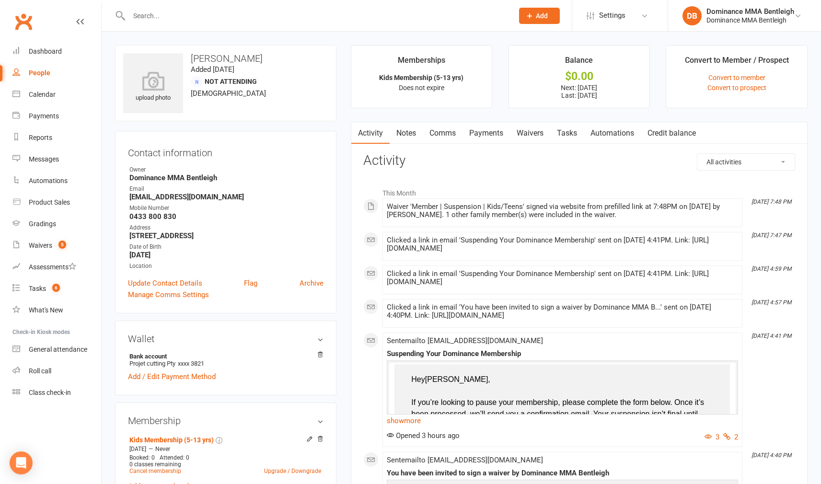
click at [483, 135] on link "Payments" at bounding box center [485, 133] width 47 height 22
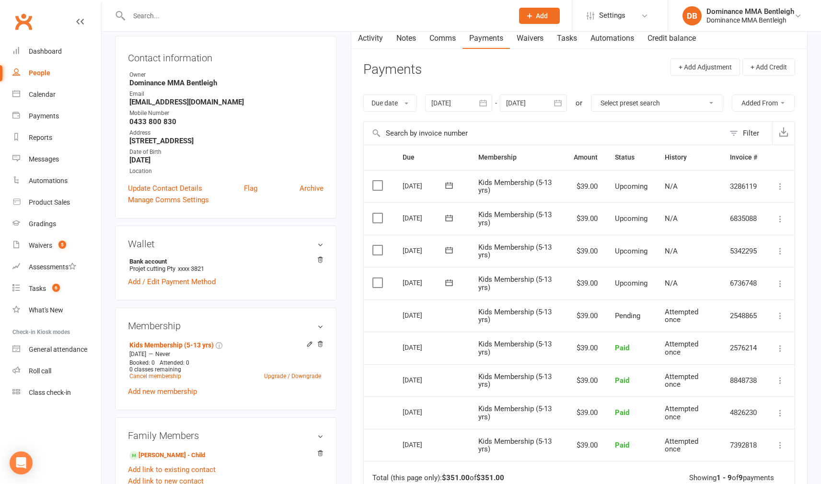
scroll to position [95, 0]
click at [382, 287] on label at bounding box center [378, 283] width 13 height 10
click at [378, 278] on input "checkbox" at bounding box center [375, 278] width 6 height 0
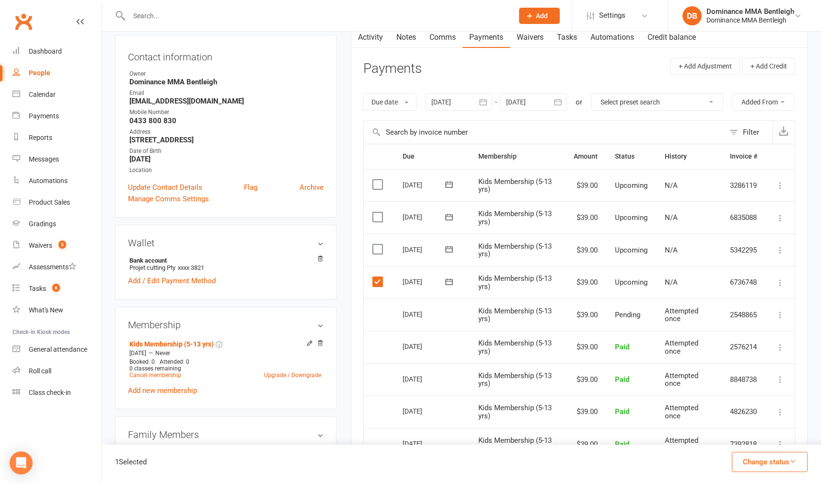
click at [780, 459] on button "Change status" at bounding box center [769, 462] width 76 height 20
click at [732, 435] on link "Skipped" at bounding box center [759, 435] width 95 height 19
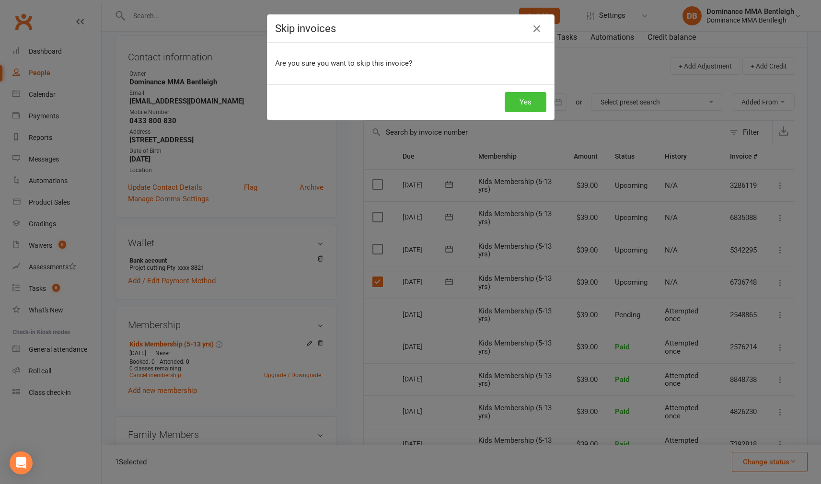
click at [523, 101] on button "Yes" at bounding box center [525, 102] width 42 height 20
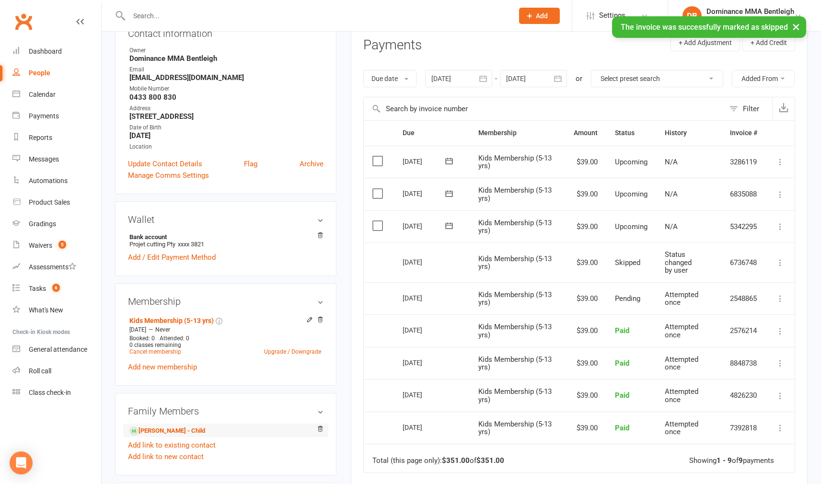
click at [208, 430] on li "Francois Kinsella - Child" at bounding box center [225, 429] width 195 height 13
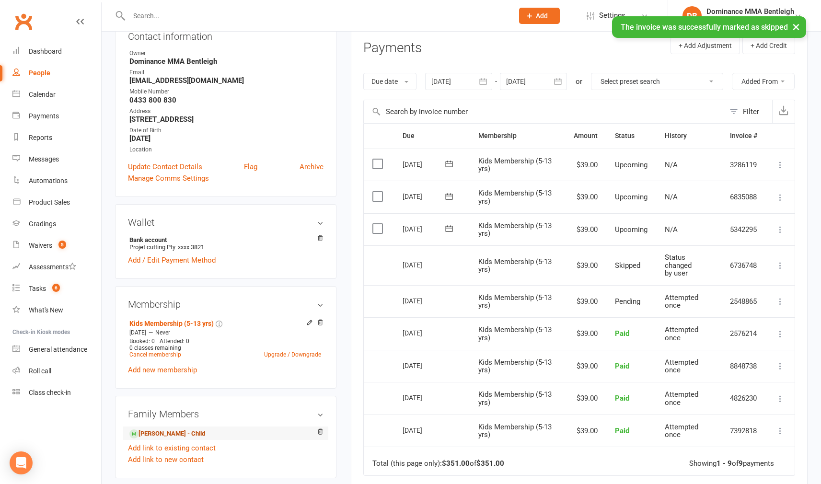
scroll to position [116, 0]
click at [204, 430] on link "Francois Kinsella - Child" at bounding box center [167, 434] width 76 height 10
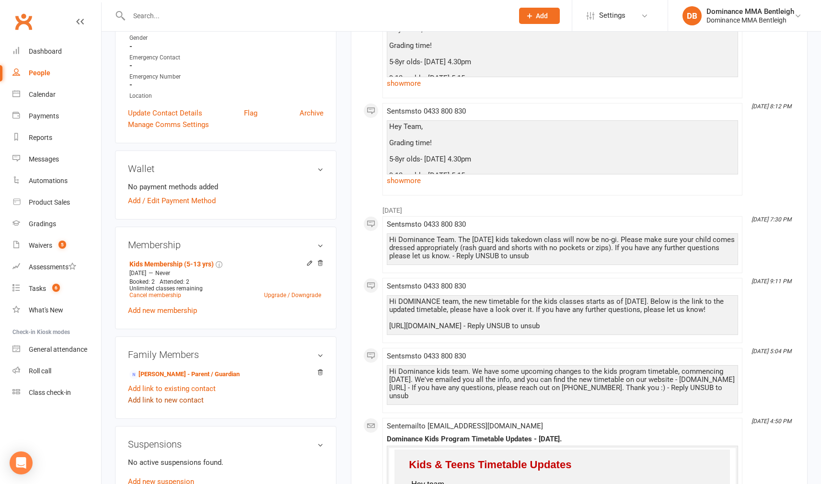
scroll to position [269, 0]
click at [199, 371] on link "Sonika Nel - Parent / Guardian" at bounding box center [184, 373] width 110 height 10
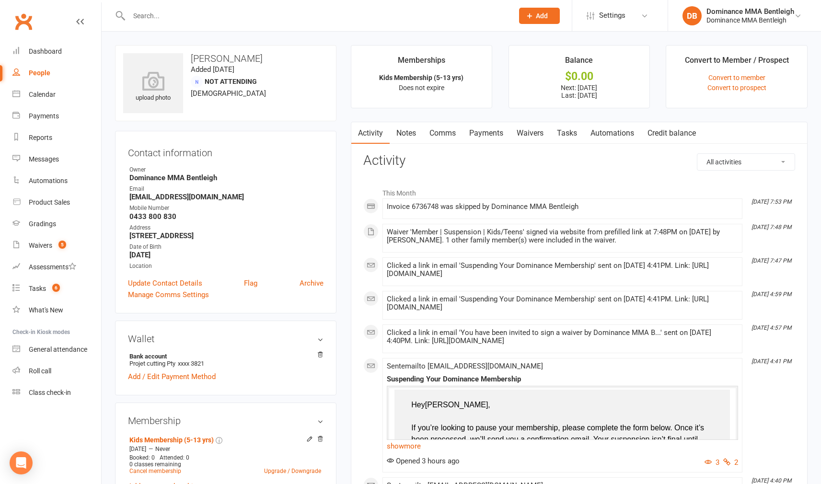
click at [468, 131] on link "Payments" at bounding box center [485, 133] width 47 height 22
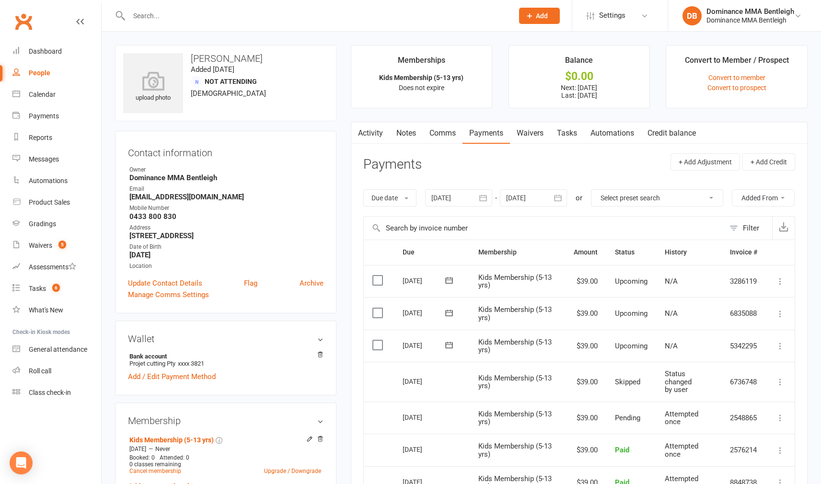
scroll to position [36, 0]
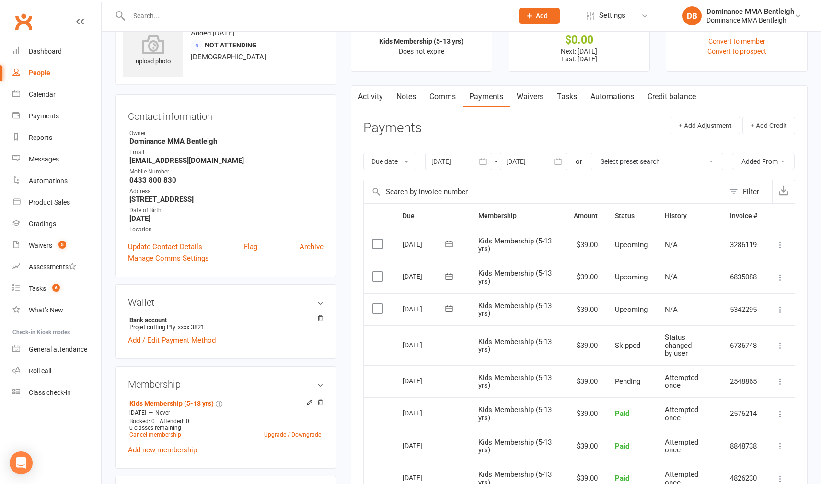
click at [380, 313] on label at bounding box center [378, 309] width 13 height 10
click at [378, 304] on input "checkbox" at bounding box center [375, 304] width 6 height 0
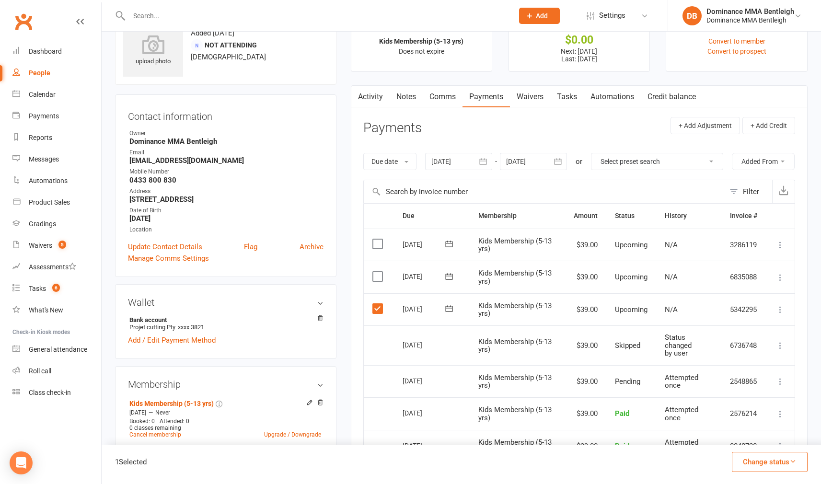
drag, startPoint x: 796, startPoint y: 461, endPoint x: 790, endPoint y: 461, distance: 5.8
click at [795, 461] on icon "button" at bounding box center [792, 460] width 7 height 7
click at [739, 434] on link "Skipped" at bounding box center [759, 435] width 95 height 19
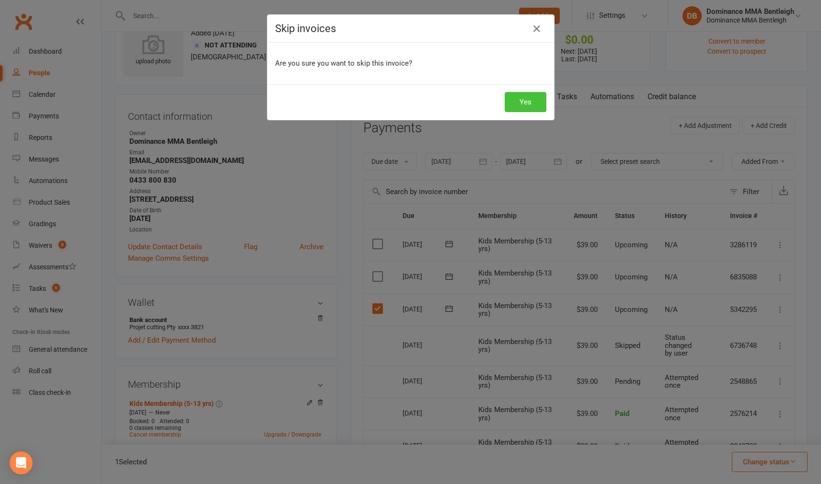
click at [544, 97] on button "Yes" at bounding box center [525, 102] width 42 height 20
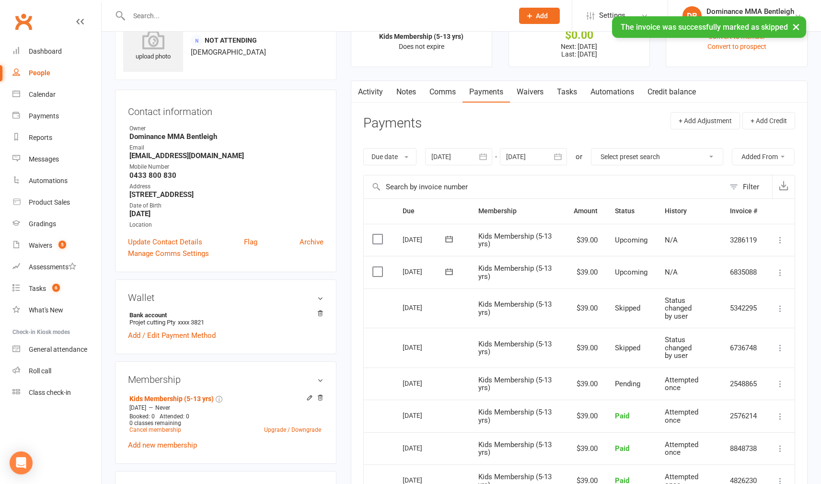
click at [374, 276] on label at bounding box center [378, 272] width 13 height 10
click at [374, 267] on input "checkbox" at bounding box center [375, 267] width 6 height 0
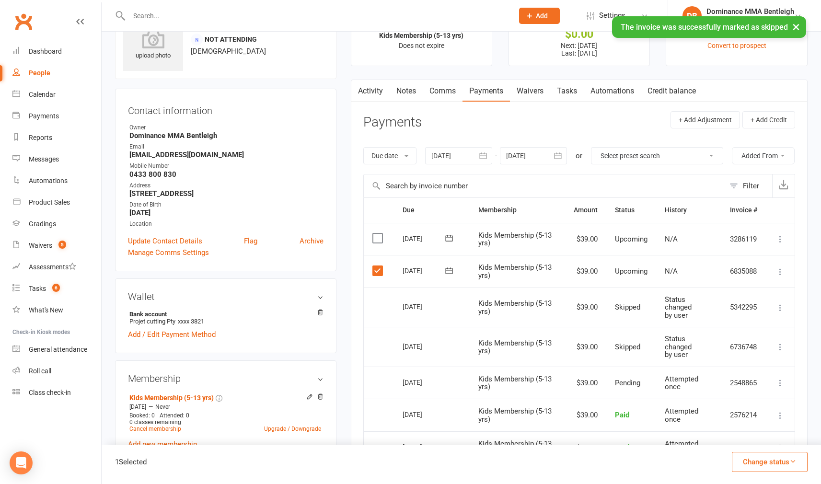
scroll to position [42, 0]
click at [800, 470] on button "Change status" at bounding box center [769, 462] width 76 height 20
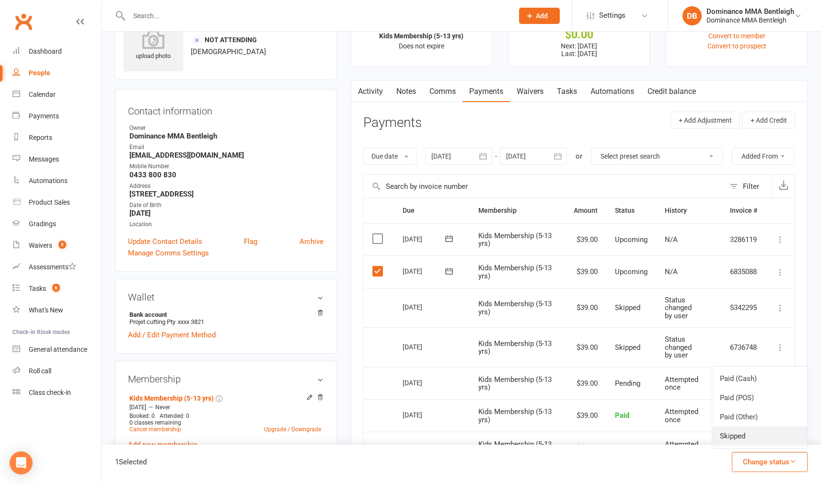
click at [733, 437] on link "Skipped" at bounding box center [759, 435] width 95 height 19
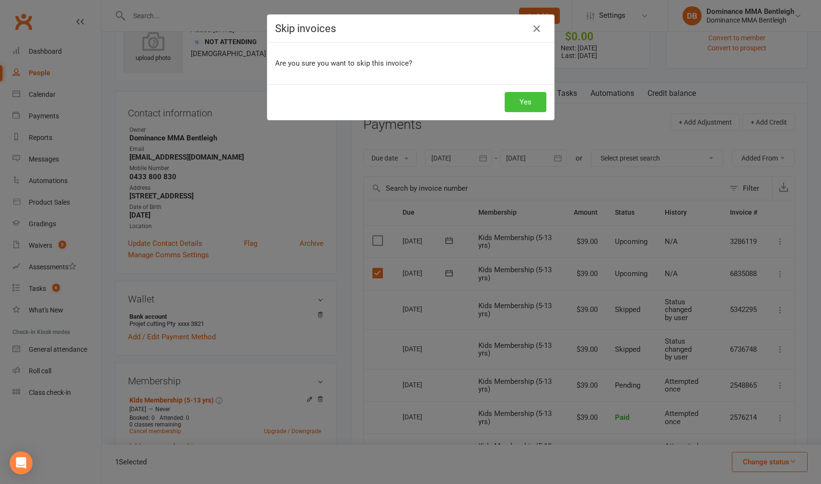
click at [543, 105] on button "Yes" at bounding box center [525, 102] width 42 height 20
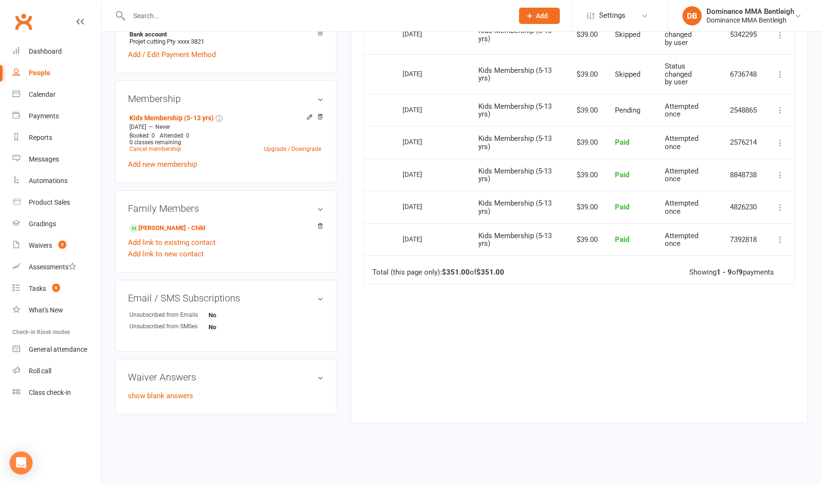
scroll to position [343, 0]
click at [176, 223] on link "Francois Kinsella - Child" at bounding box center [167, 228] width 76 height 10
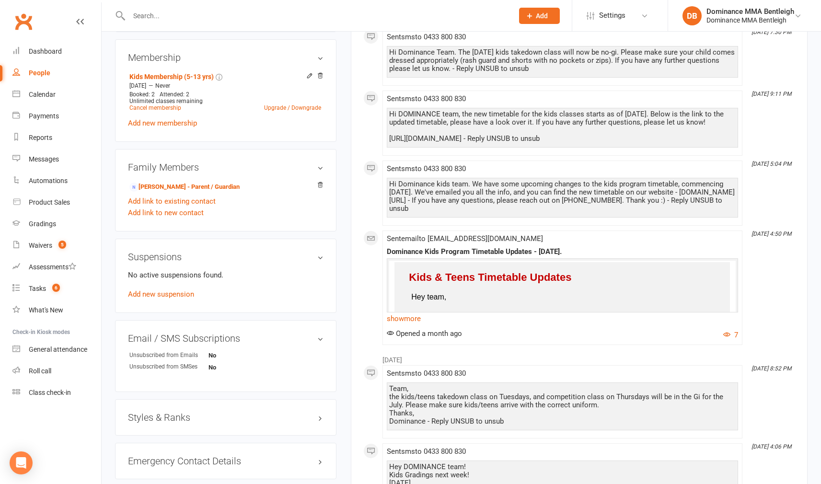
scroll to position [524, 0]
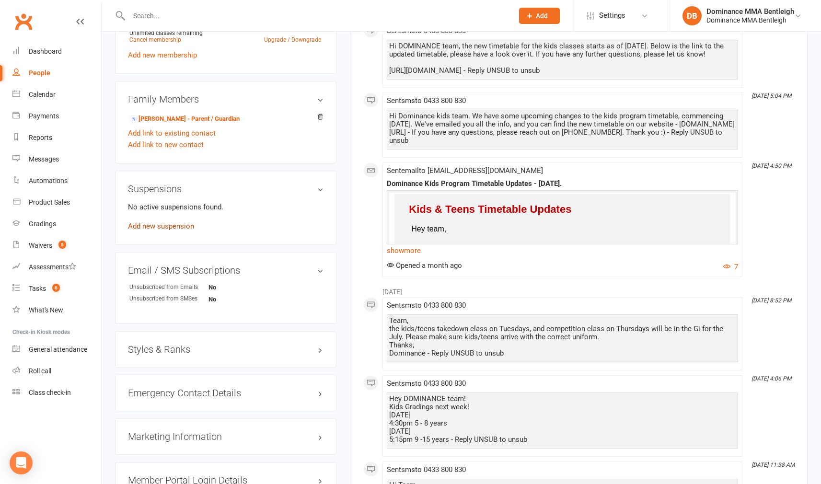
click at [186, 228] on link "Add new suspension" at bounding box center [161, 226] width 66 height 9
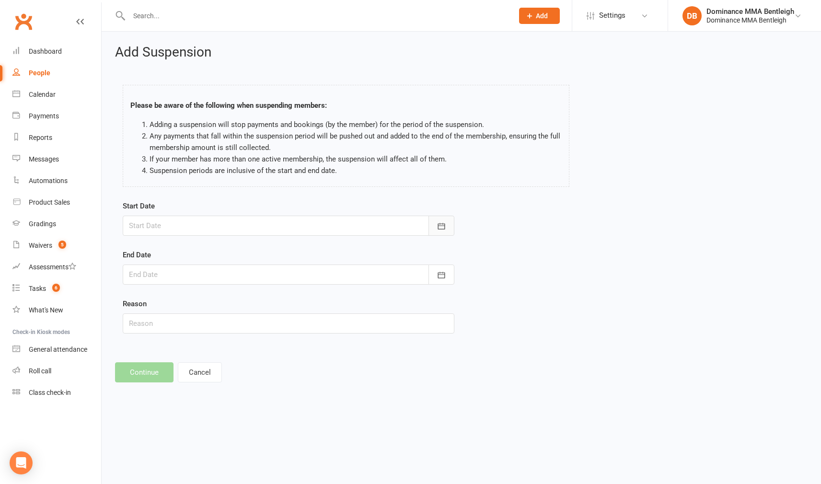
click at [440, 226] on icon "button" at bounding box center [441, 226] width 10 height 10
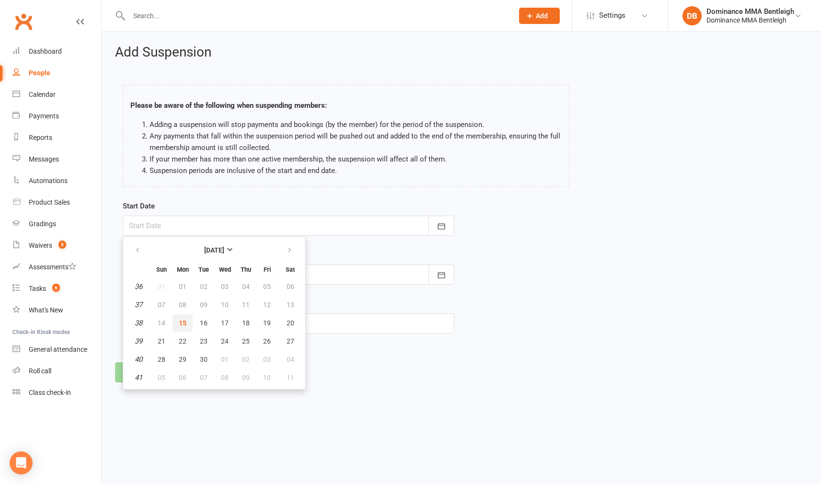
scroll to position [1, 0]
click at [188, 323] on button "15" at bounding box center [182, 322] width 20 height 17
type input "[DATE]"
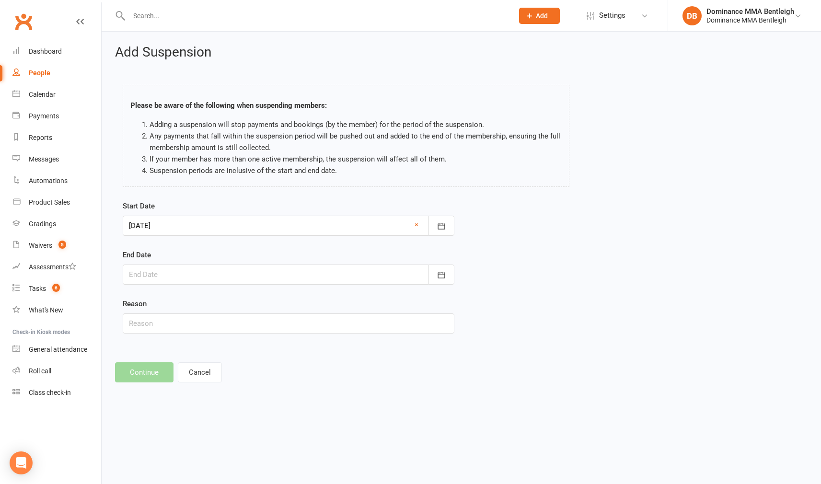
scroll to position [0, 0]
click at [439, 272] on icon "button" at bounding box center [441, 275] width 10 height 10
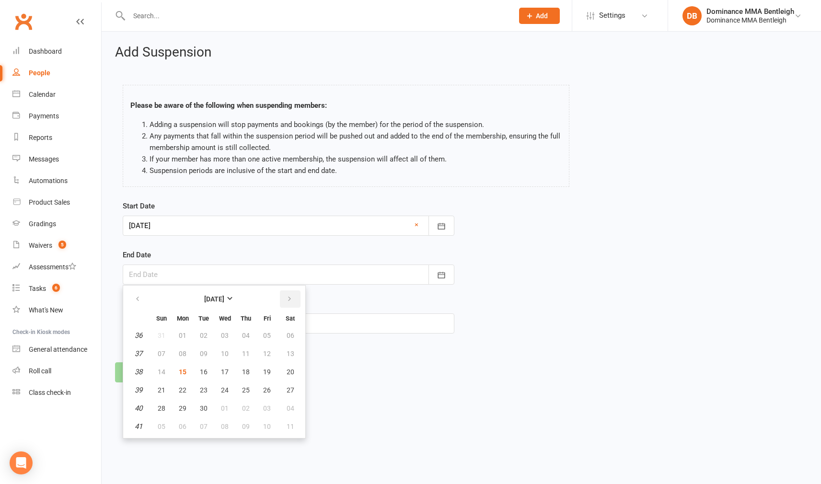
click at [295, 303] on button "button" at bounding box center [290, 298] width 21 height 17
click at [156, 353] on button "05" at bounding box center [161, 353] width 20 height 17
type input "05 Oct 2025"
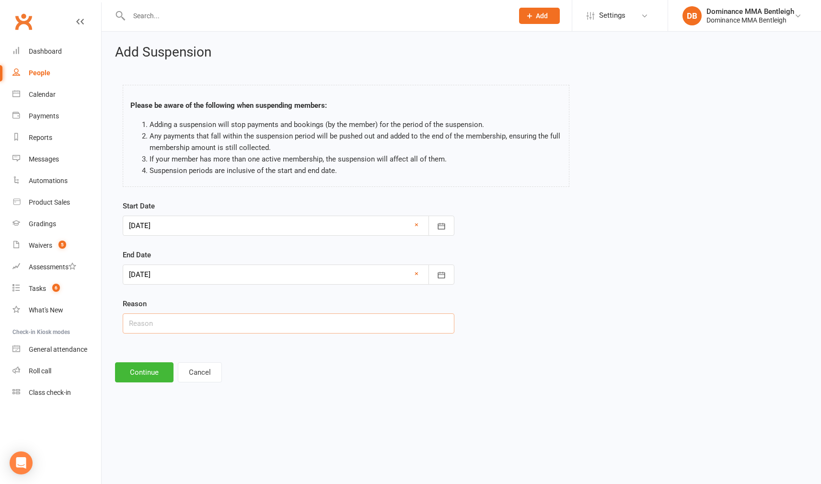
click at [181, 327] on input "text" at bounding box center [288, 323] width 331 height 20
type input "holidays"
click at [147, 370] on button "Continue" at bounding box center [144, 372] width 58 height 20
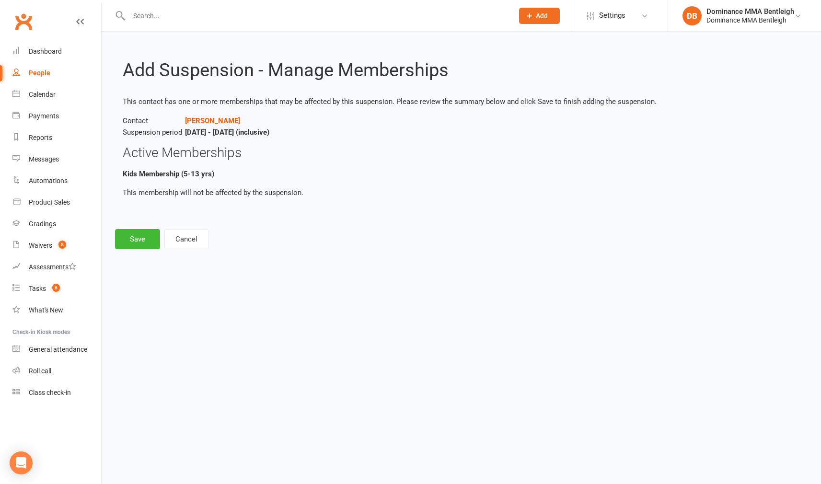
scroll to position [0, 0]
click at [152, 241] on button "Save" at bounding box center [137, 239] width 45 height 20
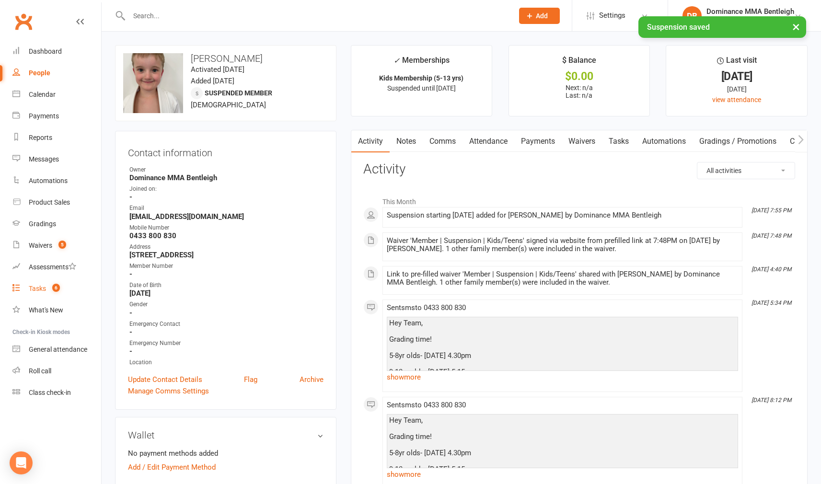
click at [46, 284] on link "Tasks 6" at bounding box center [56, 289] width 89 height 22
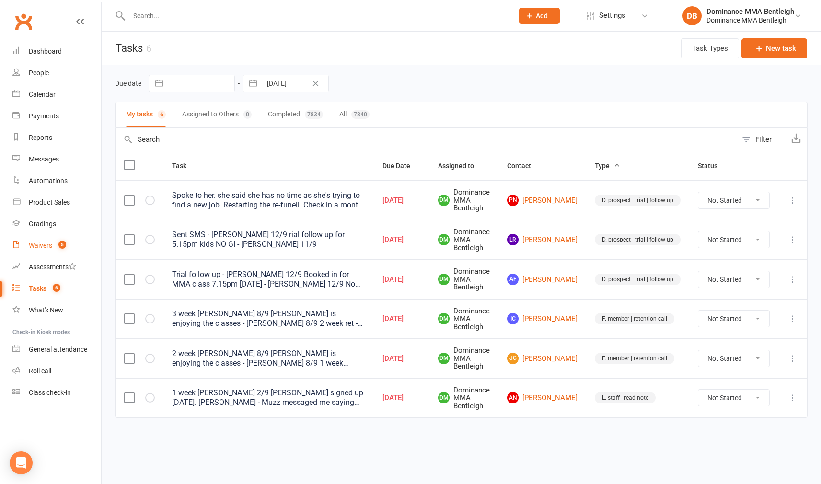
click at [40, 246] on div "Waivers" at bounding box center [40, 245] width 23 height 8
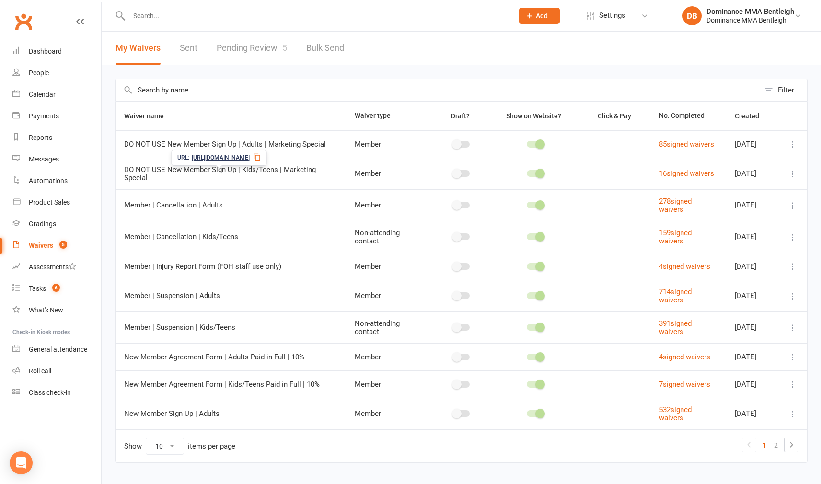
click at [267, 54] on link "Pending Review 5" at bounding box center [252, 48] width 70 height 33
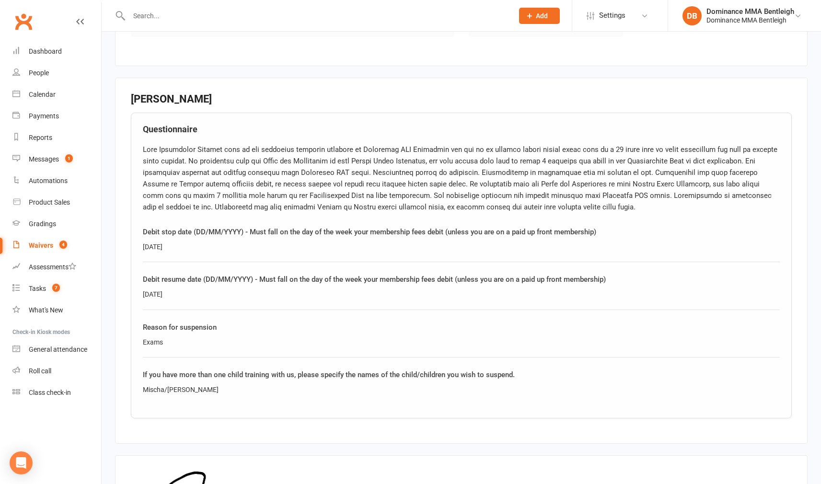
scroll to position [1419, 0]
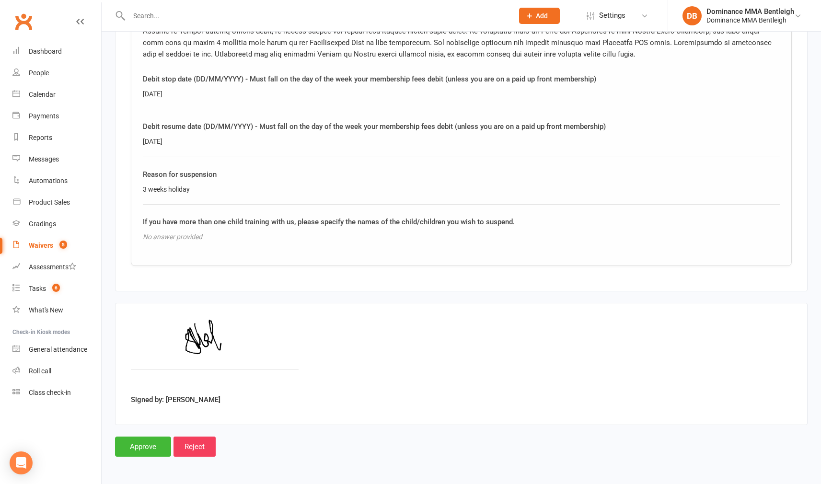
scroll to position [913, 0]
click at [135, 436] on input "Approve" at bounding box center [143, 446] width 56 height 20
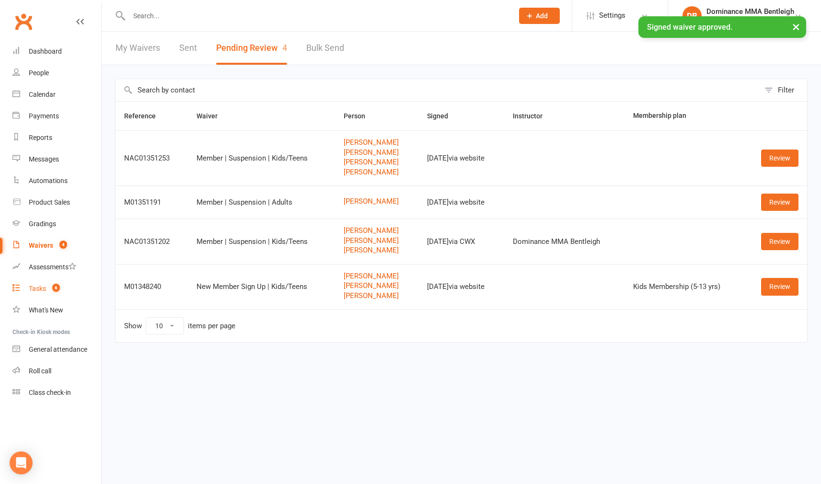
click at [46, 287] on link "Tasks 6" at bounding box center [56, 289] width 89 height 22
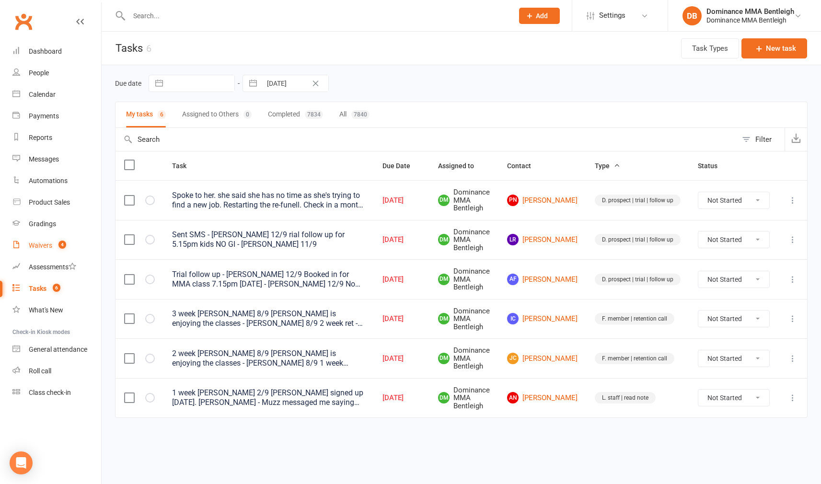
click at [42, 249] on div "Waivers" at bounding box center [40, 245] width 23 height 8
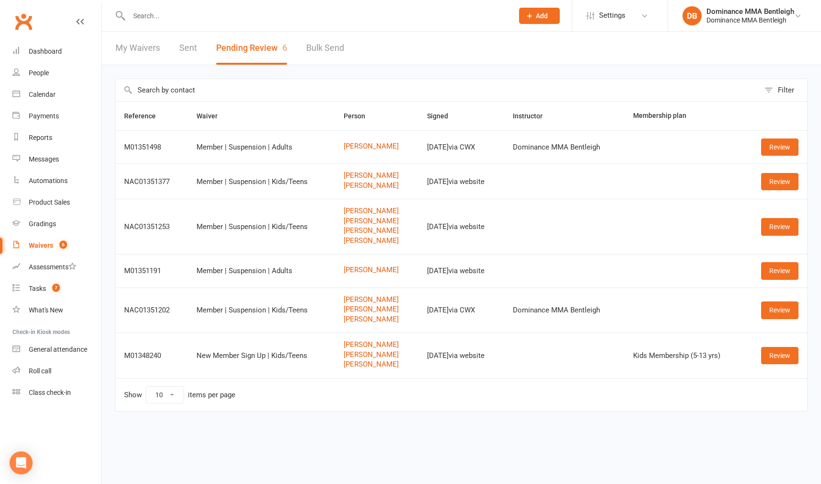
click at [46, 243] on div "Waivers" at bounding box center [41, 245] width 24 height 8
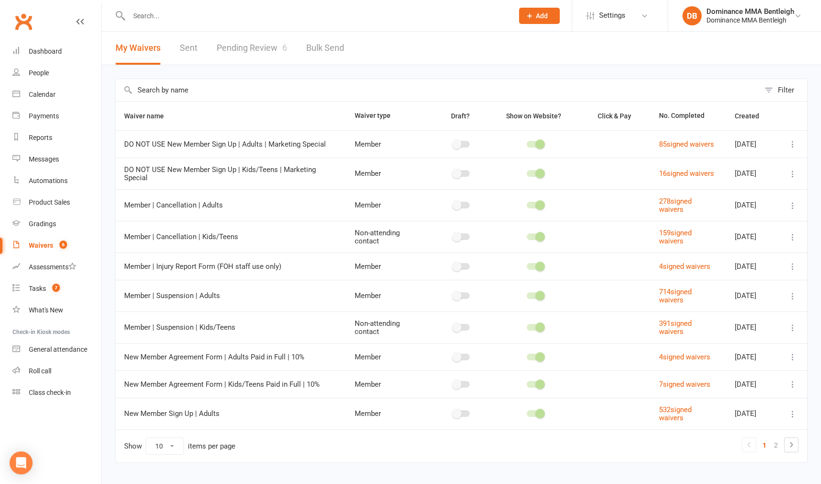
click at [266, 47] on link "Pending Review 6" at bounding box center [252, 48] width 70 height 33
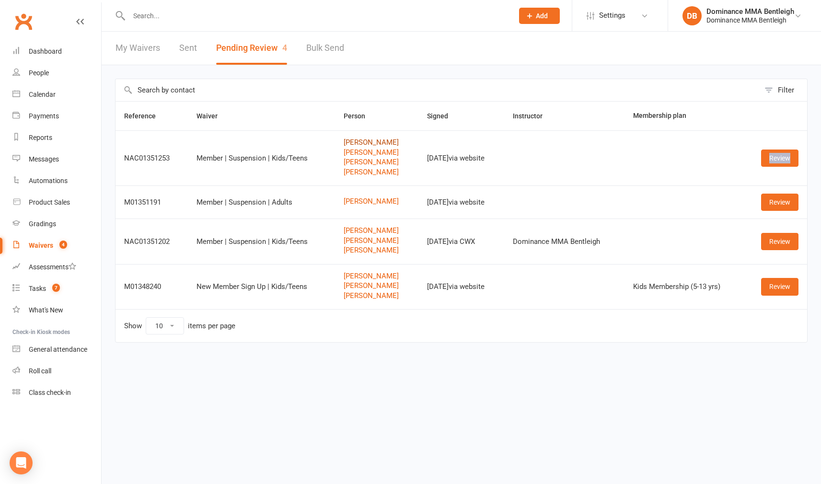
click at [367, 141] on link "[PERSON_NAME]" at bounding box center [376, 142] width 66 height 8
click at [376, 202] on link "[PERSON_NAME]" at bounding box center [376, 201] width 66 height 8
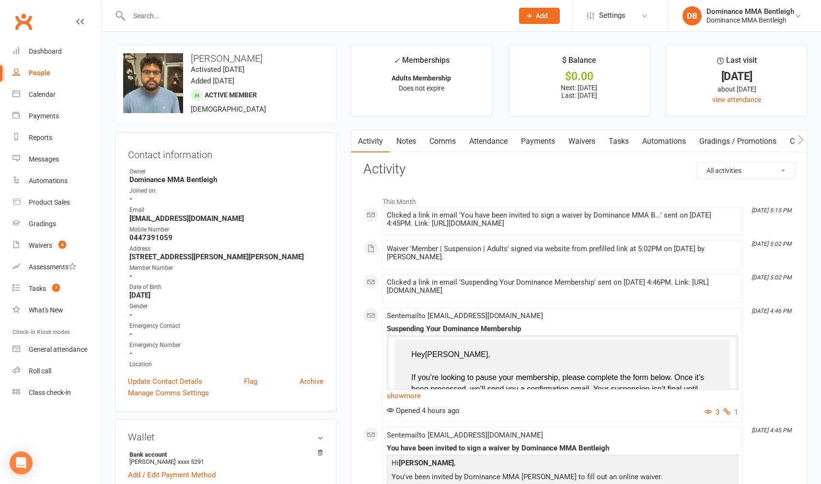
click at [520, 137] on link "Payments" at bounding box center [537, 141] width 47 height 22
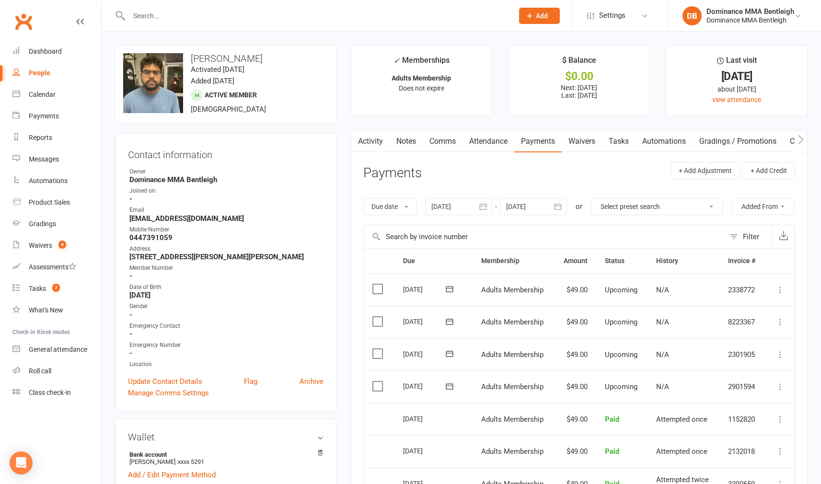
click at [544, 209] on div at bounding box center [533, 206] width 67 height 17
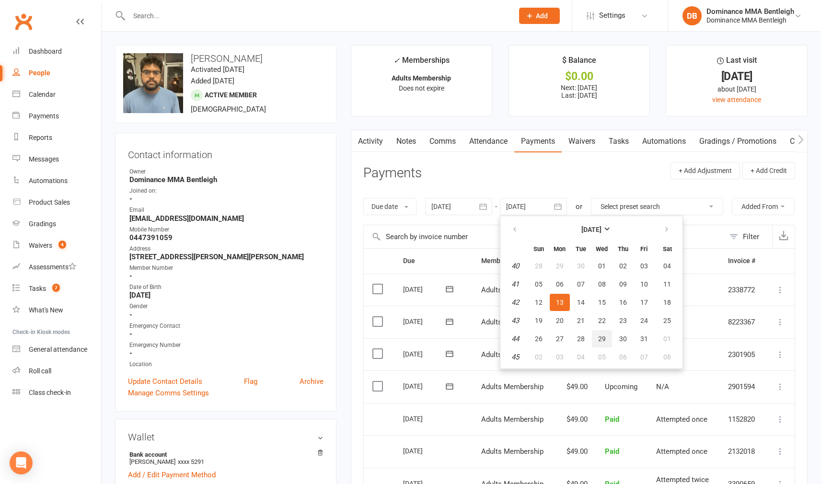
click at [605, 336] on span "29" at bounding box center [602, 339] width 8 height 8
type input "29 Oct 2025"
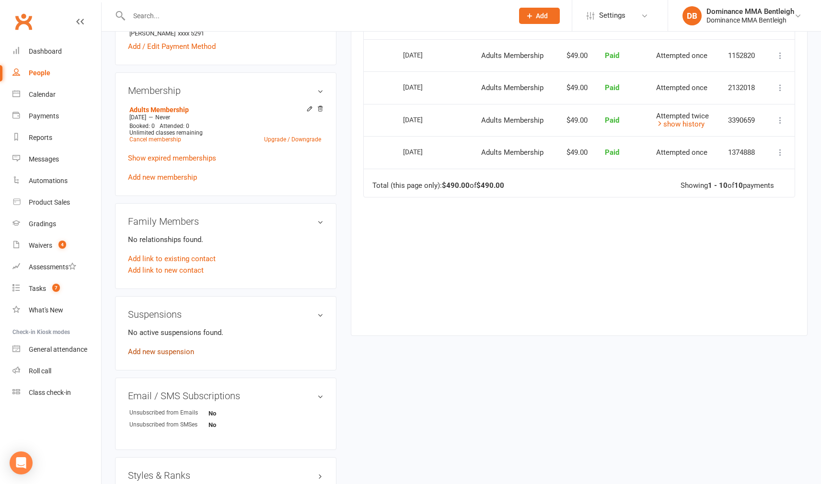
scroll to position [429, 0]
click at [164, 352] on link "Add new suspension" at bounding box center [161, 350] width 66 height 9
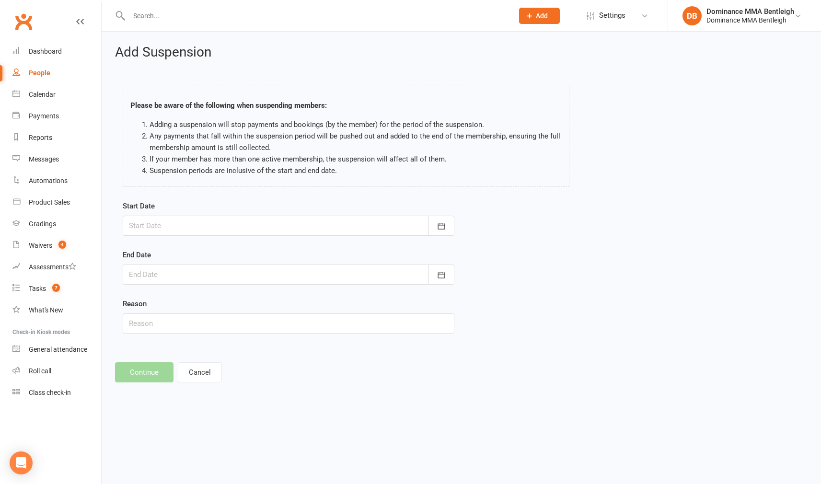
click at [425, 222] on div at bounding box center [288, 226] width 331 height 20
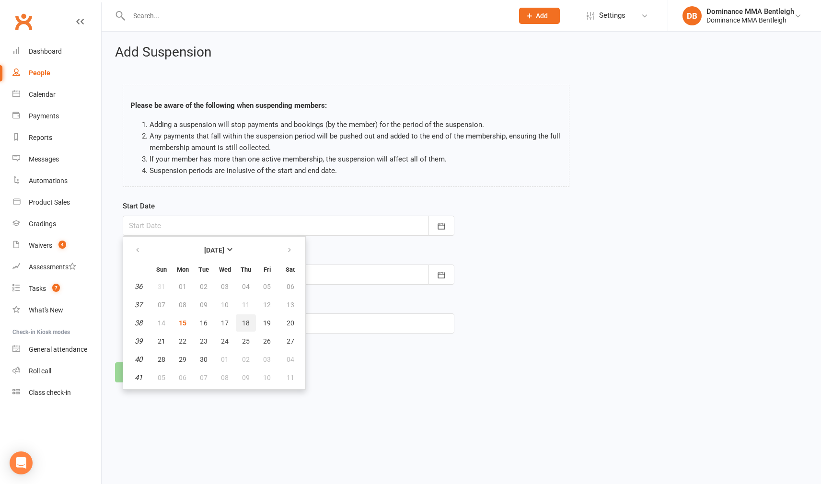
click at [243, 321] on span "18" at bounding box center [246, 323] width 8 height 8
type input "18 Sep 2025"
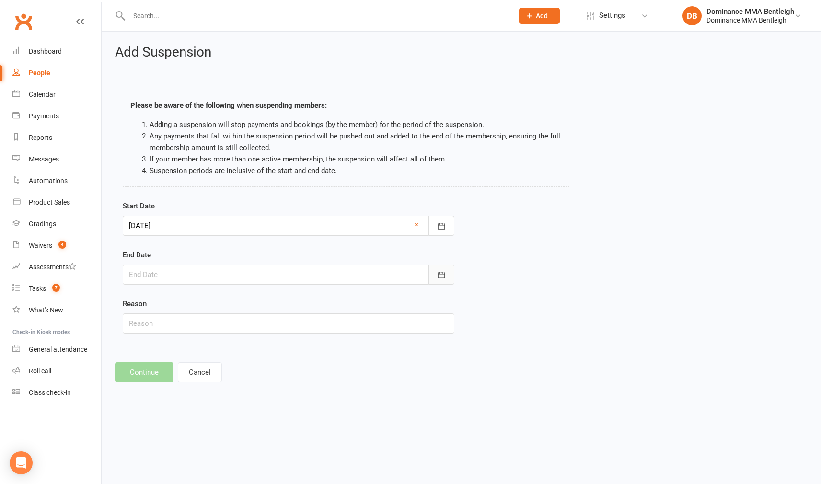
click at [430, 272] on button "button" at bounding box center [441, 274] width 26 height 20
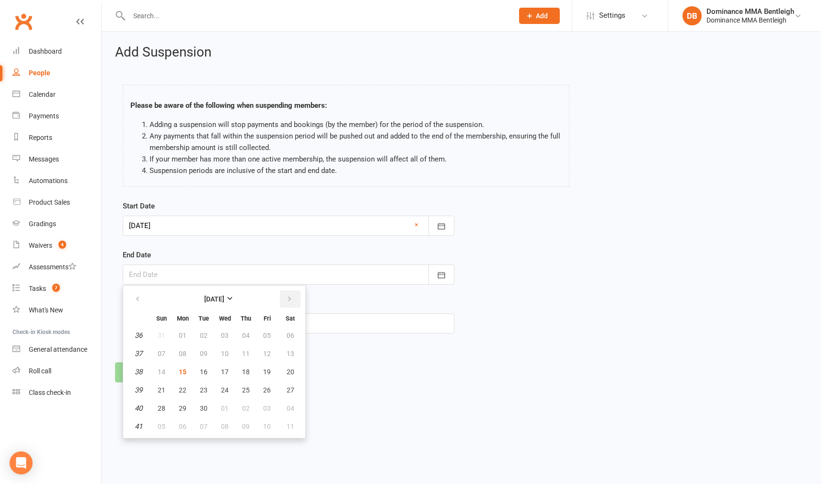
click at [284, 293] on button "button" at bounding box center [290, 298] width 21 height 17
click at [223, 392] on span "22" at bounding box center [225, 390] width 8 height 8
type input "22 Oct 2025"
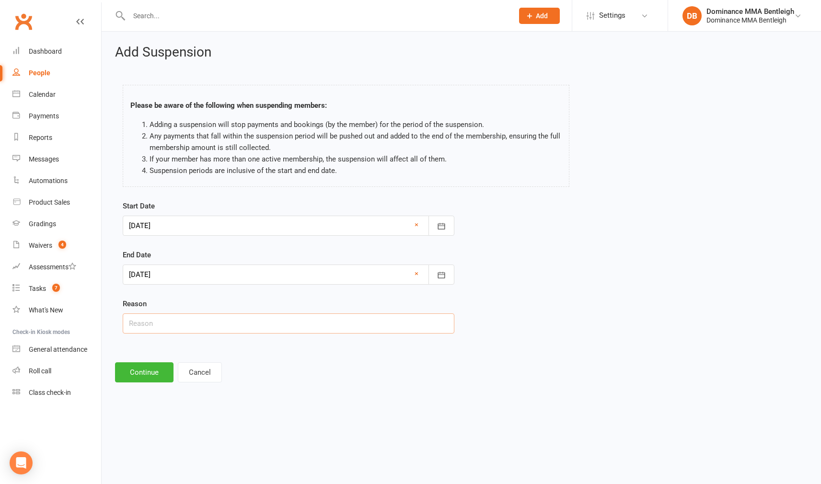
click at [220, 318] on input "text" at bounding box center [288, 323] width 331 height 20
type input "lost job"
click at [161, 371] on button "Continue" at bounding box center [144, 372] width 58 height 20
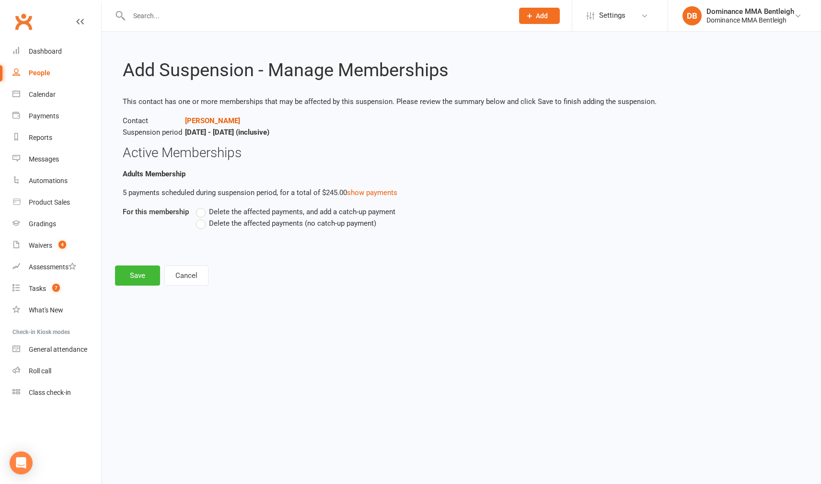
click at [210, 224] on span "Delete the affected payments (no catch-up payment)" at bounding box center [292, 222] width 167 height 10
click at [202, 217] on input "Delete the affected payments (no catch-up payment)" at bounding box center [199, 217] width 6 height 0
click at [147, 272] on button "Save" at bounding box center [137, 275] width 45 height 20
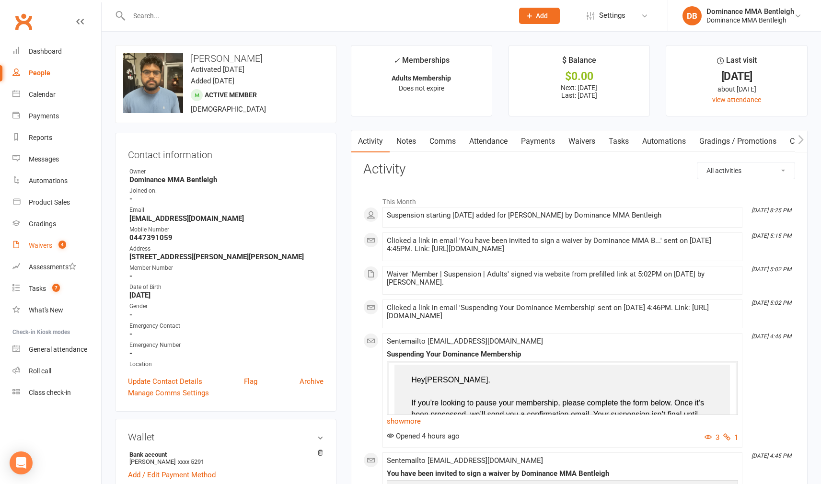
click at [47, 244] on div "Waivers" at bounding box center [40, 245] width 23 height 8
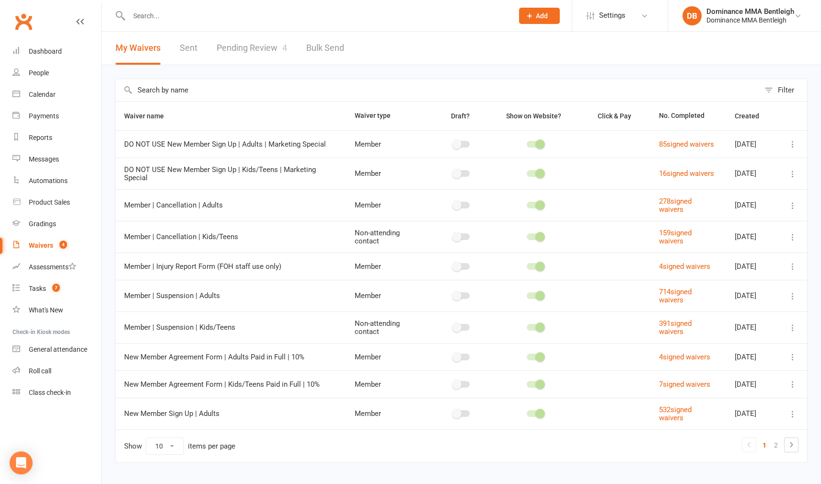
click at [265, 55] on link "Pending Review 4" at bounding box center [252, 48] width 70 height 33
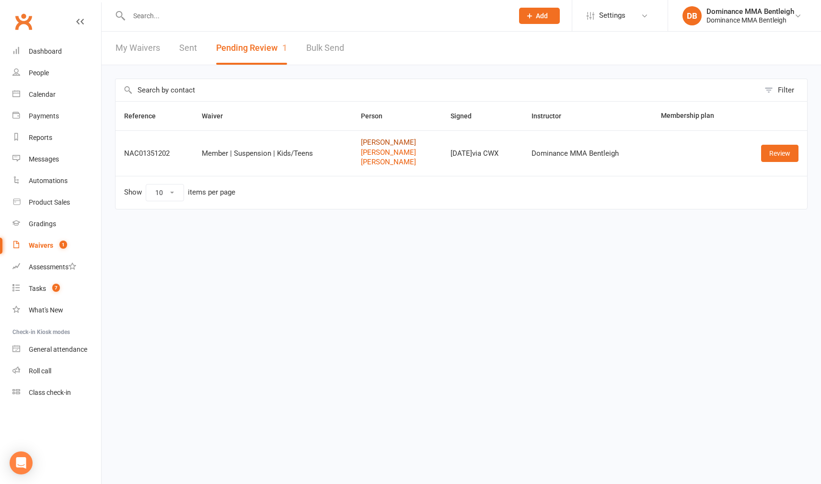
click at [369, 142] on link "[PERSON_NAME]" at bounding box center [397, 142] width 72 height 8
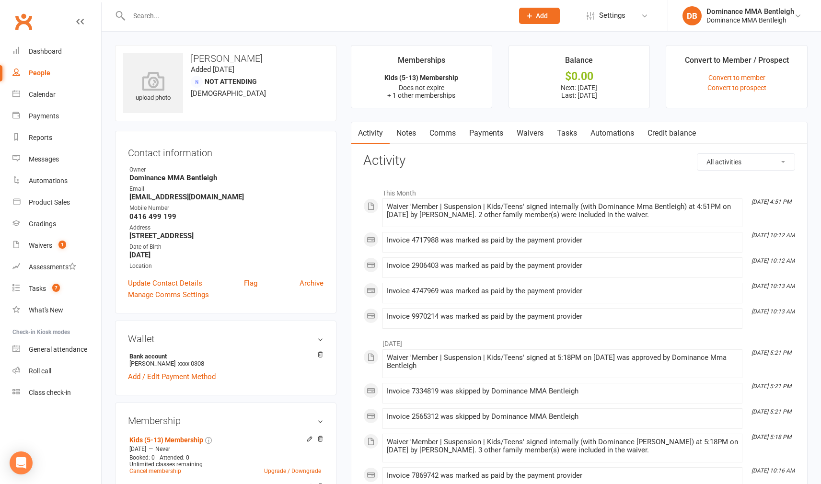
click at [492, 131] on link "Payments" at bounding box center [485, 133] width 47 height 22
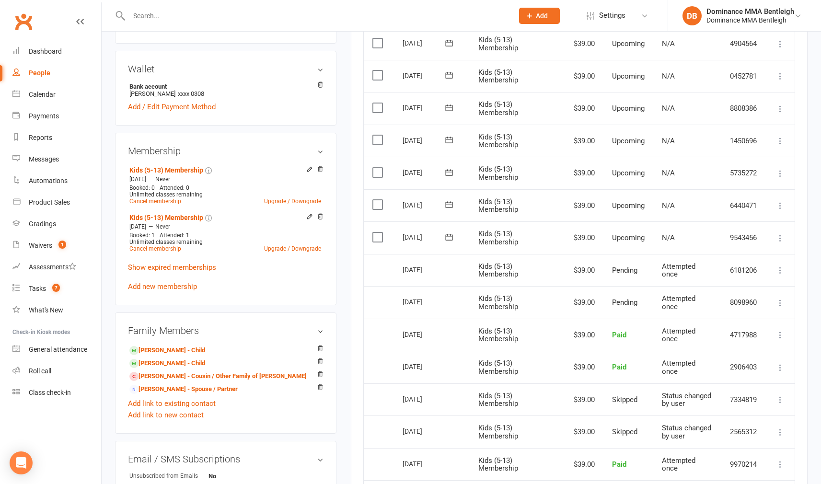
scroll to position [272, 0]
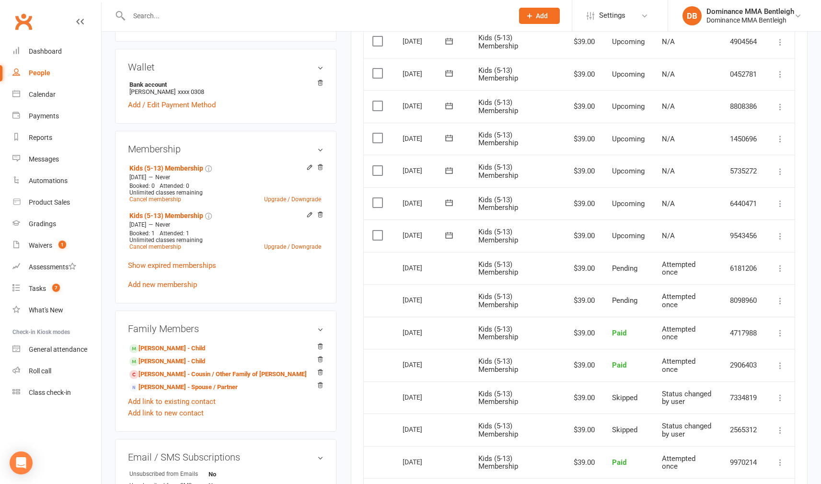
click at [378, 175] on label at bounding box center [378, 171] width 13 height 10
click at [378, 166] on input "checkbox" at bounding box center [375, 166] width 6 height 0
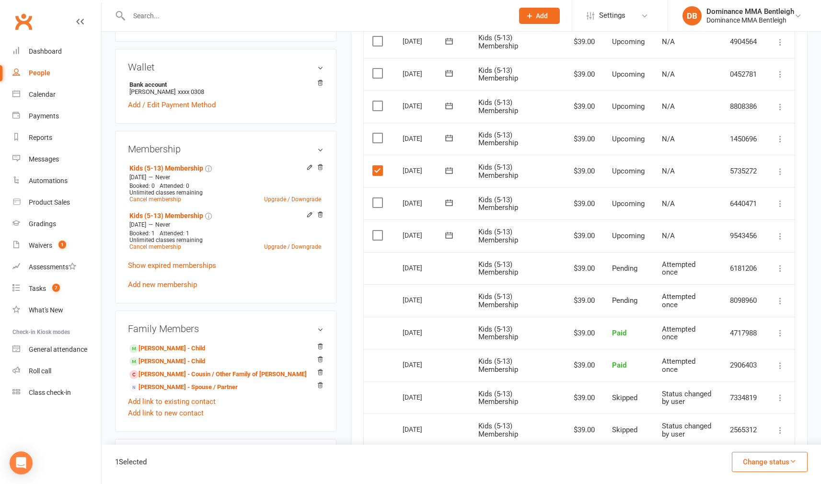
click at [378, 143] on label at bounding box center [378, 138] width 13 height 10
click at [378, 133] on input "checkbox" at bounding box center [375, 133] width 6 height 0
click at [378, 123] on td "Select this" at bounding box center [379, 106] width 30 height 33
click at [379, 111] on label at bounding box center [378, 106] width 13 height 10
click at [378, 101] on input "checkbox" at bounding box center [375, 101] width 6 height 0
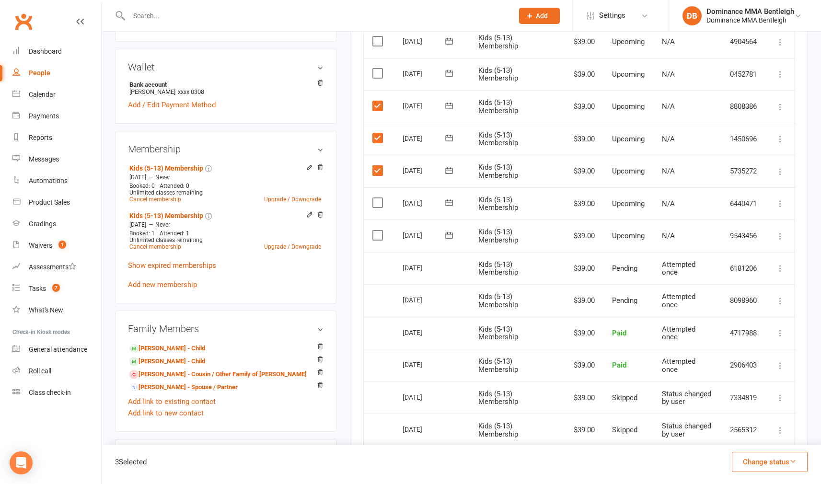
click at [373, 78] on label at bounding box center [378, 73] width 13 height 10
click at [373, 68] on input "checkbox" at bounding box center [375, 68] width 6 height 0
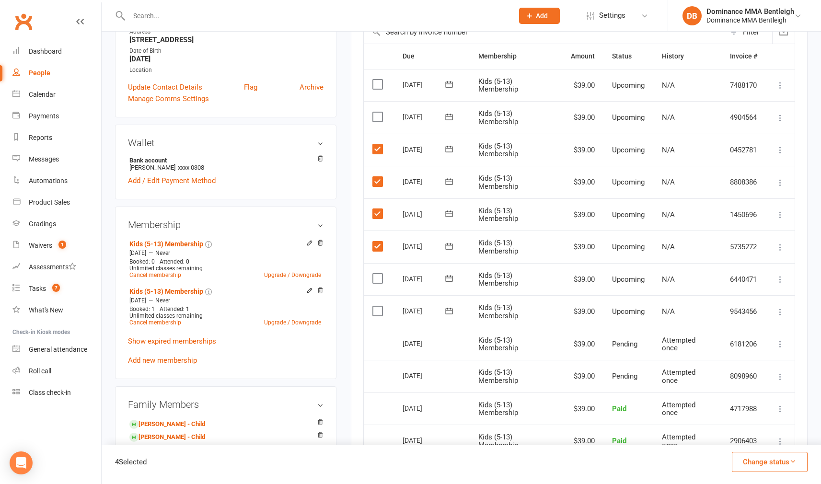
scroll to position [188, 0]
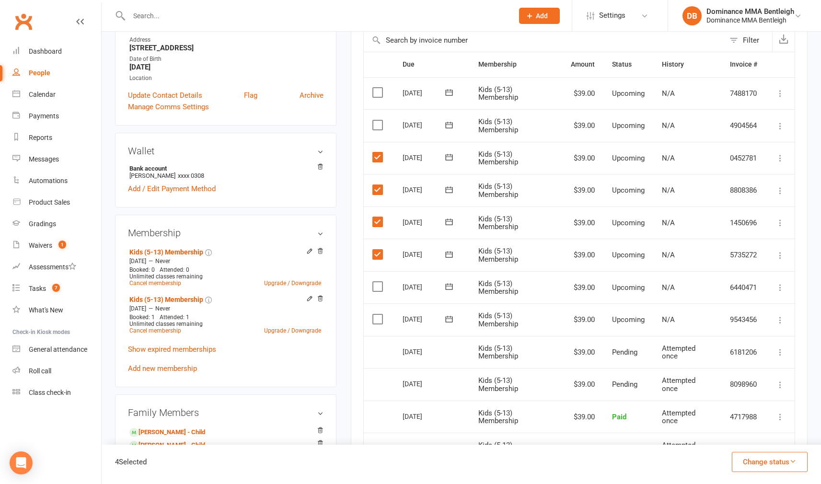
click at [800, 462] on button "Change status" at bounding box center [769, 462] width 76 height 20
click at [746, 440] on link "Skipped" at bounding box center [759, 435] width 95 height 19
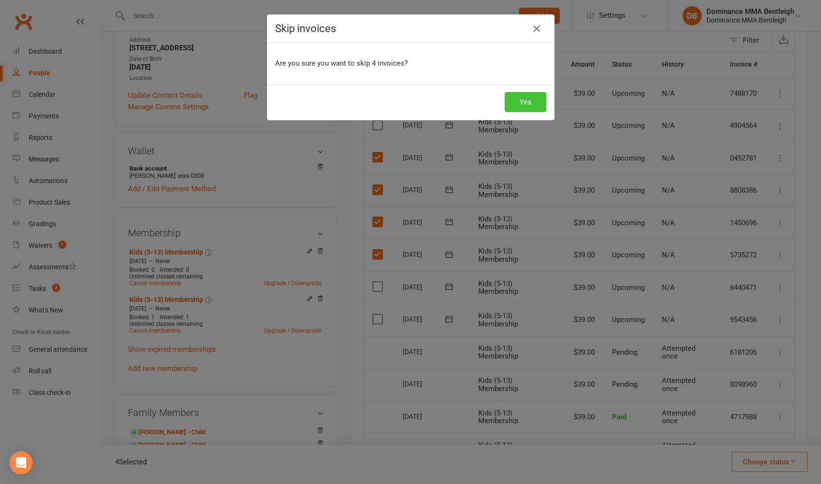
click at [518, 105] on button "Yes" at bounding box center [525, 102] width 42 height 20
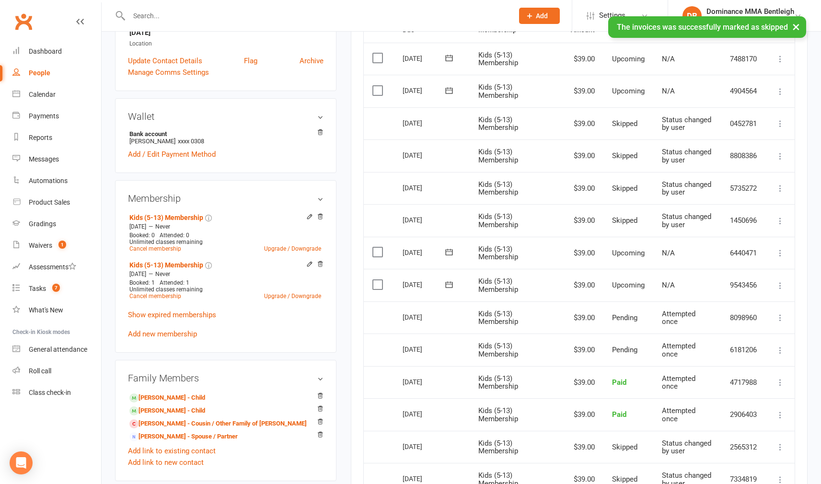
scroll to position [222, 0]
click at [195, 398] on link "Alyssa Babushkin - Child" at bounding box center [167, 398] width 76 height 10
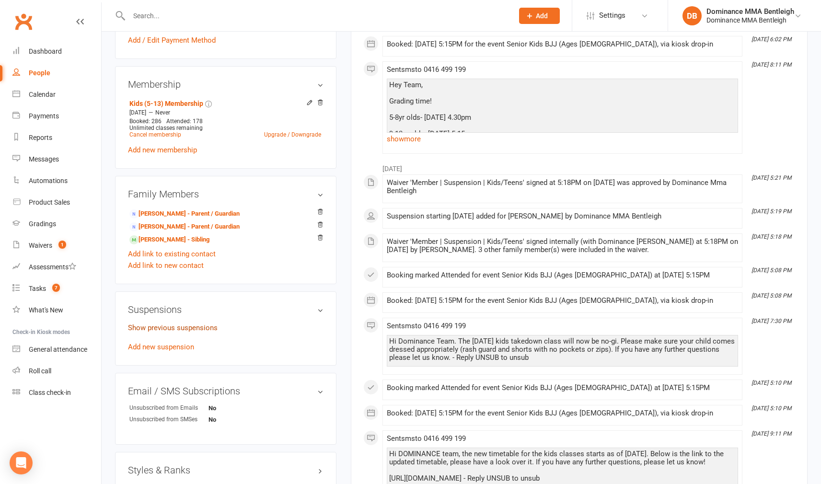
scroll to position [428, 0]
click at [198, 327] on link "Show previous suspensions" at bounding box center [173, 328] width 90 height 9
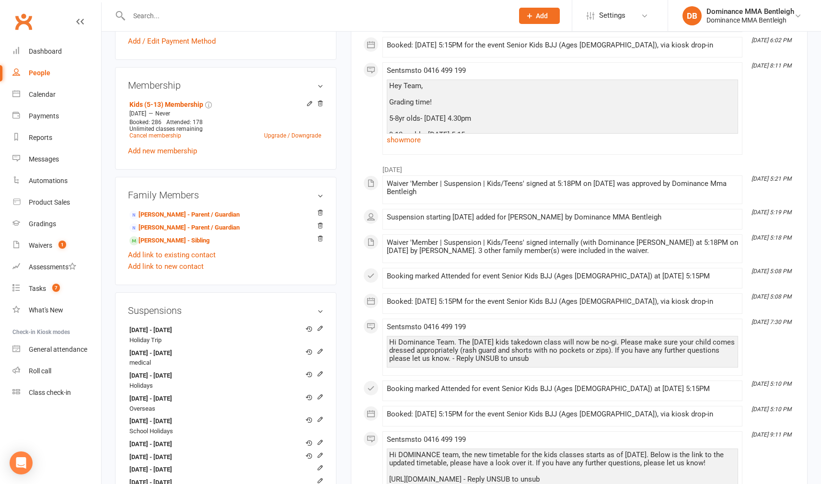
click at [243, 305] on h3 "Suspensions" at bounding box center [225, 310] width 195 height 11
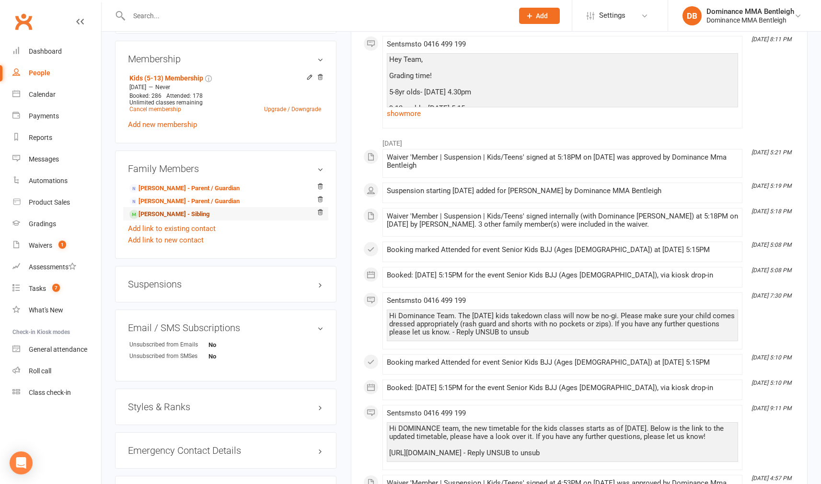
scroll to position [456, 0]
click at [290, 280] on h3 "Suspensions" at bounding box center [225, 282] width 195 height 11
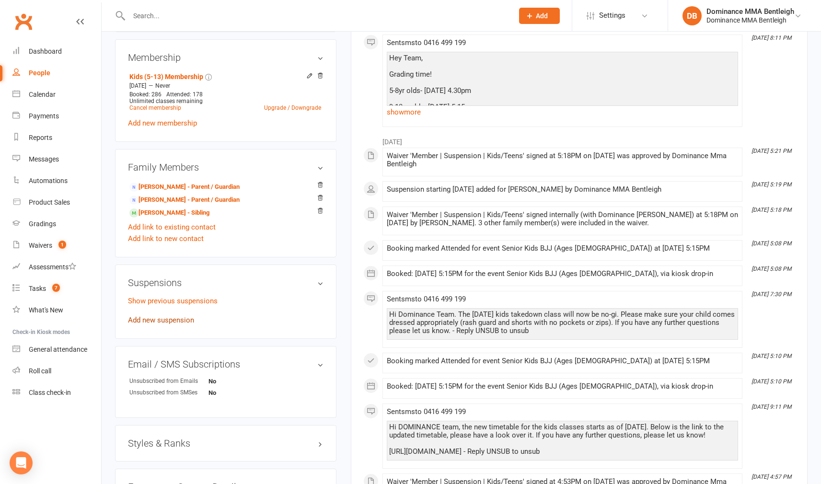
click at [184, 318] on link "Add new suspension" at bounding box center [161, 320] width 66 height 9
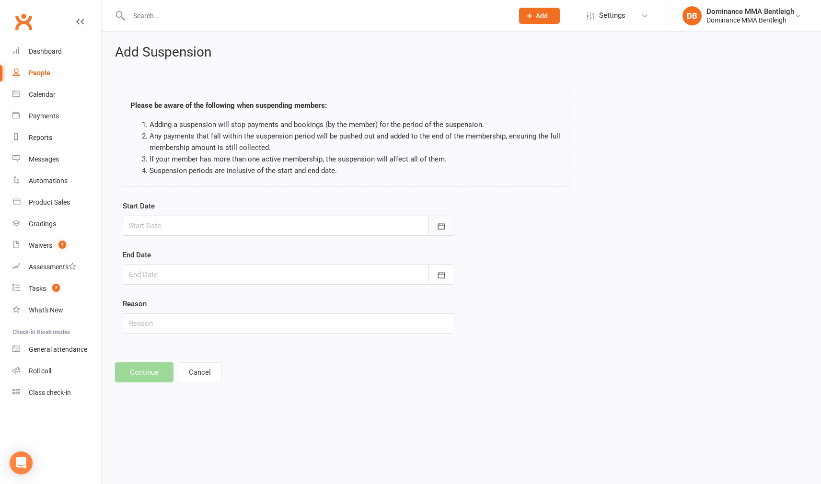
click at [439, 218] on button "button" at bounding box center [441, 226] width 26 height 20
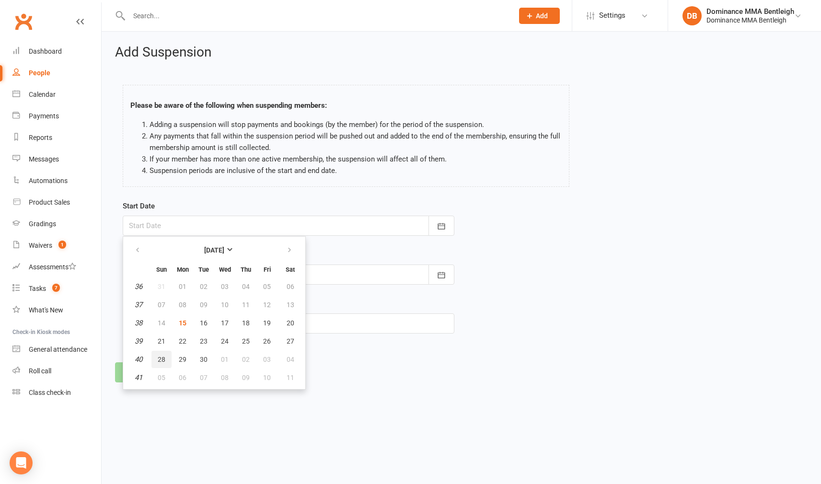
click at [164, 361] on span "28" at bounding box center [162, 359] width 8 height 8
type input "28 Sep 2025"
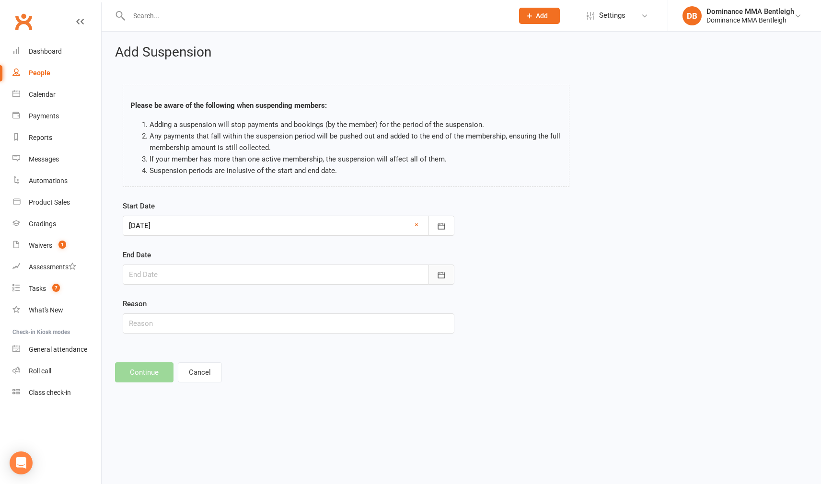
click at [435, 275] on button "button" at bounding box center [441, 274] width 26 height 20
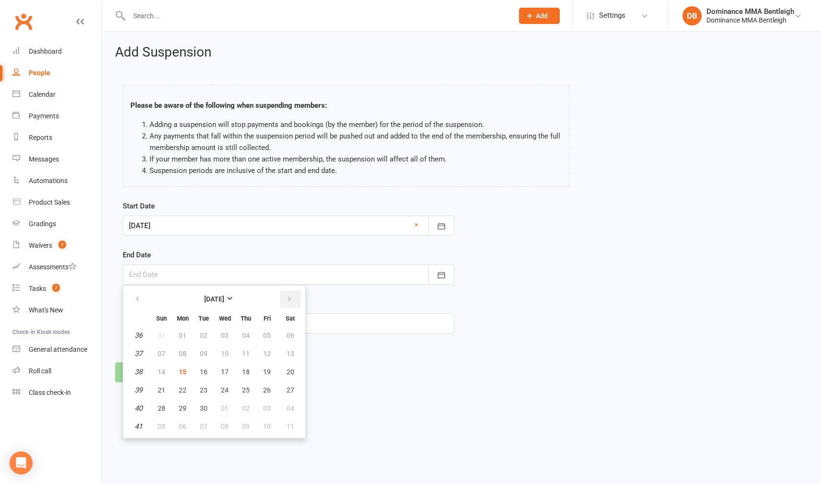
click at [284, 292] on button "button" at bounding box center [290, 298] width 21 height 17
drag, startPoint x: 161, startPoint y: 371, endPoint x: 156, endPoint y: 372, distance: 5.4
click at [160, 372] on span "12" at bounding box center [162, 372] width 8 height 8
type input "12 Oct 2025"
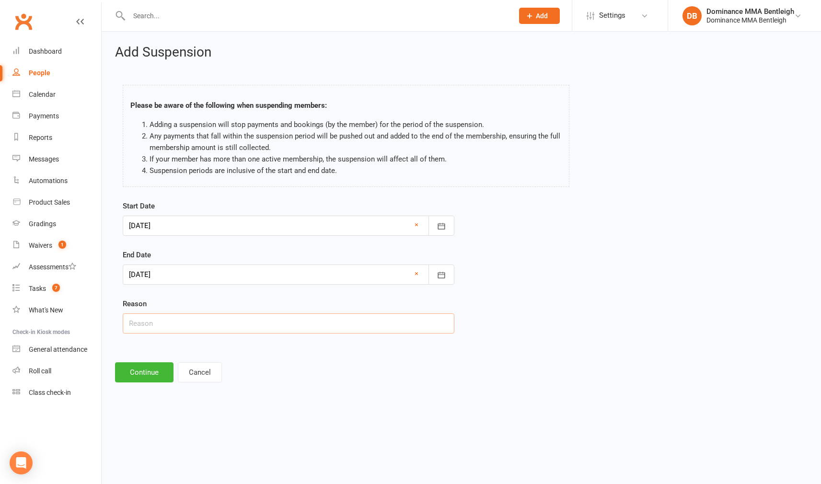
click at [196, 330] on input "text" at bounding box center [288, 323] width 331 height 20
type input "holiday"
click at [155, 373] on button "Continue" at bounding box center [144, 372] width 58 height 20
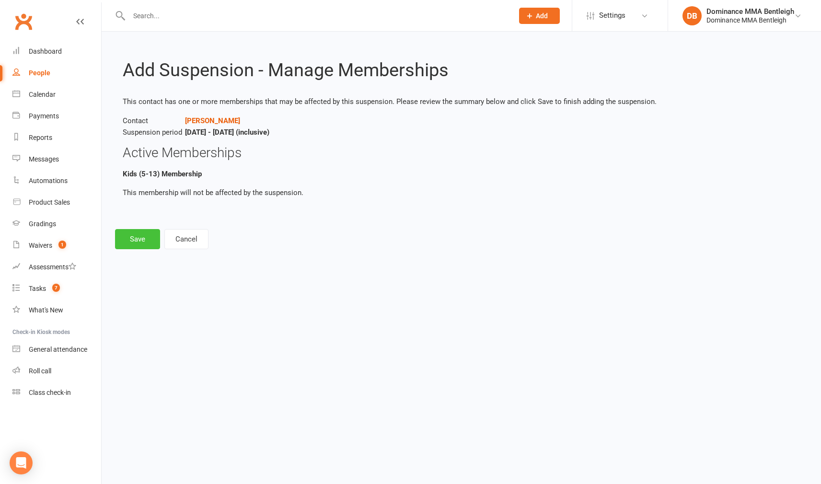
click at [152, 241] on button "Save" at bounding box center [137, 239] width 45 height 20
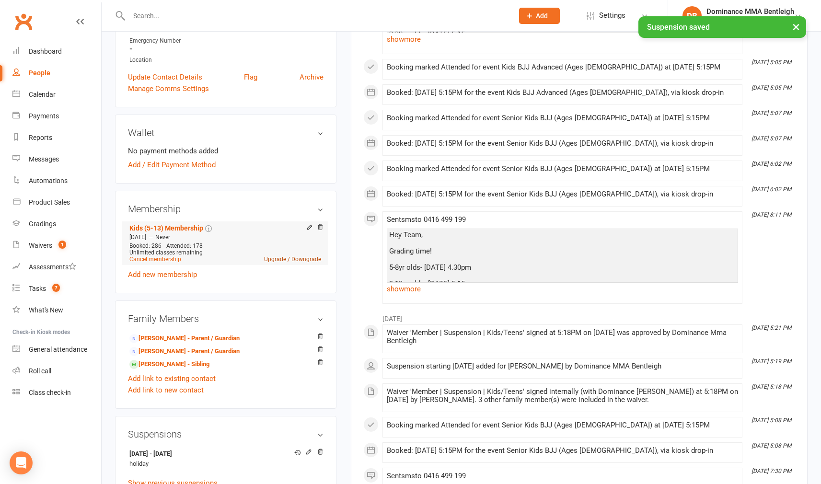
scroll to position [342, 0]
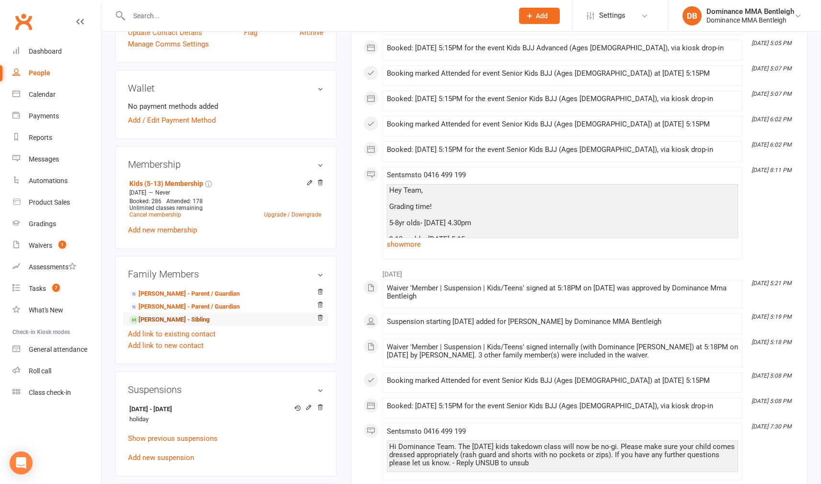
click at [199, 321] on link "Andrei Babushkin - Sibling" at bounding box center [169, 320] width 80 height 10
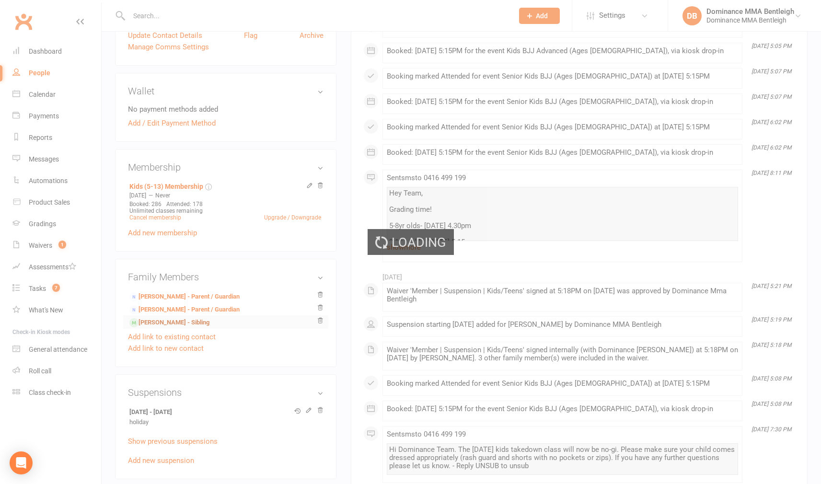
scroll to position [346, 0]
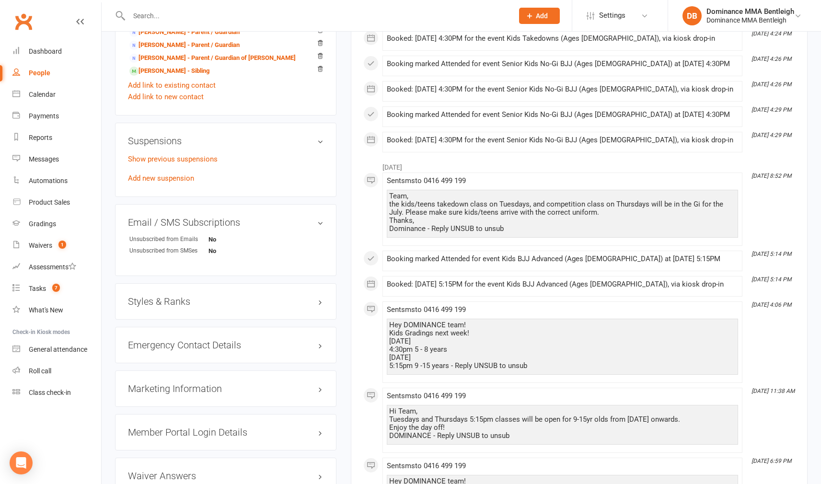
scroll to position [623, 0]
click at [187, 177] on link "Add new suspension" at bounding box center [161, 178] width 66 height 9
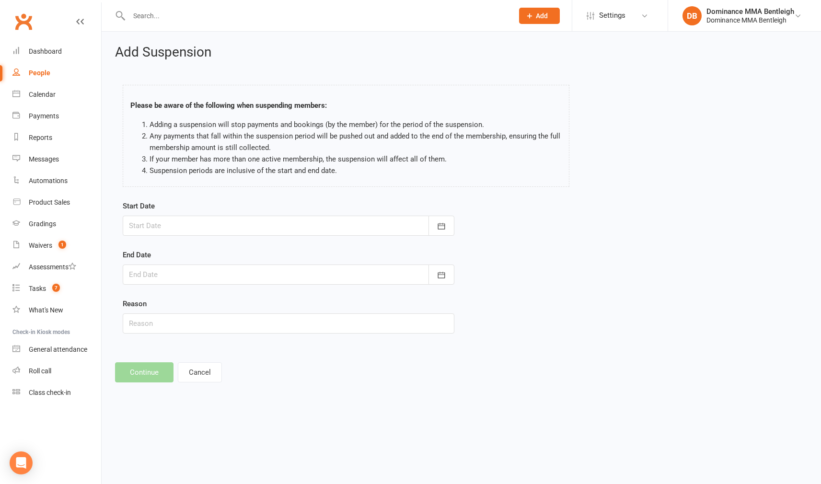
drag, startPoint x: 436, startPoint y: 229, endPoint x: 424, endPoint y: 229, distance: 12.5
click at [434, 229] on button "button" at bounding box center [441, 226] width 26 height 20
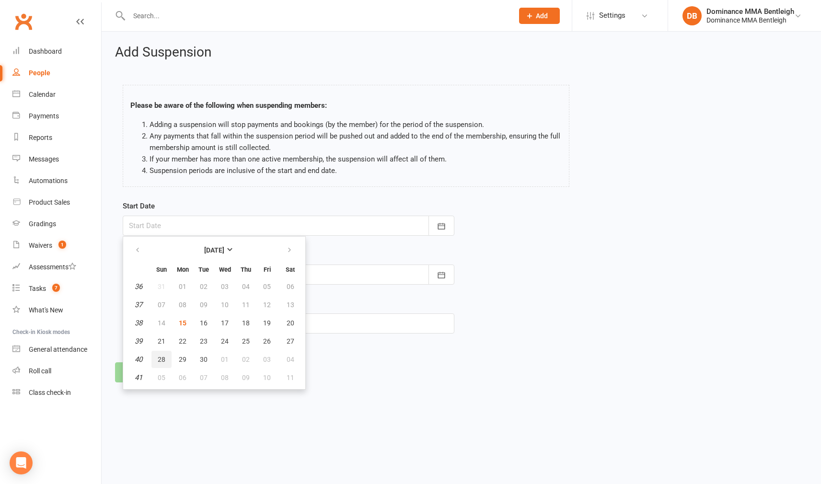
click at [162, 360] on span "28" at bounding box center [162, 359] width 8 height 8
type input "28 Sep 2025"
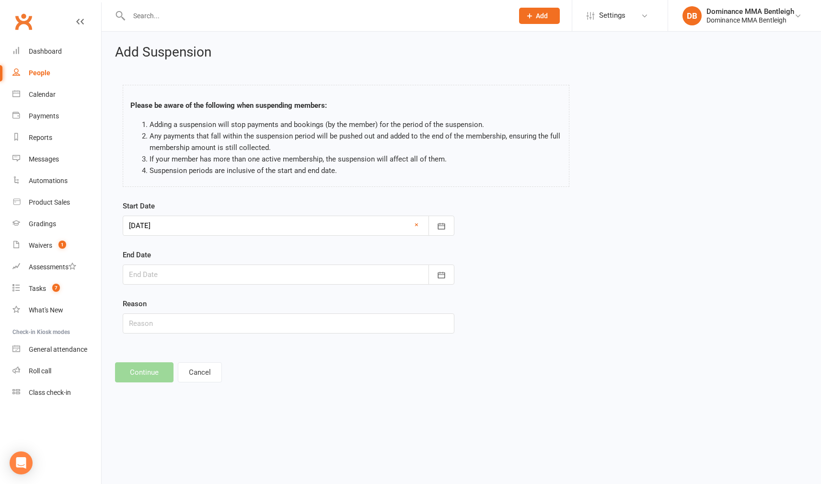
click at [276, 279] on div at bounding box center [288, 274] width 331 height 20
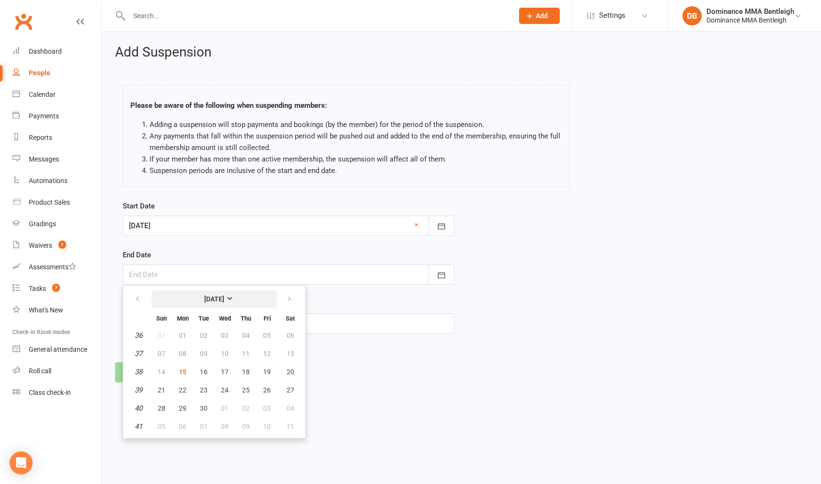
click at [273, 305] on button "September 2025" at bounding box center [214, 298] width 126 height 17
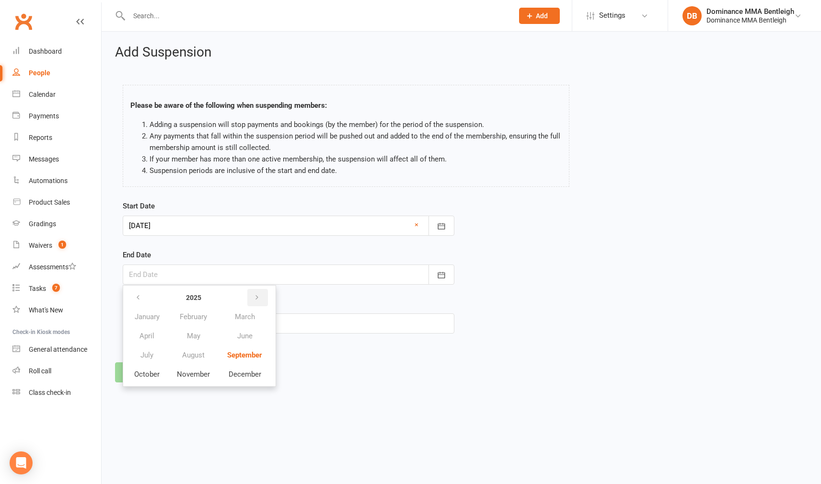
drag, startPoint x: 267, startPoint y: 300, endPoint x: 262, endPoint y: 300, distance: 5.3
click at [264, 300] on button "button" at bounding box center [257, 297] width 21 height 17
click at [139, 298] on icon "button" at bounding box center [138, 298] width 7 height 8
click at [161, 375] on button "October" at bounding box center [147, 374] width 42 height 18
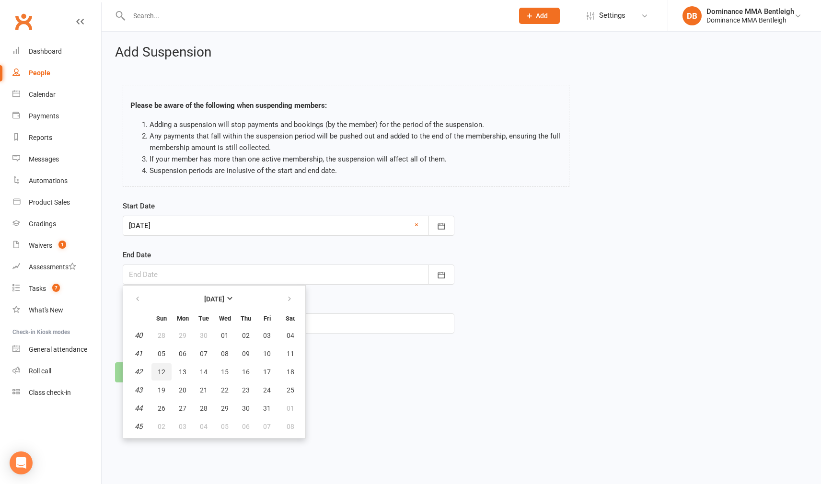
click at [162, 371] on span "12" at bounding box center [162, 372] width 8 height 8
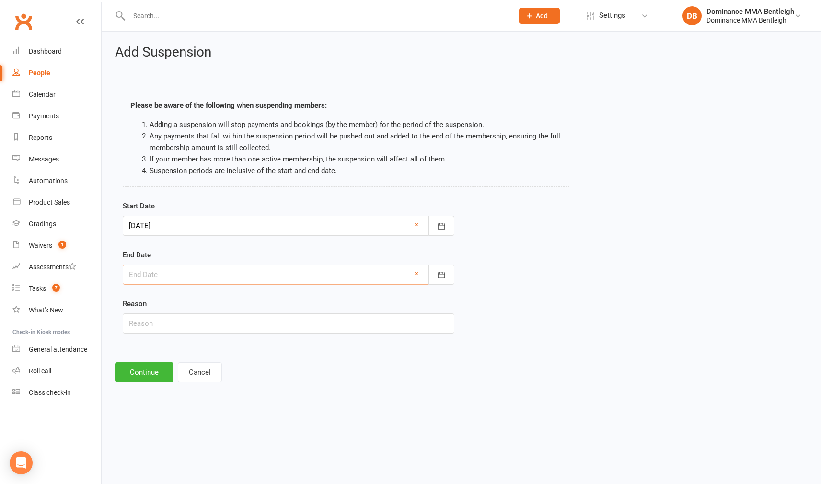
type input "12 Oct 2025"
click at [226, 317] on input "text" at bounding box center [288, 323] width 331 height 20
type input "holiday"
click at [137, 373] on button "Continue" at bounding box center [144, 372] width 58 height 20
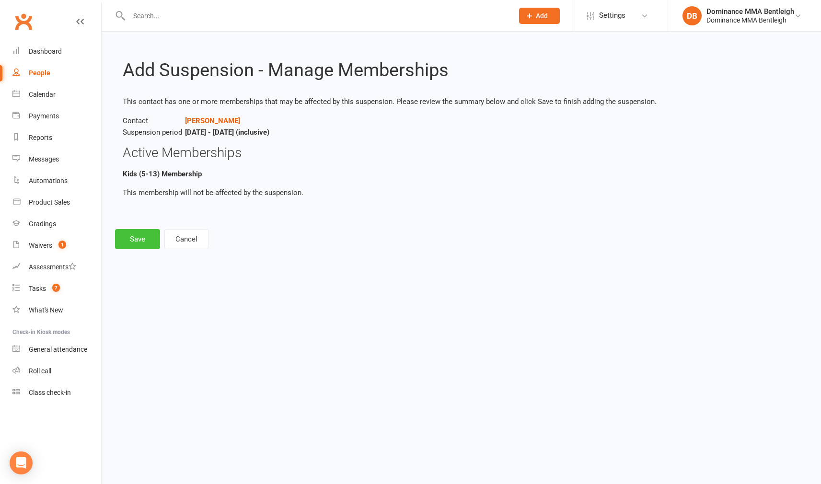
click at [148, 243] on button "Save" at bounding box center [137, 239] width 45 height 20
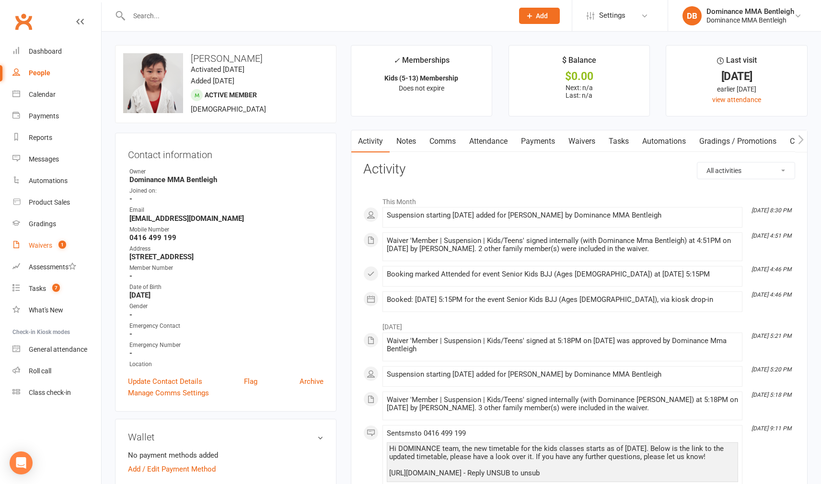
click at [39, 237] on link "Waivers 1" at bounding box center [56, 246] width 89 height 22
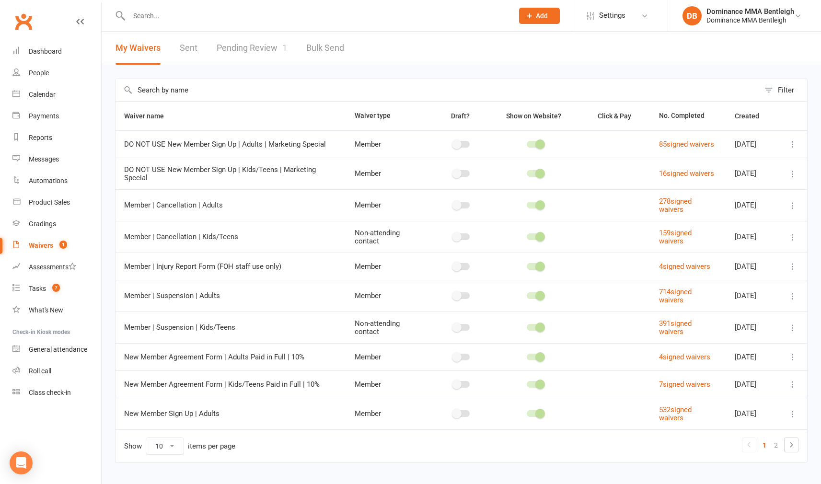
click at [263, 50] on link "Pending Review 1" at bounding box center [252, 48] width 70 height 33
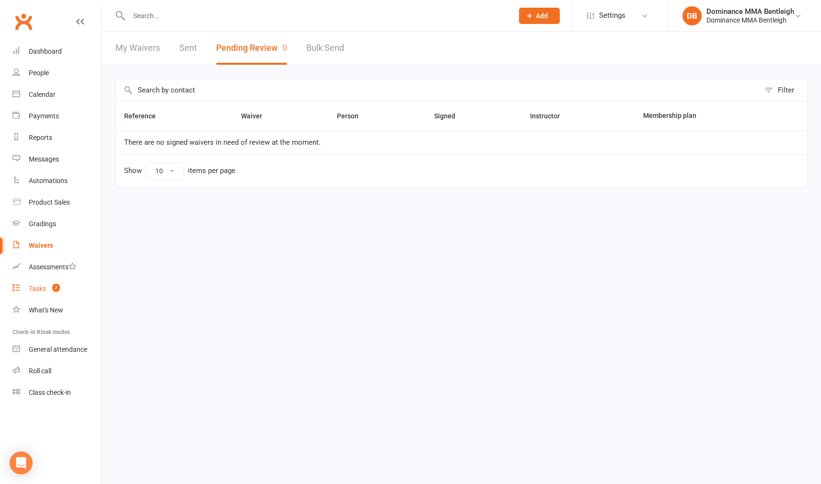
click at [43, 289] on div "Tasks" at bounding box center [37, 289] width 17 height 8
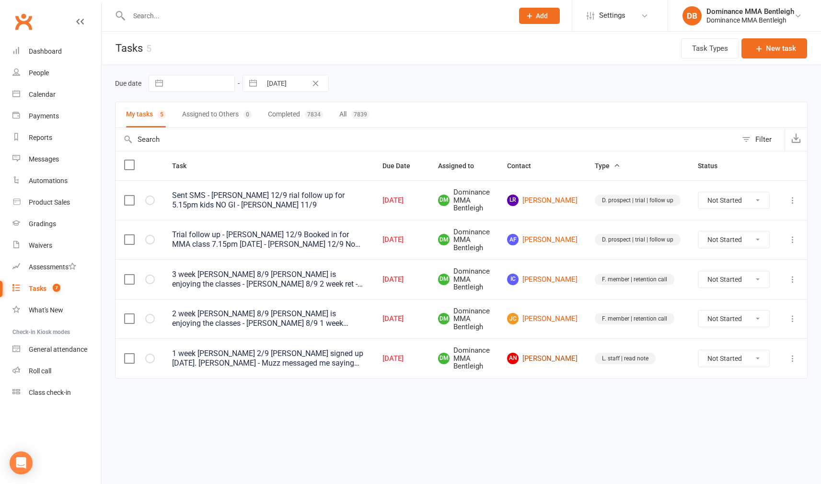
click at [546, 353] on link "AN Angela Nguyen" at bounding box center [542, 358] width 70 height 11
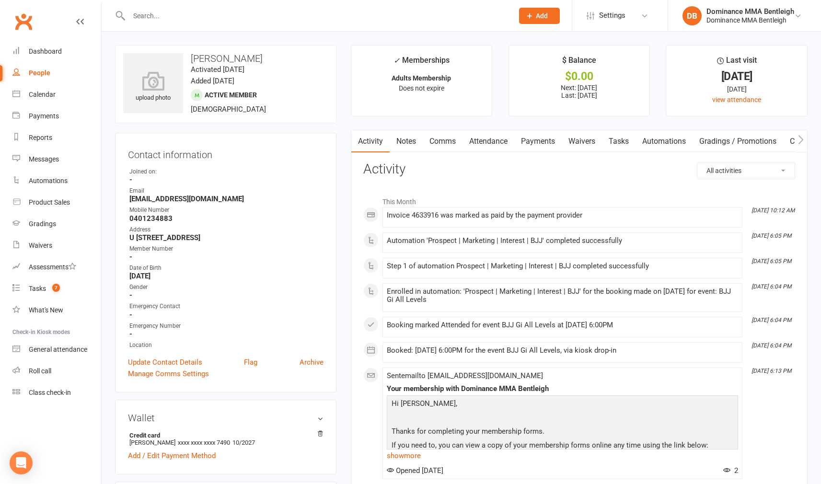
click at [626, 145] on link "Tasks" at bounding box center [619, 141] width 34 height 22
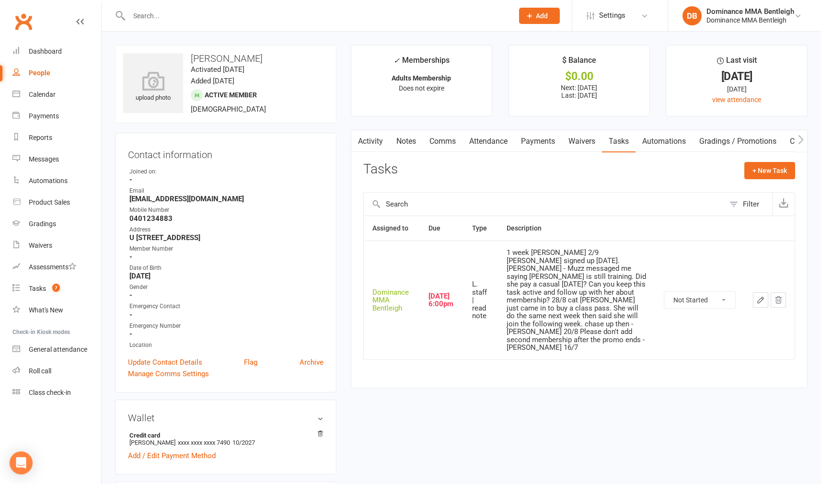
click at [752, 288] on td at bounding box center [769, 299] width 50 height 119
select select "started"
click at [756, 296] on icon "button" at bounding box center [760, 300] width 9 height 9
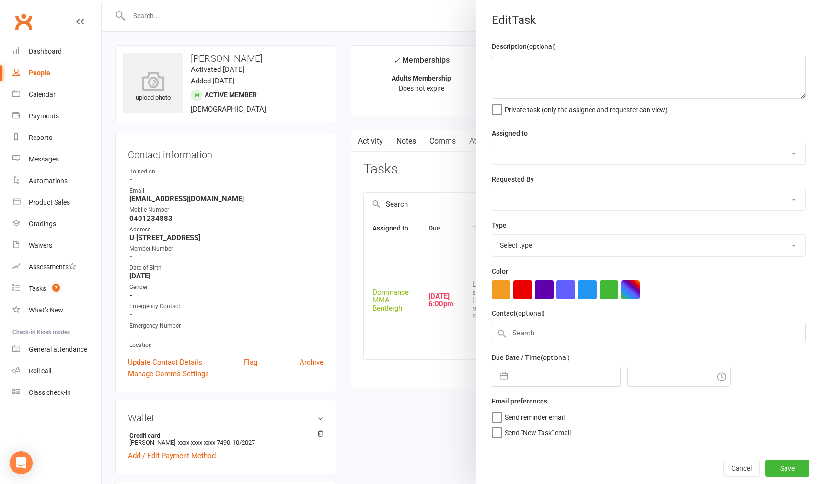
type textarea "1 week ret - Dylan 2/9 Angela signed up yesterday. Dylan - Muzz messaged me say…"
select select "24839"
type input "15 Sep 2025"
type input "6:00pm"
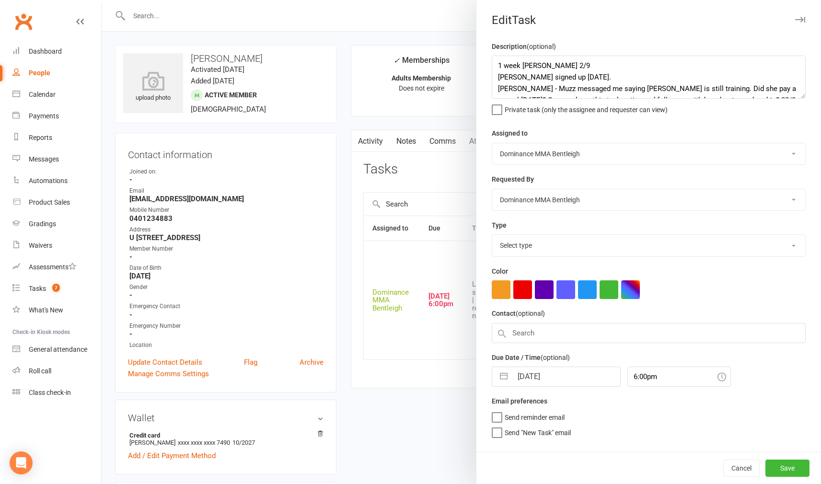
select select "13795"
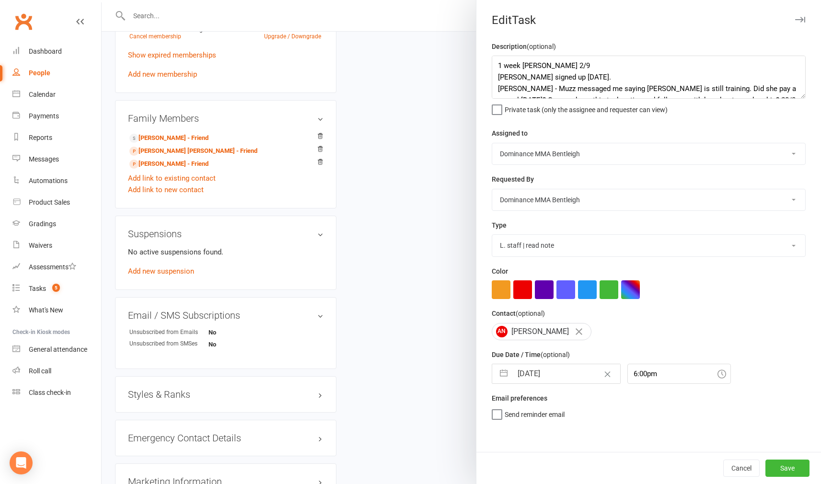
scroll to position [511, 0]
drag, startPoint x: 566, startPoint y: 385, endPoint x: 569, endPoint y: 376, distance: 9.5
click at [566, 385] on div "Description (optional) 1 week ret - Dylan 2/9 Angela signed up yesterday. Dylan…" at bounding box center [648, 246] width 344 height 411
select select "7"
select select "2025"
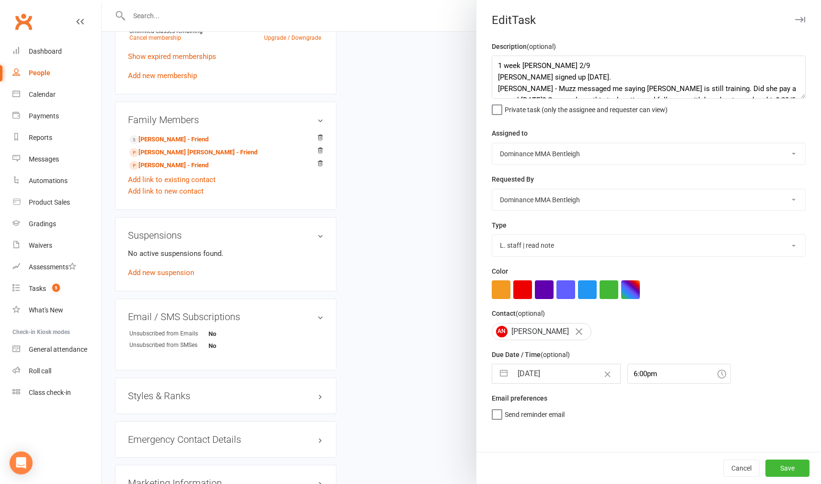
select select "8"
select select "2025"
select select "9"
select select "2025"
click at [569, 376] on input "15 Sep 2025" at bounding box center [566, 373] width 108 height 19
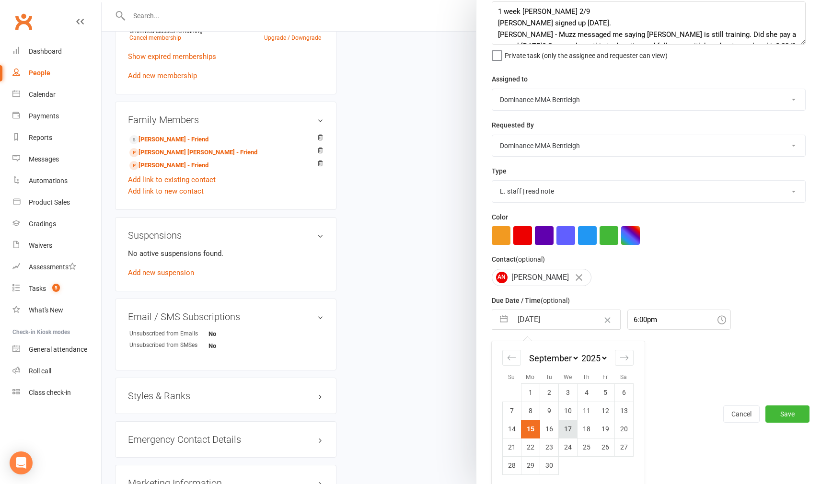
scroll to position [520, 0]
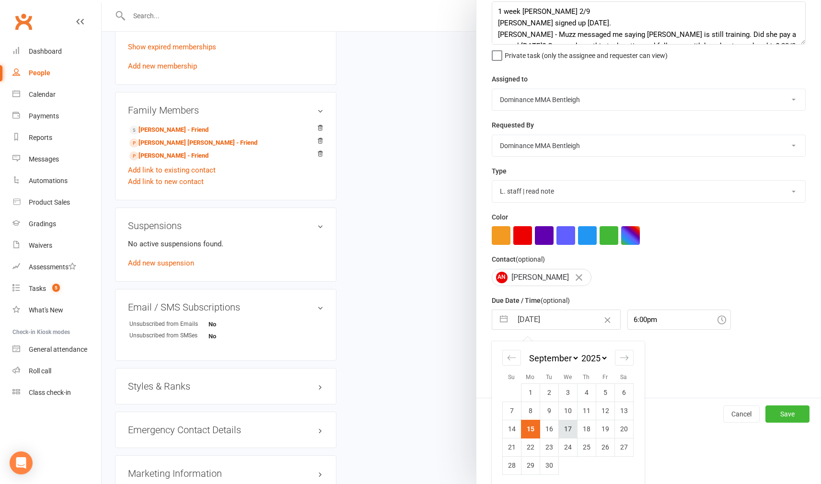
click at [572, 425] on td "17" at bounding box center [567, 429] width 19 height 18
type input "17 Sep 2025"
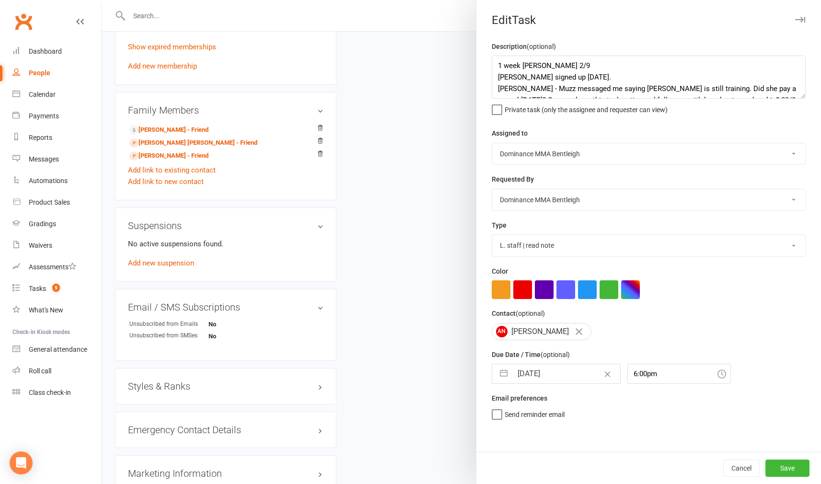
scroll to position [520, 0]
click at [789, 467] on button "Save" at bounding box center [787, 467] width 44 height 17
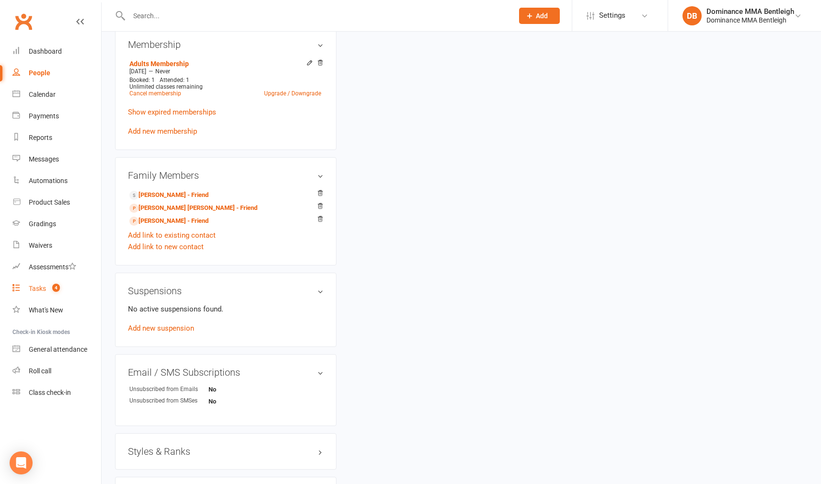
scroll to position [0, 0]
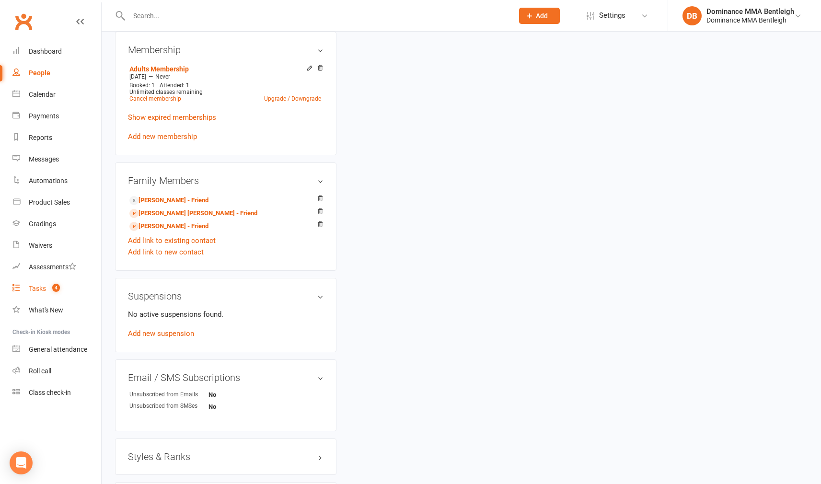
click at [49, 286] on count-badge "4" at bounding box center [53, 289] width 12 height 8
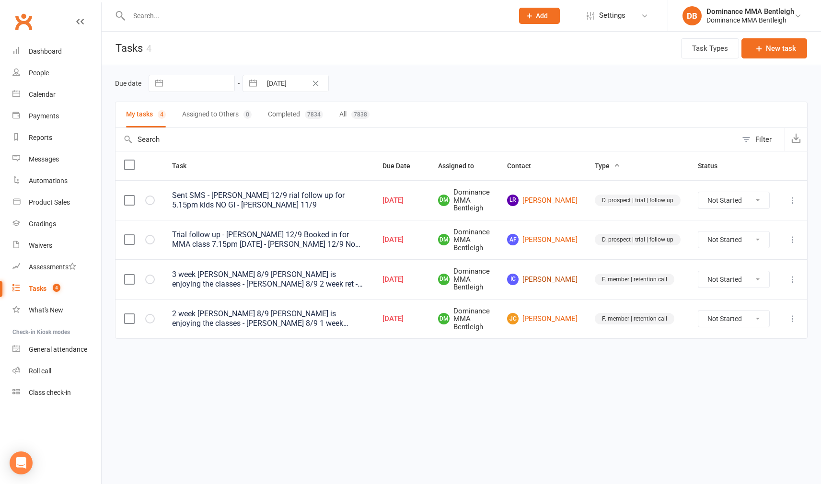
click at [569, 274] on link "IC Isabelle Clinch" at bounding box center [542, 279] width 70 height 11
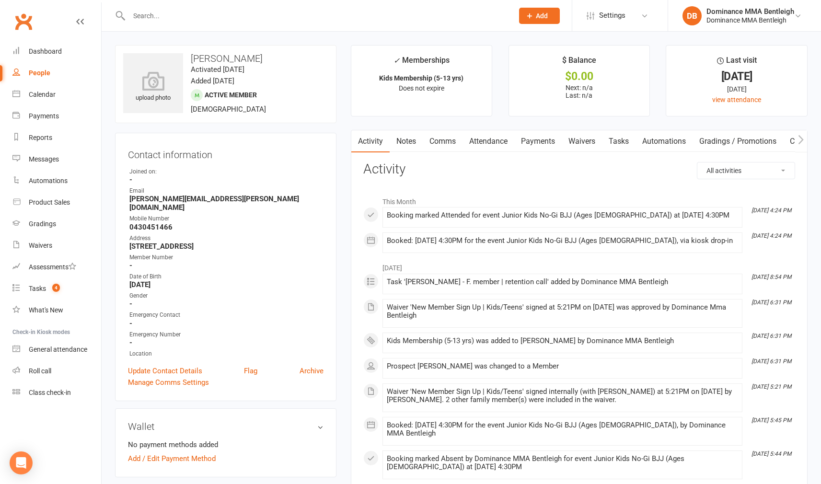
click at [629, 142] on link "Tasks" at bounding box center [619, 141] width 34 height 22
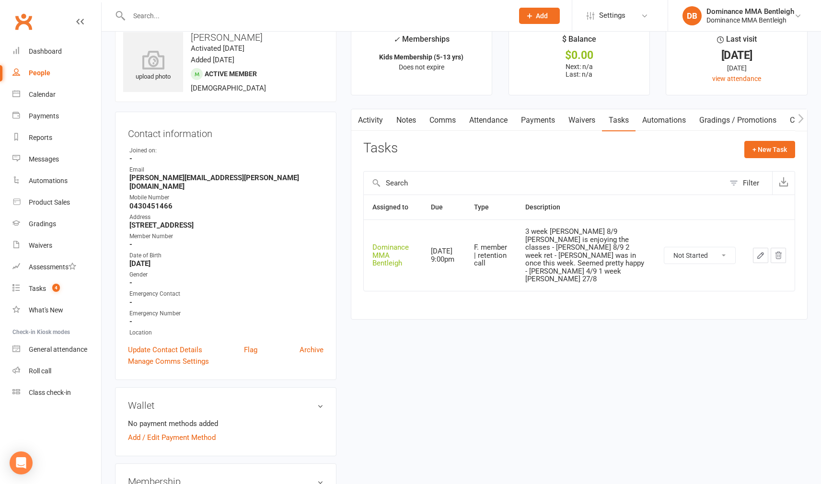
scroll to position [23, 0]
click at [762, 250] on icon "button" at bounding box center [760, 254] width 9 height 9
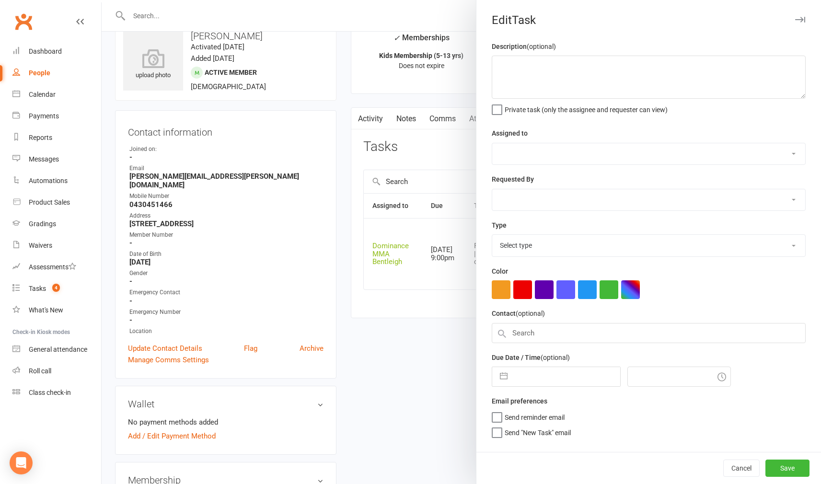
type textarea "3 week ret - Dylan 8/9 Isabelle is enjoying the classes - Dylan 8/9 2 week ret …"
select select "24839"
type input "15 Sep 2025"
type input "9:00pm"
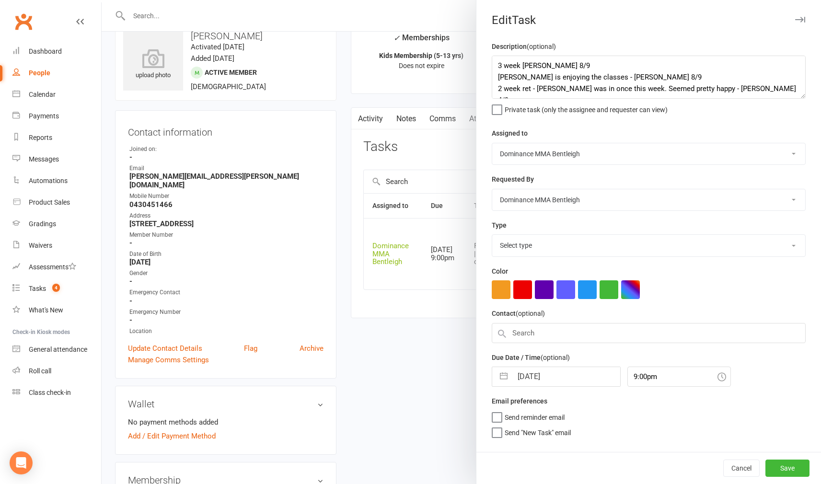
select select "13789"
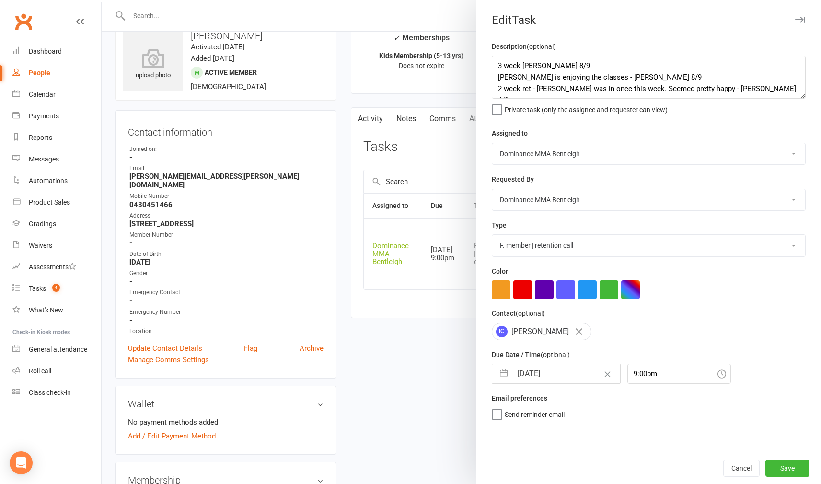
click at [583, 364] on input "15 Sep 2025" at bounding box center [566, 373] width 108 height 19
select select "7"
select select "2025"
select select "8"
select select "2025"
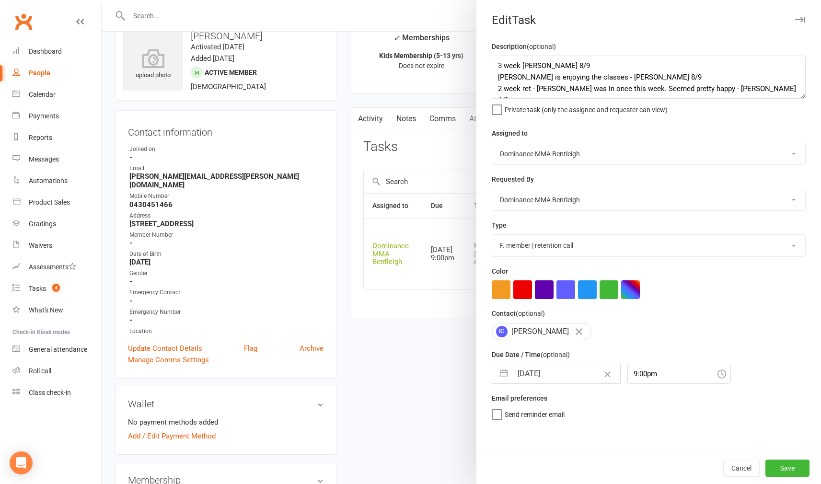
select select "9"
select select "2025"
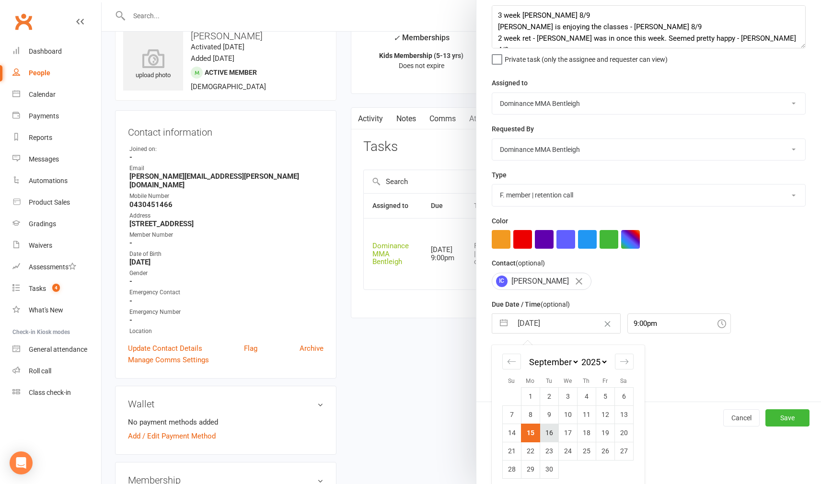
scroll to position [52, 0]
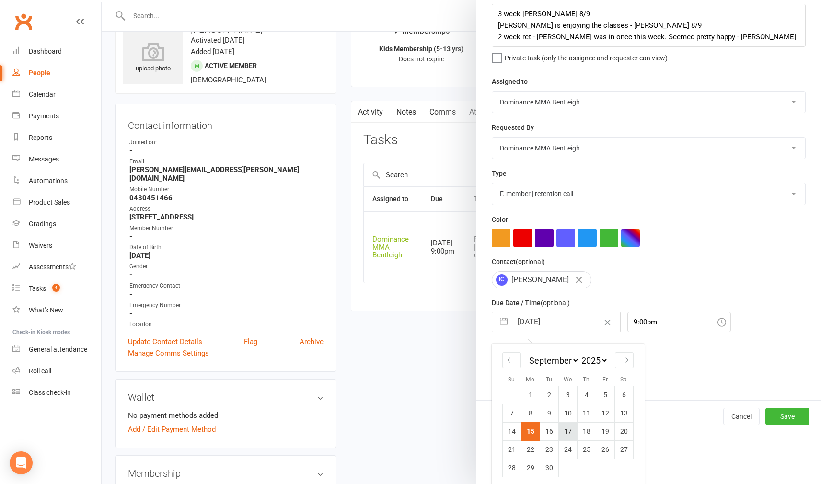
click at [565, 424] on td "17" at bounding box center [567, 431] width 19 height 18
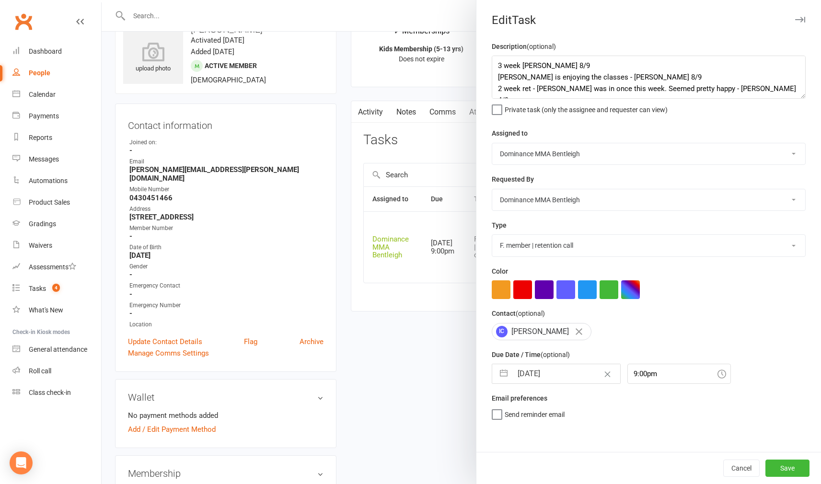
type input "17 Sep 2025"
drag, startPoint x: 797, startPoint y: 467, endPoint x: 778, endPoint y: 454, distance: 22.3
click at [797, 467] on button "Save" at bounding box center [787, 467] width 44 height 17
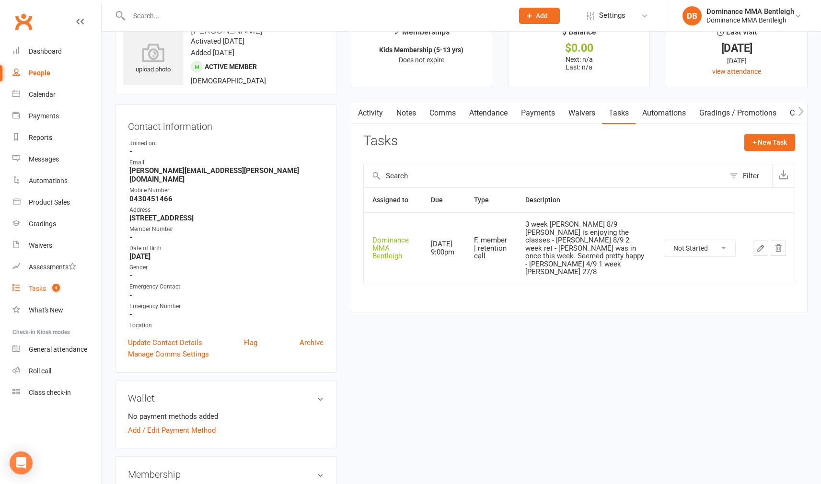
click at [46, 286] on link "Tasks 4" at bounding box center [56, 289] width 89 height 22
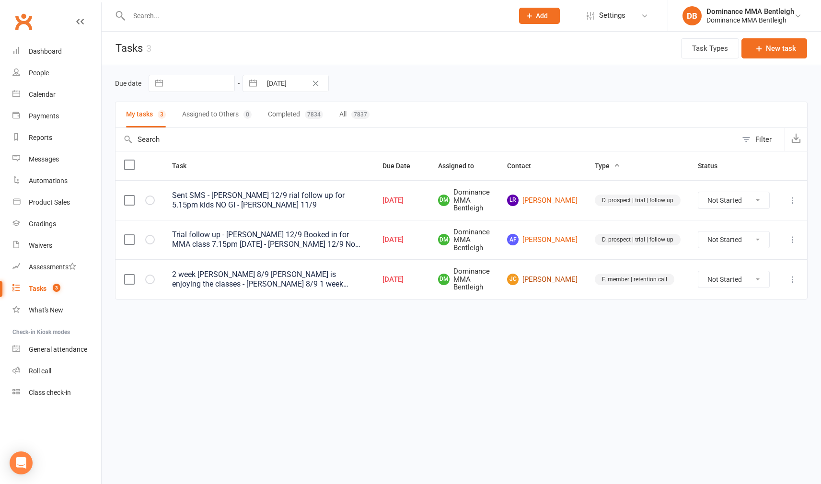
click at [548, 279] on link "JC James Clinch" at bounding box center [542, 279] width 70 height 11
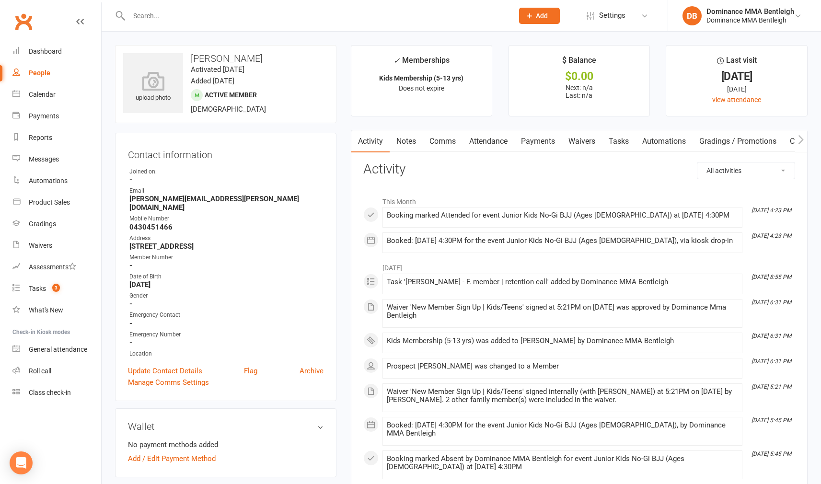
scroll to position [0, 0]
click at [626, 145] on link "Tasks" at bounding box center [618, 141] width 34 height 22
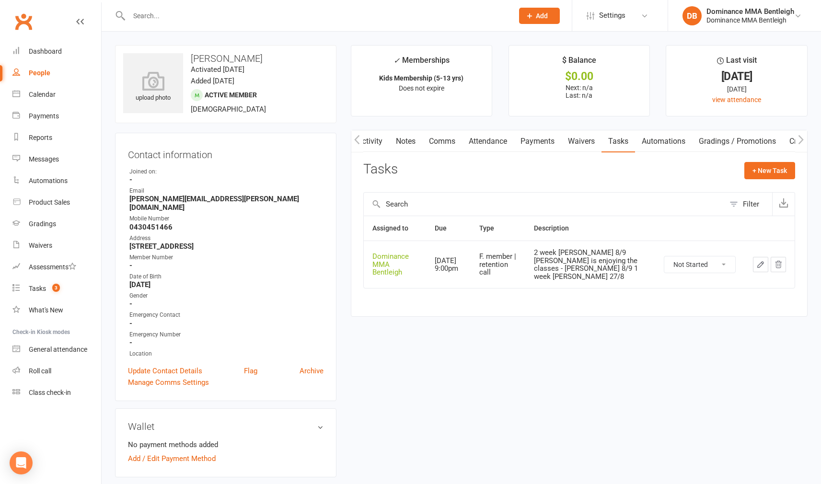
click at [760, 260] on icon "button" at bounding box center [760, 264] width 9 height 9
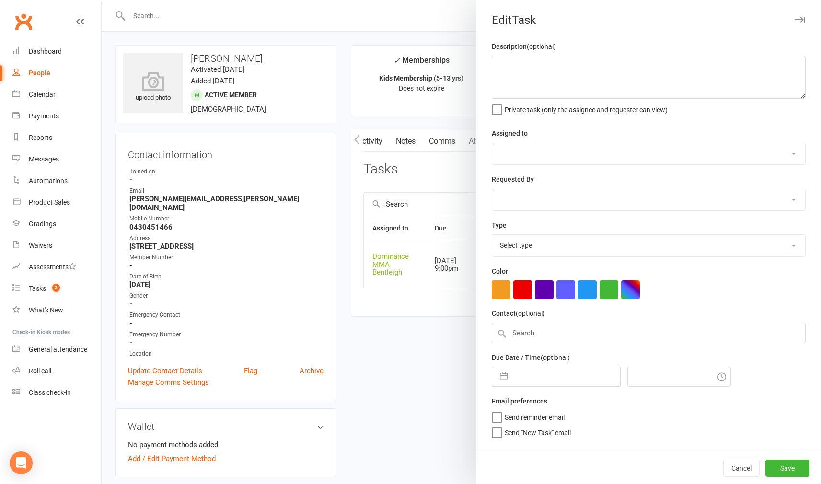
type textarea "2 week ret - Dylan 8/9 James is enjoying the classes - Dylan 8/9 1 week ret - D…"
select select "24839"
type input "15 Sep 2025"
type input "9:00pm"
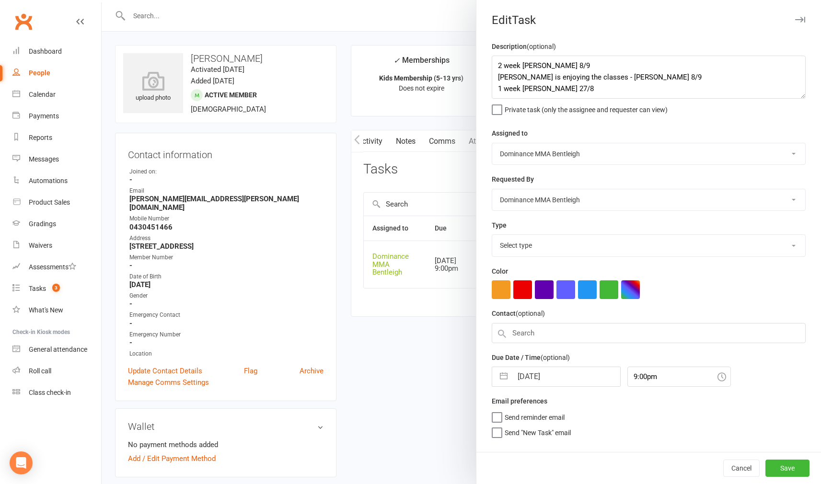
select select "13789"
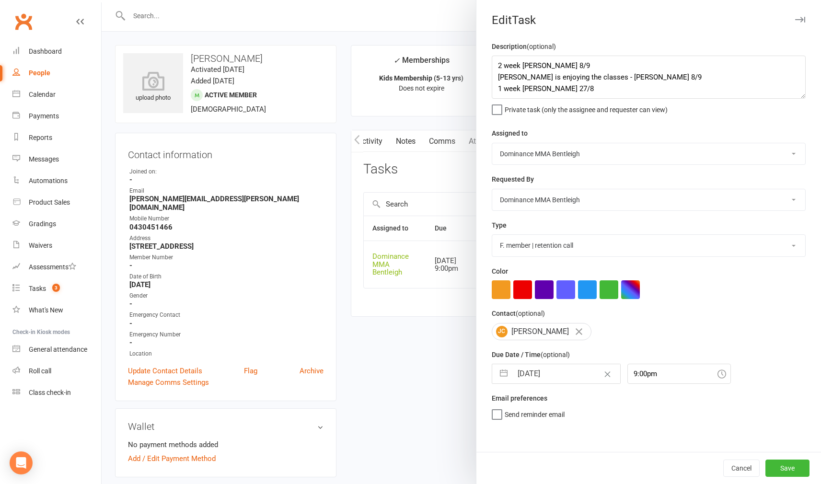
scroll to position [0, 0]
select select "7"
select select "2025"
select select "8"
select select "2025"
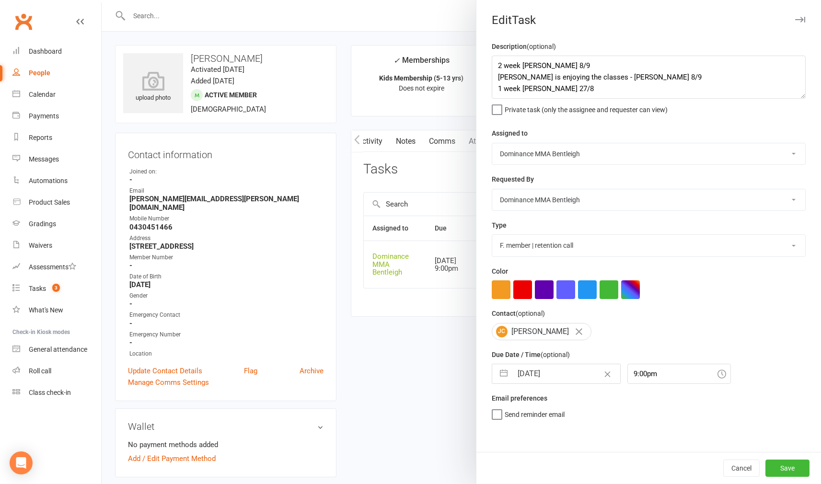
select select "9"
select select "2025"
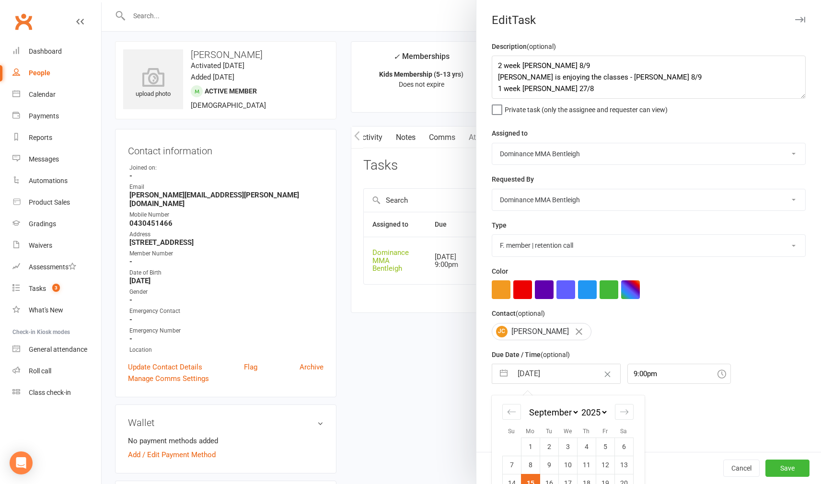
click at [555, 370] on input "15 Sep 2025" at bounding box center [566, 373] width 108 height 19
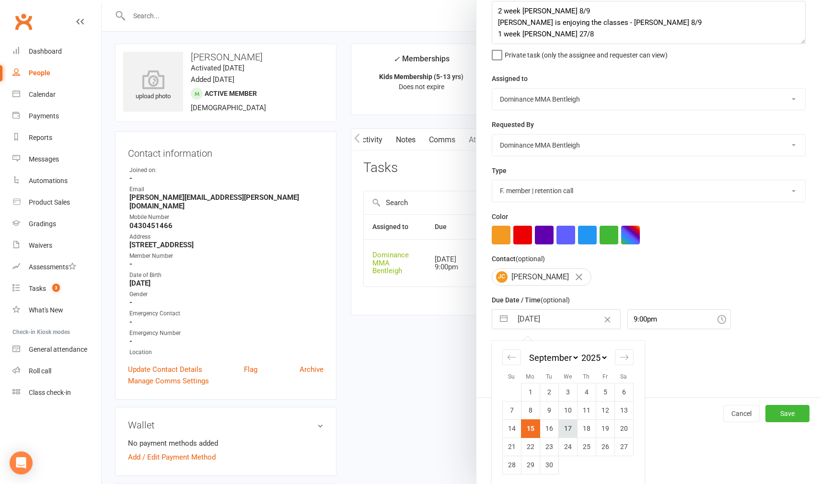
scroll to position [54, 0]
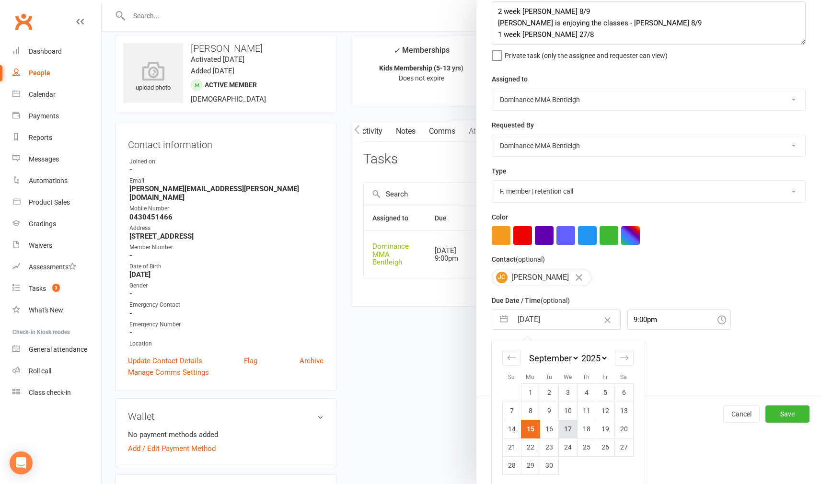
click at [566, 427] on td "17" at bounding box center [567, 429] width 19 height 18
type input "17 Sep 2025"
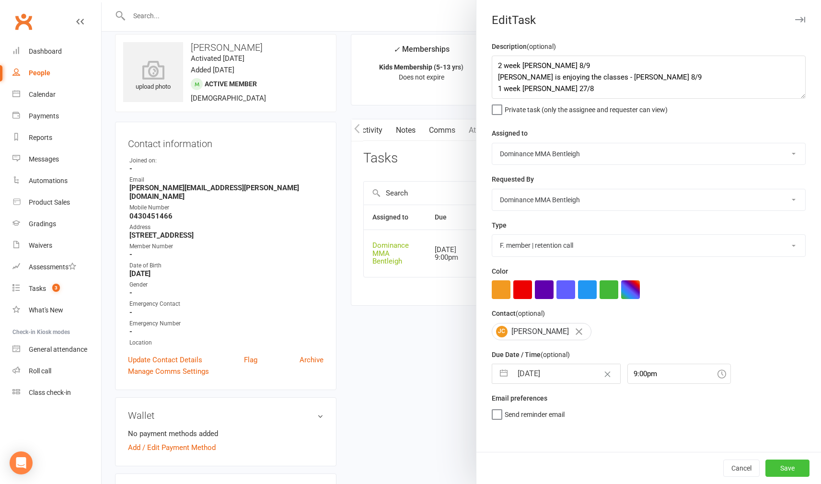
click at [793, 466] on button "Save" at bounding box center [787, 467] width 44 height 17
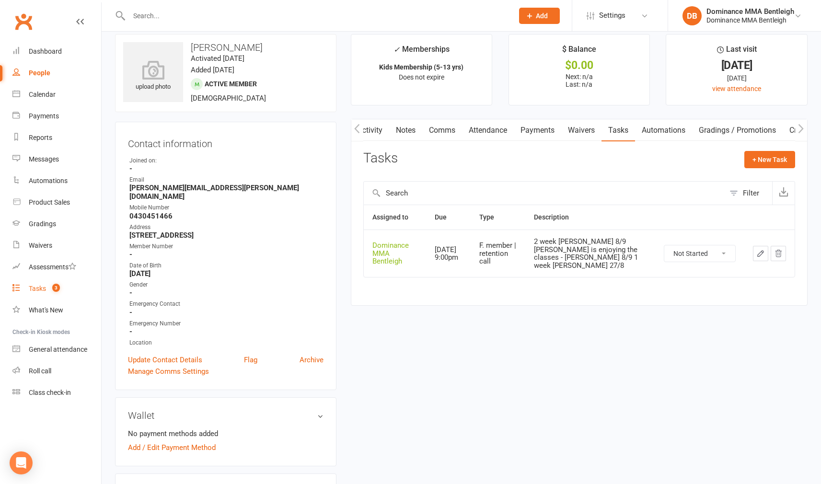
click at [44, 292] on div "Tasks" at bounding box center [37, 289] width 17 height 8
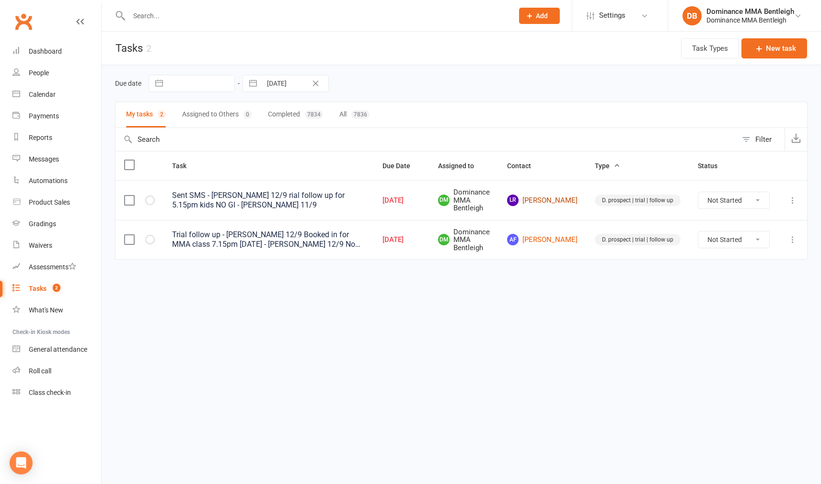
click at [552, 194] on link "LR Lisa Reti-waks" at bounding box center [542, 199] width 70 height 11
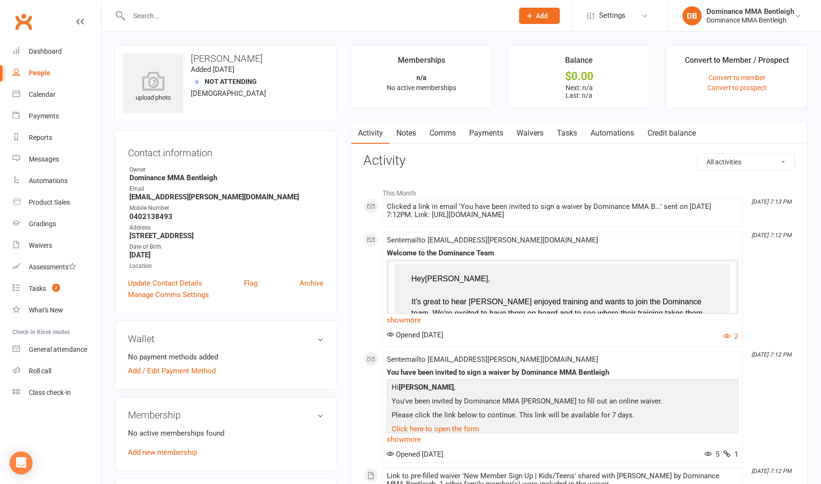
click at [594, 141] on link "Automations" at bounding box center [611, 133] width 57 height 22
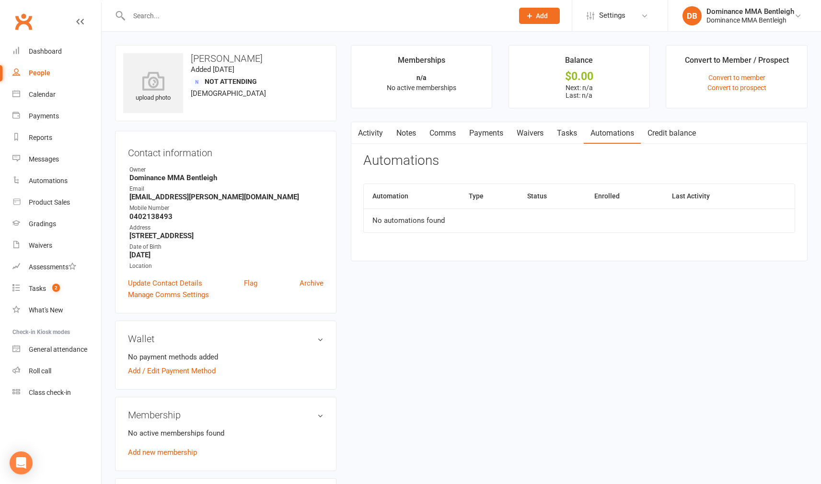
click at [569, 135] on link "Tasks" at bounding box center [567, 133] width 34 height 22
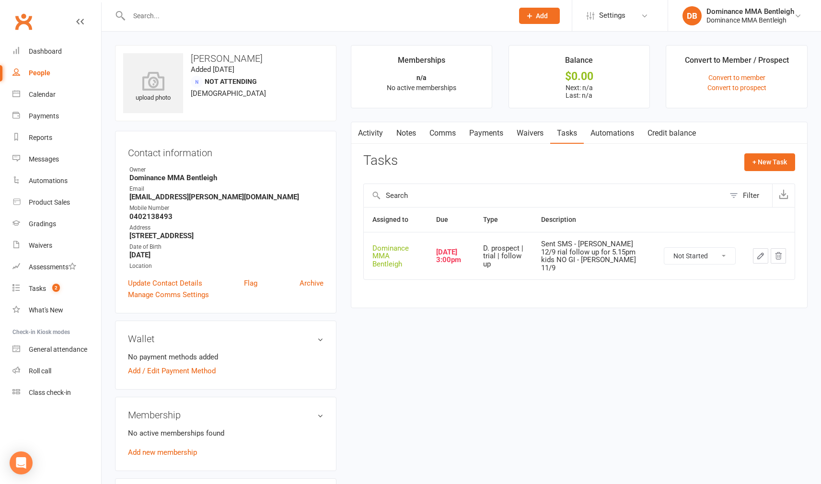
click at [755, 250] on button "button" at bounding box center [760, 255] width 15 height 15
select select "24839"
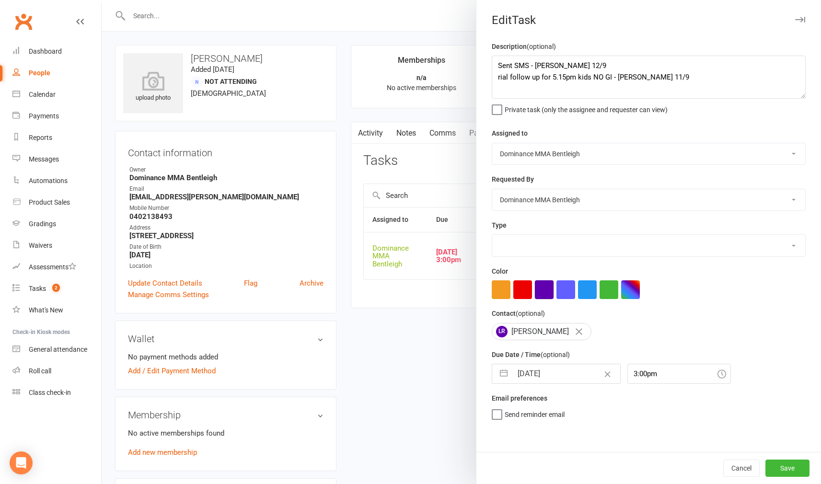
select select "13787"
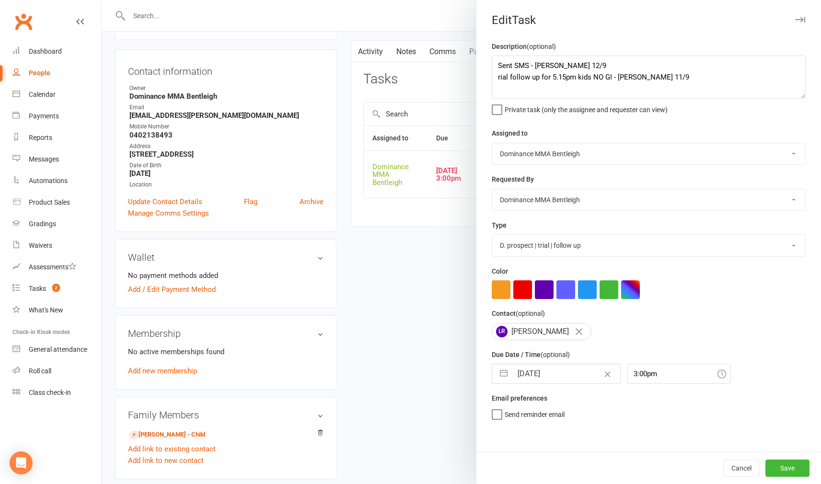
click at [566, 367] on input "15 Sep 2025" at bounding box center [566, 373] width 108 height 19
select select "7"
select select "2025"
select select "8"
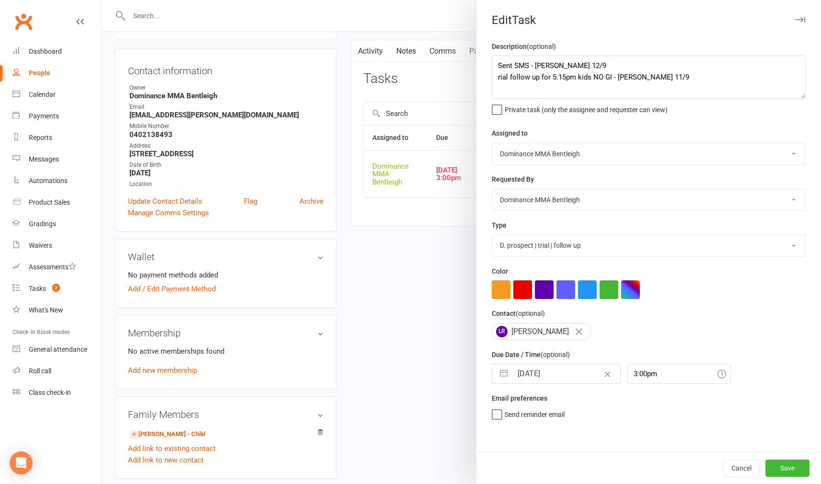
select select "2025"
select select "9"
select select "2025"
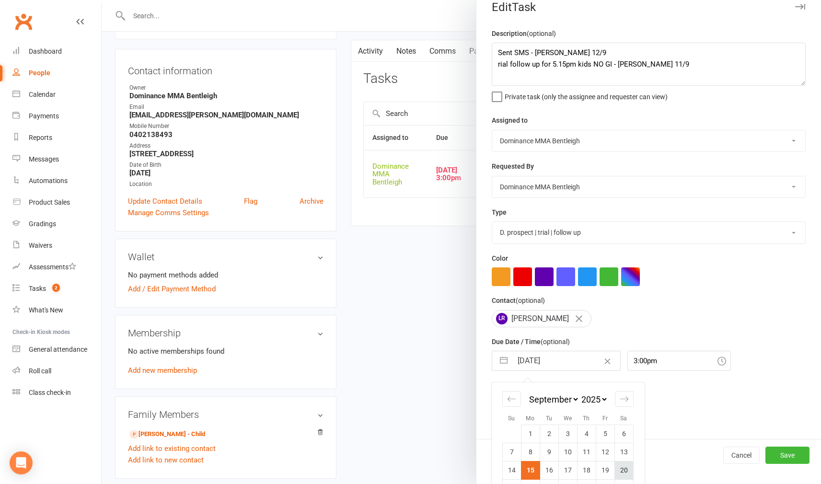
scroll to position [15, 0]
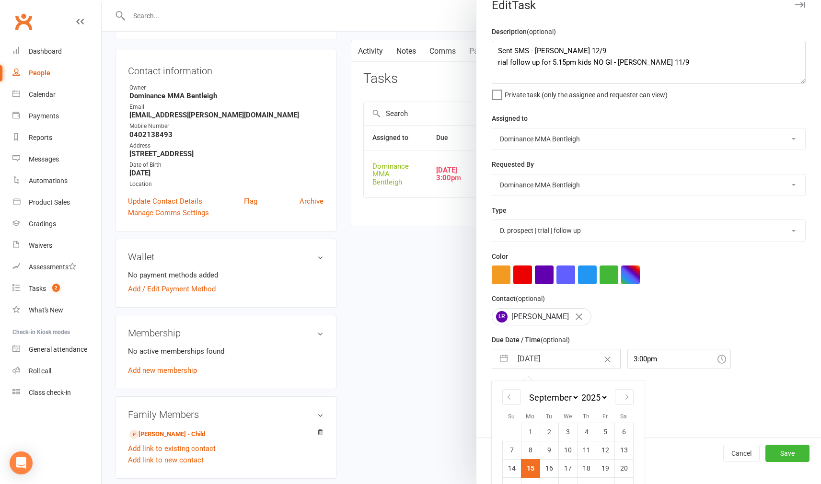
click at [588, 467] on td "18" at bounding box center [586, 468] width 19 height 18
type input "18 Sep 2025"
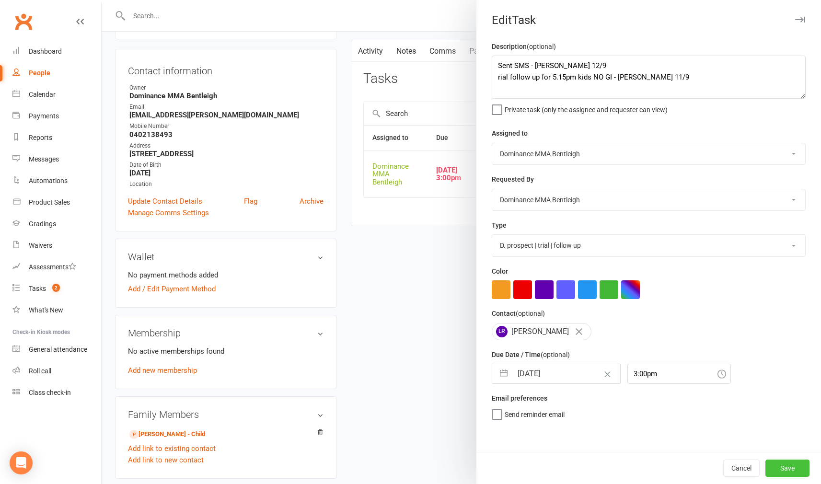
click at [778, 468] on button "Save" at bounding box center [787, 467] width 44 height 17
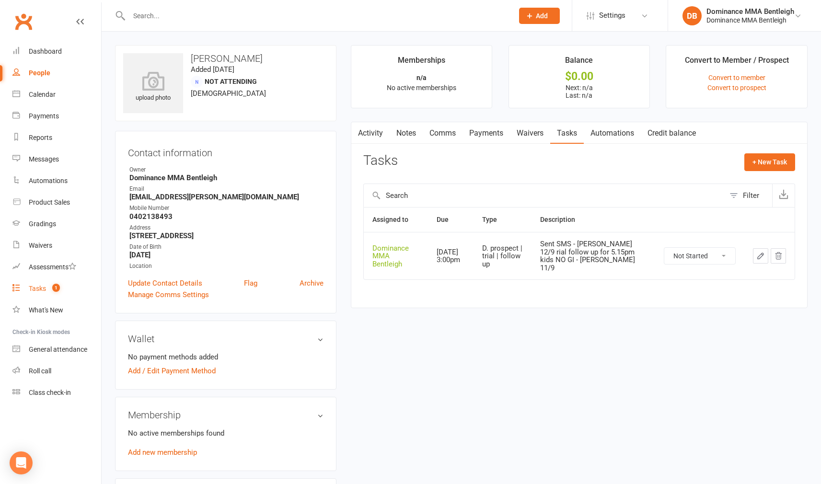
click at [47, 290] on link "Tasks 1" at bounding box center [56, 289] width 89 height 22
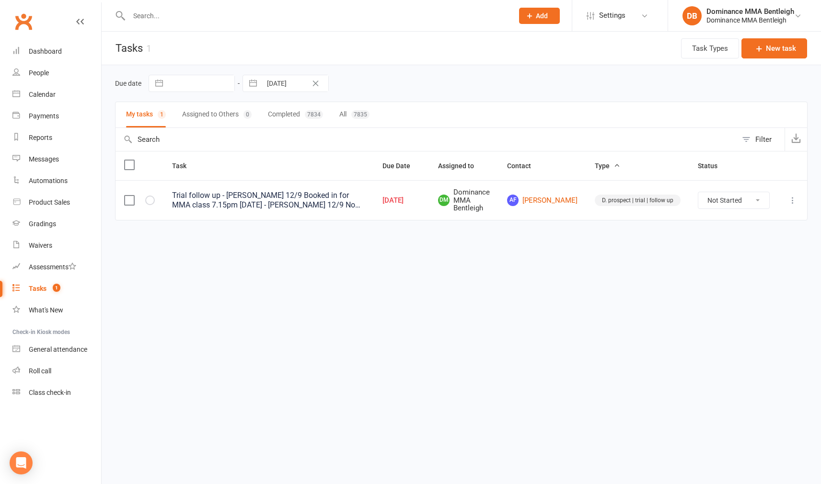
click at [193, 6] on div at bounding box center [310, 15] width 391 height 31
click at [194, 7] on div at bounding box center [310, 15] width 391 height 31
click at [180, 16] on input "text" at bounding box center [316, 15] width 380 height 13
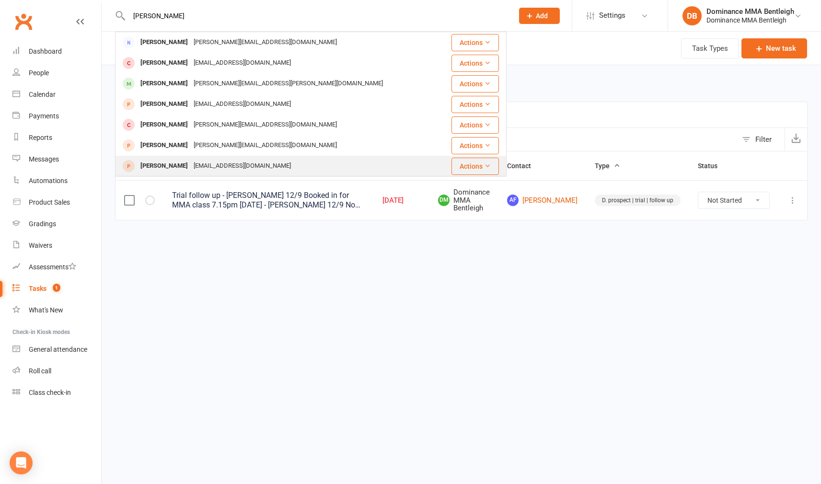
type input "tom"
click at [196, 160] on div "tomhcampbell9@gmail.com" at bounding box center [242, 166] width 103 height 14
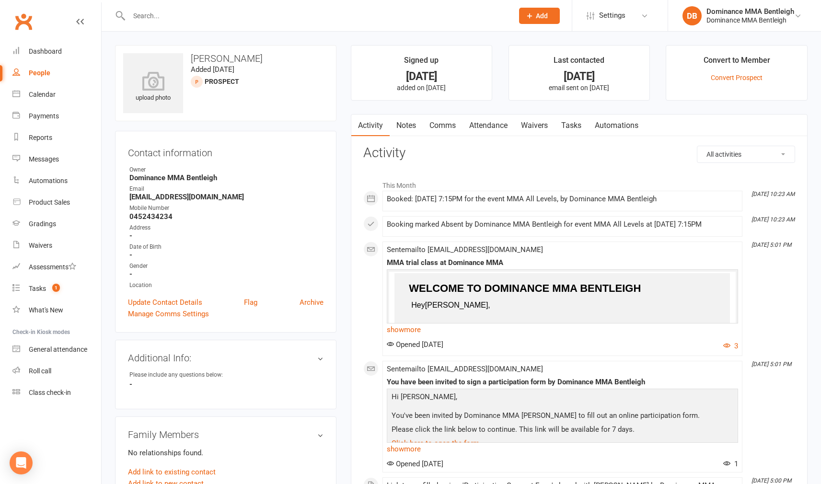
click at [497, 126] on link "Attendance" at bounding box center [488, 125] width 52 height 22
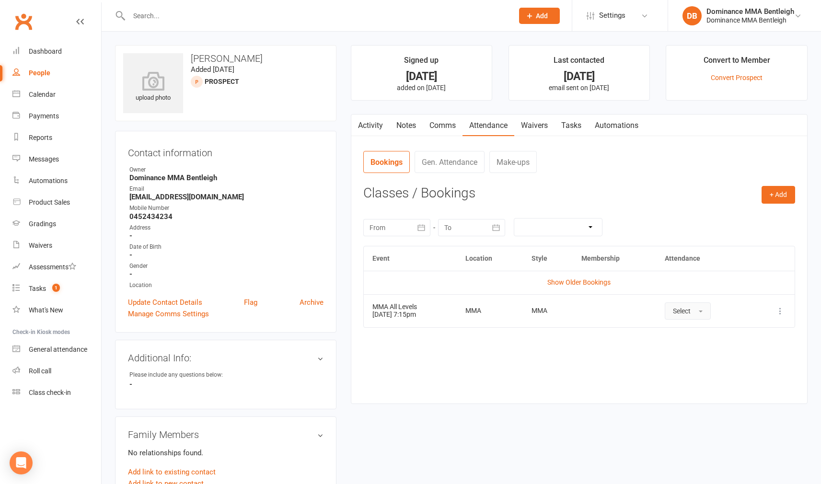
click at [710, 310] on button "Select" at bounding box center [687, 310] width 46 height 17
click at [695, 348] on span "Absent" at bounding box center [684, 351] width 23 height 9
click at [180, 15] on input "text" at bounding box center [316, 15] width 380 height 13
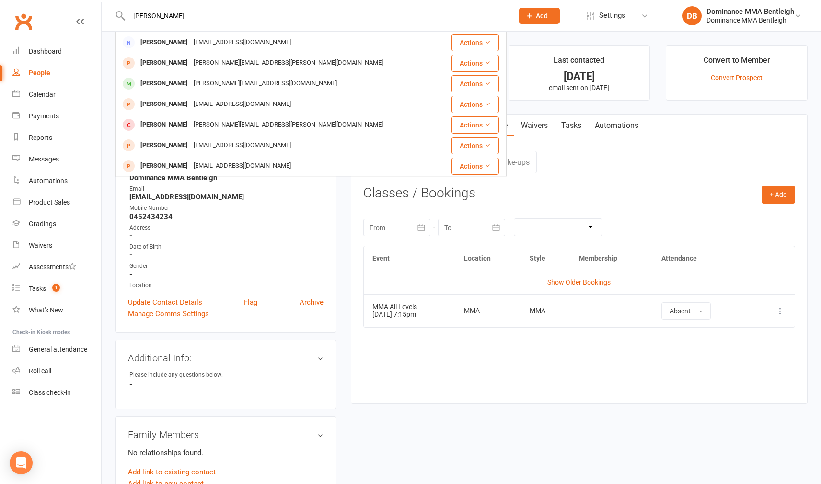
type input "Harvey"
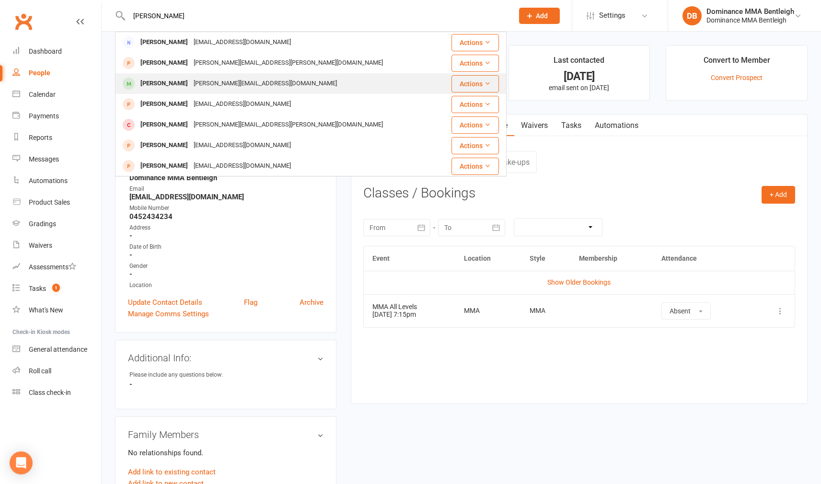
drag, startPoint x: 179, startPoint y: 15, endPoint x: 200, endPoint y: 82, distance: 69.8
click at [200, 82] on div "harvey.edwards80@gmail.com" at bounding box center [265, 84] width 149 height 14
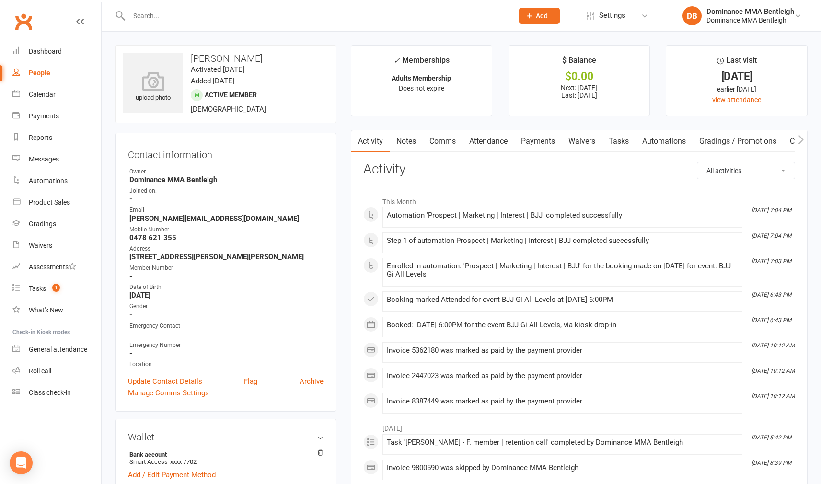
click at [582, 140] on link "Waivers" at bounding box center [581, 141] width 40 height 22
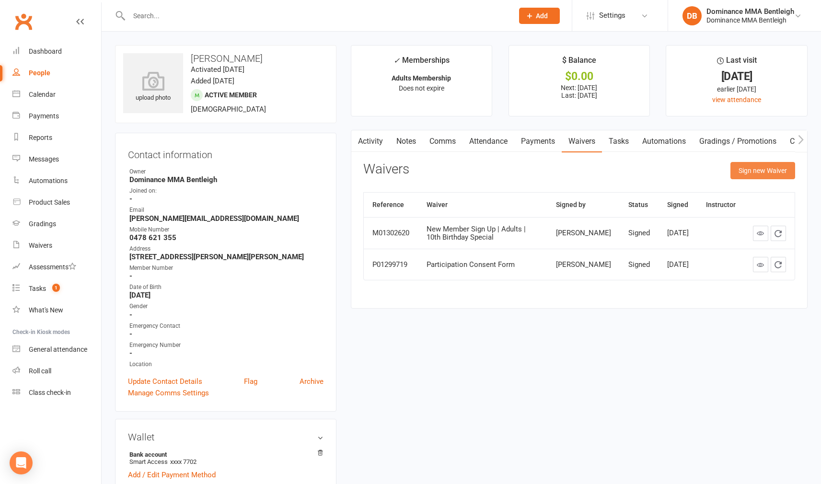
click at [749, 167] on button "Sign new Waiver" at bounding box center [762, 170] width 65 height 17
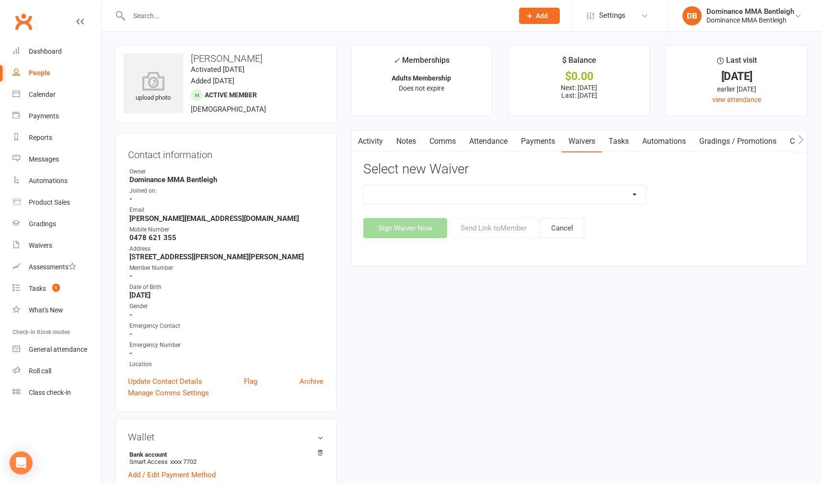
select select "7796"
click at [465, 225] on button "Send Link to Member" at bounding box center [493, 228] width 88 height 20
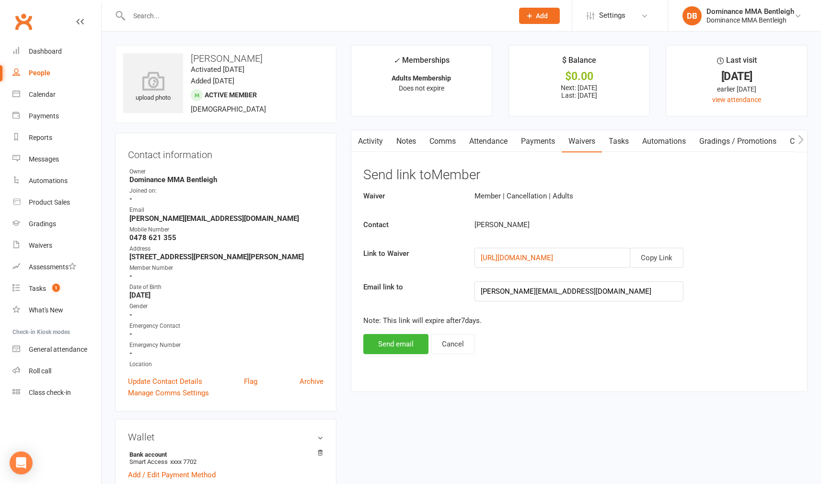
click at [452, 271] on div "Waiver Member | Cancellation | Adults Contact Harvey Edwards Link to Waiver Cop…" at bounding box center [579, 272] width 432 height 164
click at [412, 342] on button "Send email" at bounding box center [395, 344] width 65 height 20
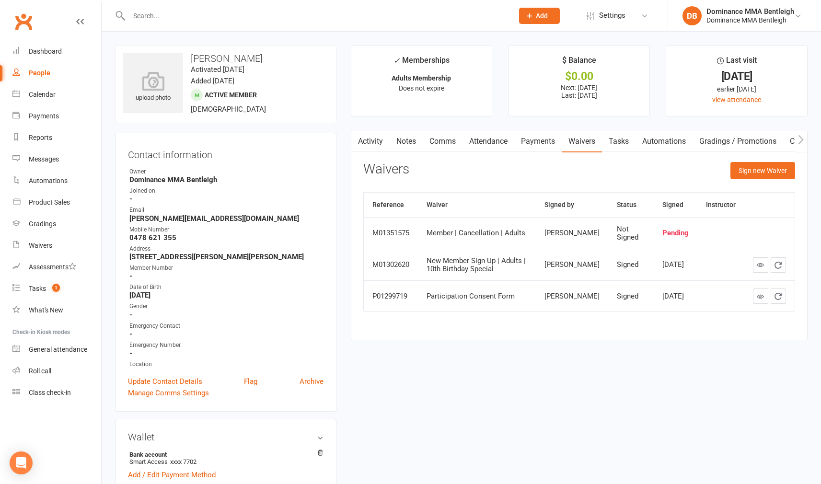
click at [181, 22] on input "text" at bounding box center [316, 15] width 380 height 13
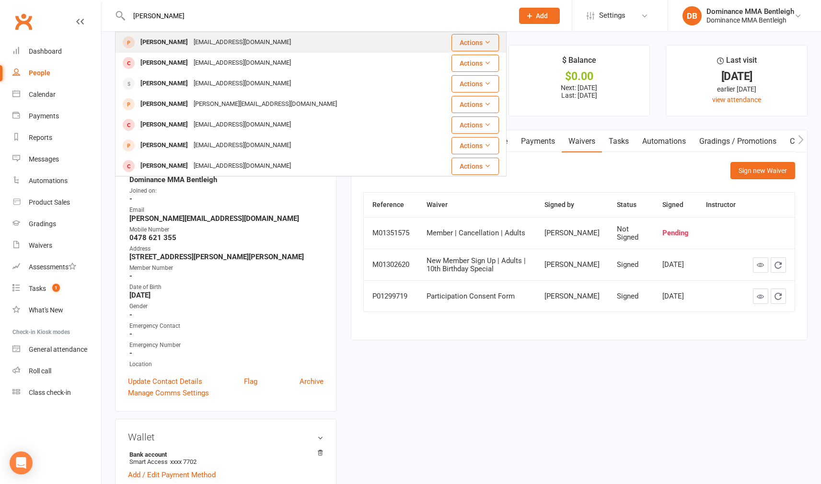
type input "harry"
click at [191, 42] on div "harrybould@hotmail.com" at bounding box center [242, 42] width 103 height 14
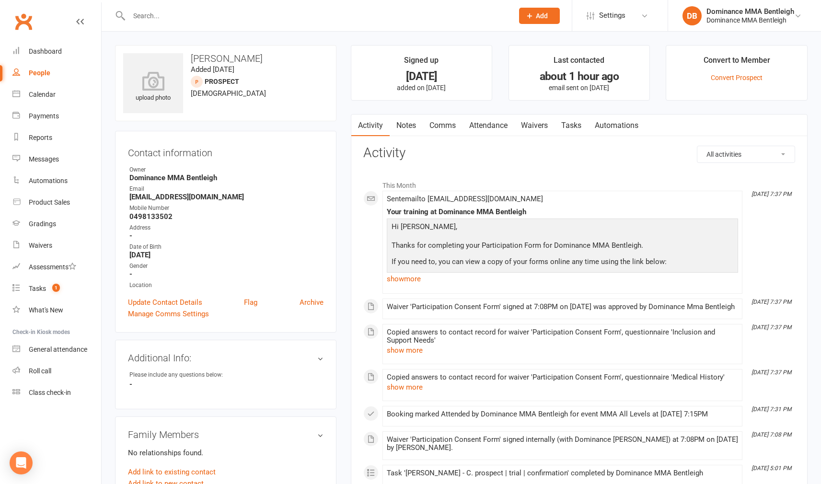
click at [533, 125] on link "Waivers" at bounding box center [534, 125] width 40 height 22
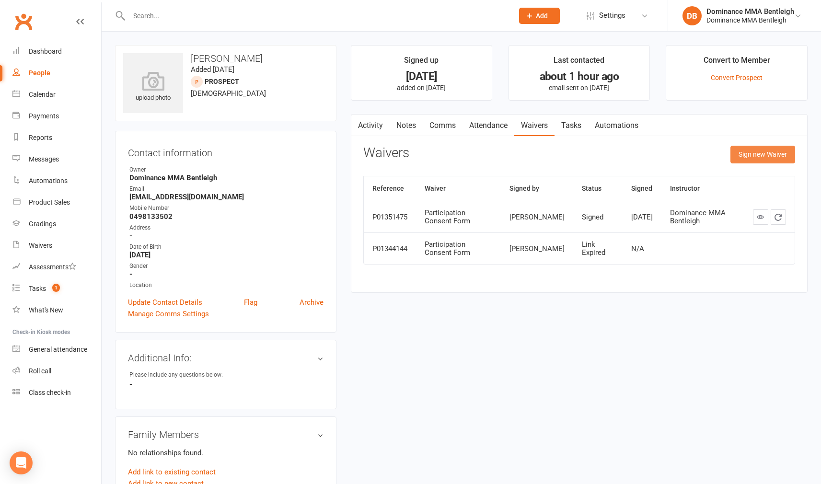
click at [733, 161] on button "Sign new Waiver" at bounding box center [762, 154] width 65 height 17
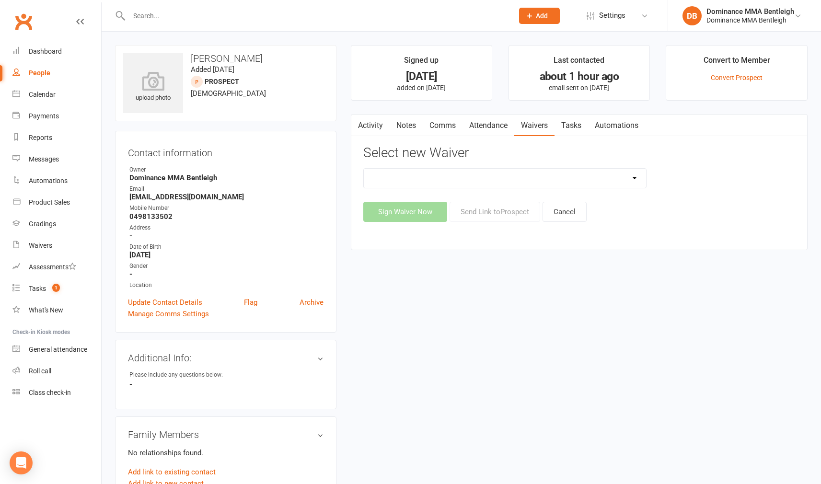
scroll to position [0, 0]
select select "2129"
click at [471, 214] on button "Send Link to Prospect" at bounding box center [494, 211] width 91 height 20
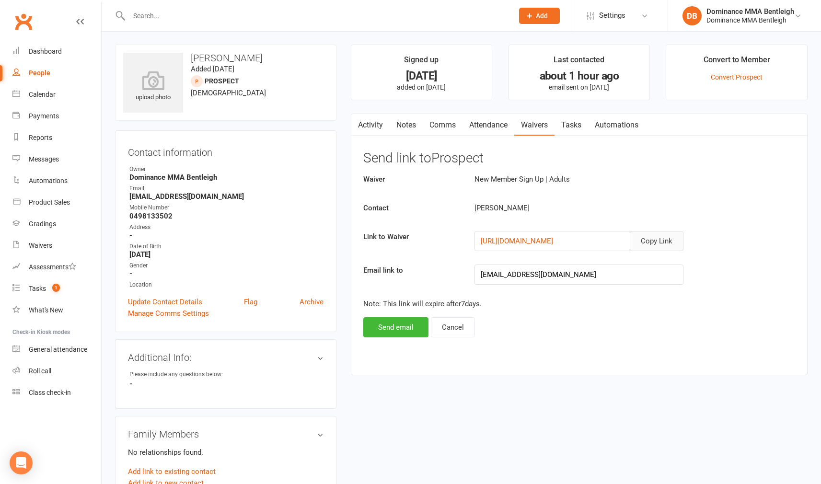
click at [664, 246] on button "Copy Link" at bounding box center [656, 241] width 54 height 20
click at [409, 327] on button "Send email" at bounding box center [395, 327] width 65 height 20
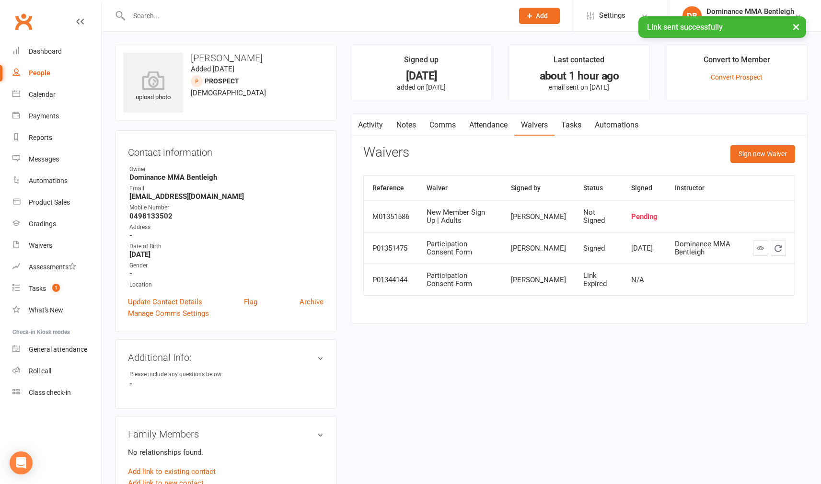
click at [448, 126] on link "Comms" at bounding box center [442, 125] width 40 height 22
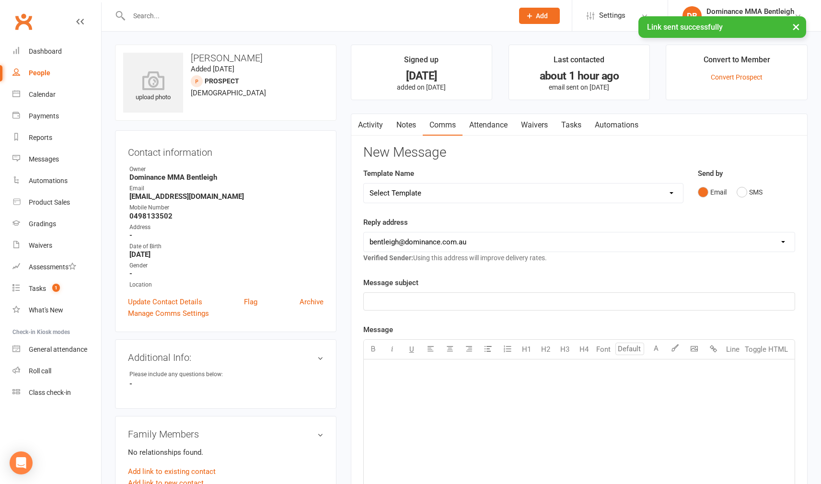
select select "15"
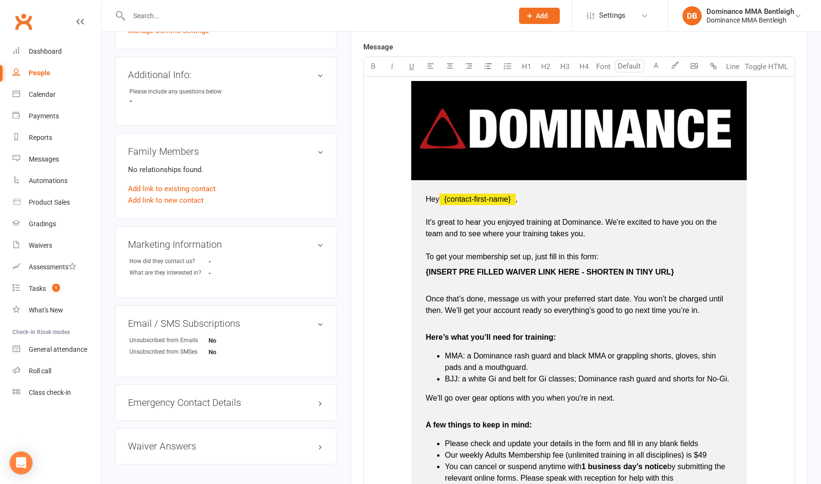
scroll to position [285, 0]
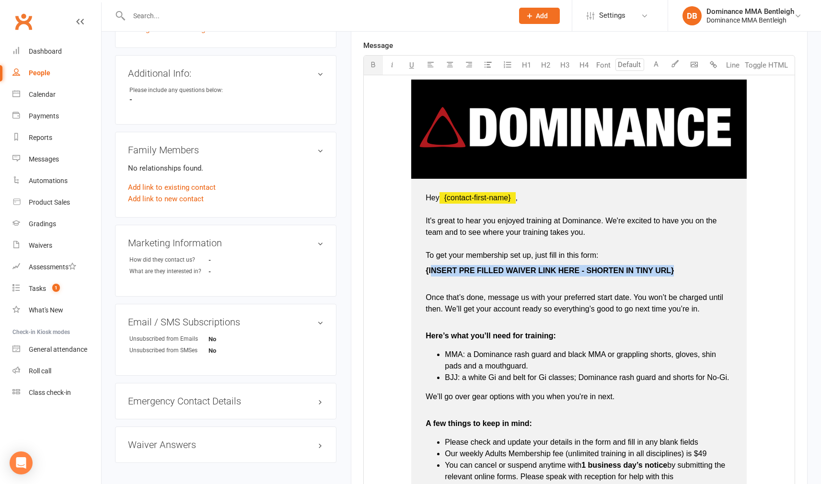
drag, startPoint x: 667, startPoint y: 272, endPoint x: 447, endPoint y: 254, distance: 220.1
click at [431, 267] on p "{ INSERT PRE FILLED WAIVER LINK HERE - SHORTEN IN TINY URL}" at bounding box center [578, 276] width 307 height 23
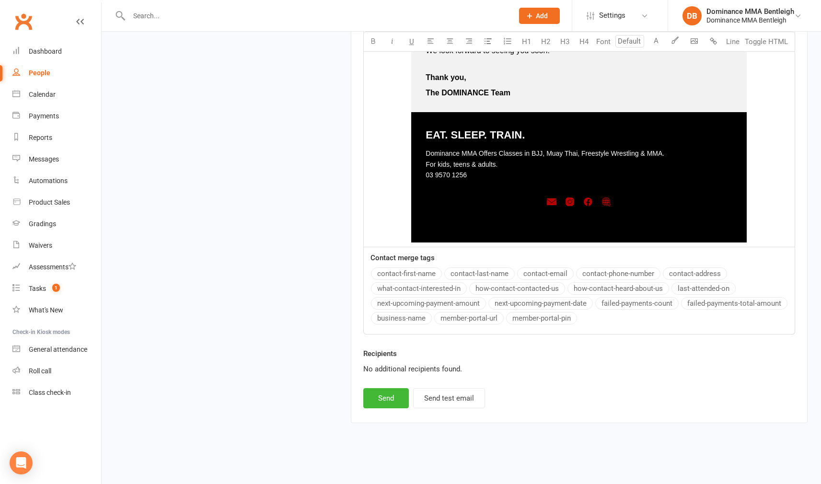
scroll to position [770, 0]
click at [392, 389] on button "Send" at bounding box center [386, 398] width 46 height 20
select select
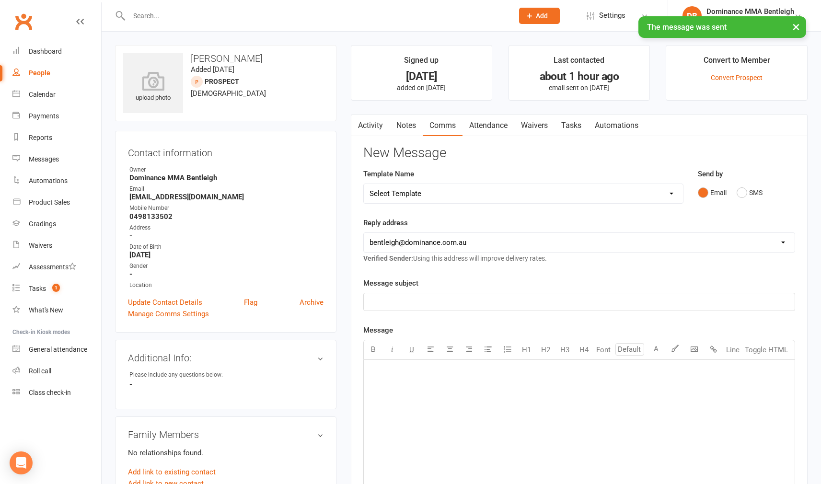
scroll to position [0, 0]
click at [380, 126] on link "Activity" at bounding box center [370, 125] width 38 height 22
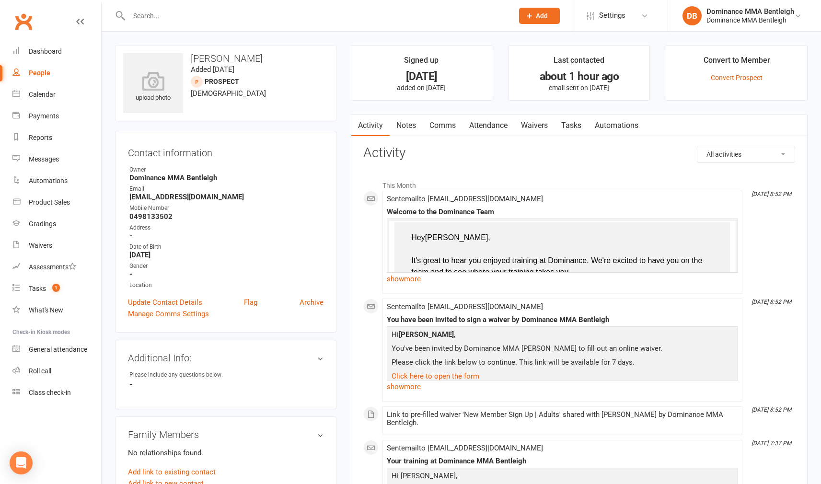
click at [227, 17] on input "text" at bounding box center [316, 15] width 380 height 13
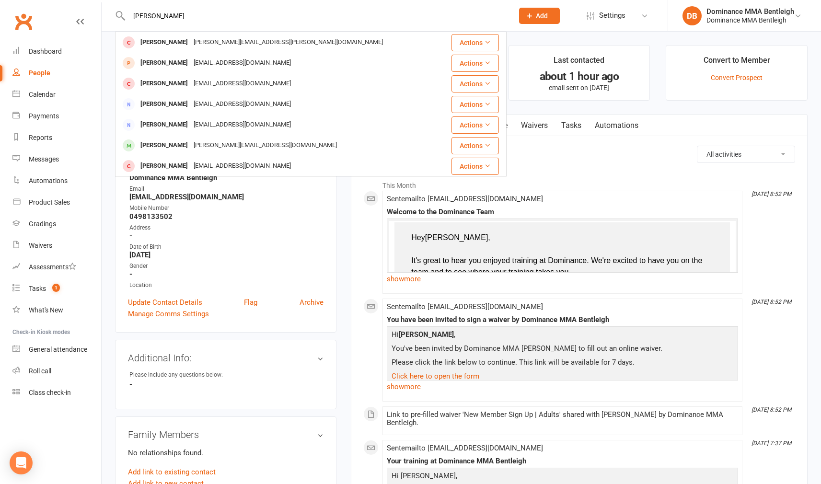
type input "Adam f"
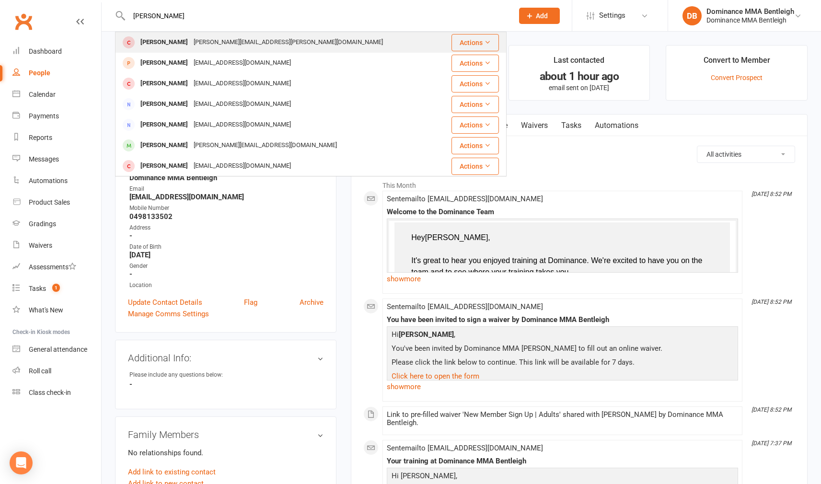
scroll to position [4, 0]
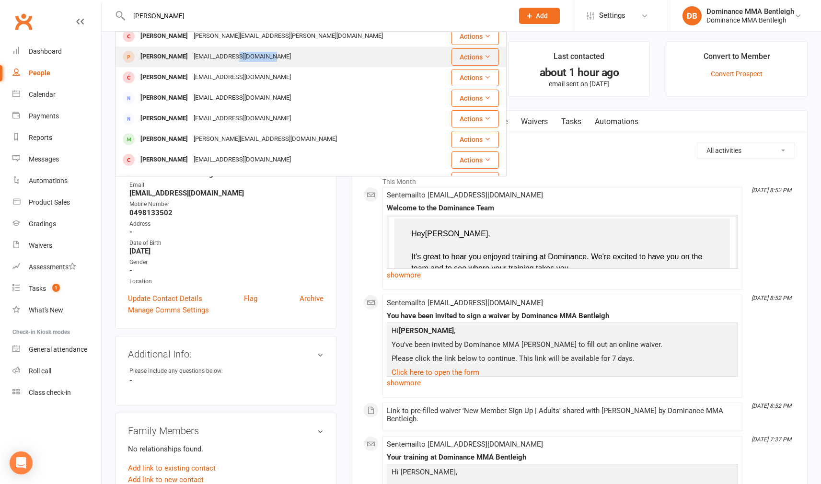
click at [242, 62] on div "adamfakroodeen@gmail.com" at bounding box center [242, 57] width 103 height 14
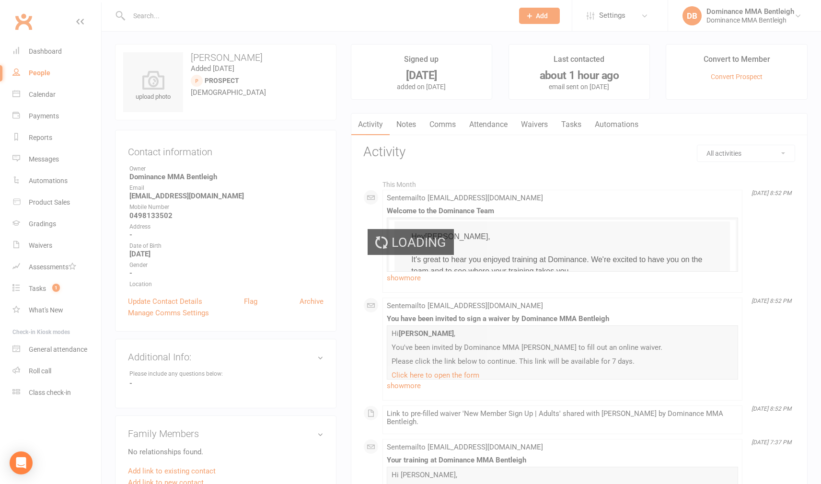
scroll to position [0, 0]
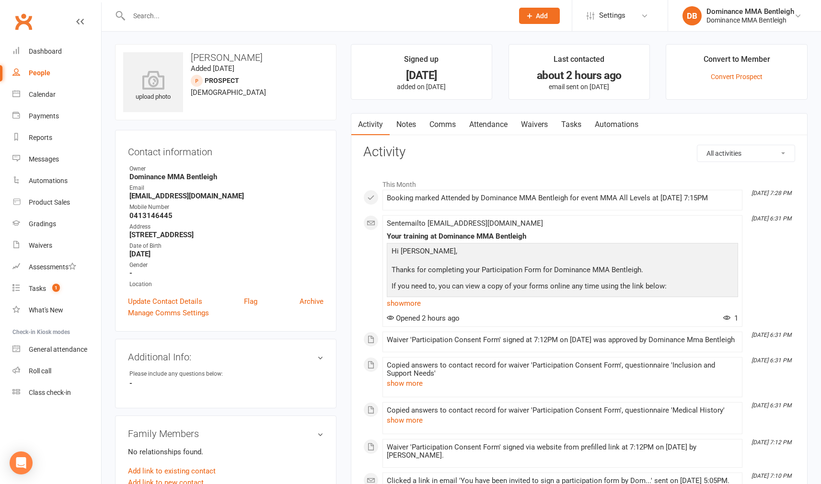
click at [551, 121] on link "Waivers" at bounding box center [534, 125] width 40 height 22
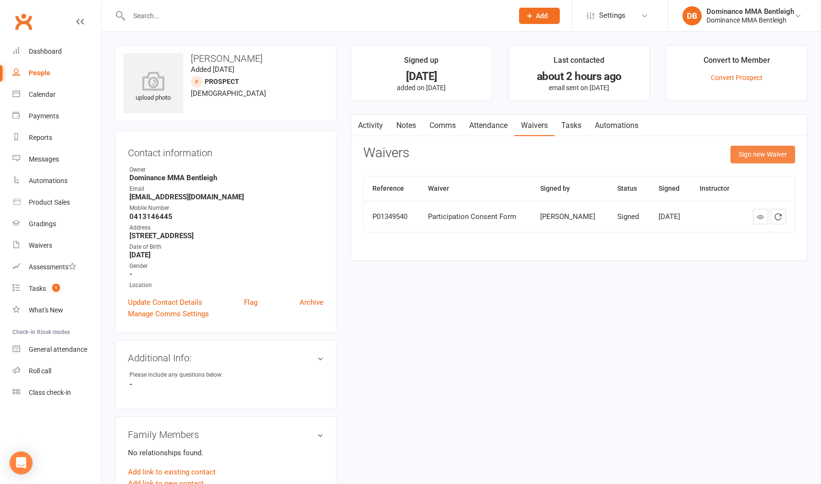
click at [752, 148] on button "Sign new Waiver" at bounding box center [762, 154] width 65 height 17
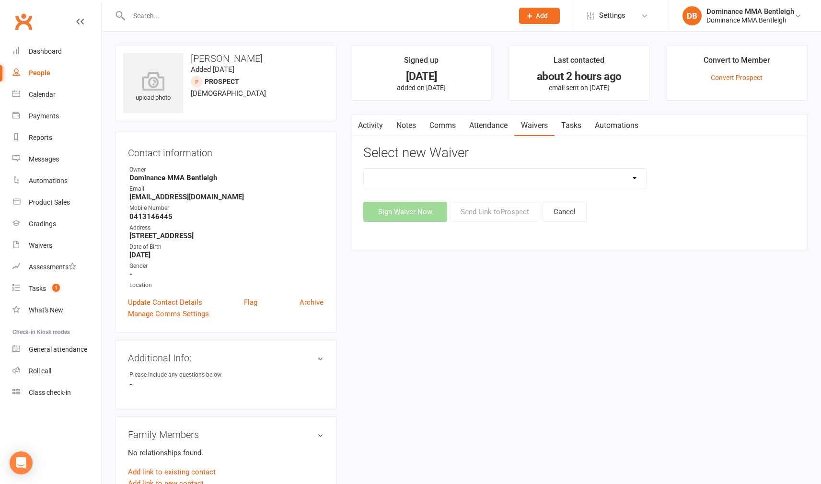
select select "2129"
click at [469, 208] on button "Send Link to Prospect" at bounding box center [494, 212] width 91 height 20
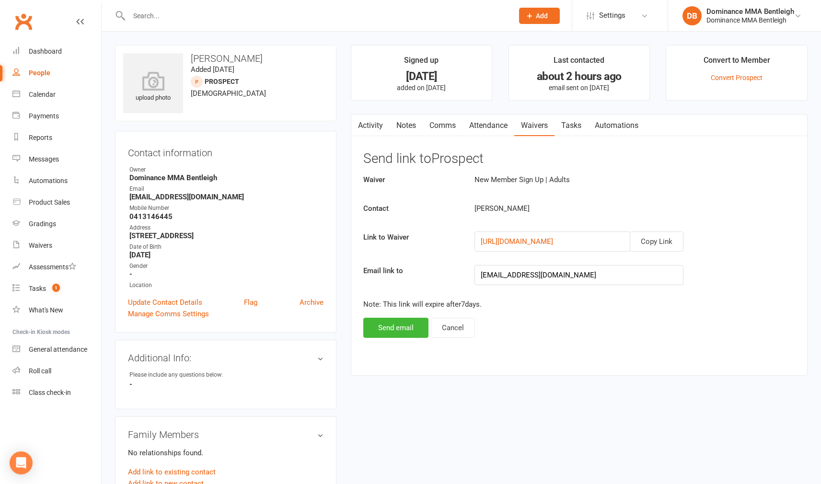
click at [659, 239] on button "Copy Link" at bounding box center [656, 241] width 54 height 20
click at [377, 330] on button "Send email" at bounding box center [395, 328] width 65 height 20
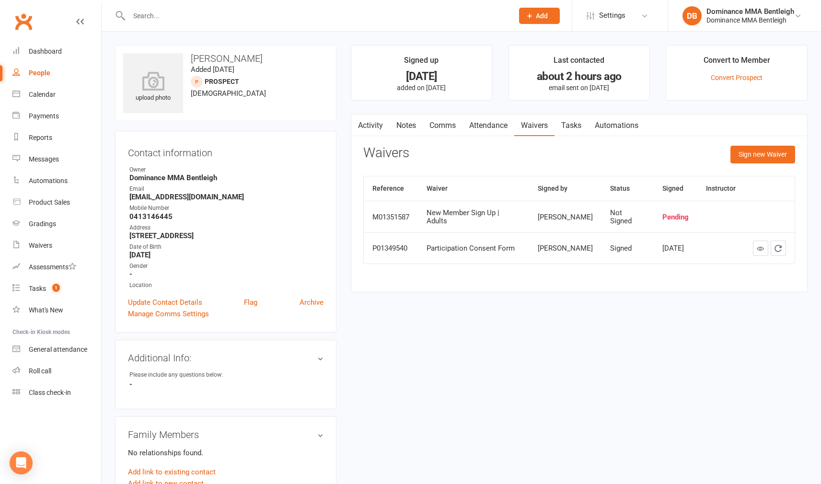
click at [440, 126] on link "Comms" at bounding box center [442, 125] width 40 height 22
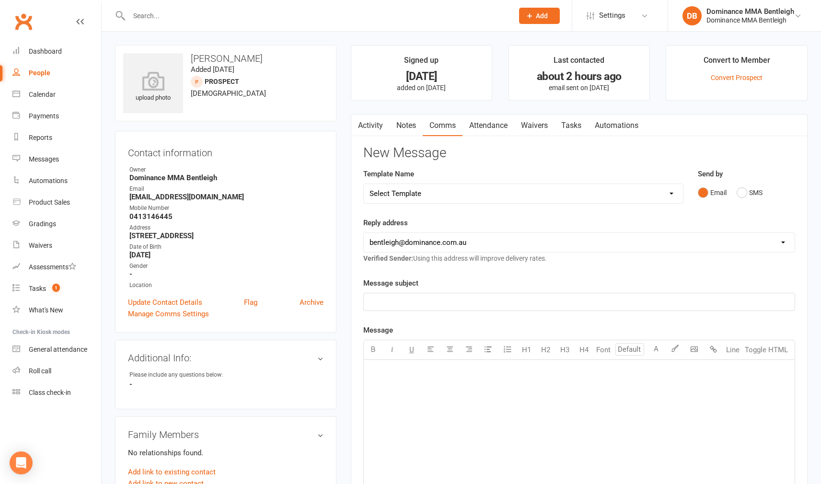
select select "15"
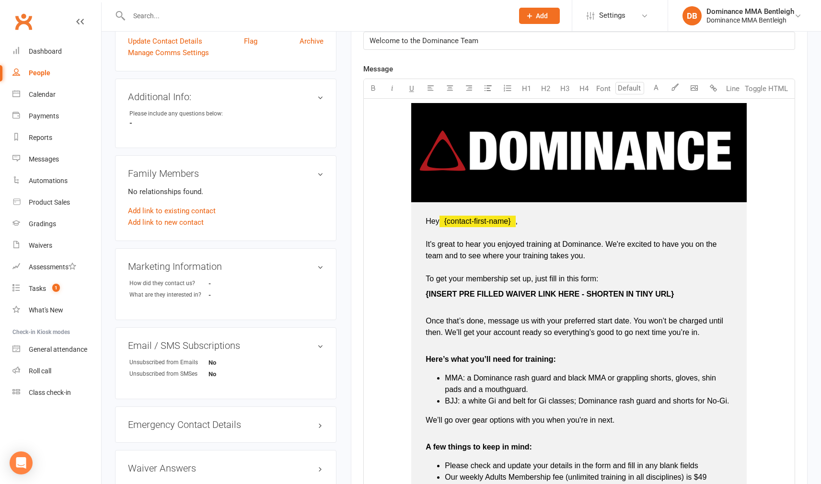
scroll to position [275, 0]
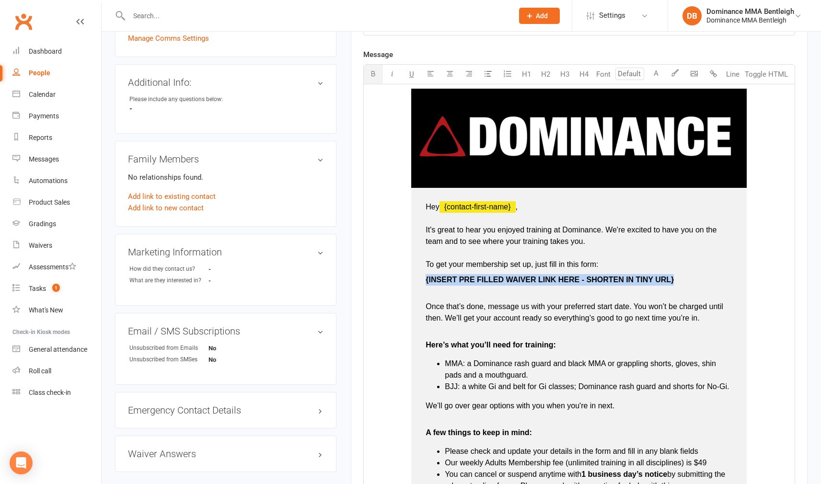
drag, startPoint x: 676, startPoint y: 280, endPoint x: 426, endPoint y: 279, distance: 249.6
click at [426, 279] on p "{ INSERT PRE FILLED WAIVER LINK HERE - SHORTEN IN TINY URL}" at bounding box center [578, 285] width 307 height 23
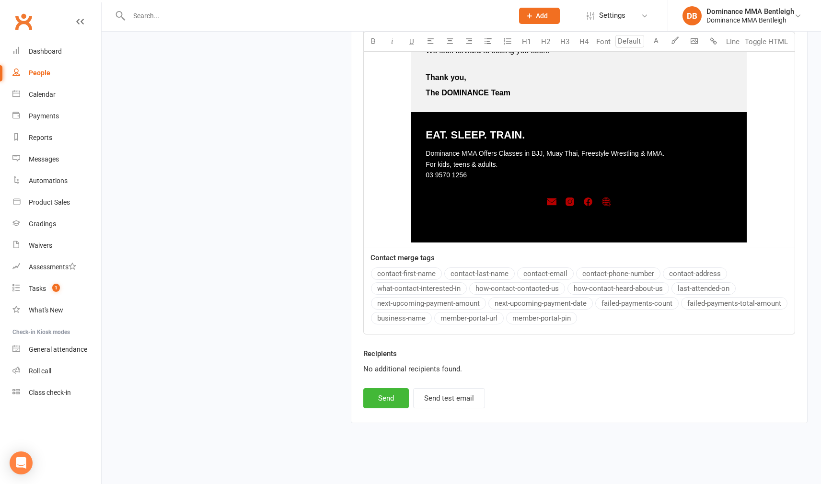
scroll to position [770, 0]
click at [393, 388] on button "Send" at bounding box center [386, 398] width 46 height 20
select select
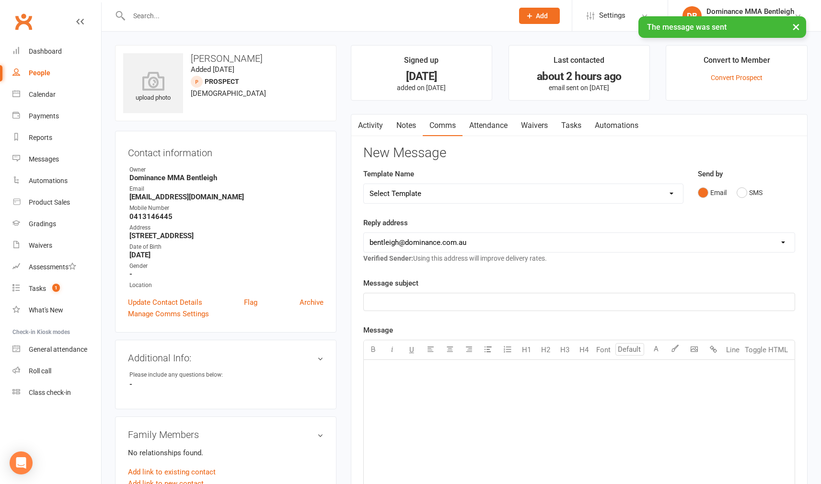
scroll to position [0, 0]
click at [571, 127] on link "Tasks" at bounding box center [571, 125] width 34 height 22
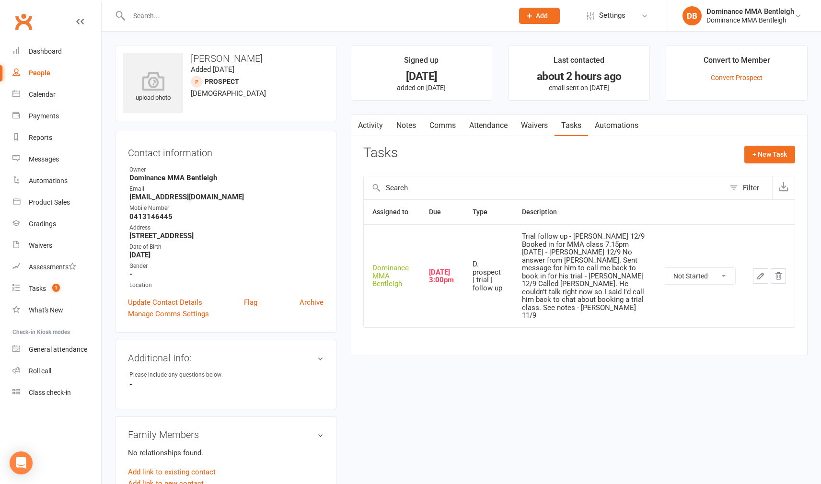
click at [759, 272] on icon "button" at bounding box center [760, 276] width 9 height 9
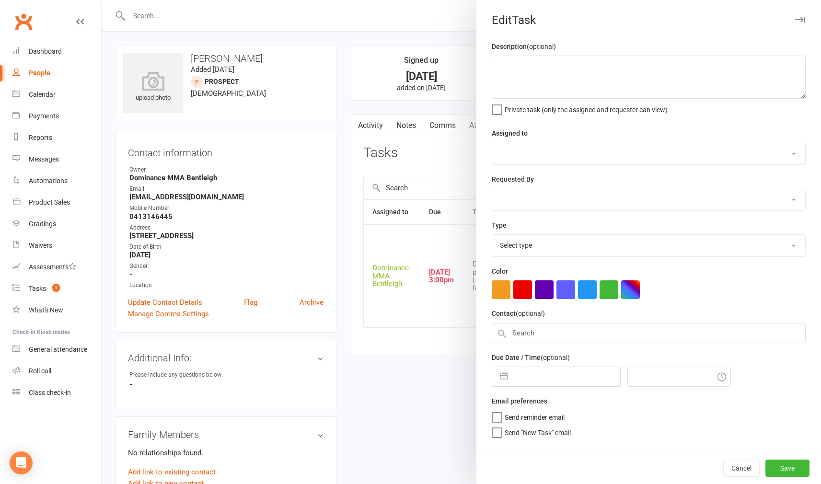
type textarea "Trial follow up - Dylan 12/9 Booked in for MMA class 7.15pm on Monday - Dylan 1…"
select select "24839"
type input "15 Sep 2025"
type input "3:00pm"
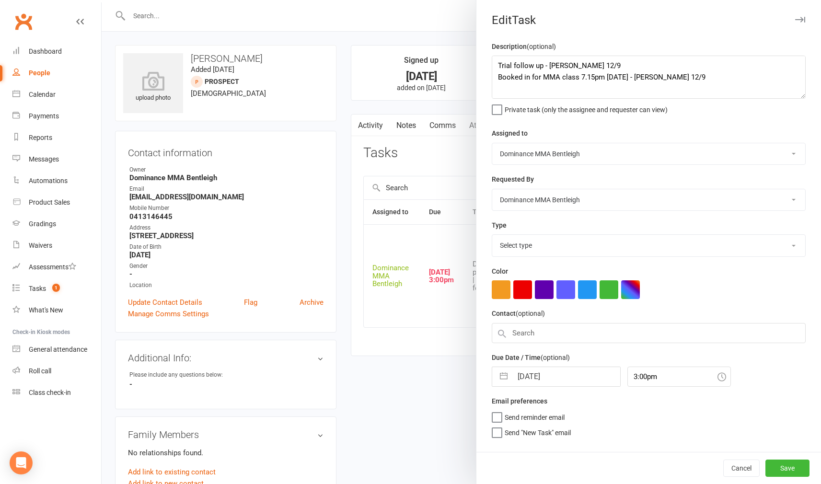
select select "13787"
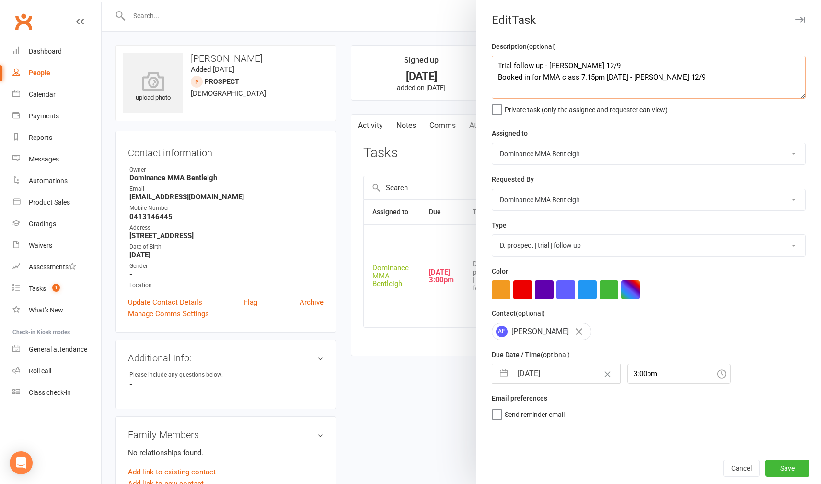
click at [497, 66] on textarea "Trial follow up - Dylan 12/9 Booked in for MMA class 7.15pm on Monday - Dylan 1…" at bounding box center [648, 77] width 314 height 43
click at [496, 67] on textarea "Trial follow up - Dylan 12/9 Booked in for MMA class 7.15pm on Monday - Dylan 1…" at bounding box center [648, 77] width 314 height 43
type textarea "Adam enjoyed the session. I couldn't convince him to sign up right away. forms …"
click at [568, 371] on input "15 Sep 2025" at bounding box center [566, 373] width 108 height 19
select select "7"
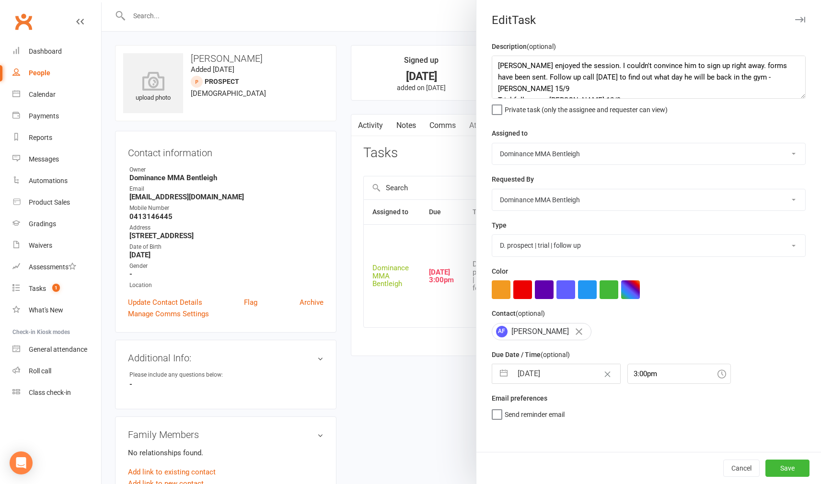
select select "2025"
select select "8"
select select "2025"
select select "9"
select select "2025"
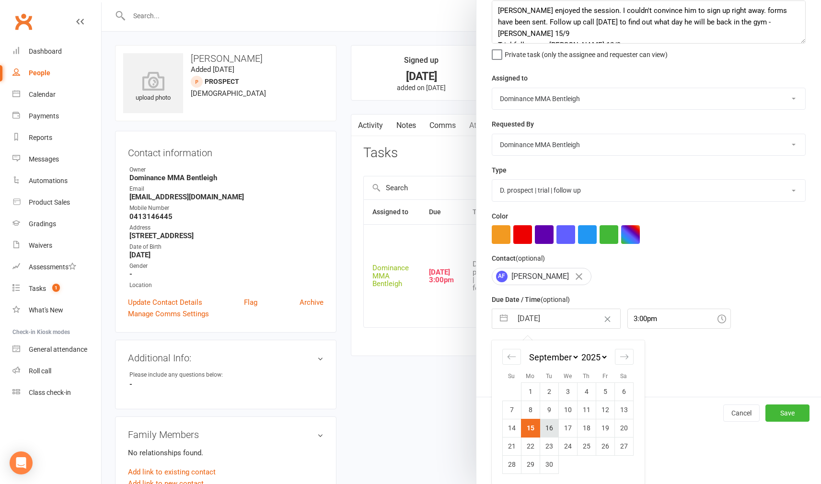
scroll to position [54, 0]
click at [550, 422] on td "16" at bounding box center [548, 429] width 19 height 18
type input "16 Sep 2025"
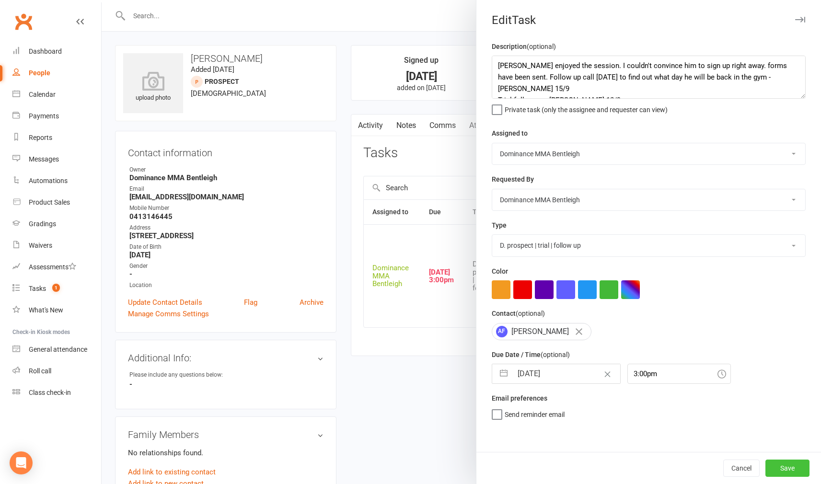
click at [799, 463] on button "Save" at bounding box center [787, 467] width 44 height 17
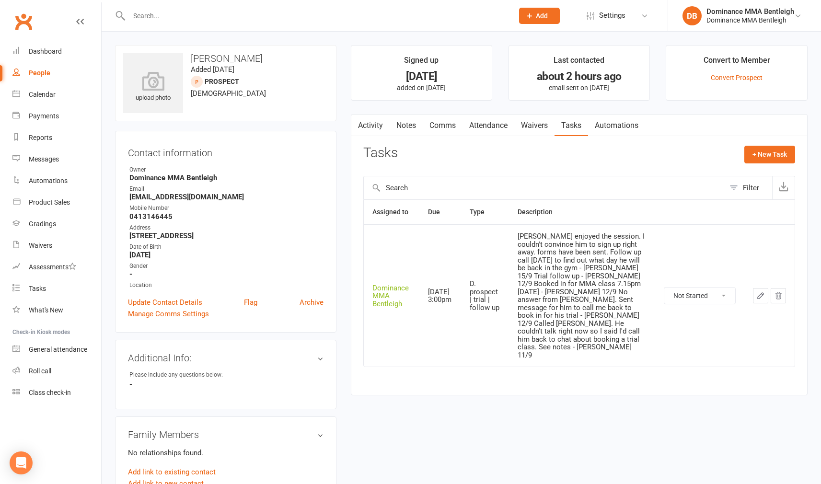
click at [220, 19] on input "text" at bounding box center [316, 15] width 380 height 13
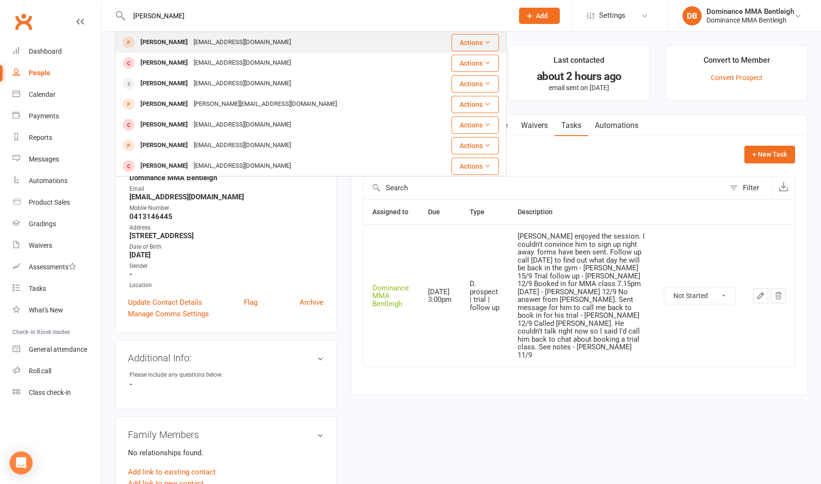
type input "harry"
click at [191, 43] on div "harrybould@hotmail.com" at bounding box center [242, 42] width 103 height 14
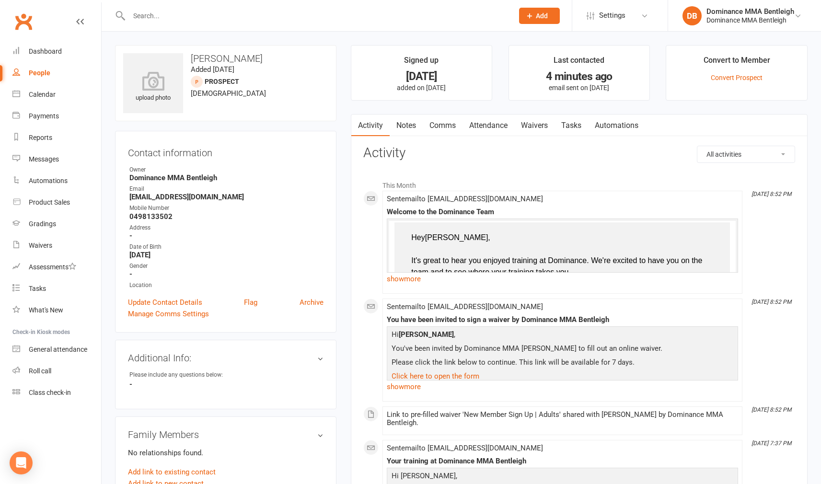
click at [566, 126] on link "Tasks" at bounding box center [571, 125] width 34 height 22
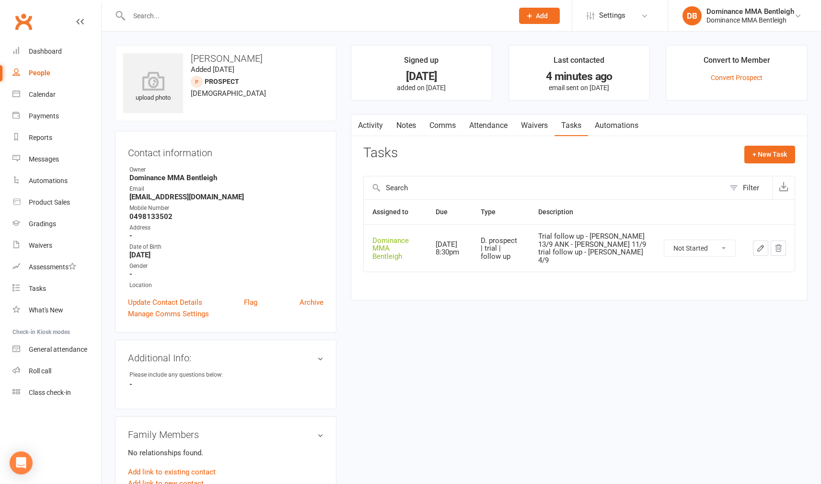
click at [760, 244] on icon "button" at bounding box center [760, 248] width 9 height 9
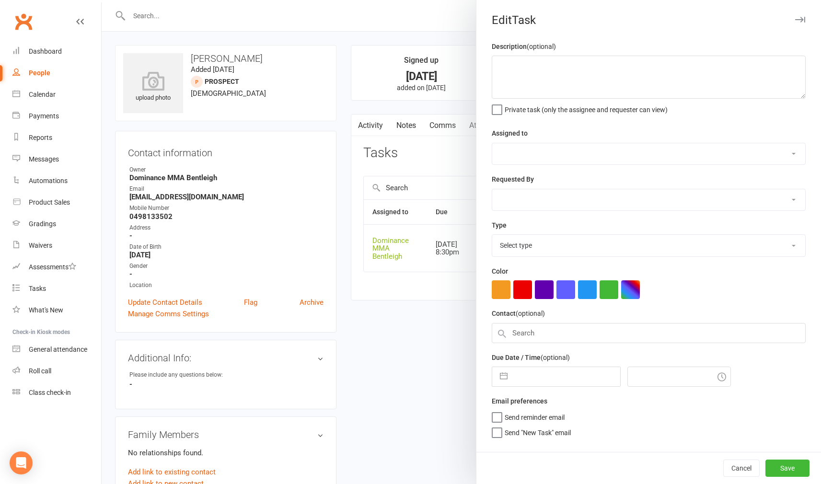
type textarea "Trial follow up - Dylan 13/9 ANK - Dylan 11/9 trial follow up - Dylan 4/9"
select select "24839"
type input "16 Sep 2025"
type input "8:30pm"
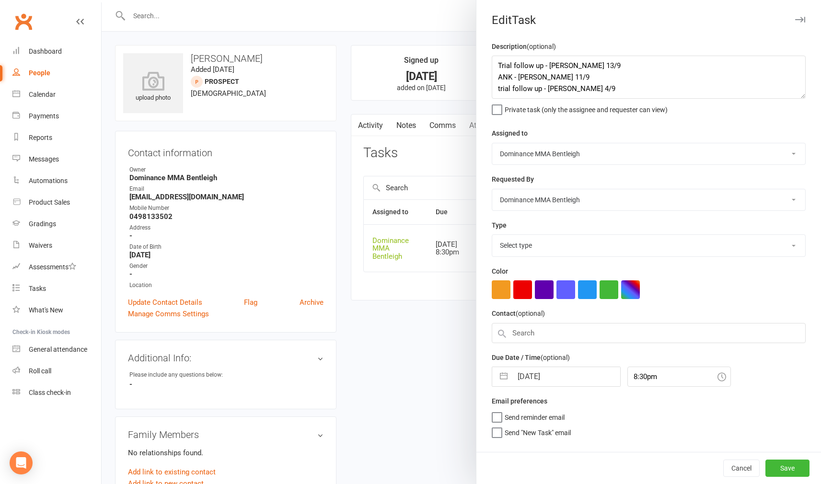
select select "13787"
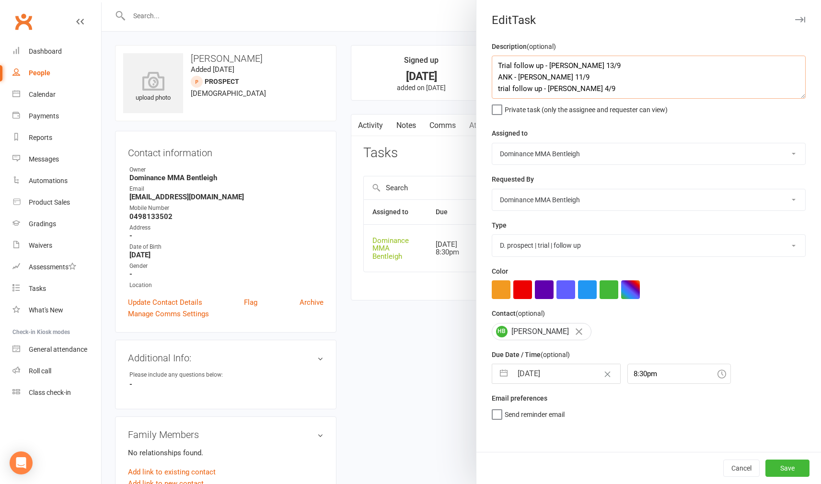
click at [491, 63] on textarea "Trial follow up - Dylan 13/9 ANK - Dylan 11/9 trial follow up - Dylan 4/9" at bounding box center [648, 77] width 314 height 43
click at [519, 59] on textarea "Trial follow up - Dylan 13/9 ANK - Dylan 11/9 trial follow up - Dylan 4/9" at bounding box center [648, 77] width 314 height 43
type textarea "Harry didnt sign up right away. He said this is the type of training that his a…"
click at [559, 367] on input "16 Sep 2025" at bounding box center [566, 373] width 108 height 19
select select "7"
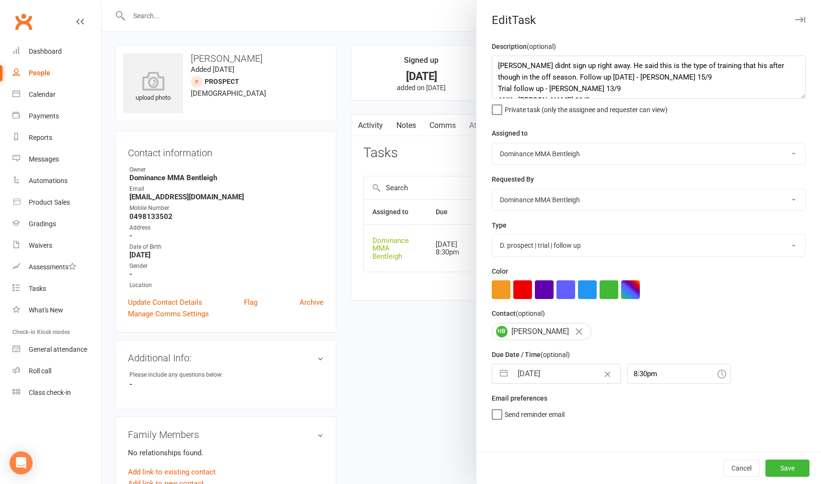
select select "2025"
select select "8"
select select "2025"
select select "9"
select select "2025"
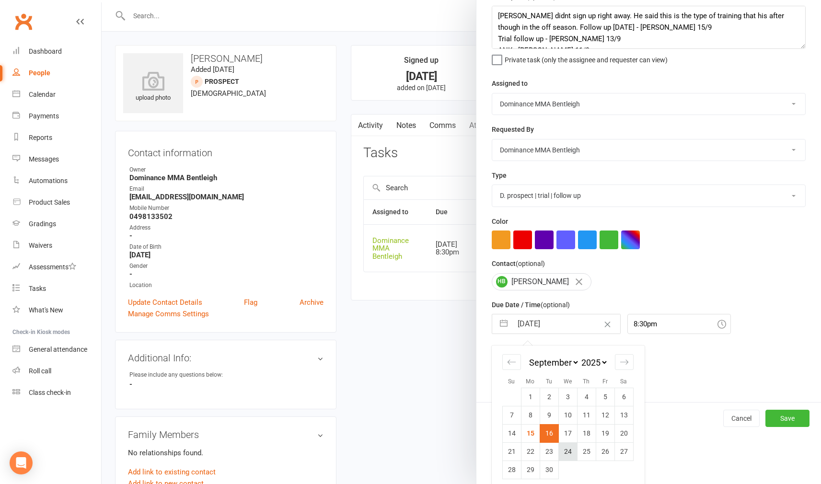
scroll to position [54, 0]
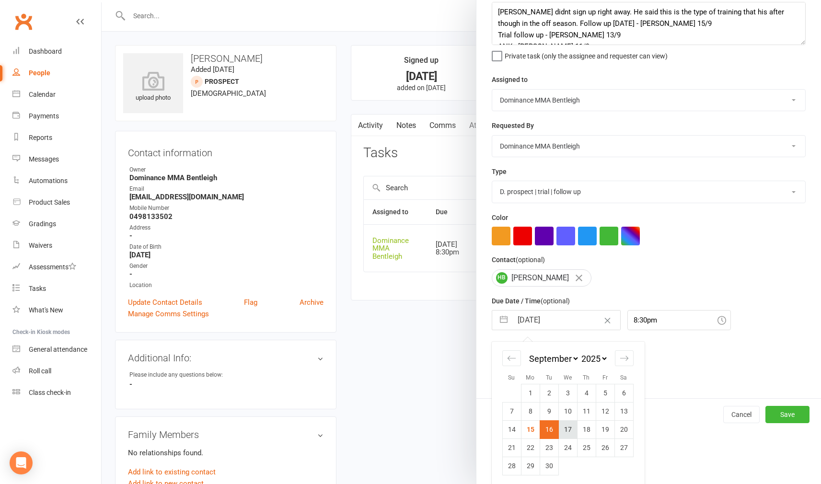
click at [567, 426] on td "17" at bounding box center [567, 429] width 19 height 18
type input "17 Sep 2025"
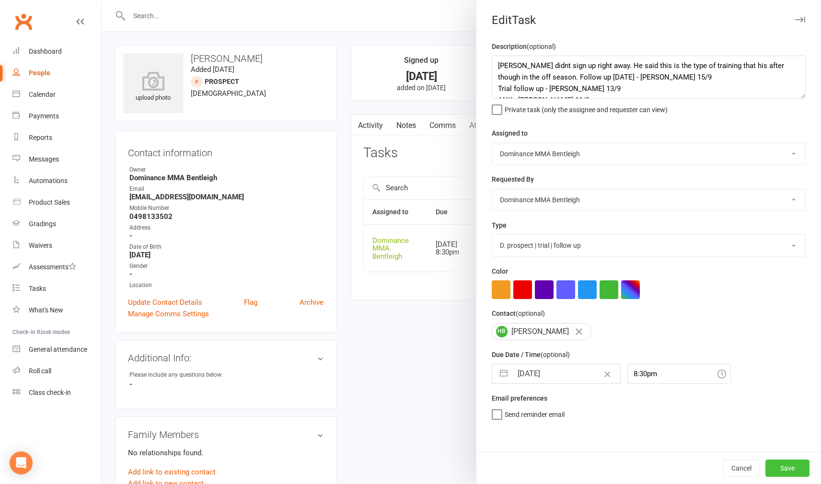
click at [788, 466] on button "Save" at bounding box center [787, 467] width 44 height 17
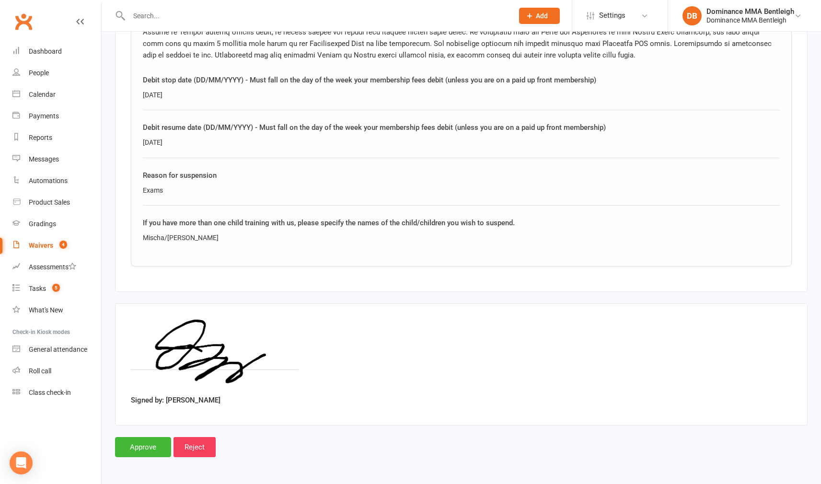
scroll to position [1534, 0]
click at [146, 438] on input "Approve" at bounding box center [143, 448] width 56 height 20
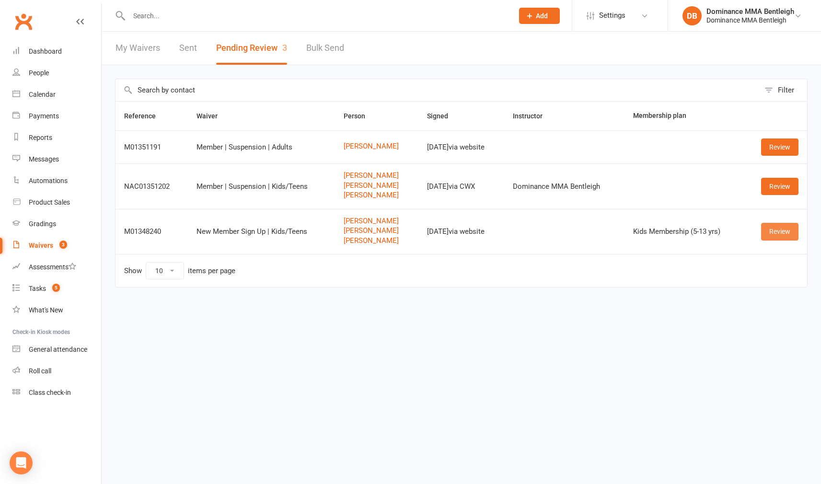
click at [775, 229] on link "Review" at bounding box center [779, 231] width 37 height 17
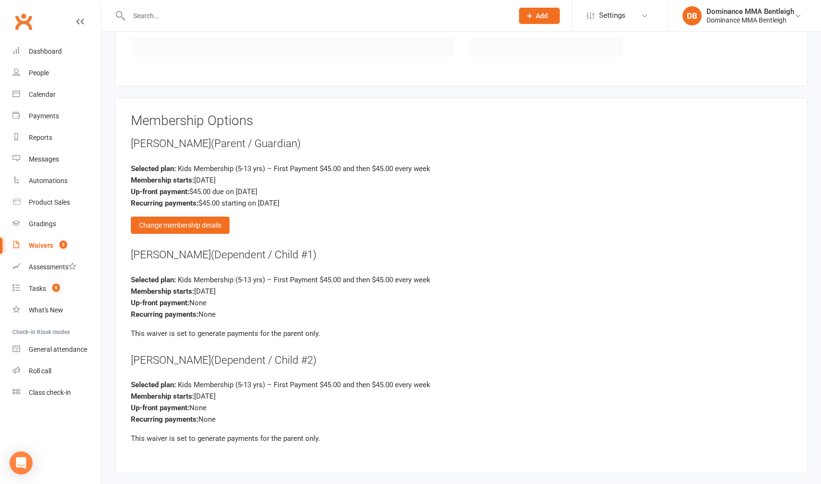
scroll to position [1088, 0]
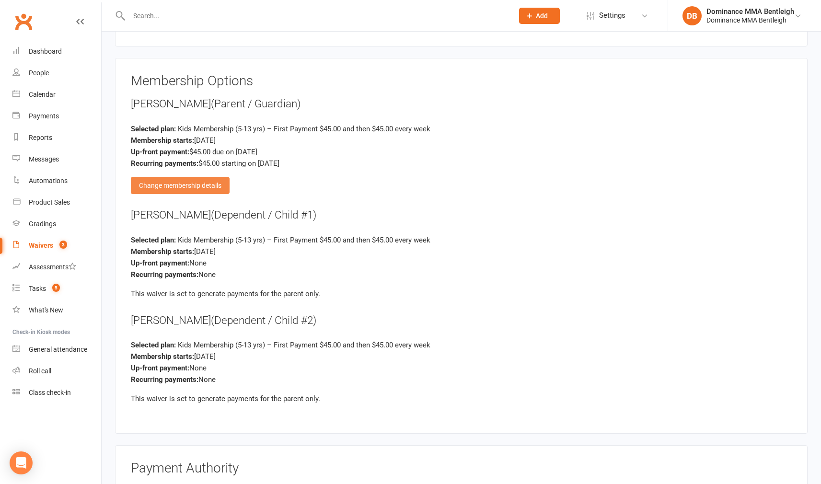
click at [207, 181] on div "Change membership details" at bounding box center [180, 185] width 99 height 17
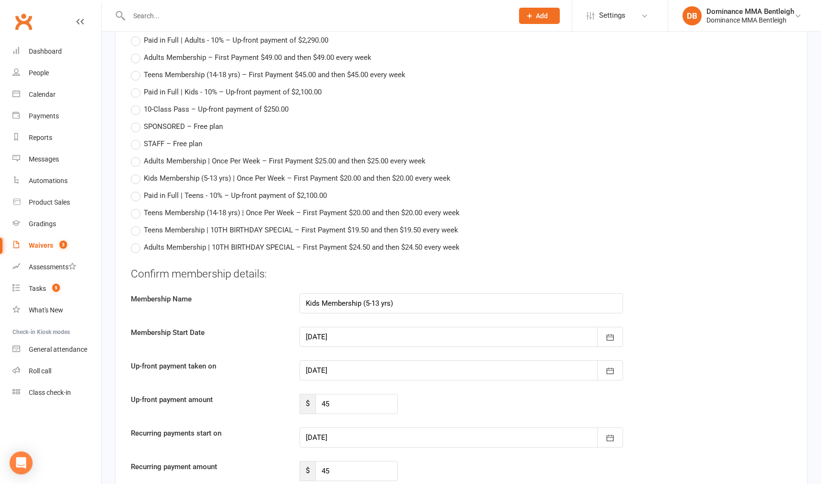
scroll to position [1241, 0]
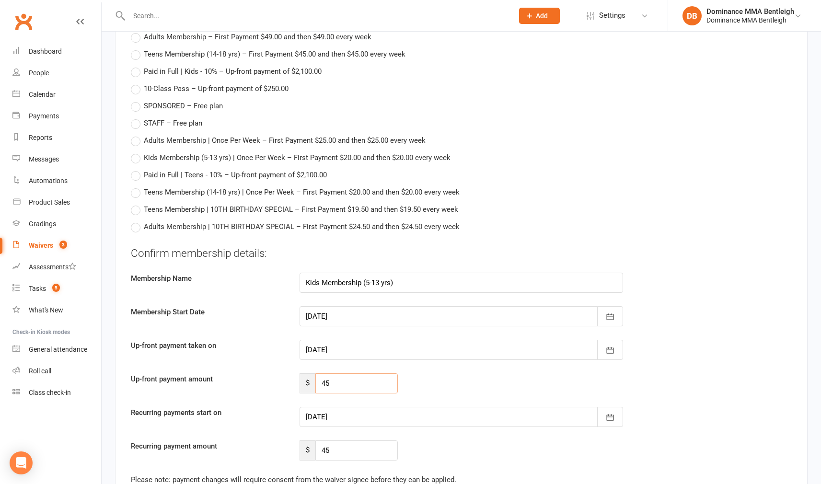
click at [371, 380] on input "45" at bounding box center [356, 383] width 82 height 20
type input "4"
type input "0"
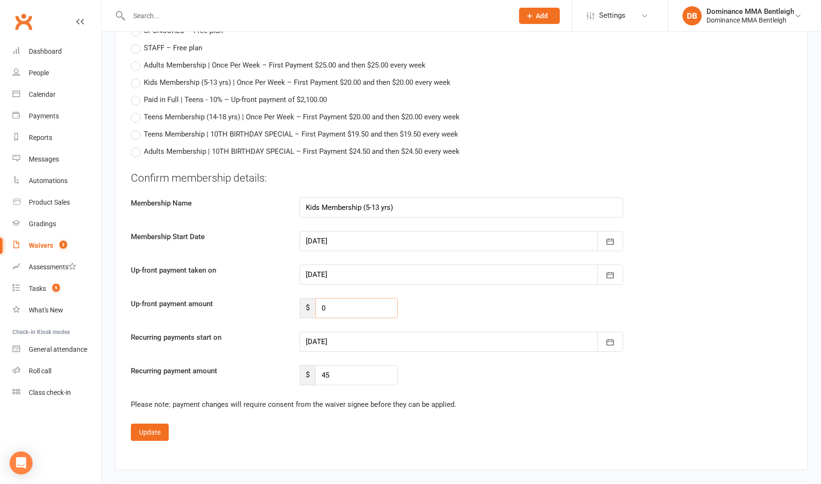
scroll to position [1340, 0]
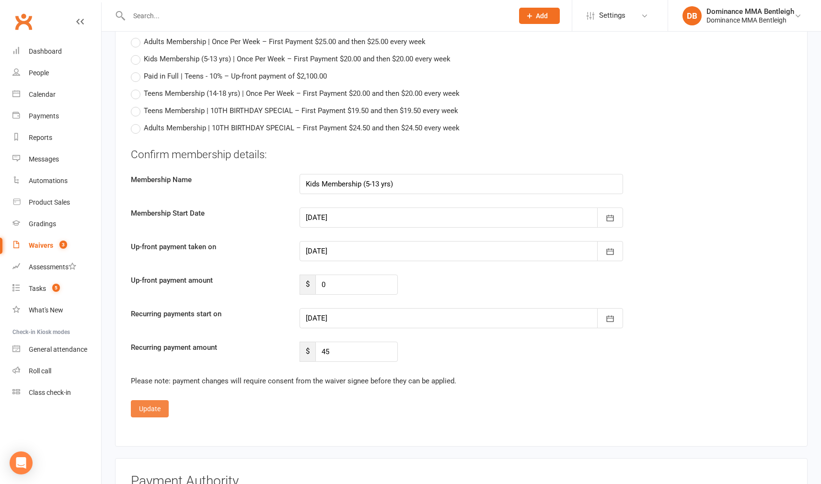
click at [166, 403] on button "Update" at bounding box center [150, 408] width 38 height 17
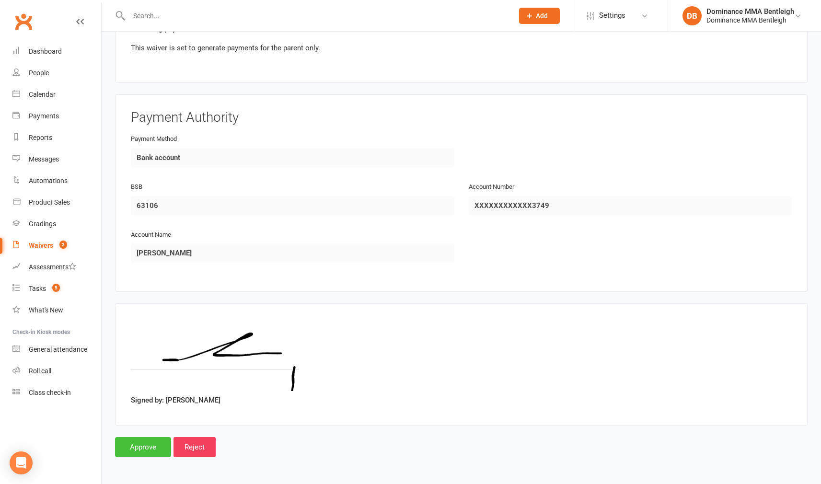
scroll to position [1440, 0]
click at [158, 443] on input "Approve" at bounding box center [143, 447] width 56 height 20
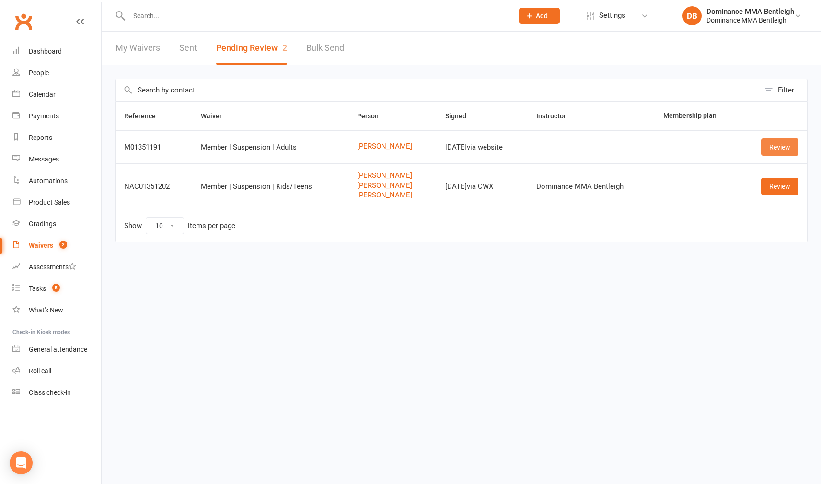
click at [793, 149] on link "Review" at bounding box center [779, 146] width 37 height 17
click at [772, 146] on link "Review" at bounding box center [779, 146] width 37 height 17
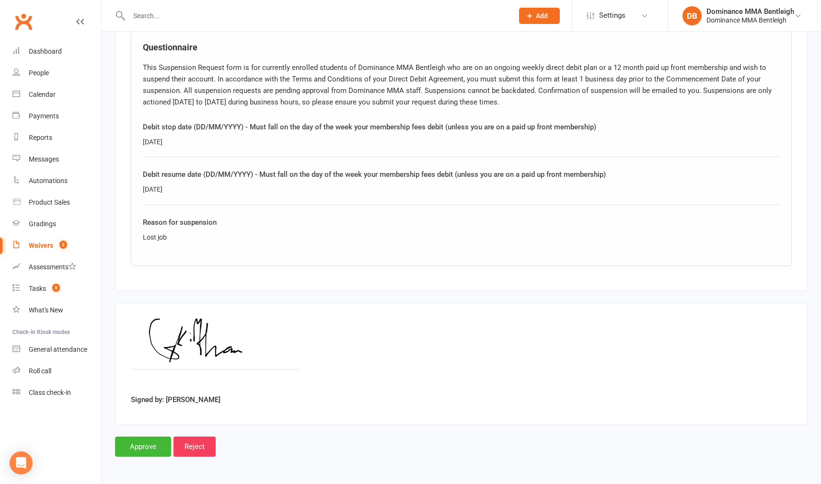
scroll to position [481, 0]
click at [305, 1] on div at bounding box center [310, 15] width 391 height 31
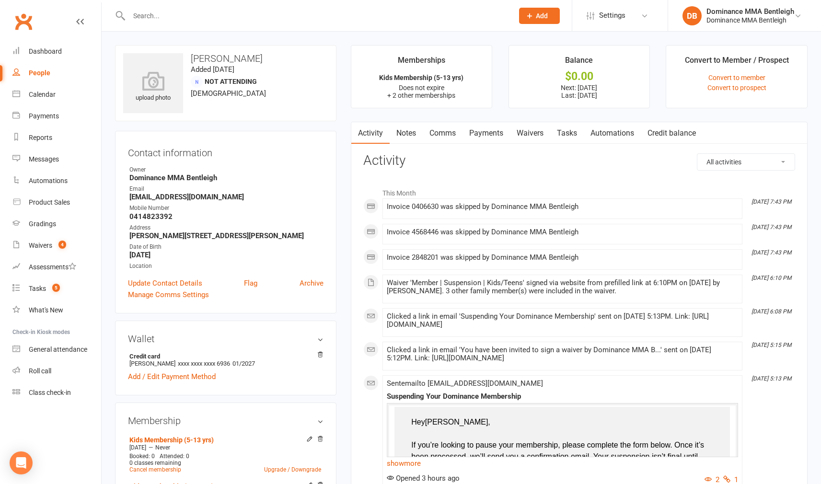
click at [492, 129] on link "Payments" at bounding box center [485, 133] width 47 height 22
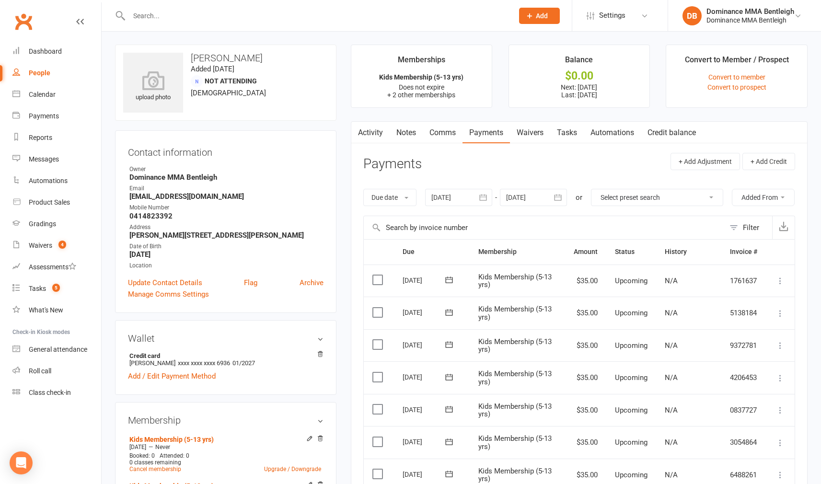
scroll to position [0, 0]
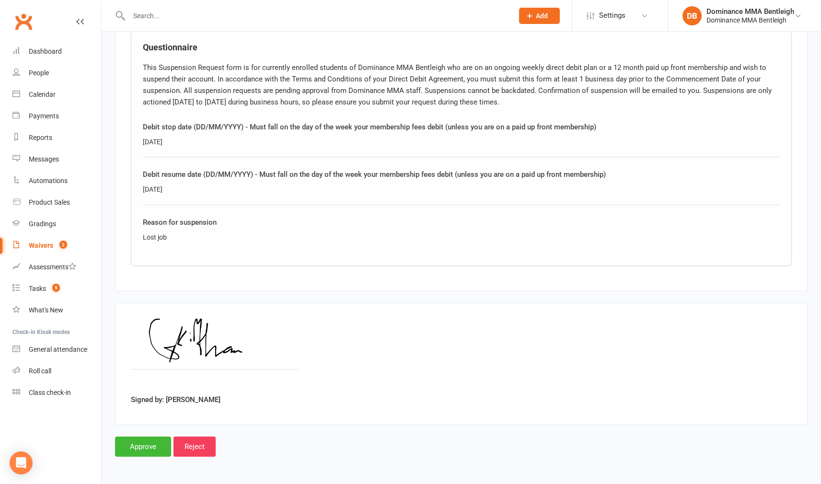
scroll to position [481, 0]
click at [130, 438] on input "Approve" at bounding box center [143, 446] width 56 height 20
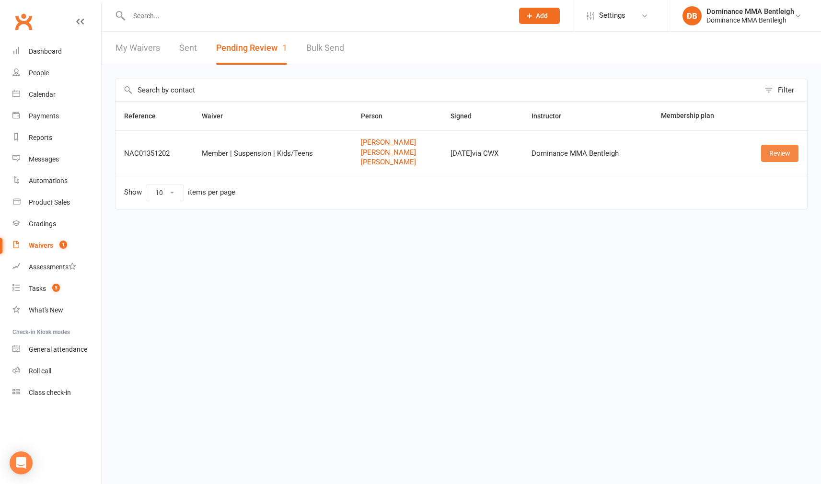
click at [772, 151] on link "Review" at bounding box center [779, 153] width 37 height 17
click at [775, 155] on link "Review" at bounding box center [779, 153] width 37 height 17
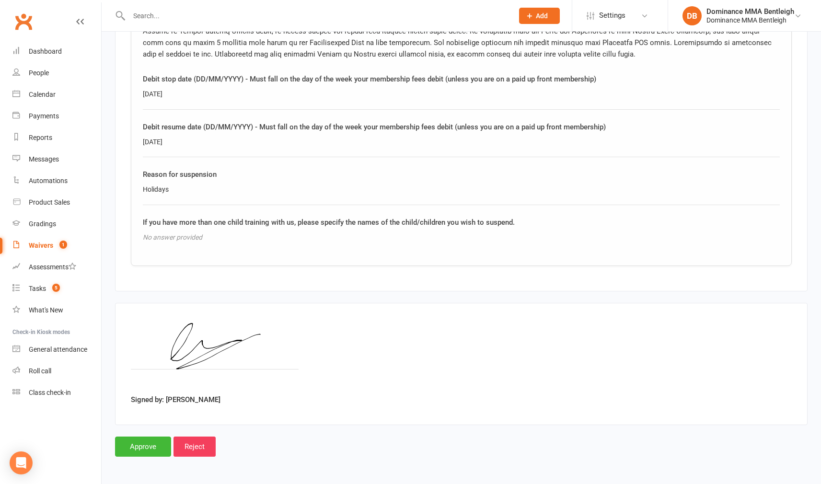
scroll to position [1223, 0]
click at [141, 437] on input "Approve" at bounding box center [143, 446] width 56 height 20
